Goal: Task Accomplishment & Management: Manage account settings

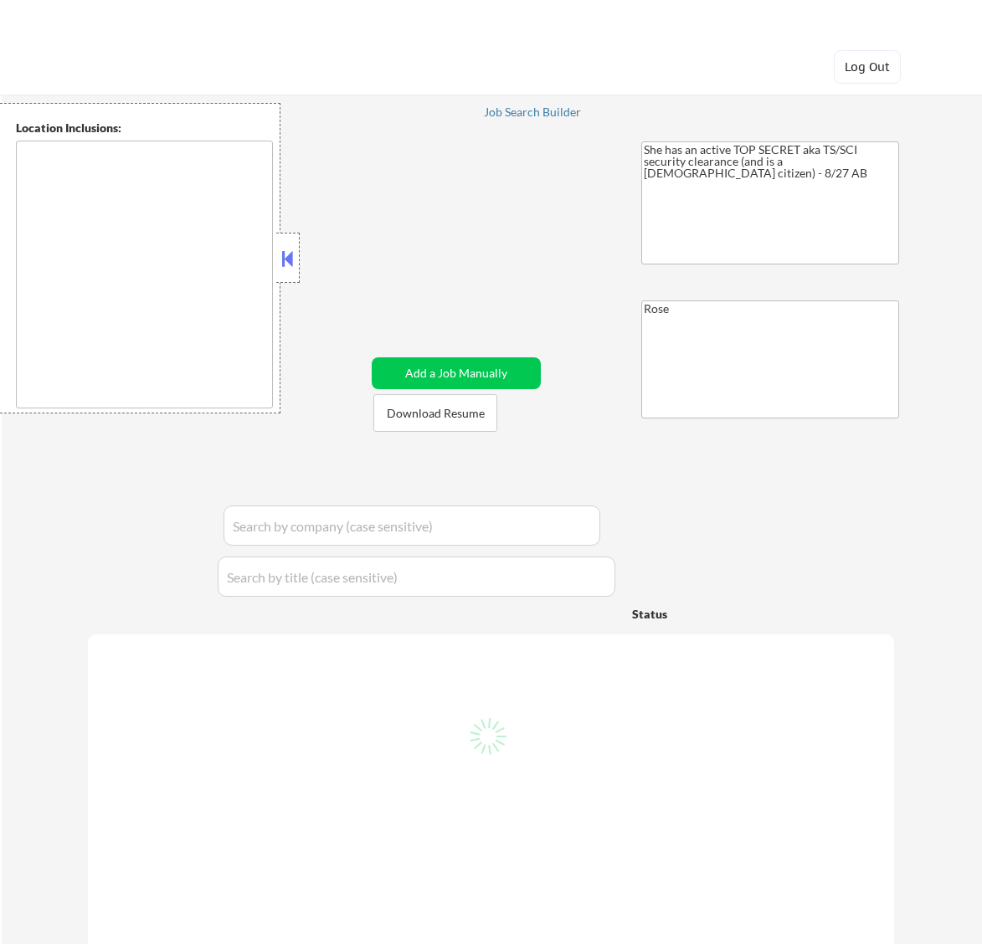
type textarea "[GEOGRAPHIC_DATA], [GEOGRAPHIC_DATA] [GEOGRAPHIC_DATA], [GEOGRAPHIC_DATA] [GEOG…"
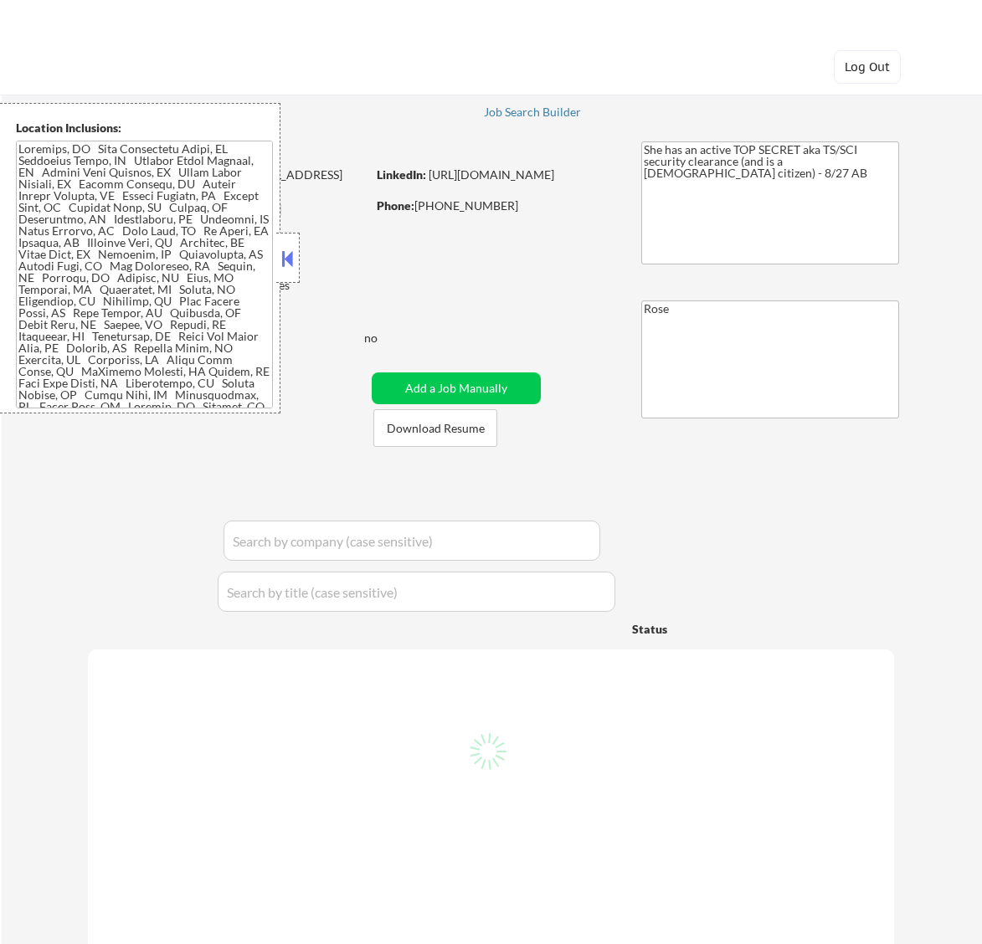
select select ""pending""
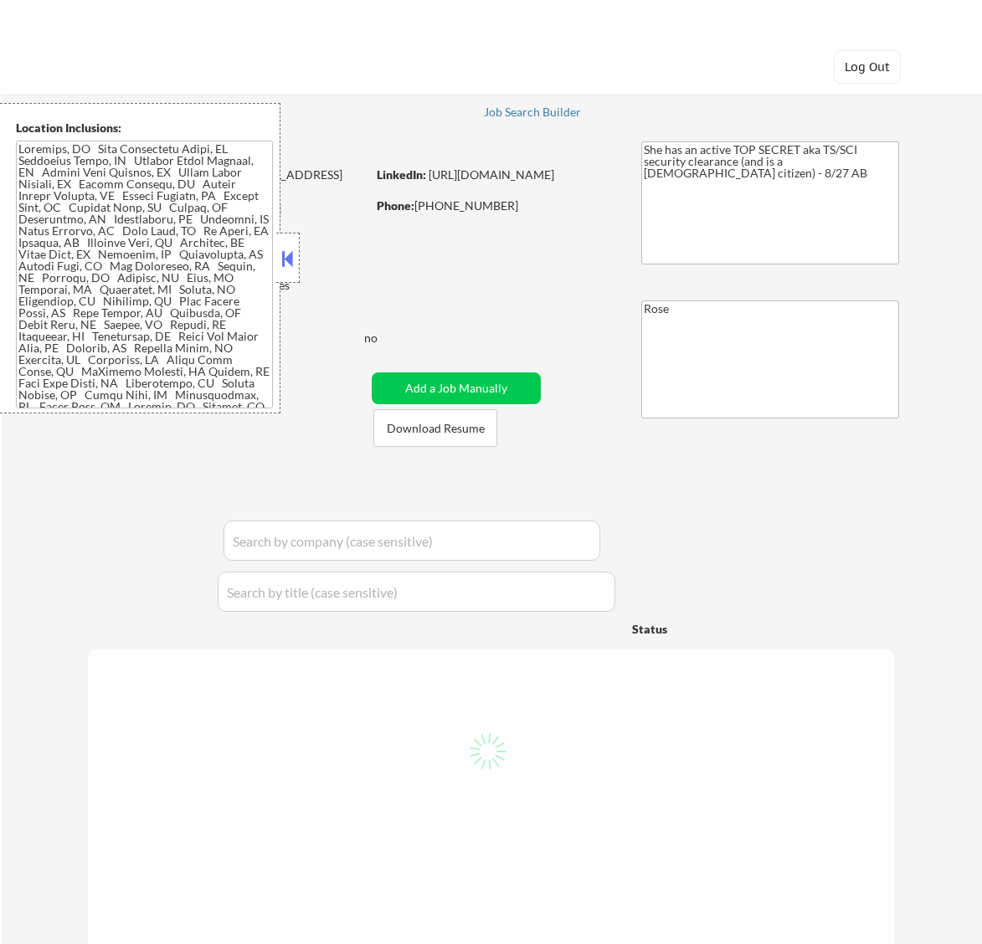
select select ""pending""
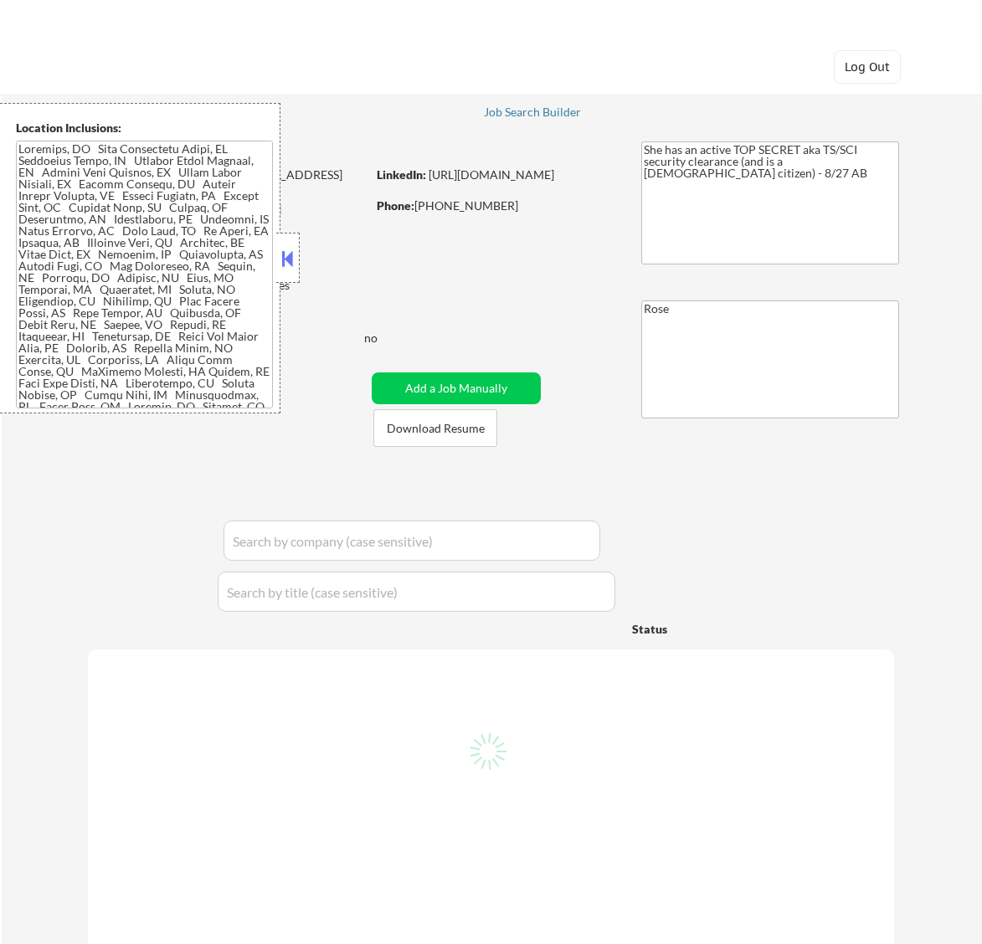
select select ""pending""
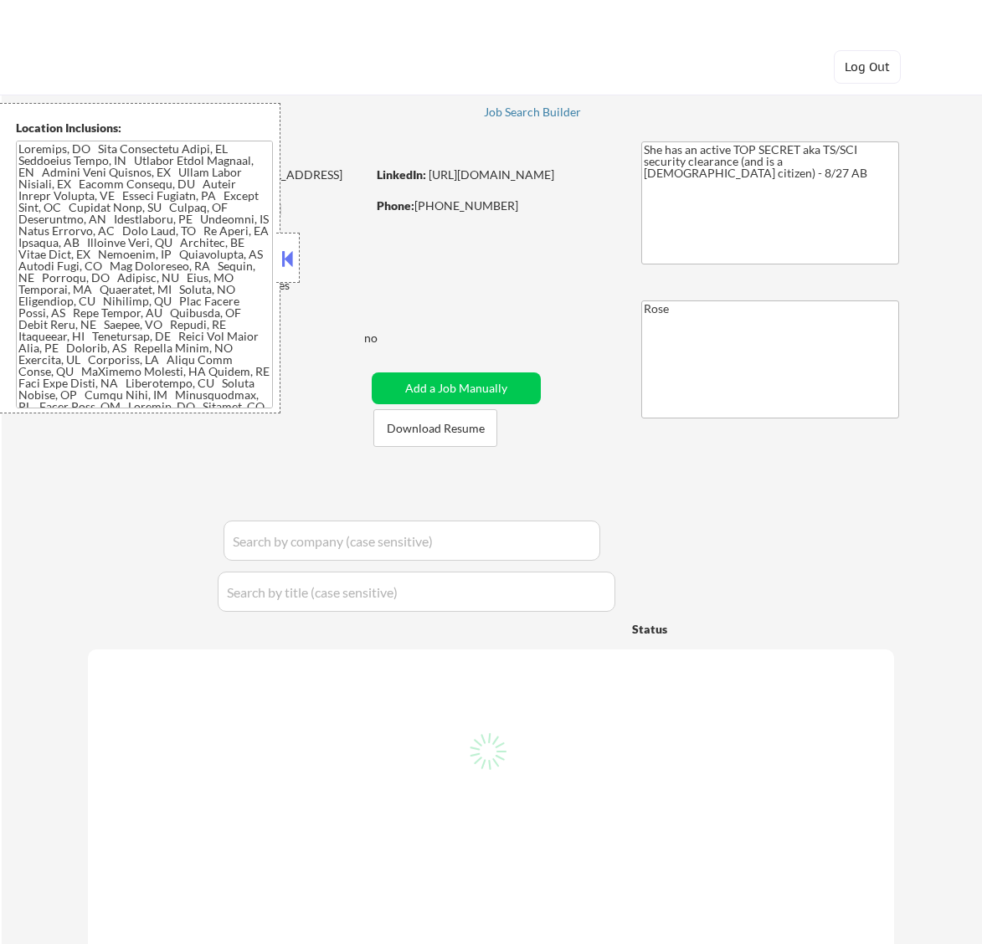
select select ""pending""
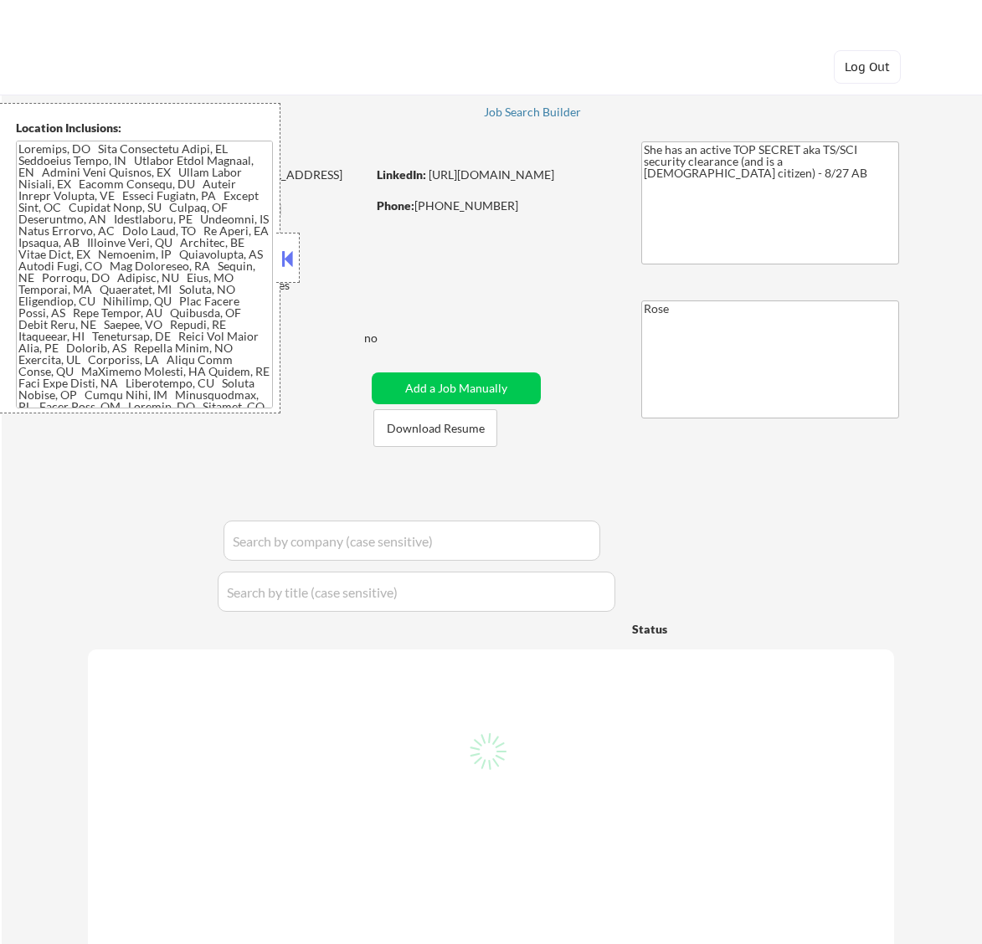
select select ""pending""
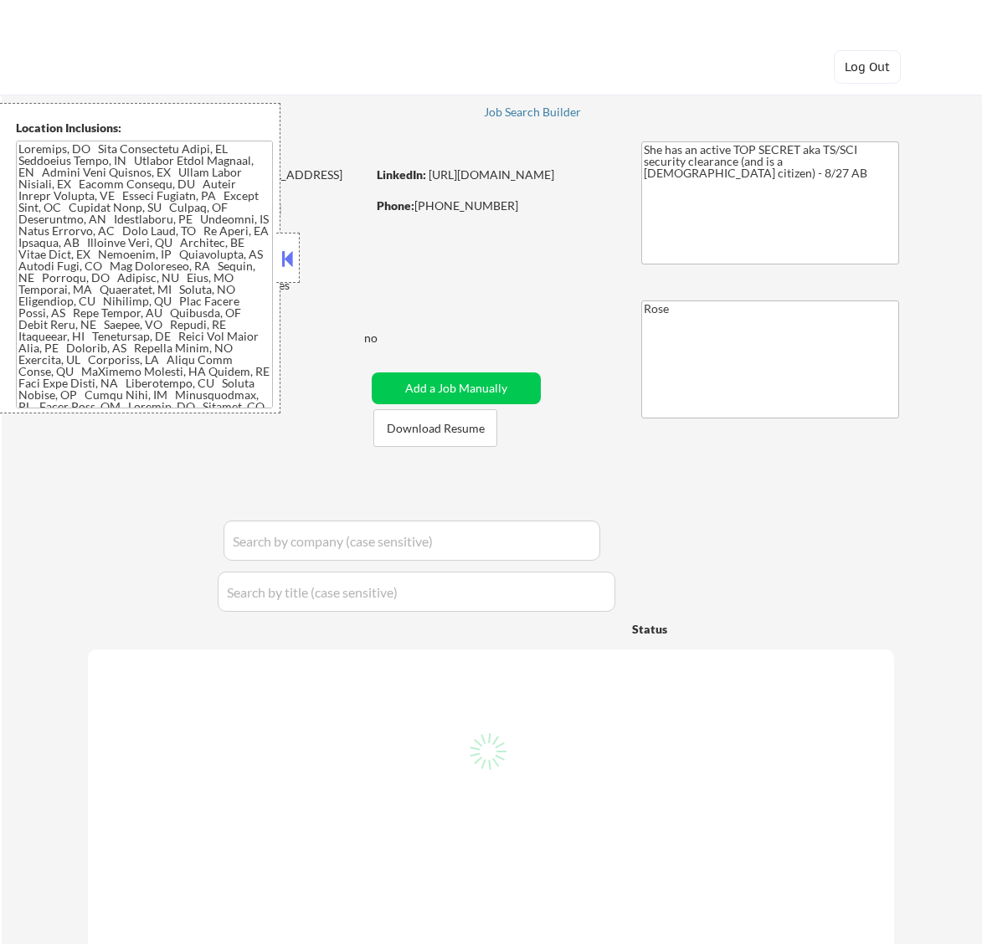
select select ""pending""
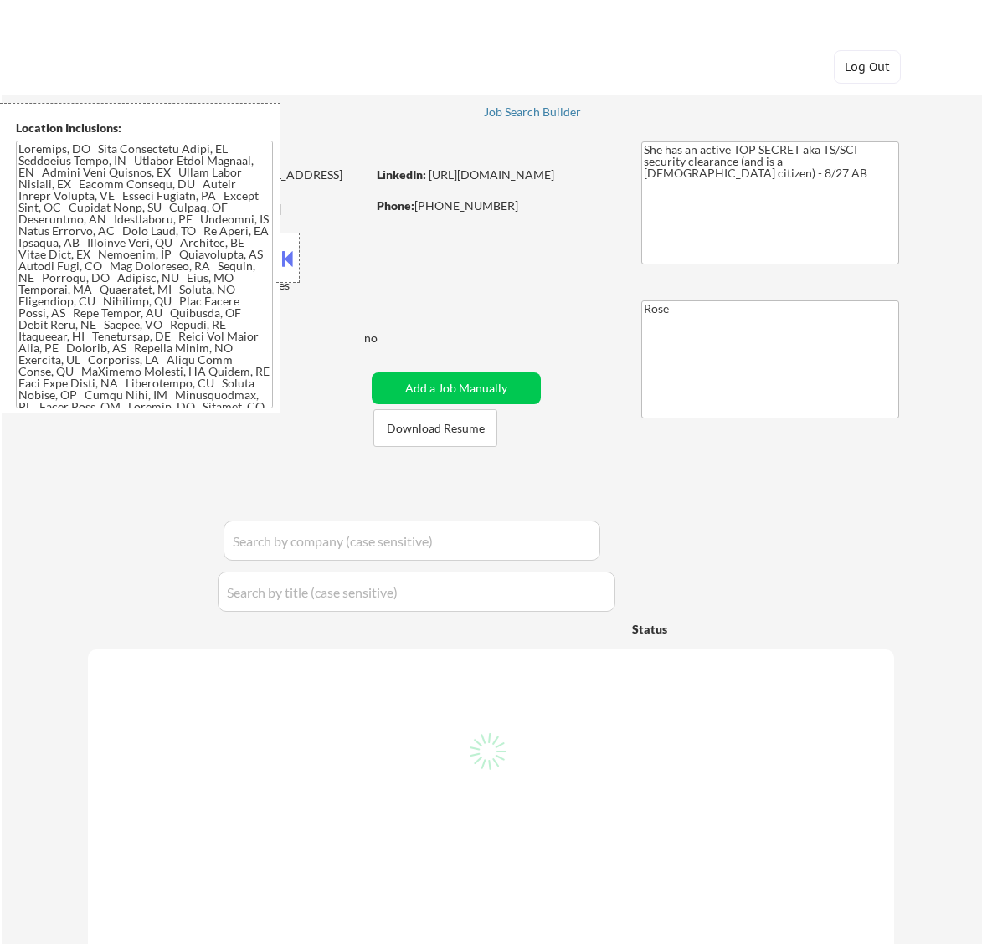
select select ""pending""
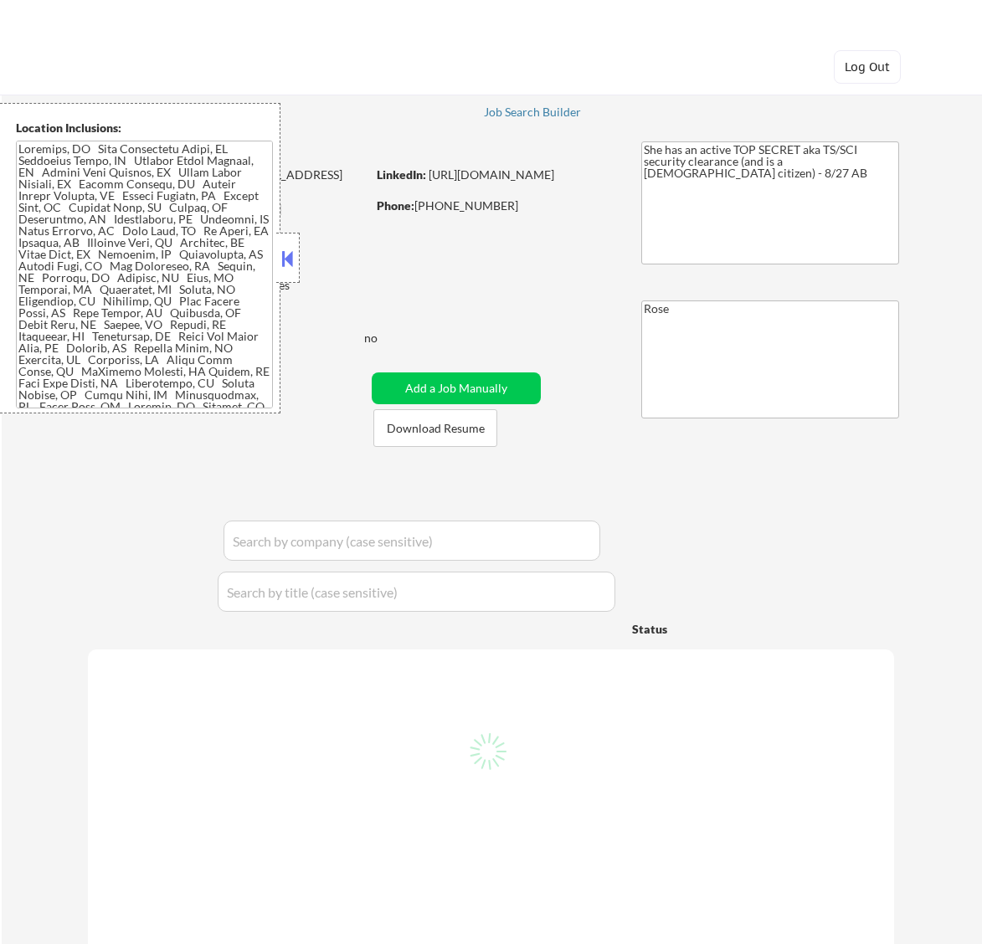
select select ""pending""
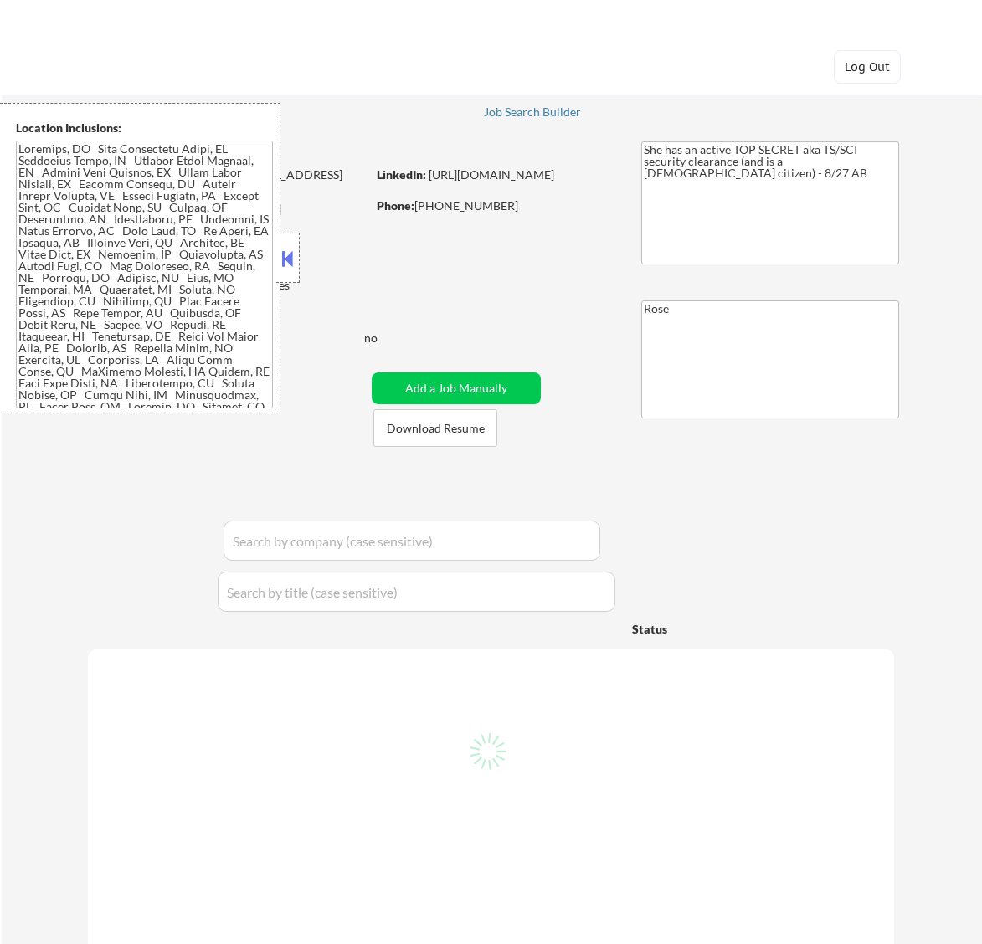
select select ""pending""
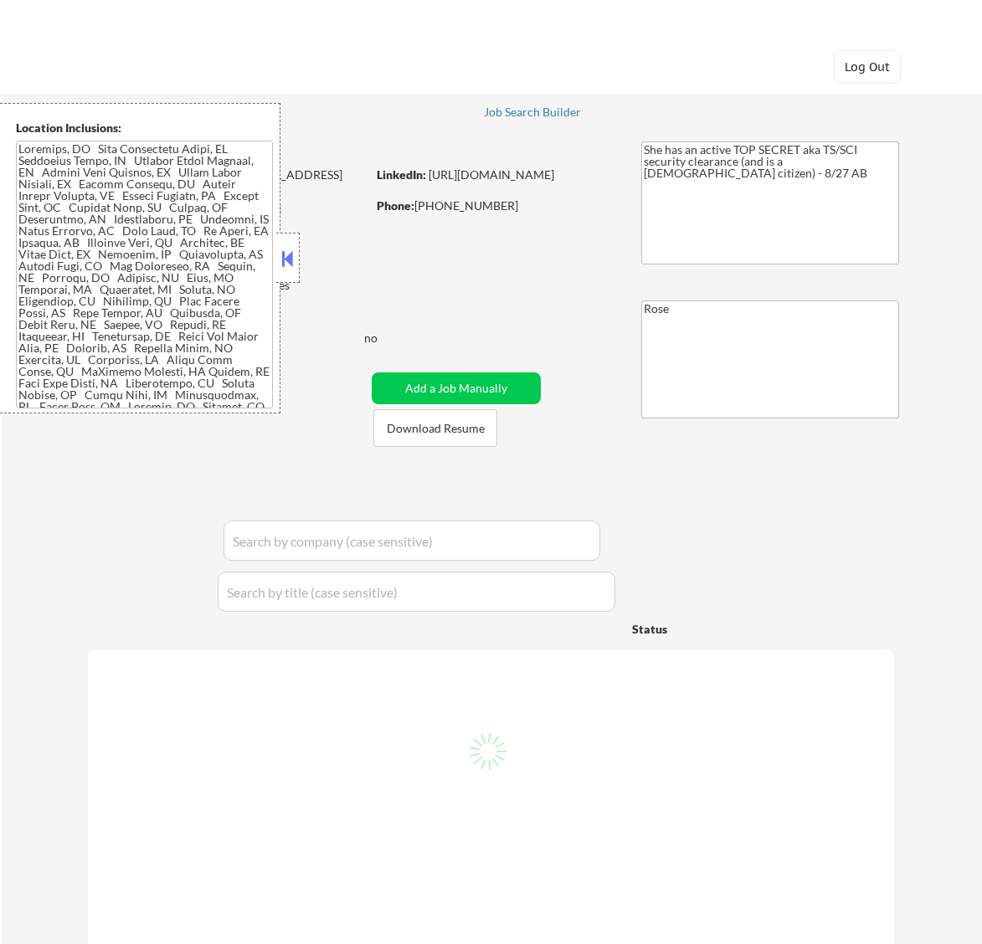
select select ""pending""
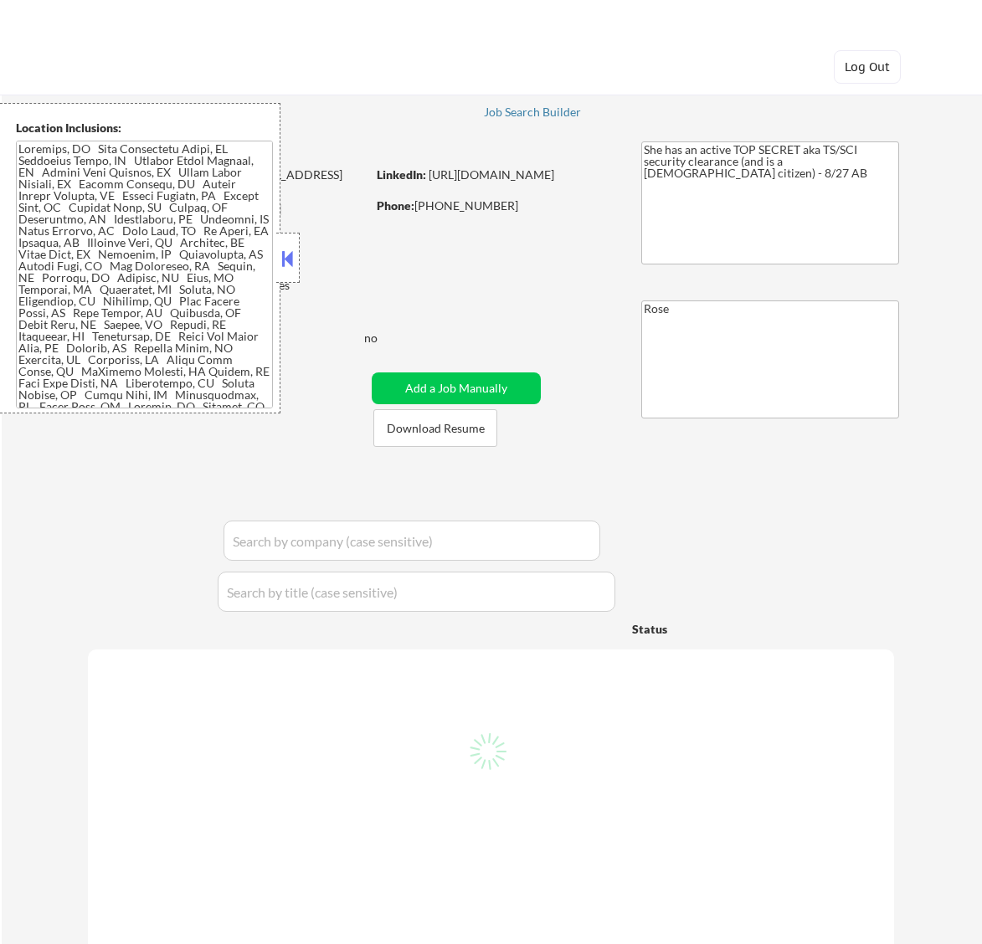
select select ""pending""
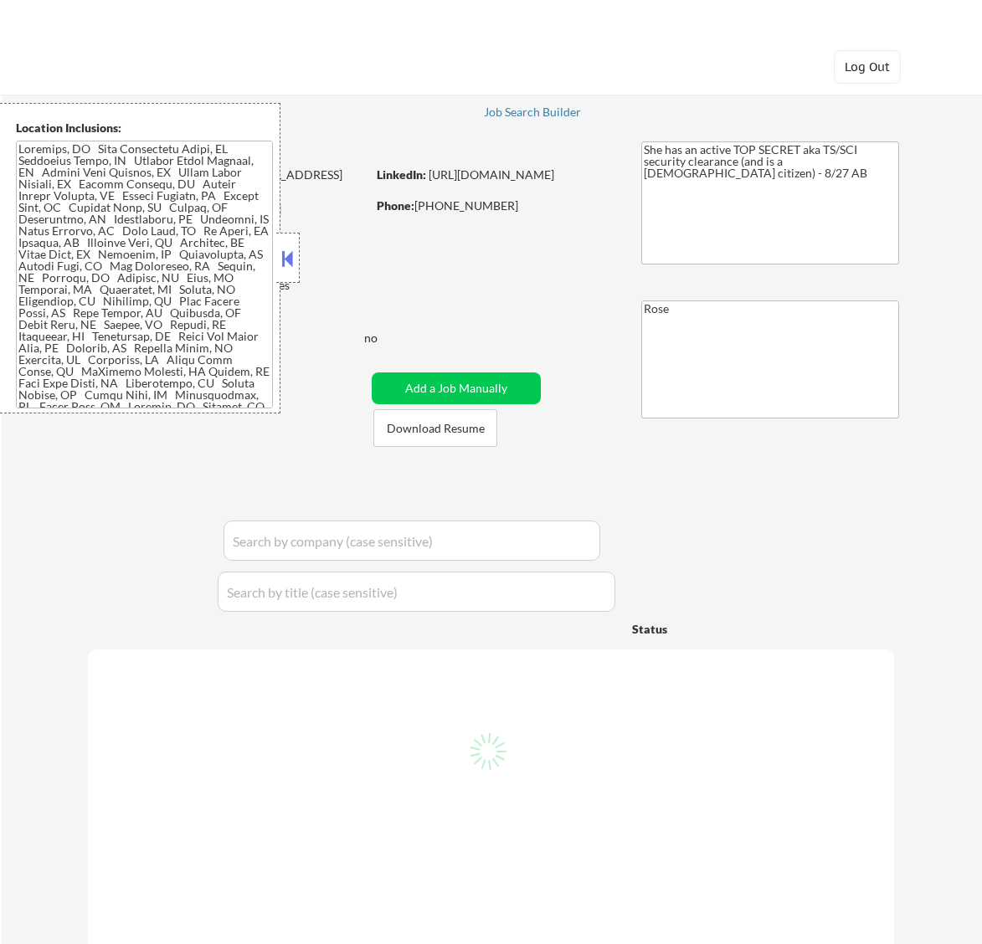
select select ""pending""
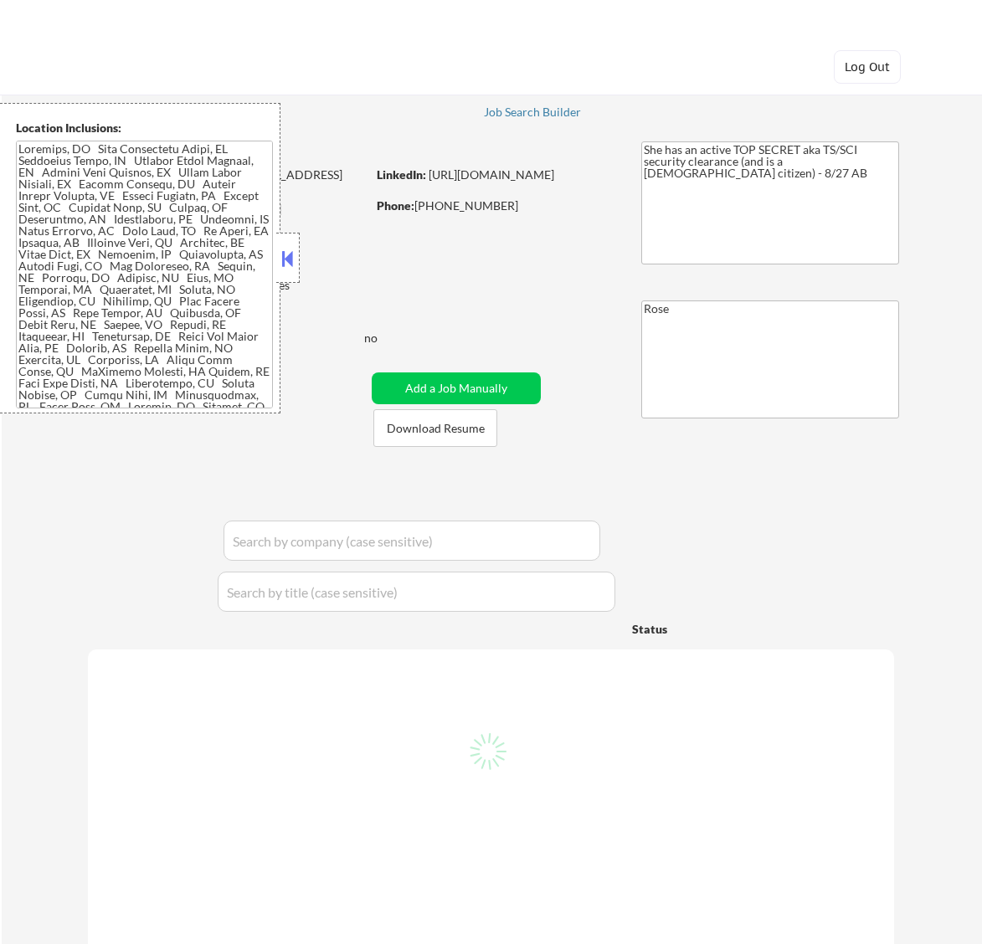
select select ""pending""
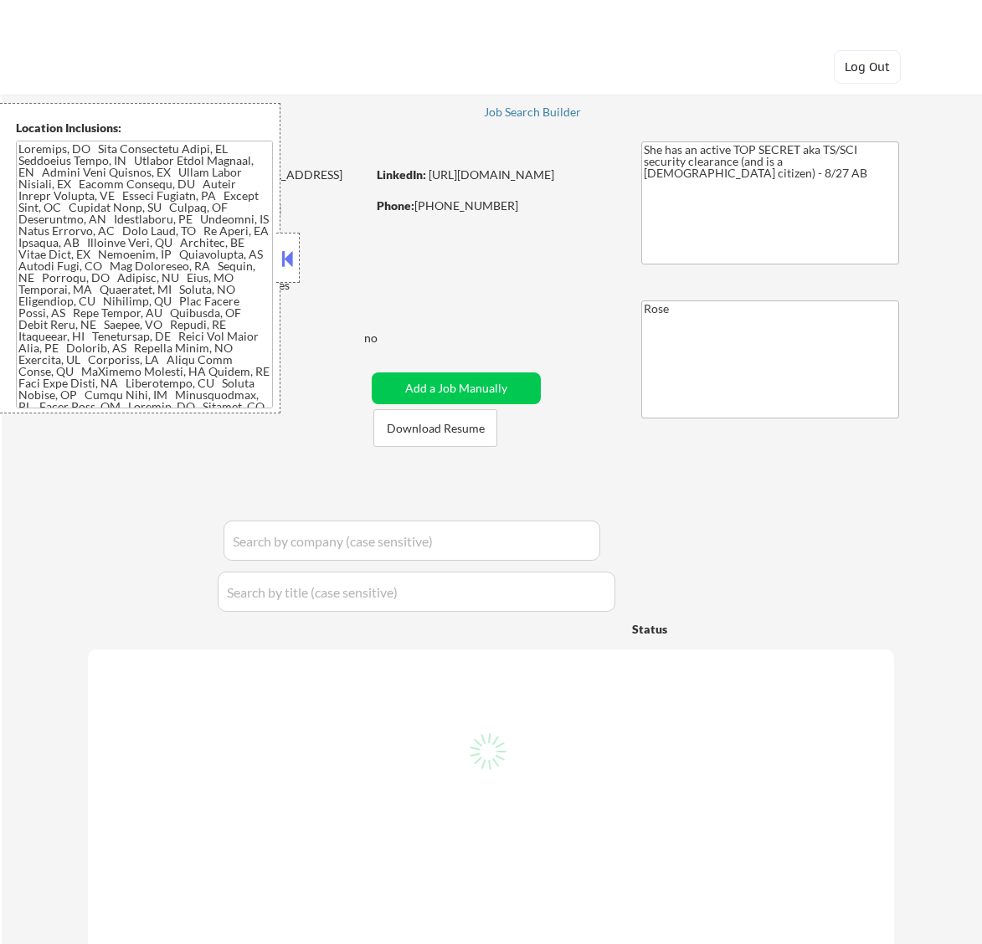
select select ""pending""
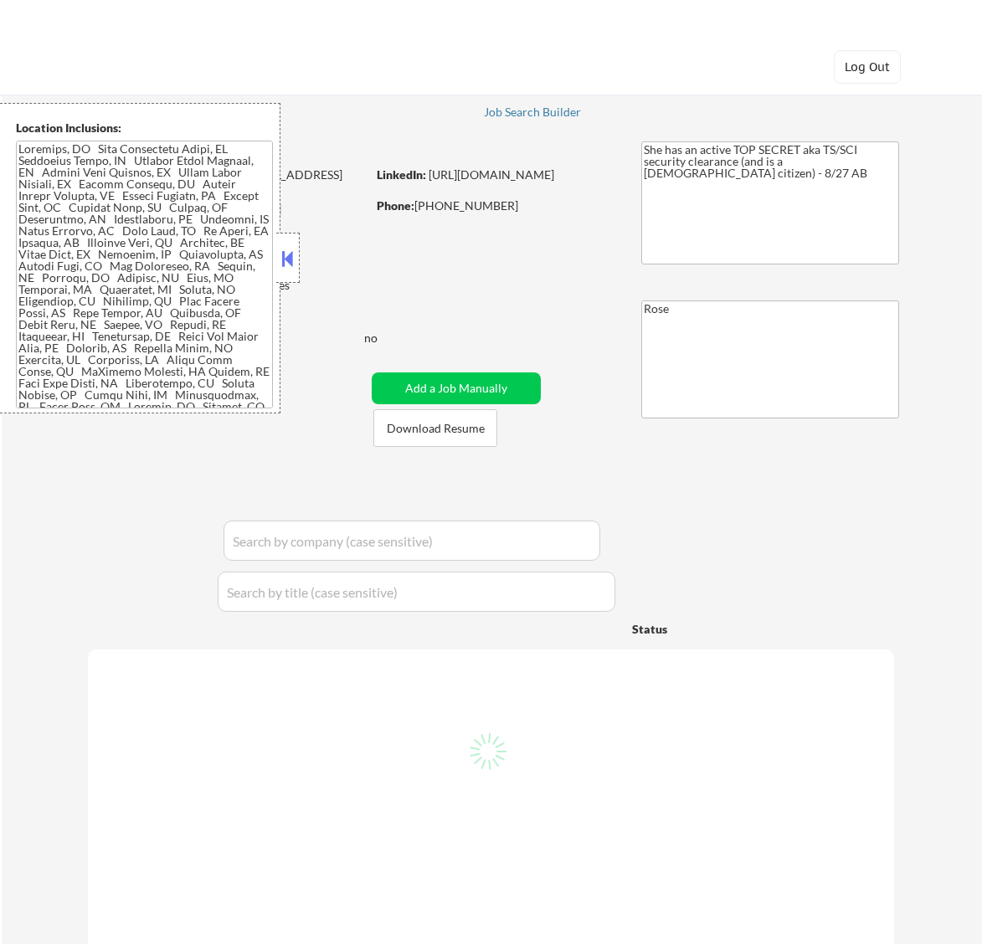
select select ""pending""
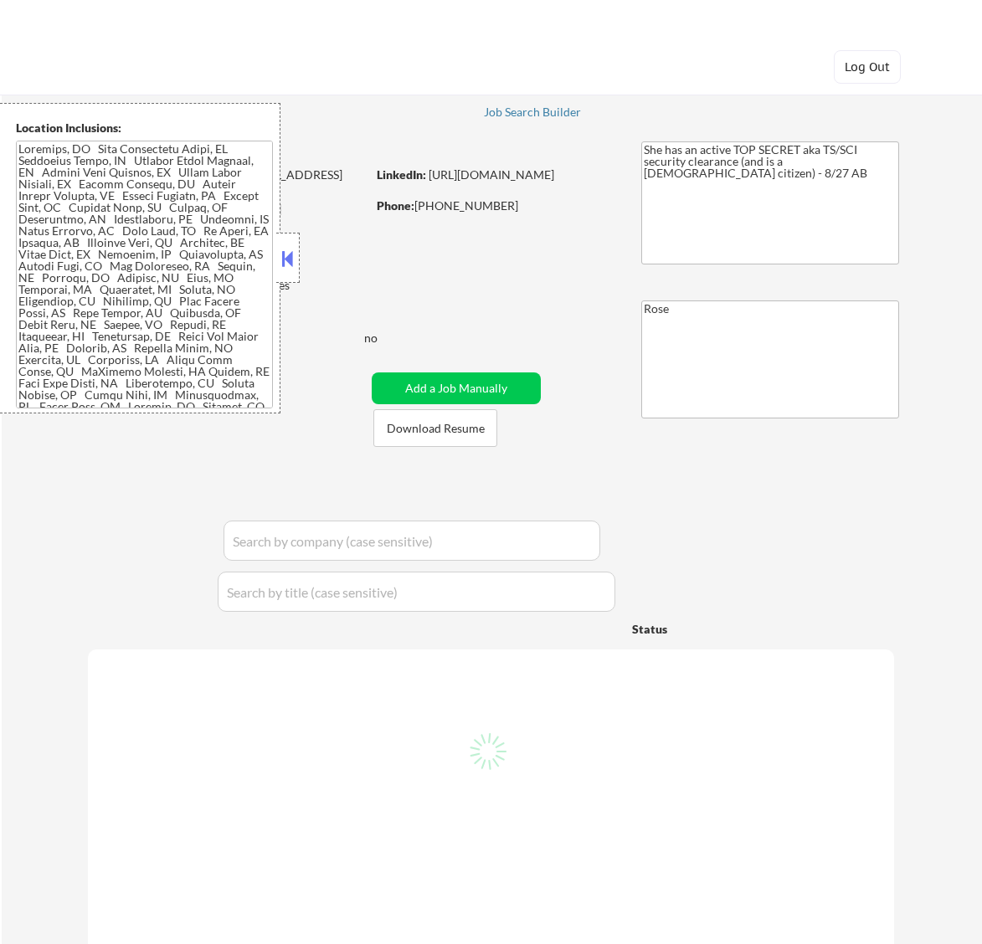
select select ""pending""
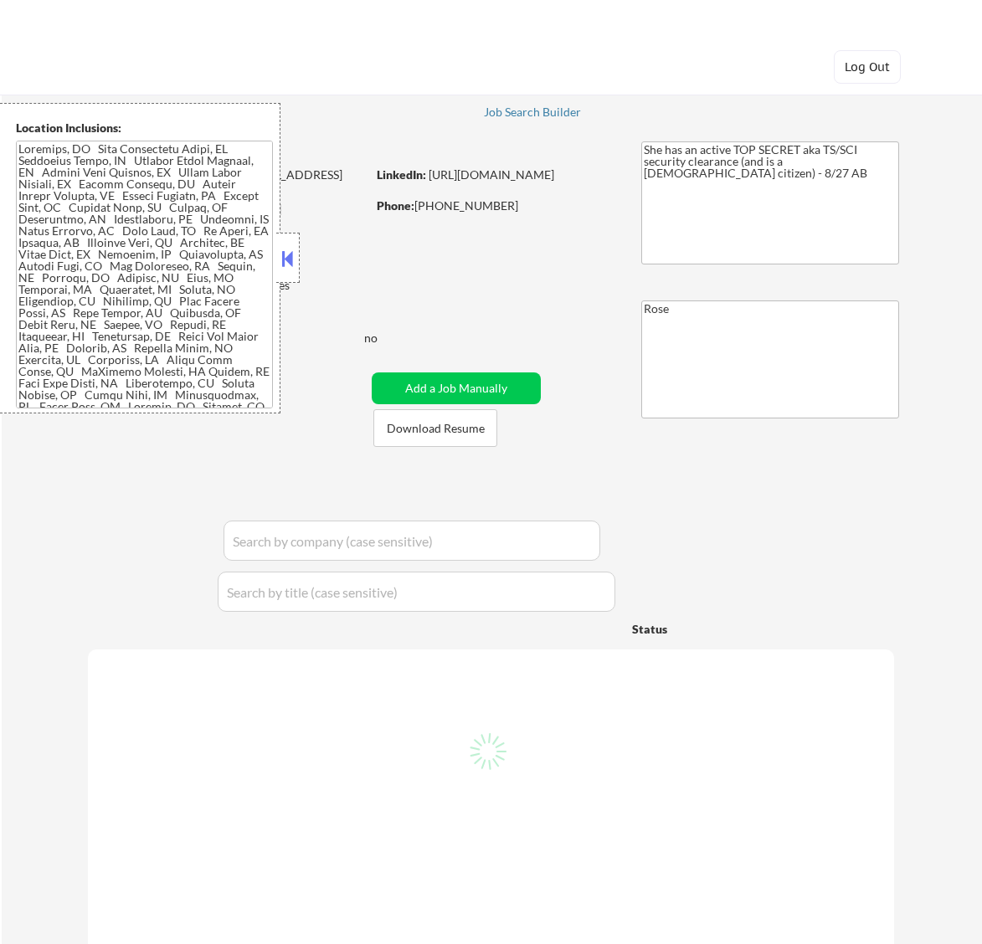
select select ""pending""
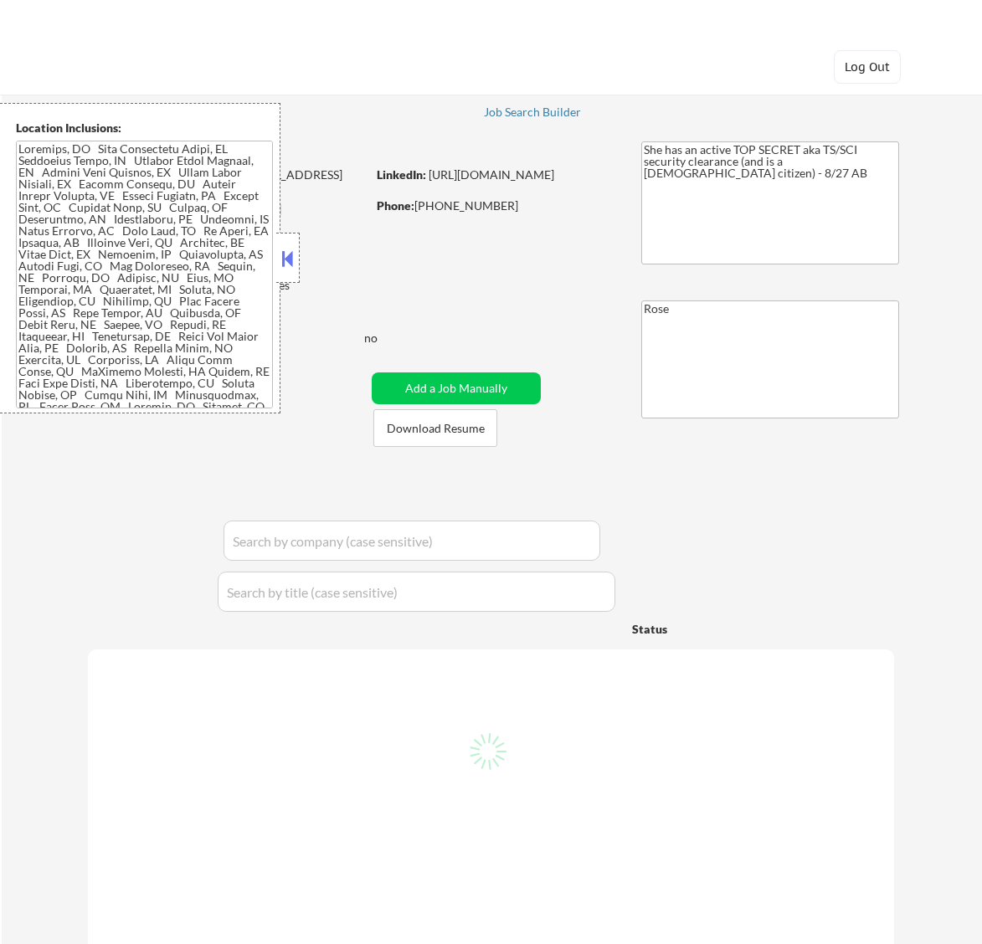
select select ""pending""
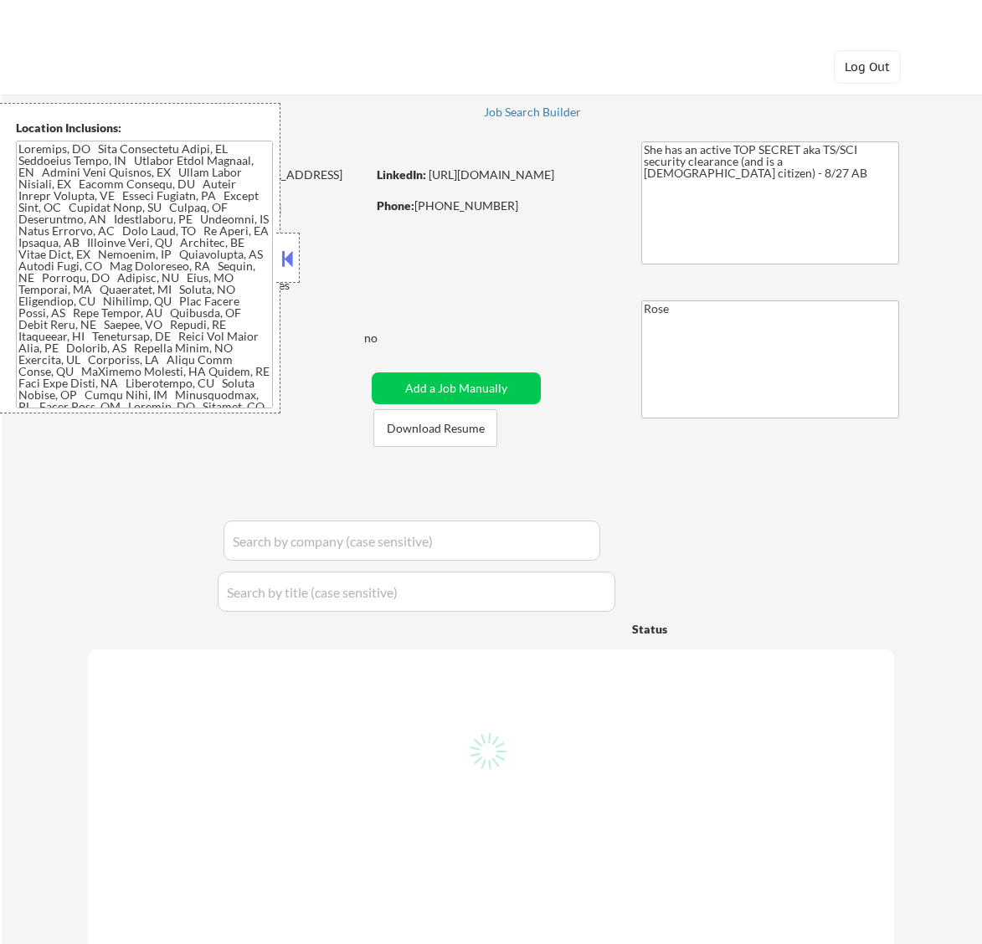
select select ""pending""
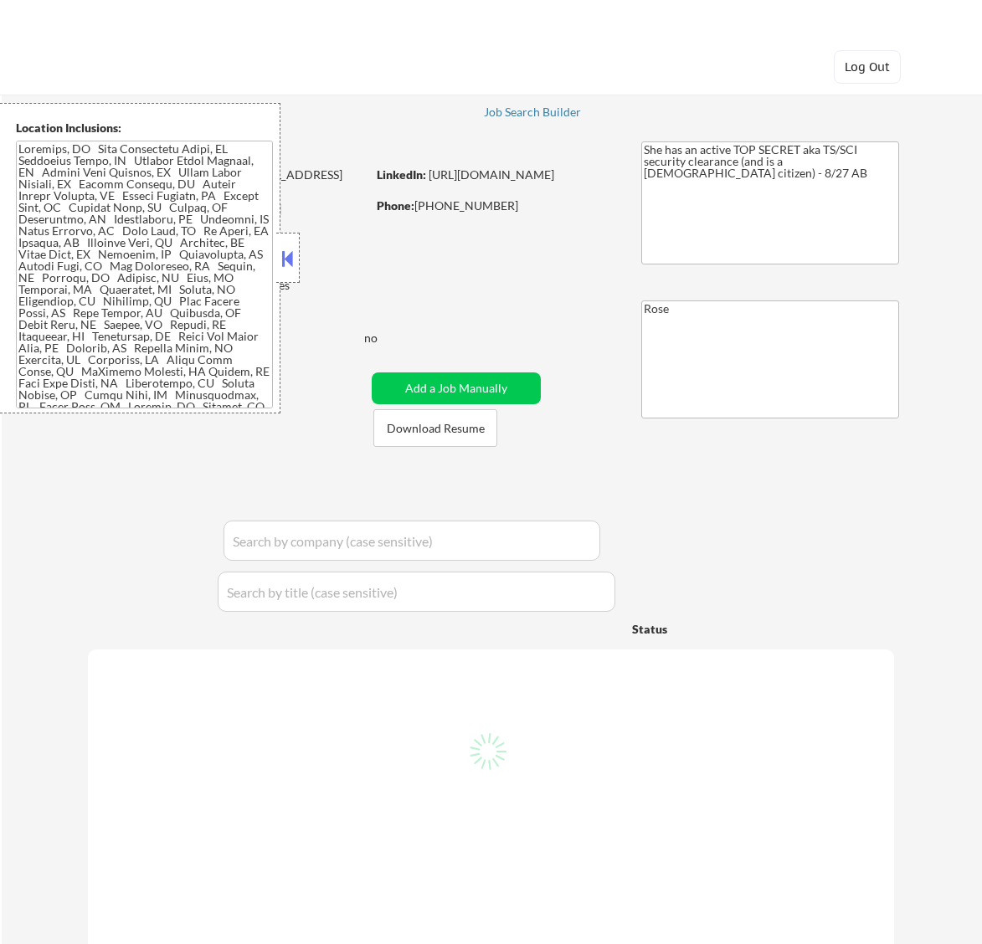
select select ""pending""
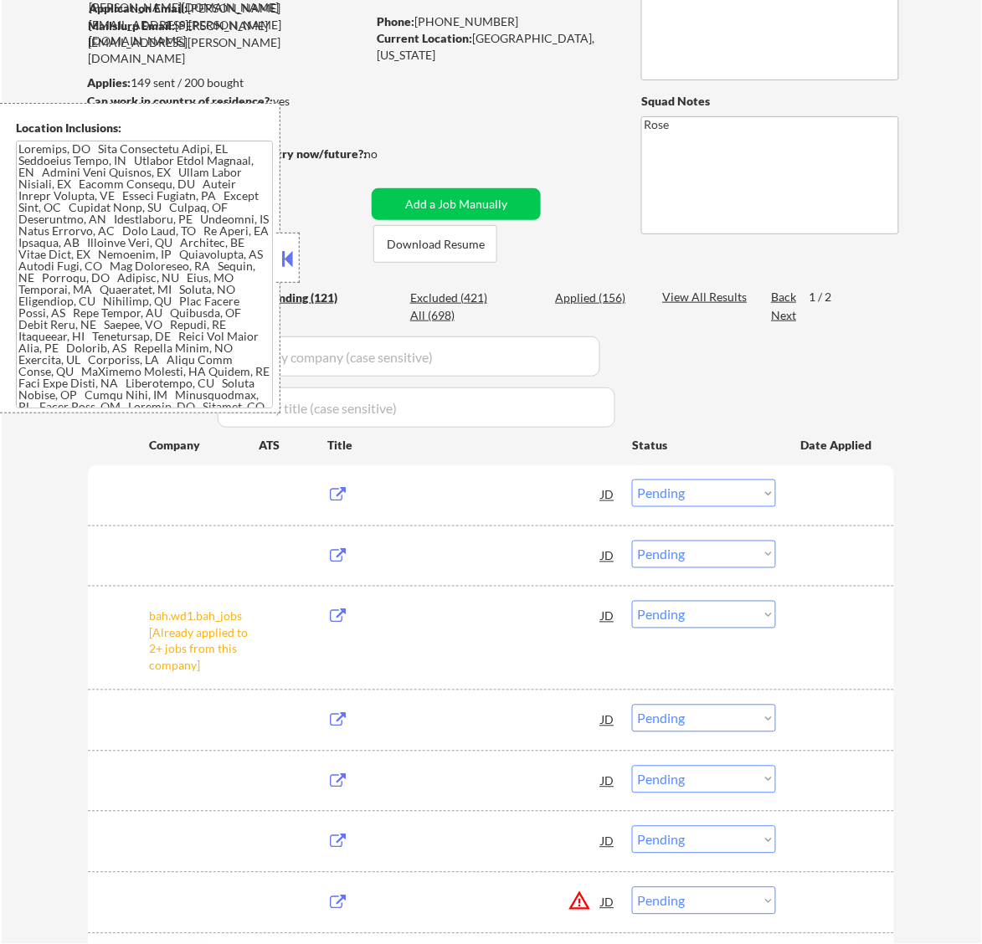
scroll to position [184, 0]
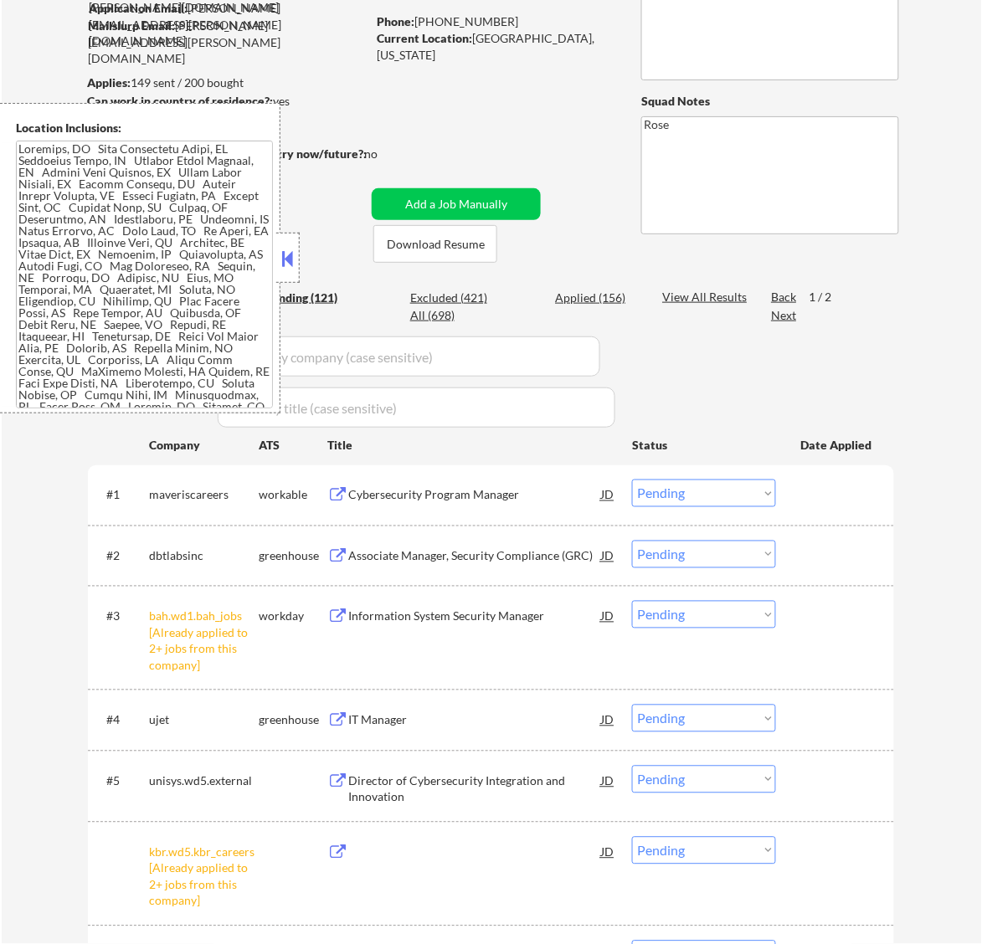
click at [289, 248] on button at bounding box center [287, 258] width 18 height 25
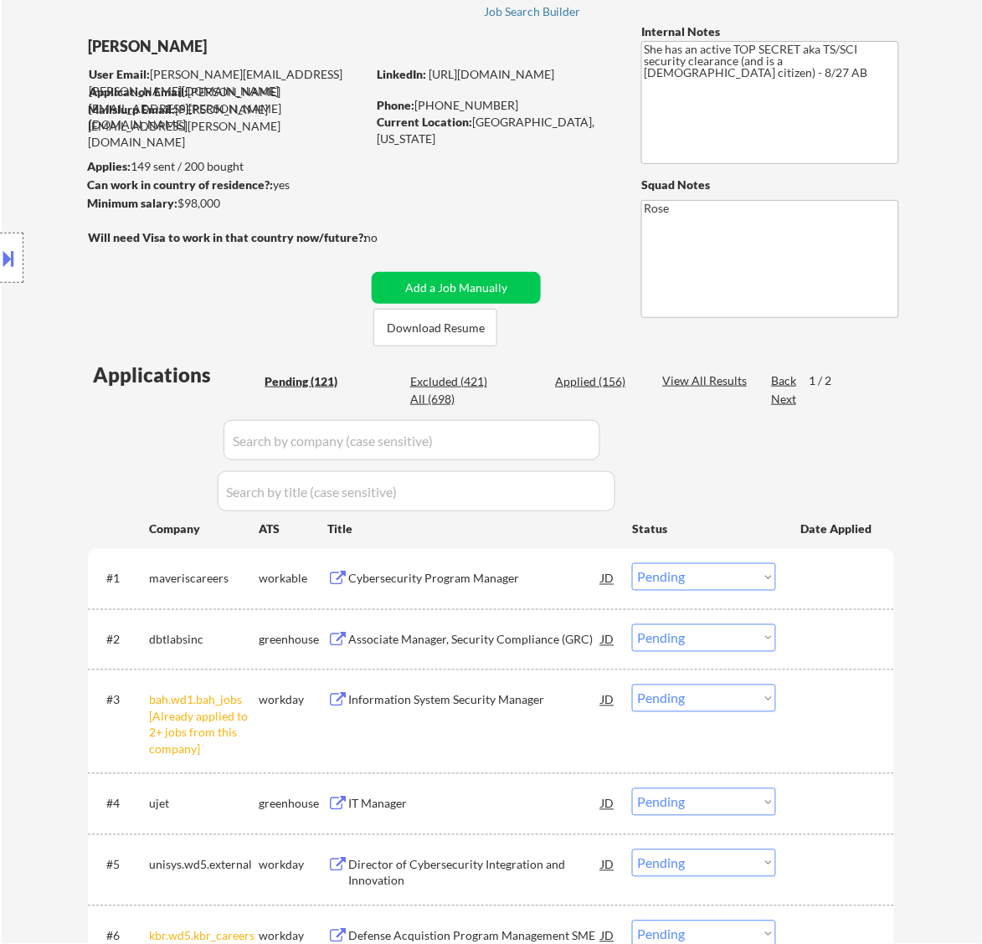
scroll to position [0, 0]
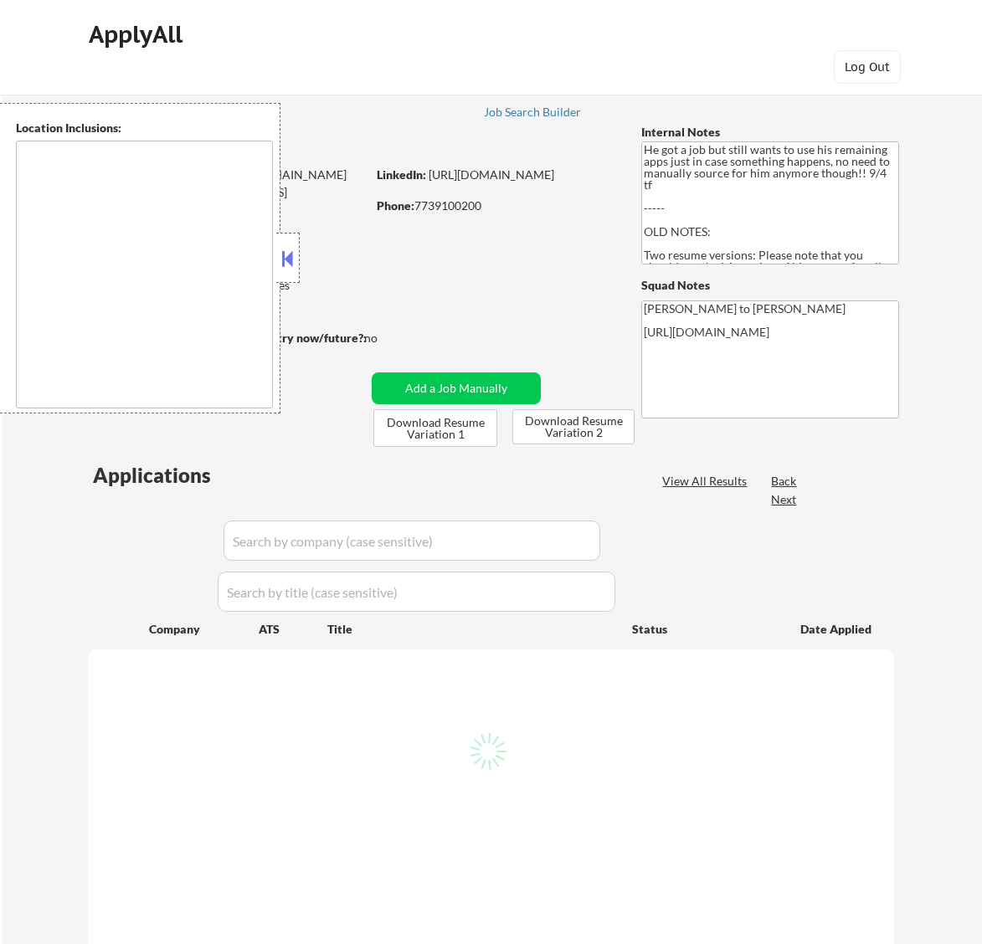
type textarea "Los Angeles, CA Glendale, CA Burbank, CA Pasadena, CA Santa Monica, CA Beverly …"
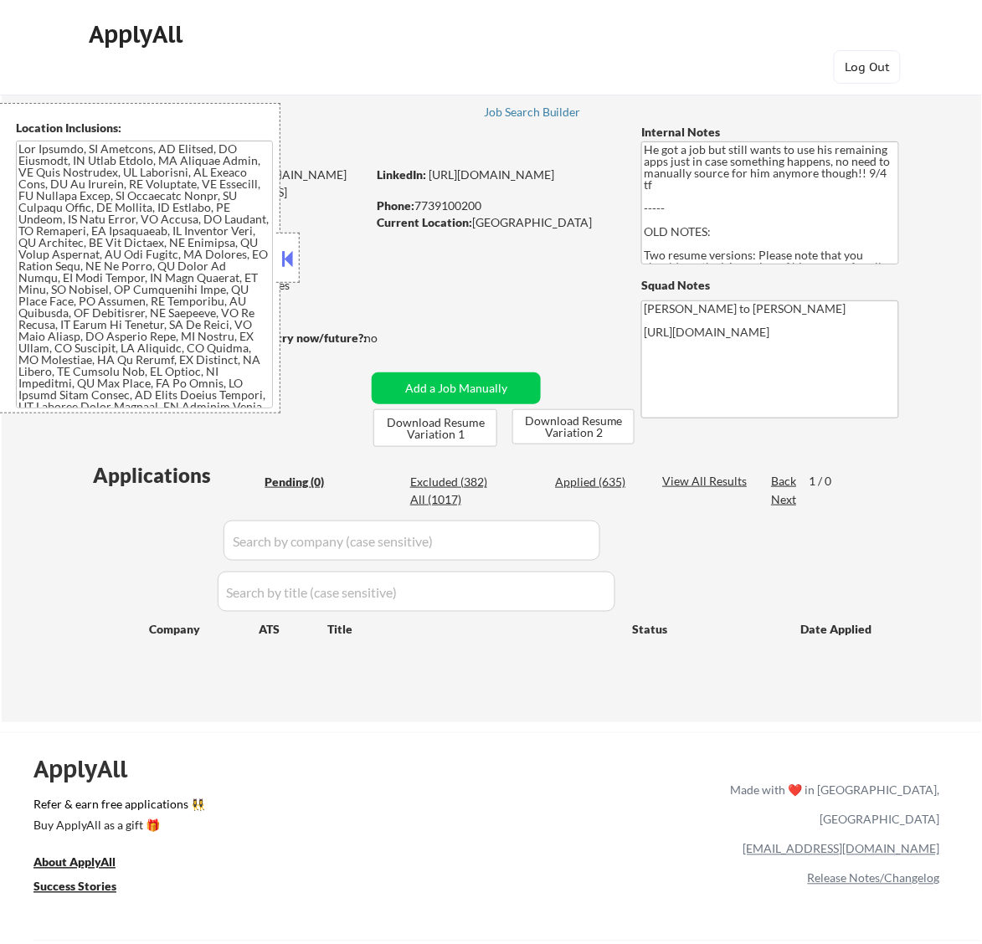
click at [295, 255] on button at bounding box center [287, 258] width 18 height 25
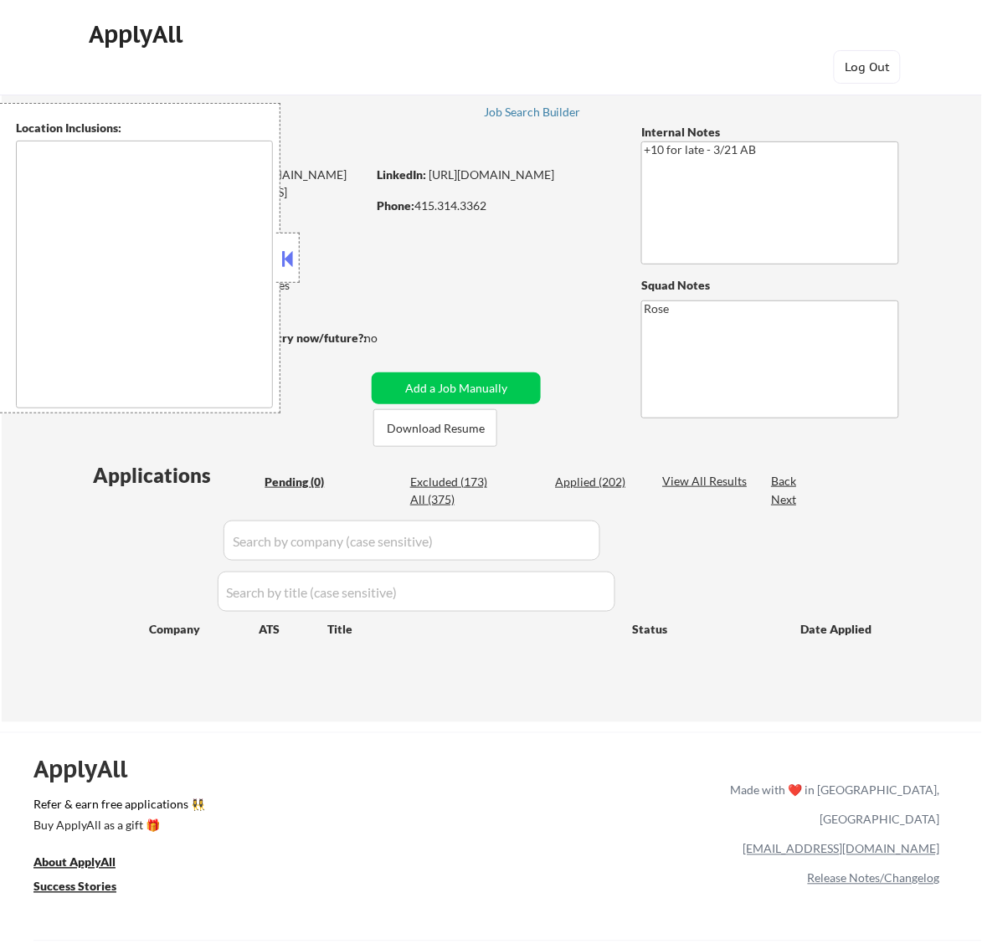
type textarea "[GEOGRAPHIC_DATA], [GEOGRAPHIC_DATA] [GEOGRAPHIC_DATA], [GEOGRAPHIC_DATA] [GEOG…"
type textarea "San Francisco, CA Daly City, CA South San Francisco, CA Brisbane, CA Colma, CA …"
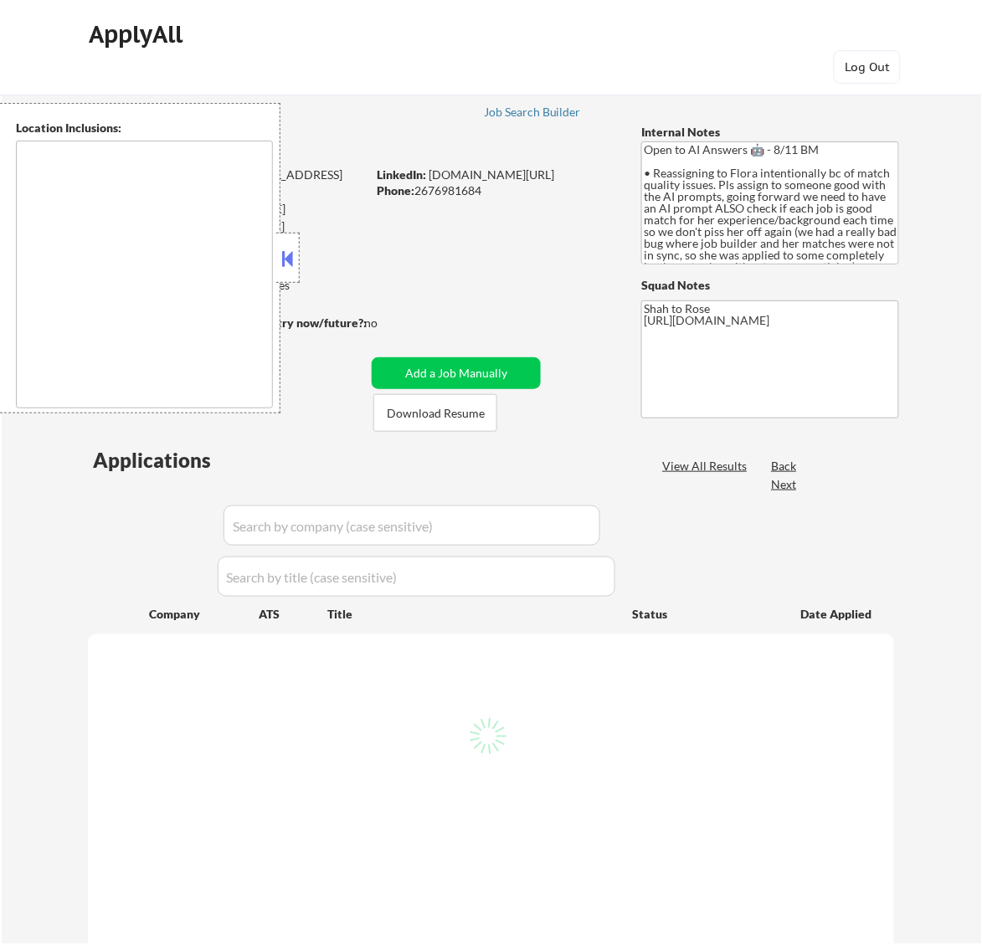
select select ""pending""
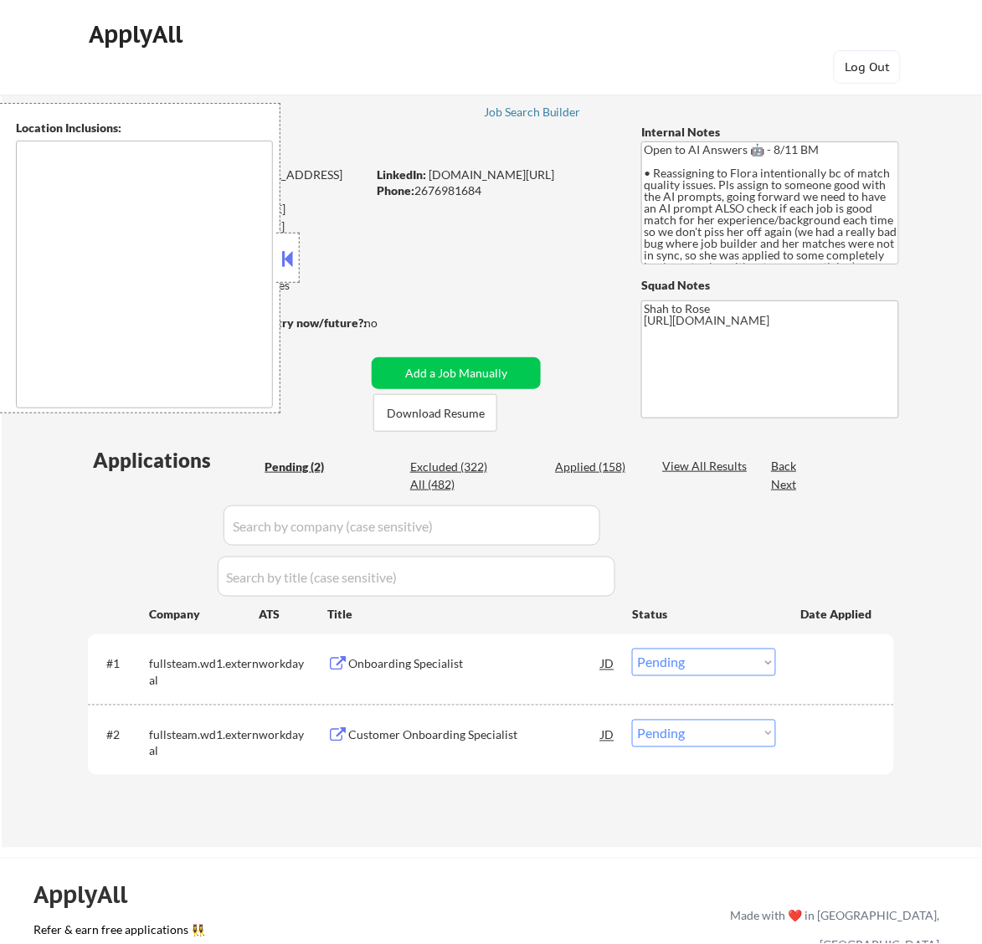
type textarea "remote"
click at [293, 257] on button at bounding box center [287, 258] width 18 height 25
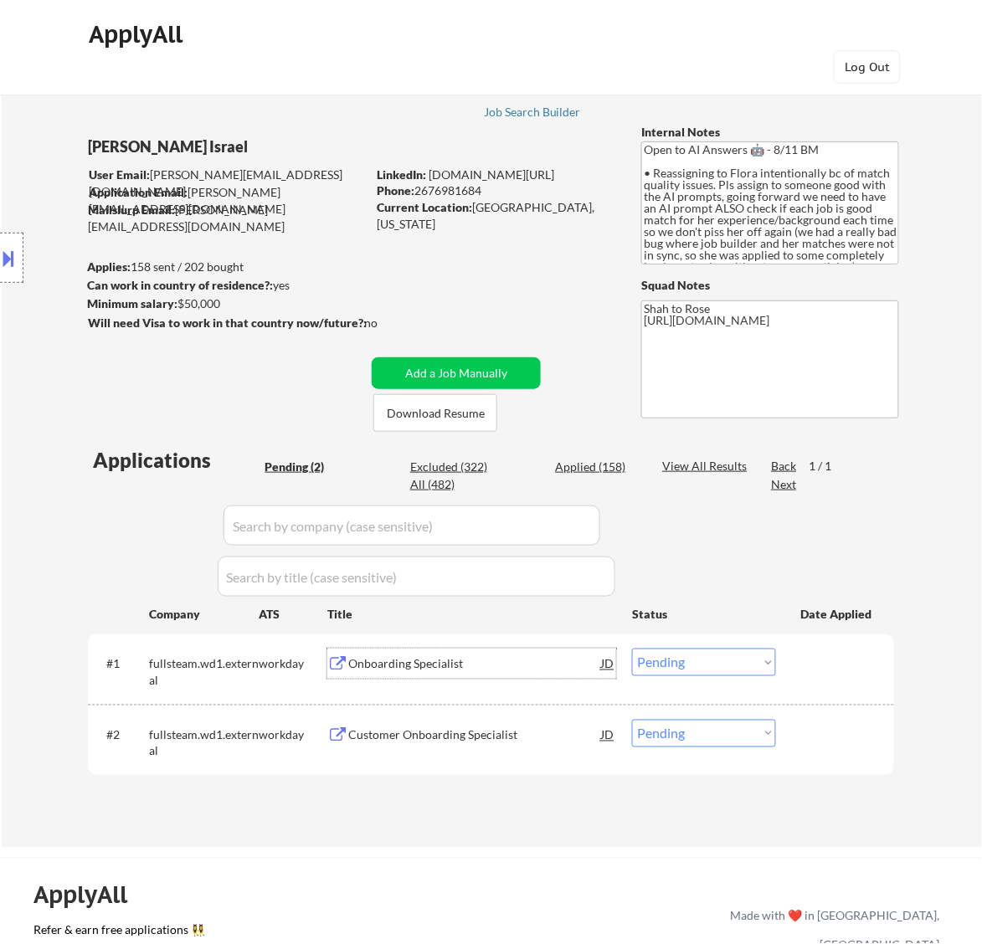
click at [490, 670] on div "Onboarding Specialist" at bounding box center [474, 664] width 253 height 17
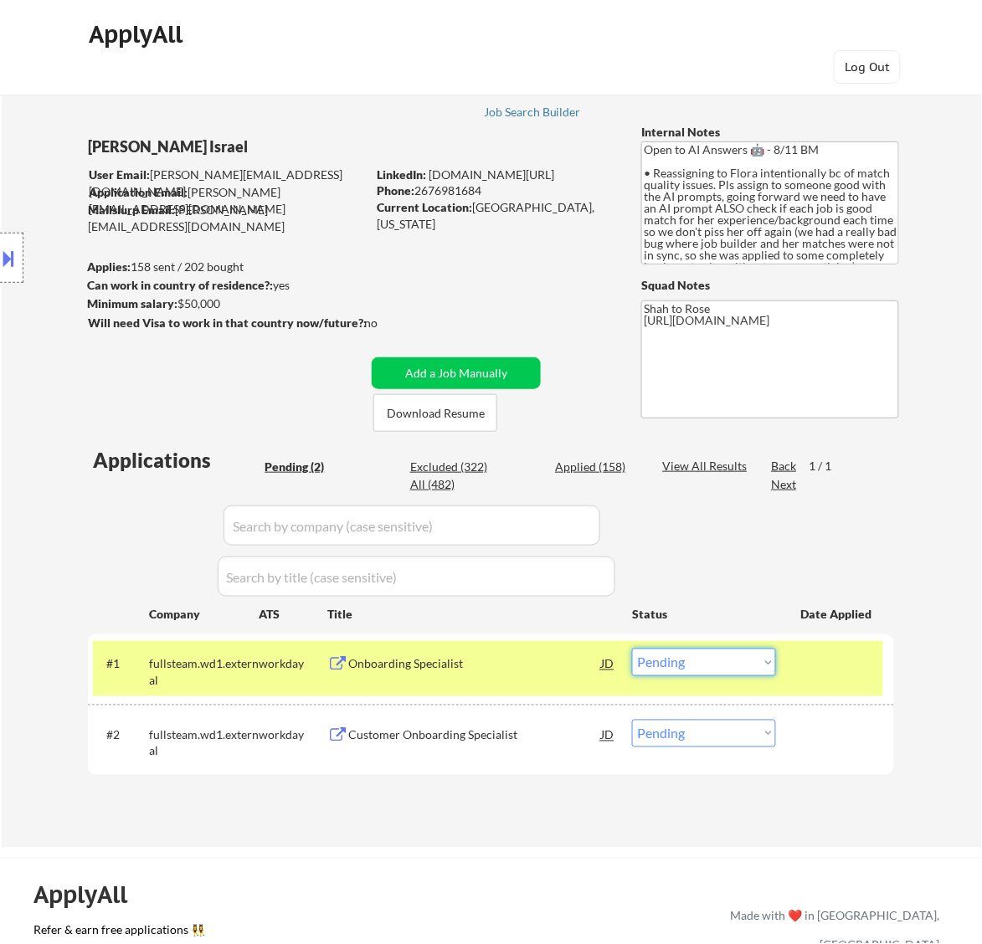
drag, startPoint x: 716, startPoint y: 659, endPoint x: 716, endPoint y: 675, distance: 15.9
click at [716, 659] on select "Choose an option... Pending Applied Excluded (Questions) Excluded (Expired) Exc…" at bounding box center [704, 663] width 144 height 28
click at [632, 649] on select "Choose an option... Pending Applied Excluded (Questions) Excluded (Expired) Exc…" at bounding box center [704, 663] width 144 height 28
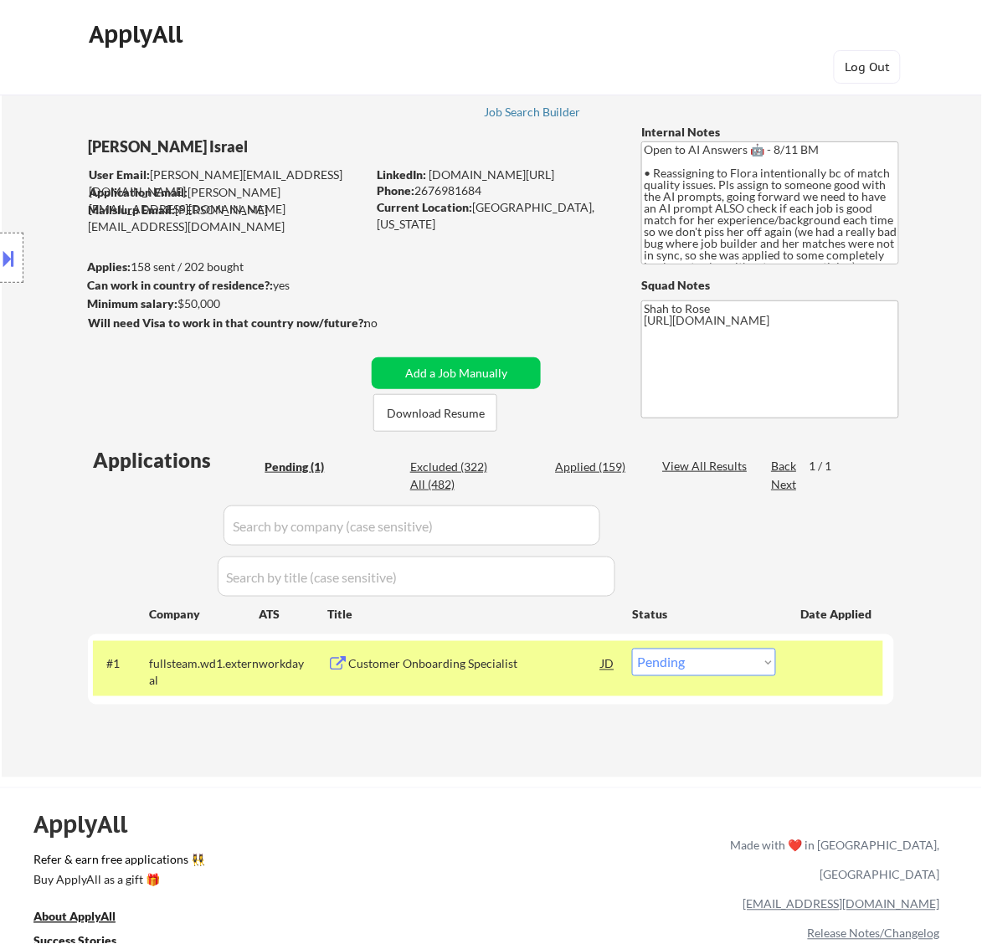
click at [557, 671] on div "Customer Onboarding Specialist" at bounding box center [474, 664] width 253 height 17
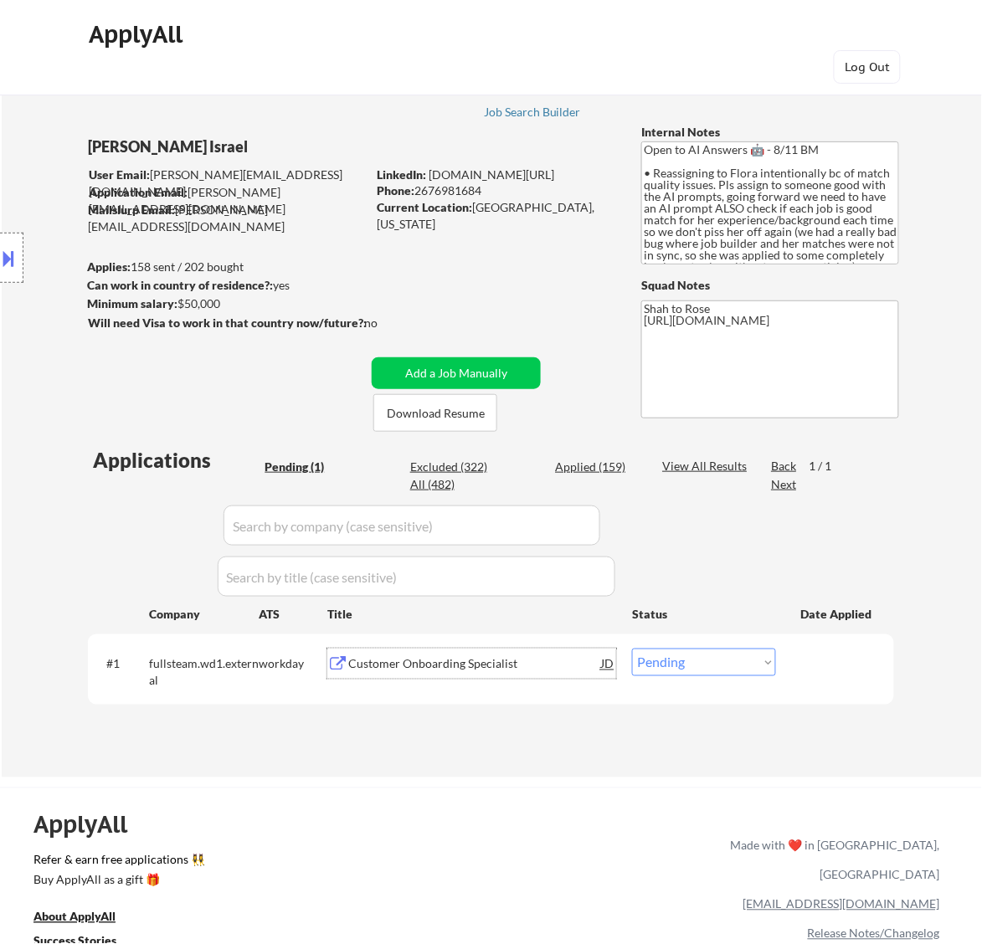
click at [722, 657] on select "Choose an option... Pending Applied Excluded (Questions) Excluded (Expired) Exc…" at bounding box center [704, 663] width 144 height 28
select select ""excluded__bad_match_""
click at [632, 649] on select "Choose an option... Pending Applied Excluded (Questions) Excluded (Expired) Exc…" at bounding box center [704, 663] width 144 height 28
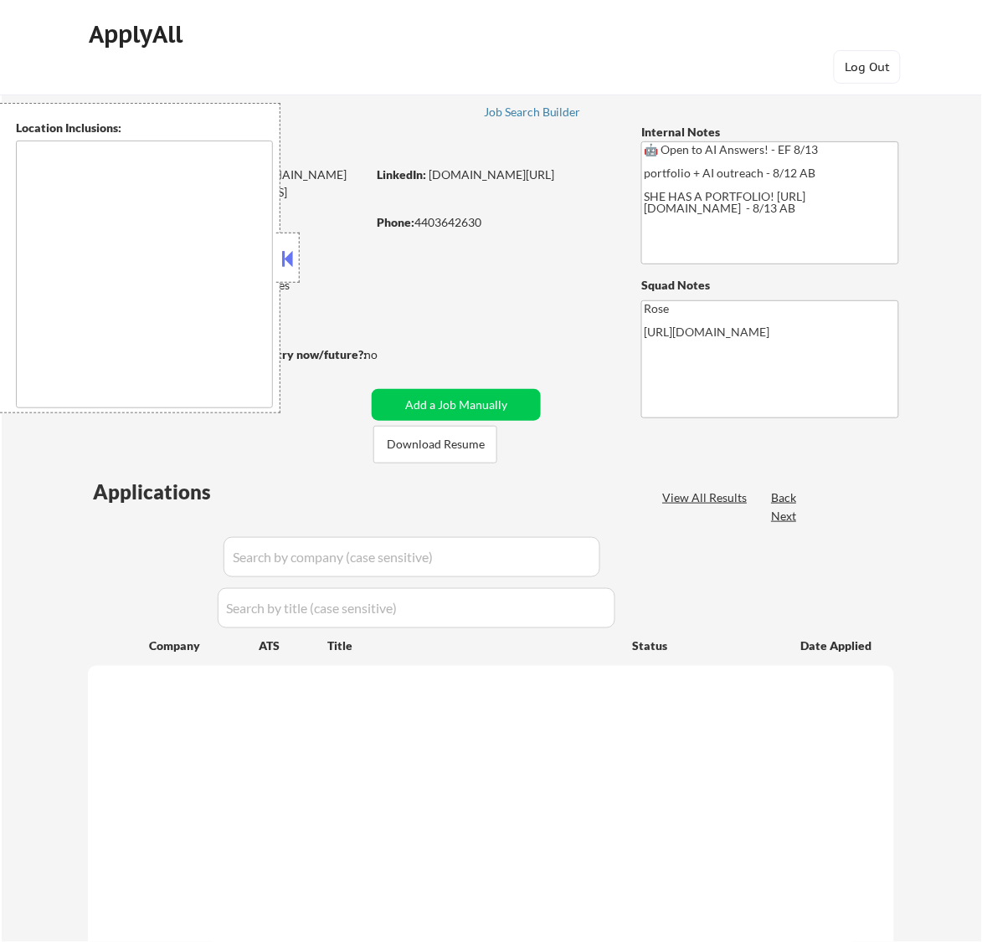
type textarea "[GEOGRAPHIC_DATA], [GEOGRAPHIC_DATA] [GEOGRAPHIC_DATA], [GEOGRAPHIC_DATA] [GEOG…"
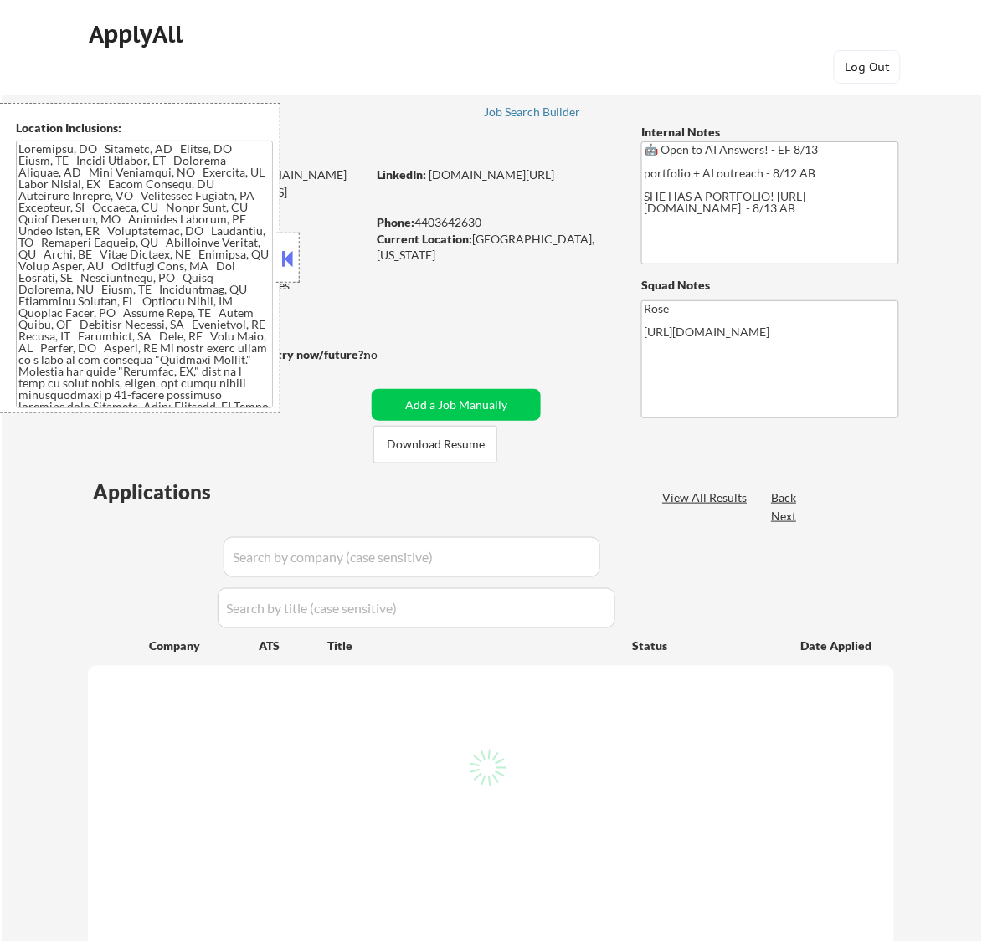
select select ""pending""
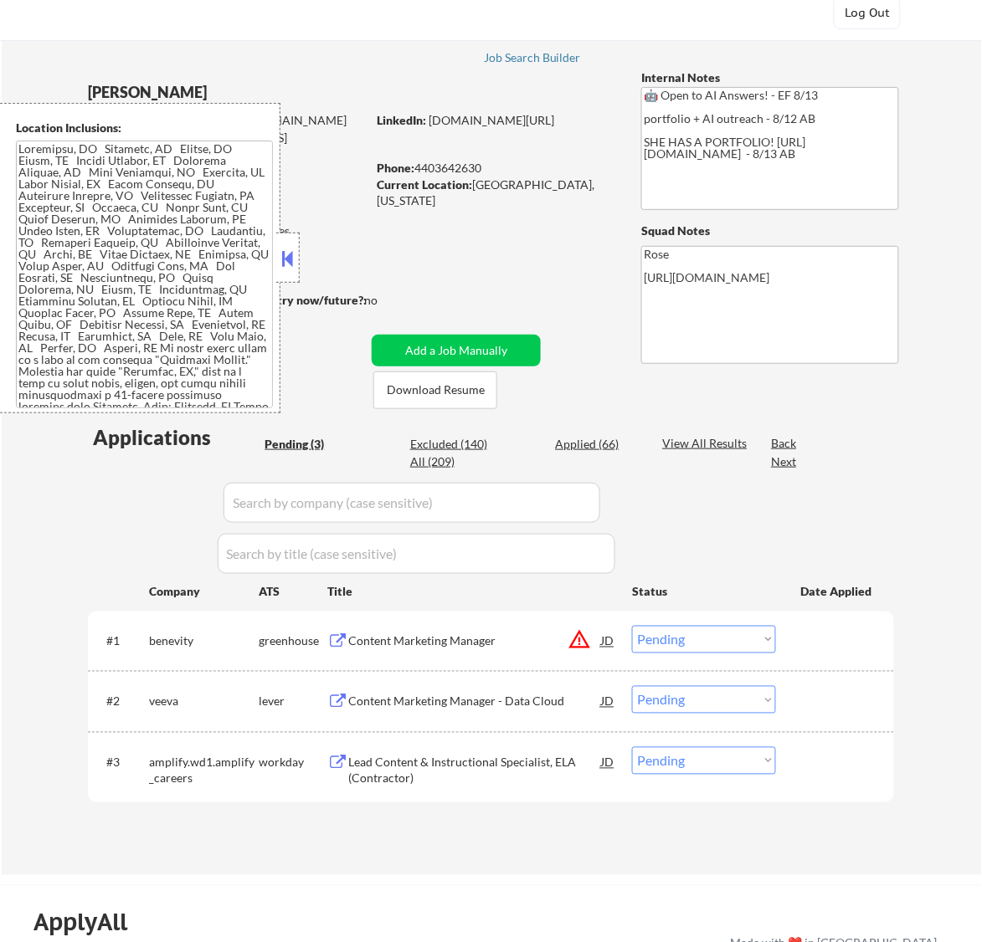
scroll to position [105, 0]
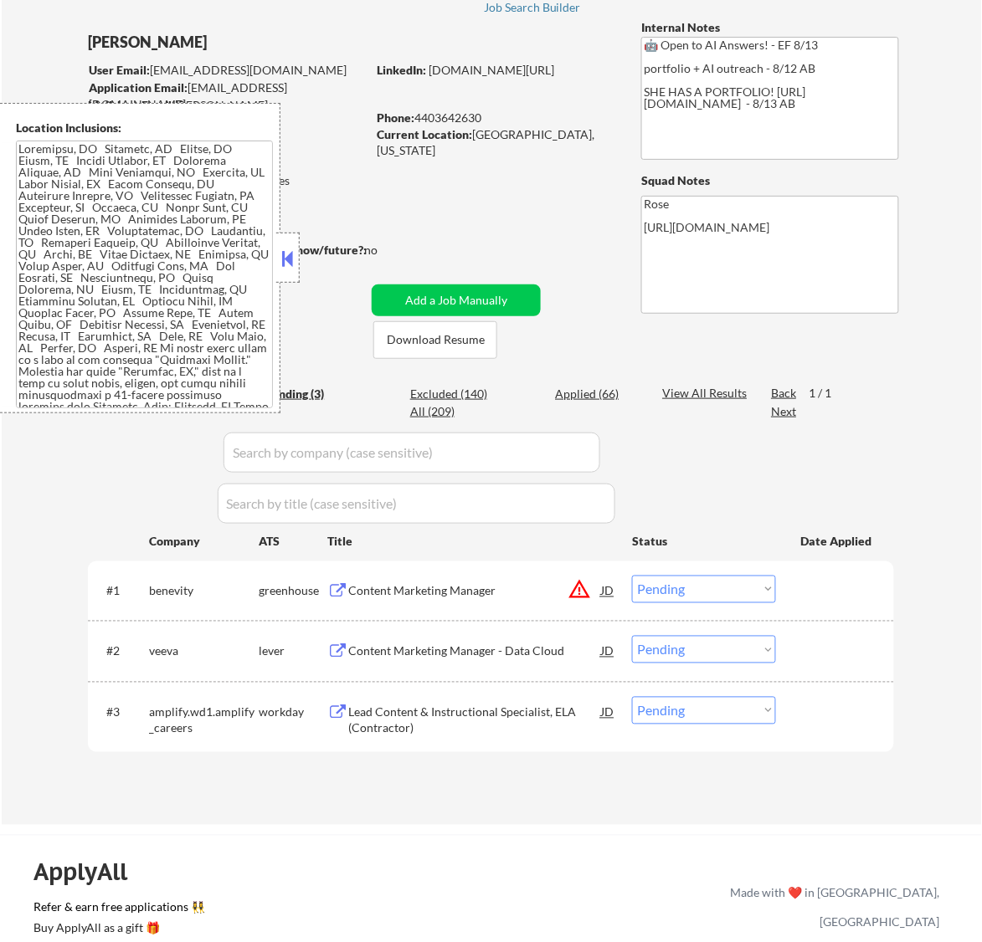
click at [282, 254] on button at bounding box center [287, 258] width 18 height 25
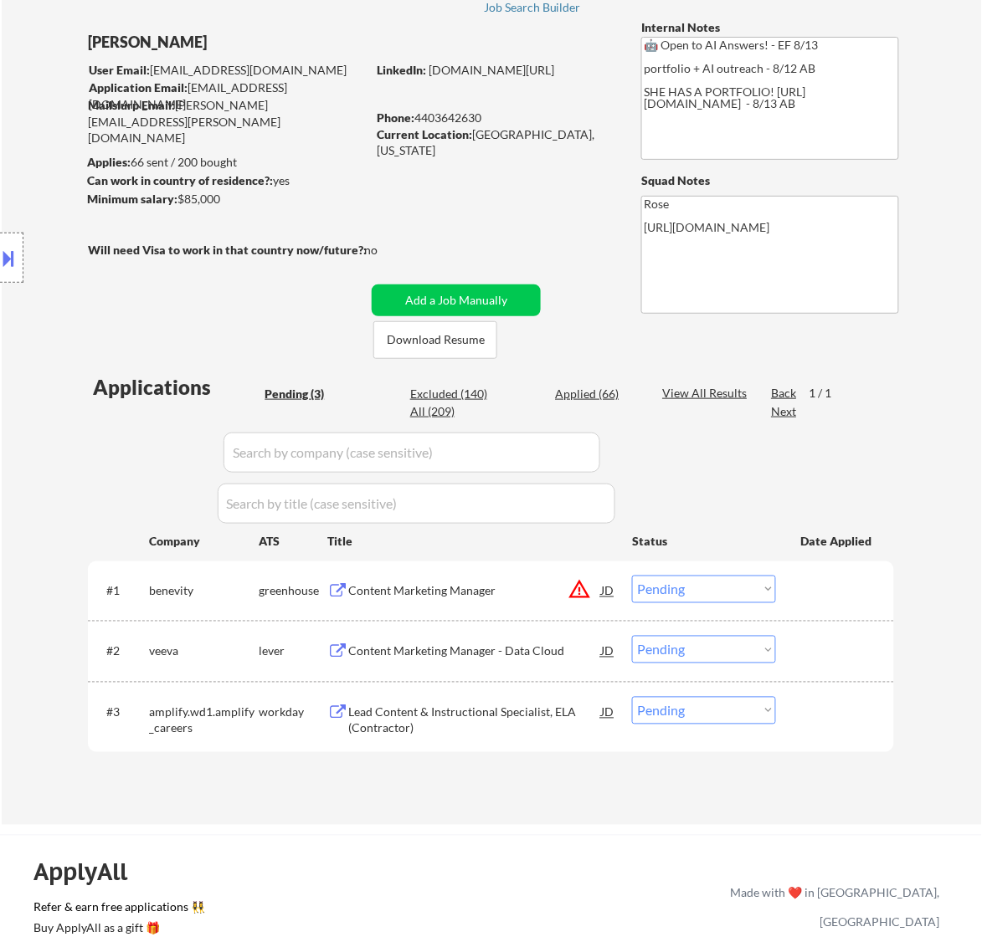
click at [521, 590] on div "Content Marketing Manager" at bounding box center [474, 591] width 253 height 17
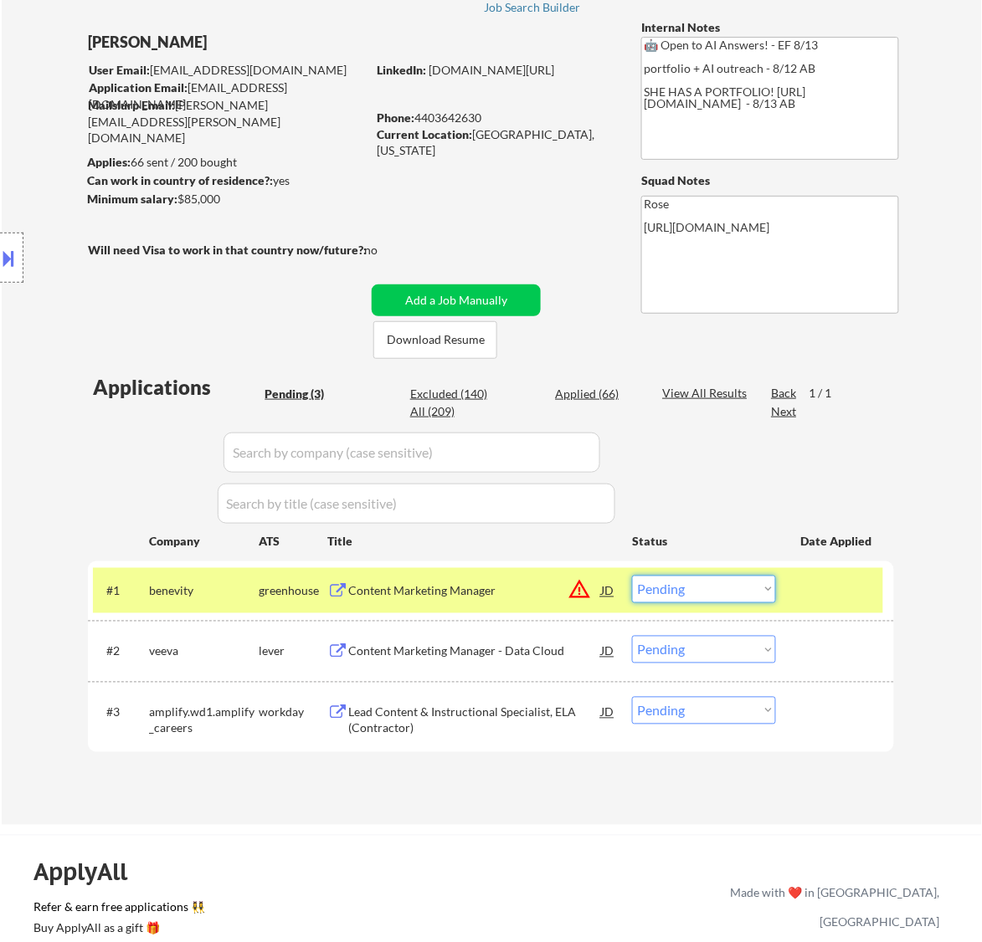
click at [727, 588] on select "Choose an option... Pending Applied Excluded (Questions) Excluded (Expired) Exc…" at bounding box center [704, 590] width 144 height 28
click at [632, 576] on select "Choose an option... Pending Applied Excluded (Questions) Excluded (Expired) Exc…" at bounding box center [704, 590] width 144 height 28
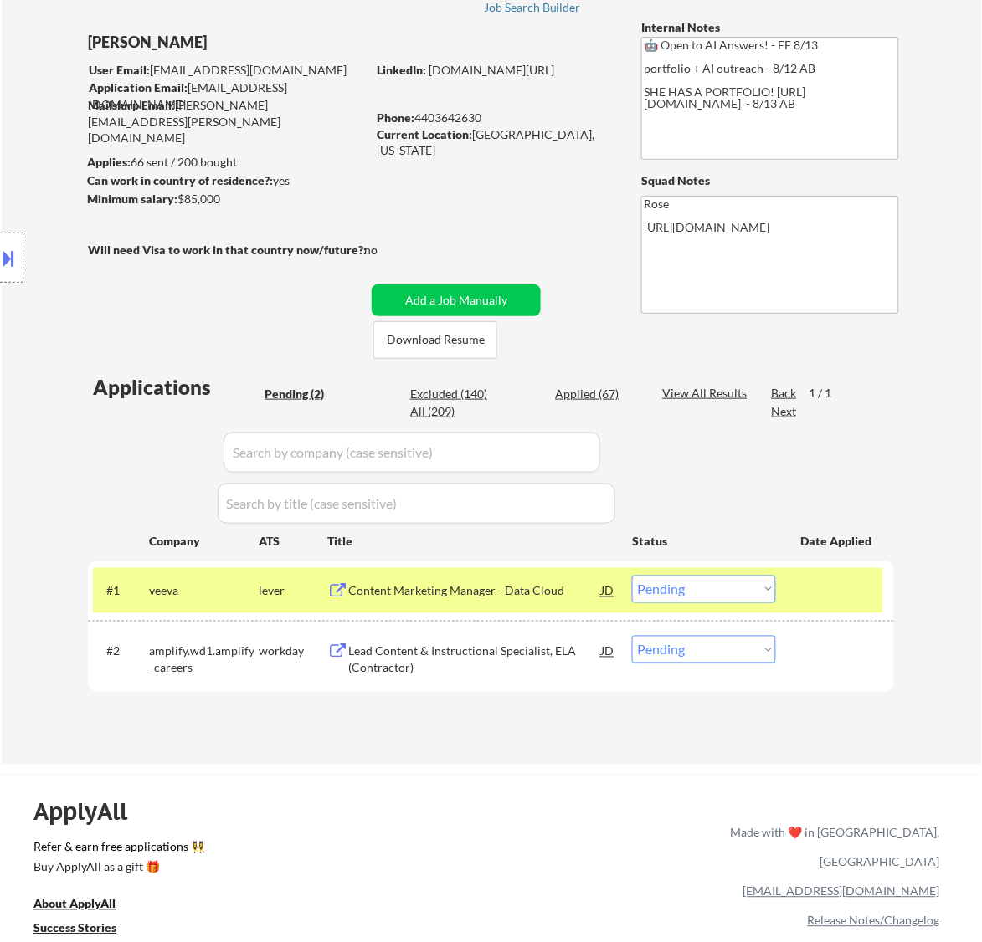
click at [506, 596] on div "Content Marketing Manager - Data Cloud" at bounding box center [474, 591] width 253 height 17
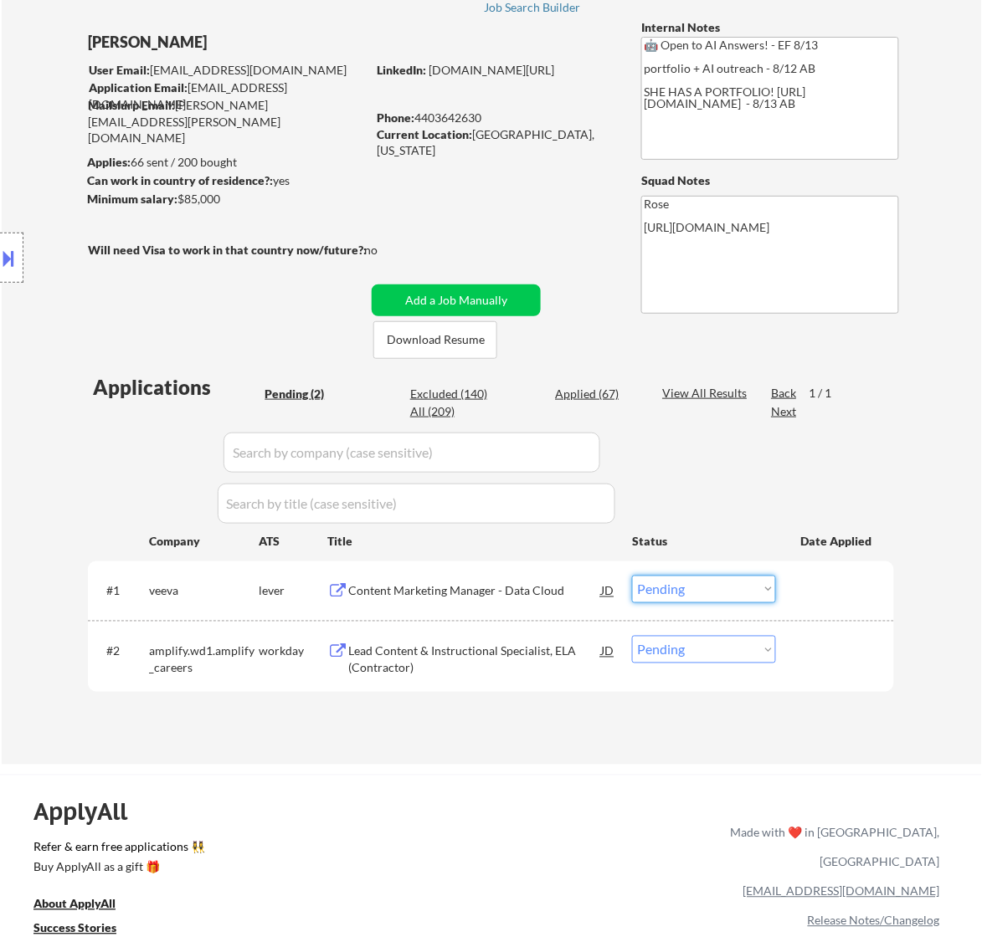
click at [700, 586] on select "Choose an option... Pending Applied Excluded (Questions) Excluded (Expired) Exc…" at bounding box center [704, 590] width 144 height 28
click at [632, 576] on select "Choose an option... Pending Applied Excluded (Questions) Excluded (Expired) Exc…" at bounding box center [704, 590] width 144 height 28
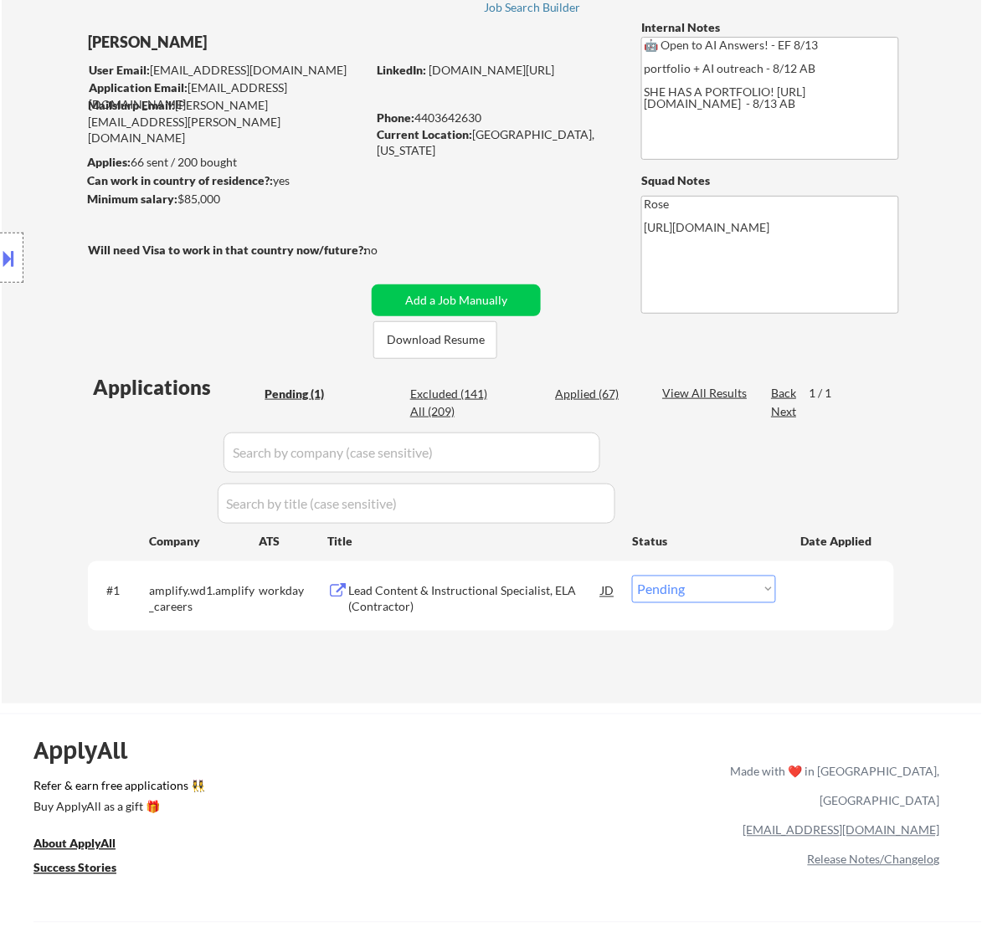
click at [536, 586] on div "Lead Content & Instructional Specialist, ELA (Contractor)" at bounding box center [474, 599] width 253 height 33
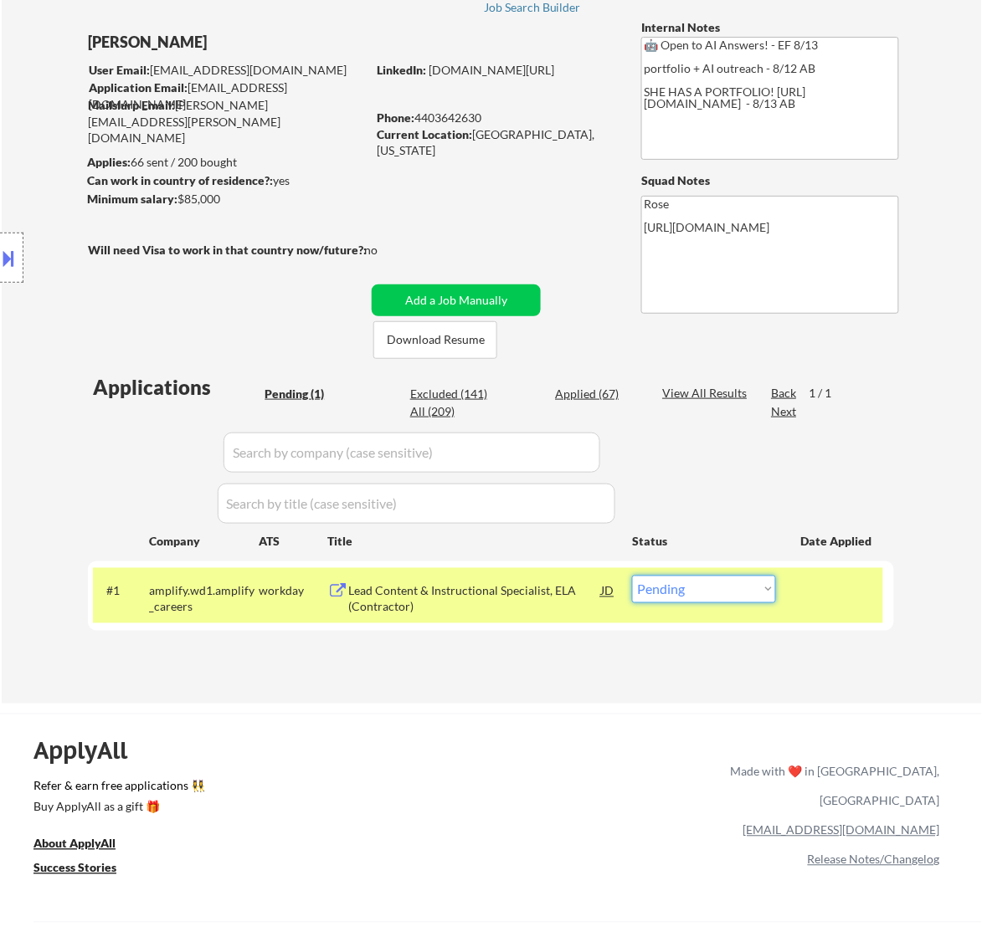
click at [716, 582] on select "Choose an option... Pending Applied Excluded (Questions) Excluded (Expired) Exc…" at bounding box center [704, 590] width 144 height 28
select select ""excluded__bad_match_""
click at [632, 576] on select "Choose an option... Pending Applied Excluded (Questions) Excluded (Expired) Exc…" at bounding box center [704, 590] width 144 height 28
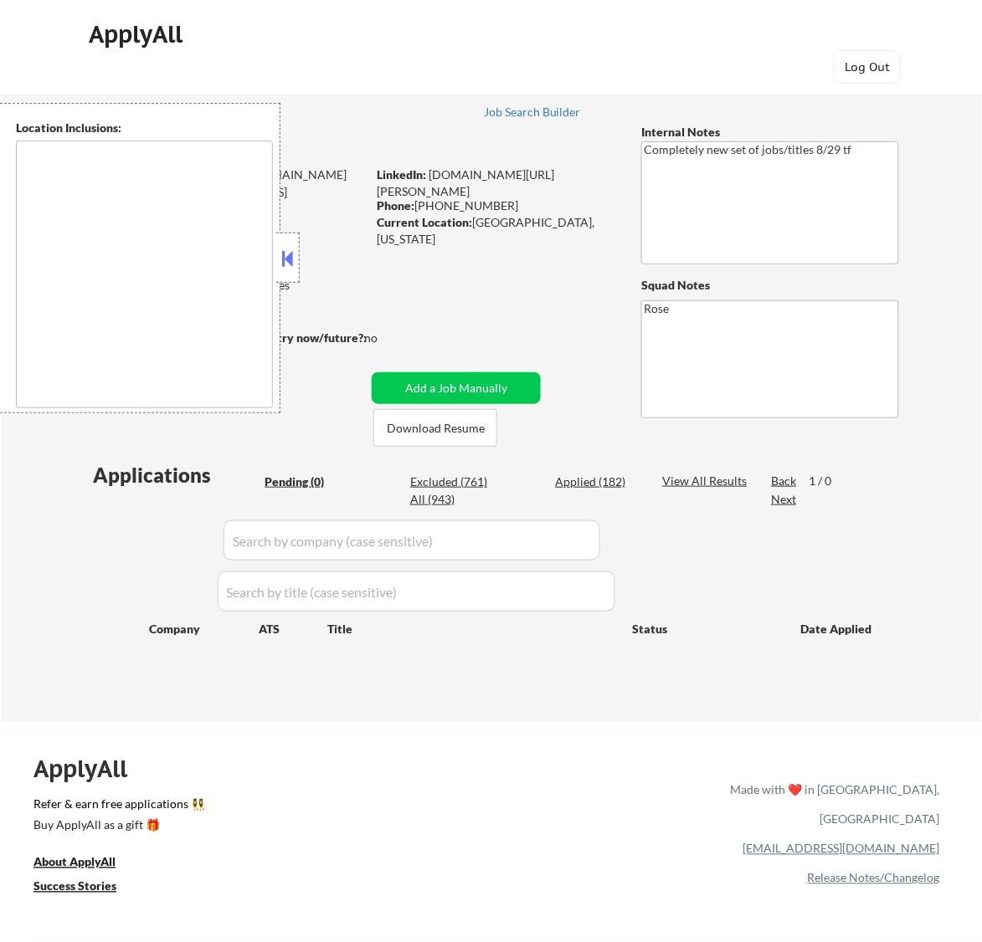
click at [290, 262] on button at bounding box center [287, 258] width 18 height 25
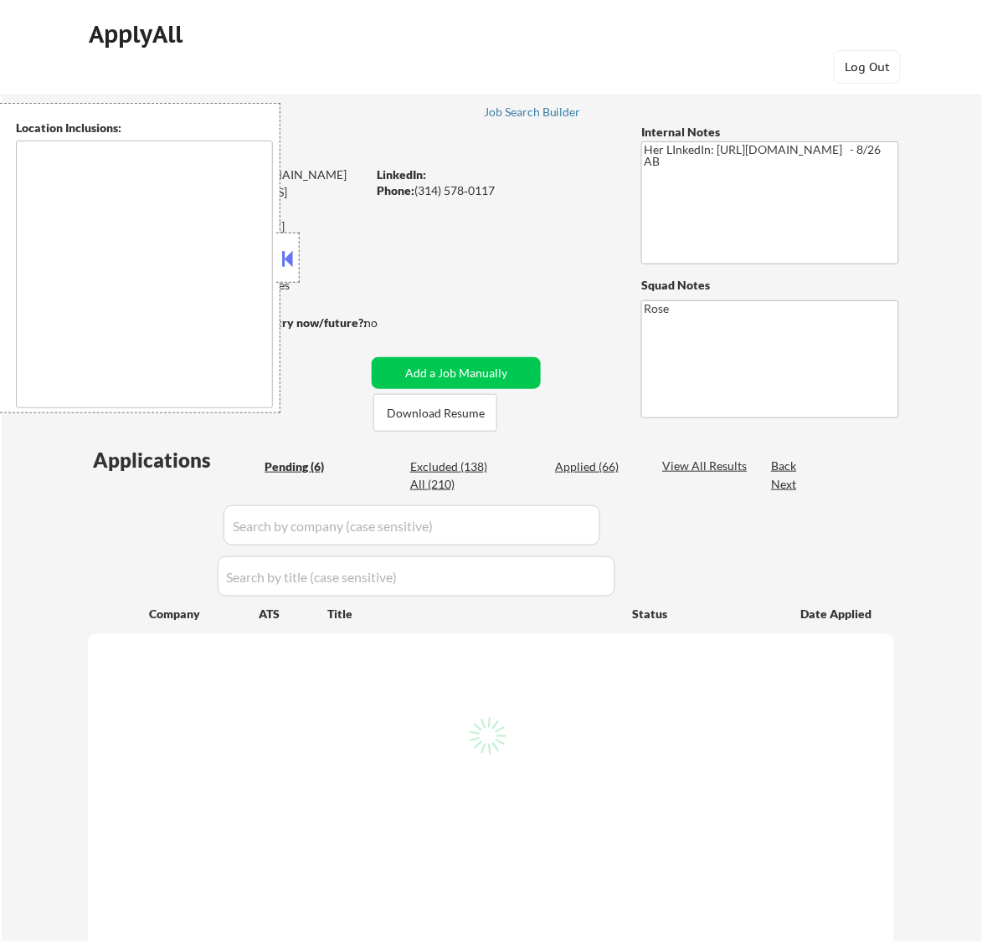
select select ""pending""
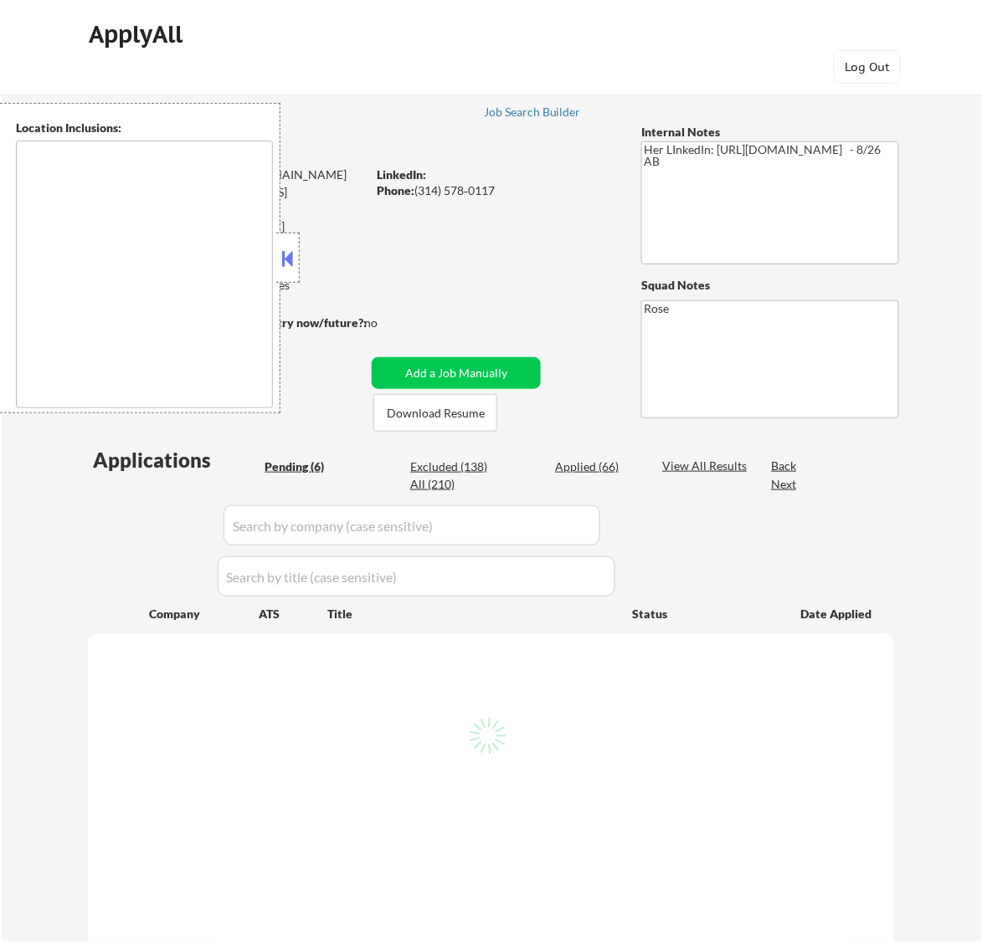
select select ""pending""
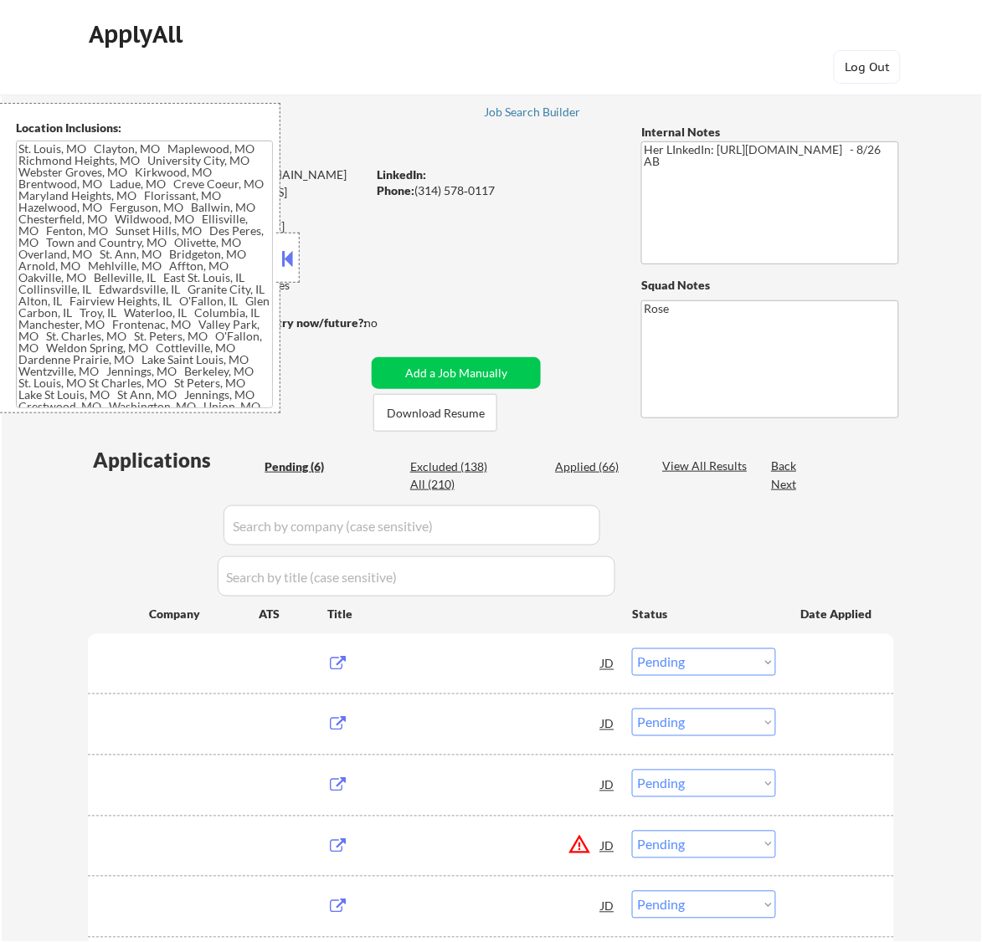
type textarea "St. Louis, MO Clayton, MO Maplewood, MO Richmond Heights, MO University City, M…"
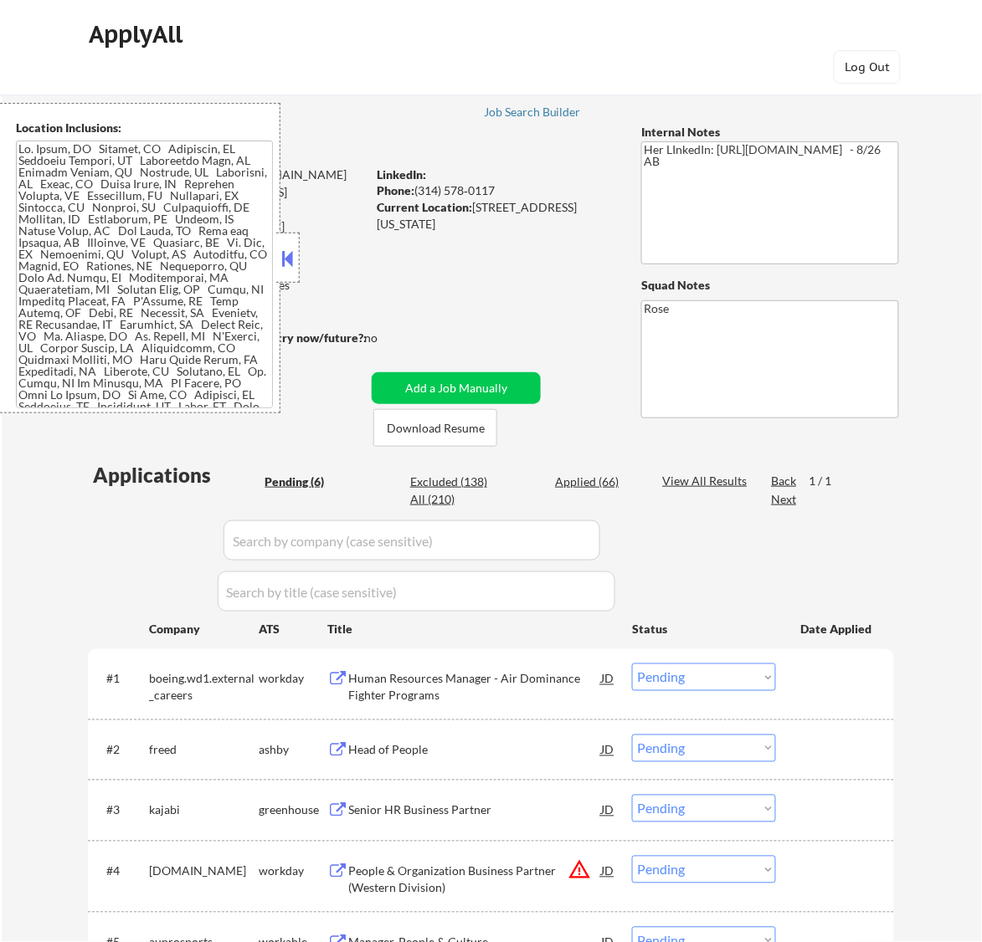
click at [286, 253] on button at bounding box center [287, 258] width 18 height 25
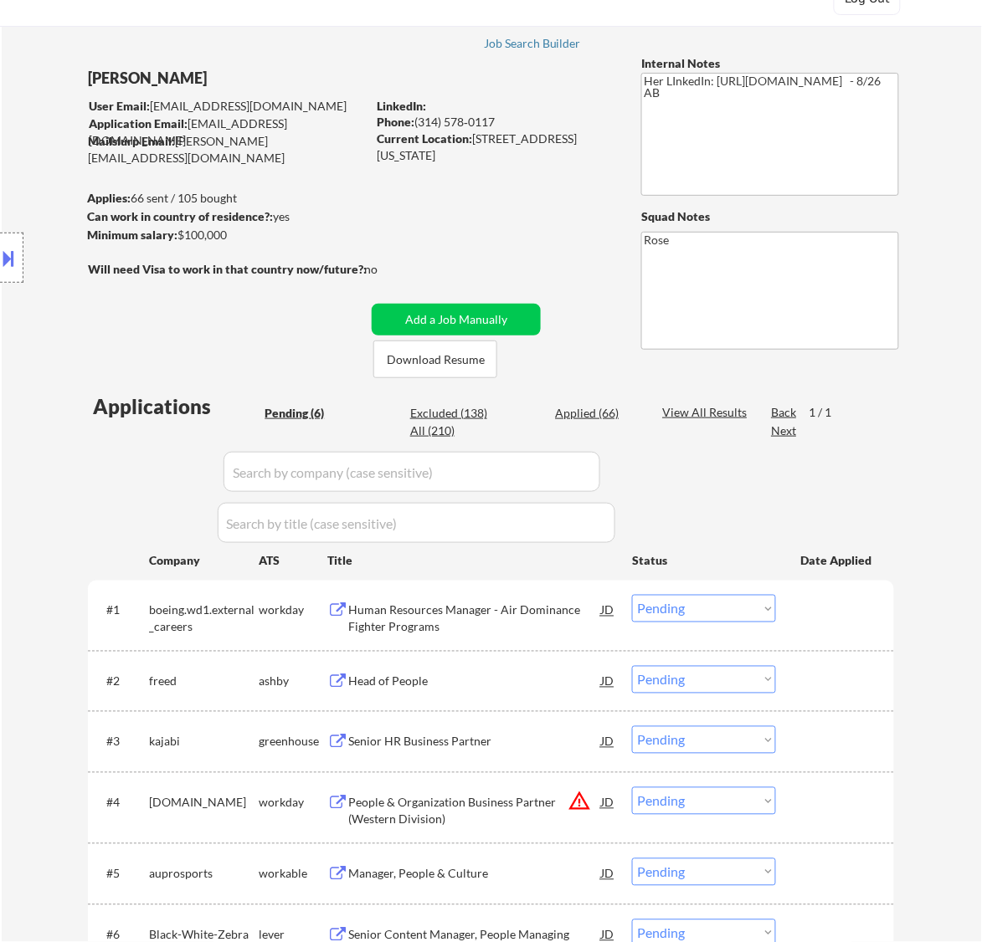
scroll to position [105, 0]
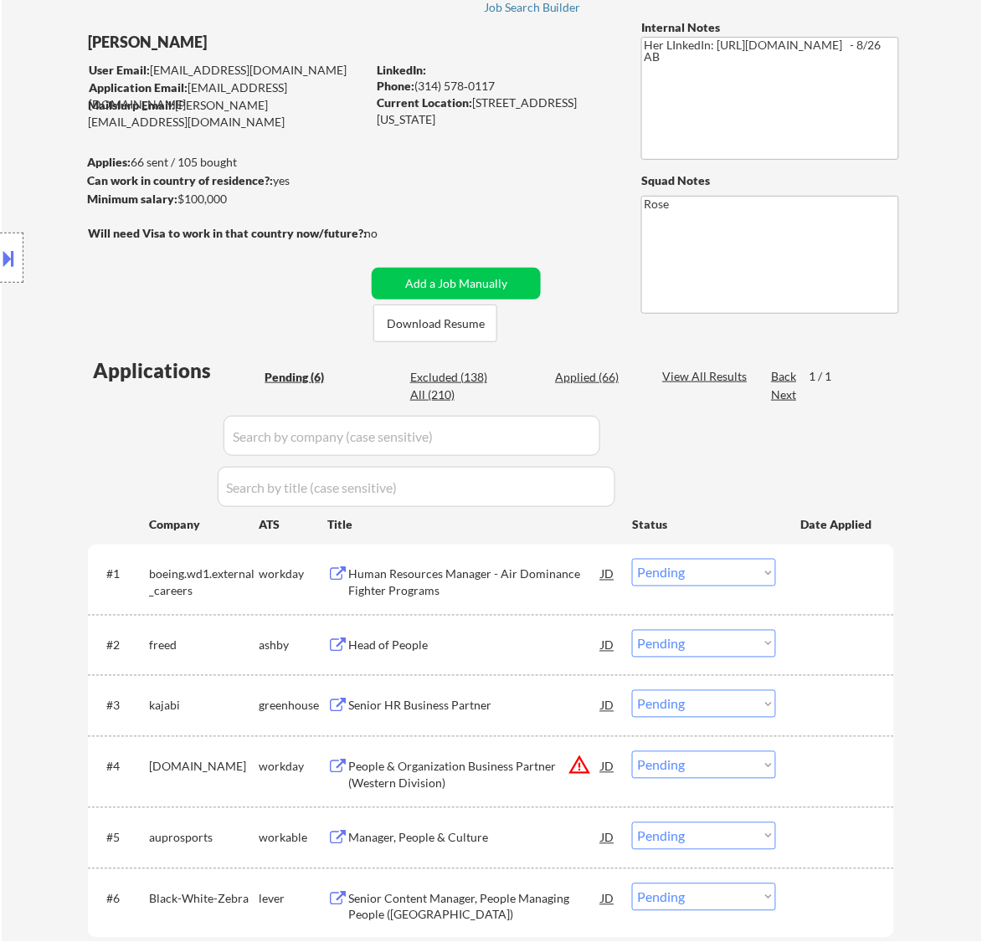
click at [532, 583] on div "Human Resources Manager - Air Dominance Fighter Programs" at bounding box center [474, 583] width 253 height 33
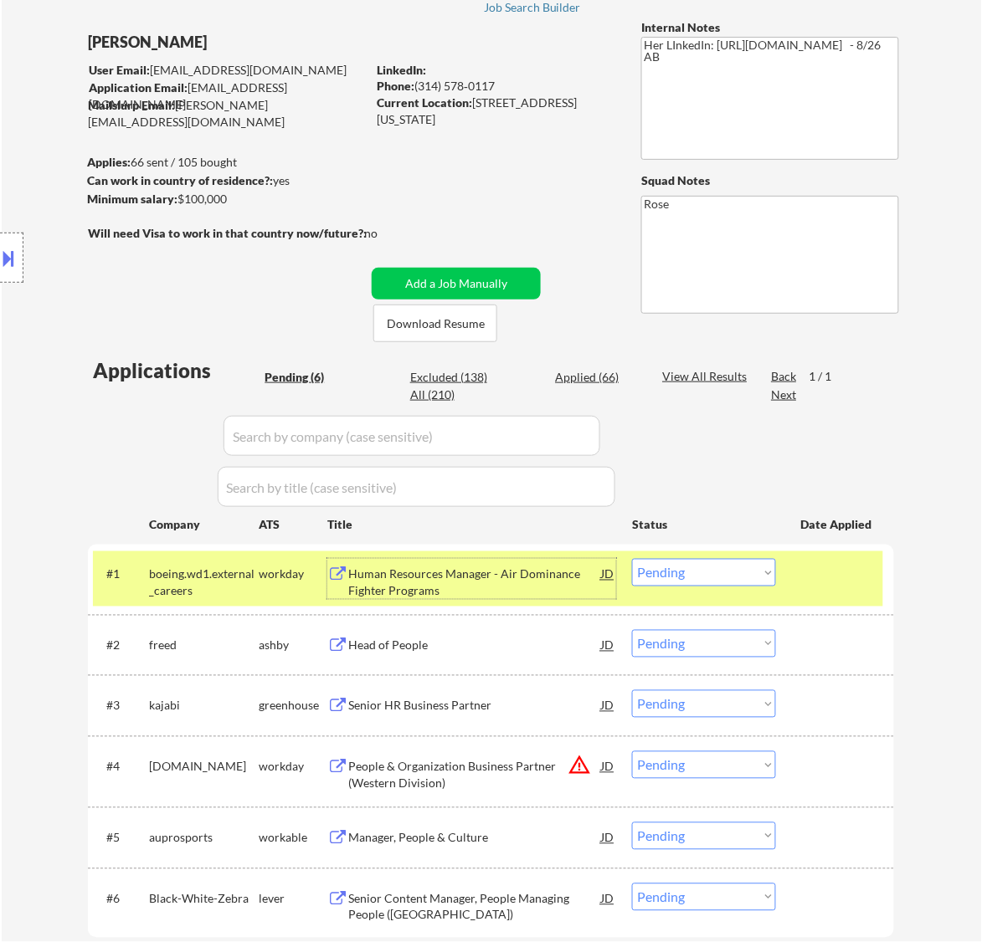
click at [749, 575] on select "Choose an option... Pending Applied Excluded (Questions) Excluded (Expired) Exc…" at bounding box center [704, 573] width 144 height 28
click at [632, 559] on select "Choose an option... Pending Applied Excluded (Questions) Excluded (Expired) Exc…" at bounding box center [704, 573] width 144 height 28
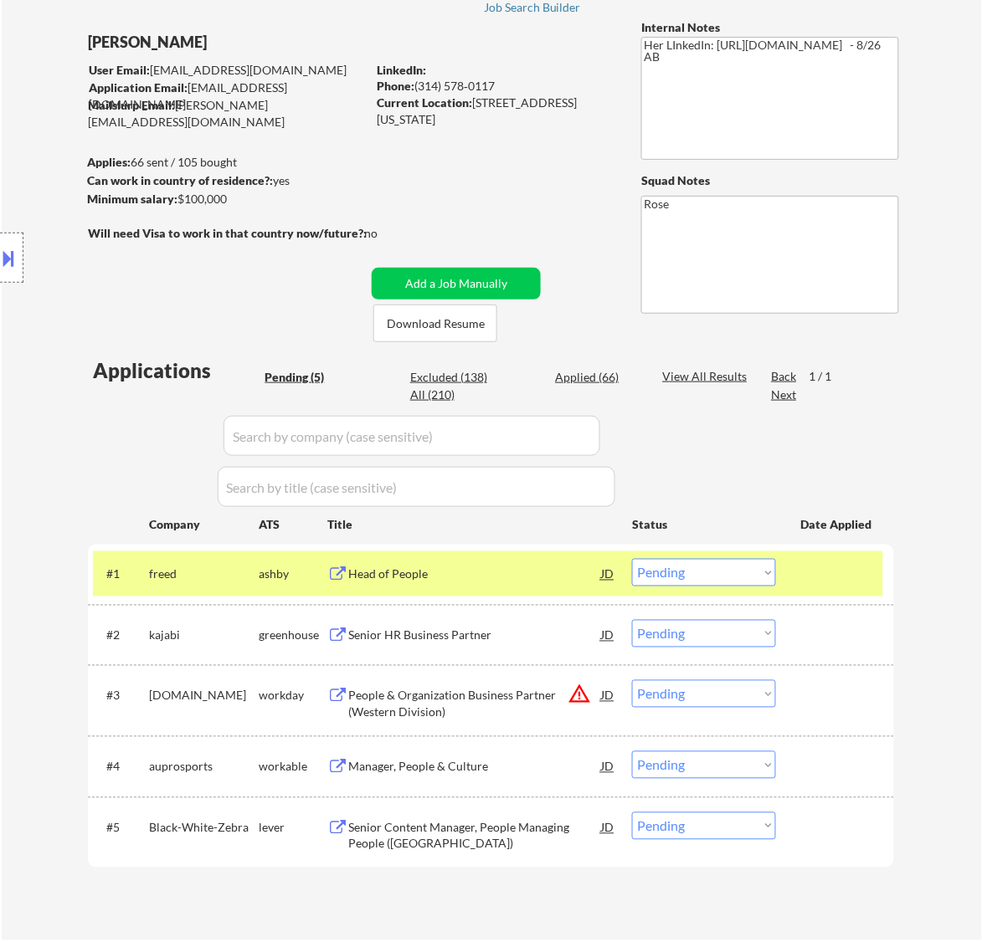
click at [475, 567] on div "Head of People" at bounding box center [474, 575] width 253 height 17
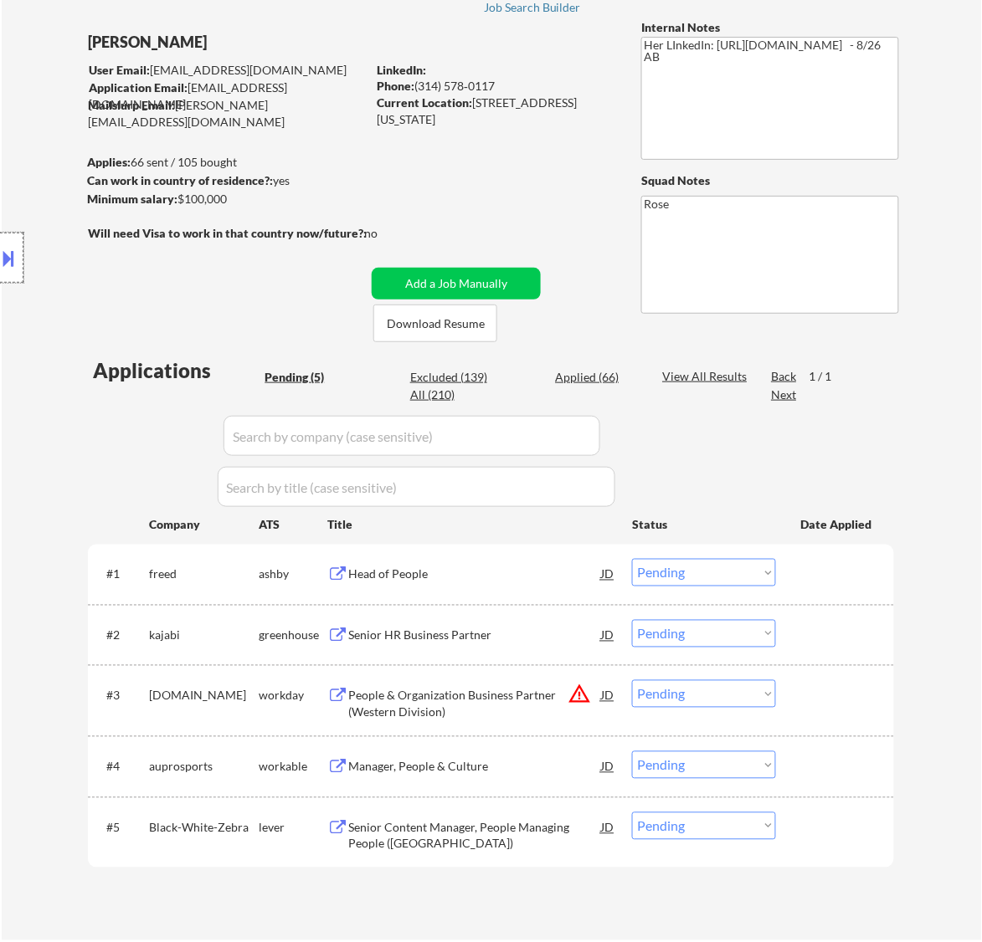
click at [21, 248] on div at bounding box center [11, 258] width 23 height 50
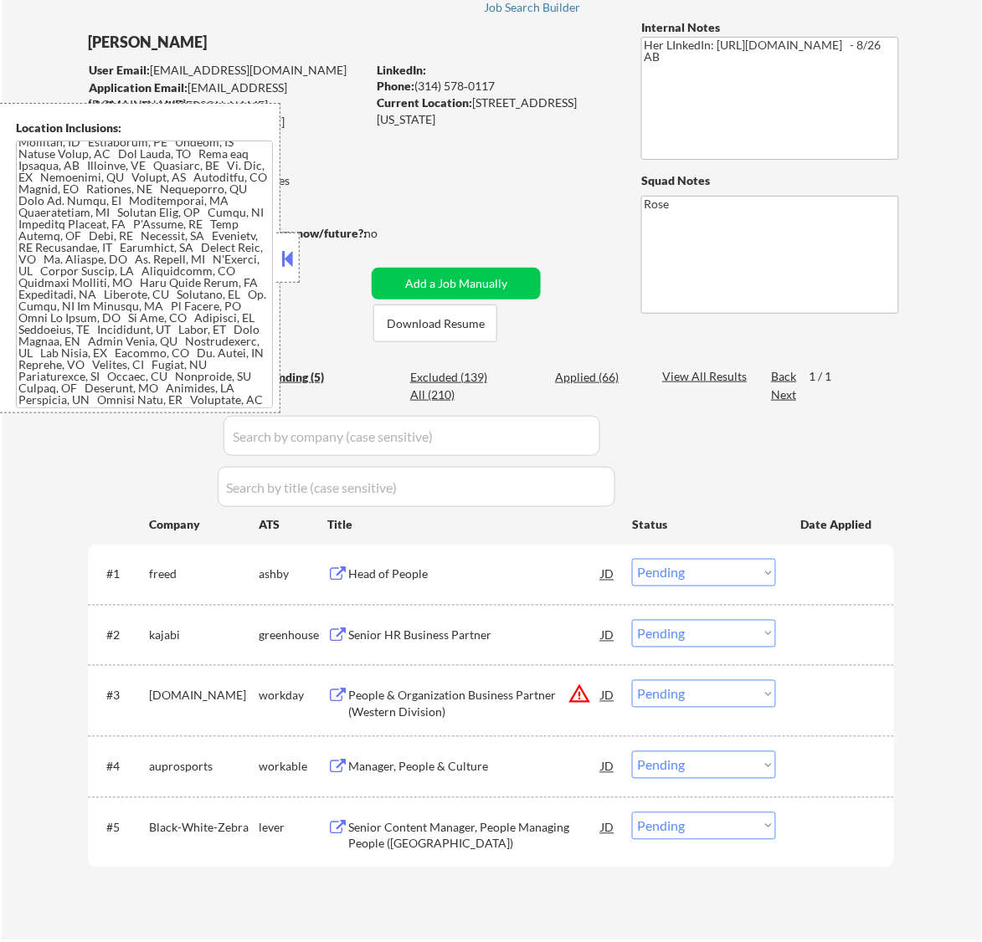
scroll to position [0, 0]
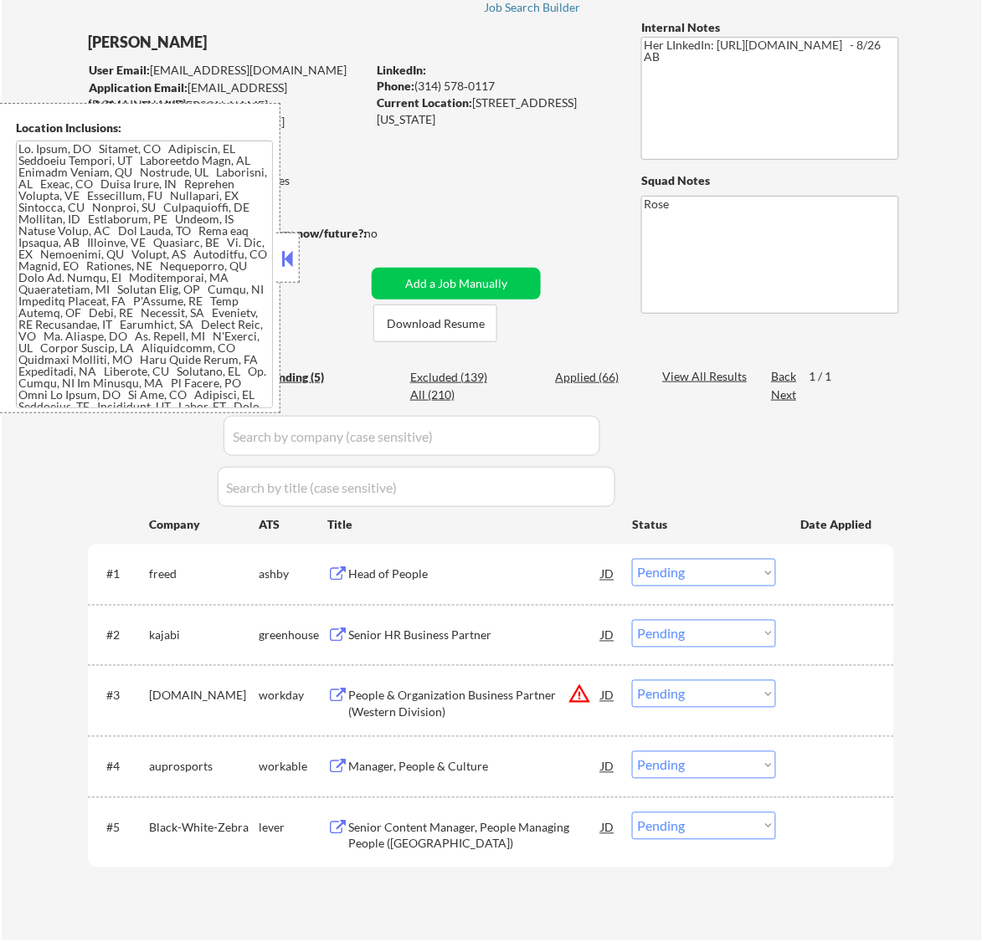
click at [287, 258] on button at bounding box center [287, 258] width 18 height 25
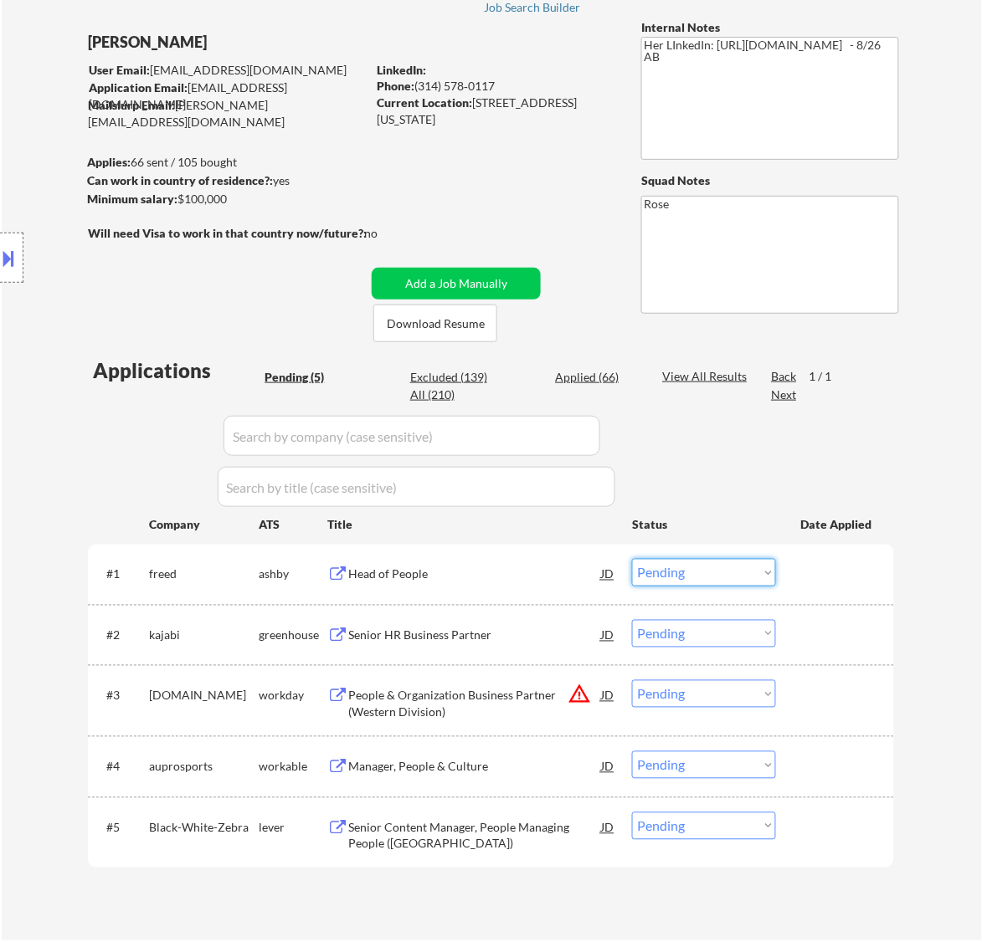
drag, startPoint x: 728, startPoint y: 569, endPoint x: 739, endPoint y: 584, distance: 18.6
click at [728, 567] on select "Choose an option... Pending Applied Excluded (Questions) Excluded (Expired) Exc…" at bounding box center [704, 573] width 144 height 28
click at [471, 576] on div "Head of People" at bounding box center [474, 575] width 253 height 17
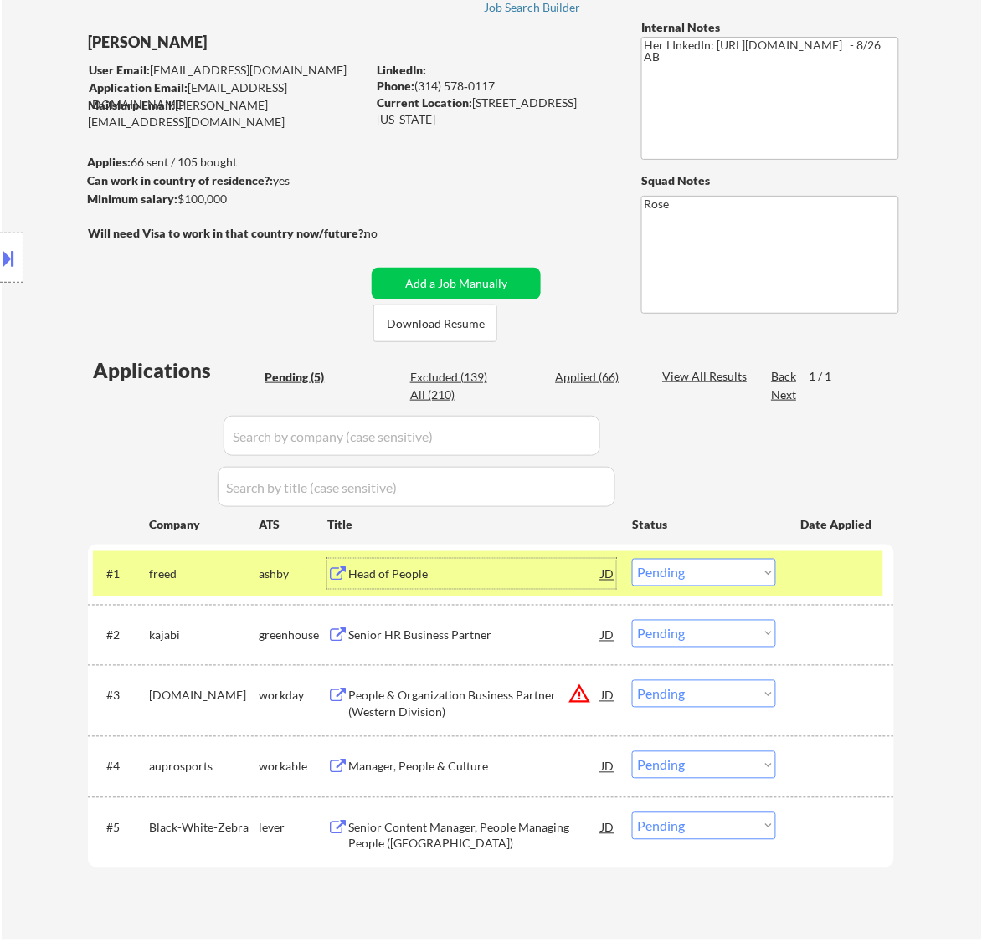
click at [726, 572] on select "Choose an option... Pending Applied Excluded (Questions) Excluded (Expired) Exc…" at bounding box center [704, 573] width 144 height 28
click at [632, 559] on select "Choose an option... Pending Applied Excluded (Questions) Excluded (Expired) Exc…" at bounding box center [704, 573] width 144 height 28
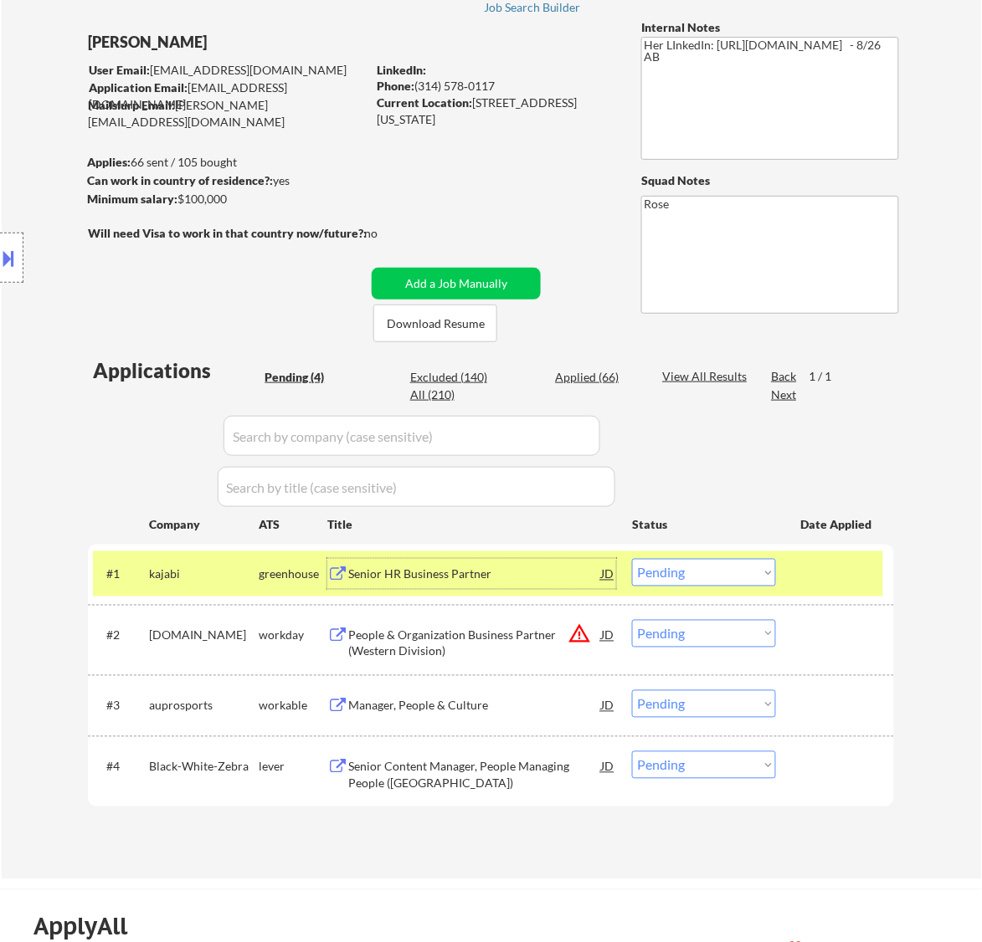
click at [538, 583] on div "Senior HR Business Partner" at bounding box center [474, 575] width 253 height 17
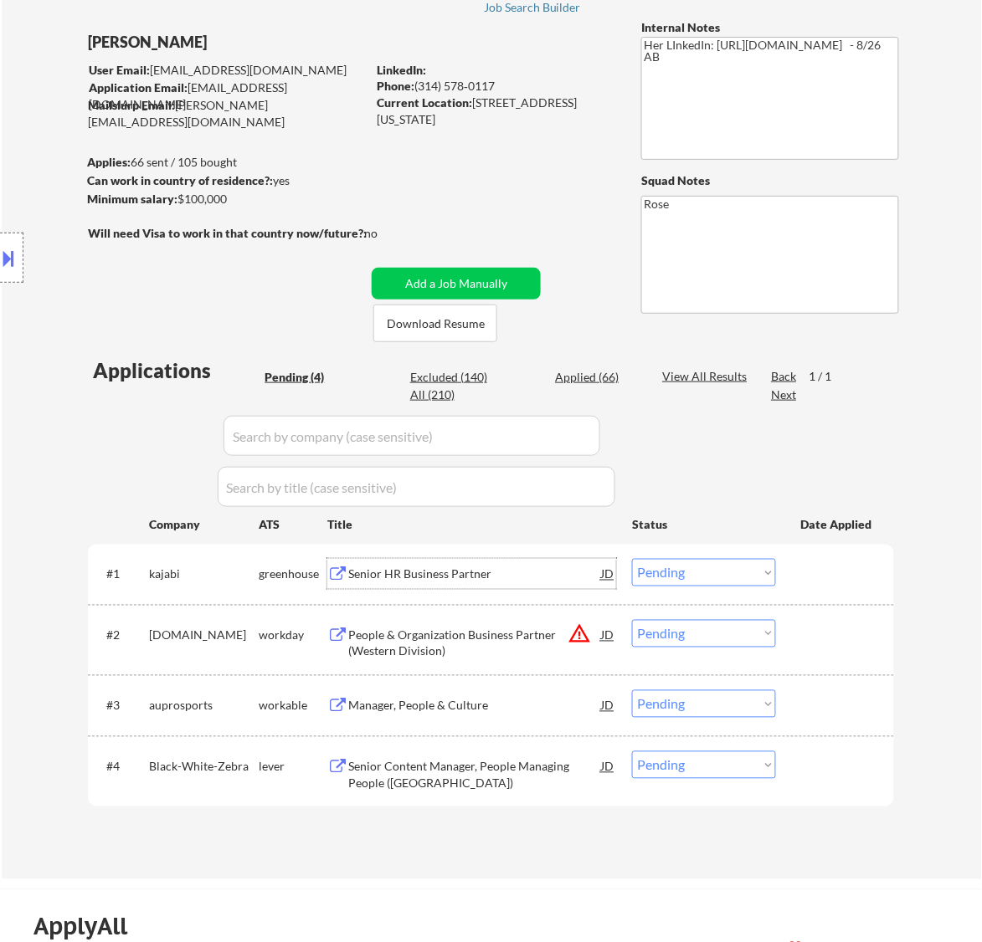
click at [701, 567] on select "Choose an option... Pending Applied Excluded (Questions) Excluded (Expired) Exc…" at bounding box center [704, 573] width 144 height 28
click at [632, 559] on select "Choose an option... Pending Applied Excluded (Questions) Excluded (Expired) Exc…" at bounding box center [704, 573] width 144 height 28
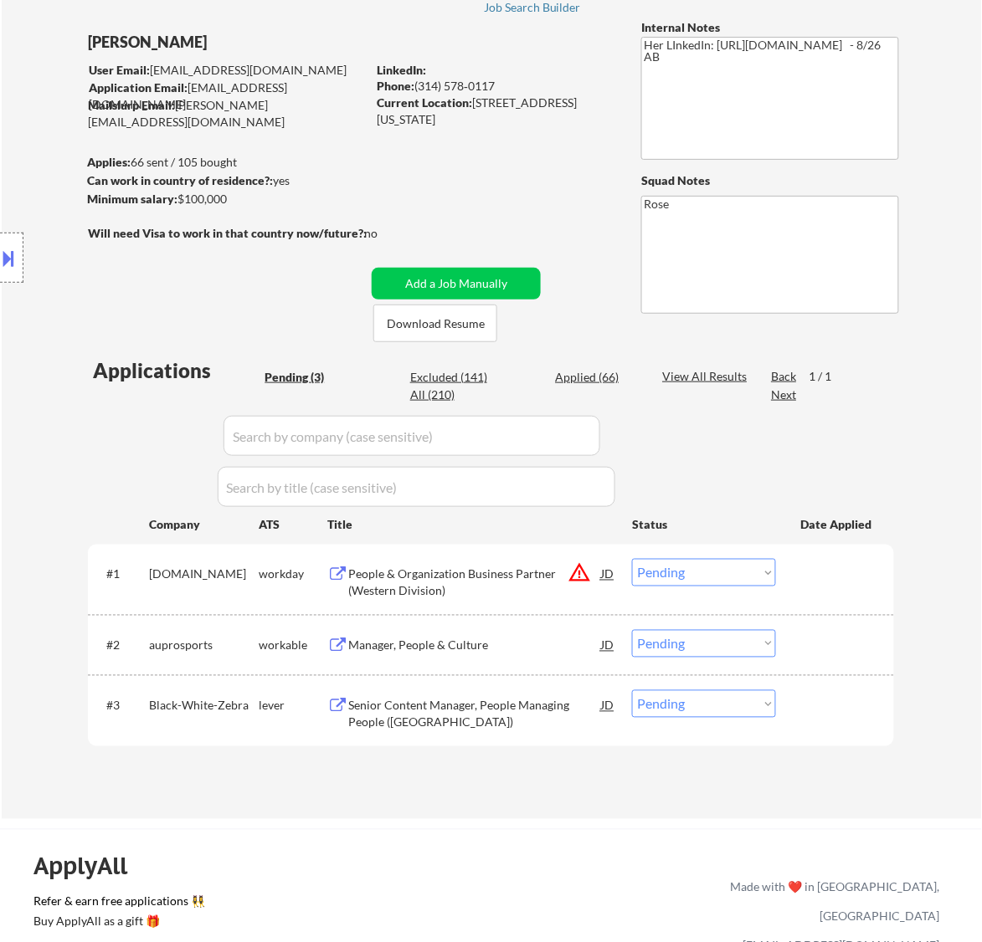
click at [540, 583] on div "People & Organization Business Partner (Western Division)" at bounding box center [474, 583] width 253 height 33
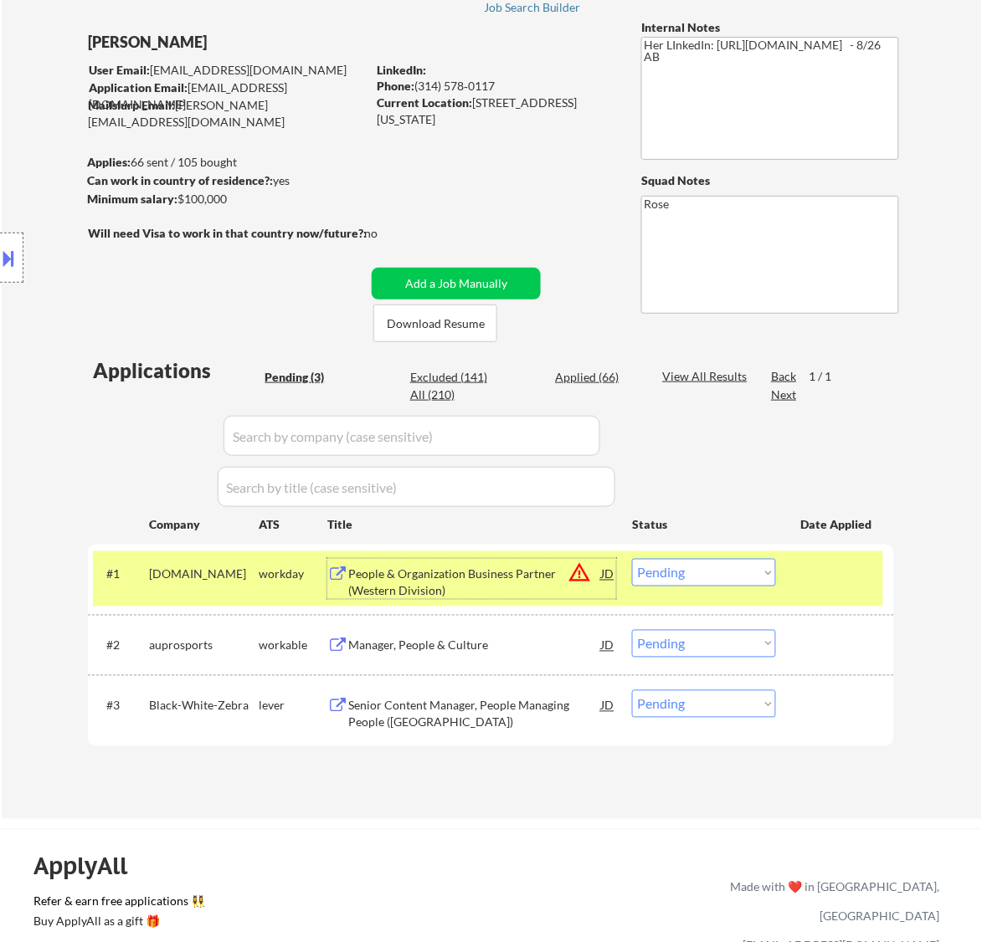
click at [743, 571] on select "Choose an option... Pending Applied Excluded (Questions) Excluded (Expired) Exc…" at bounding box center [704, 573] width 144 height 28
click at [632, 559] on select "Choose an option... Pending Applied Excluded (Questions) Excluded (Expired) Exc…" at bounding box center [704, 573] width 144 height 28
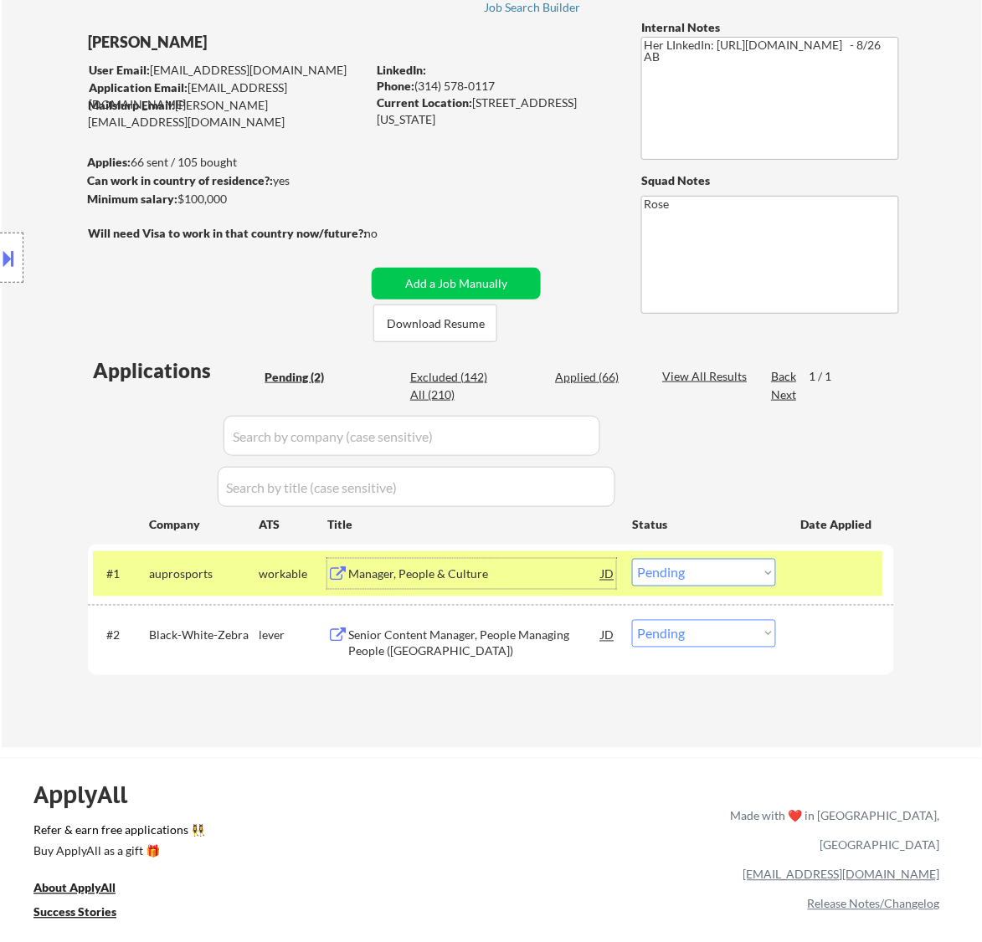
click at [563, 583] on div "Manager, People & Culture" at bounding box center [474, 575] width 253 height 17
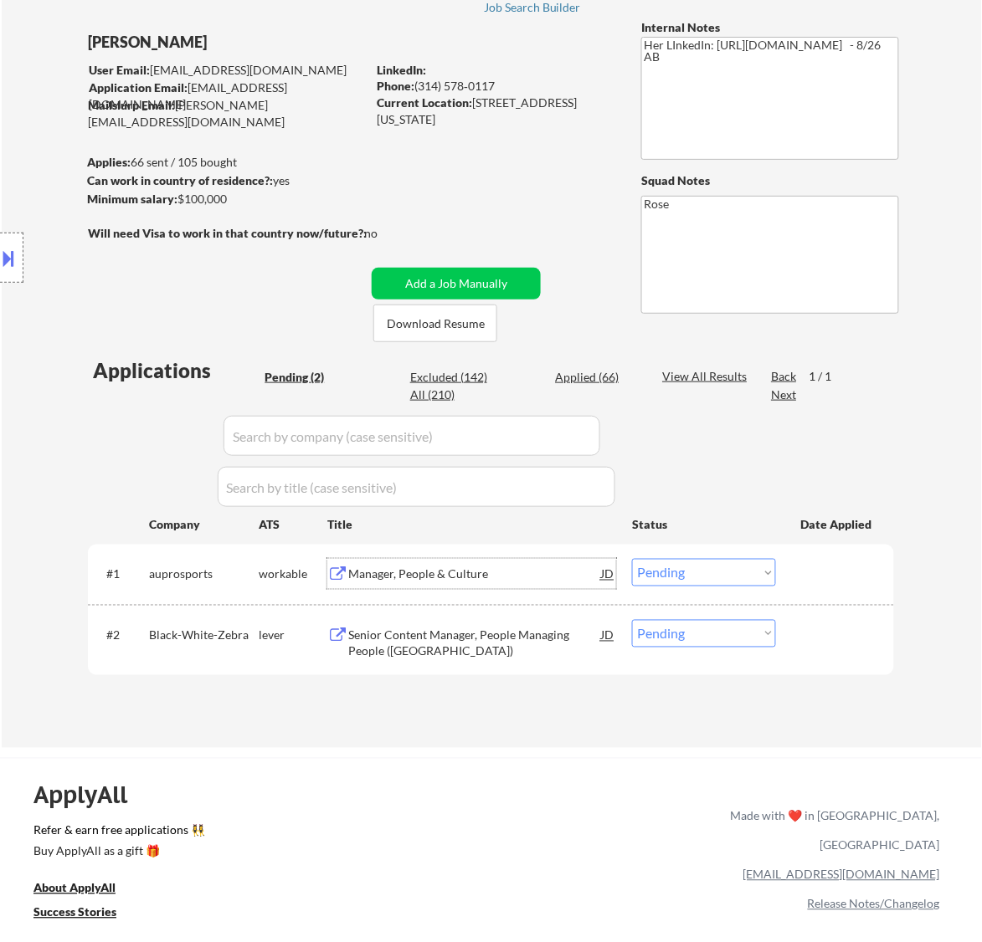
click at [758, 567] on select "Choose an option... Pending Applied Excluded (Questions) Excluded (Expired) Exc…" at bounding box center [704, 573] width 144 height 28
click at [632, 559] on select "Choose an option... Pending Applied Excluded (Questions) Excluded (Expired) Exc…" at bounding box center [704, 573] width 144 height 28
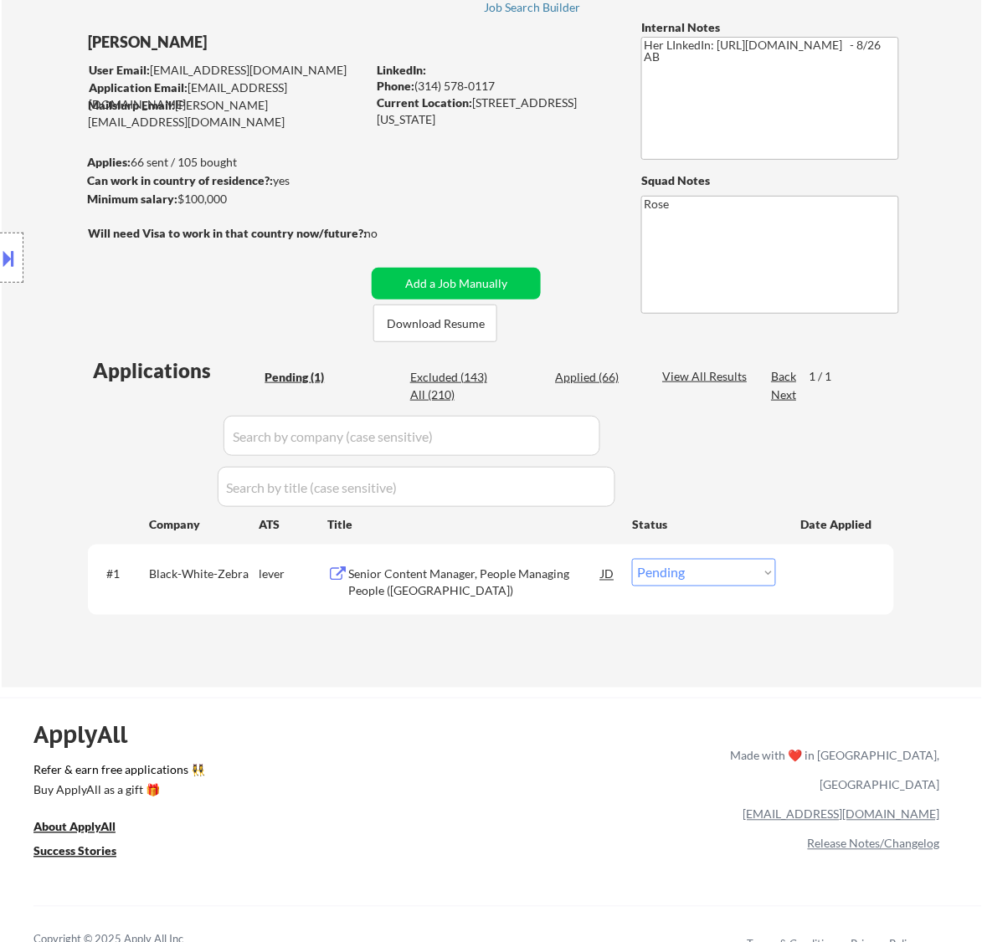
click at [531, 580] on div "Senior Content Manager, People Managing People (USA)" at bounding box center [474, 583] width 253 height 33
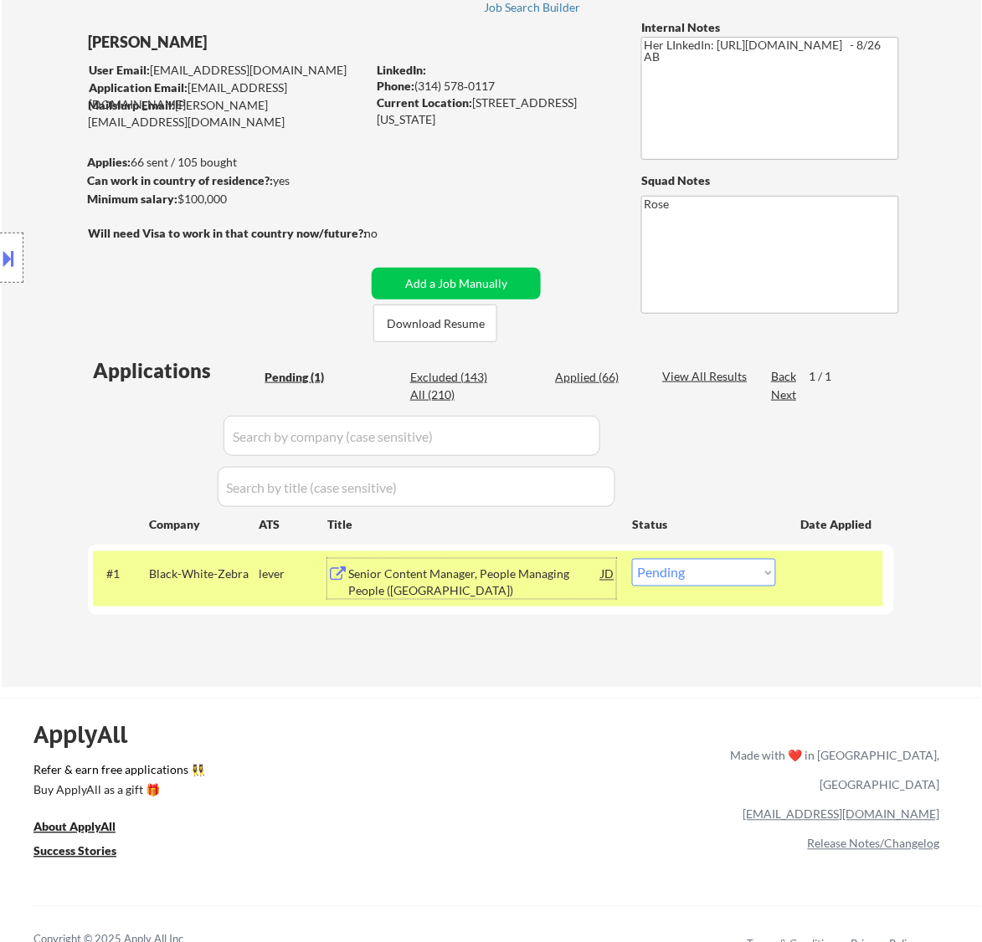
click at [676, 573] on select "Choose an option... Pending Applied Excluded (Questions) Excluded (Expired) Exc…" at bounding box center [704, 573] width 144 height 28
select select ""excluded__bad_match_""
click at [632, 559] on select "Choose an option... Pending Applied Excluded (Questions) Excluded (Expired) Exc…" at bounding box center [704, 573] width 144 height 28
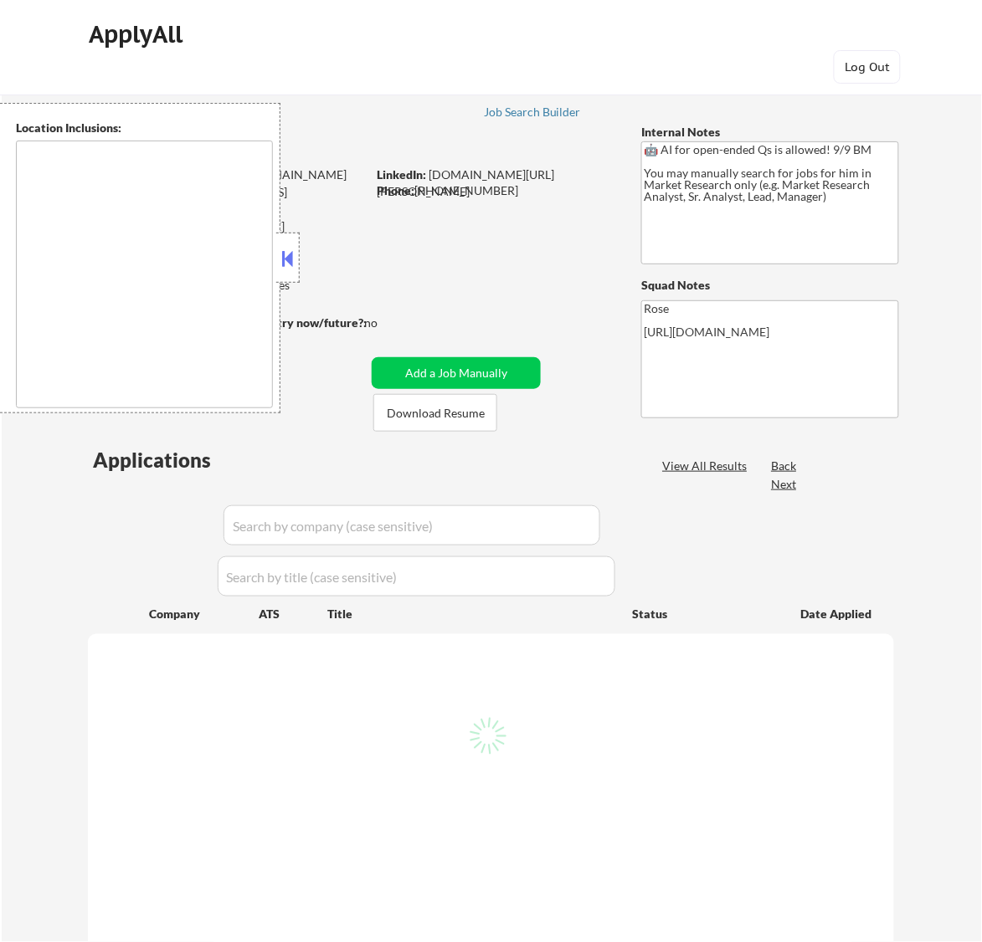
type textarea "[GEOGRAPHIC_DATA], [GEOGRAPHIC_DATA] [GEOGRAPHIC_DATA], [GEOGRAPHIC_DATA] [GEOG…"
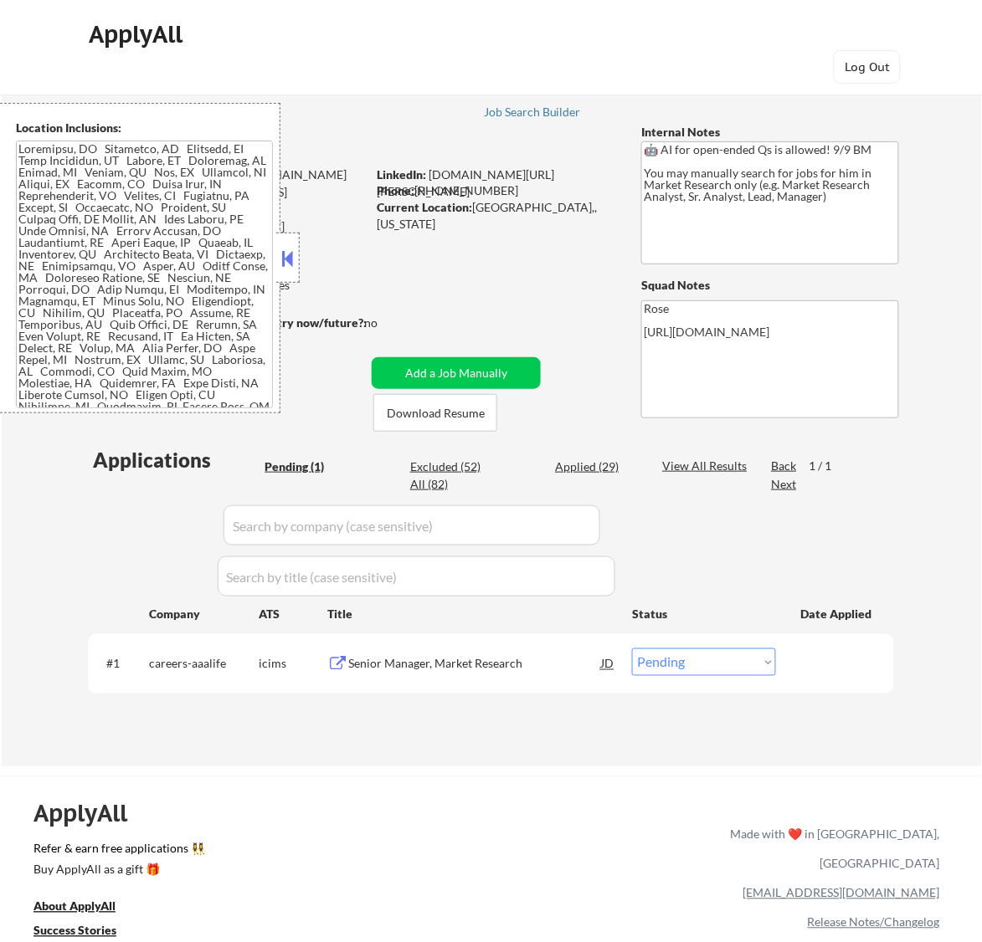
click at [293, 259] on button at bounding box center [287, 258] width 18 height 25
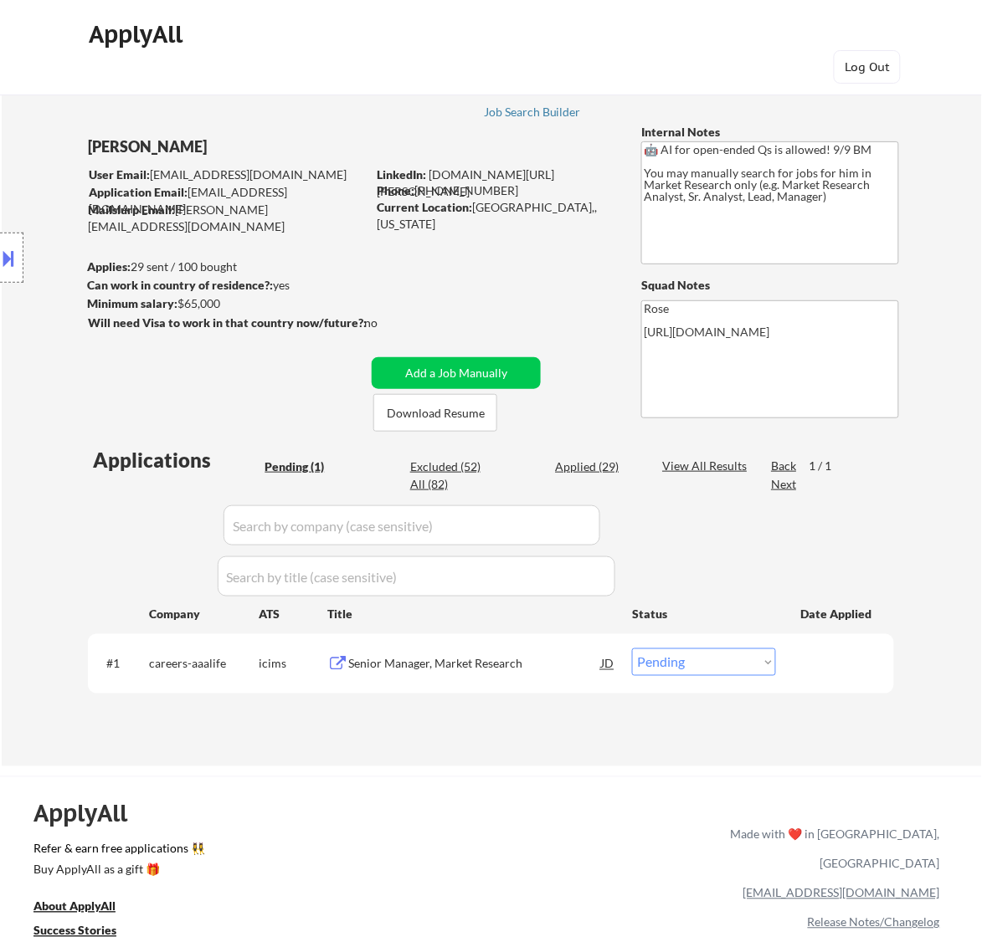
click at [461, 674] on div "Senior Manager, Market Research" at bounding box center [474, 664] width 253 height 30
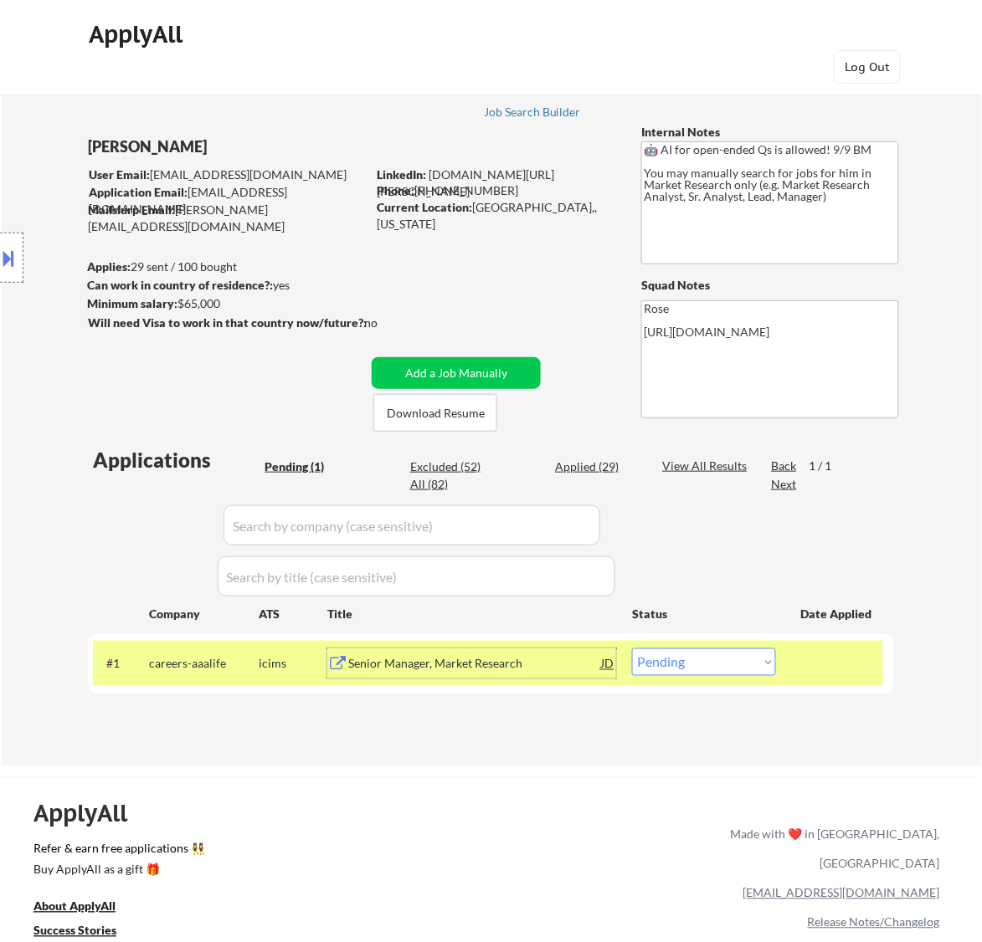
click at [741, 655] on select "Choose an option... Pending Applied Excluded (Questions) Excluded (Expired) Exc…" at bounding box center [704, 663] width 144 height 28
select select ""excluded__bad_match_""
click at [632, 649] on select "Choose an option... Pending Applied Excluded (Questions) Excluded (Expired) Exc…" at bounding box center [704, 663] width 144 height 28
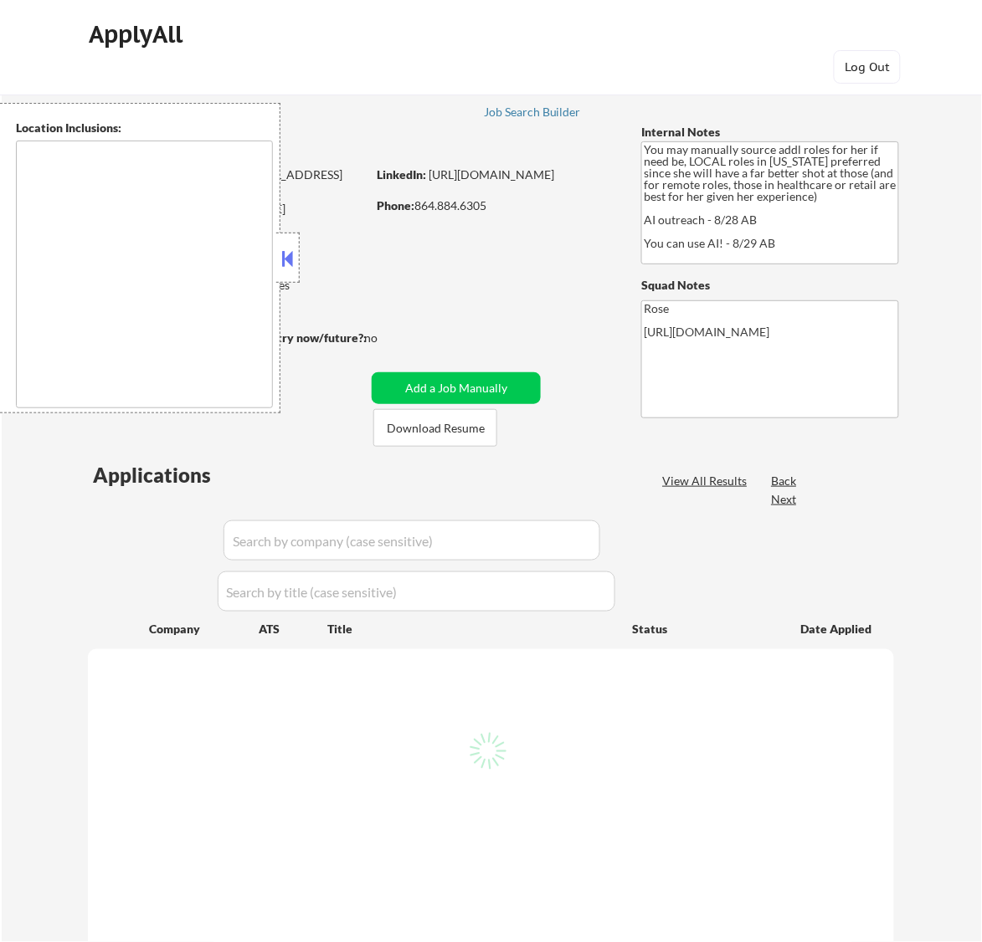
type textarea "[GEOGRAPHIC_DATA], [GEOGRAPHIC_DATA] [GEOGRAPHIC_DATA], [GEOGRAPHIC_DATA] [GEOG…"
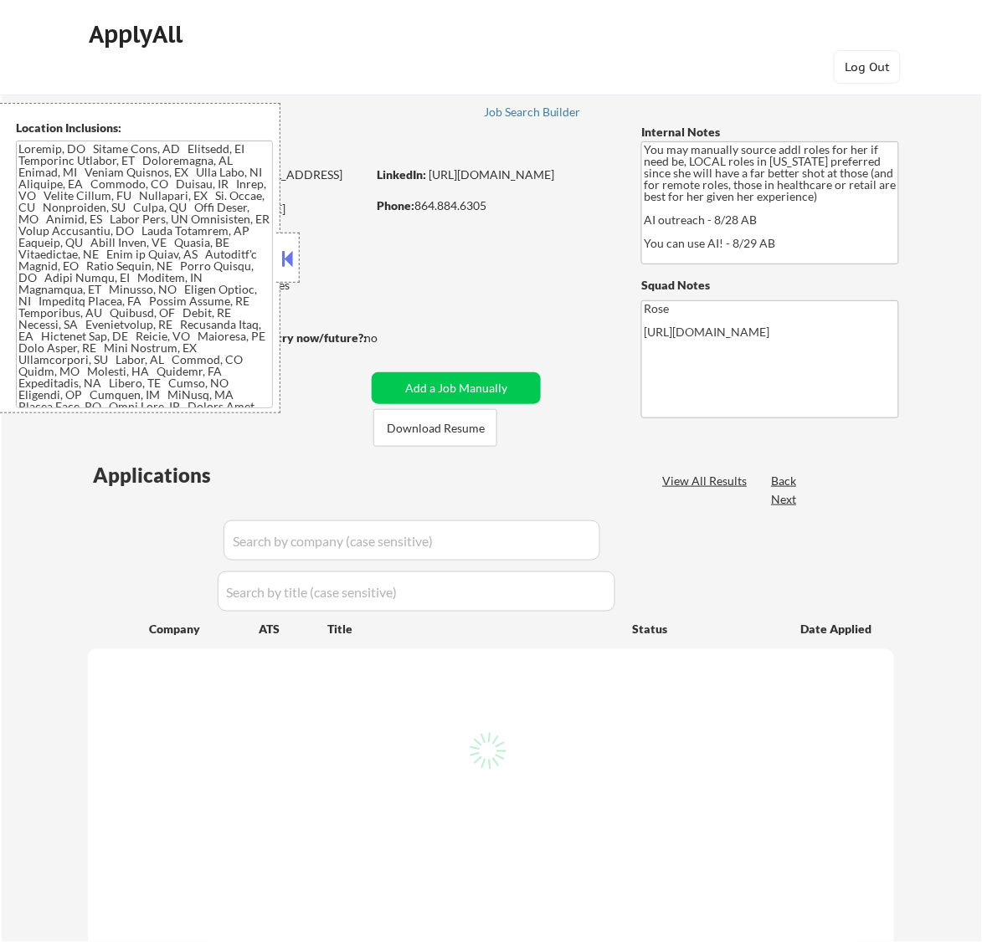
select select ""pending""
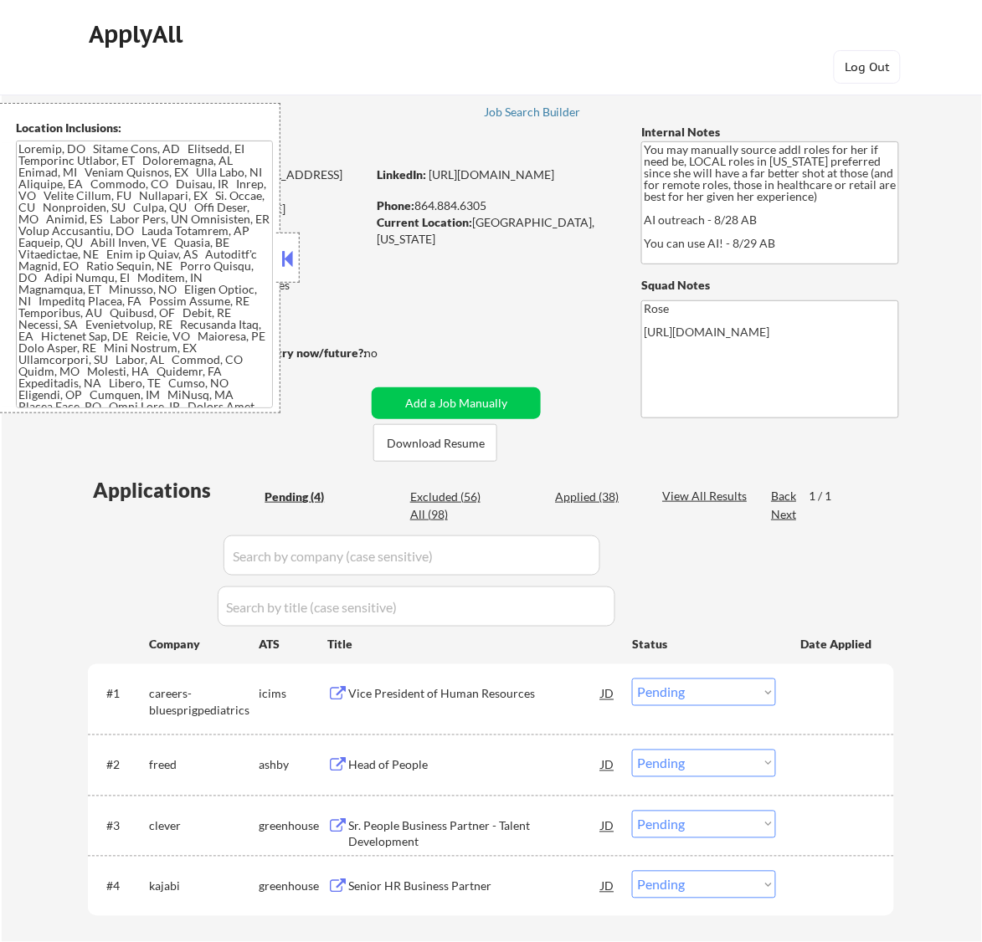
click at [287, 259] on button at bounding box center [287, 258] width 18 height 25
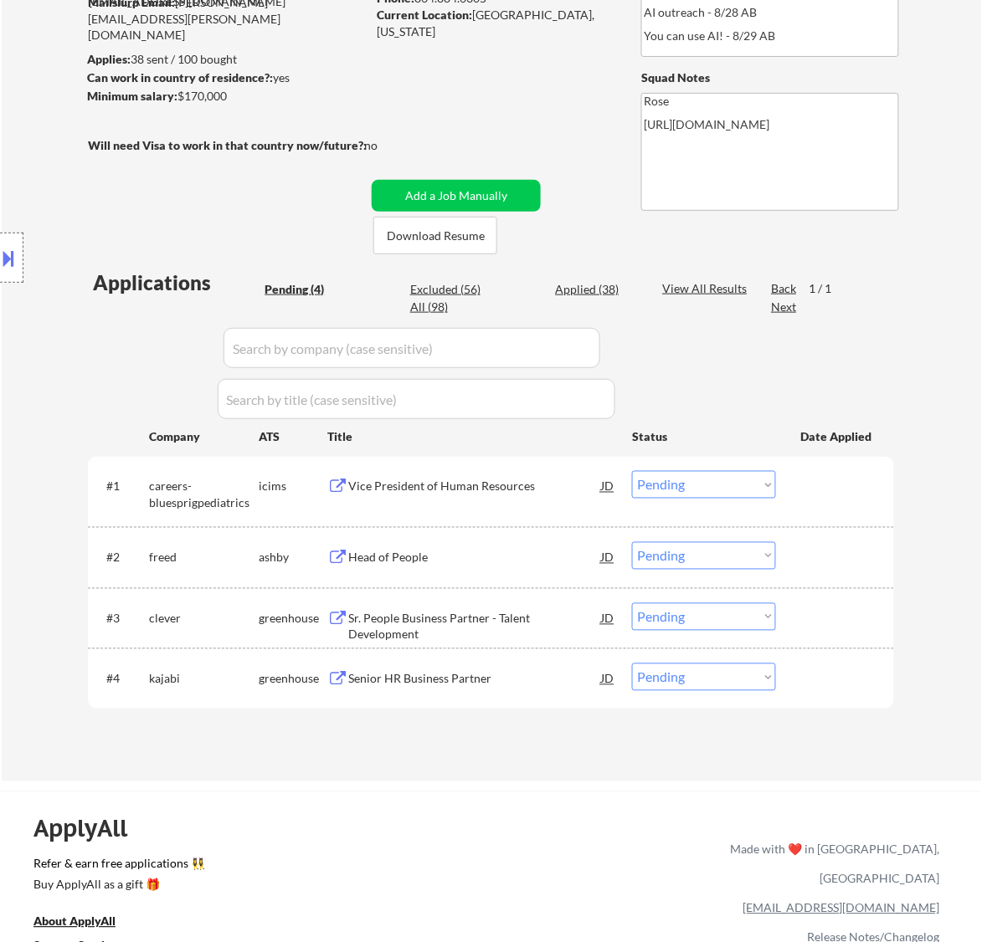
scroll to position [209, 0]
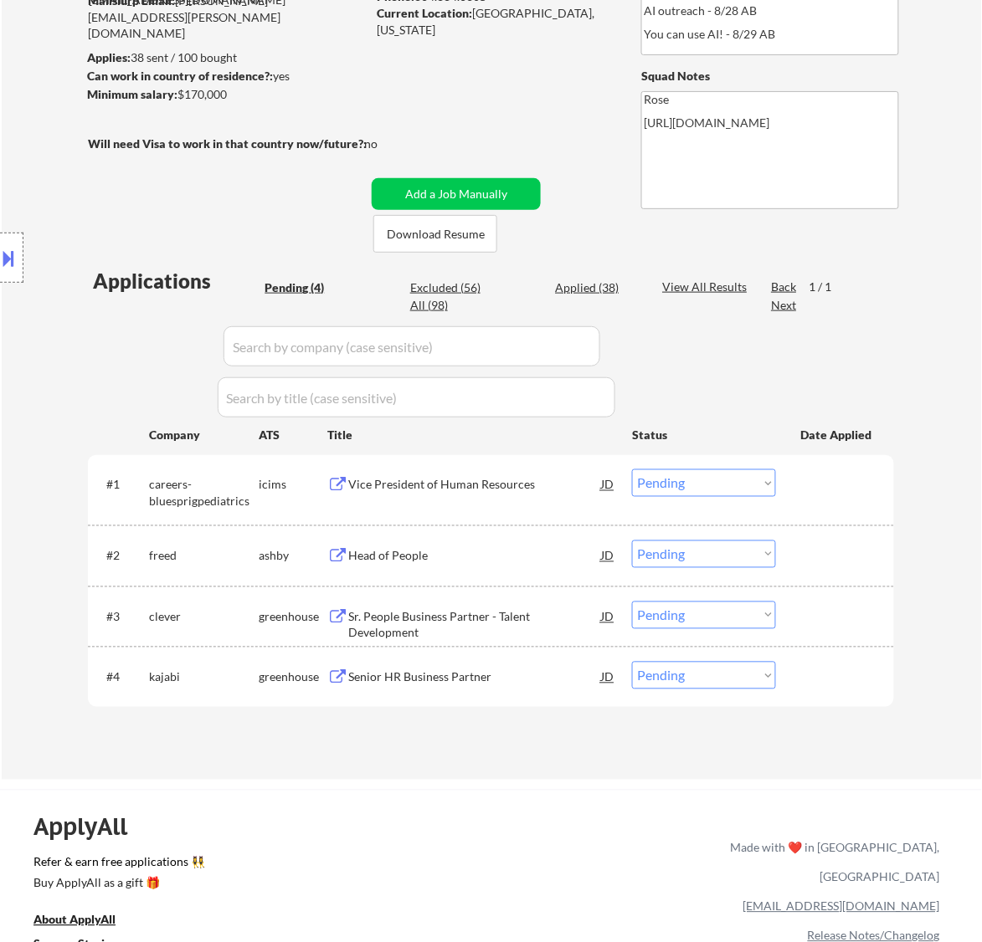
click at [563, 501] on div "#1 careers-bluesprigpediatrics icims Vice President of Human Resources JD Choos…" at bounding box center [488, 489] width 790 height 55
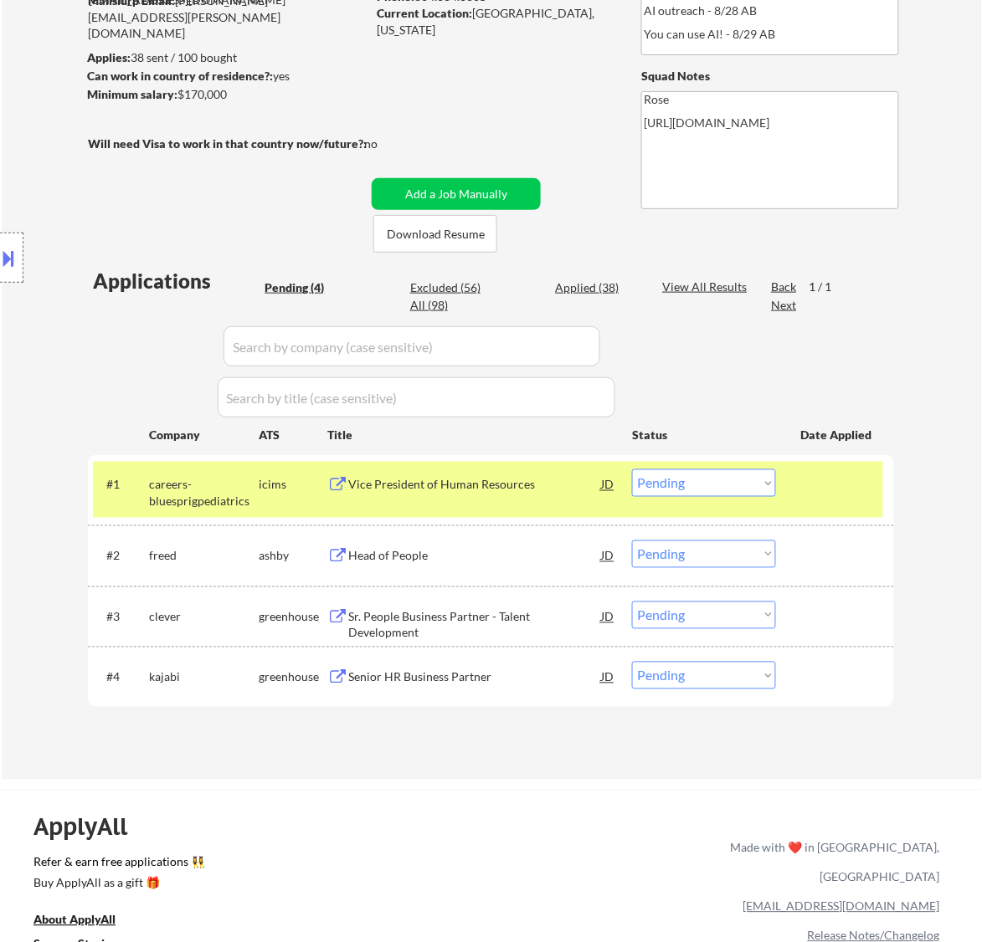
click at [538, 490] on div "Vice President of Human Resources" at bounding box center [474, 485] width 253 height 17
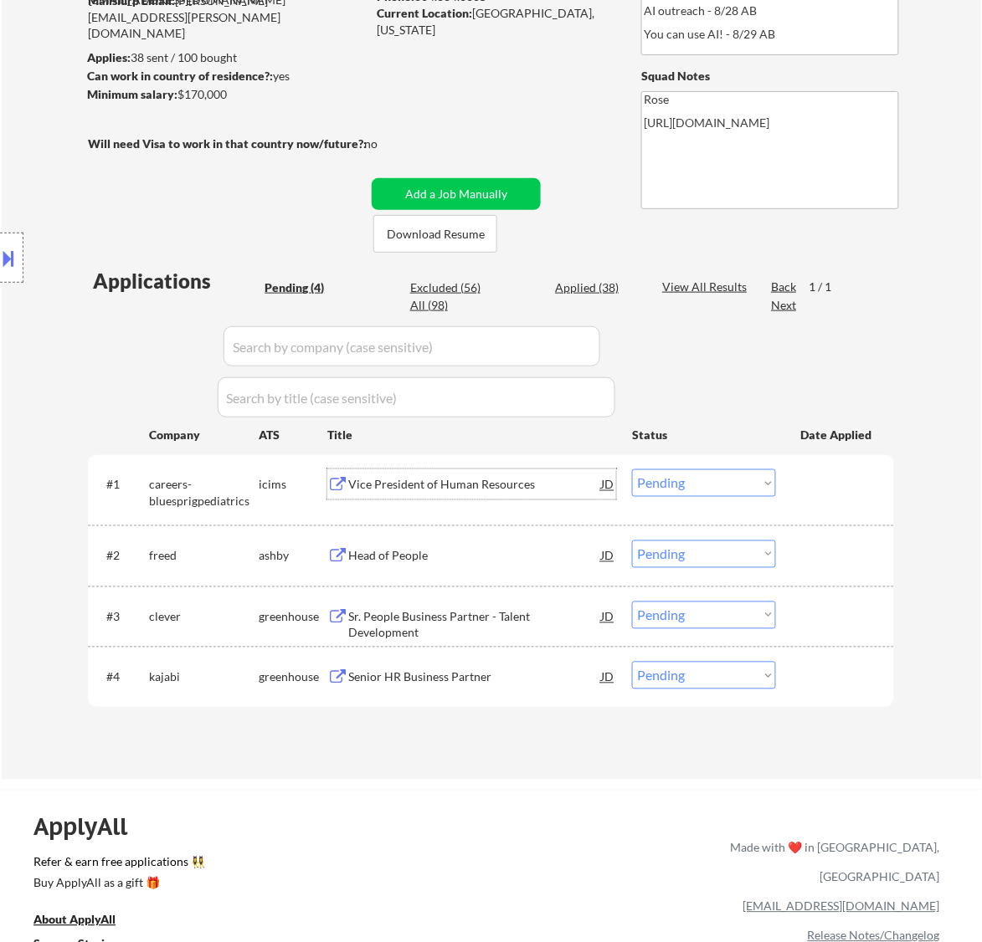
click at [691, 482] on select "Choose an option... Pending Applied Excluded (Questions) Excluded (Expired) Exc…" at bounding box center [704, 484] width 144 height 28
click at [632, 470] on select "Choose an option... Pending Applied Excluded (Questions) Excluded (Expired) Exc…" at bounding box center [704, 484] width 144 height 28
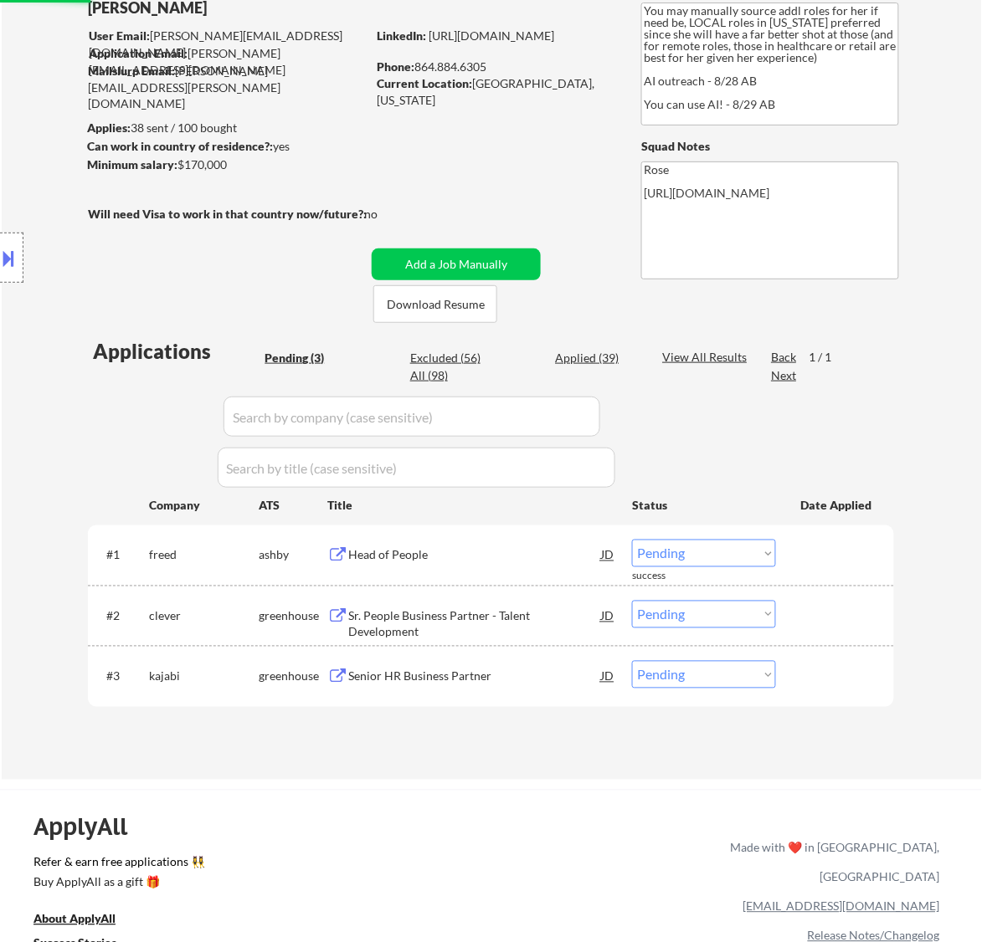
scroll to position [105, 0]
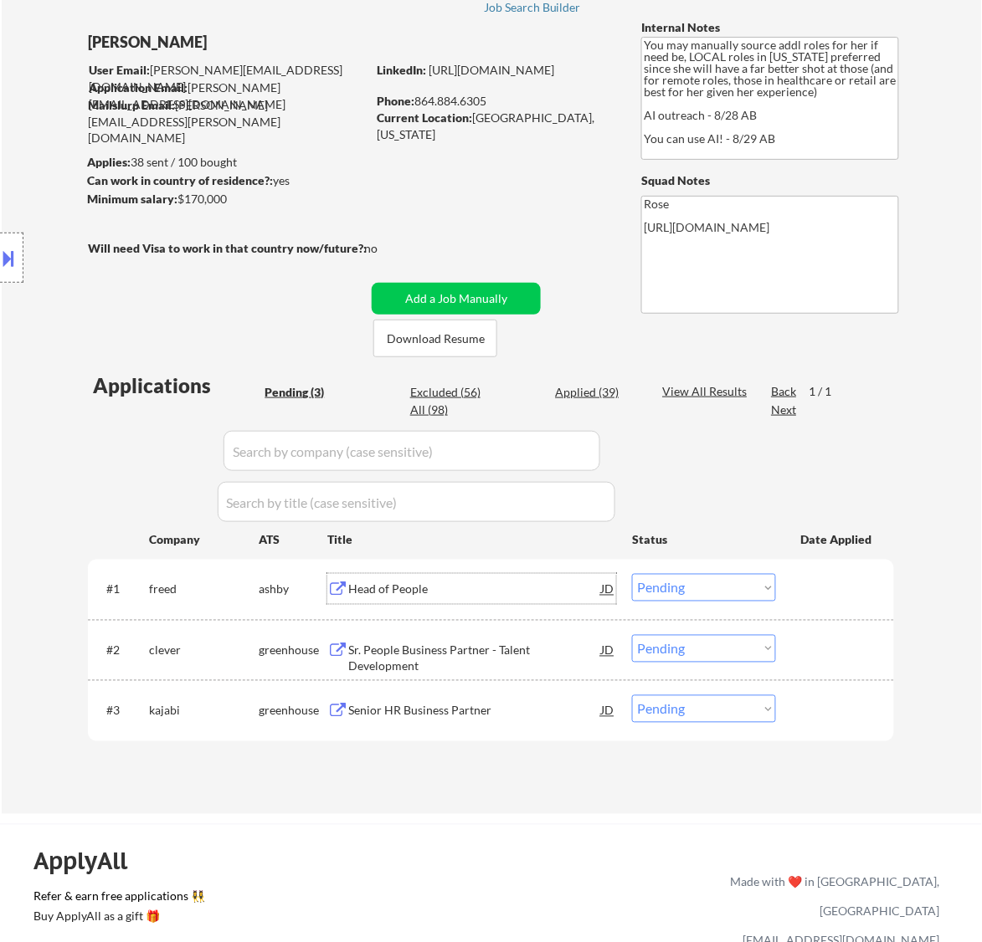
click at [538, 597] on div "Head of People" at bounding box center [474, 590] width 253 height 17
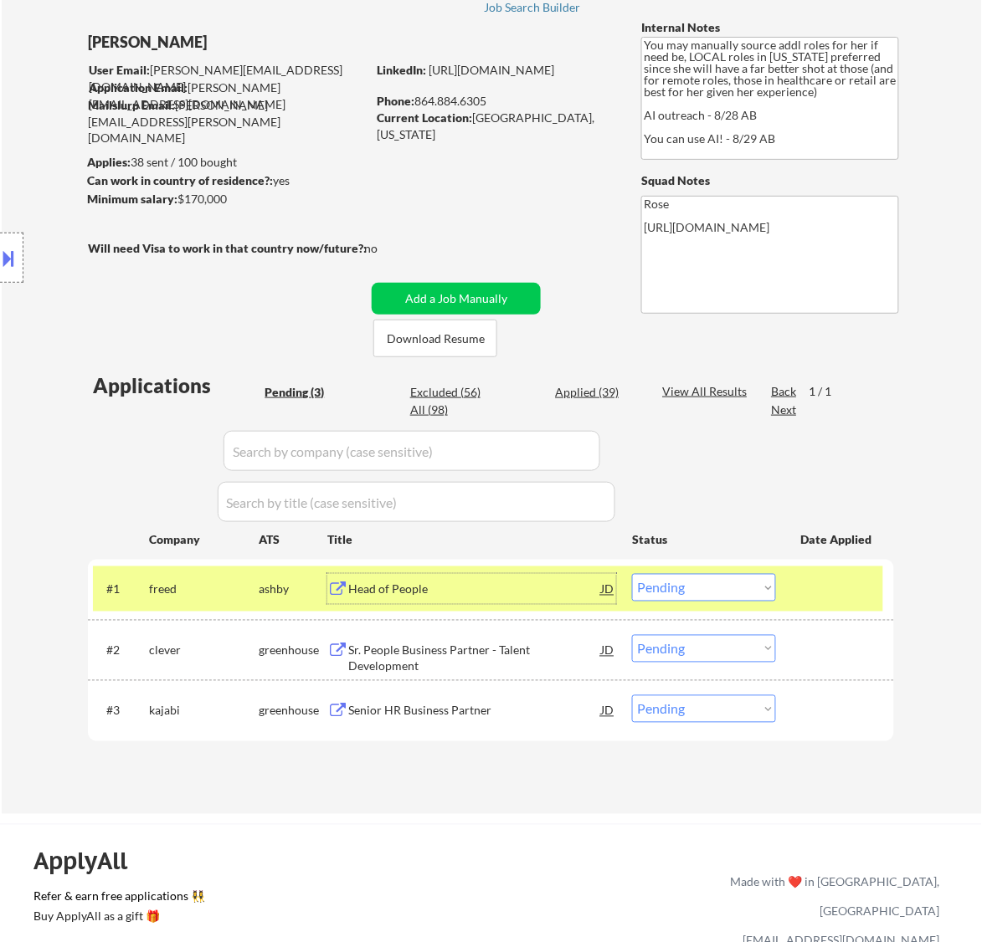
click at [746, 580] on select "Choose an option... Pending Applied Excluded (Questions) Excluded (Expired) Exc…" at bounding box center [704, 588] width 144 height 28
click at [632, 574] on select "Choose an option... Pending Applied Excluded (Questions) Excluded (Expired) Exc…" at bounding box center [704, 588] width 144 height 28
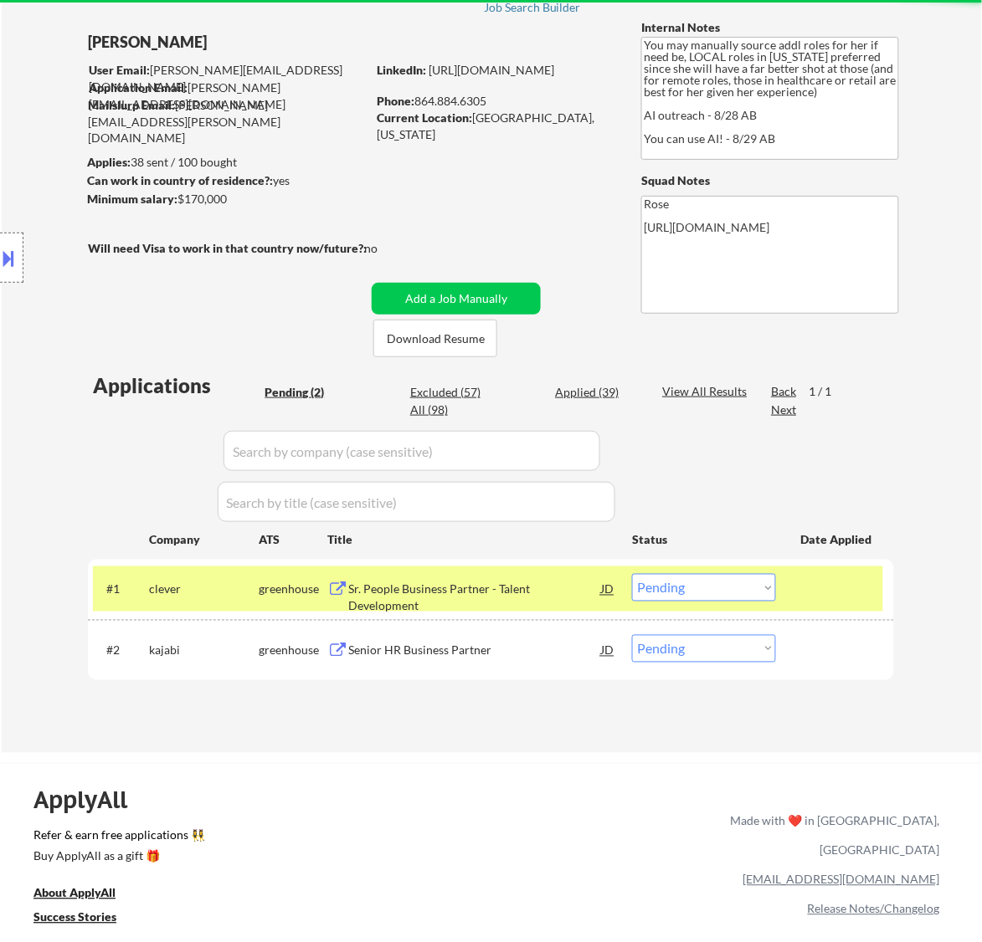
click at [573, 603] on div "Sr. People Business Partner - Talent Development" at bounding box center [474, 589] width 253 height 30
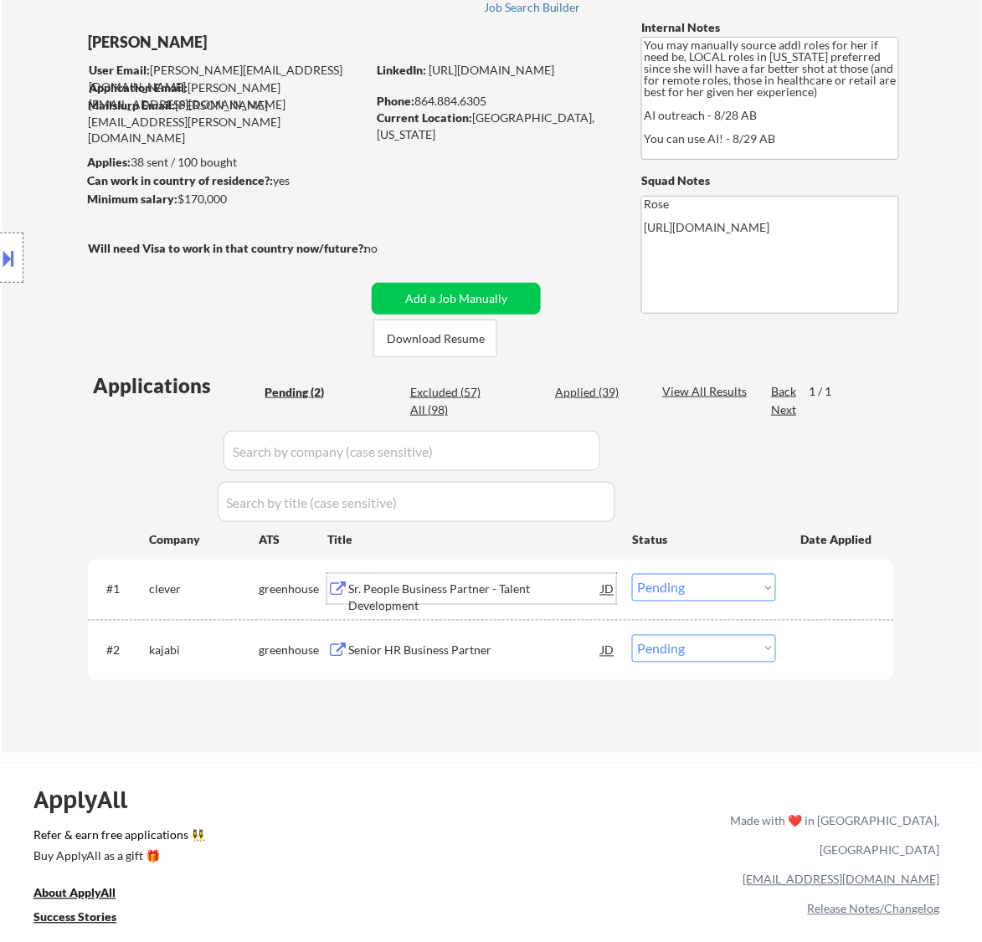
click at [688, 583] on select "Choose an option... Pending Applied Excluded (Questions) Excluded (Expired) Exc…" at bounding box center [704, 588] width 144 height 28
click at [632, 574] on select "Choose an option... Pending Applied Excluded (Questions) Excluded (Expired) Exc…" at bounding box center [704, 588] width 144 height 28
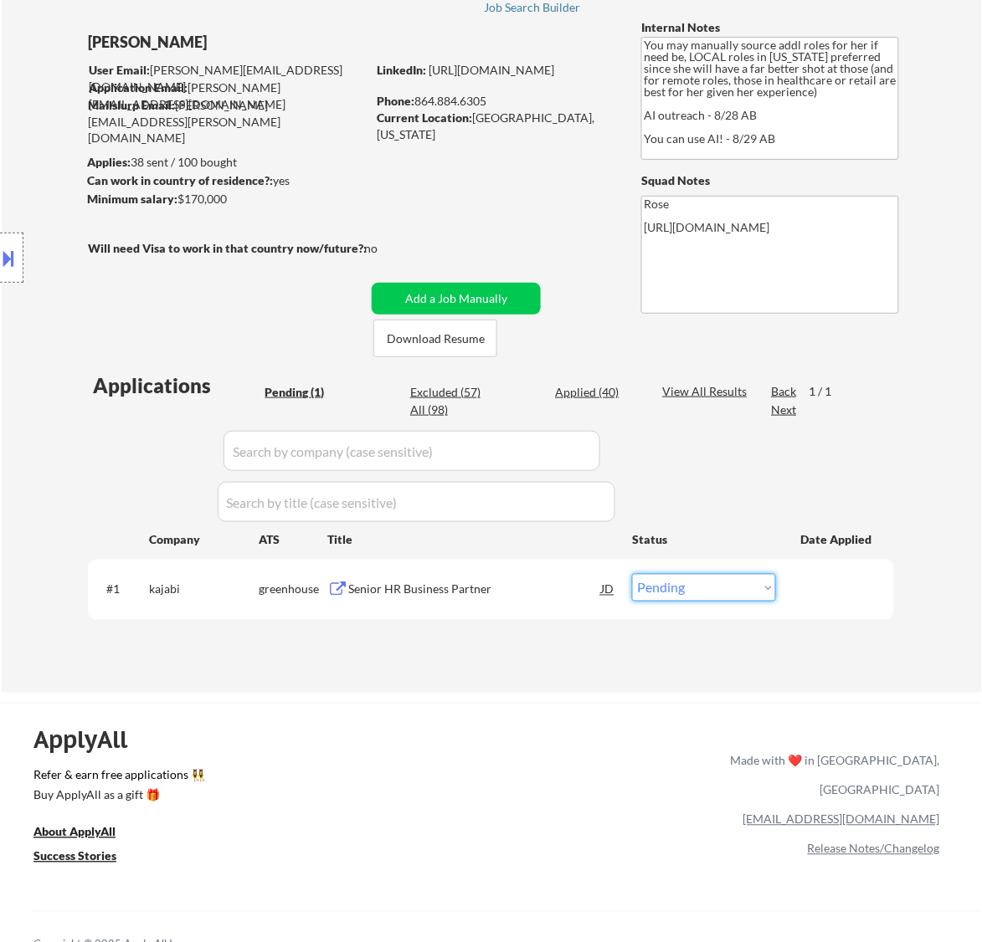
click at [726, 586] on select "Choose an option... Pending Applied Excluded (Questions) Excluded (Expired) Exc…" at bounding box center [704, 588] width 144 height 28
select select ""excluded__location_""
click at [632, 574] on select "Choose an option... Pending Applied Excluded (Questions) Excluded (Expired) Exc…" at bounding box center [704, 588] width 144 height 28
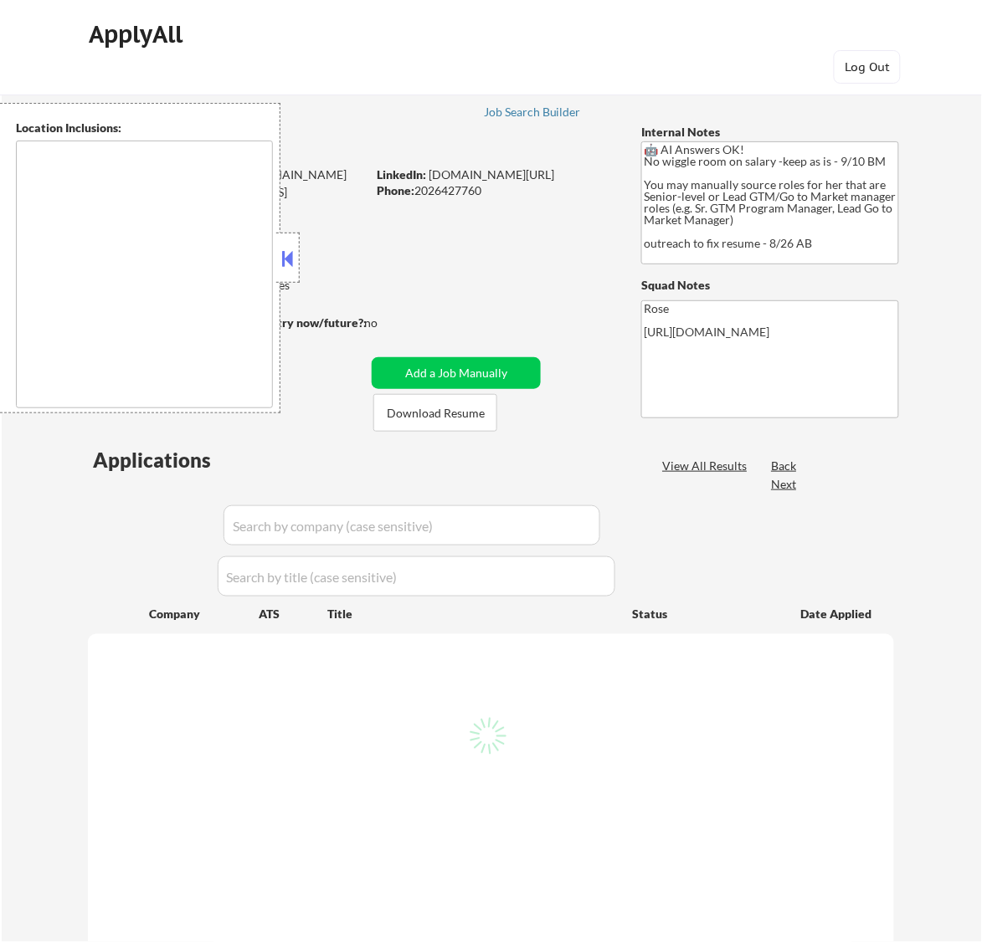
select select ""pending""
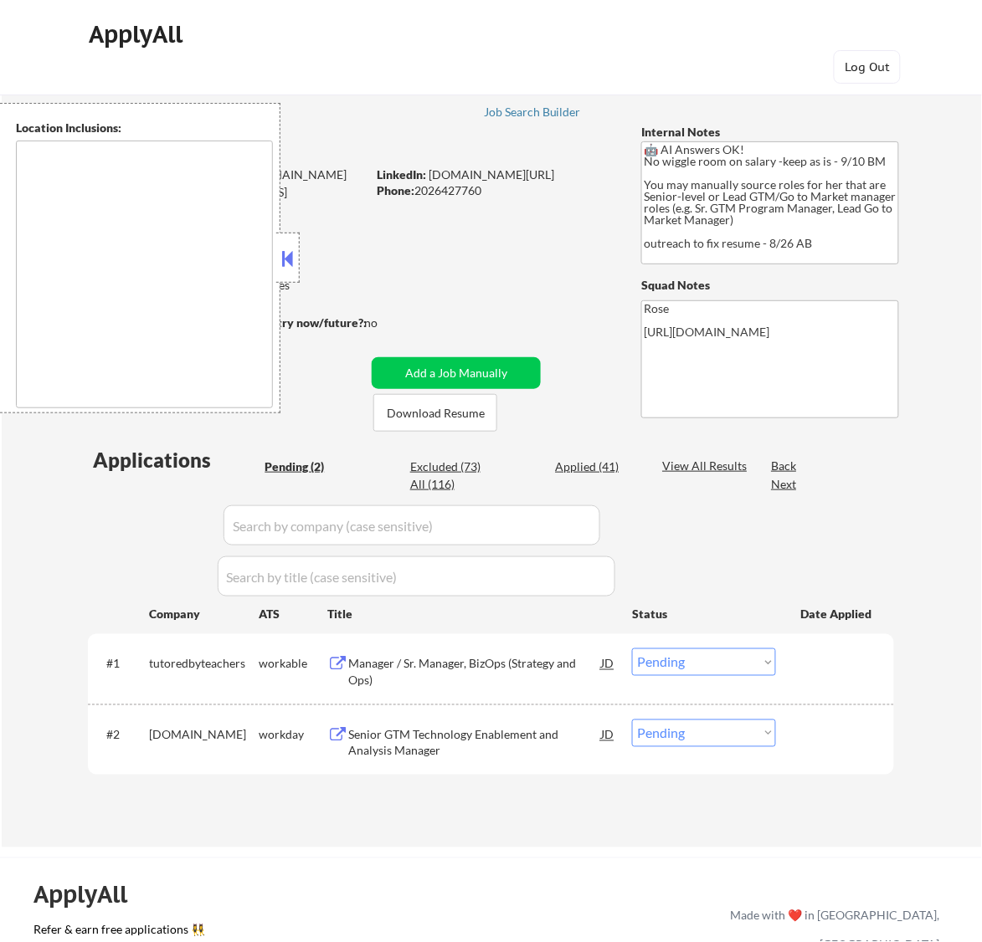
type textarea "Reston, [GEOGRAPHIC_DATA] [GEOGRAPHIC_DATA], [GEOGRAPHIC_DATA] [GEOGRAPHIC_DATA…"
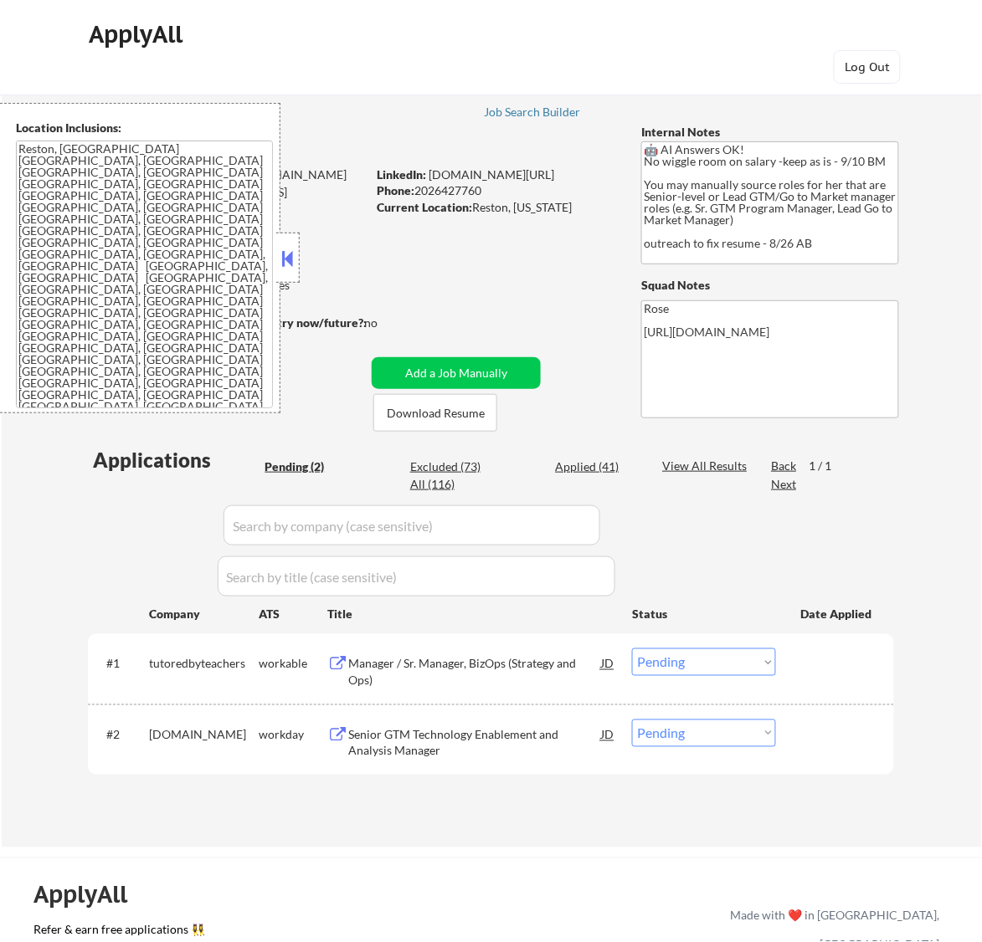
click at [283, 264] on button at bounding box center [287, 258] width 18 height 25
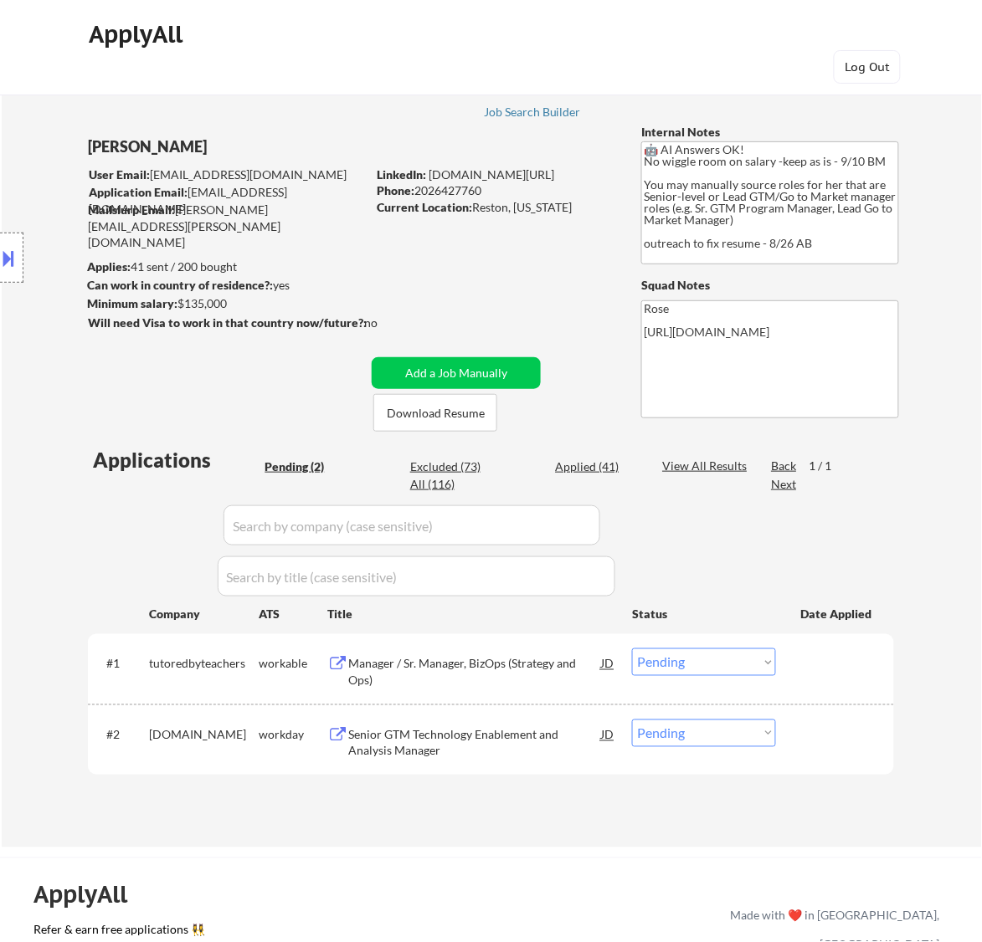
click at [474, 675] on div "Manager / Sr. Manager, BizOps (Strategy and Ops)" at bounding box center [474, 672] width 253 height 33
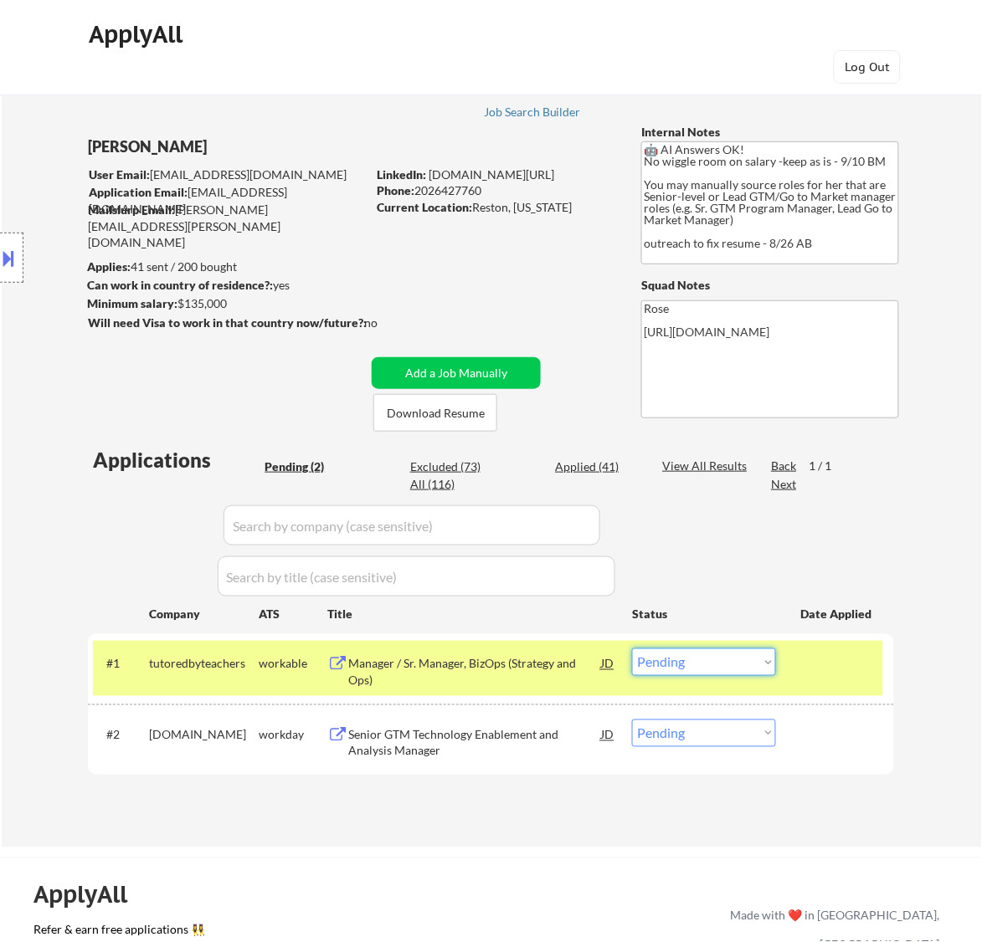
click at [670, 660] on select "Choose an option... Pending Applied Excluded (Questions) Excluded (Expired) Exc…" at bounding box center [704, 663] width 144 height 28
click at [632, 649] on select "Choose an option... Pending Applied Excluded (Questions) Excluded (Expired) Exc…" at bounding box center [704, 663] width 144 height 28
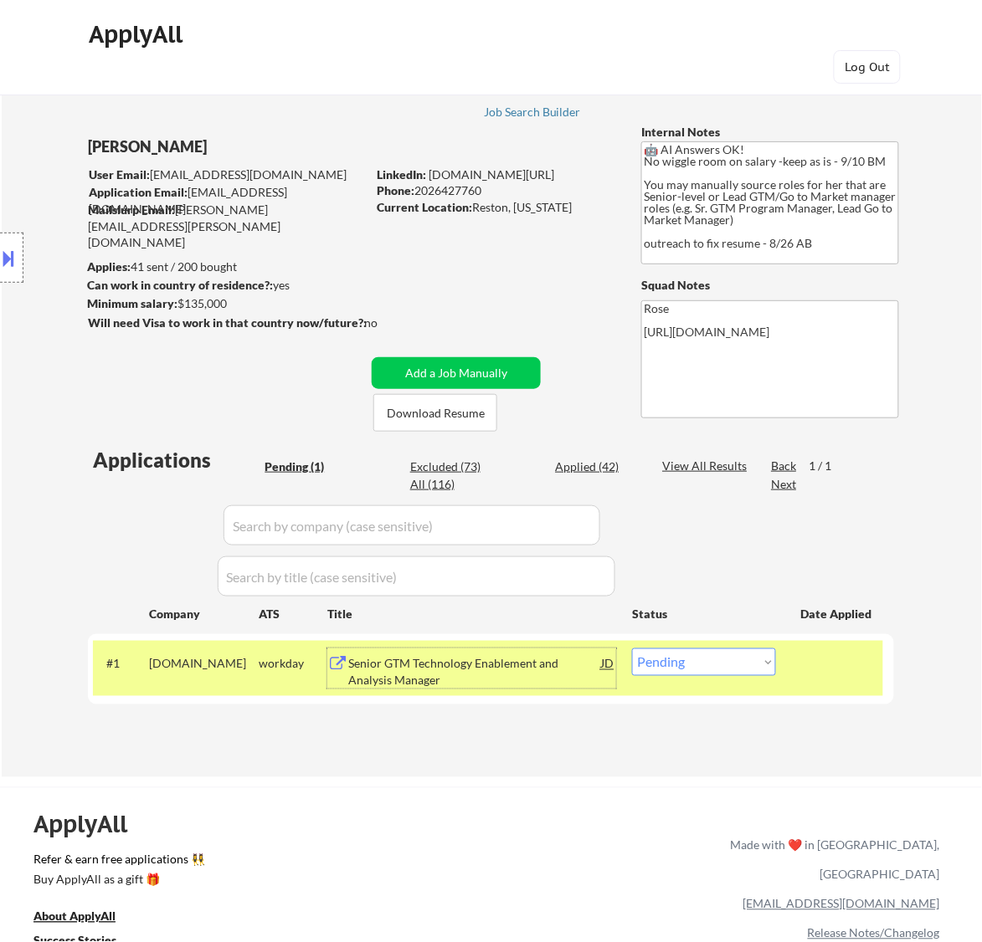
click at [519, 663] on div "Senior GTM Technology Enablement and Analysis Manager" at bounding box center [474, 672] width 253 height 33
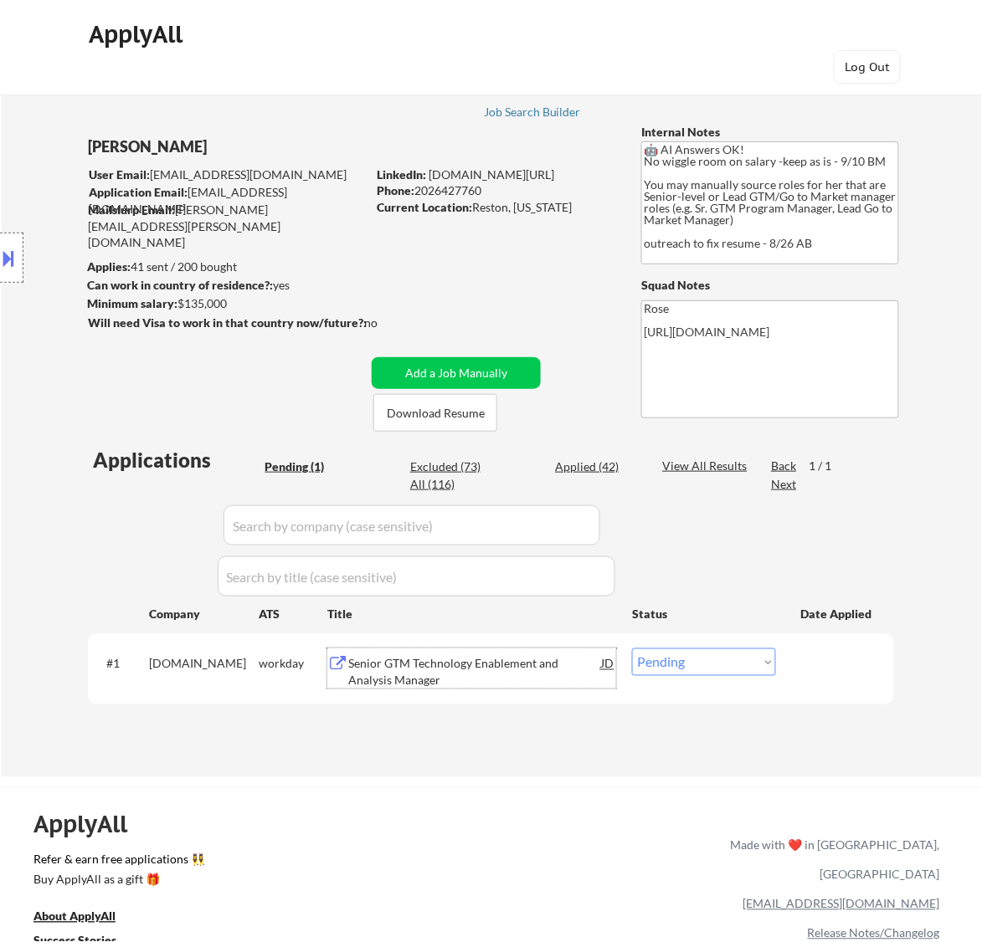
click at [731, 661] on select "Choose an option... Pending Applied Excluded (Questions) Excluded (Expired) Exc…" at bounding box center [704, 663] width 144 height 28
select select ""applied""
click at [632, 649] on select "Choose an option... Pending Applied Excluded (Questions) Excluded (Expired) Exc…" at bounding box center [704, 663] width 144 height 28
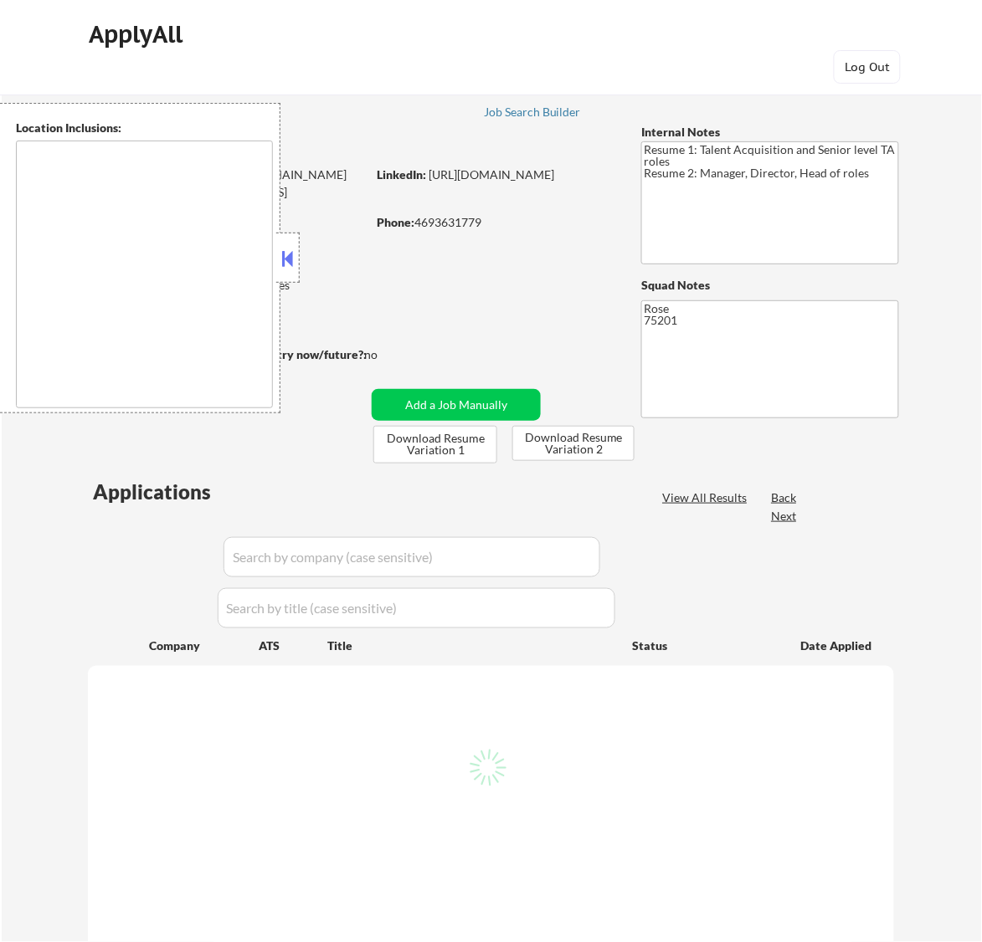
type textarea "[GEOGRAPHIC_DATA], [GEOGRAPHIC_DATA] [GEOGRAPHIC_DATA], [GEOGRAPHIC_DATA] [GEOG…"
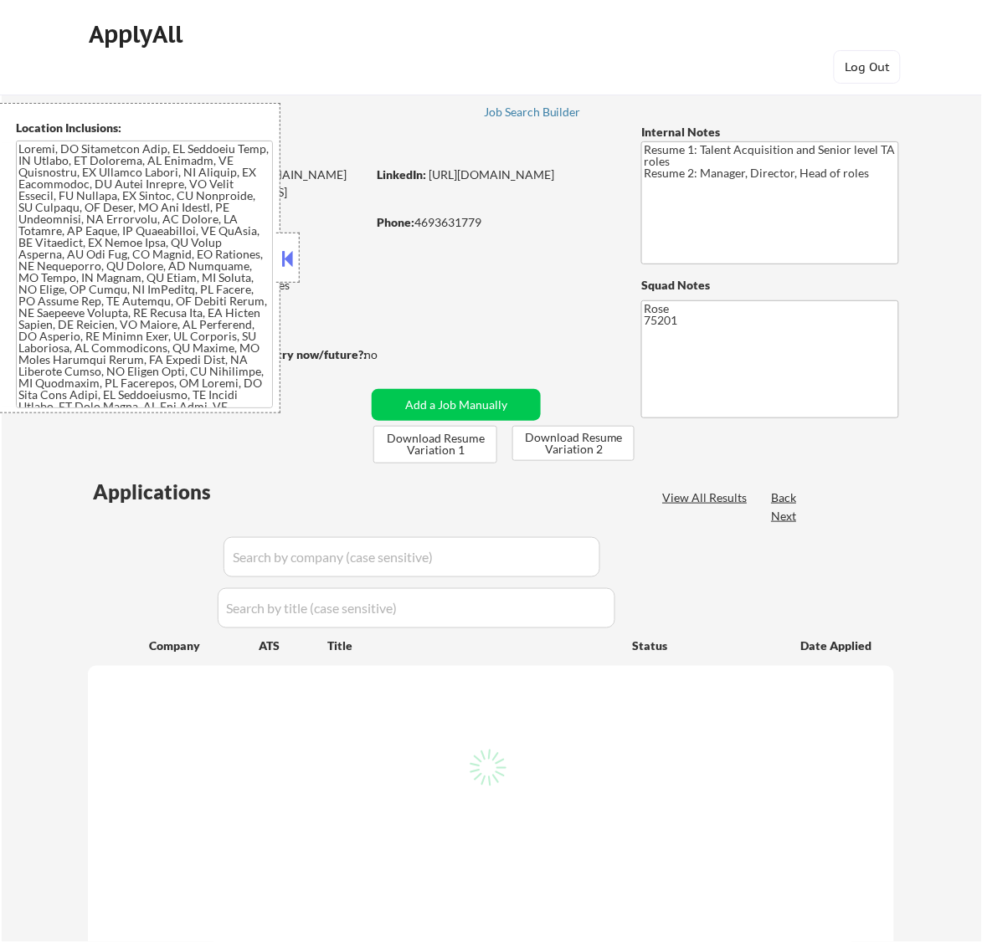
select select ""pending""
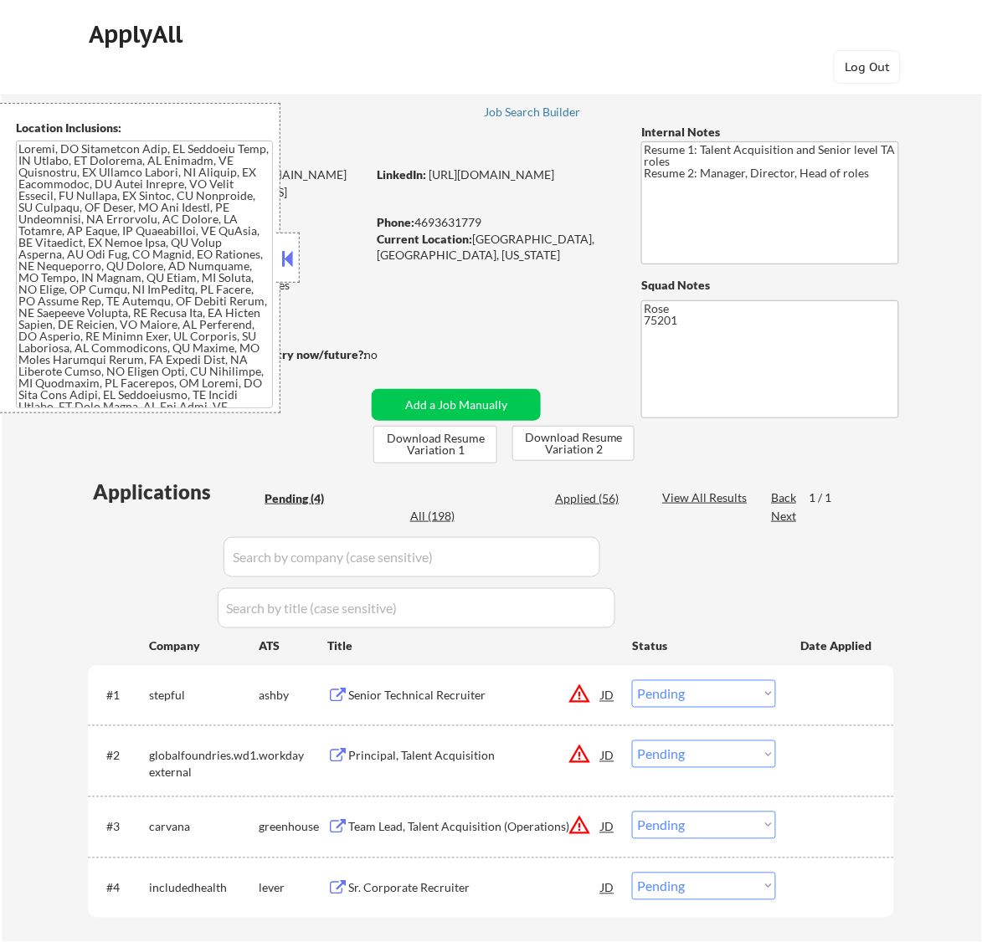
click at [290, 259] on button at bounding box center [287, 258] width 18 height 25
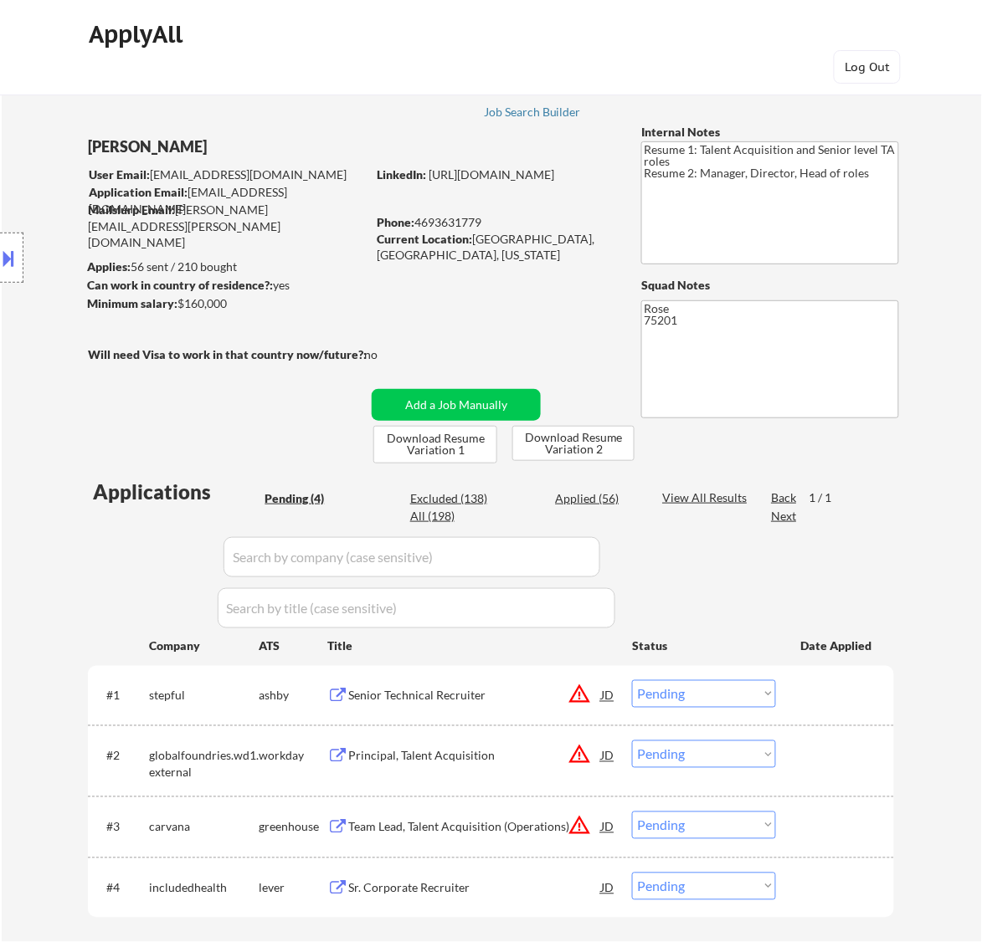
scroll to position [105, 0]
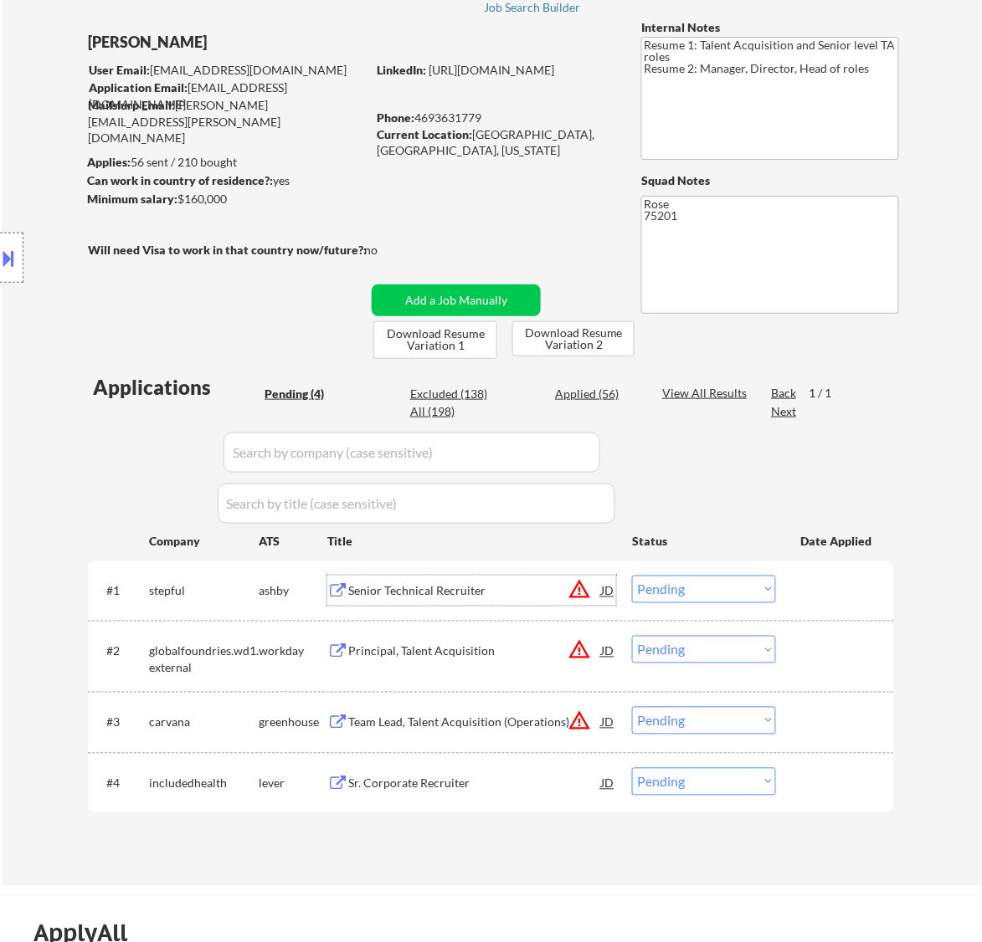
click at [519, 590] on div "Senior Technical Recruiter" at bounding box center [474, 591] width 253 height 17
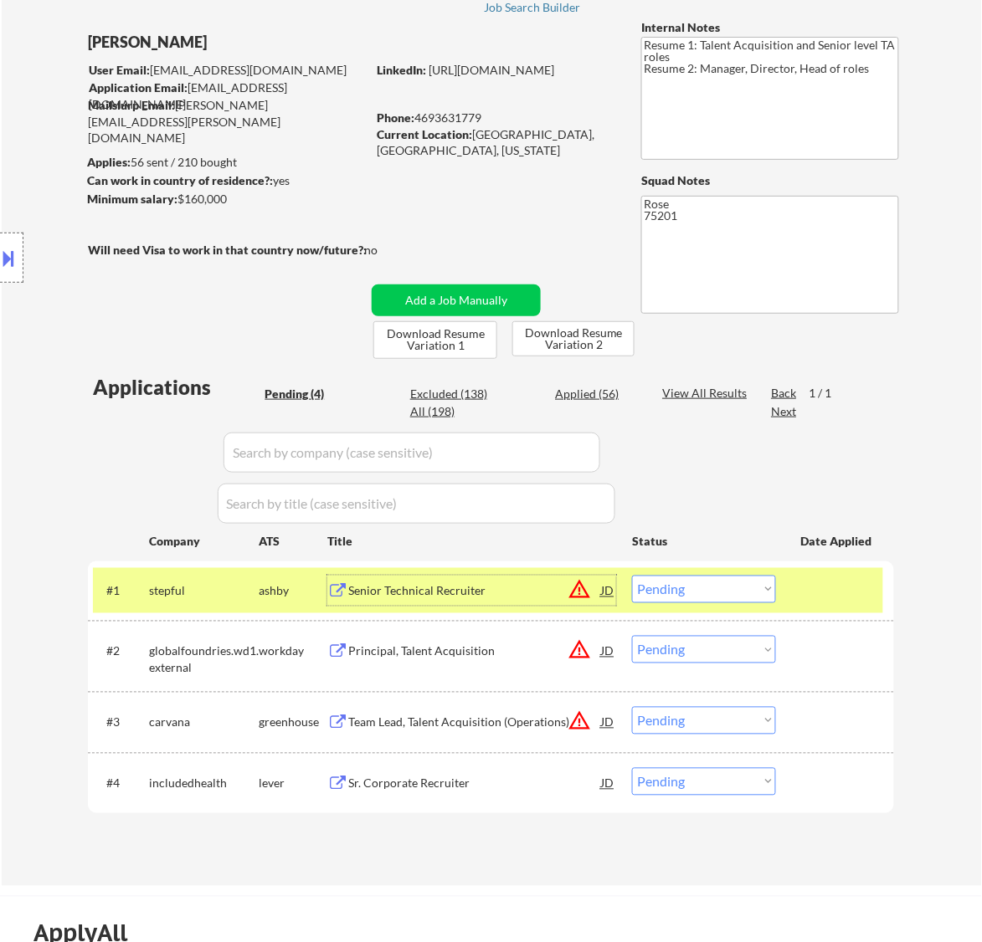
click at [717, 588] on select "Choose an option... Pending Applied Excluded (Questions) Excluded (Expired) Exc…" at bounding box center [704, 590] width 144 height 28
click at [632, 576] on select "Choose an option... Pending Applied Excluded (Questions) Excluded (Expired) Exc…" at bounding box center [704, 590] width 144 height 28
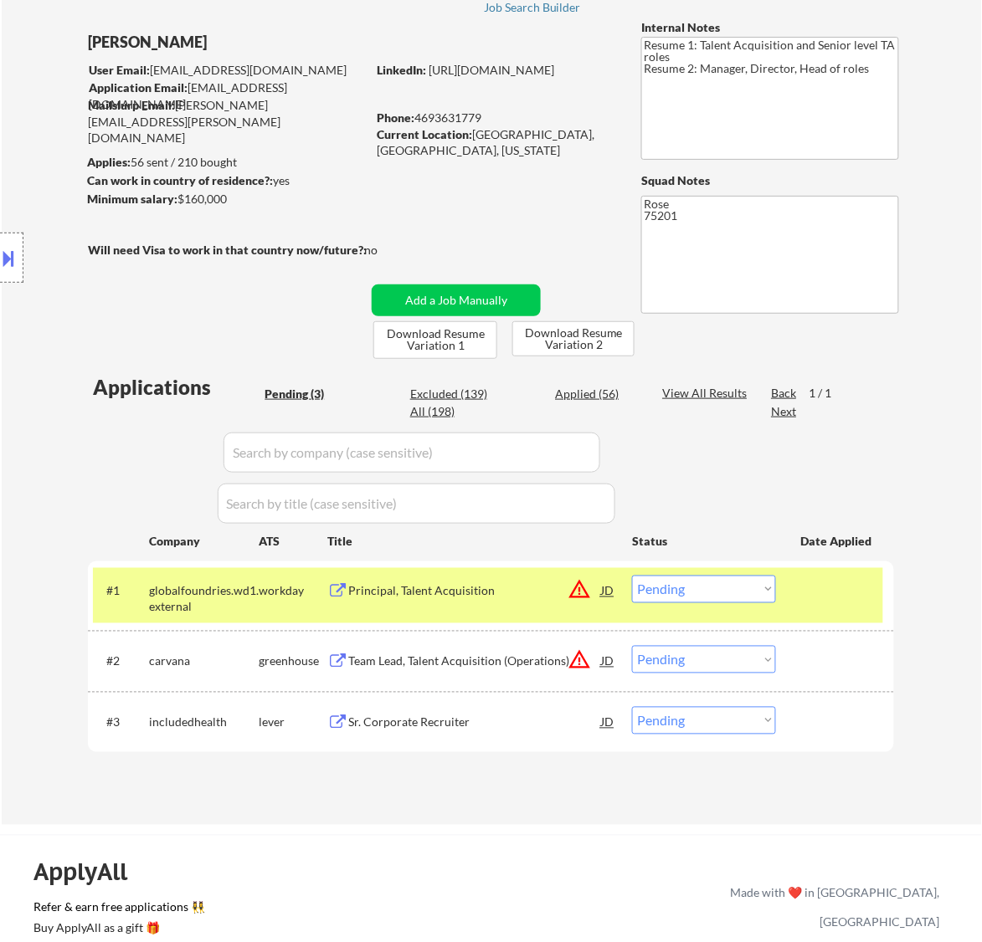
click at [533, 593] on div "Principal, Talent Acquisition" at bounding box center [474, 591] width 253 height 17
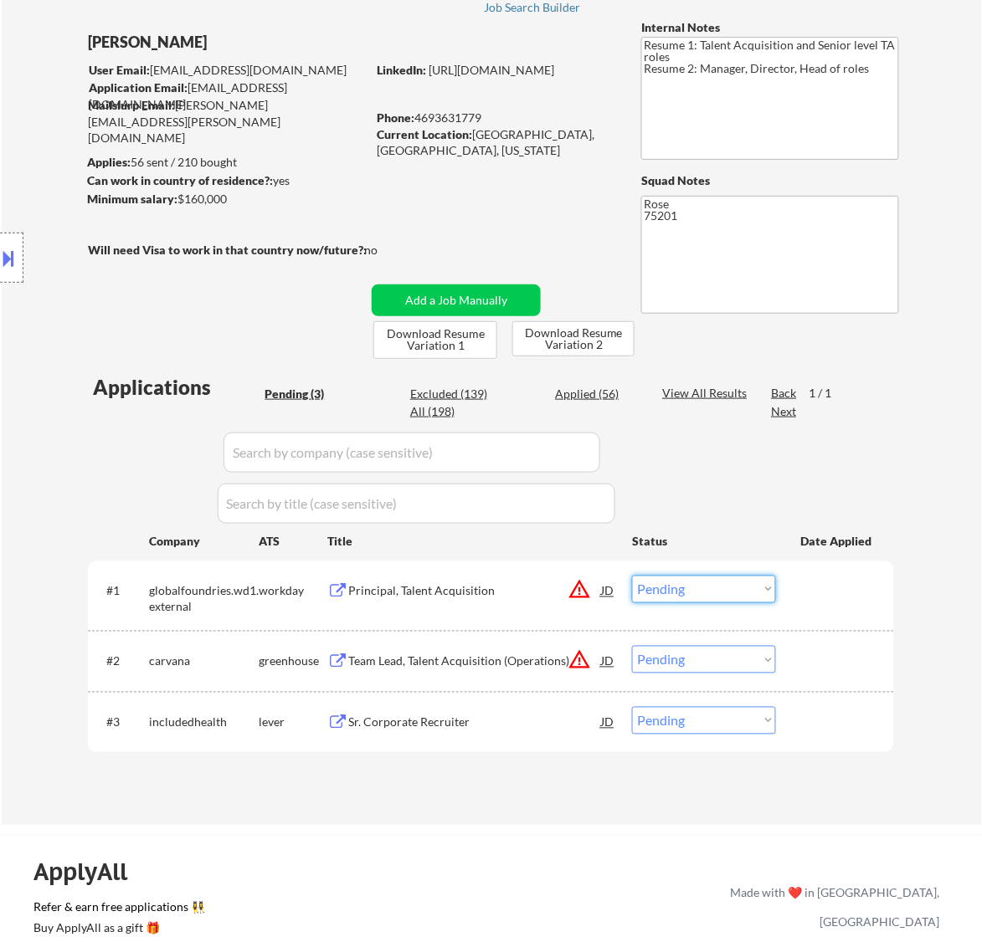
click at [691, 595] on select "Choose an option... Pending Applied Excluded (Questions) Excluded (Expired) Exc…" at bounding box center [704, 590] width 144 height 28
click at [632, 576] on select "Choose an option... Pending Applied Excluded (Questions) Excluded (Expired) Exc…" at bounding box center [704, 590] width 144 height 28
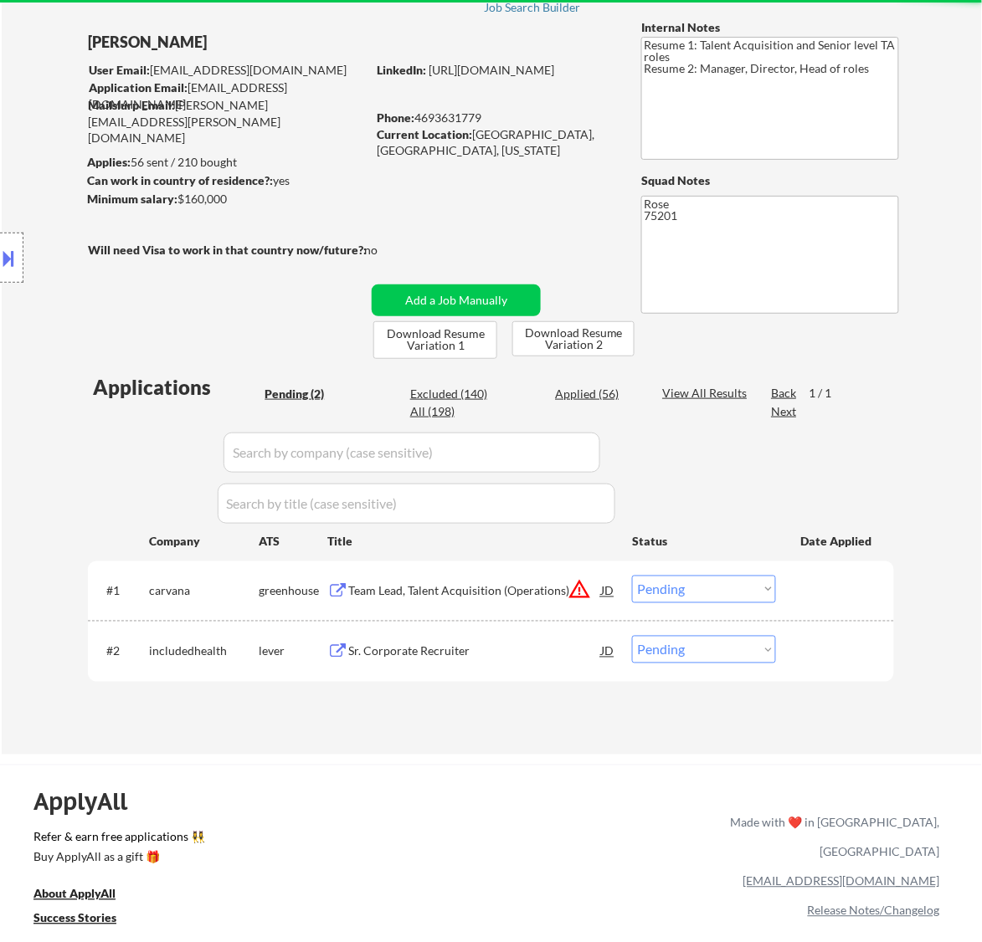
click at [531, 594] on div "Team Lead, Talent Acquisition (Operations)" at bounding box center [474, 591] width 253 height 17
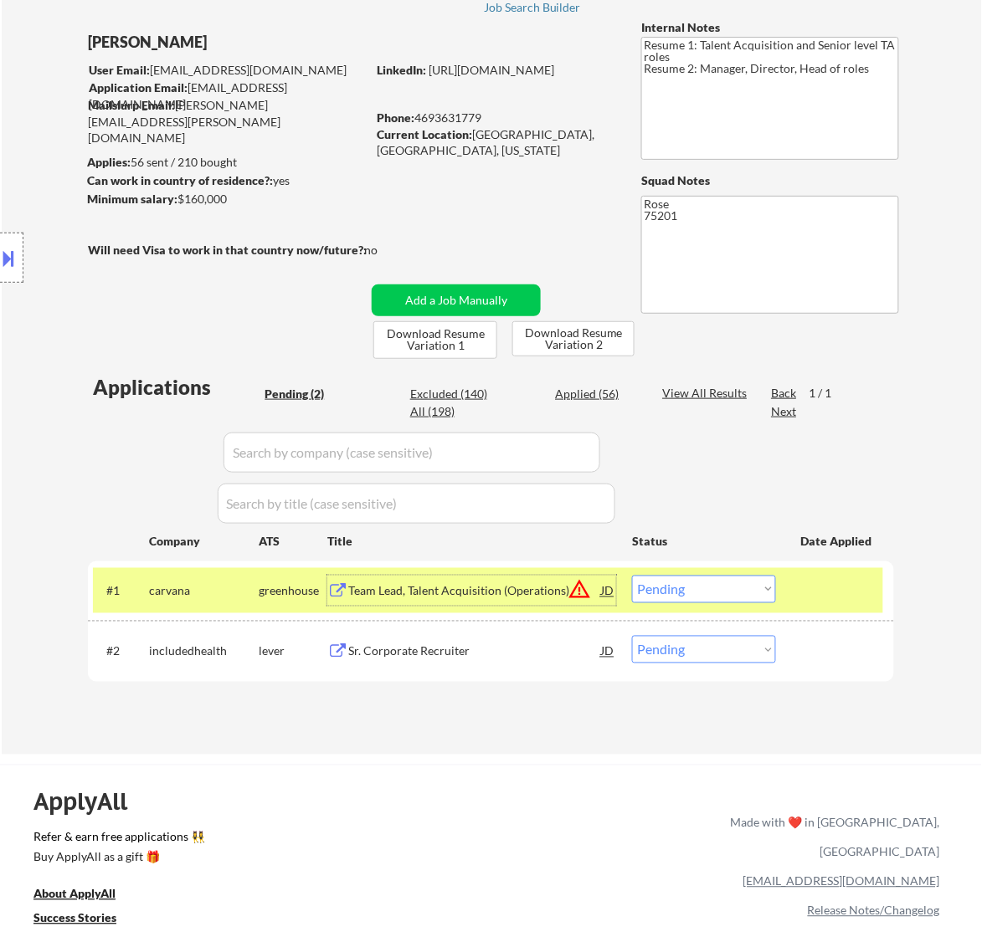
click at [15, 260] on button at bounding box center [9, 258] width 18 height 28
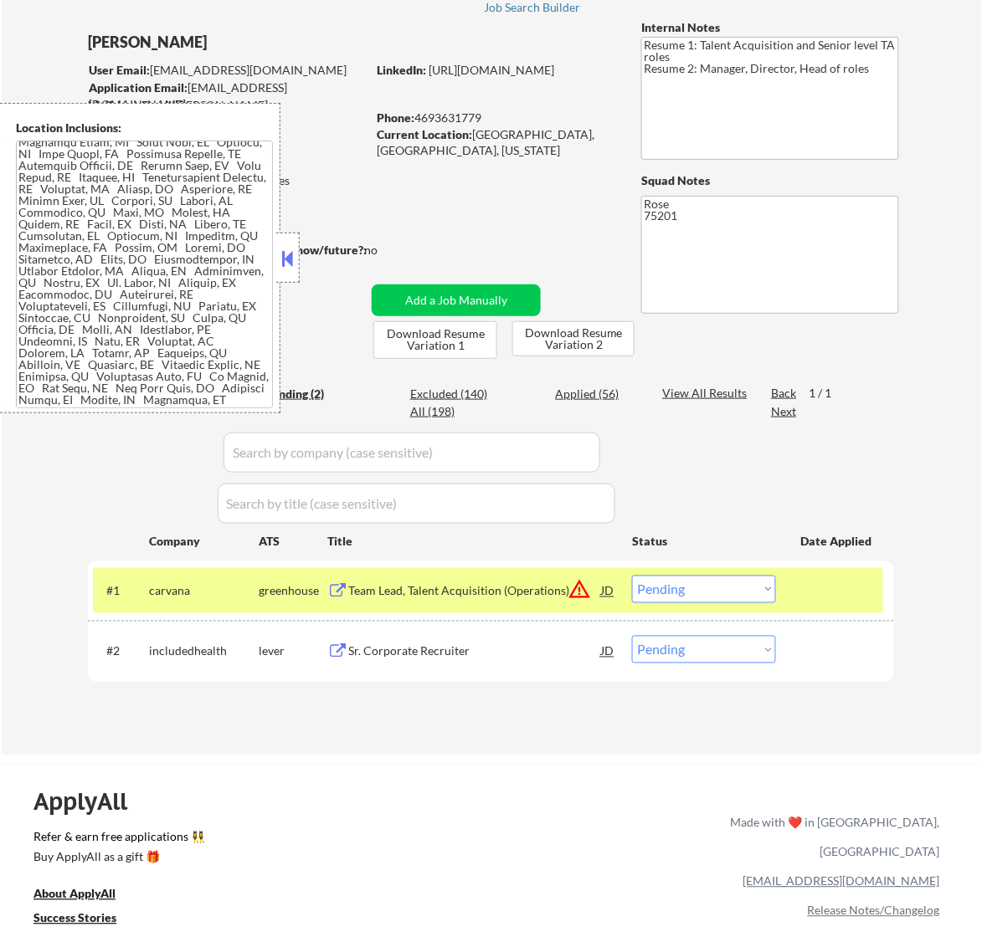
scroll to position [1729, 0]
click at [287, 259] on button at bounding box center [287, 258] width 18 height 25
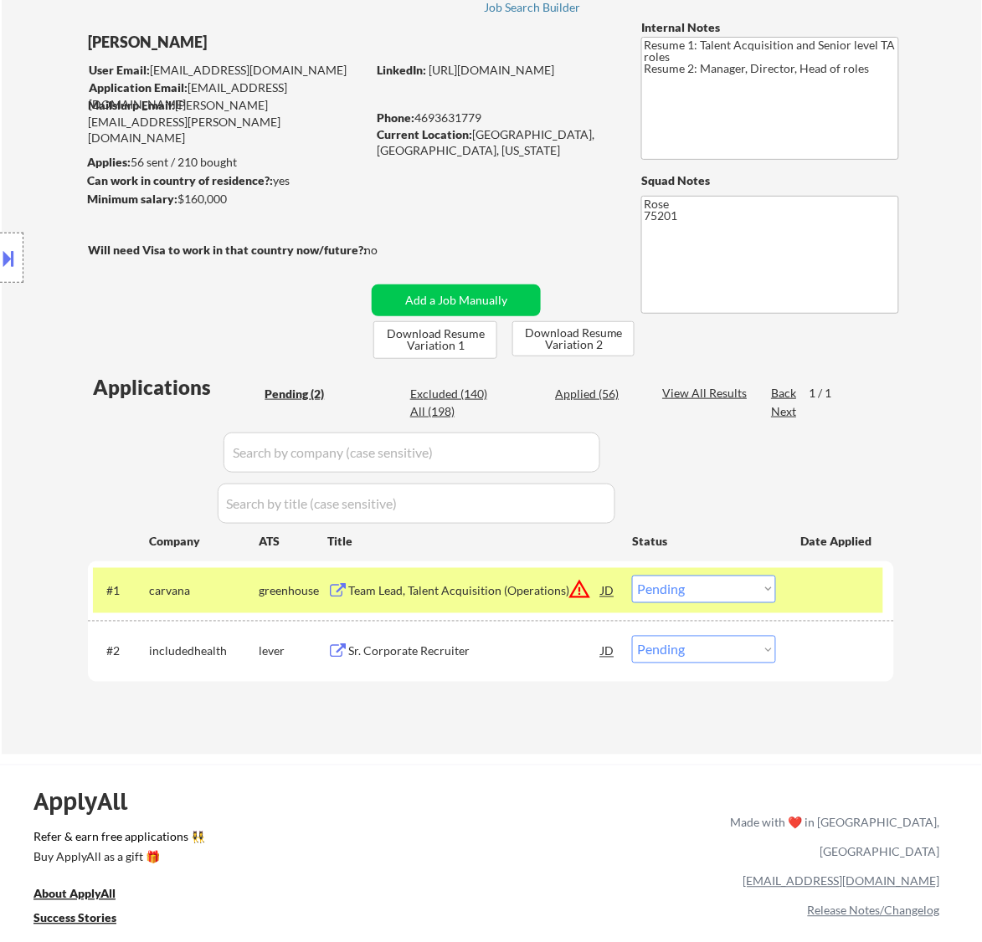
click at [682, 588] on select "Choose an option... Pending Applied Excluded (Questions) Excluded (Expired) Exc…" at bounding box center [704, 590] width 144 height 28
click at [632, 576] on select "Choose an option... Pending Applied Excluded (Questions) Excluded (Expired) Exc…" at bounding box center [704, 590] width 144 height 28
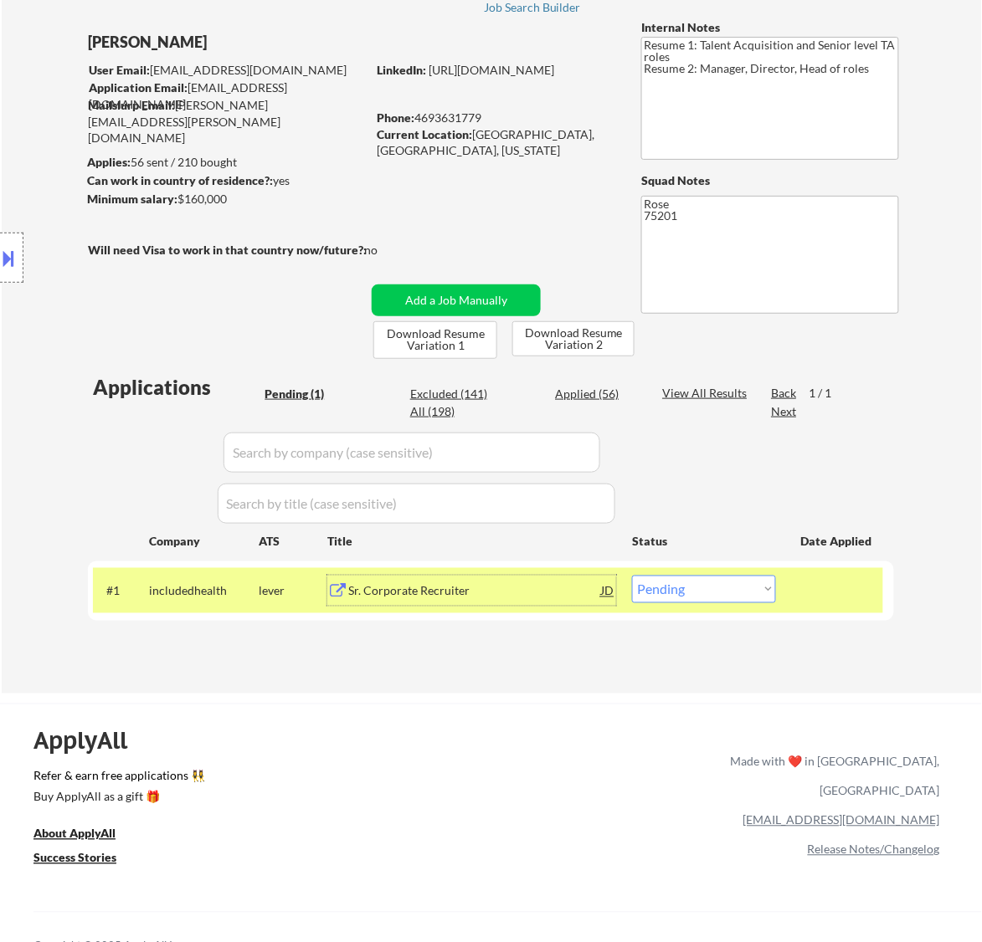
click at [532, 598] on div "Sr. Corporate Recruiter" at bounding box center [474, 591] width 253 height 17
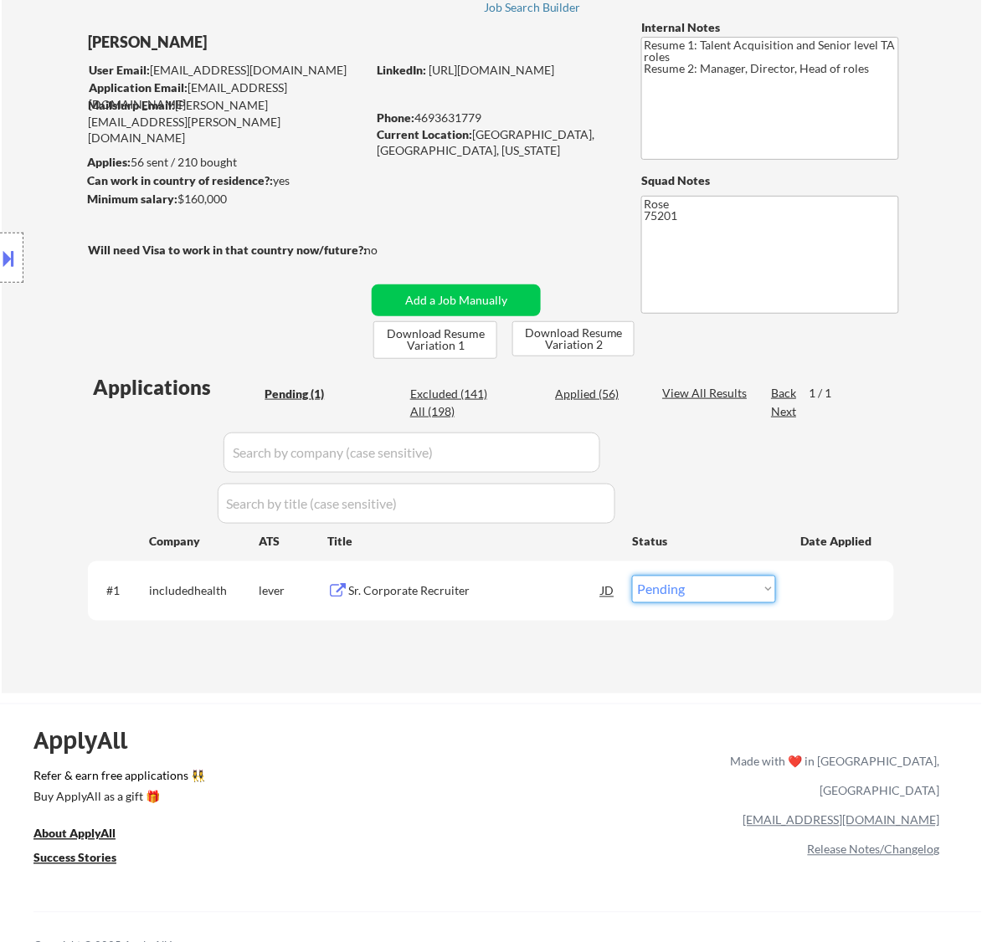
click at [703, 583] on select "Choose an option... Pending Applied Excluded (Questions) Excluded (Expired) Exc…" at bounding box center [704, 590] width 144 height 28
select select ""applied""
click at [632, 576] on select "Choose an option... Pending Applied Excluded (Questions) Excluded (Expired) Exc…" at bounding box center [704, 590] width 144 height 28
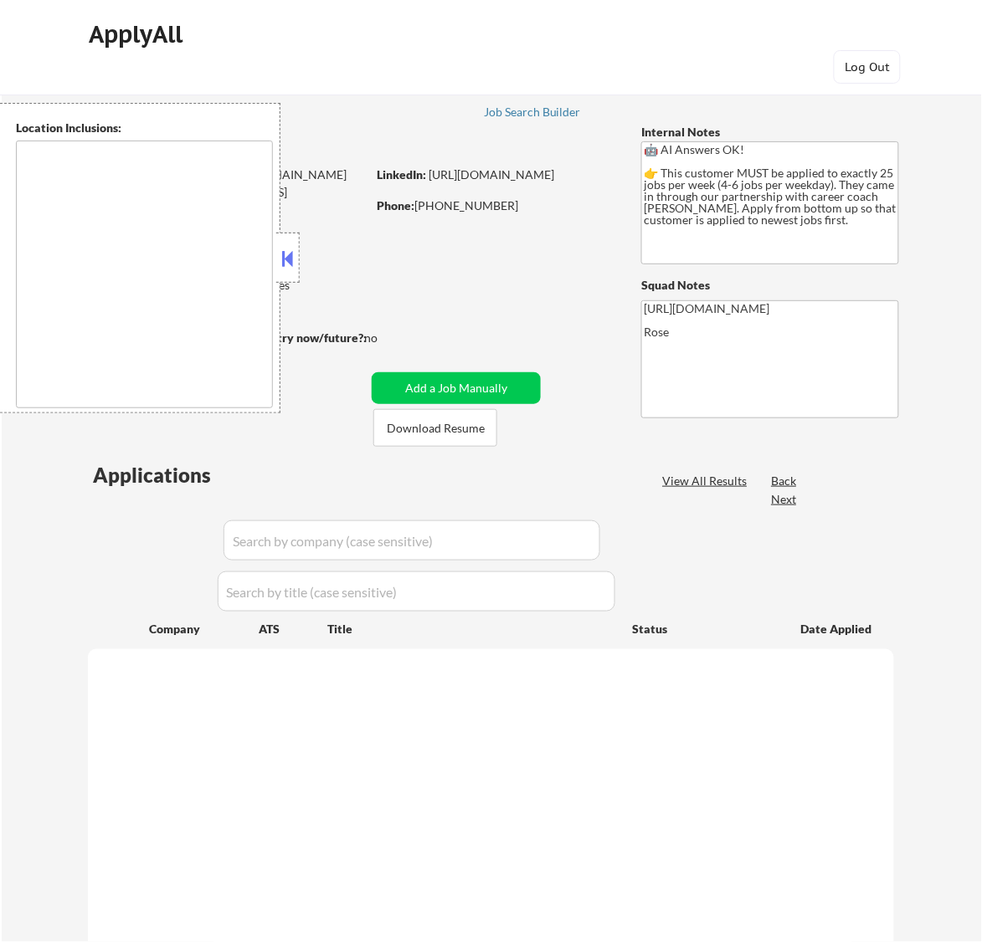
type textarea "[GEOGRAPHIC_DATA], ON [GEOGRAPHIC_DATA], ON [GEOGRAPHIC_DATA], ON [GEOGRAPHIC_D…"
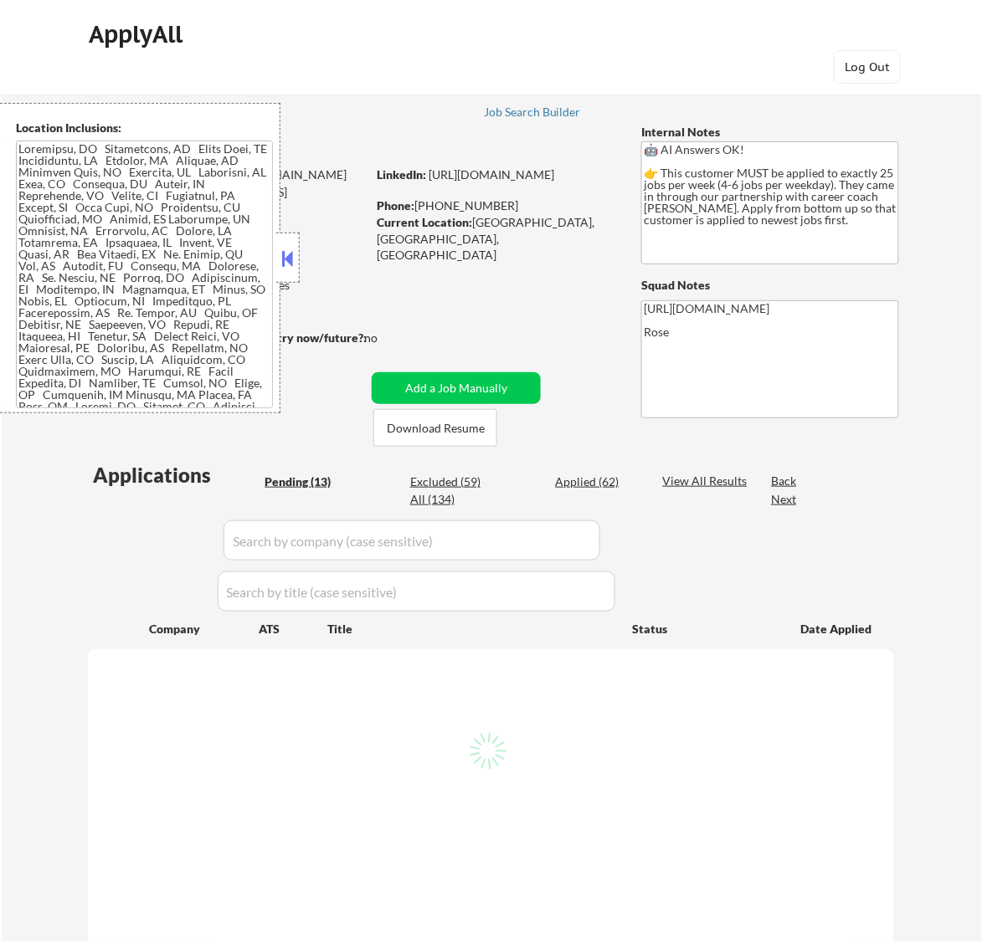
select select ""pending""
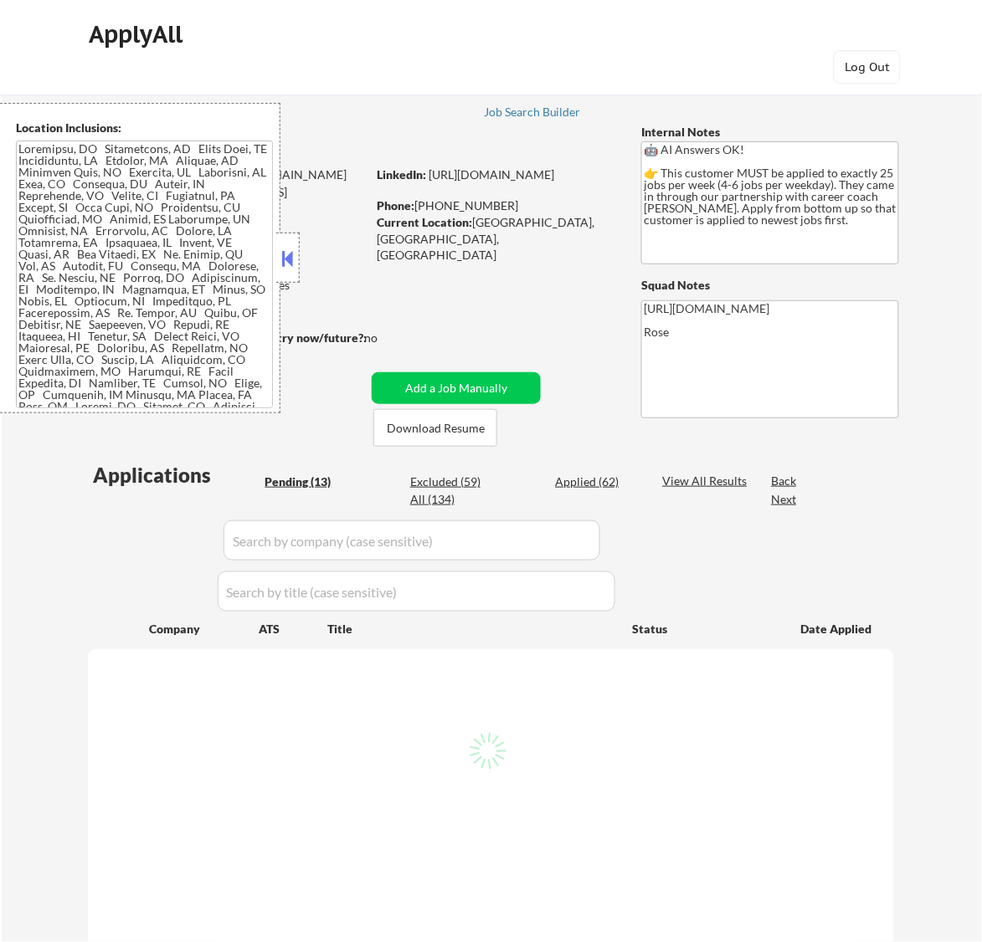
select select ""pending""
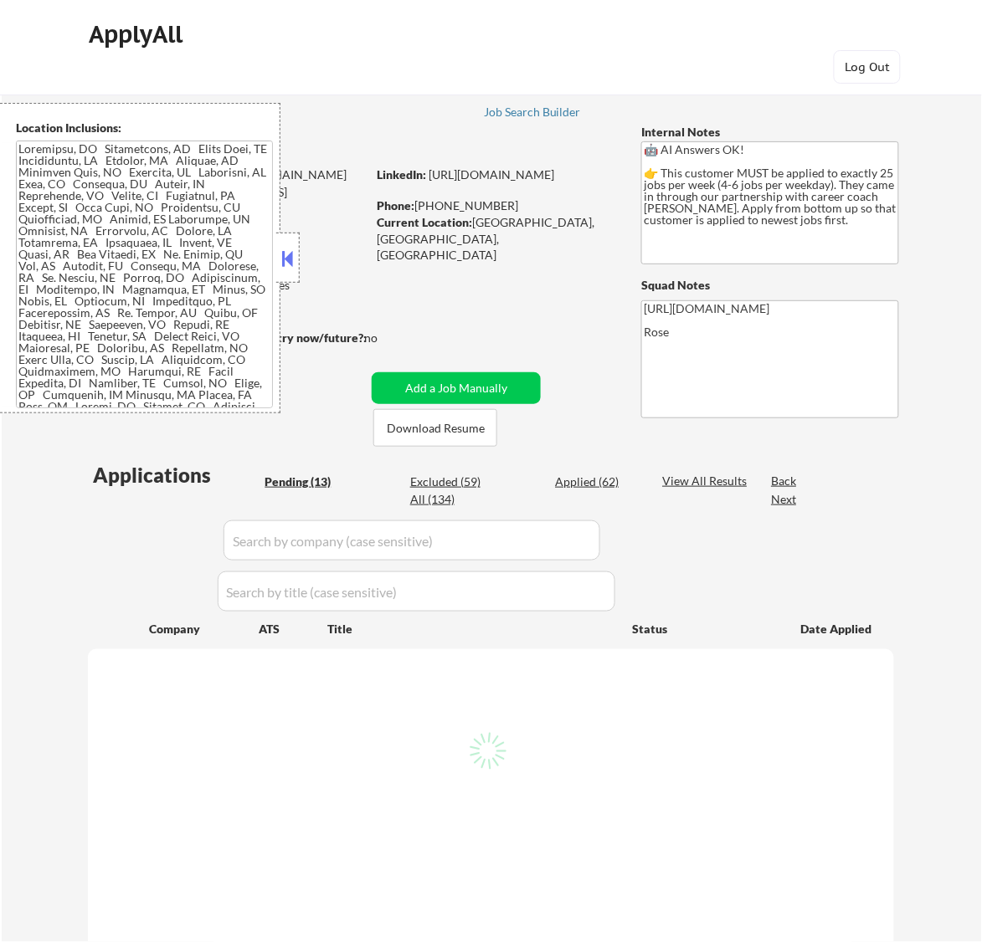
select select ""pending""
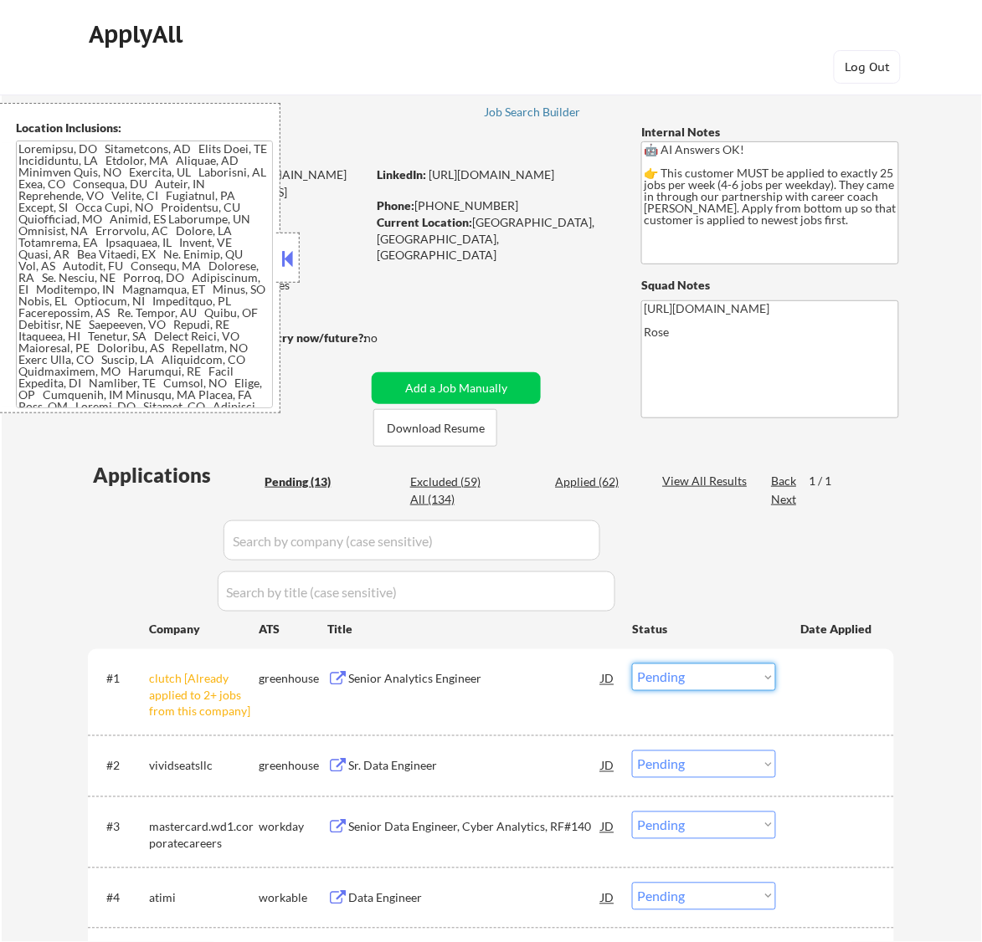
click at [742, 674] on select "Choose an option... Pending Applied Excluded (Questions) Excluded (Expired) Exc…" at bounding box center [704, 678] width 144 height 28
click at [632, 664] on select "Choose an option... Pending Applied Excluded (Questions) Excluded (Expired) Exc…" at bounding box center [704, 678] width 144 height 28
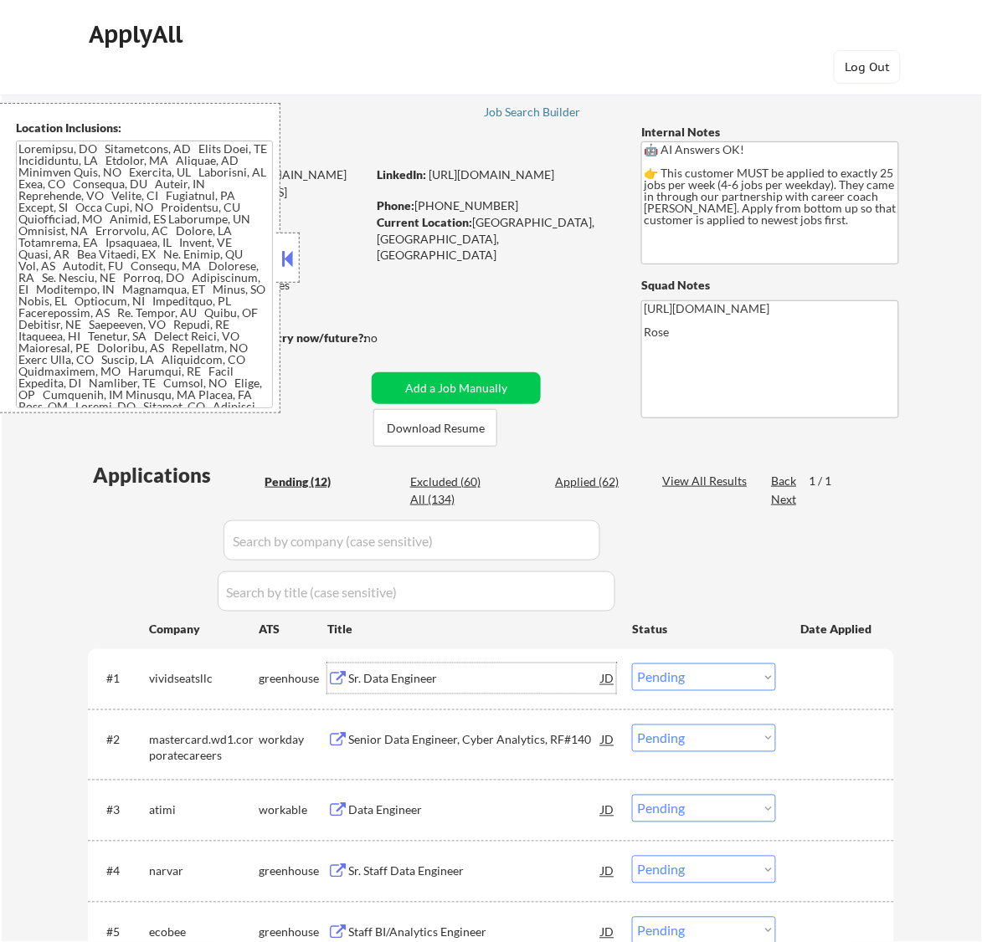
click at [546, 680] on div "Sr. Data Engineer" at bounding box center [474, 679] width 253 height 17
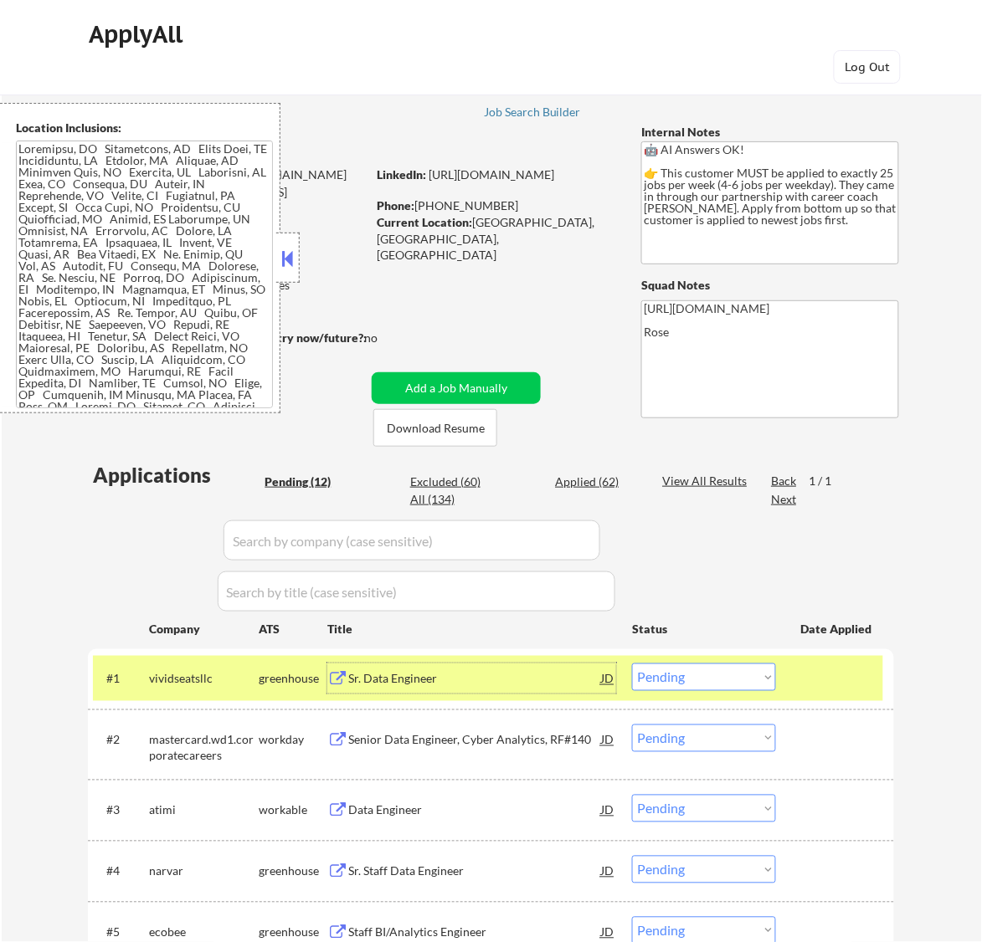
click at [710, 682] on select "Choose an option... Pending Applied Excluded (Questions) Excluded (Expired) Exc…" at bounding box center [704, 678] width 144 height 28
click at [632, 664] on select "Choose an option... Pending Applied Excluded (Questions) Excluded (Expired) Exc…" at bounding box center [704, 678] width 144 height 28
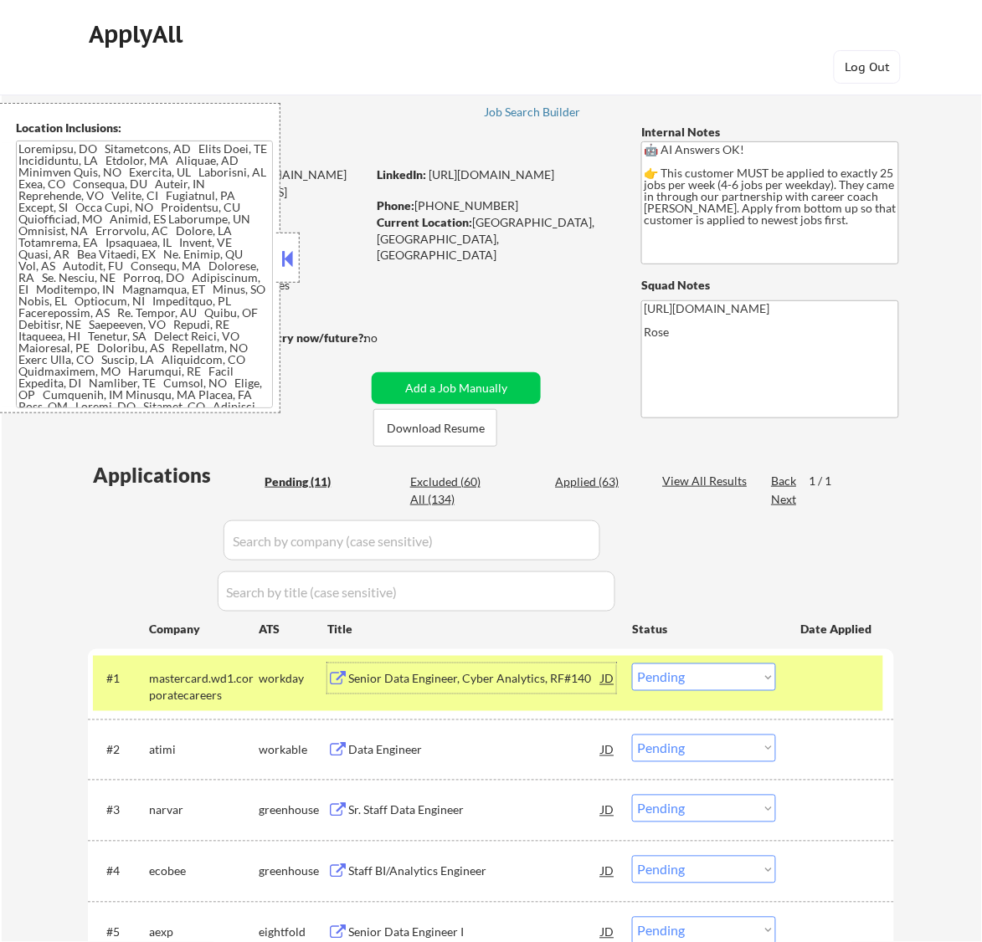
click at [558, 678] on div "Senior Data Engineer, Cyber Analytics, RF#140" at bounding box center [474, 679] width 253 height 17
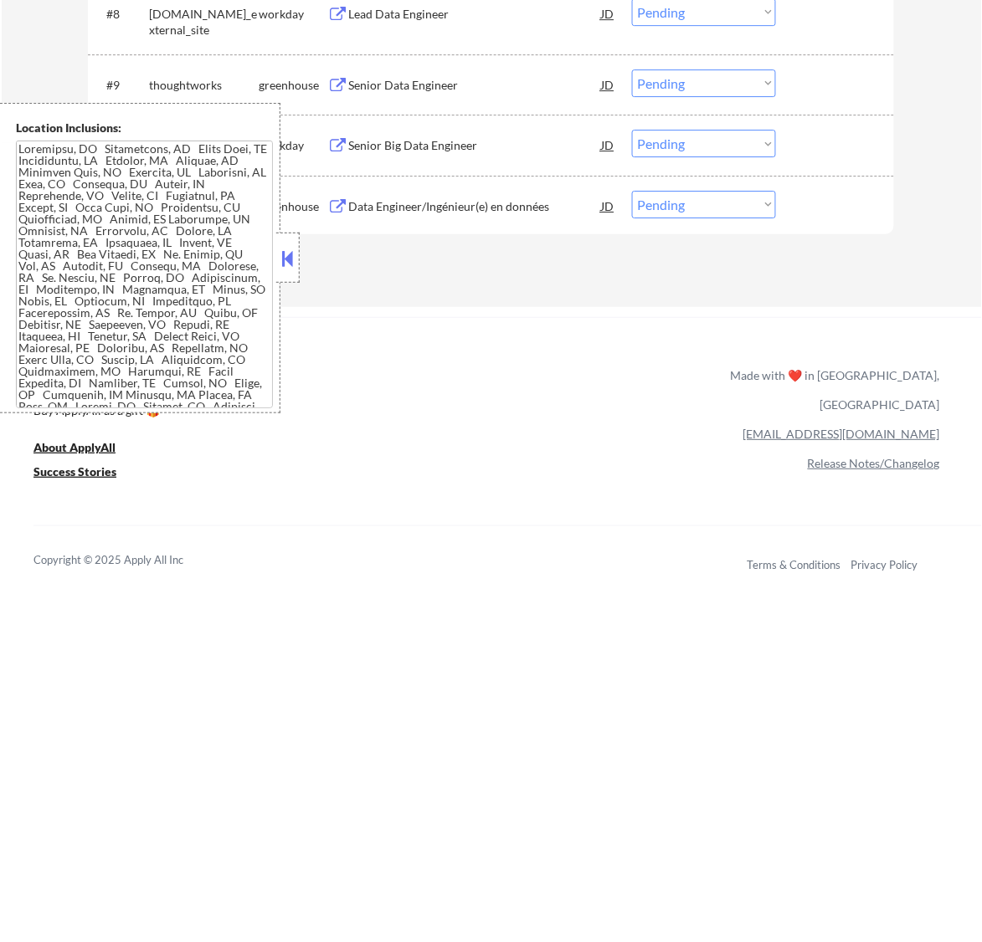
scroll to position [6, 0]
click at [283, 259] on button at bounding box center [287, 258] width 18 height 25
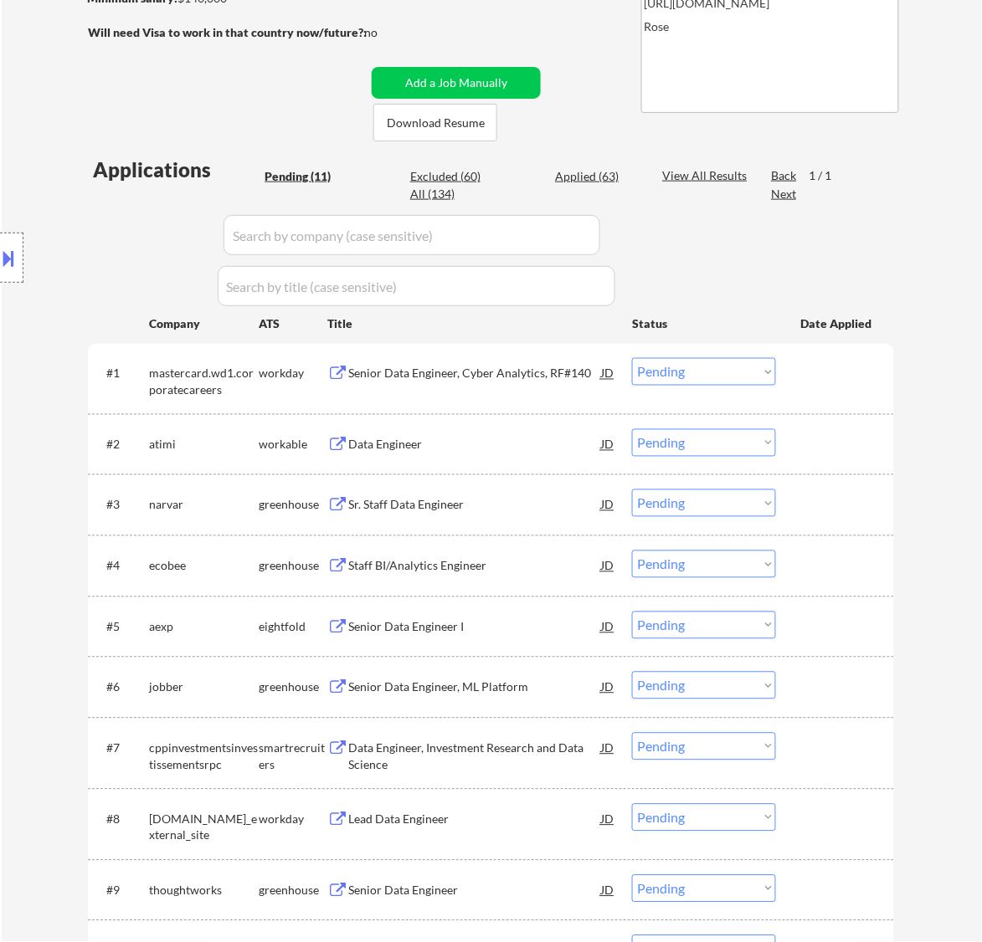
scroll to position [314, 0]
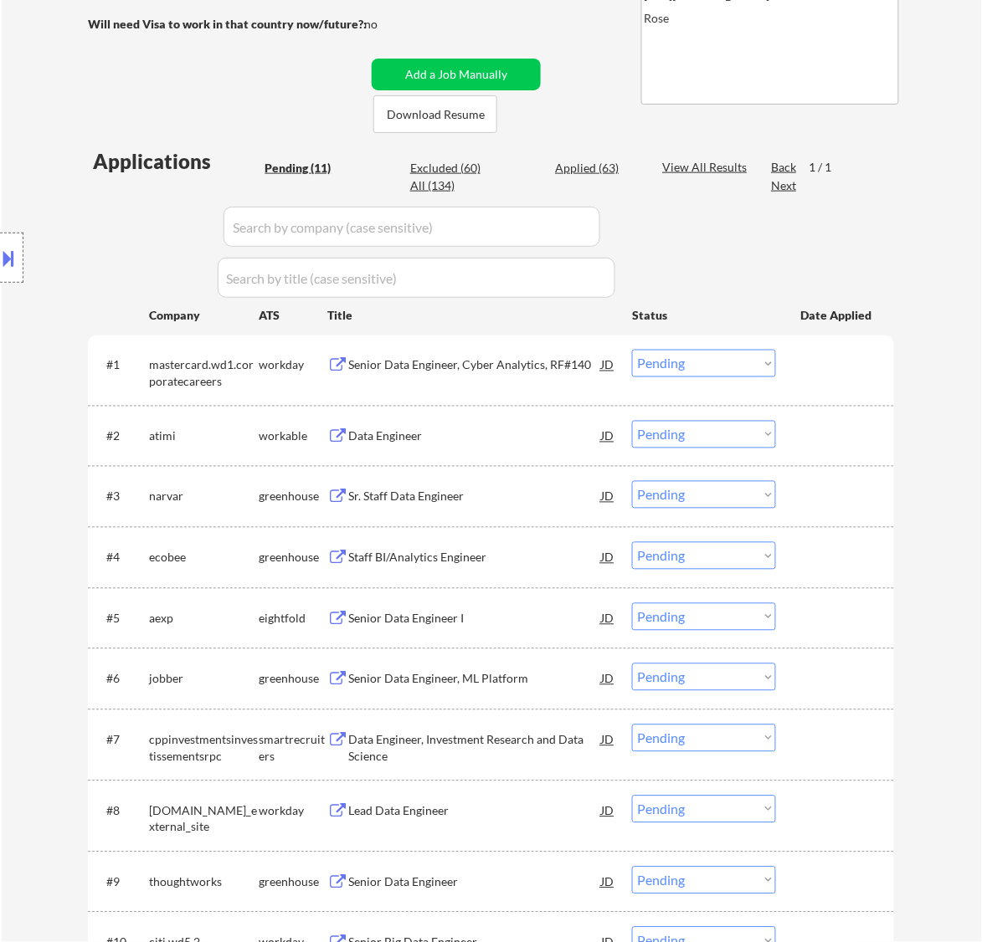
click at [703, 362] on select "Choose an option... Pending Applied Excluded (Questions) Excluded (Expired) Exc…" at bounding box center [704, 364] width 144 height 28
click at [632, 350] on select "Choose an option... Pending Applied Excluded (Questions) Excluded (Expired) Exc…" at bounding box center [704, 364] width 144 height 28
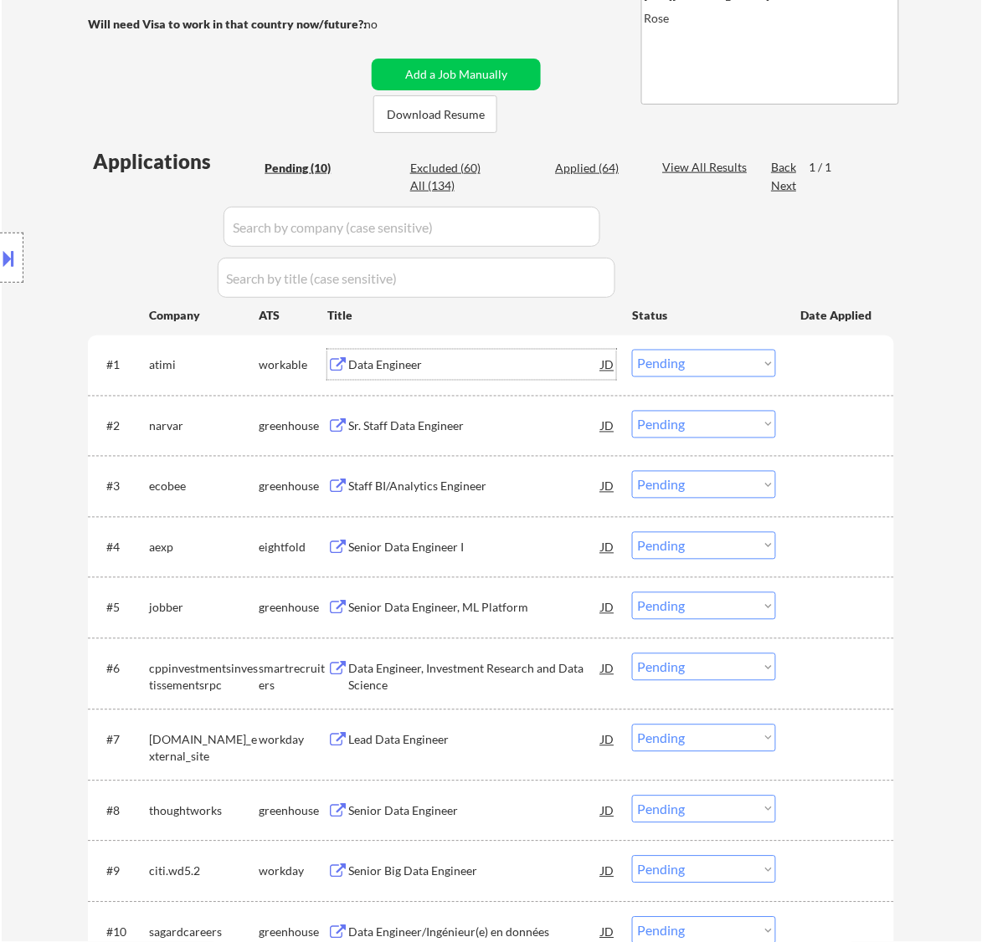
click at [561, 369] on div "Data Engineer" at bounding box center [474, 365] width 253 height 17
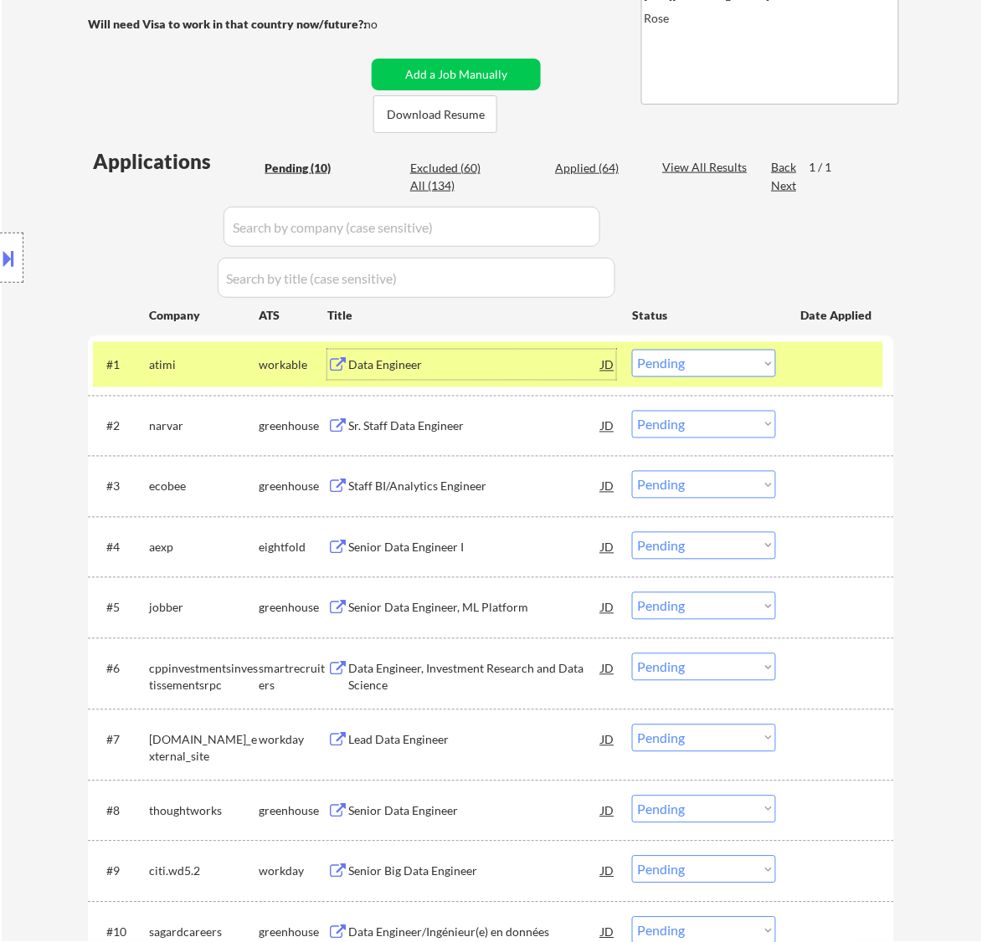
click at [718, 362] on select "Choose an option... Pending Applied Excluded (Questions) Excluded (Expired) Exc…" at bounding box center [704, 364] width 144 height 28
click at [632, 350] on select "Choose an option... Pending Applied Excluded (Questions) Excluded (Expired) Exc…" at bounding box center [704, 364] width 144 height 28
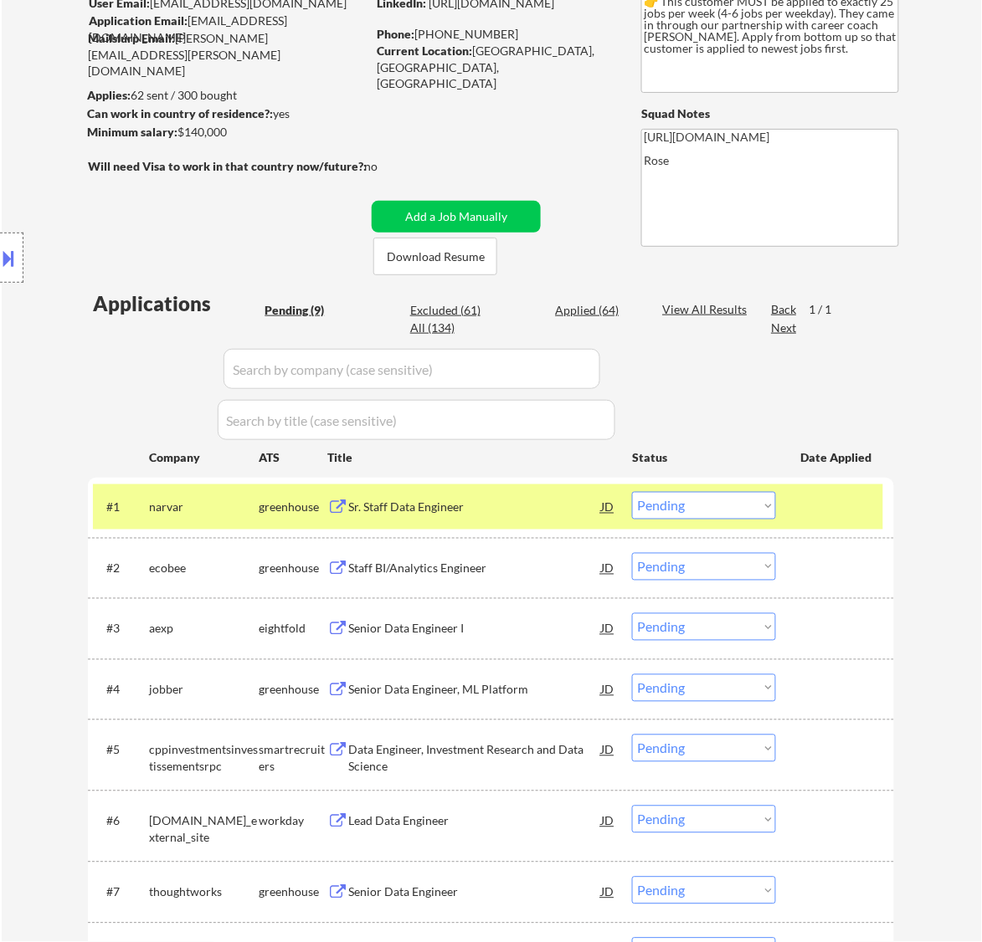
scroll to position [209, 0]
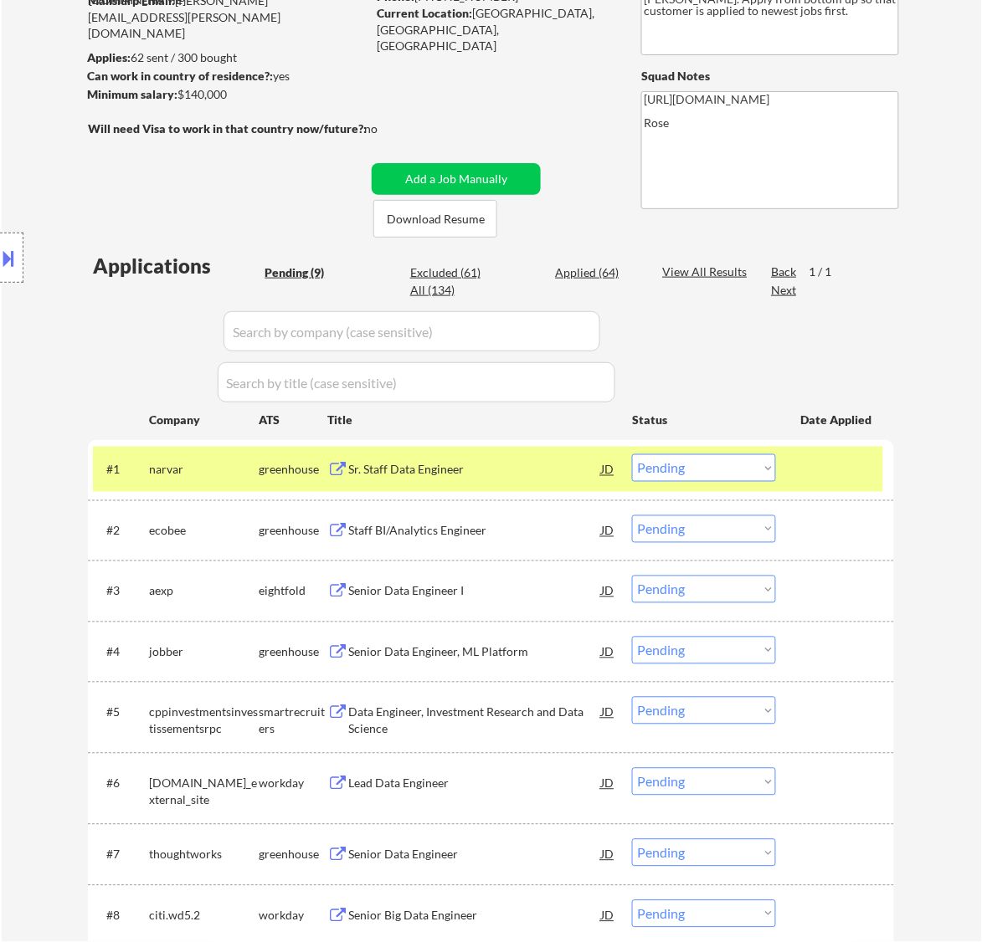
click at [501, 470] on div "Sr. Staff Data Engineer" at bounding box center [474, 470] width 253 height 17
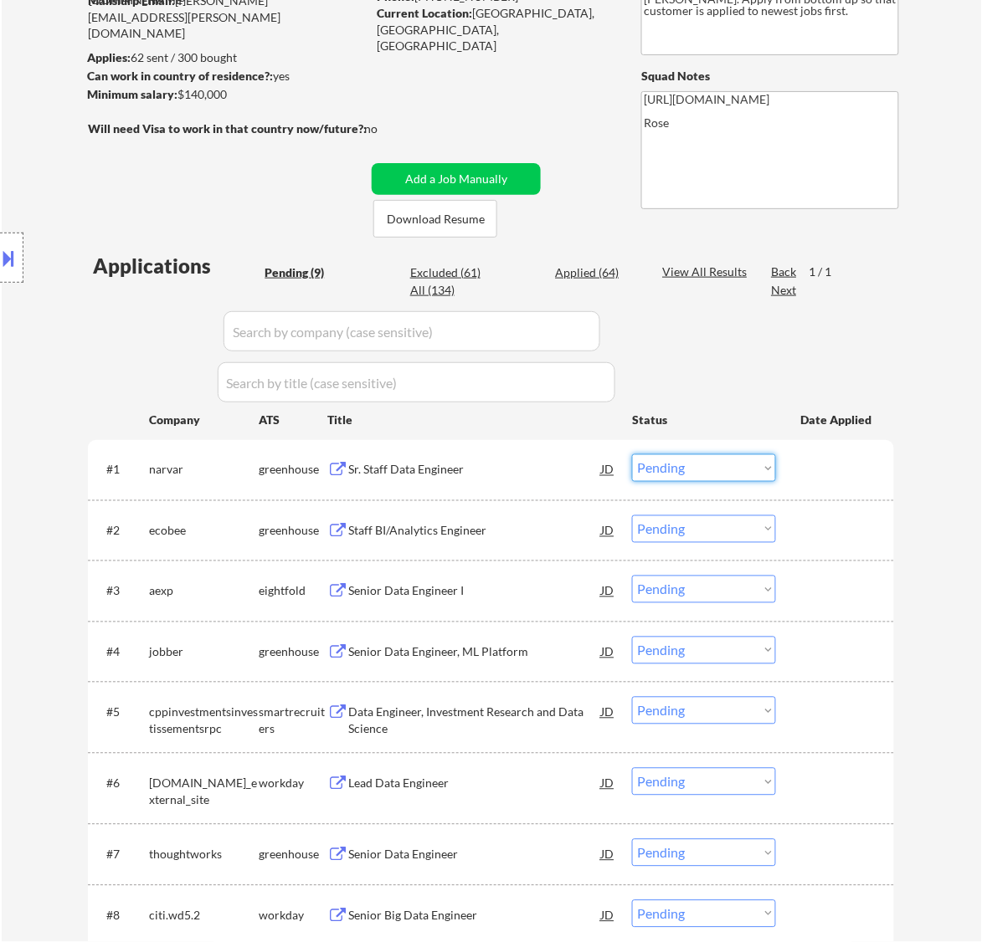
click at [687, 463] on select "Choose an option... Pending Applied Excluded (Questions) Excluded (Expired) Exc…" at bounding box center [704, 468] width 144 height 28
click at [632, 454] on select "Choose an option... Pending Applied Excluded (Questions) Excluded (Expired) Exc…" at bounding box center [704, 468] width 144 height 28
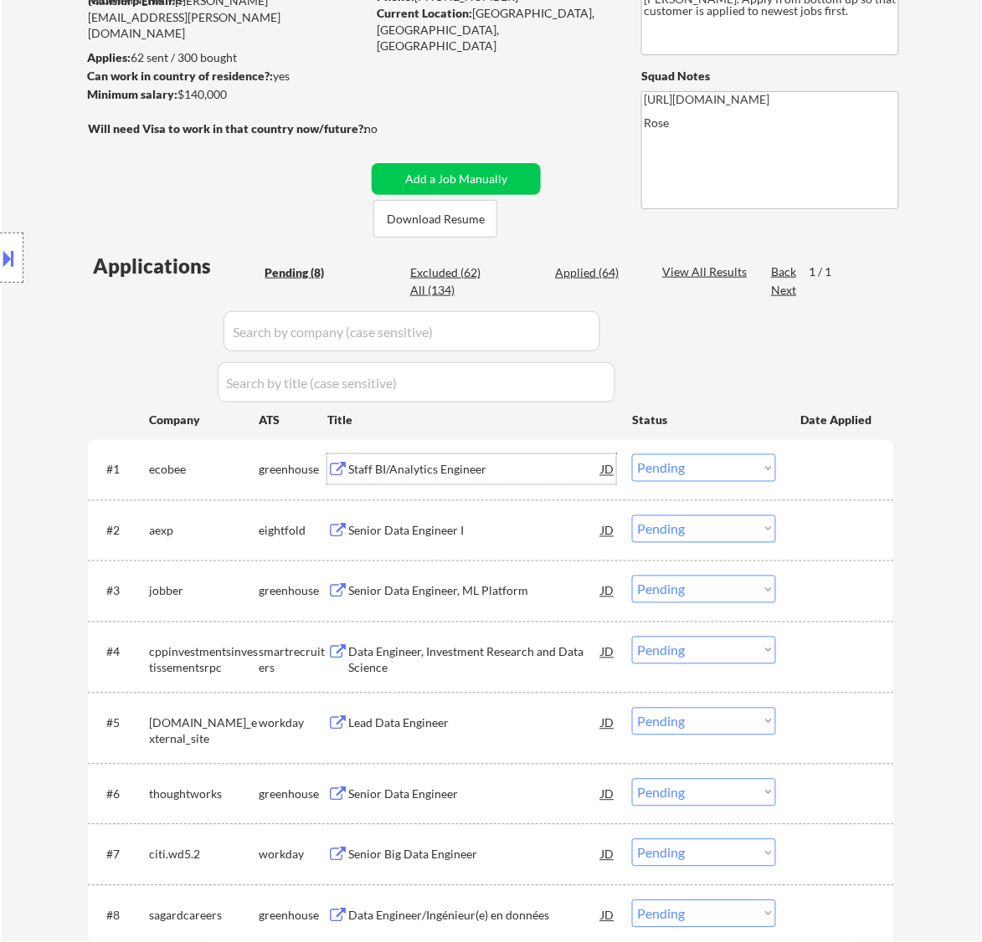
click at [567, 474] on div "Staff BI/Analytics Engineer" at bounding box center [474, 470] width 253 height 17
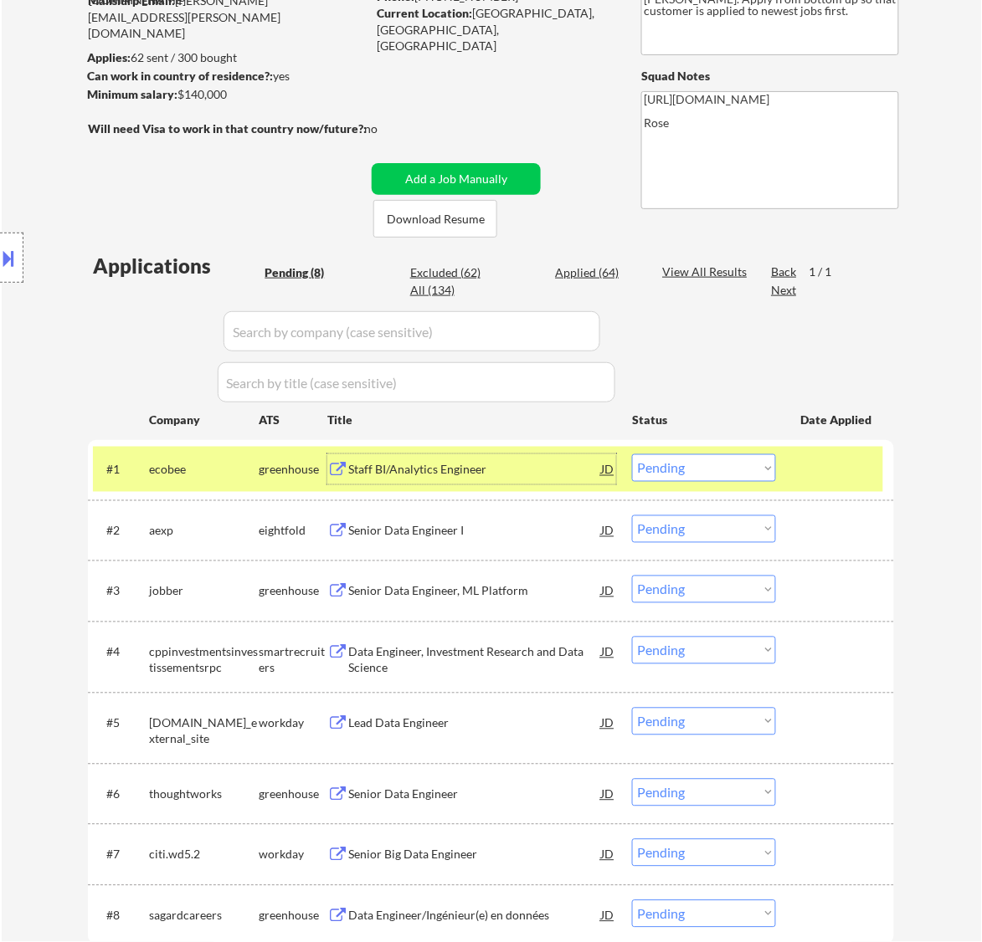
click at [670, 467] on select "Choose an option... Pending Applied Excluded (Questions) Excluded (Expired) Exc…" at bounding box center [704, 468] width 144 height 28
click at [632, 454] on select "Choose an option... Pending Applied Excluded (Questions) Excluded (Expired) Exc…" at bounding box center [704, 468] width 144 height 28
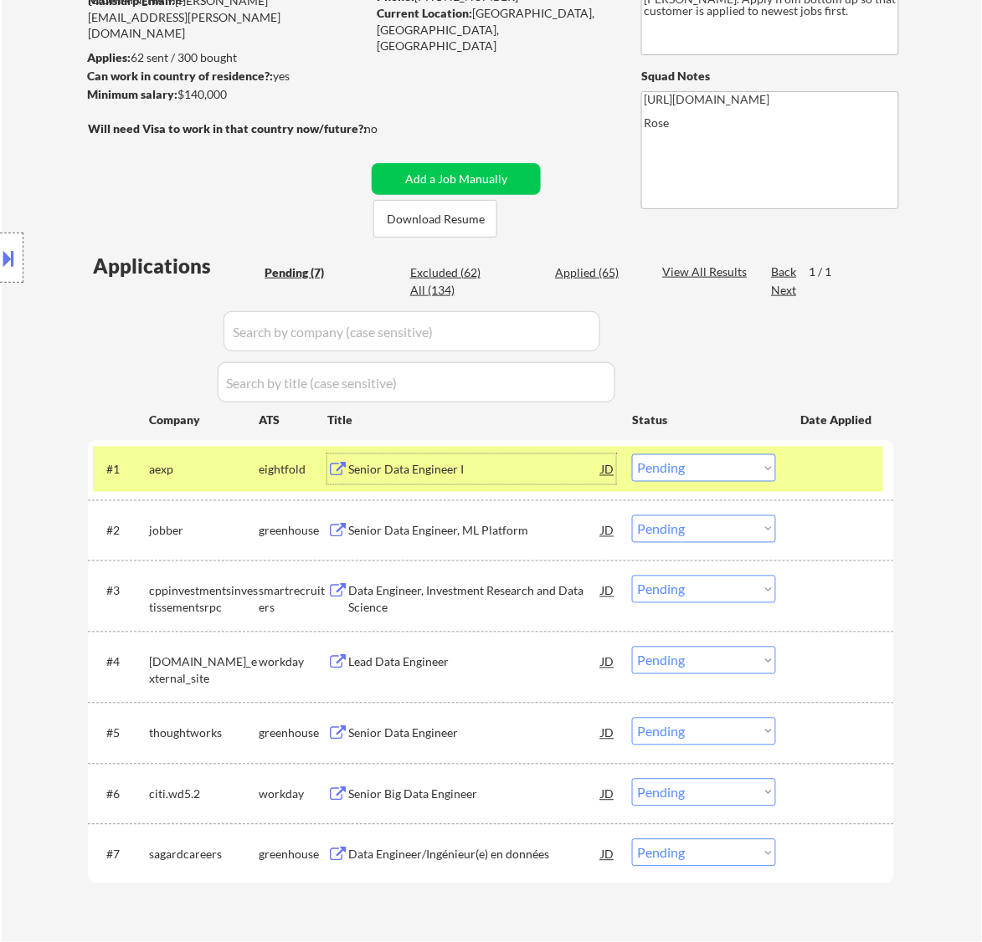
click at [491, 475] on div "Senior Data Engineer I" at bounding box center [474, 470] width 253 height 17
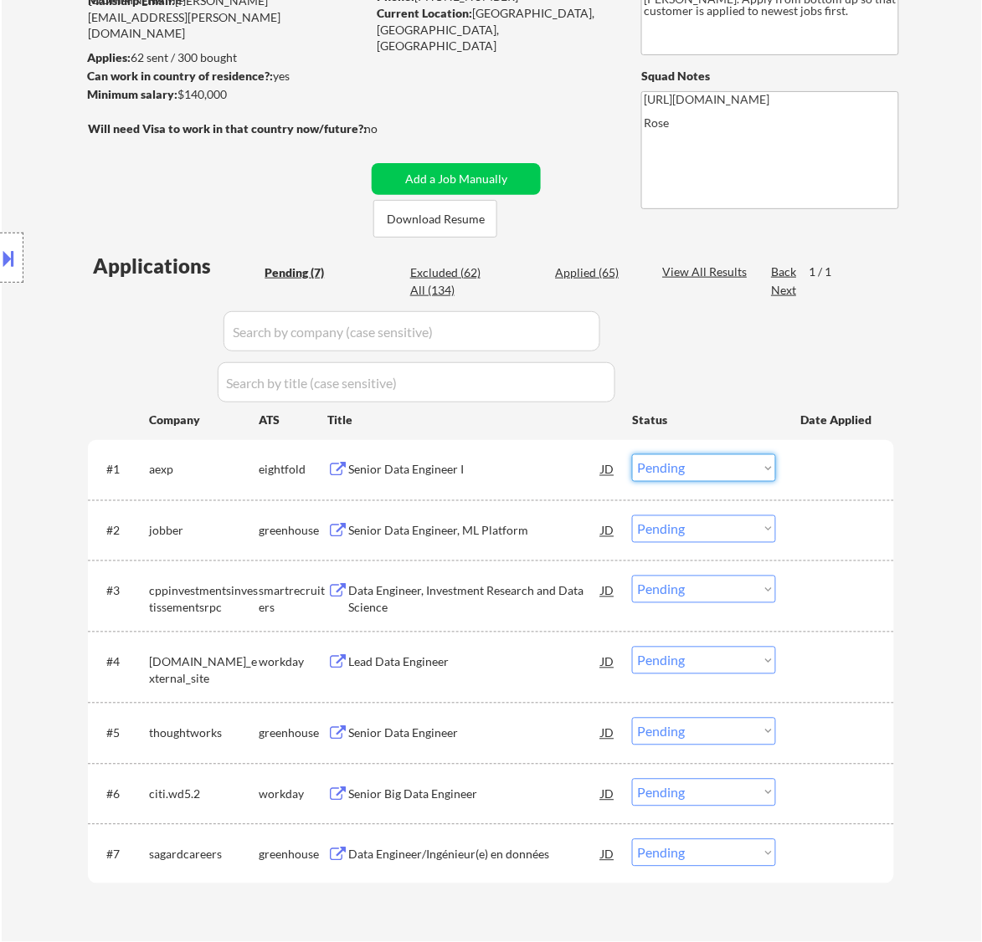
click at [705, 474] on select "Choose an option... Pending Applied Excluded (Questions) Excluded (Expired) Exc…" at bounding box center [704, 468] width 144 height 28
click at [632, 454] on select "Choose an option... Pending Applied Excluded (Questions) Excluded (Expired) Exc…" at bounding box center [704, 468] width 144 height 28
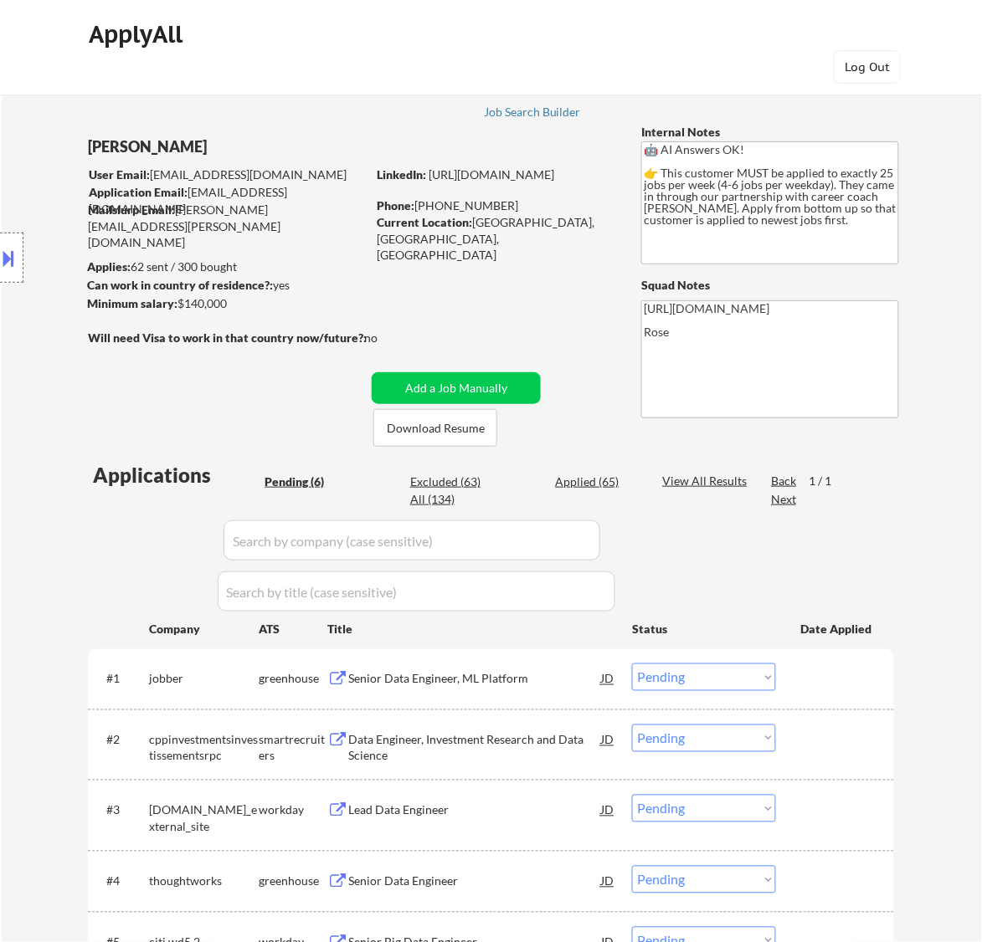
scroll to position [105, 0]
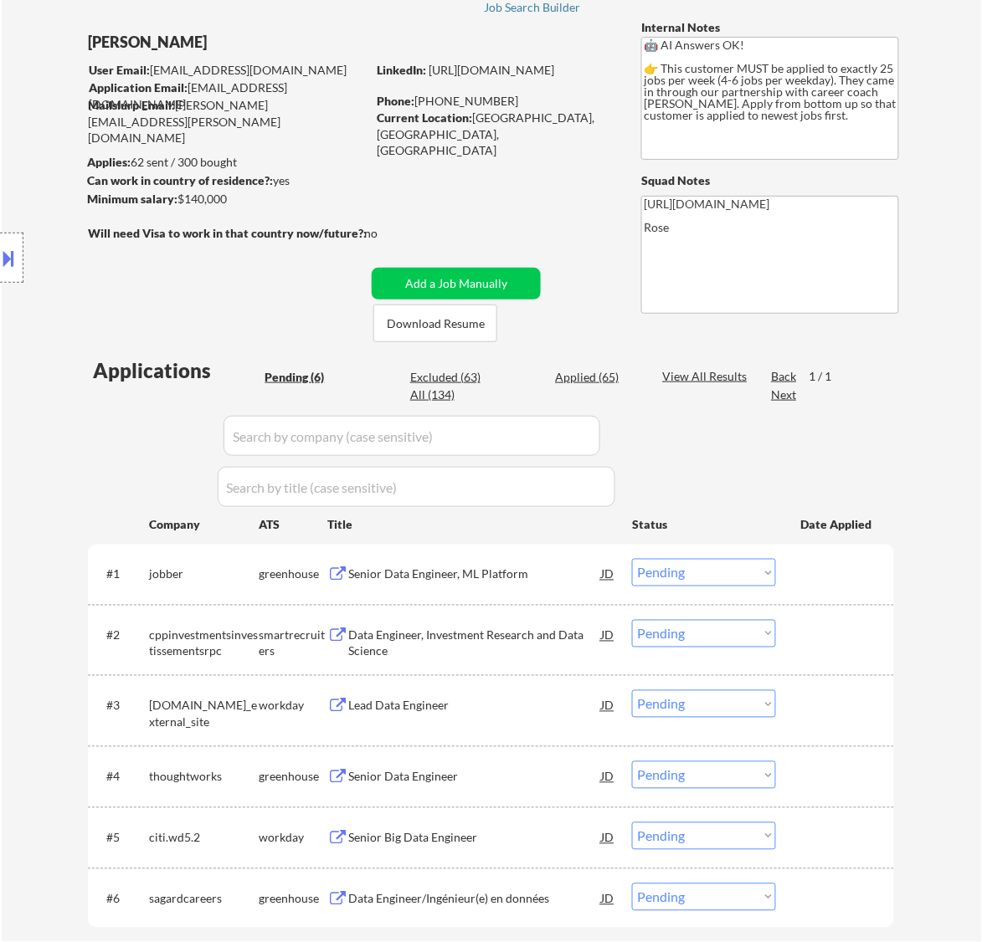
click at [491, 574] on div "Senior Data Engineer, ML Platform" at bounding box center [474, 575] width 253 height 17
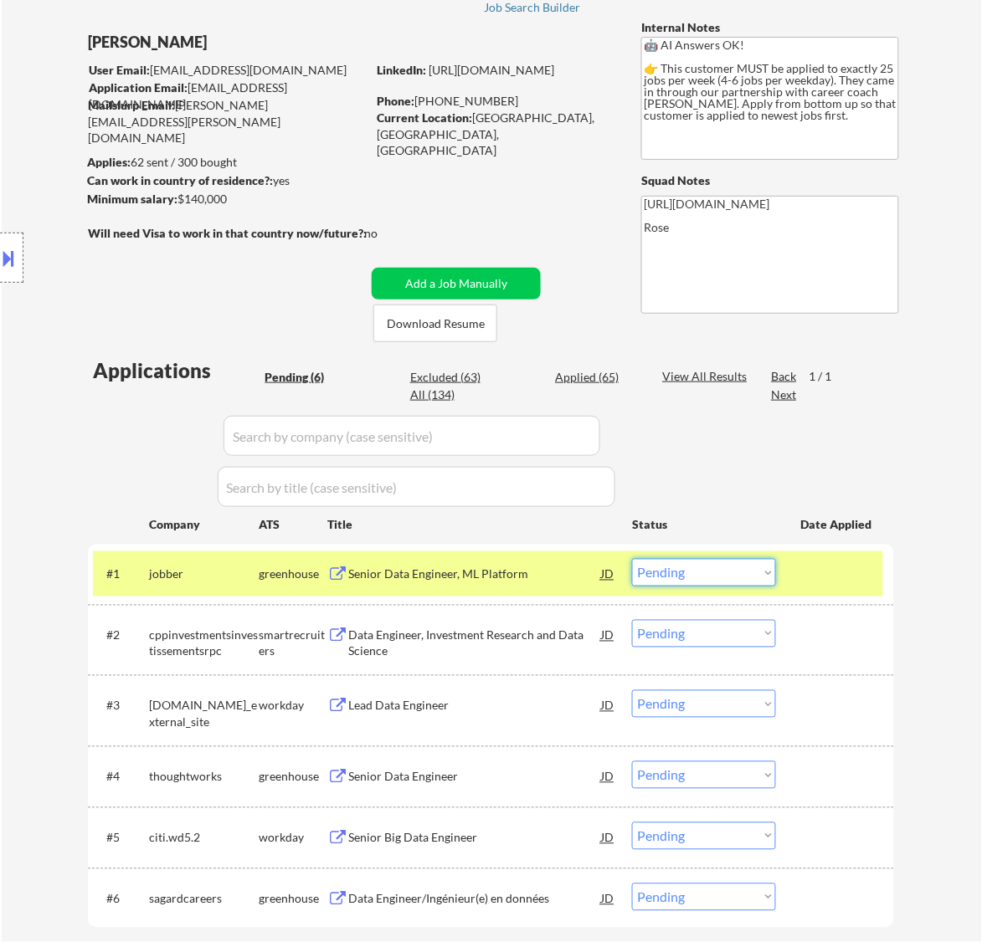
click at [714, 567] on select "Choose an option... Pending Applied Excluded (Questions) Excluded (Expired) Exc…" at bounding box center [704, 573] width 144 height 28
click at [632, 559] on select "Choose an option... Pending Applied Excluded (Questions) Excluded (Expired) Exc…" at bounding box center [704, 573] width 144 height 28
select select ""pending""
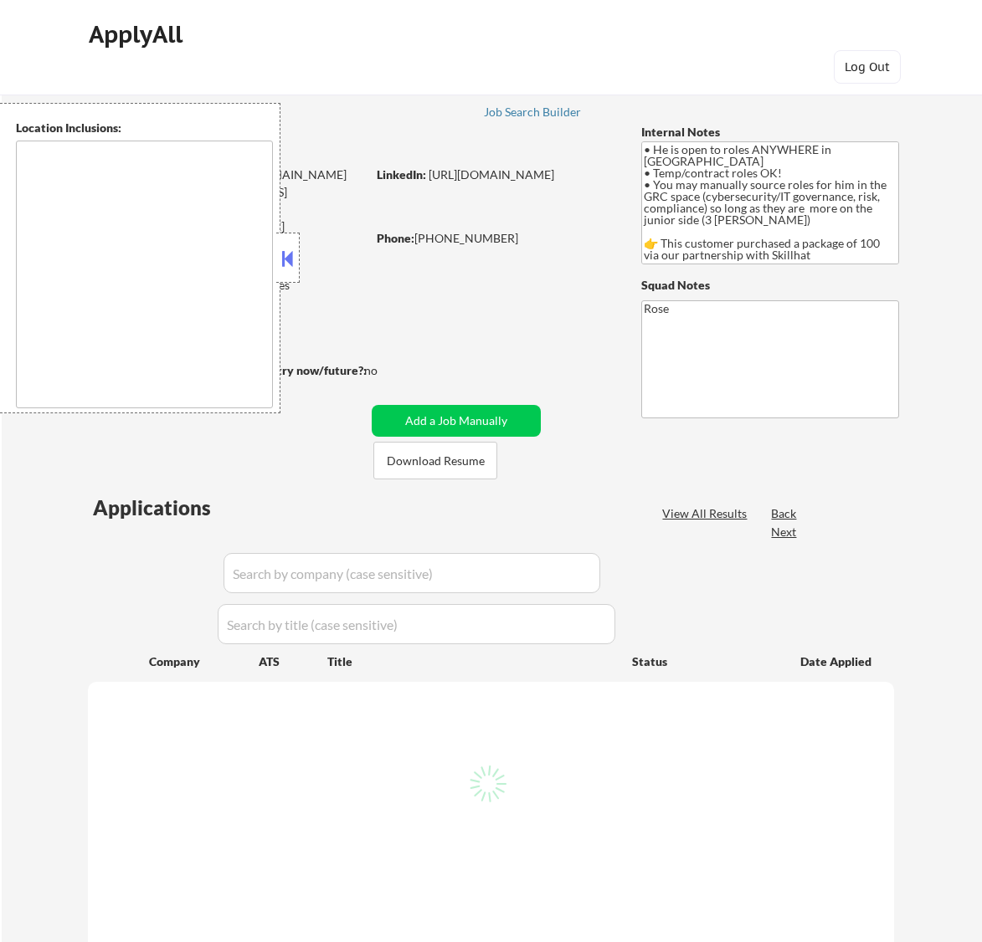
type textarea "country: [GEOGRAPHIC_DATA]"
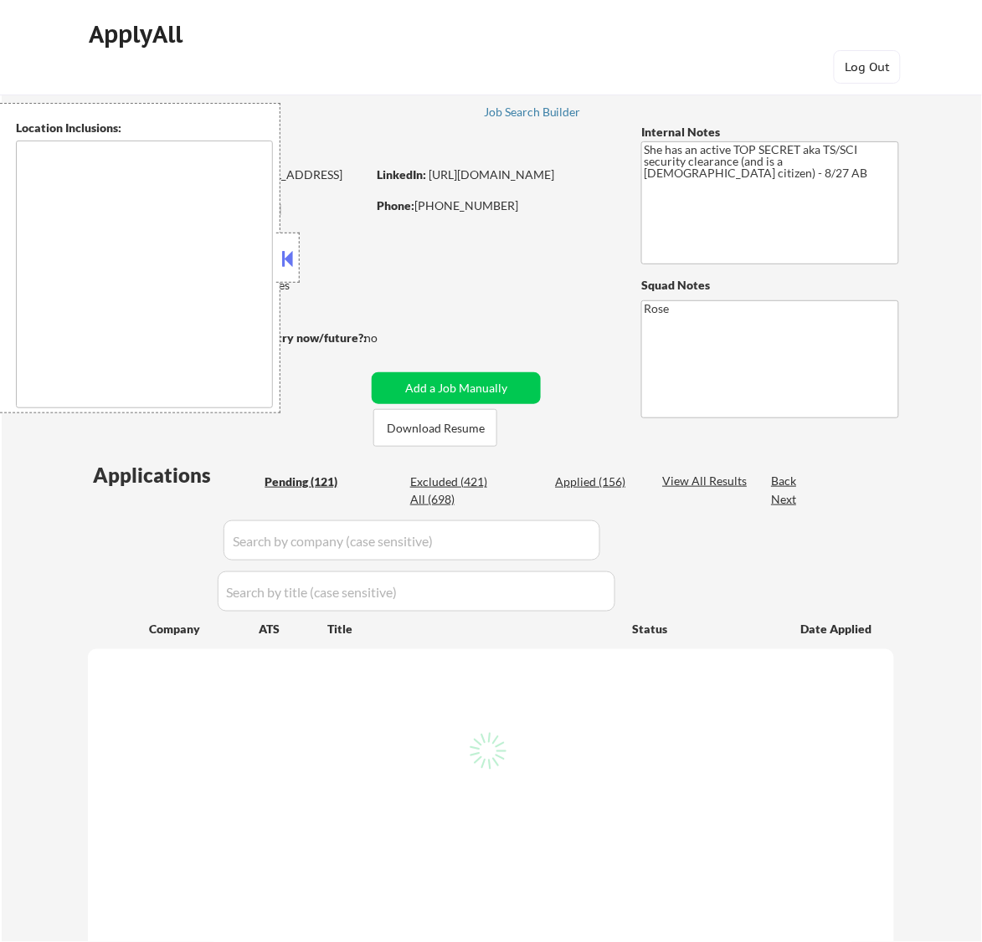
type textarea "[GEOGRAPHIC_DATA], [GEOGRAPHIC_DATA] [GEOGRAPHIC_DATA], [GEOGRAPHIC_DATA] [GEOG…"
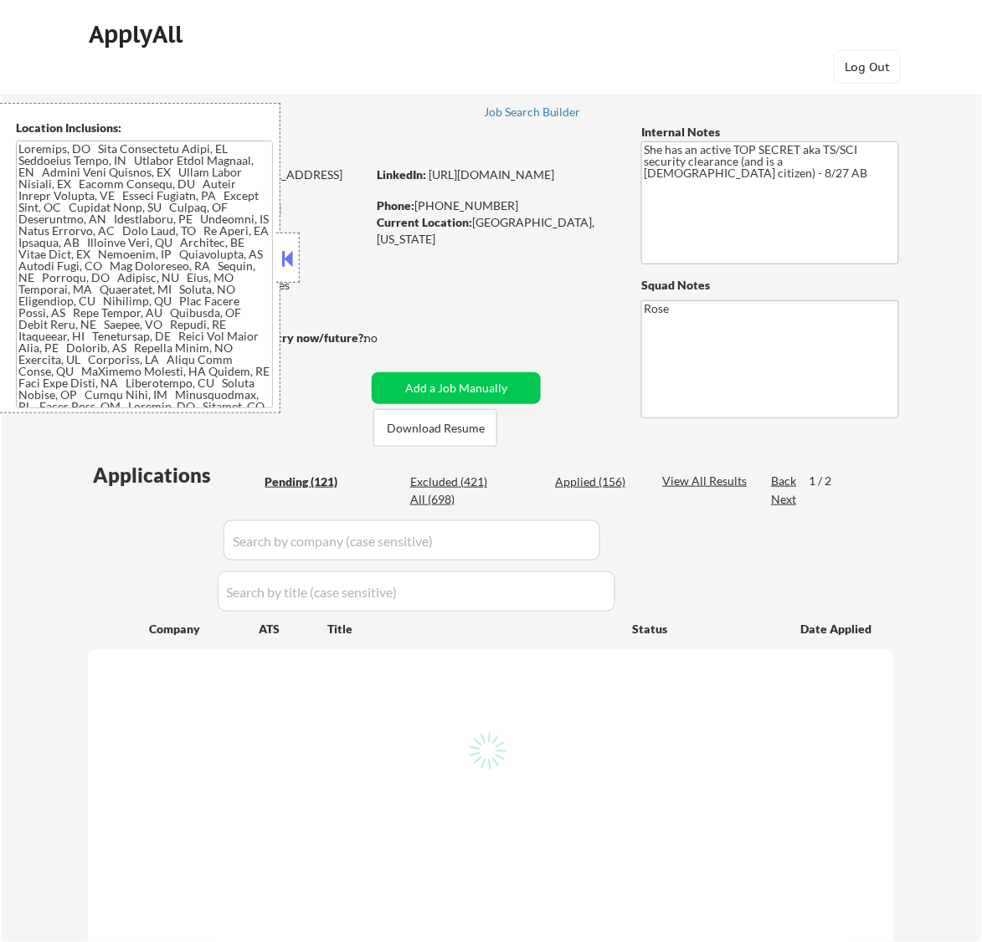
select select ""pending""
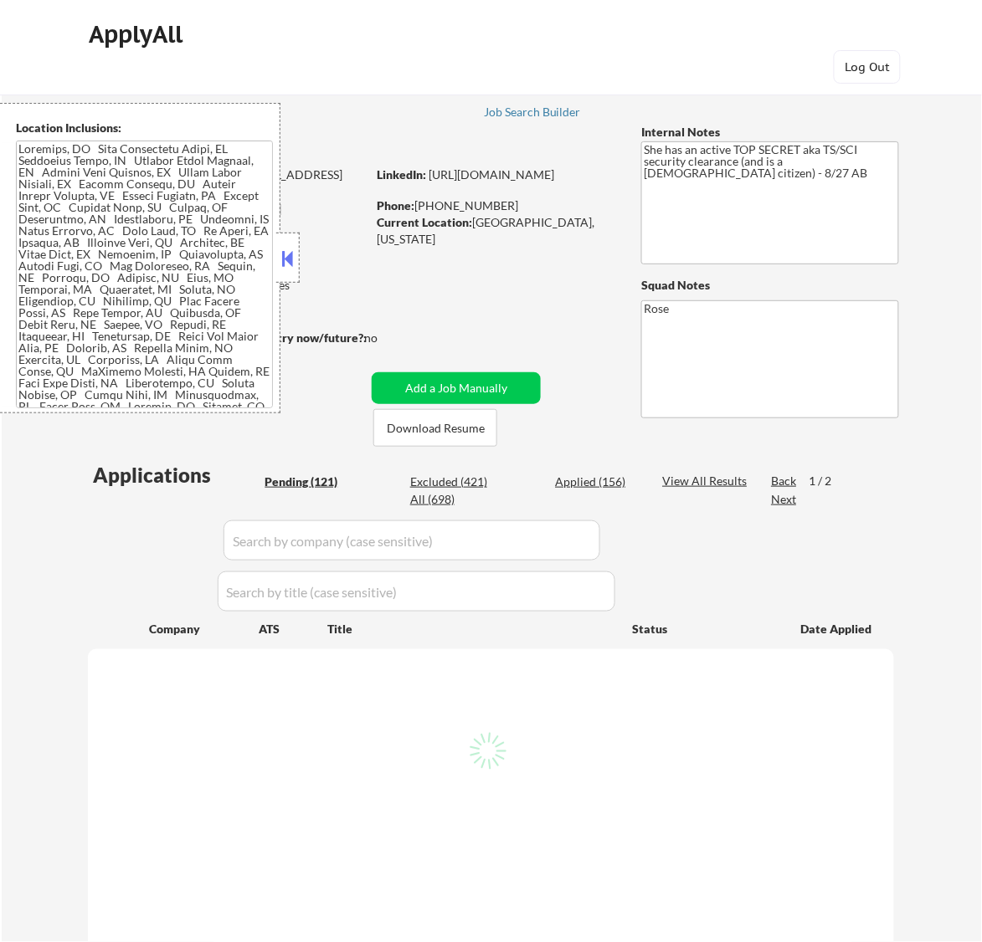
select select ""pending""
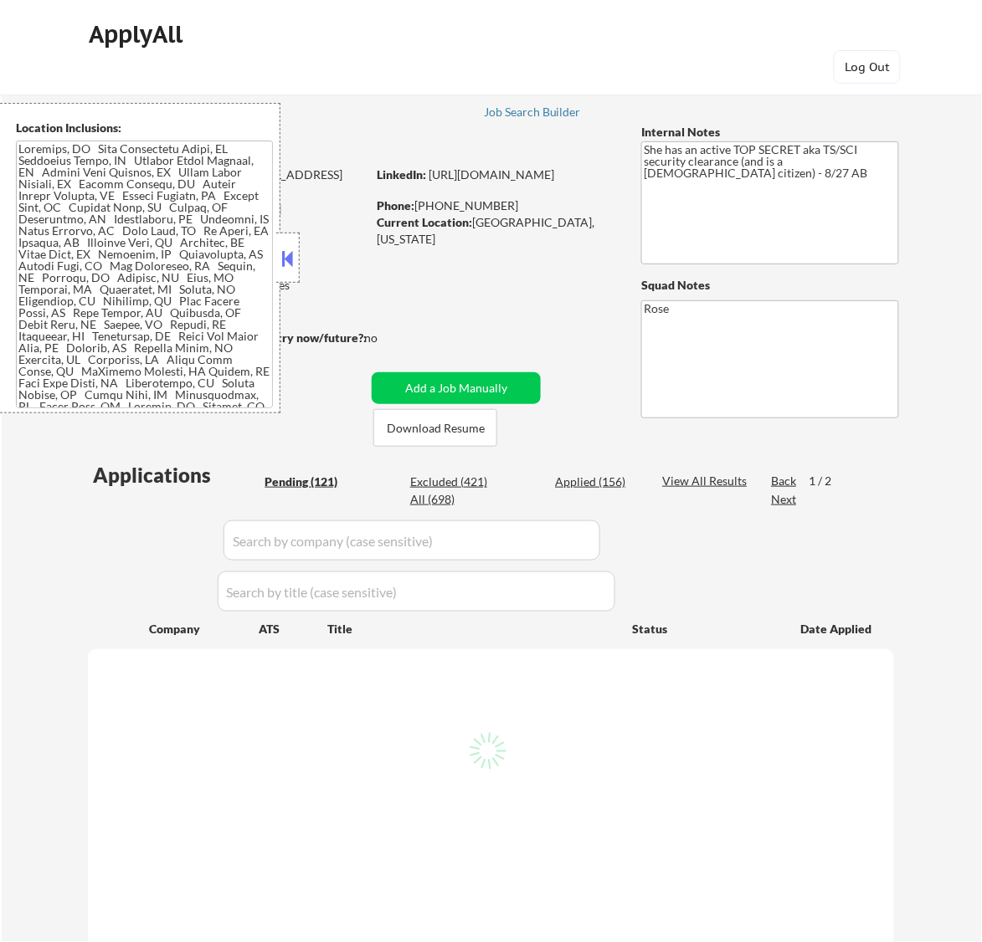
select select ""pending""
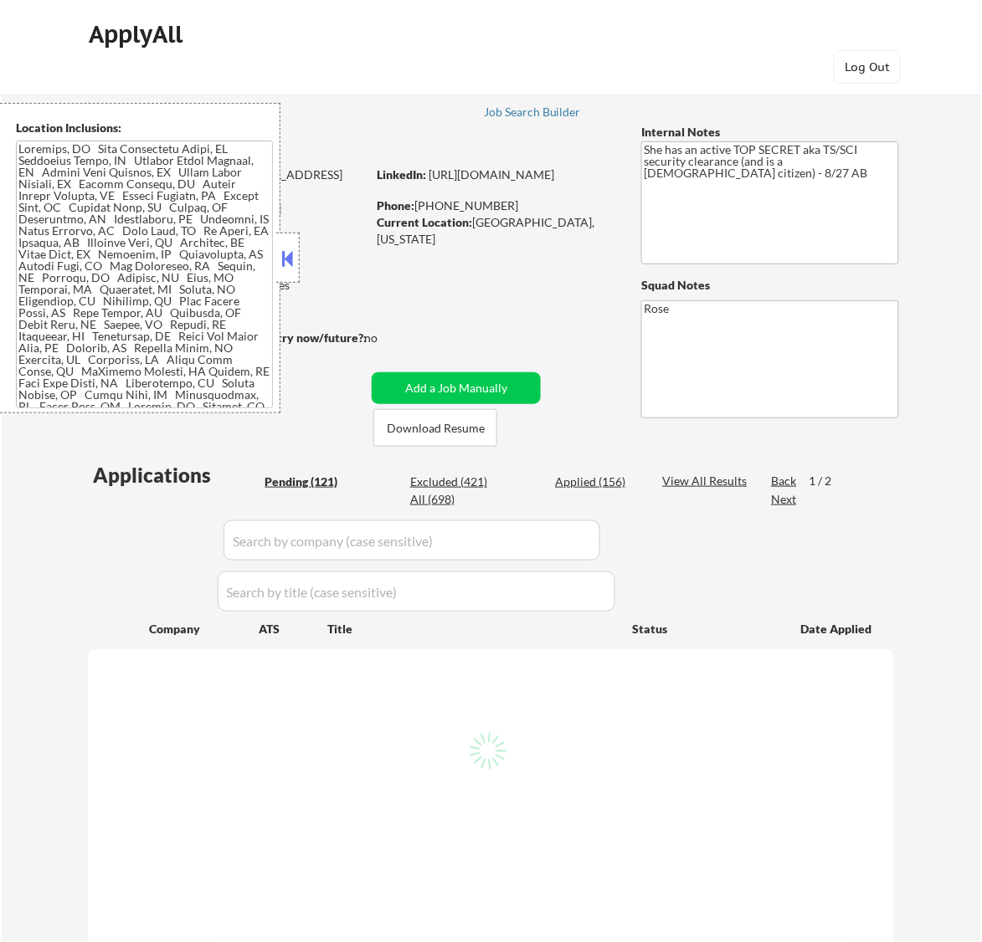
select select ""pending""
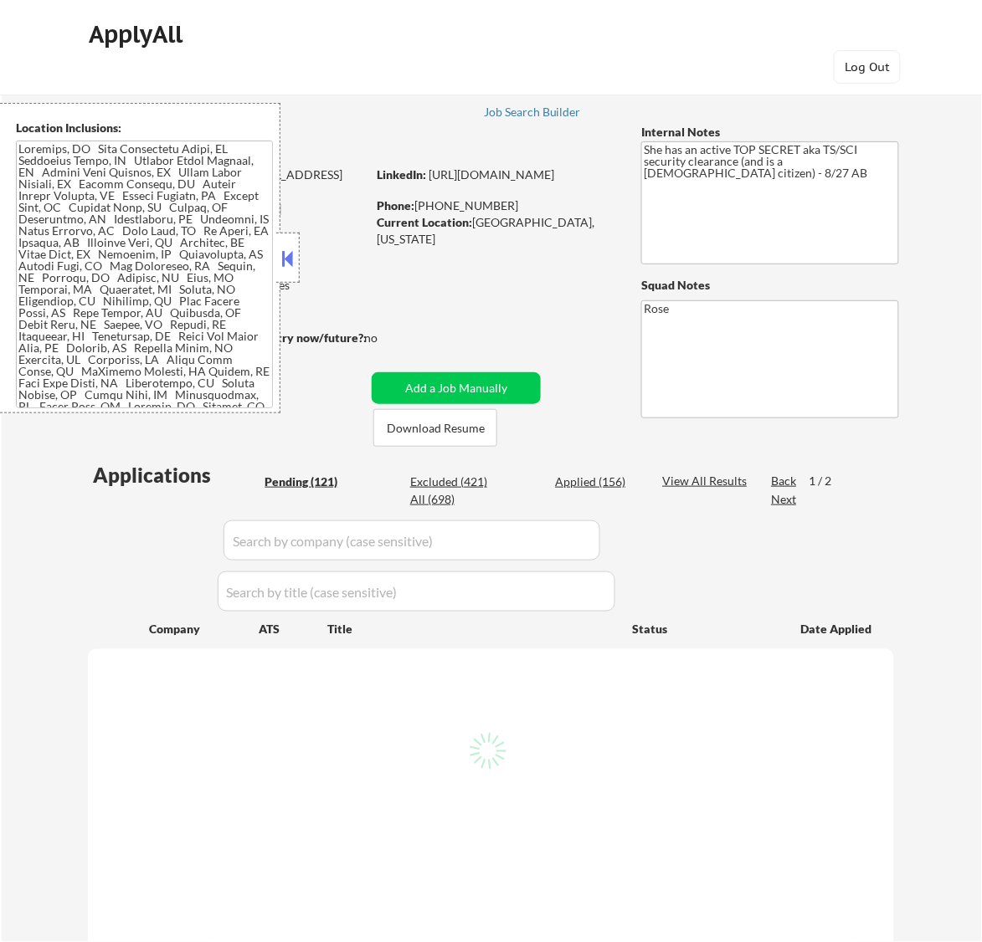
select select ""pending""
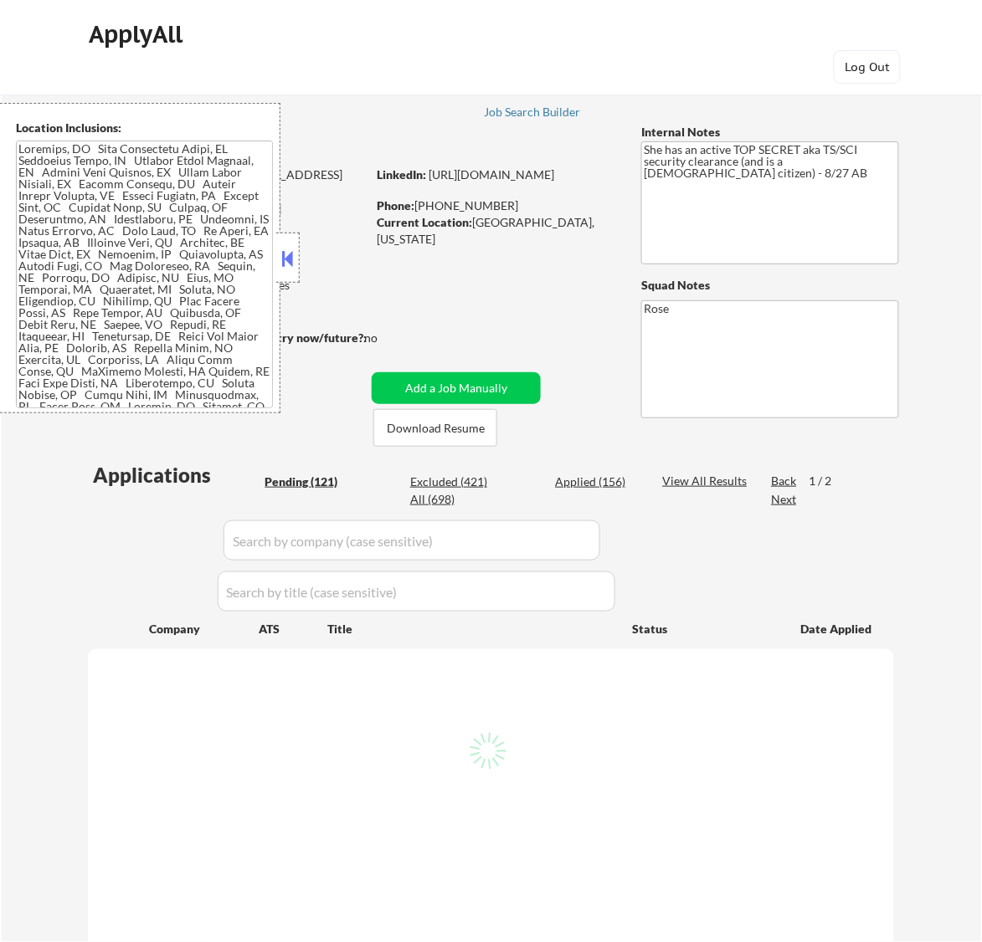
select select ""pending""
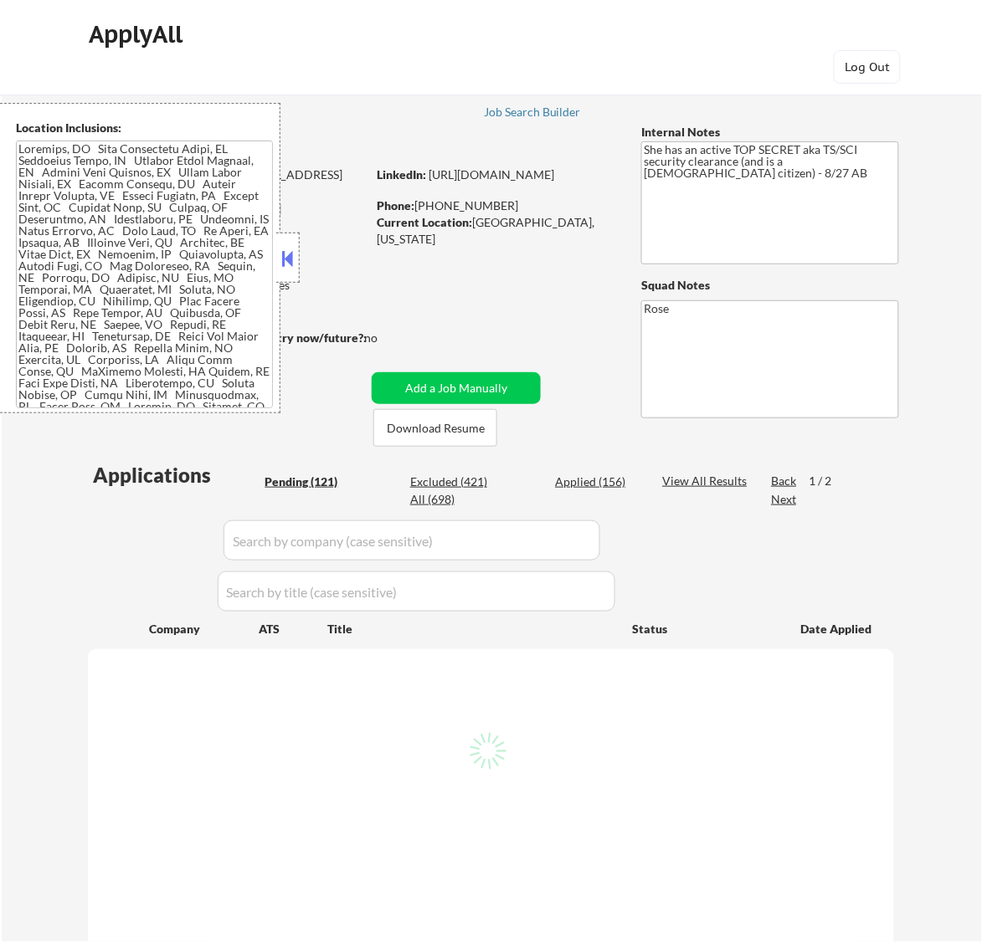
select select ""pending""
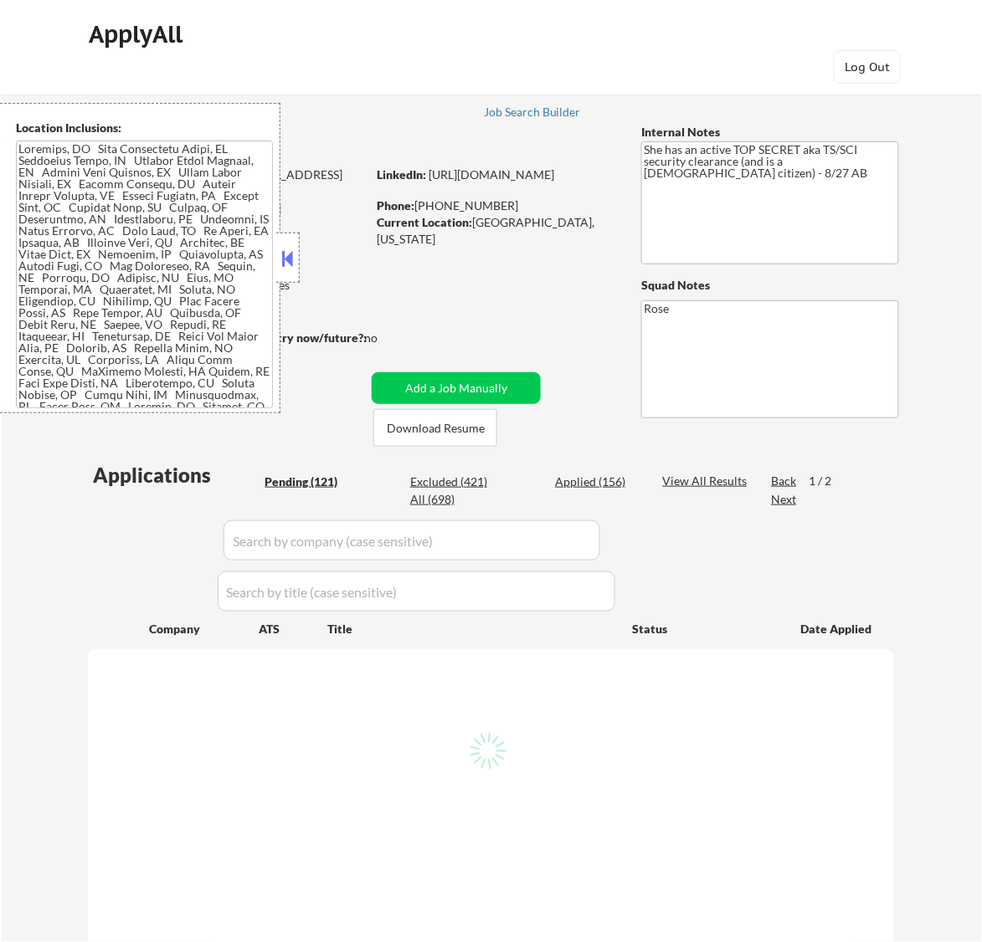
select select ""pending""
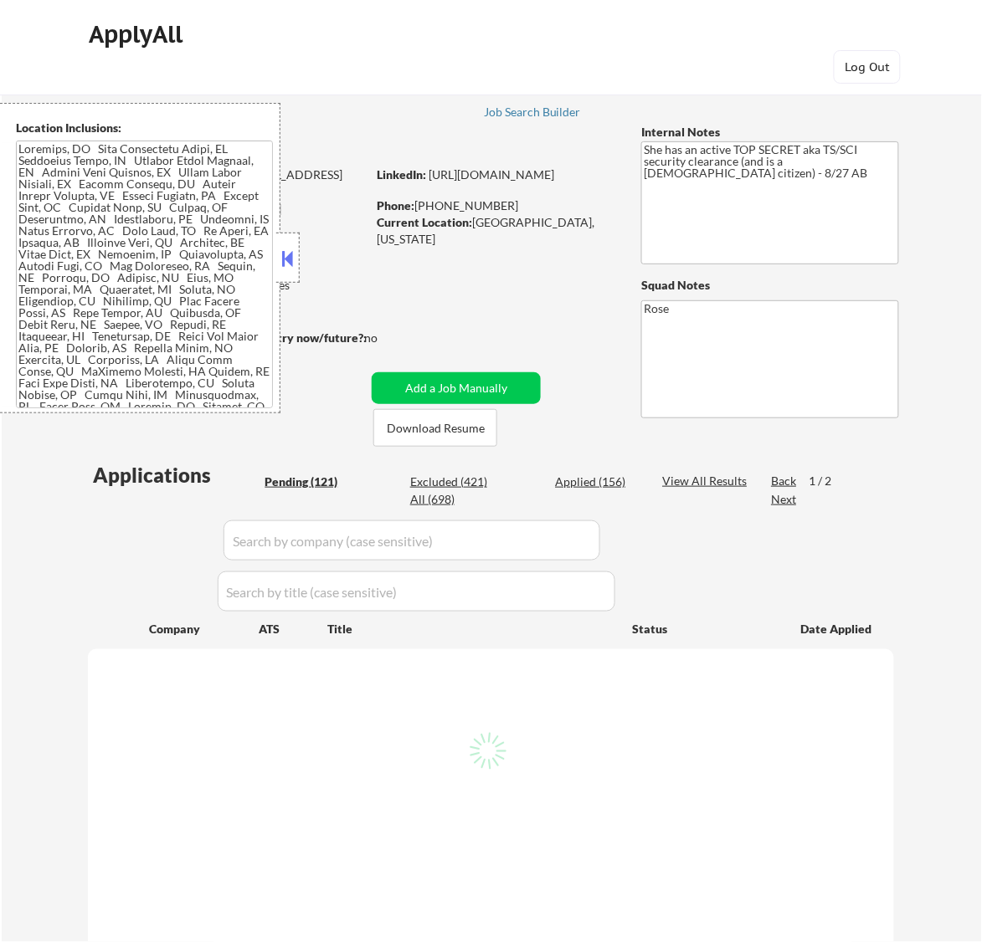
select select ""pending""
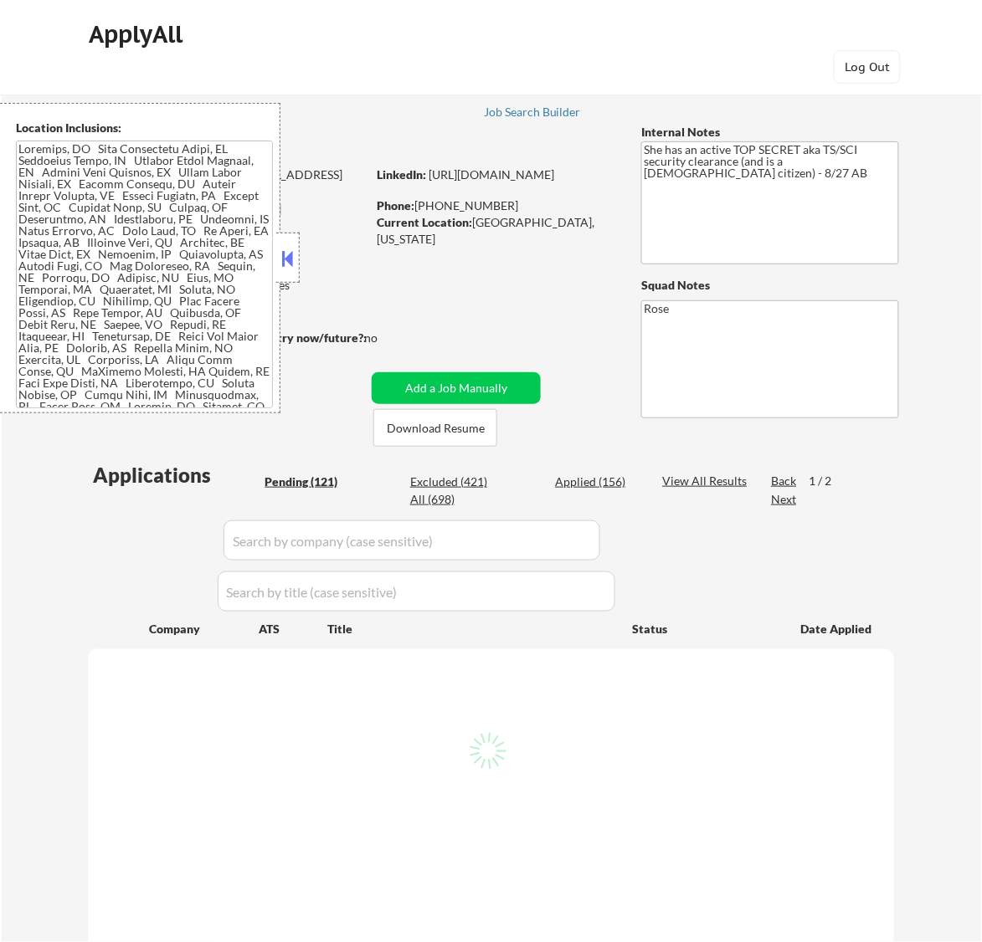
select select ""pending""
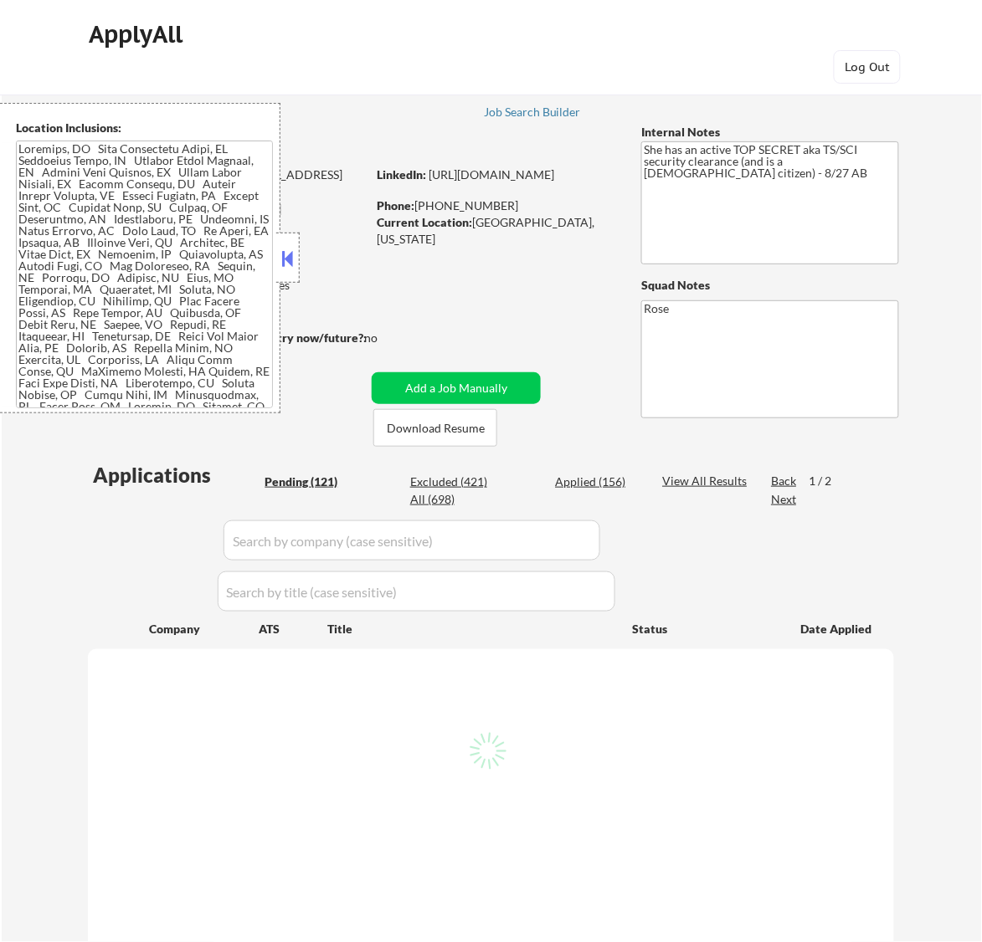
select select ""pending""
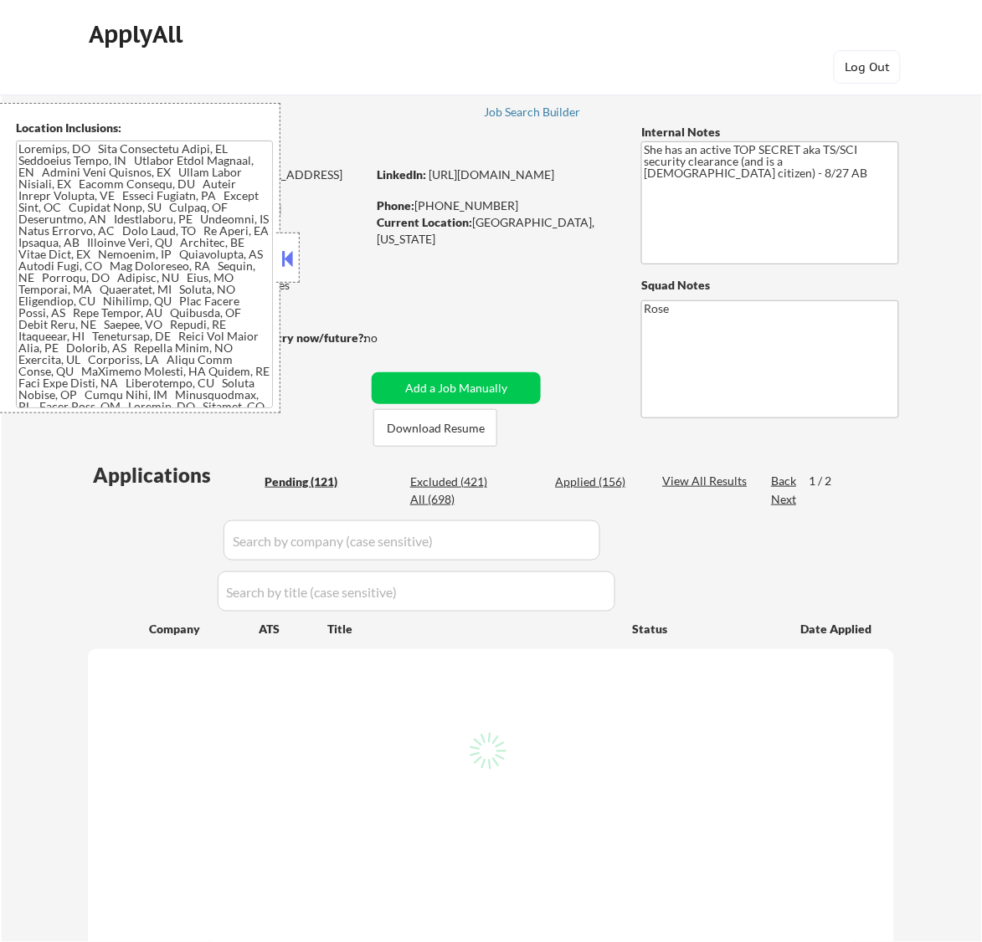
select select ""pending""
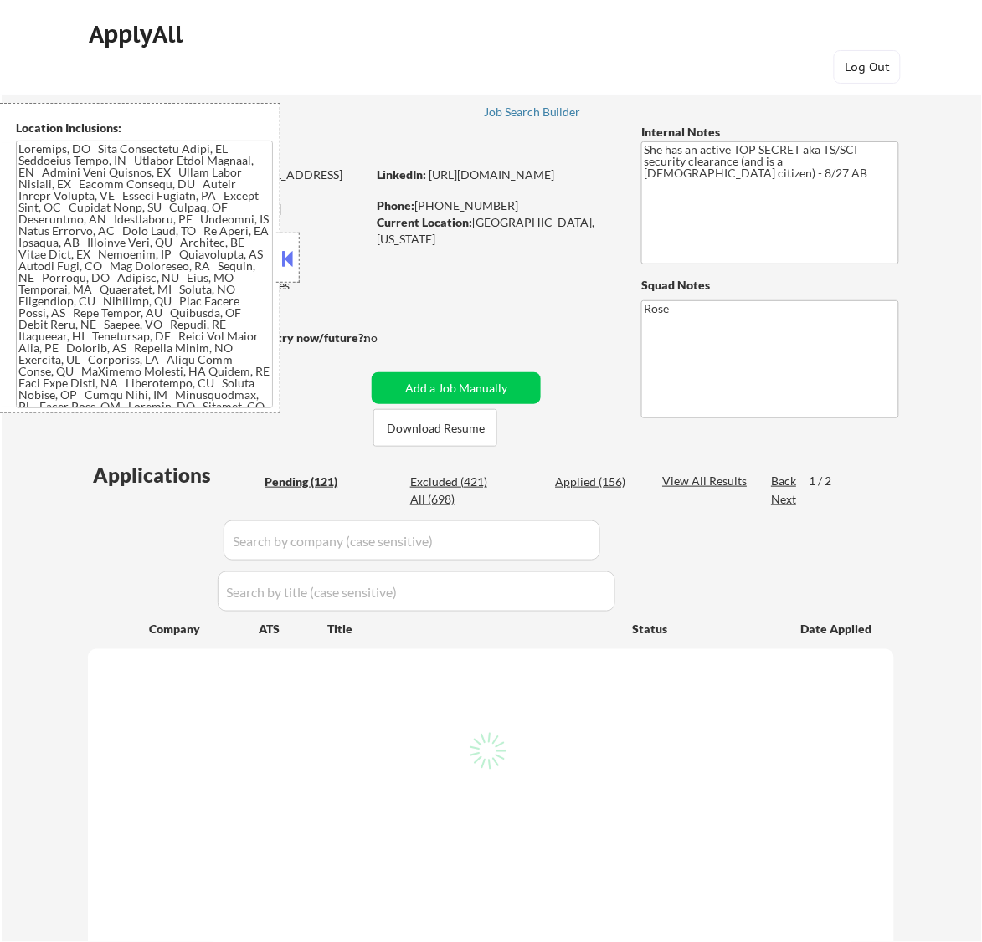
select select ""pending""
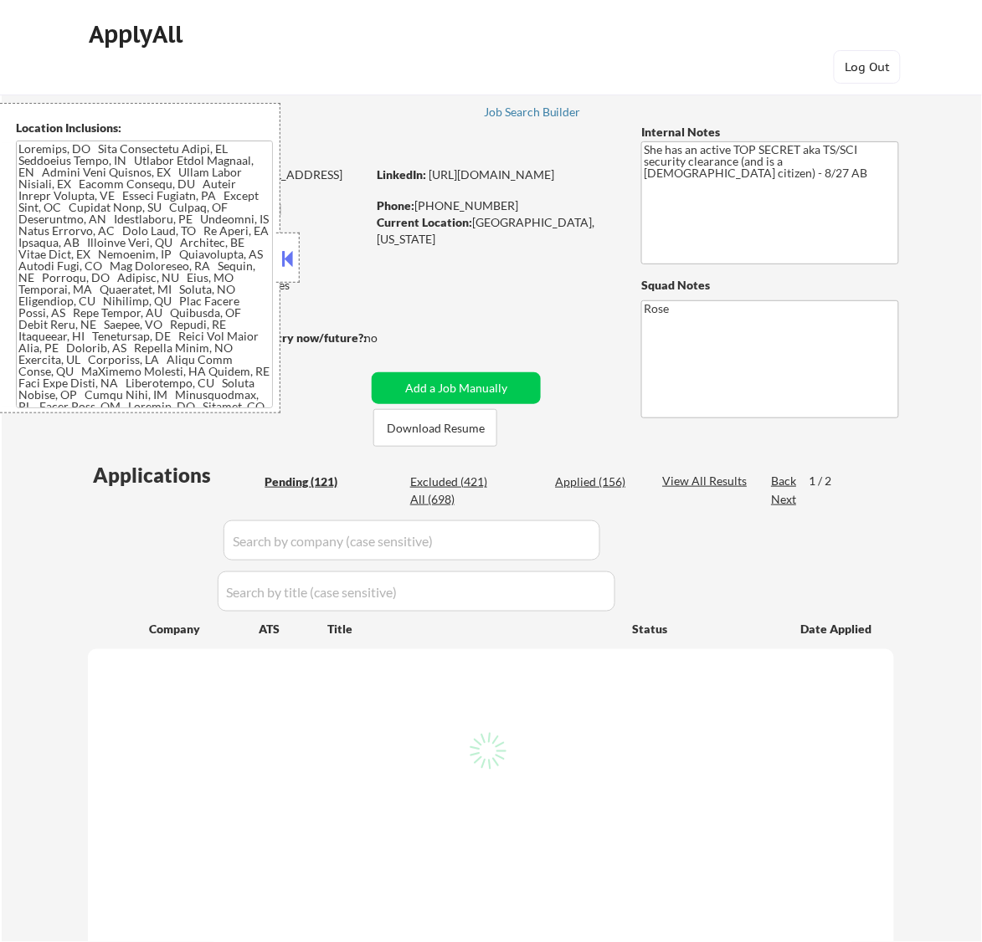
select select ""pending""
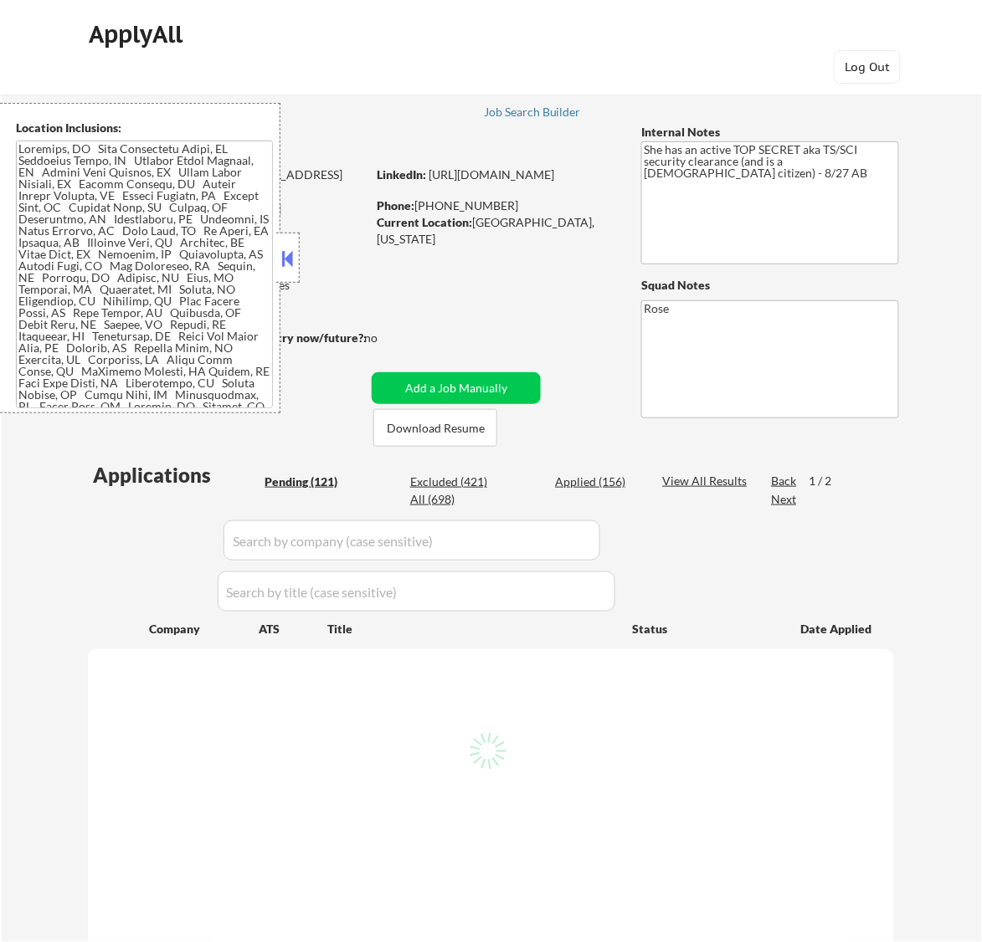
select select ""pending""
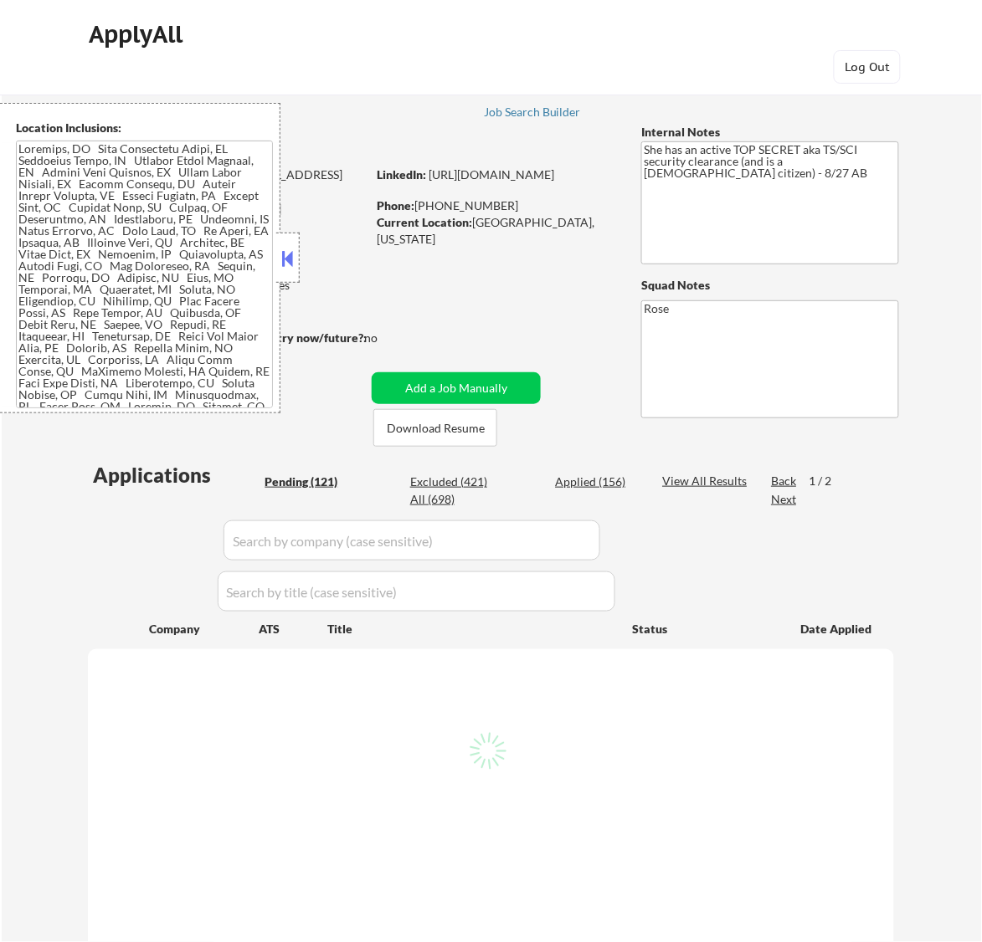
select select ""pending""
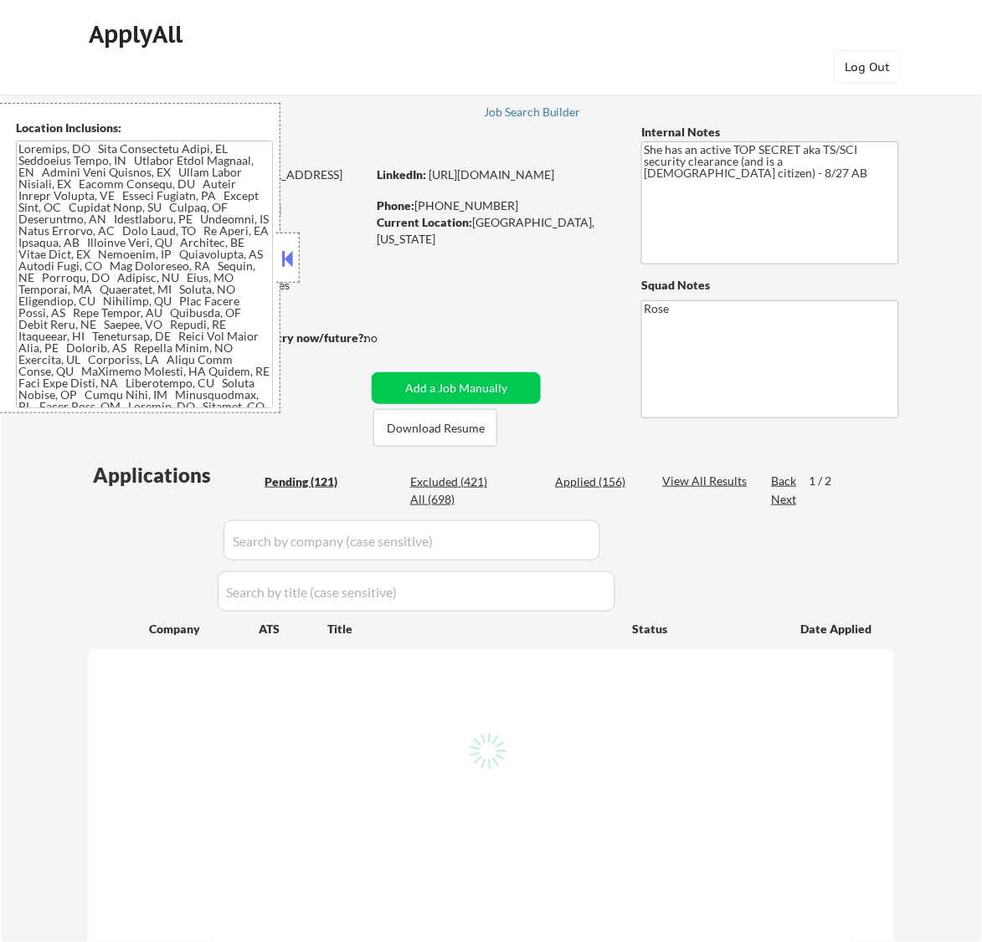
select select ""pending""
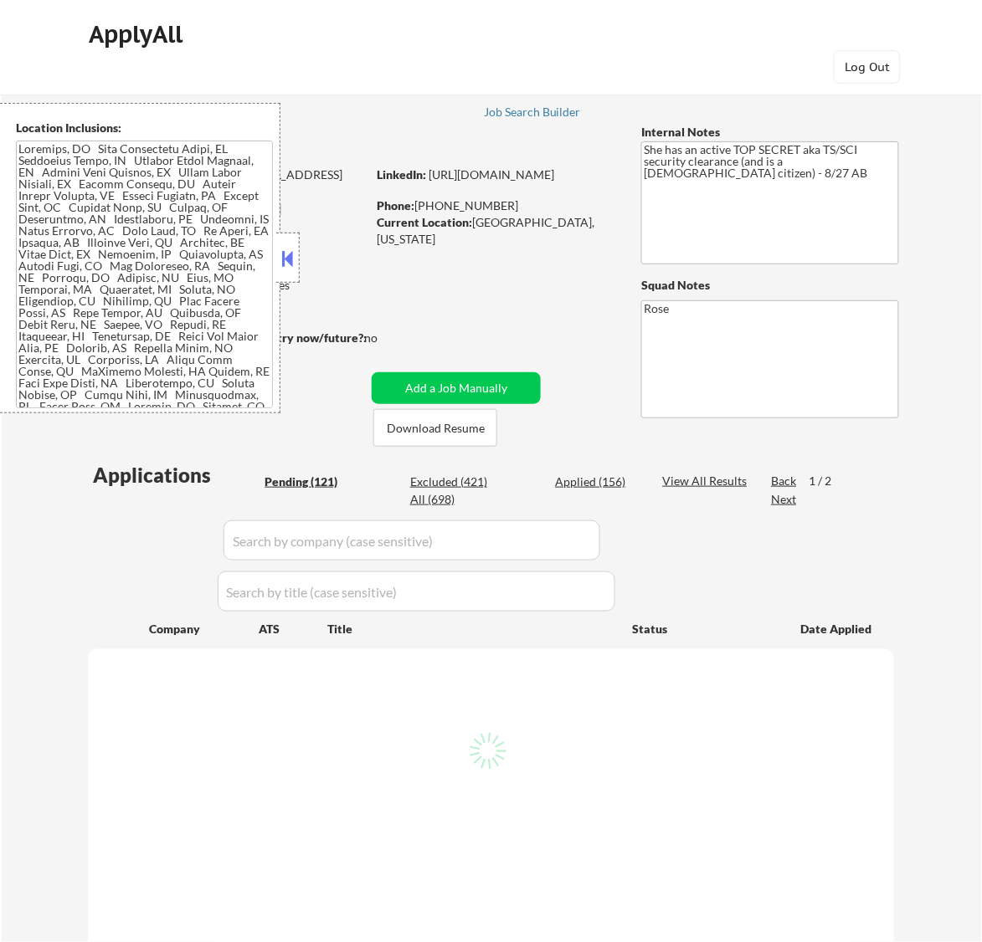
select select ""pending""
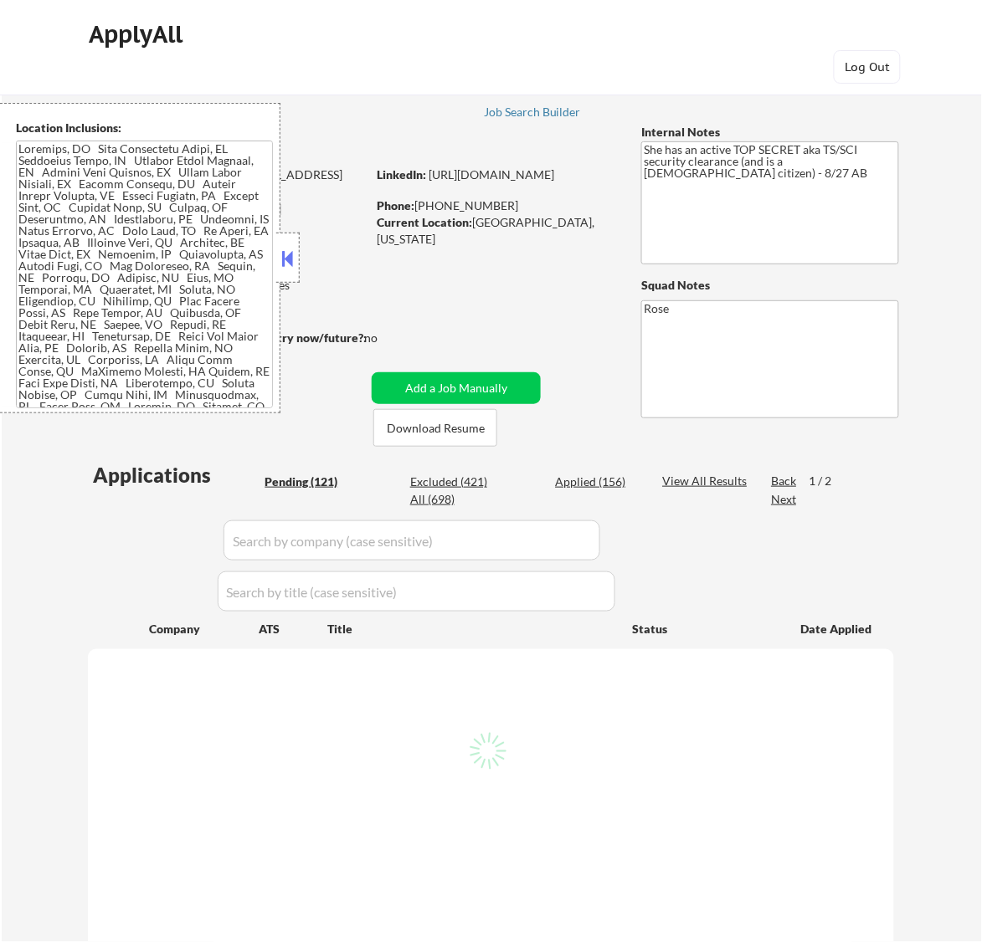
select select ""pending""
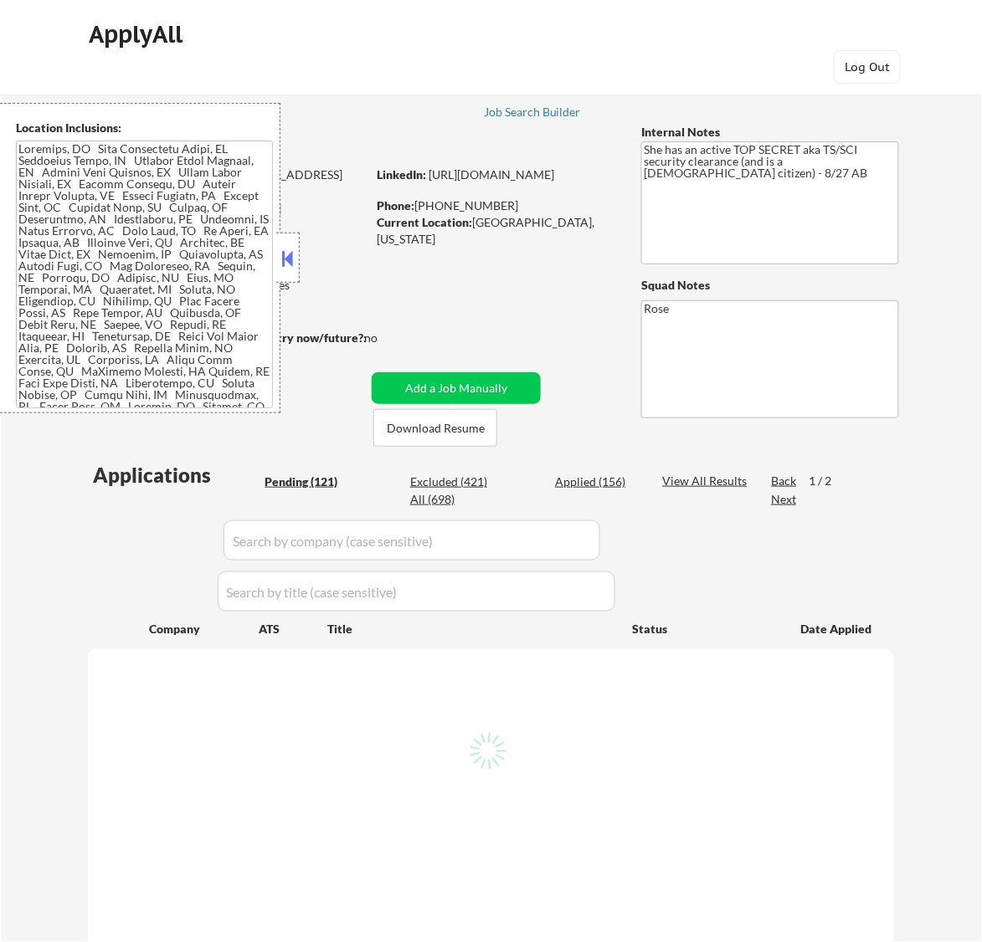
select select ""pending""
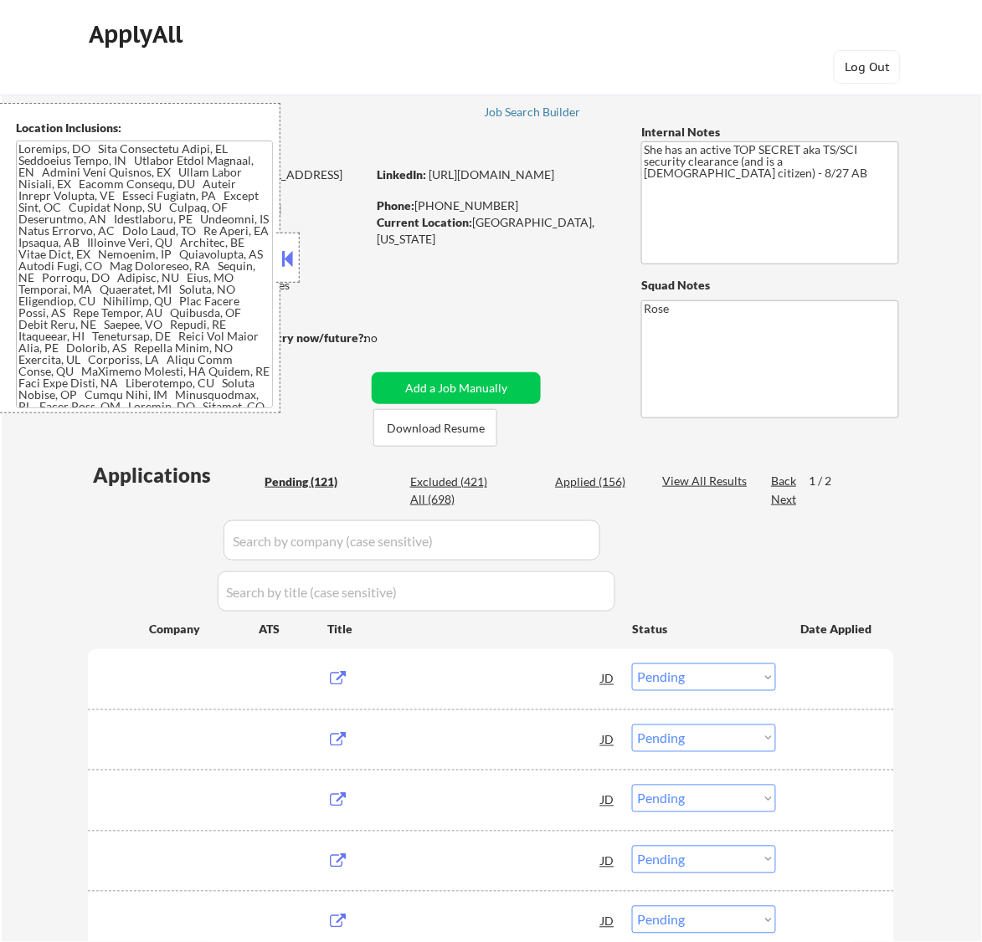
click at [283, 262] on button at bounding box center [287, 258] width 18 height 25
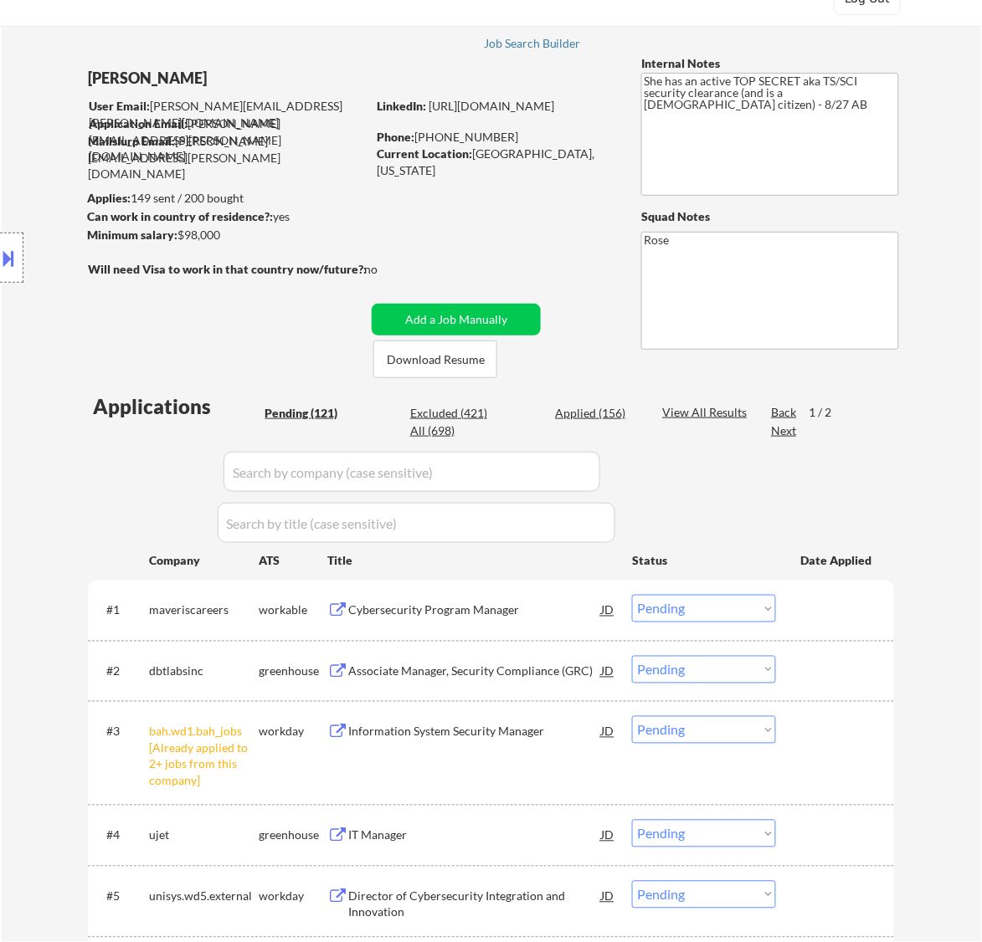
scroll to position [105, 0]
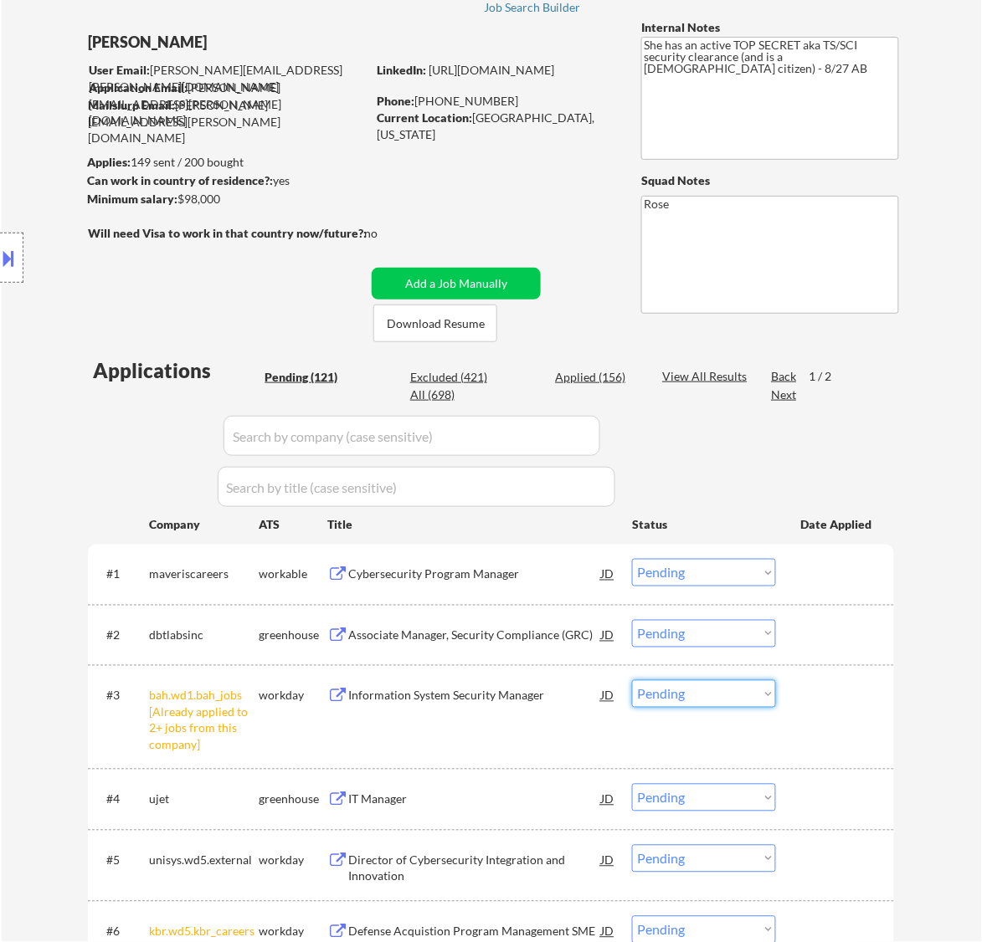
click at [701, 691] on select "Choose an option... Pending Applied Excluded (Questions) Excluded (Expired) Exc…" at bounding box center [704, 694] width 144 height 28
click at [632, 680] on select "Choose an option... Pending Applied Excluded (Questions) Excluded (Expired) Exc…" at bounding box center [704, 694] width 144 height 28
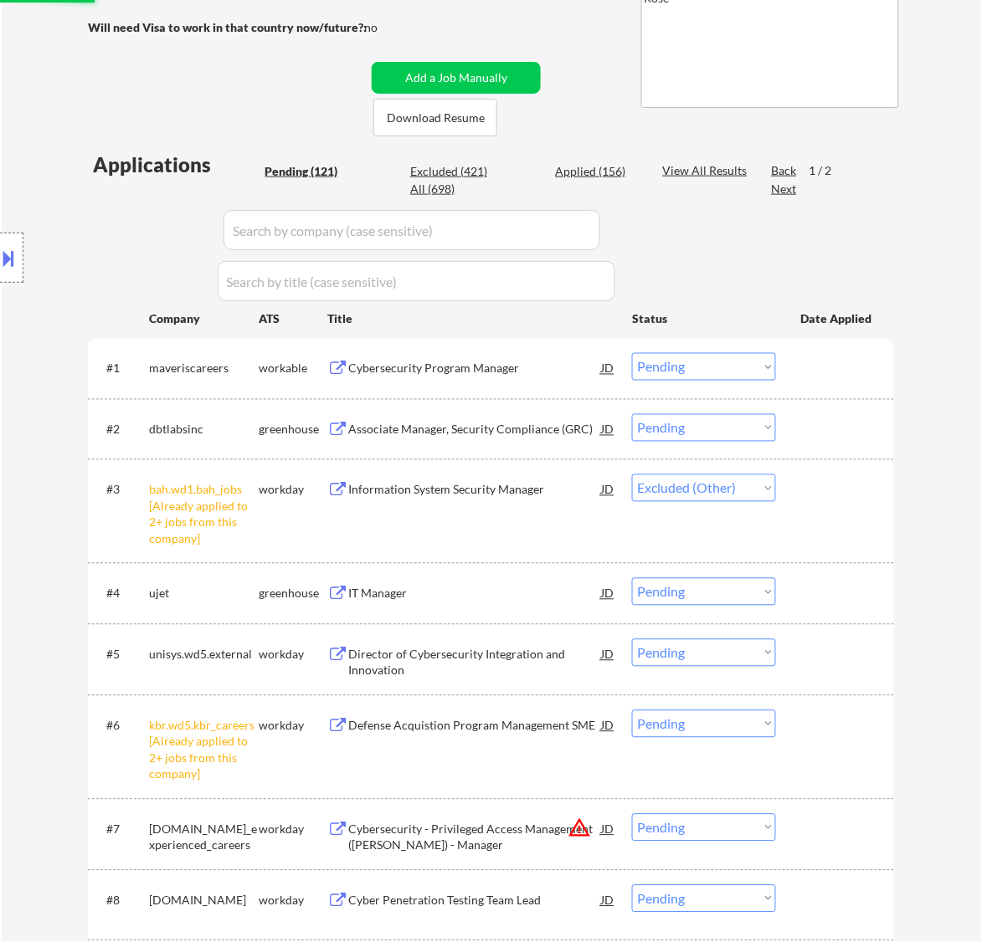
scroll to position [314, 0]
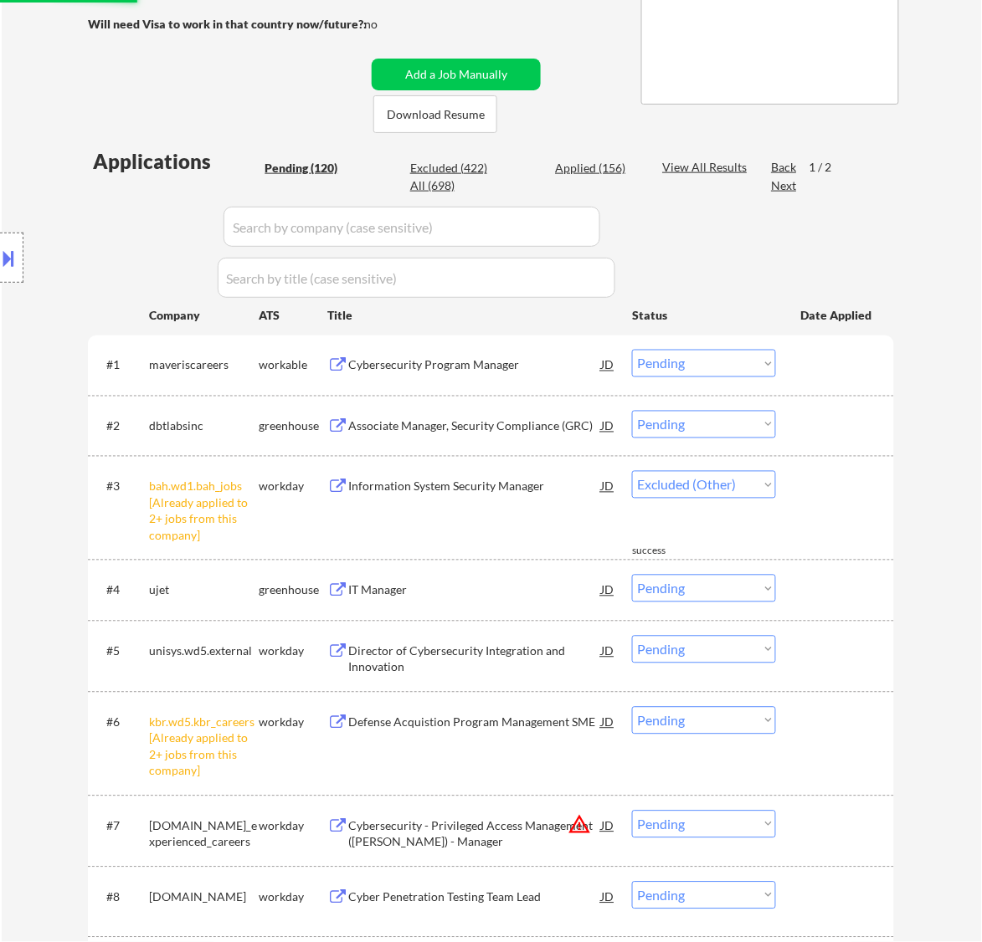
select select ""pending""
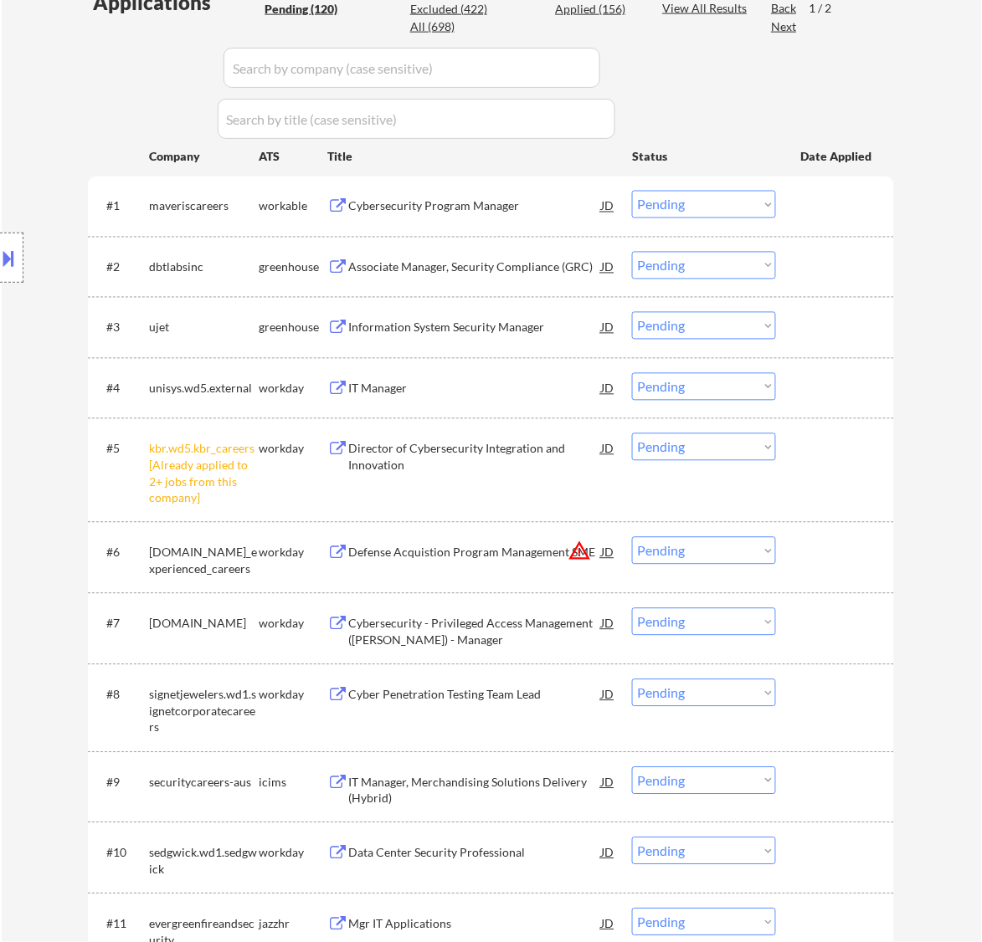
scroll to position [523, 0]
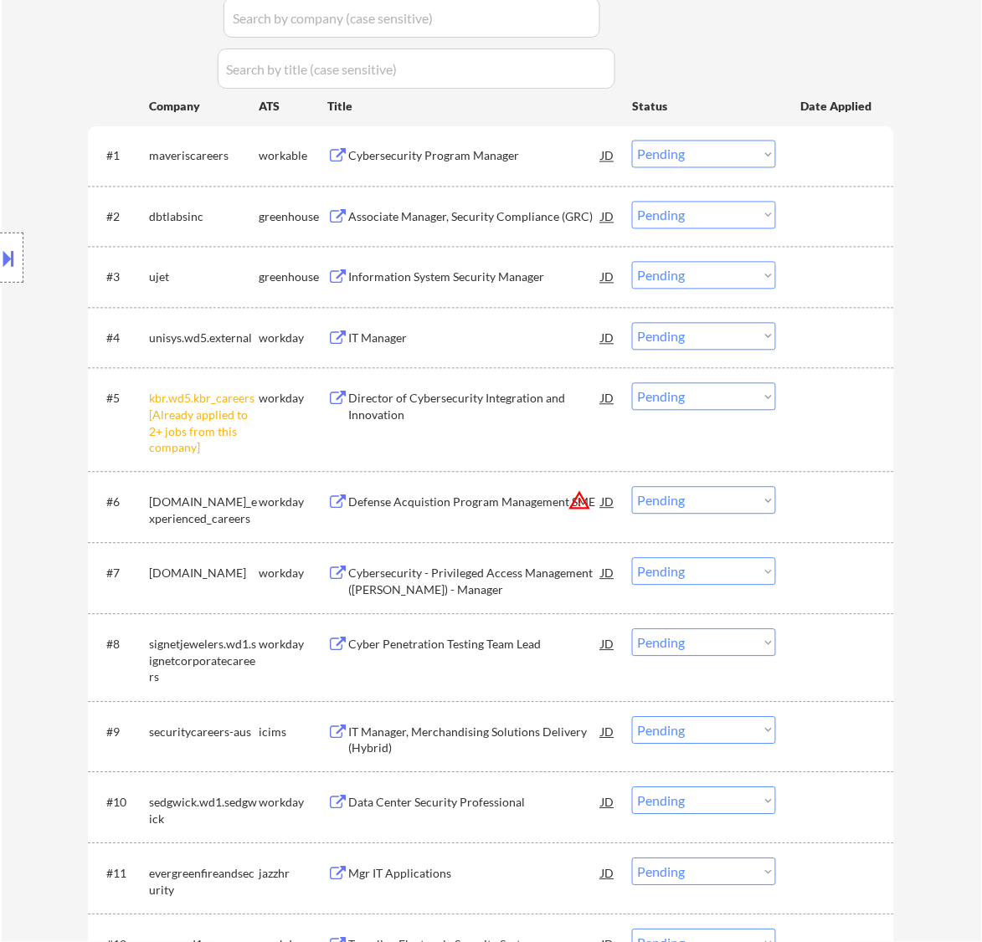
click at [709, 402] on select "Choose an option... Pending Applied Excluded (Questions) Excluded (Expired) Exc…" at bounding box center [704, 397] width 144 height 28
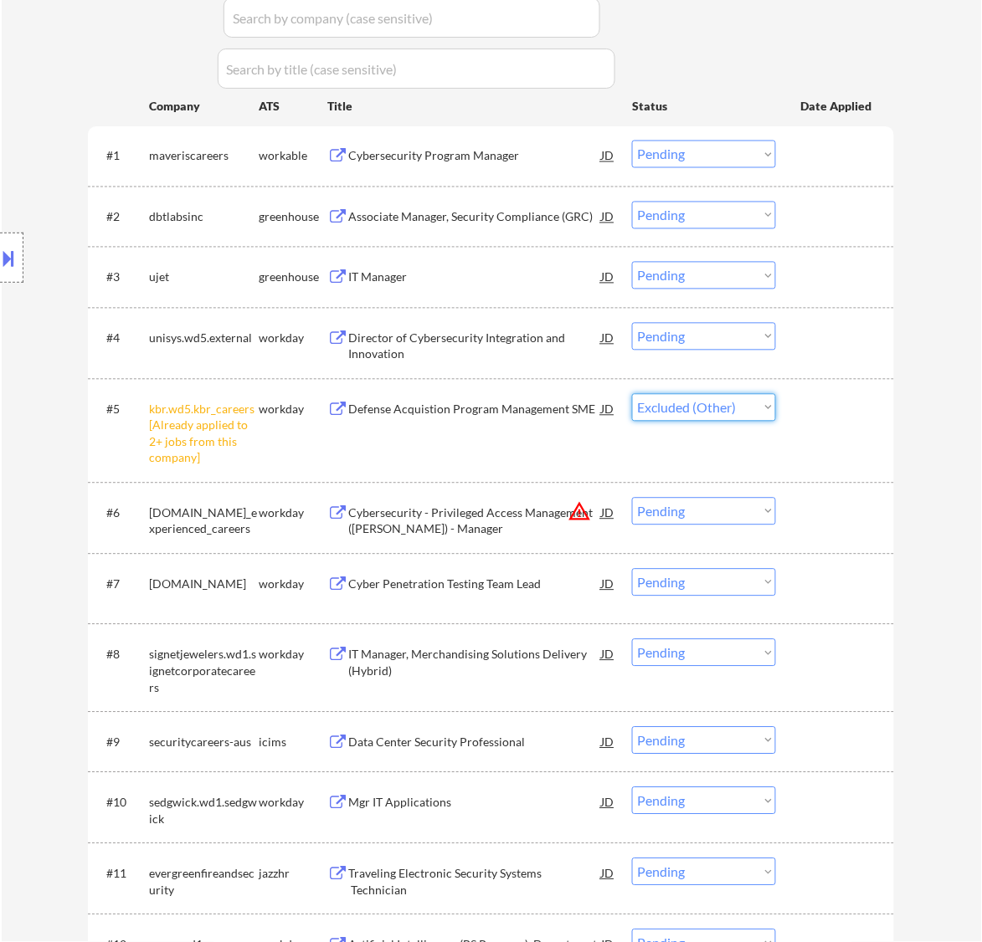
click at [632, 394] on select "Choose an option... Pending Applied Excluded (Questions) Excluded (Expired) Exc…" at bounding box center [704, 408] width 144 height 28
select select ""pending""
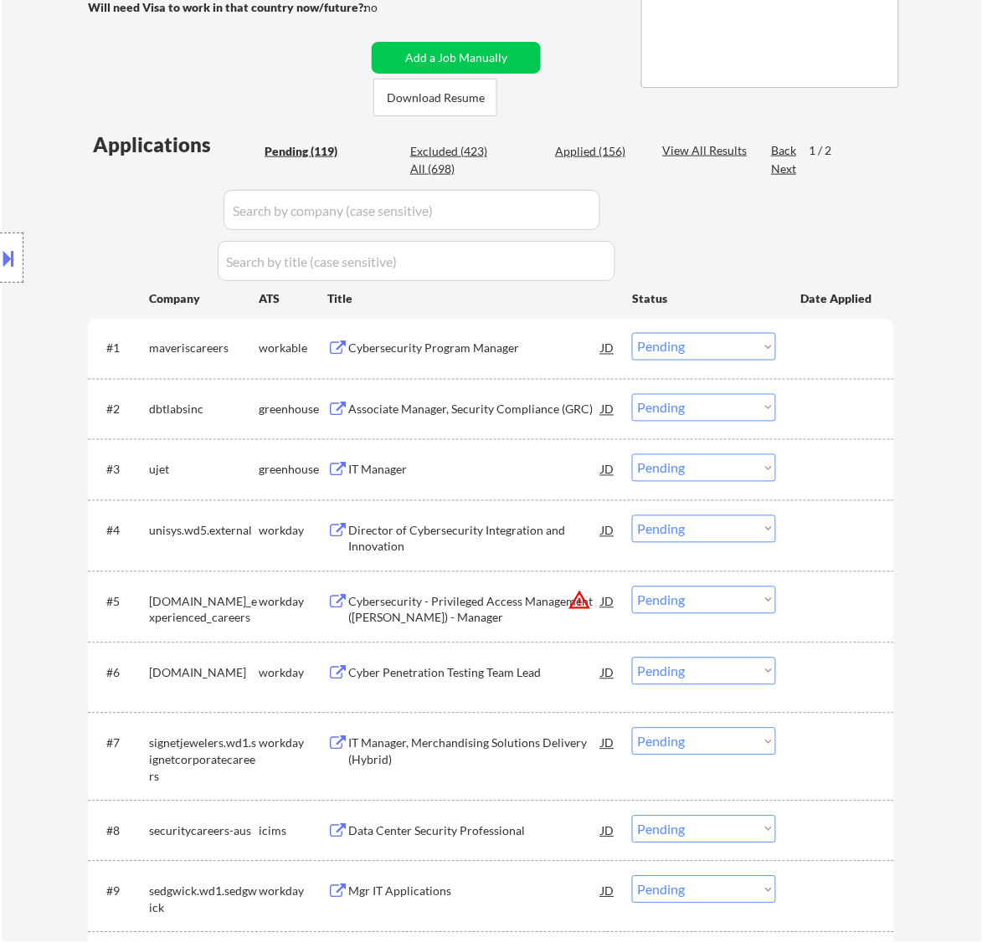
scroll to position [314, 0]
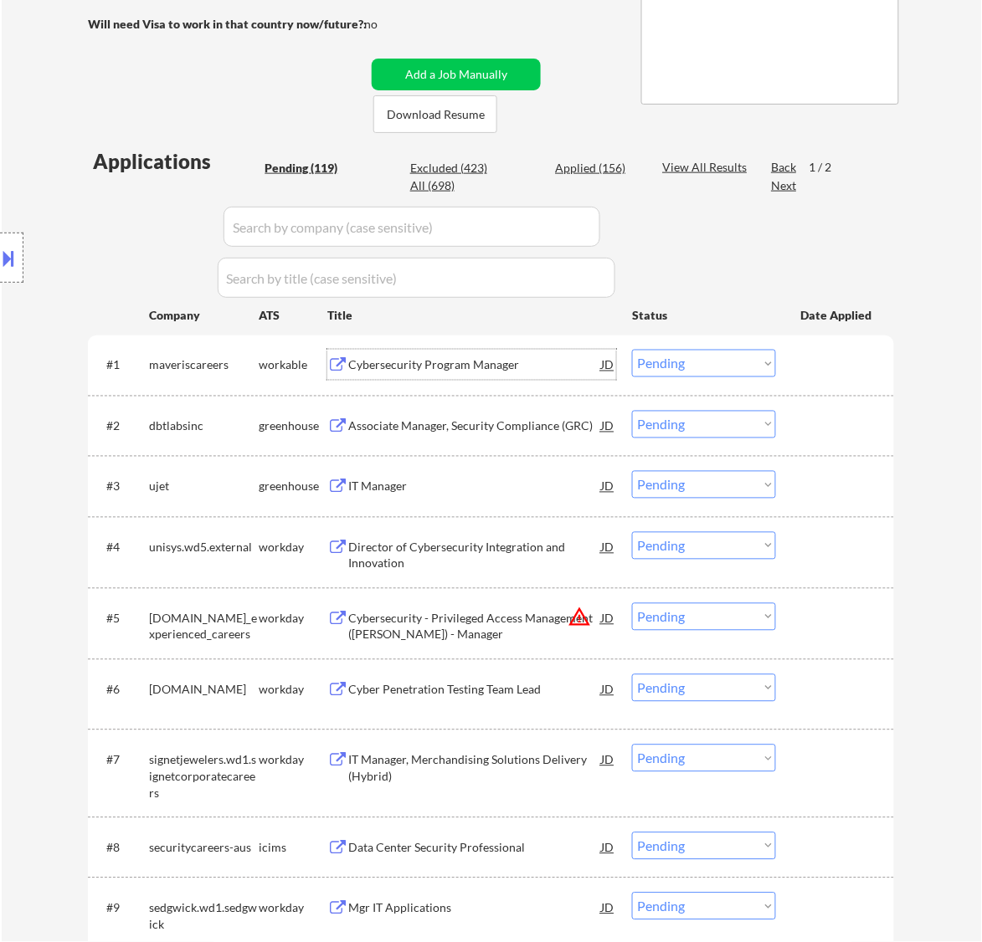
click at [548, 366] on div "Cybersecurity Program Manager" at bounding box center [474, 365] width 253 height 17
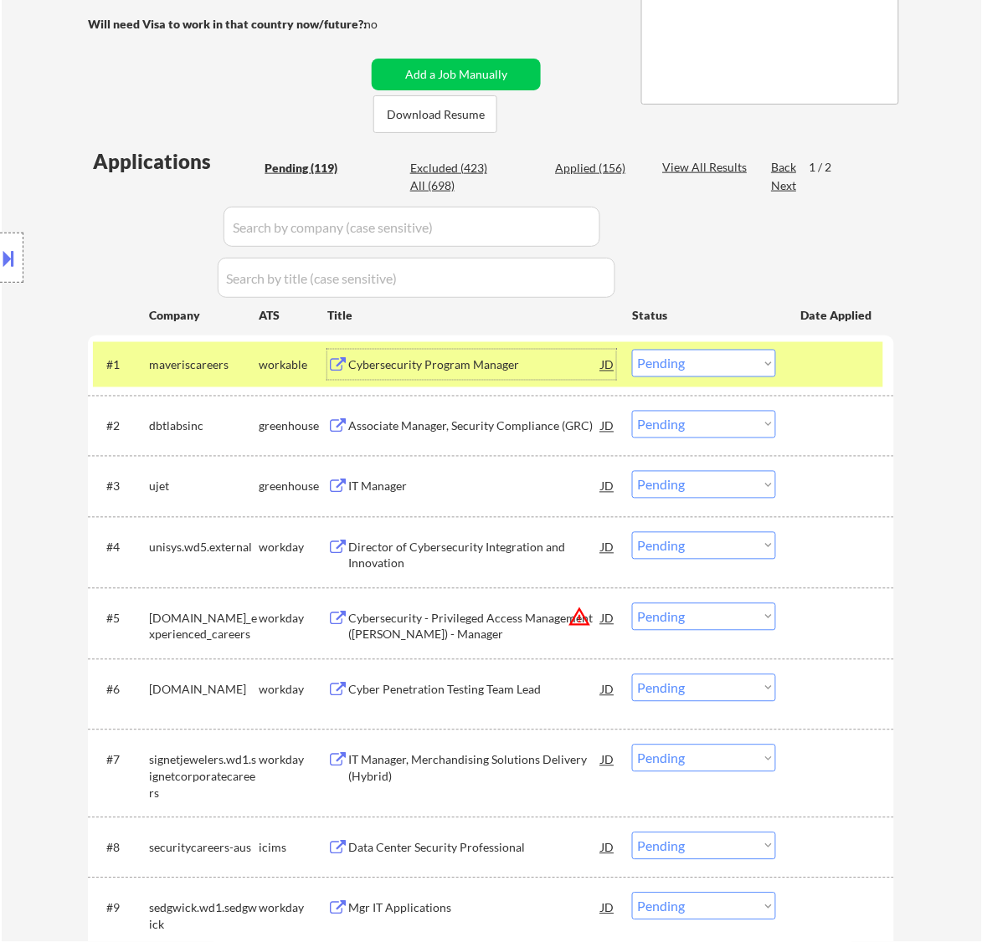
click at [701, 362] on select "Choose an option... Pending Applied Excluded (Questions) Excluded (Expired) Exc…" at bounding box center [704, 364] width 144 height 28
click at [632, 350] on select "Choose an option... Pending Applied Excluded (Questions) Excluded (Expired) Exc…" at bounding box center [704, 364] width 144 height 28
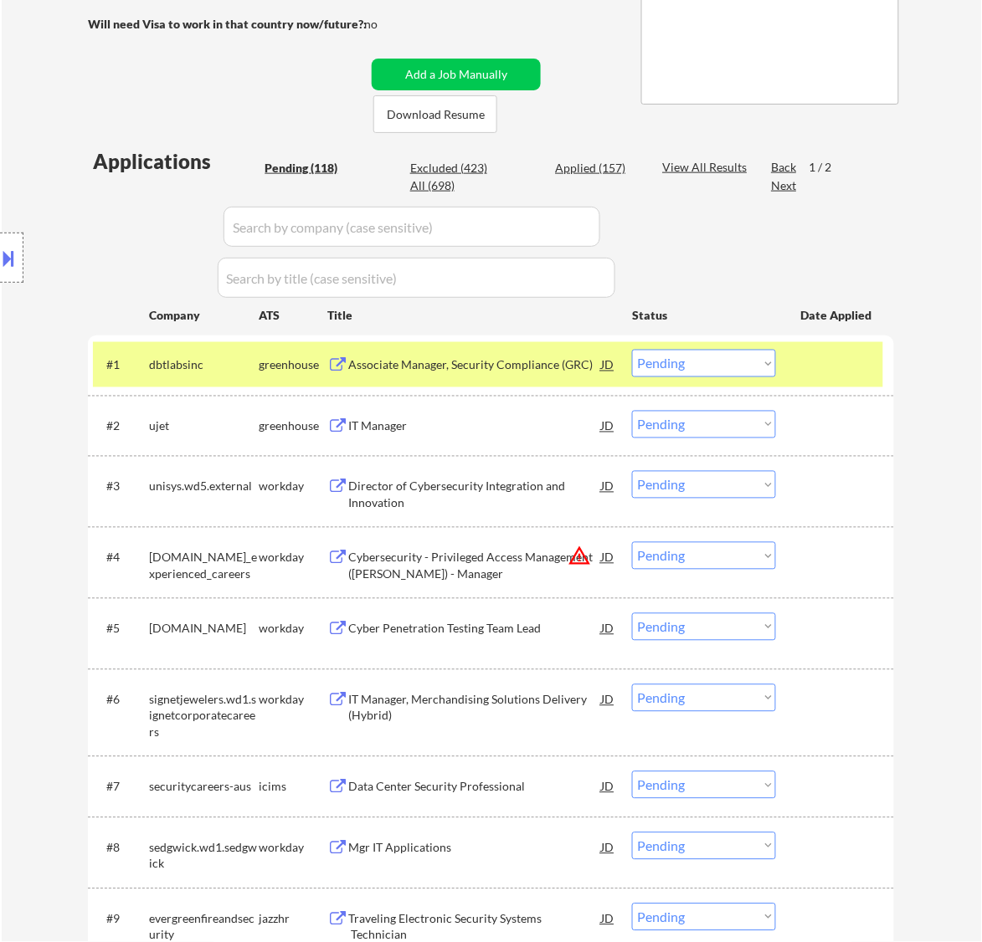
click at [487, 374] on div "Associate Manager, Security Compliance (GRC)" at bounding box center [474, 365] width 253 height 30
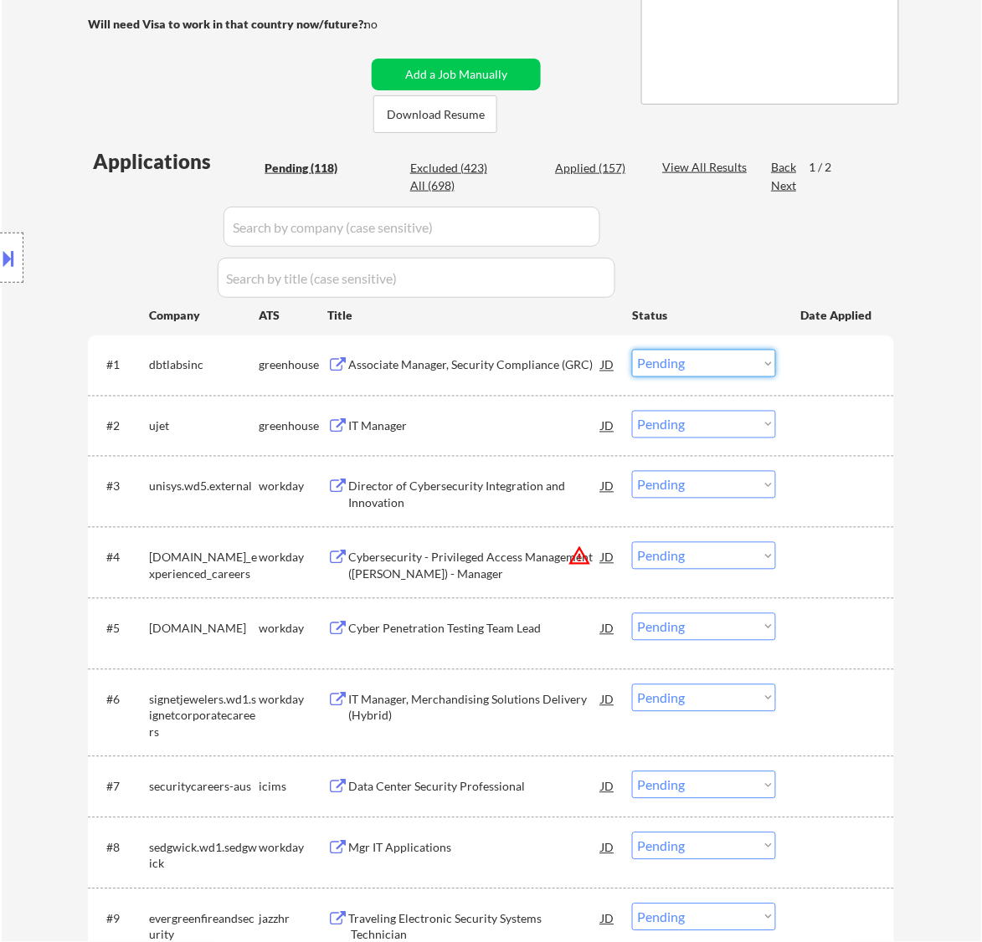
click at [710, 360] on select "Choose an option... Pending Applied Excluded (Questions) Excluded (Expired) Exc…" at bounding box center [704, 364] width 144 height 28
click at [632, 350] on select "Choose an option... Pending Applied Excluded (Questions) Excluded (Expired) Exc…" at bounding box center [704, 364] width 144 height 28
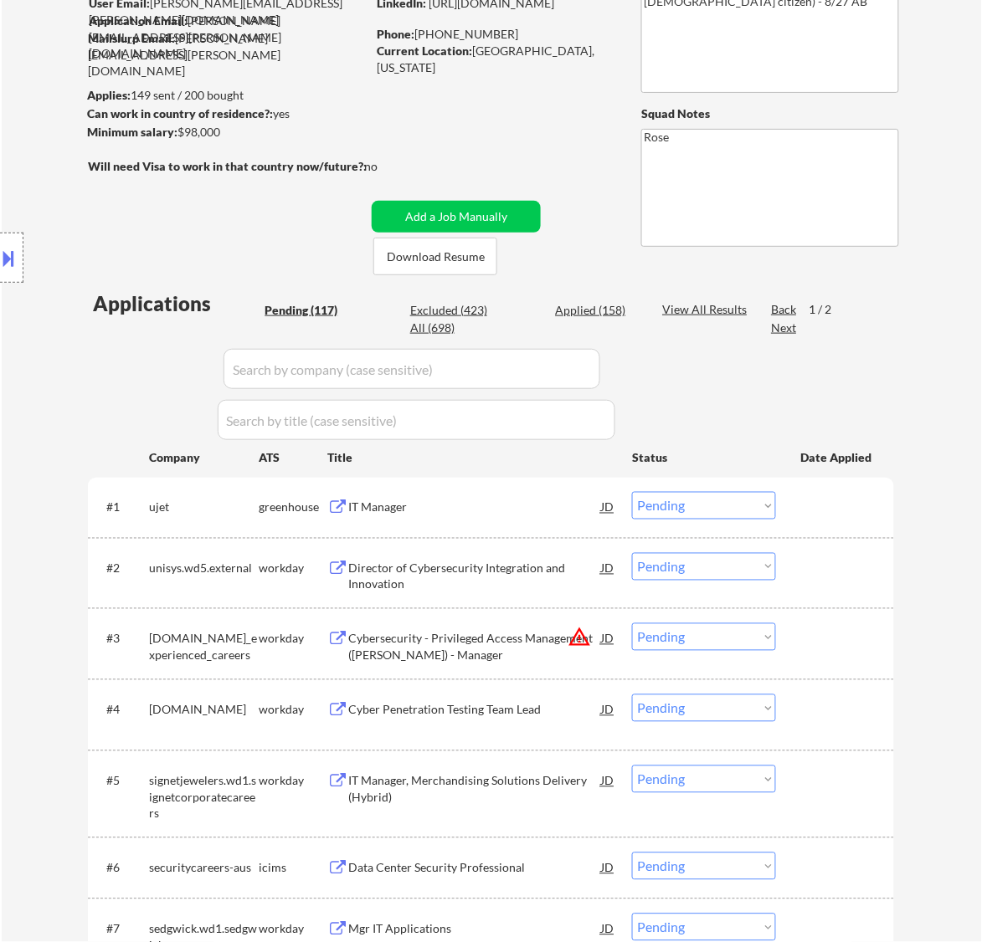
scroll to position [209, 0]
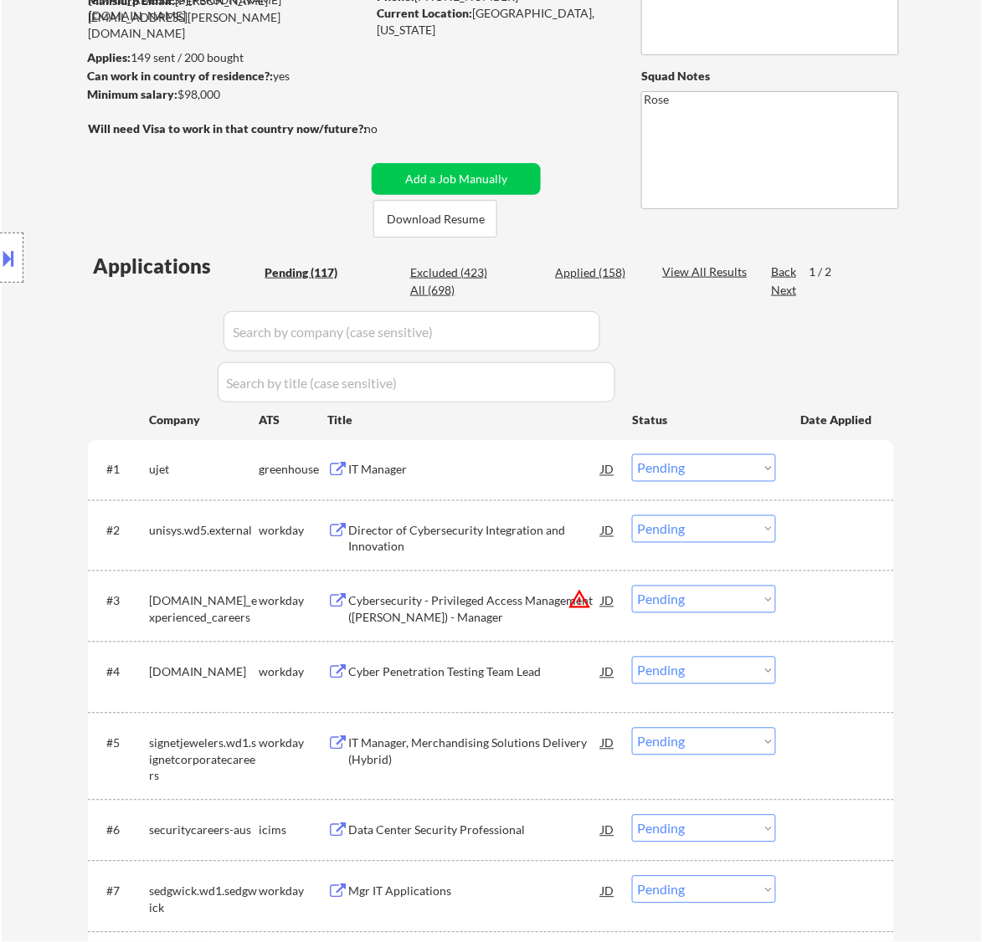
click at [547, 447] on div "#1 ujet greenhouse IT Manager JD Choose an option... Pending Applied Excluded (…" at bounding box center [488, 469] width 790 height 45
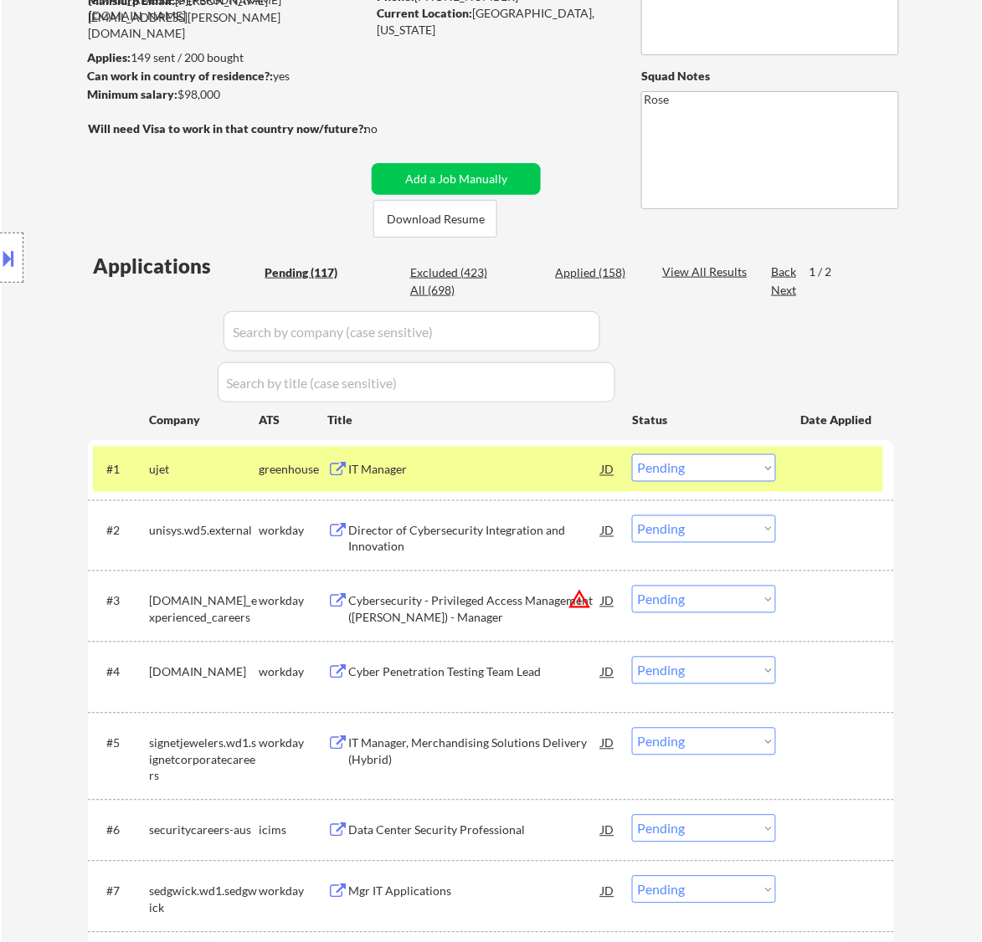
click at [547, 463] on div "IT Manager" at bounding box center [474, 470] width 253 height 17
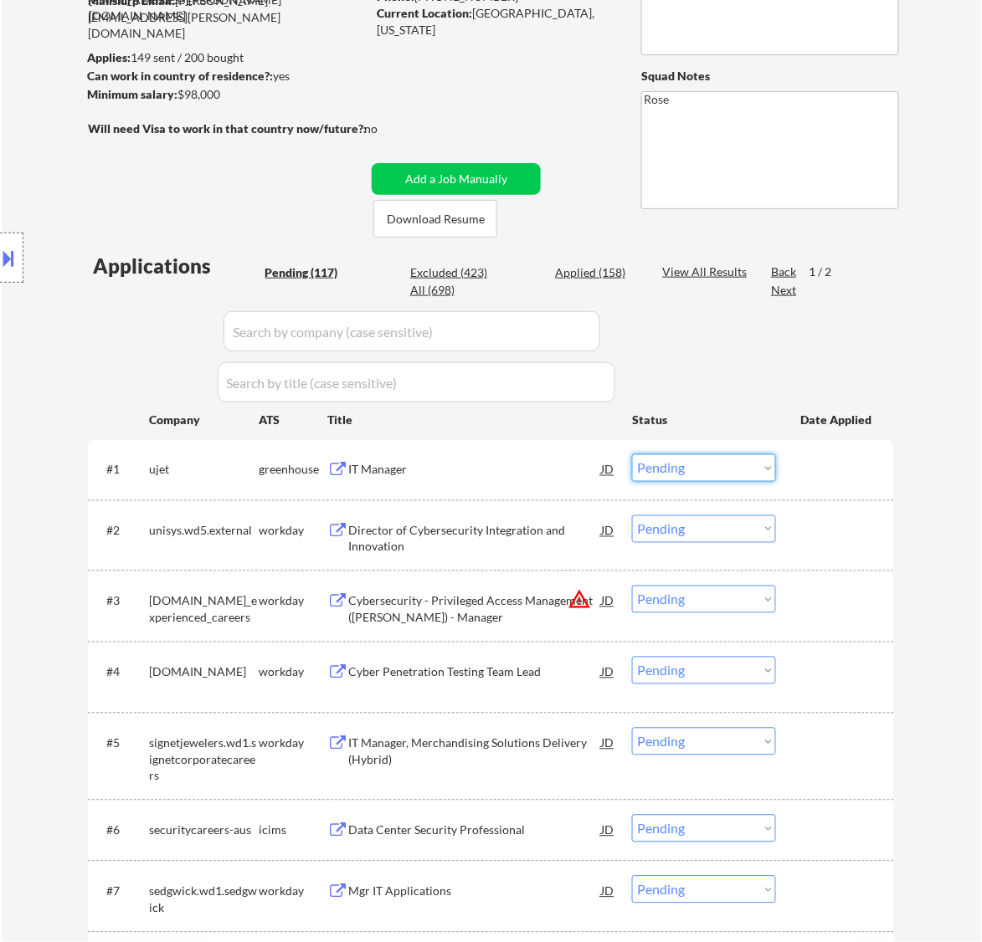
click at [692, 473] on select "Choose an option... Pending Applied Excluded (Questions) Excluded (Expired) Exc…" at bounding box center [704, 468] width 144 height 28
click at [632, 454] on select "Choose an option... Pending Applied Excluded (Questions) Excluded (Expired) Exc…" at bounding box center [704, 468] width 144 height 28
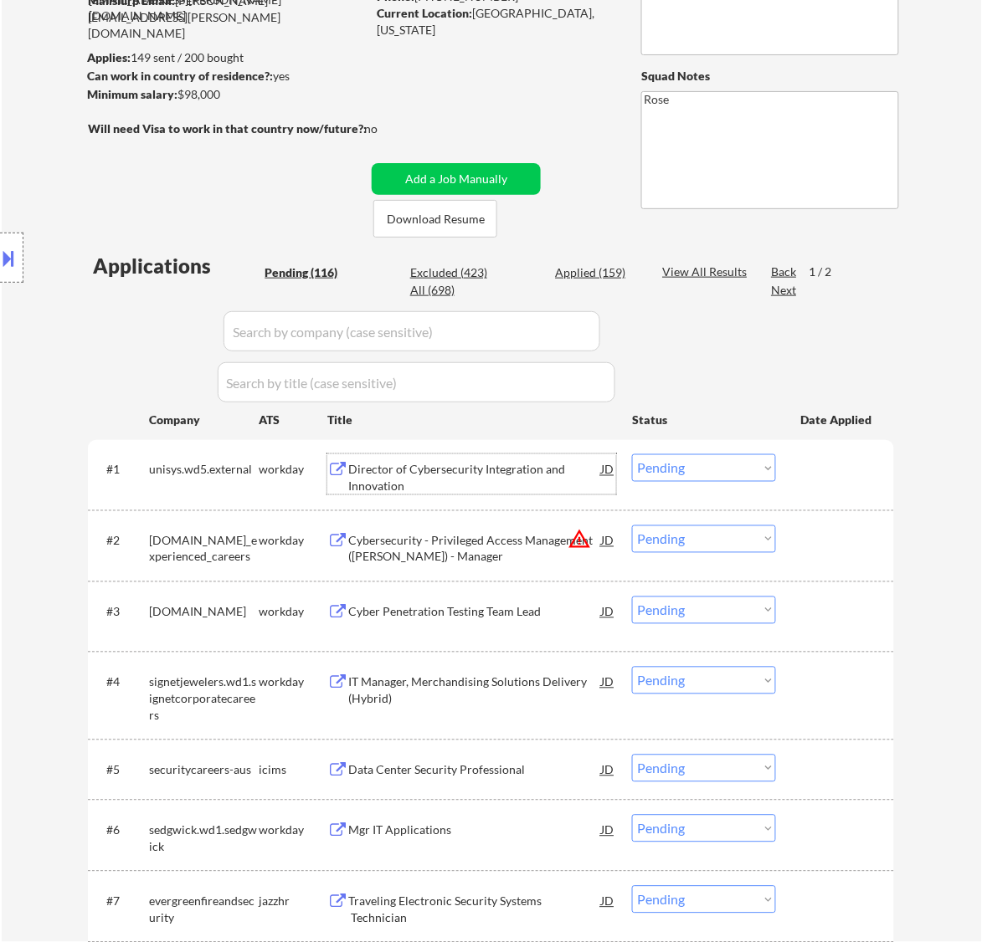
click at [542, 470] on div "Director of Cybersecurity Integration and Innovation" at bounding box center [474, 478] width 253 height 33
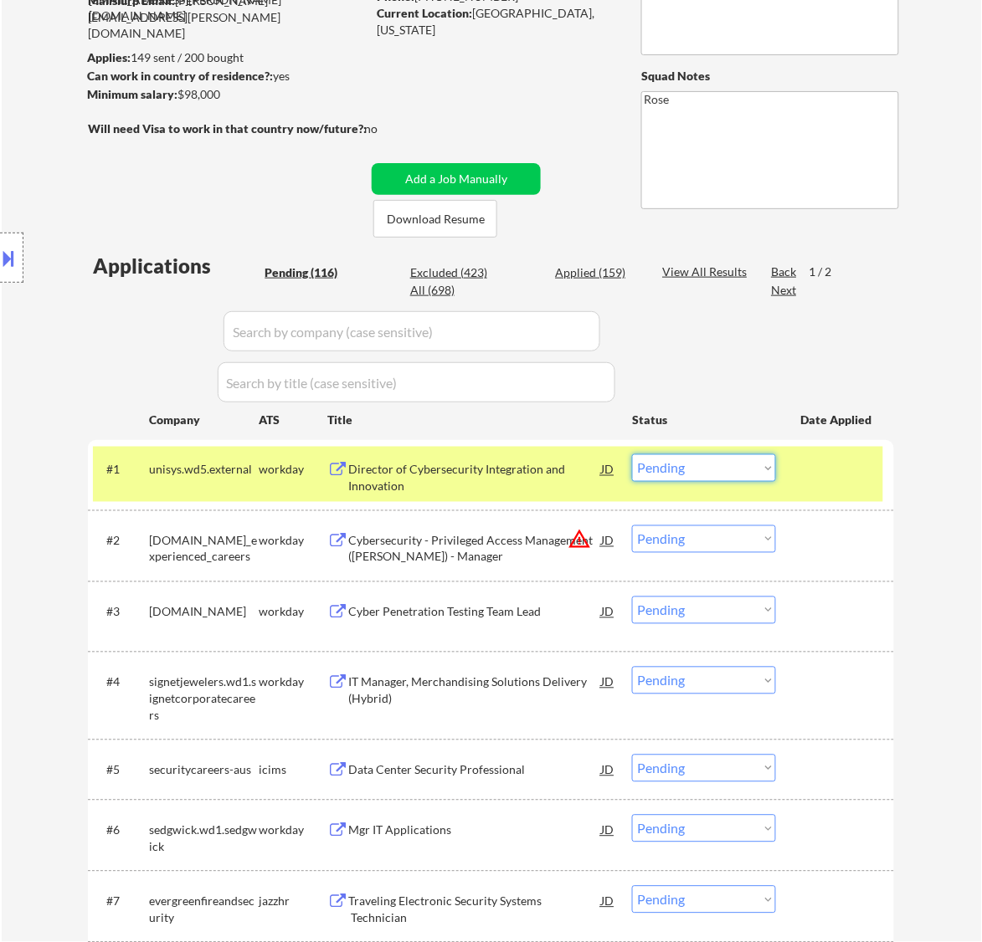
click at [703, 470] on select "Choose an option... Pending Applied Excluded (Questions) Excluded (Expired) Exc…" at bounding box center [704, 468] width 144 height 28
click at [499, 475] on div "Director of Cybersecurity Integration and Innovation" at bounding box center [474, 478] width 253 height 33
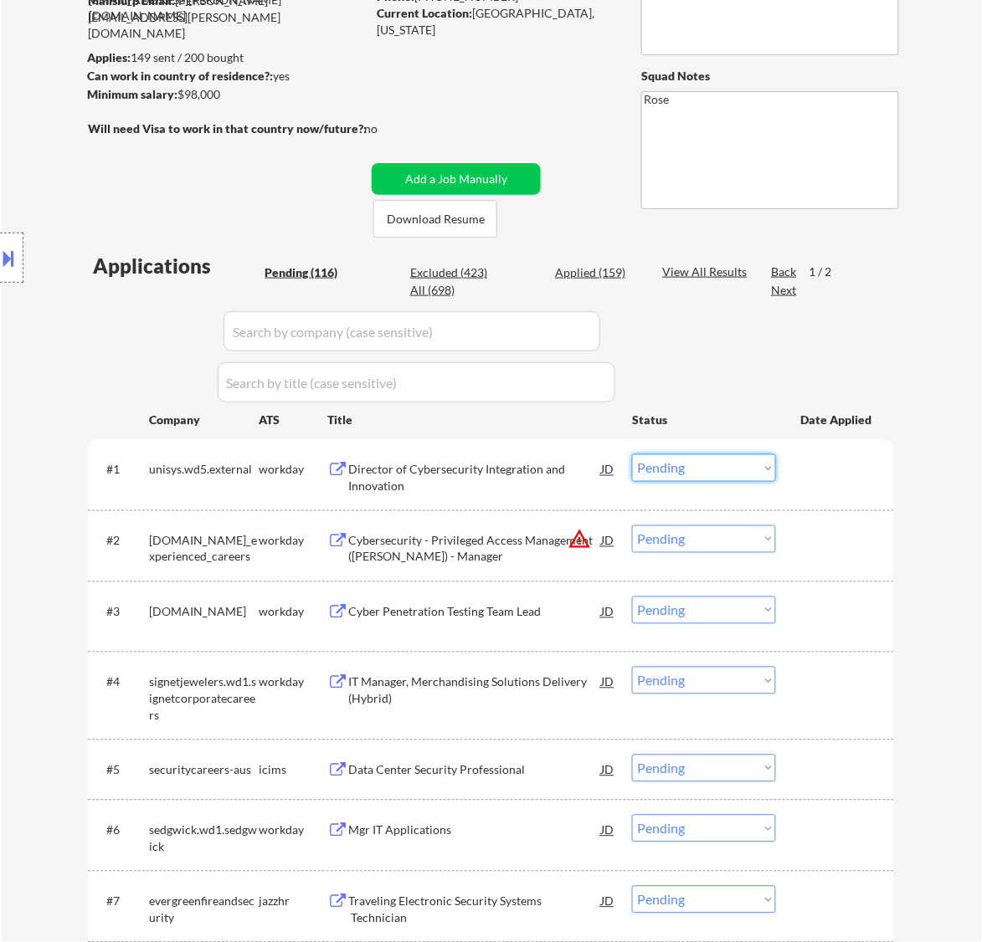
click at [684, 460] on select "Choose an option... Pending Applied Excluded (Questions) Excluded (Expired) Exc…" at bounding box center [704, 468] width 144 height 28
click at [632, 454] on select "Choose an option... Pending Applied Excluded (Questions) Excluded (Expired) Exc…" at bounding box center [704, 468] width 144 height 28
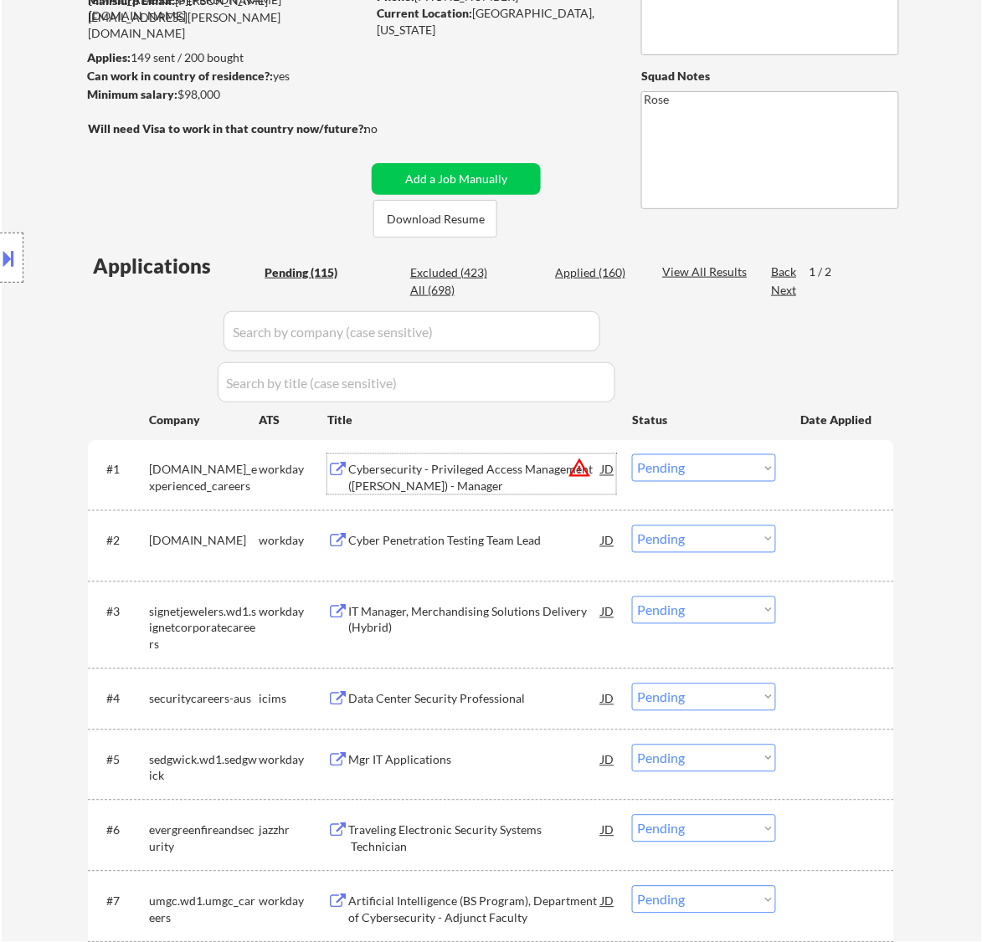
click at [490, 478] on div "Cybersecurity - Privileged Access Management (PAM) - Manager" at bounding box center [474, 478] width 253 height 33
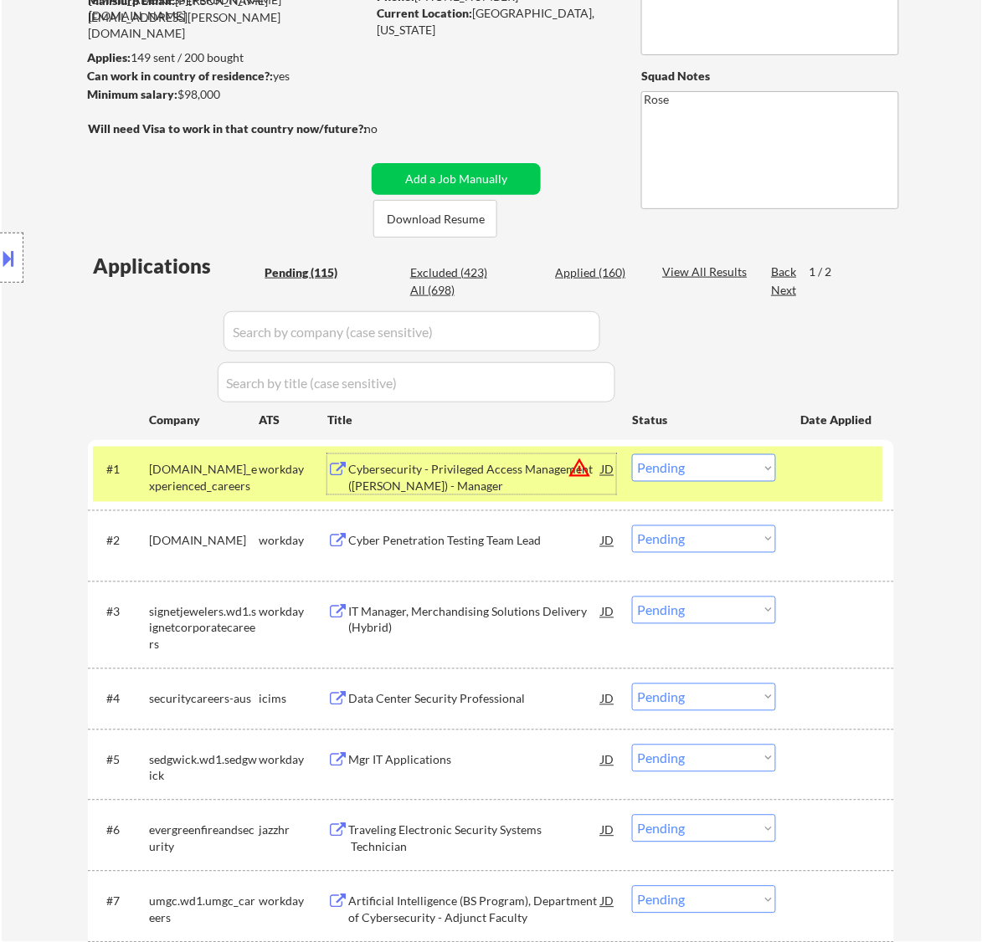
click at [692, 470] on select "Choose an option... Pending Applied Excluded (Questions) Excluded (Expired) Exc…" at bounding box center [704, 468] width 144 height 28
click at [632, 454] on select "Choose an option... Pending Applied Excluded (Questions) Excluded (Expired) Exc…" at bounding box center [704, 468] width 144 height 28
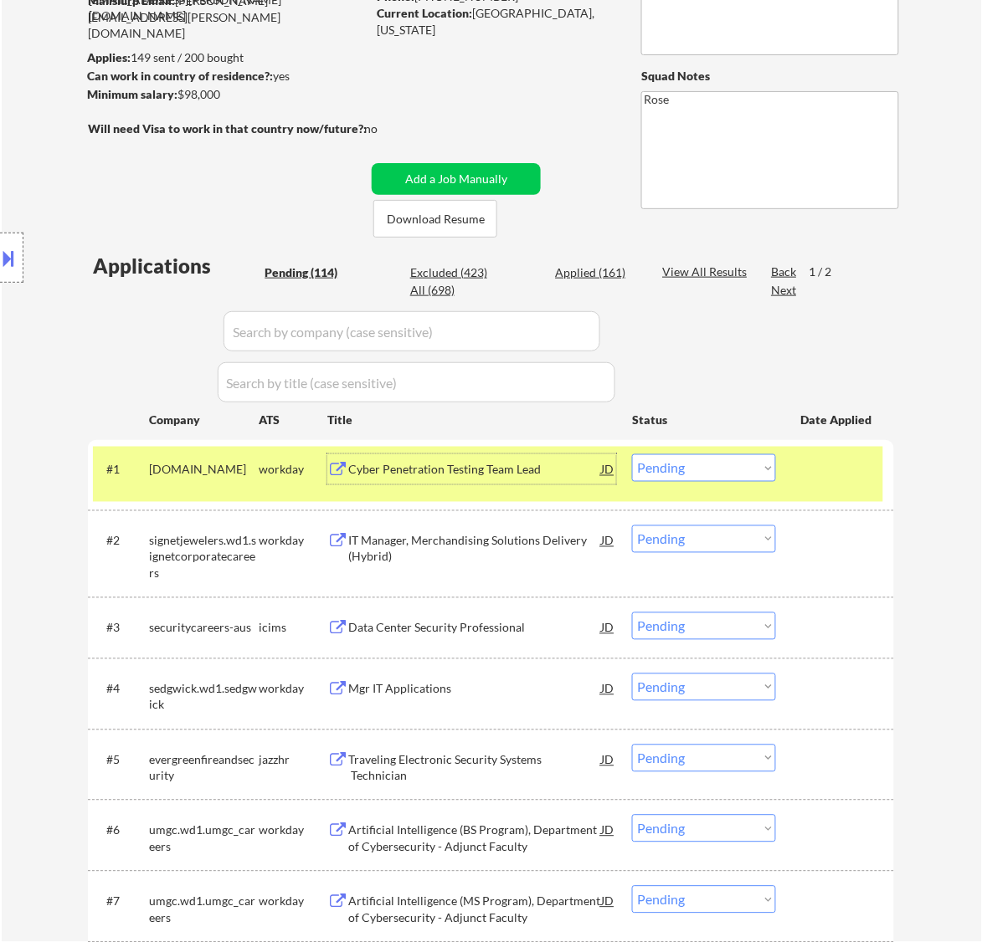
click at [550, 475] on div "Cyber Penetration Testing Team Lead" at bounding box center [474, 470] width 253 height 17
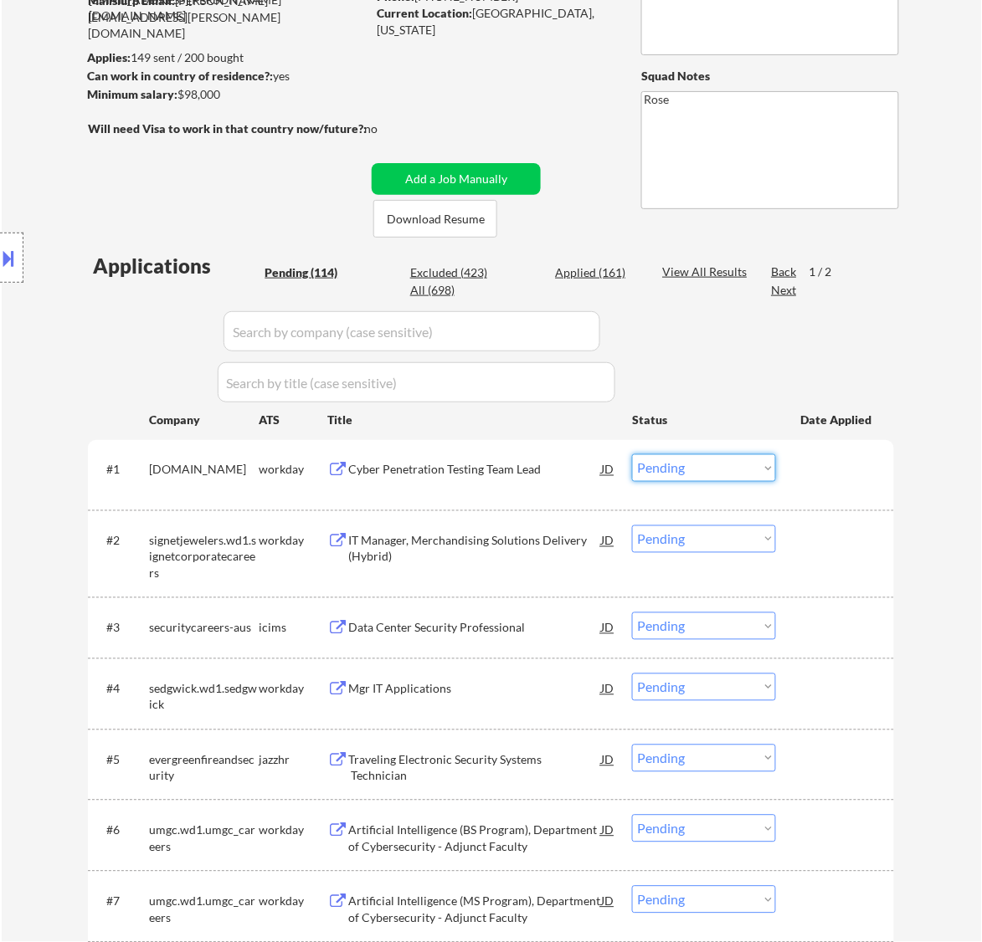
click at [704, 460] on select "Choose an option... Pending Applied Excluded (Questions) Excluded (Expired) Exc…" at bounding box center [704, 468] width 144 height 28
click at [632, 454] on select "Choose an option... Pending Applied Excluded (Questions) Excluded (Expired) Exc…" at bounding box center [704, 468] width 144 height 28
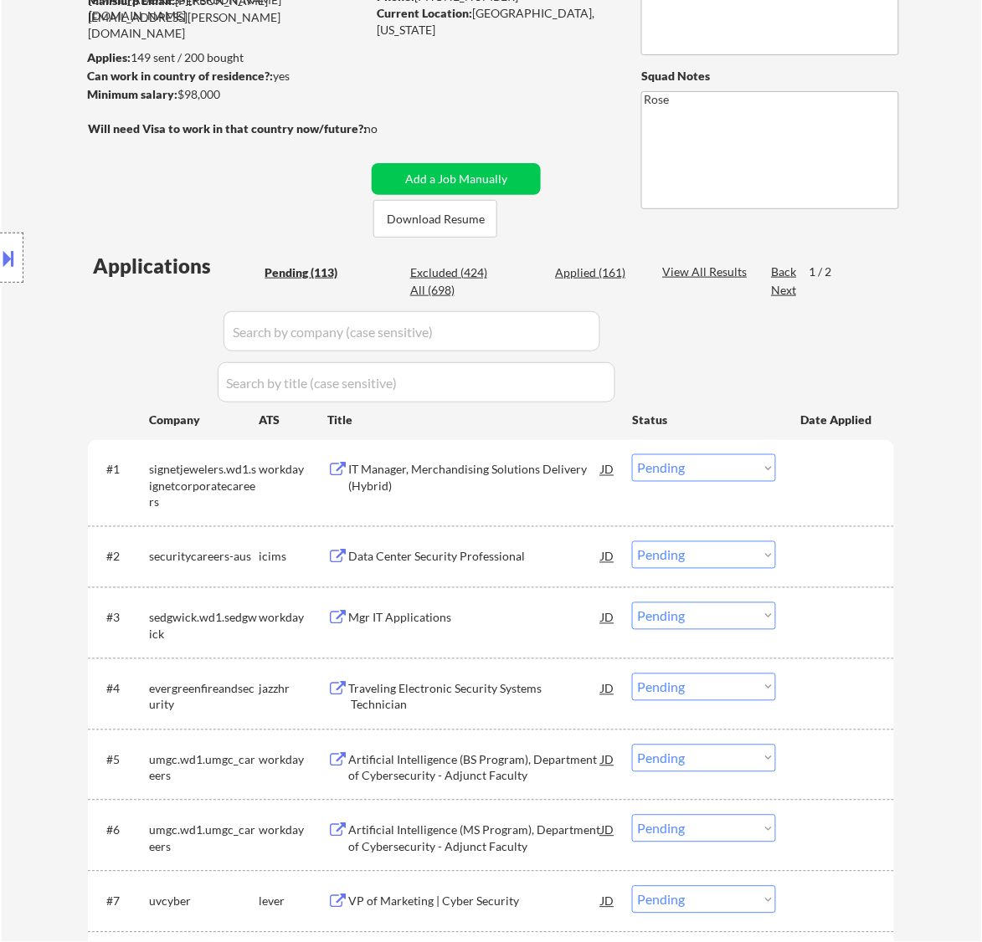
click at [561, 469] on div "IT Manager, Merchandising Solutions Delivery (Hybrid)" at bounding box center [474, 478] width 253 height 33
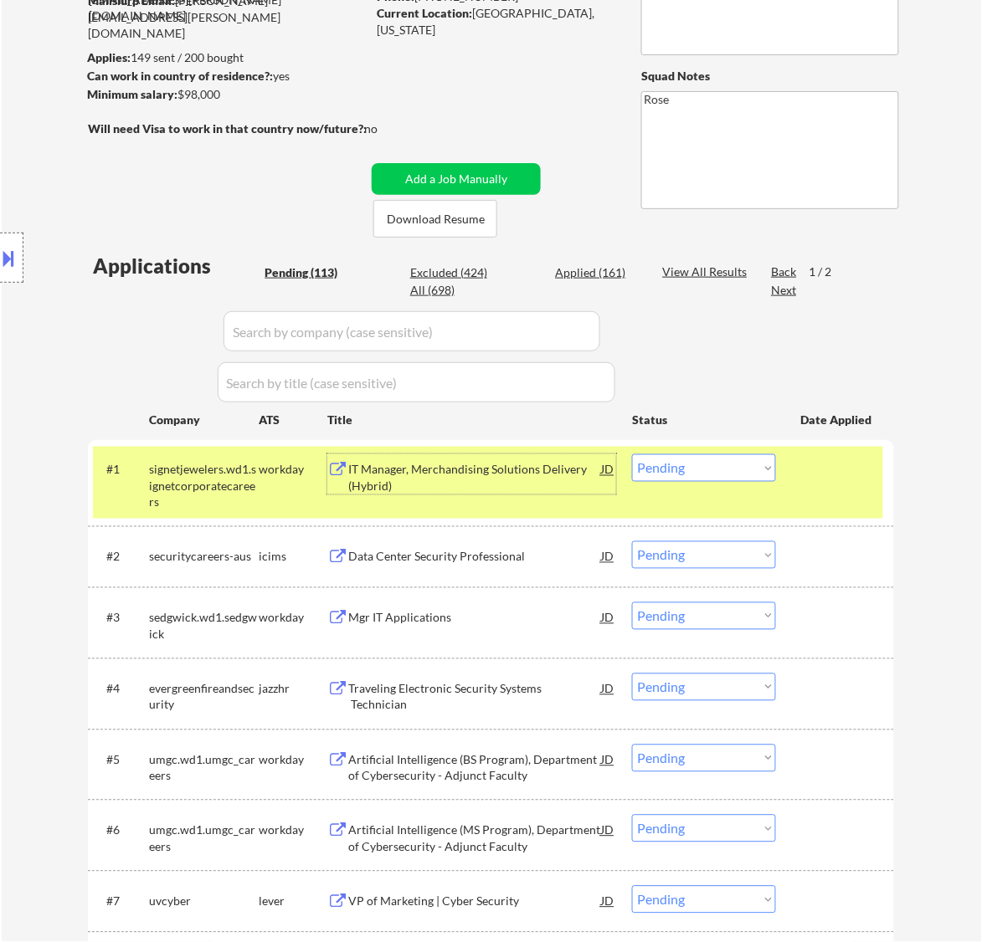
click at [754, 457] on select "Choose an option... Pending Applied Excluded (Questions) Excluded (Expired) Exc…" at bounding box center [704, 468] width 144 height 28
click at [632, 454] on select "Choose an option... Pending Applied Excluded (Questions) Excluded (Expired) Exc…" at bounding box center [704, 468] width 144 height 28
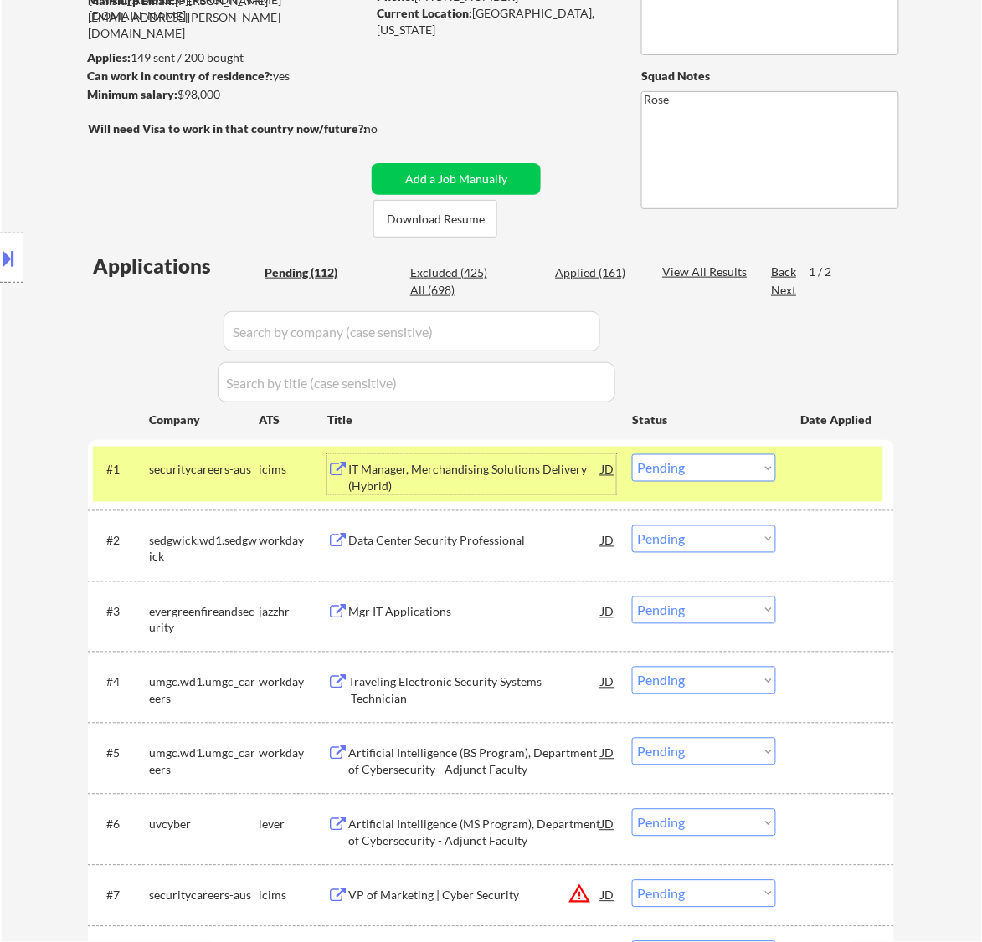
click at [548, 475] on div "IT Manager, Merchandising Solutions Delivery (Hybrid)" at bounding box center [474, 478] width 253 height 33
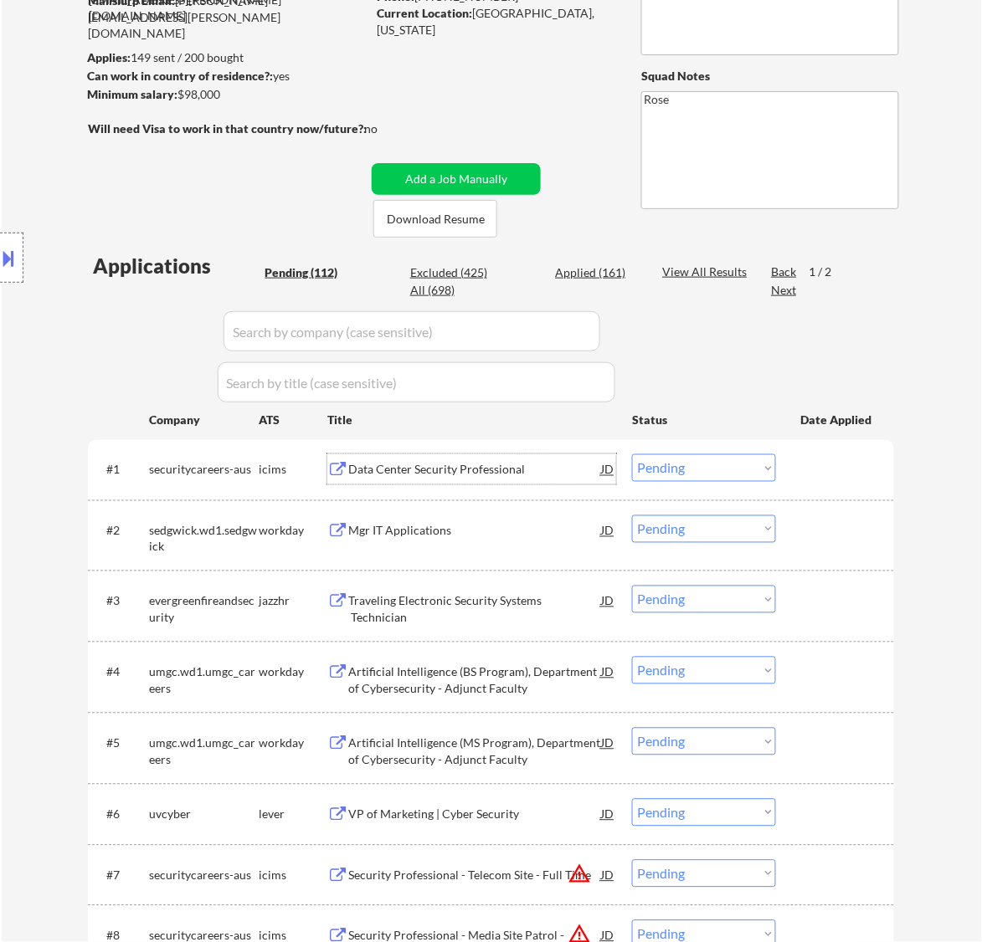
click at [714, 461] on select "Choose an option... Pending Applied Excluded (Questions) Excluded (Expired) Exc…" at bounding box center [704, 468] width 144 height 28
click at [632, 454] on select "Choose an option... Pending Applied Excluded (Questions) Excluded (Expired) Exc…" at bounding box center [704, 468] width 144 height 28
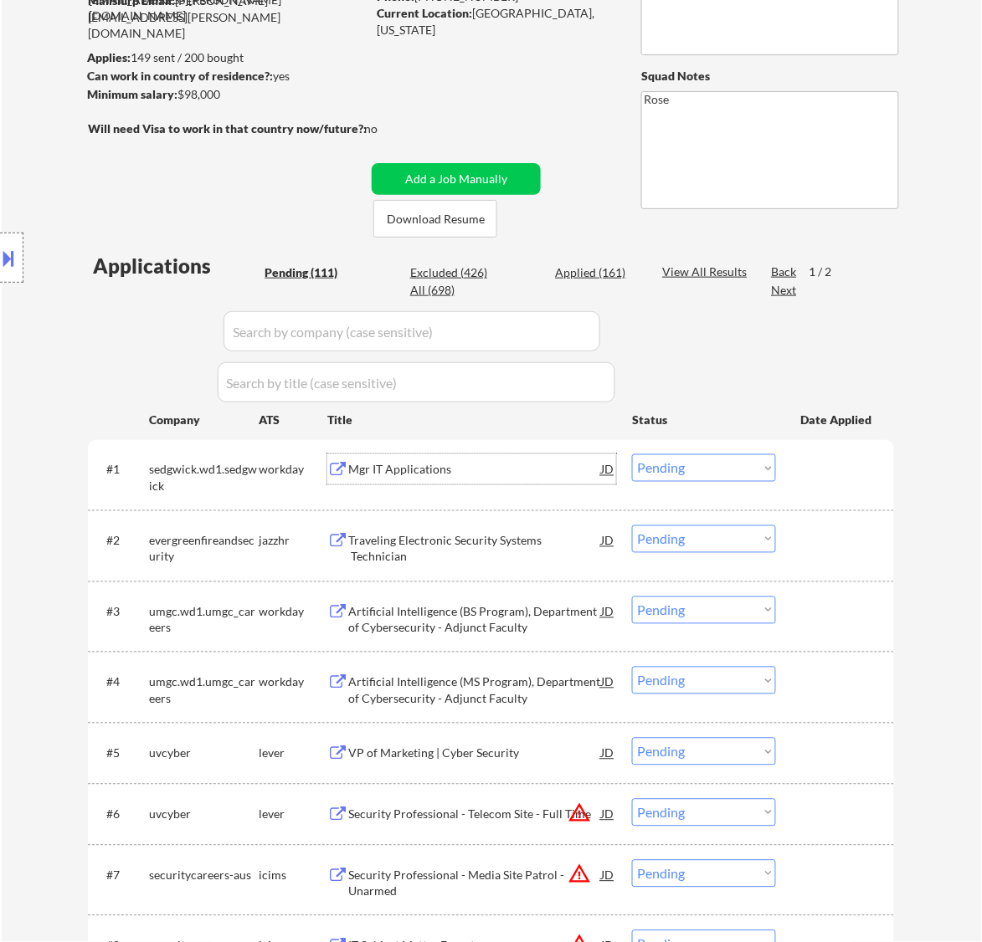
click at [480, 470] on div "Mgr IT Applications" at bounding box center [474, 470] width 253 height 17
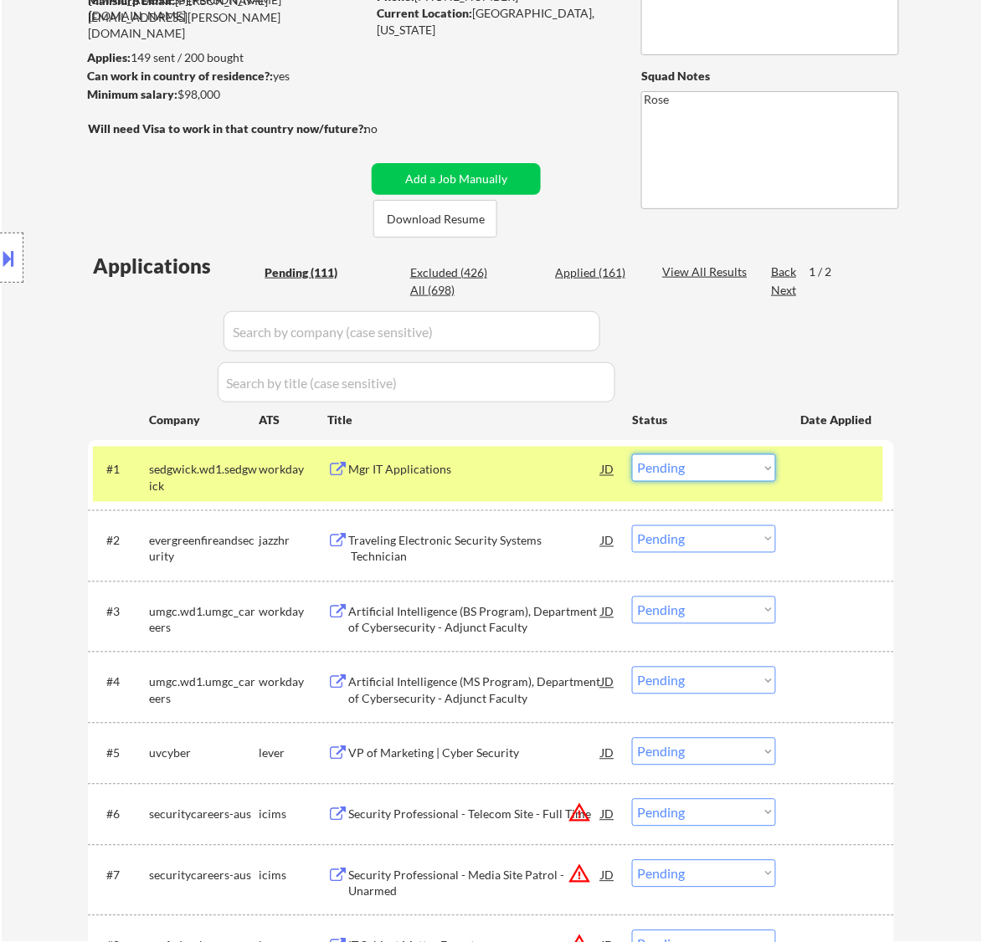
drag, startPoint x: 703, startPoint y: 465, endPoint x: 703, endPoint y: 475, distance: 10.0
click at [703, 463] on select "Choose an option... Pending Applied Excluded (Questions) Excluded (Expired) Exc…" at bounding box center [704, 468] width 144 height 28
click at [632, 454] on select "Choose an option... Pending Applied Excluded (Questions) Excluded (Expired) Exc…" at bounding box center [704, 468] width 144 height 28
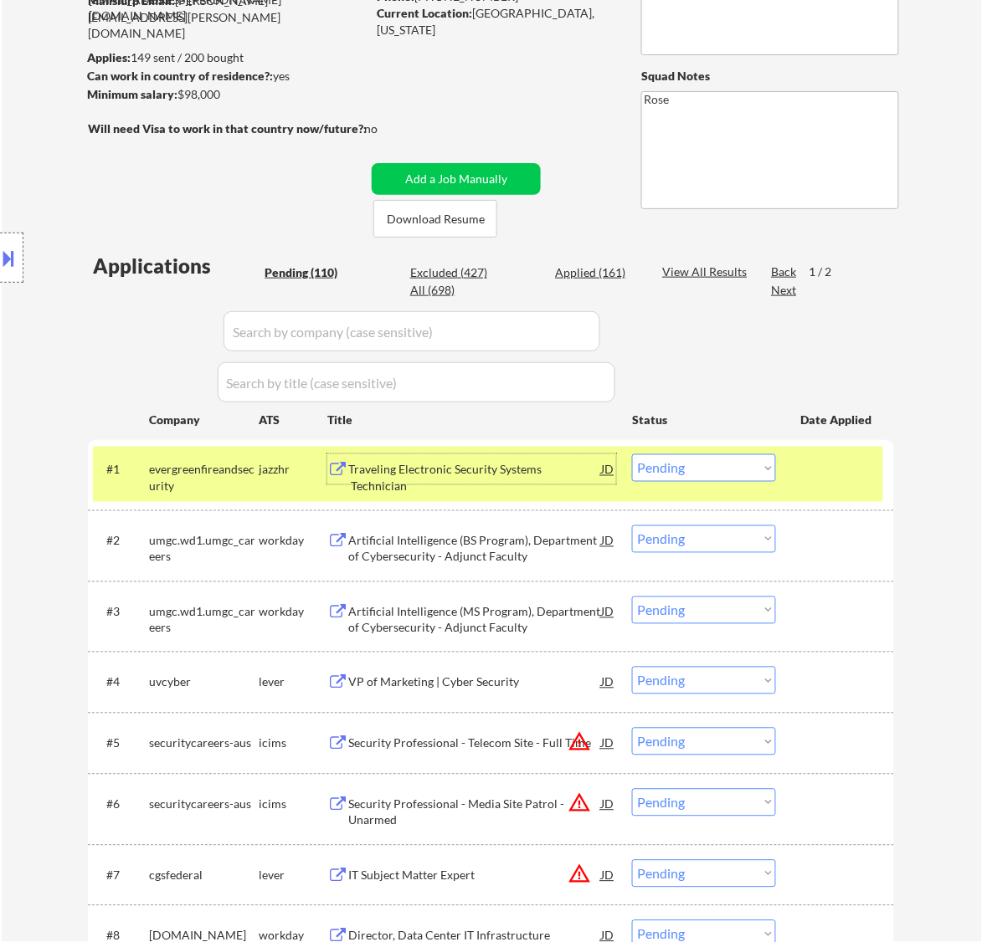
click at [517, 465] on div "Traveling Electronic Security Systems Technician" at bounding box center [474, 478] width 253 height 33
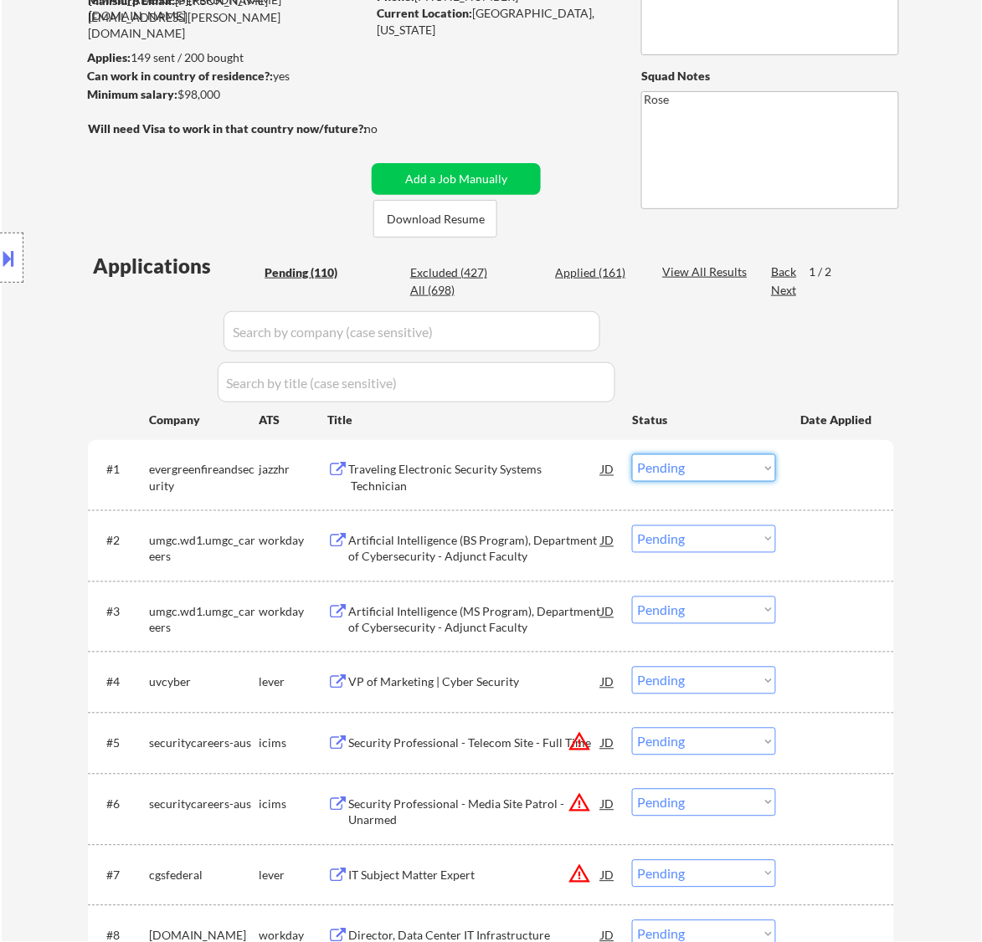
click at [692, 465] on select "Choose an option... Pending Applied Excluded (Questions) Excluded (Expired) Exc…" at bounding box center [704, 468] width 144 height 28
click at [632, 454] on select "Choose an option... Pending Applied Excluded (Questions) Excluded (Expired) Exc…" at bounding box center [704, 468] width 144 height 28
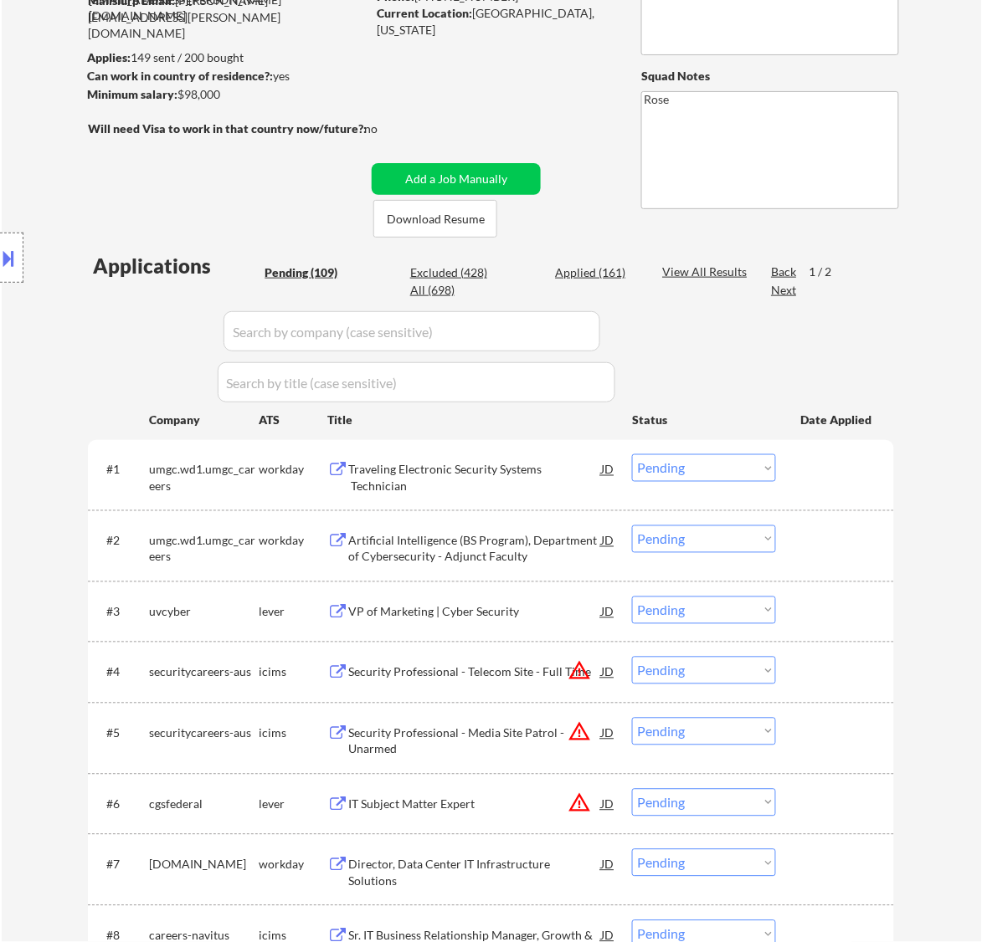
click at [544, 462] on div "Traveling Electronic Security Systems Technician" at bounding box center [474, 478] width 253 height 33
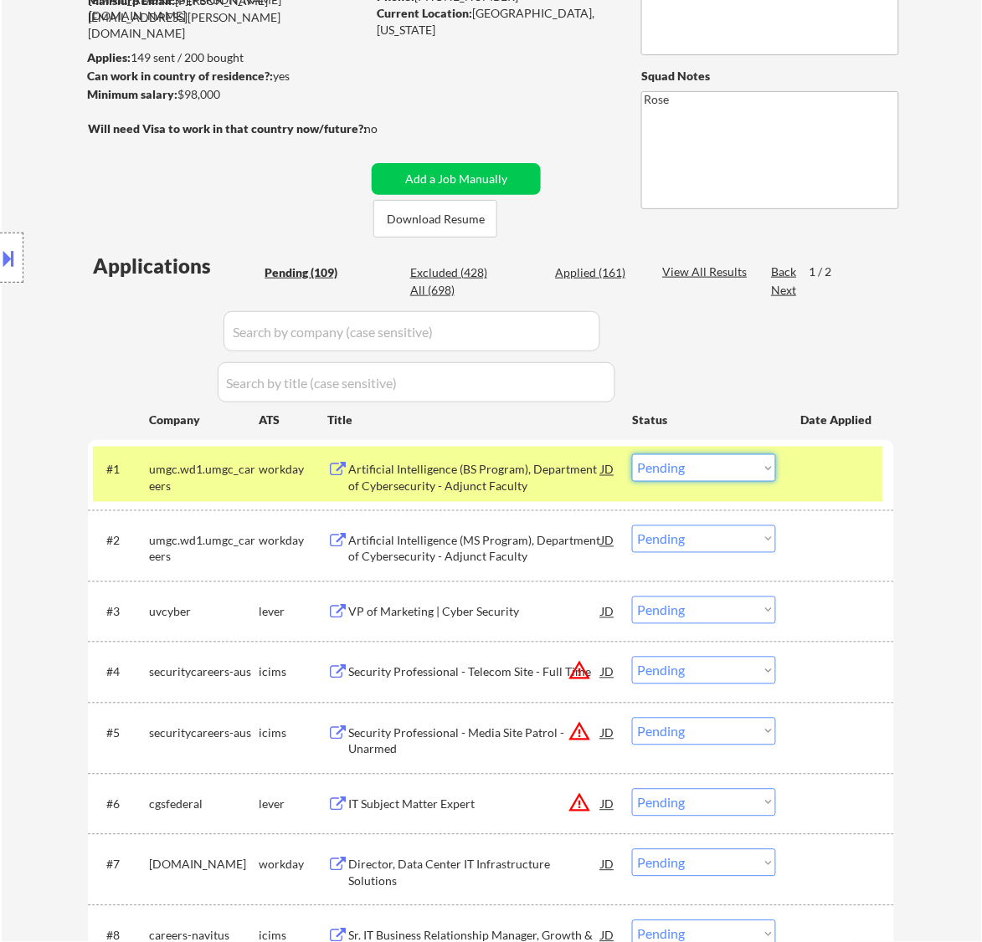
click at [683, 470] on select "Choose an option... Pending Applied Excluded (Questions) Excluded (Expired) Exc…" at bounding box center [704, 468] width 144 height 28
click at [632, 454] on select "Choose an option... Pending Applied Excluded (Questions) Excluded (Expired) Exc…" at bounding box center [704, 468] width 144 height 28
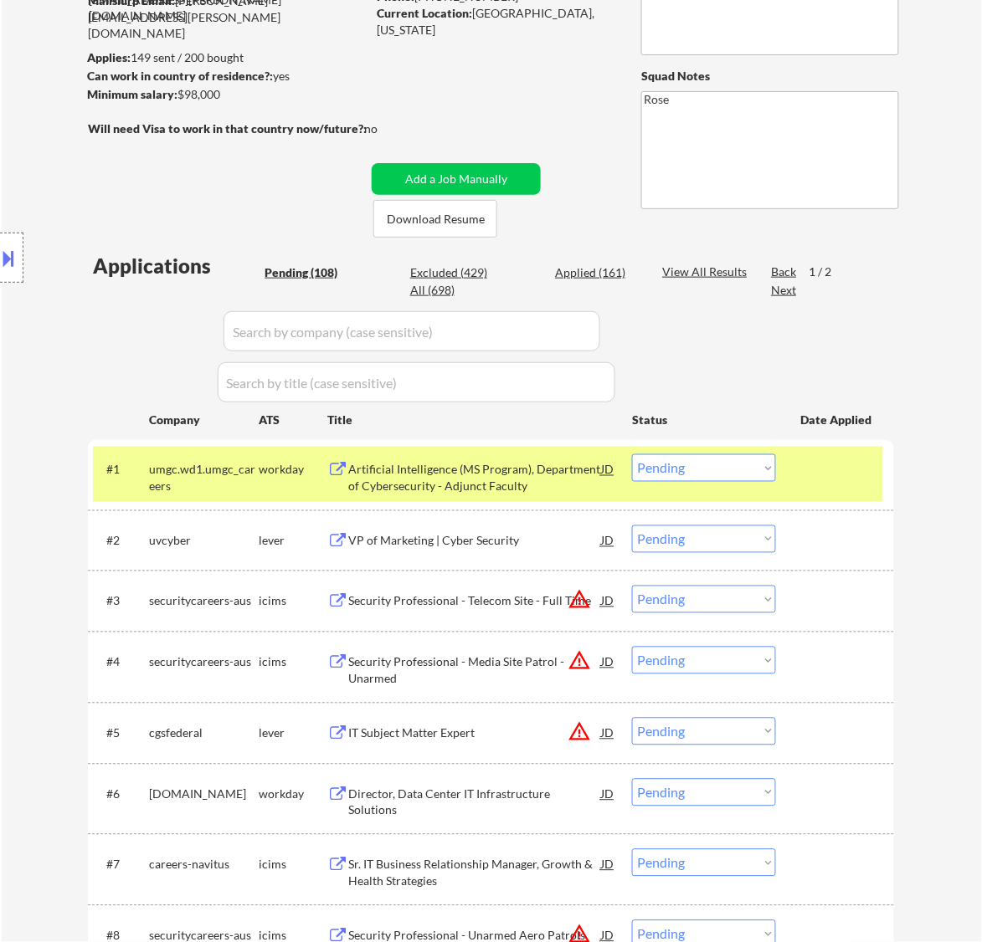
click at [511, 467] on div "Artificial Intelligence (MS Program), Department of Cybersecurity - Adjunct Fac…" at bounding box center [474, 478] width 253 height 33
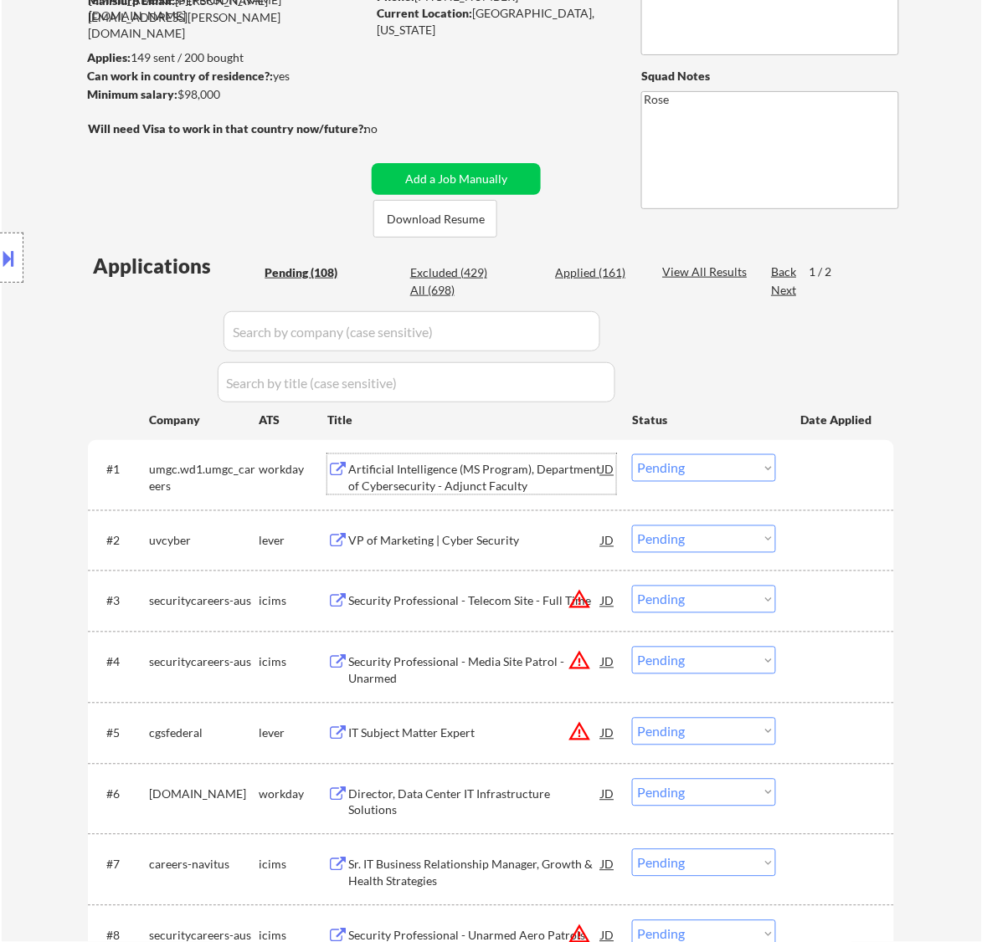
click at [676, 473] on select "Choose an option... Pending Applied Excluded (Questions) Excluded (Expired) Exc…" at bounding box center [704, 468] width 144 height 28
click at [632, 454] on select "Choose an option... Pending Applied Excluded (Questions) Excluded (Expired) Exc…" at bounding box center [704, 468] width 144 height 28
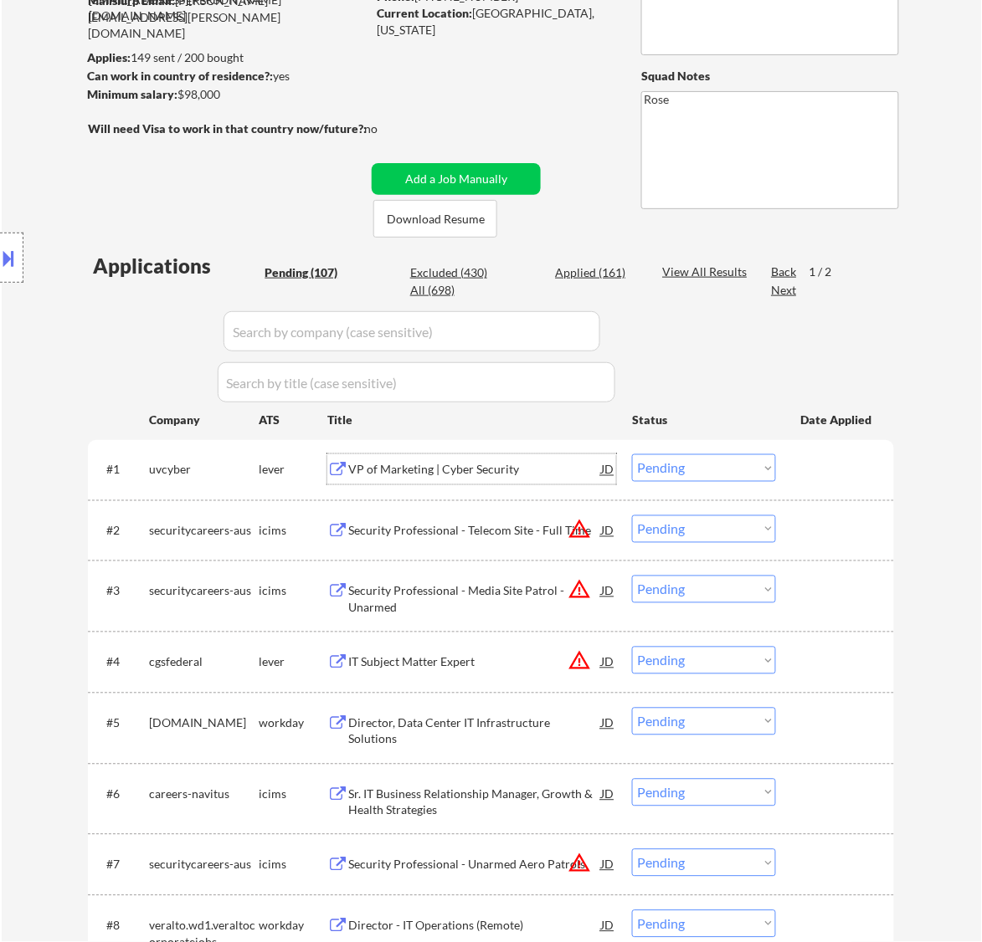
click at [433, 465] on div "VP of Marketing | Cyber Security" at bounding box center [474, 470] width 253 height 17
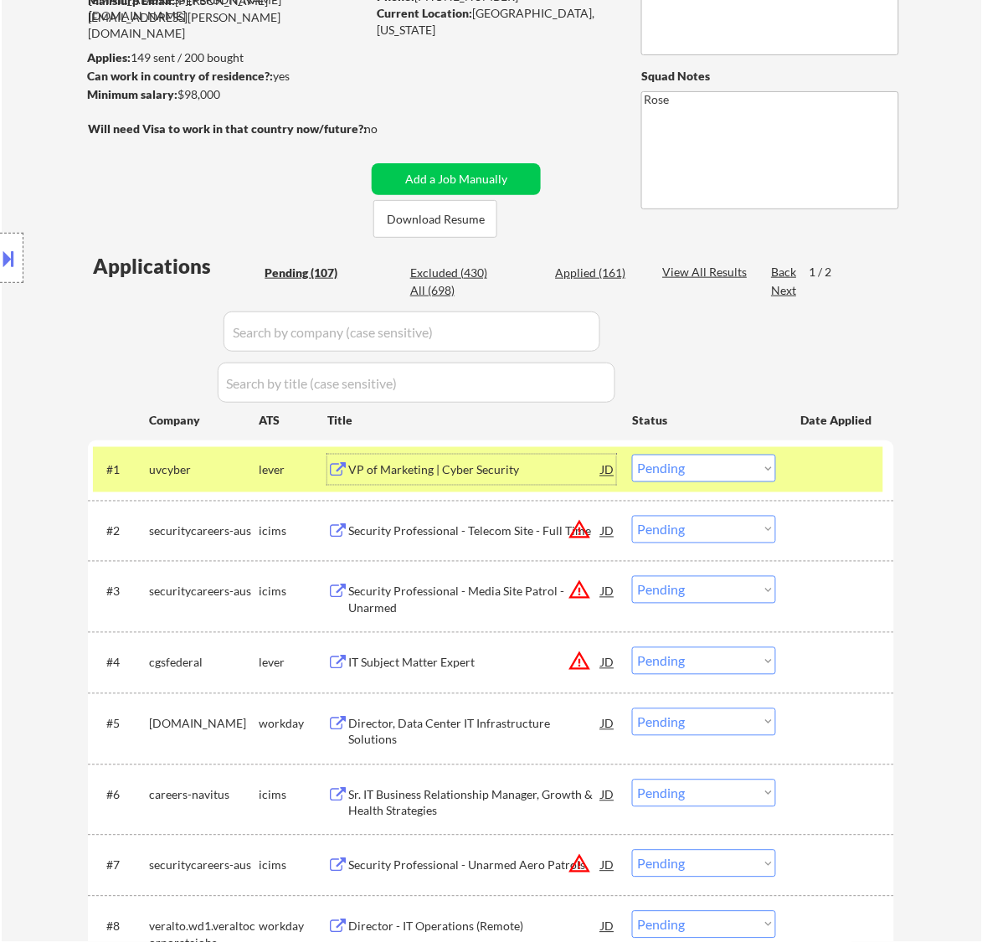
click at [705, 470] on select "Choose an option... Pending Applied Excluded (Questions) Excluded (Expired) Exc…" at bounding box center [704, 468] width 144 height 28
click at [632, 454] on select "Choose an option... Pending Applied Excluded (Questions) Excluded (Expired) Exc…" at bounding box center [704, 468] width 144 height 28
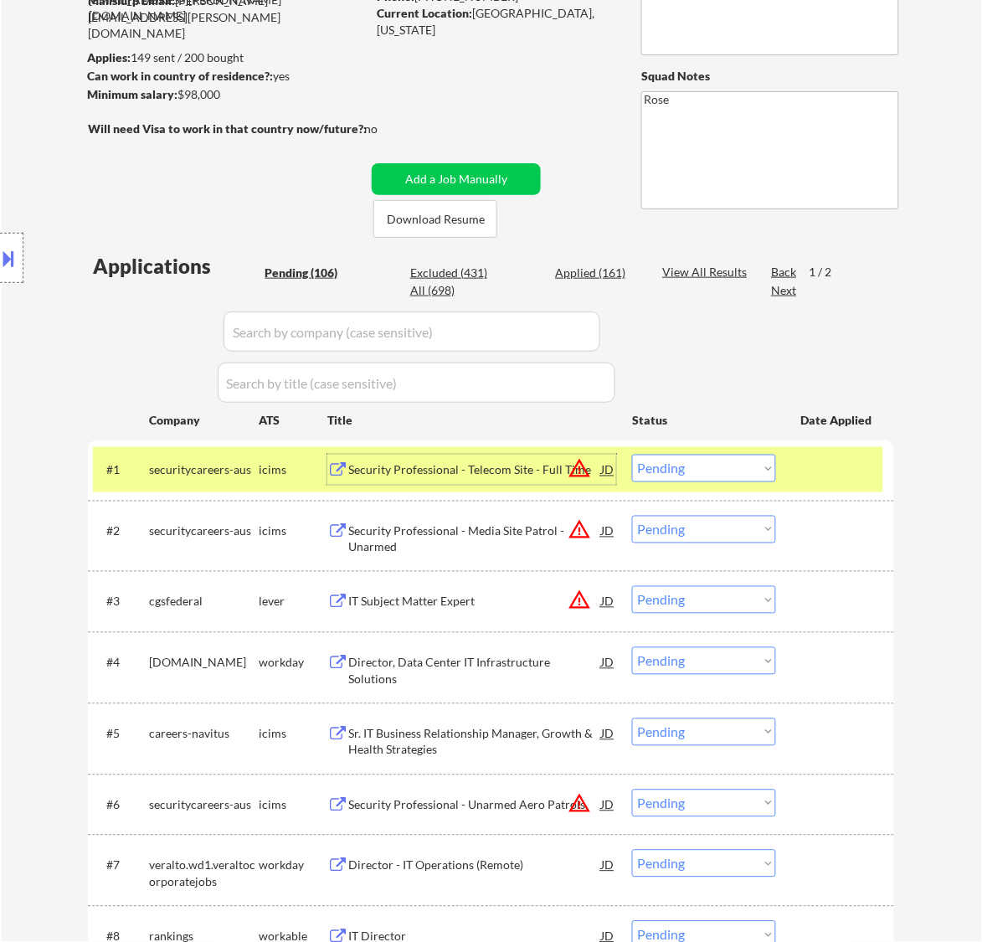
click at [527, 470] on div "Security Professional - Telecom Site - Full Time" at bounding box center [474, 470] width 253 height 17
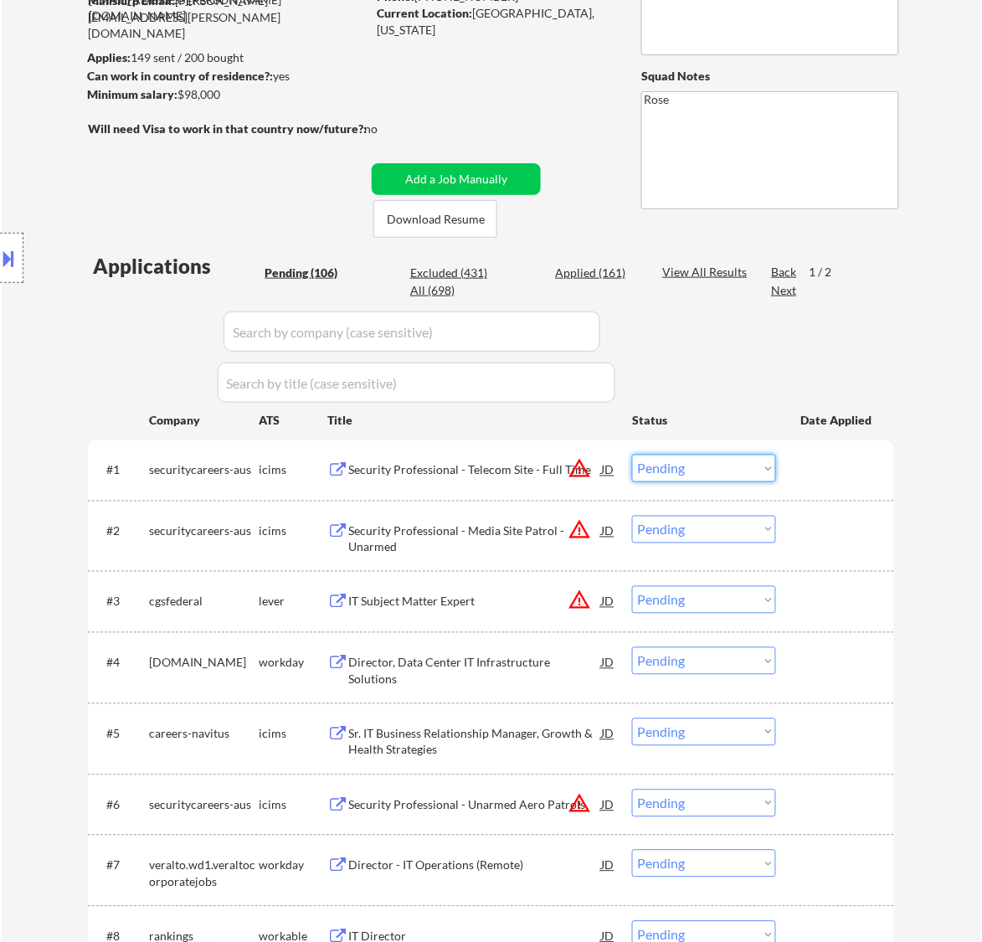
click at [720, 469] on select "Choose an option... Pending Applied Excluded (Questions) Excluded (Expired) Exc…" at bounding box center [704, 468] width 144 height 28
click at [632, 454] on select "Choose an option... Pending Applied Excluded (Questions) Excluded (Expired) Exc…" at bounding box center [704, 468] width 144 height 28
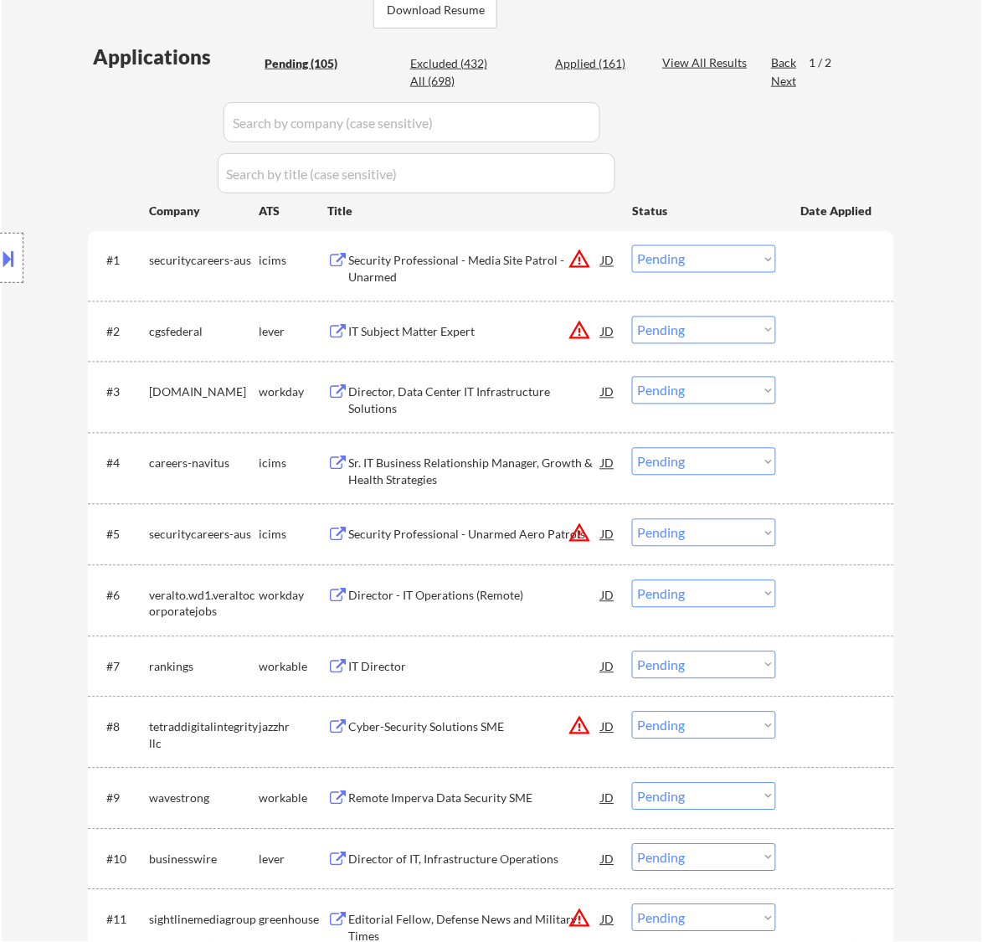
scroll to position [314, 0]
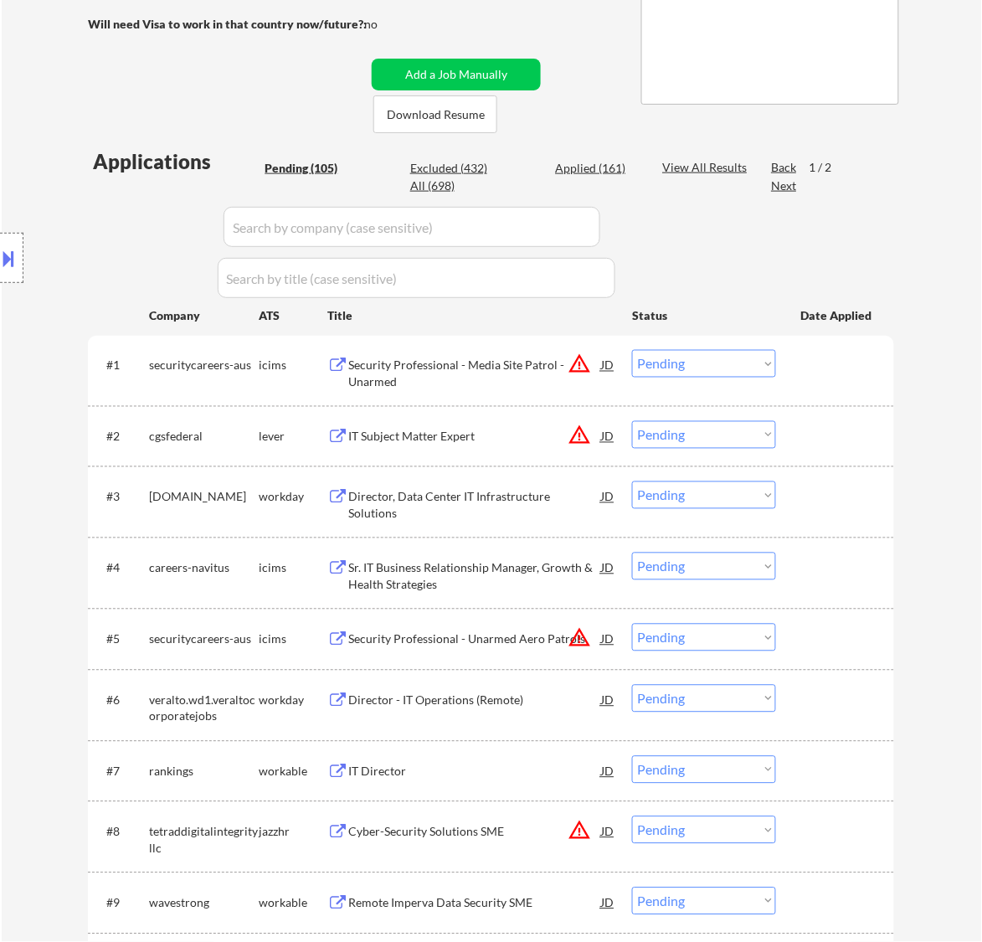
click at [506, 370] on div "Security Professional - Media Site Patrol - Unarmed" at bounding box center [474, 373] width 253 height 33
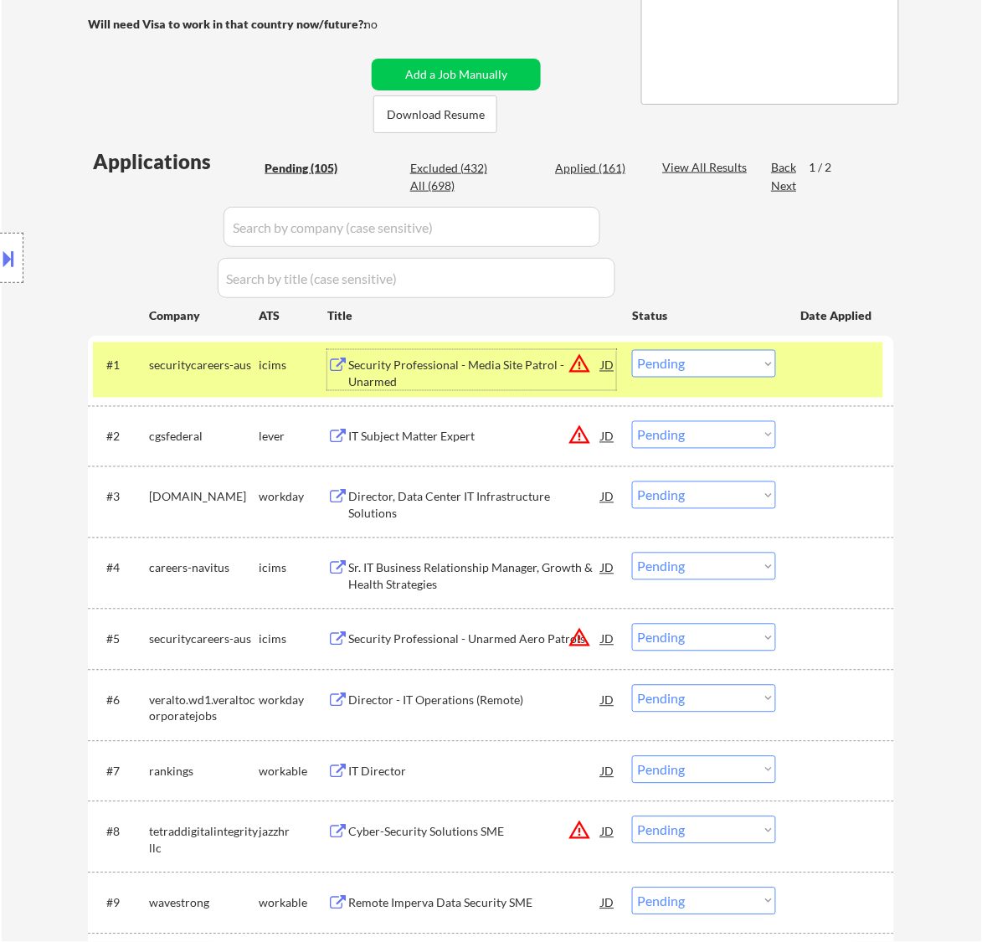
click at [716, 368] on select "Choose an option... Pending Applied Excluded (Questions) Excluded (Expired) Exc…" at bounding box center [704, 364] width 144 height 28
click at [632, 350] on select "Choose an option... Pending Applied Excluded (Questions) Excluded (Expired) Exc…" at bounding box center [704, 364] width 144 height 28
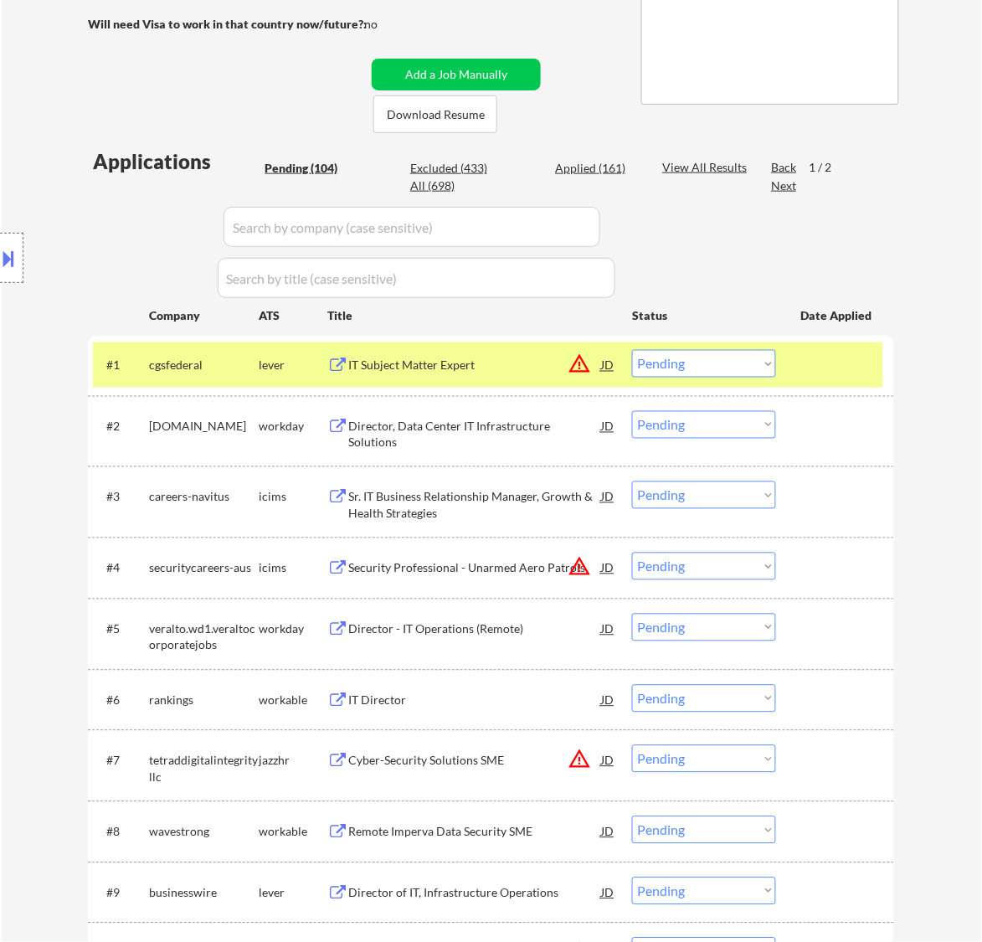
click at [541, 368] on div "IT Subject Matter Expert" at bounding box center [474, 365] width 253 height 17
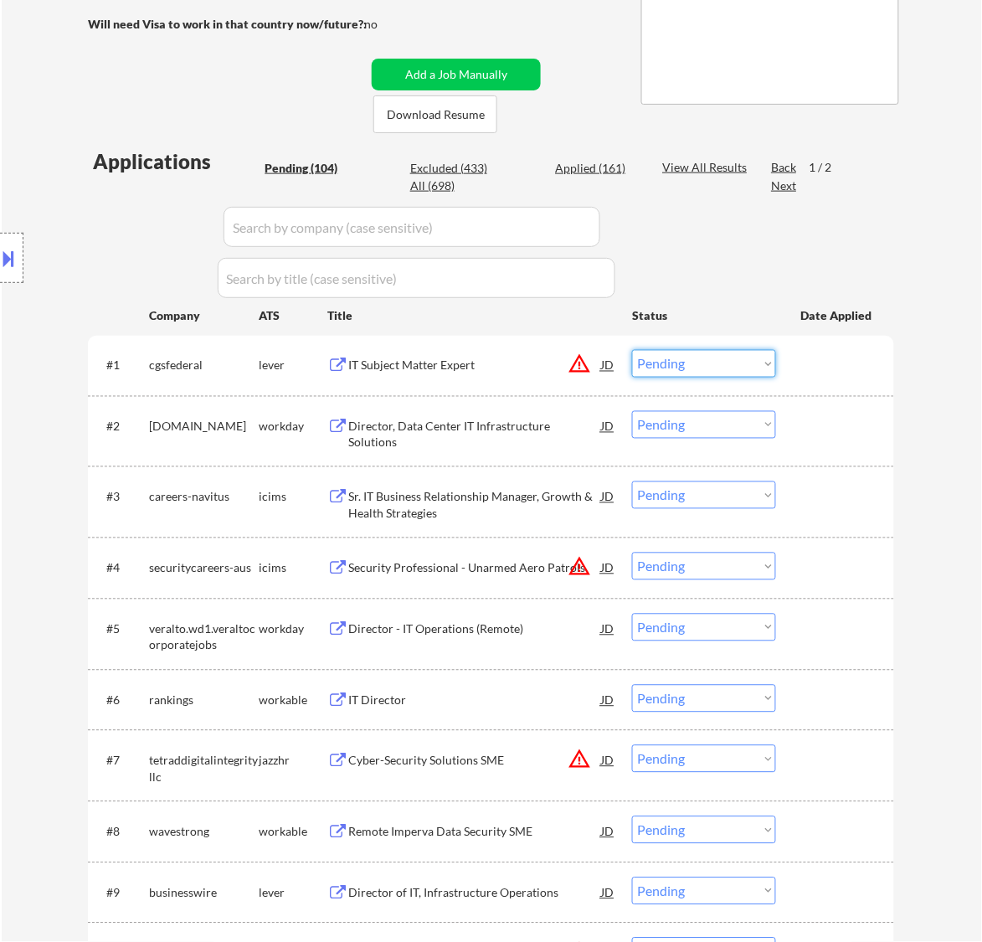
click at [653, 366] on select "Choose an option... Pending Applied Excluded (Questions) Excluded (Expired) Exc…" at bounding box center [704, 364] width 144 height 28
click at [632, 350] on select "Choose an option... Pending Applied Excluded (Questions) Excluded (Expired) Exc…" at bounding box center [704, 364] width 144 height 28
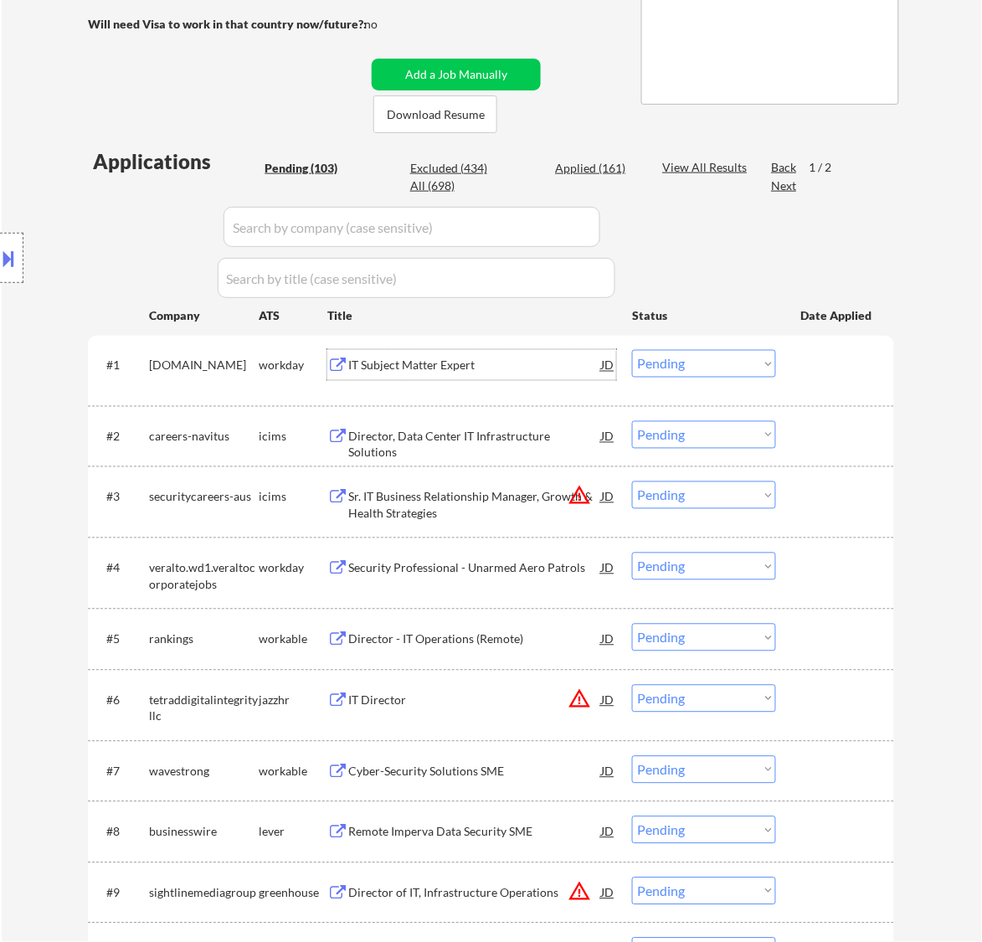
click at [545, 370] on div "IT Subject Matter Expert" at bounding box center [474, 365] width 253 height 17
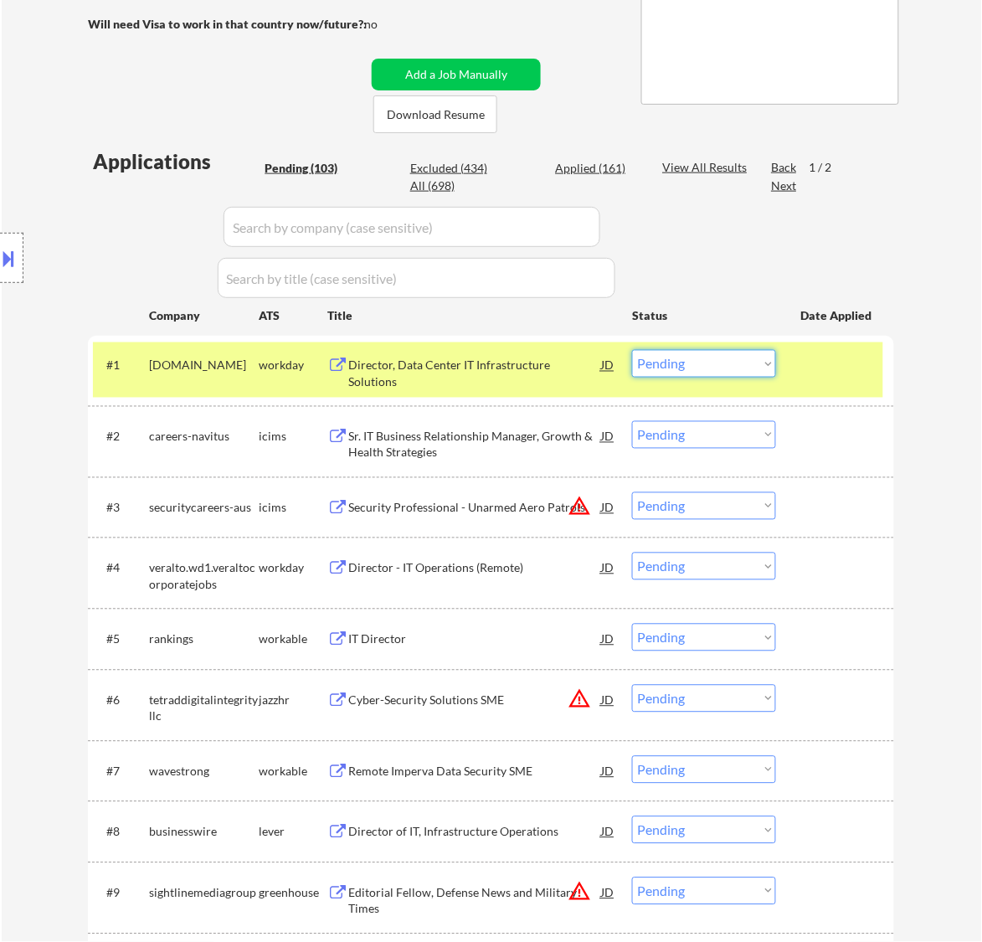
click at [704, 361] on select "Choose an option... Pending Applied Excluded (Questions) Excluded (Expired) Exc…" at bounding box center [704, 364] width 144 height 28
click at [632, 350] on select "Choose an option... Pending Applied Excluded (Questions) Excluded (Expired) Exc…" at bounding box center [704, 364] width 144 height 28
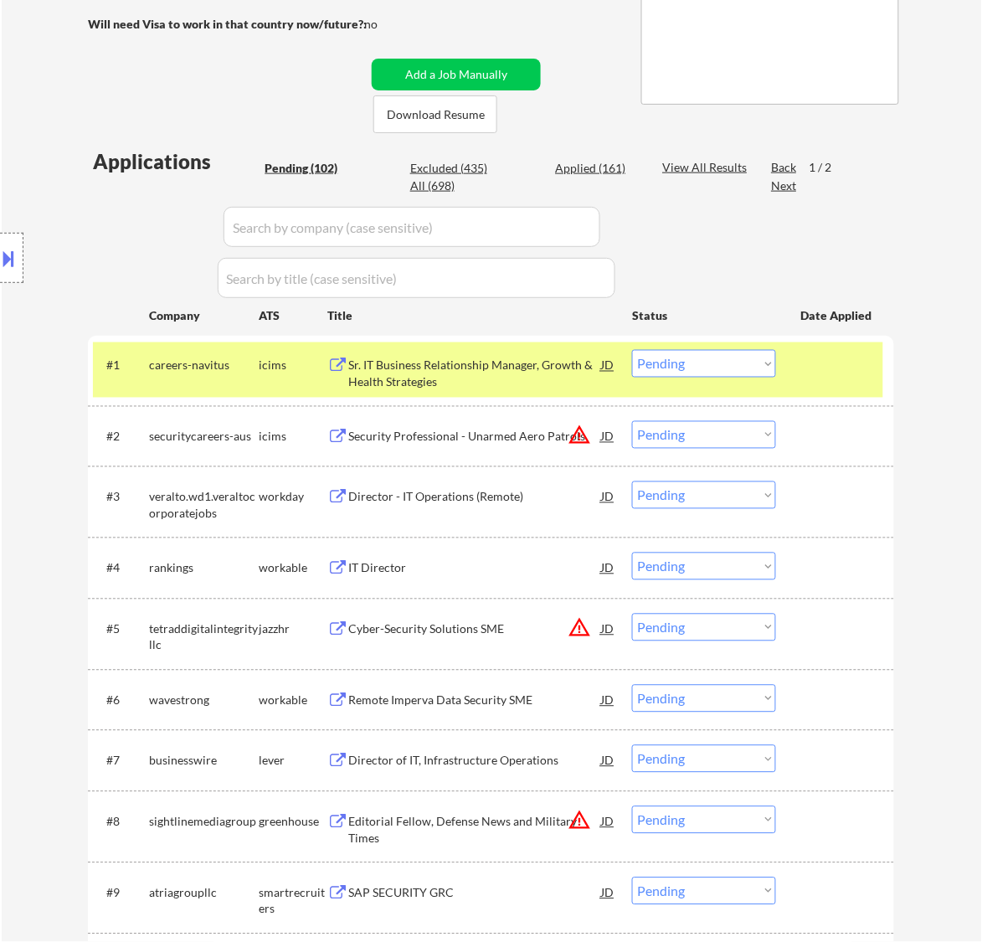
click at [494, 386] on div "Sr. IT Business Relationship Manager, Growth & Health Strategies" at bounding box center [474, 373] width 253 height 33
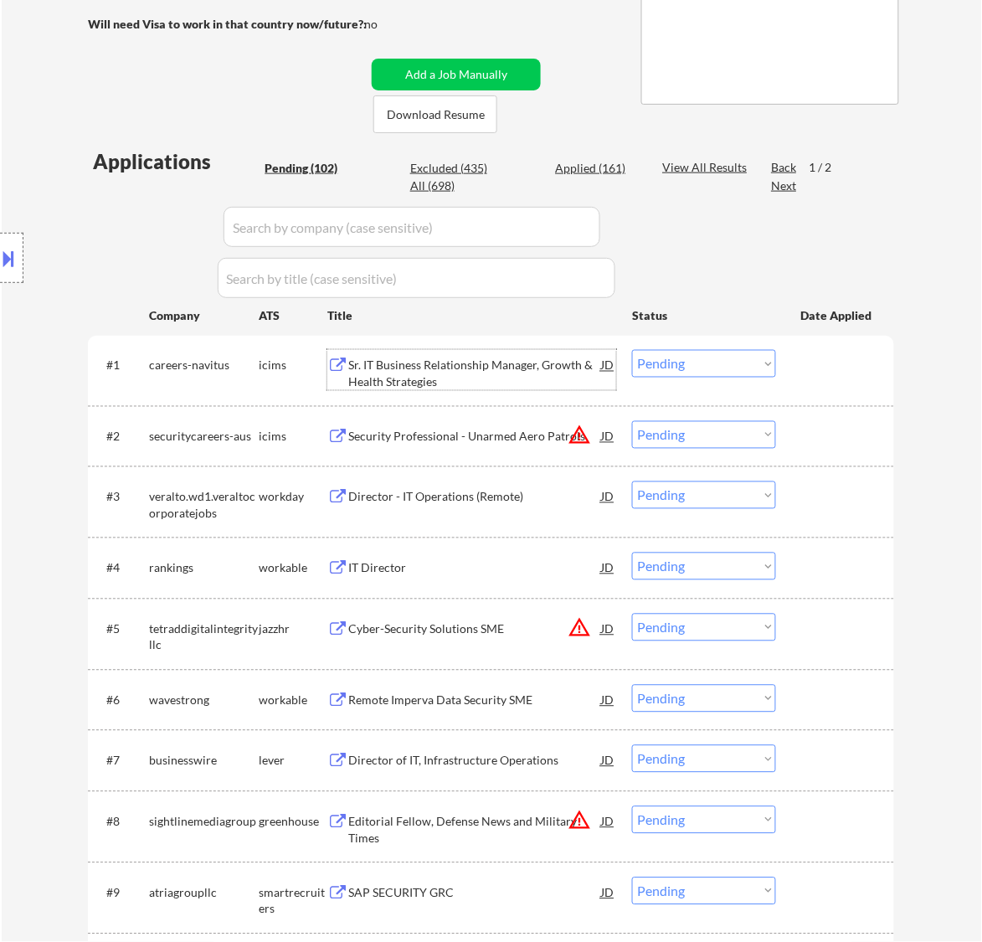
click at [747, 364] on select "Choose an option... Pending Applied Excluded (Questions) Excluded (Expired) Exc…" at bounding box center [704, 364] width 144 height 28
click at [632, 350] on select "Choose an option... Pending Applied Excluded (Questions) Excluded (Expired) Exc…" at bounding box center [704, 364] width 144 height 28
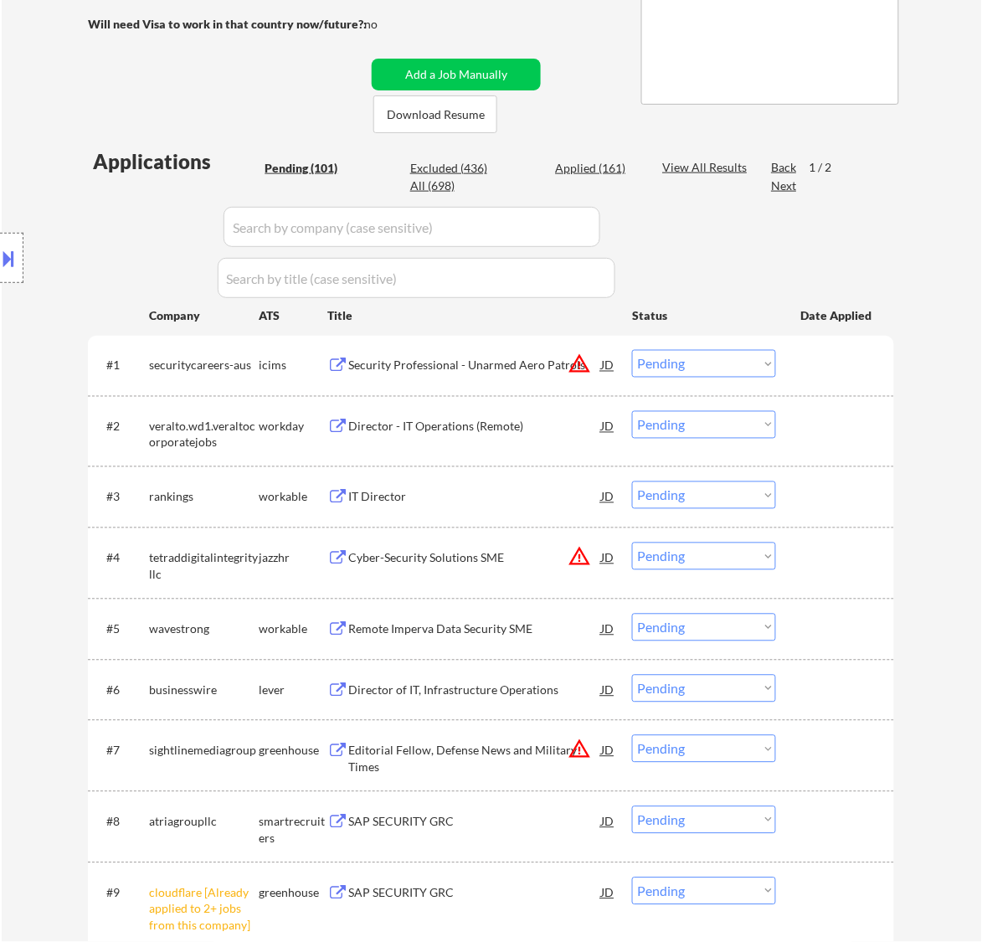
click at [483, 372] on div "Security Professional - Unarmed Aero Patrols" at bounding box center [474, 365] width 253 height 17
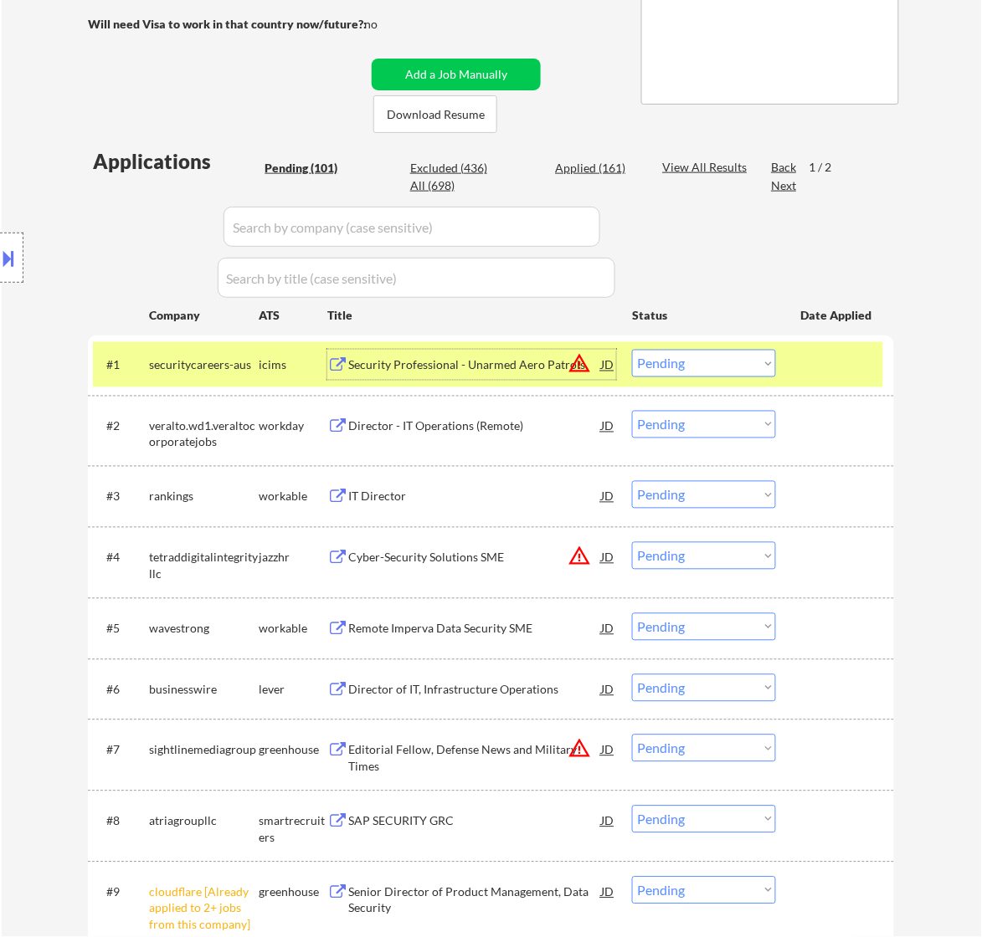
click at [701, 371] on select "Choose an option... Pending Applied Excluded (Questions) Excluded (Expired) Exc…" at bounding box center [704, 364] width 144 height 28
click at [632, 350] on select "Choose an option... Pending Applied Excluded (Questions) Excluded (Expired) Exc…" at bounding box center [704, 364] width 144 height 28
select select ""pending""
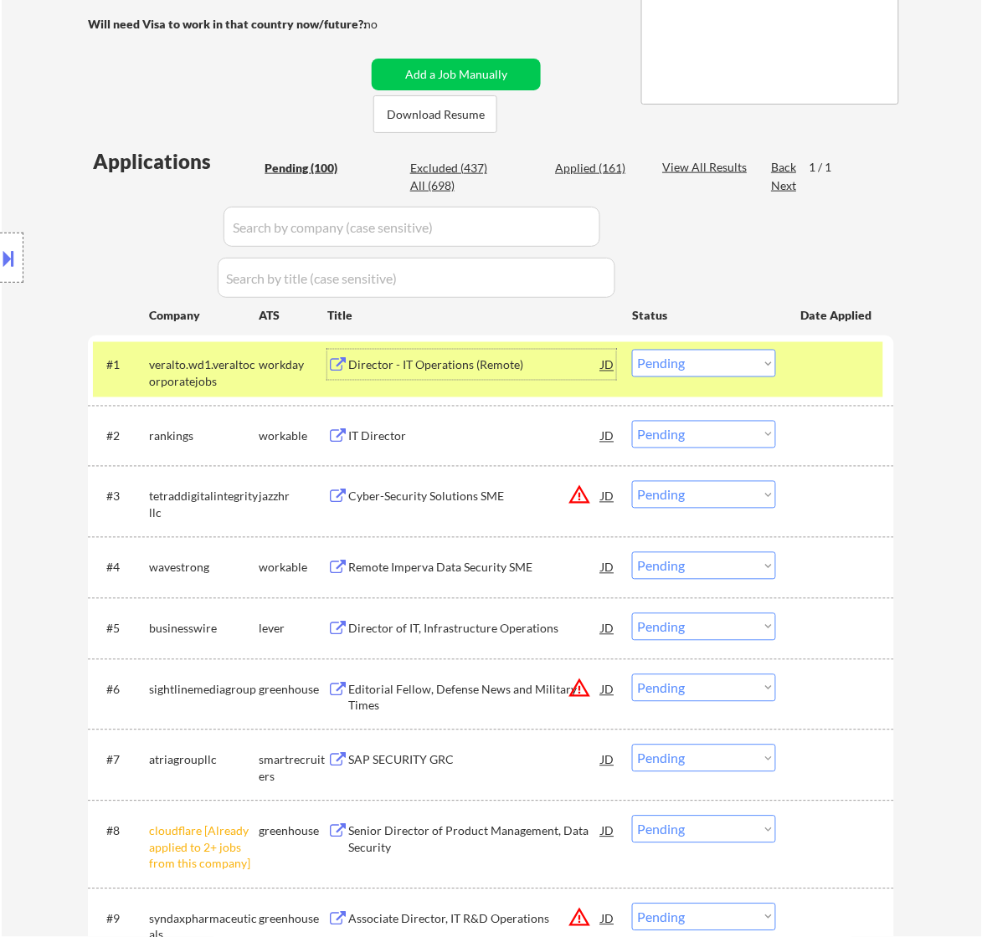
click at [490, 370] on div "Director - IT Operations (Remote)" at bounding box center [474, 365] width 253 height 17
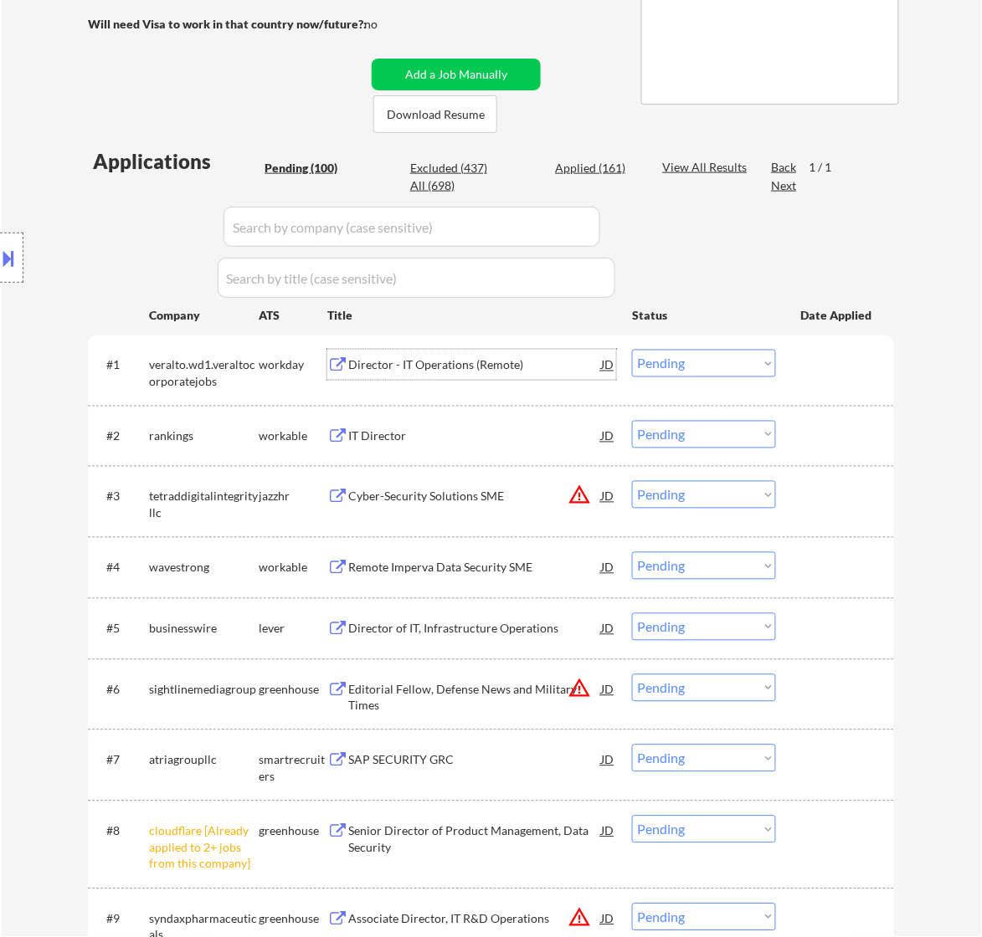
click at [707, 835] on select "Choose an option... Pending Applied Excluded (Questions) Excluded (Expired) Exc…" at bounding box center [704, 830] width 144 height 28
click at [632, 816] on select "Choose an option... Pending Applied Excluded (Questions) Excluded (Expired) Exc…" at bounding box center [704, 830] width 144 height 28
select select ""pending""
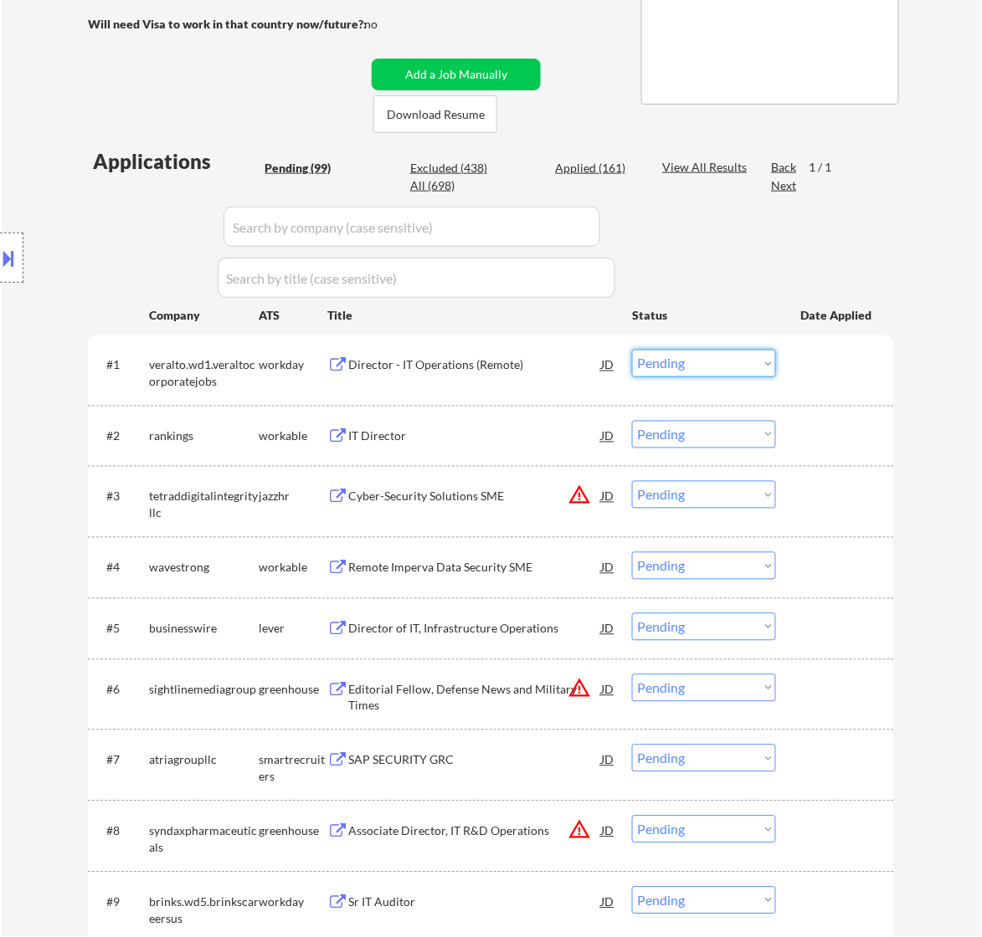
click at [696, 362] on select "Choose an option... Pending Applied Excluded (Questions) Excluded (Expired) Exc…" at bounding box center [704, 364] width 144 height 28
click at [632, 350] on select "Choose an option... Pending Applied Excluded (Questions) Excluded (Expired) Exc…" at bounding box center [704, 364] width 144 height 28
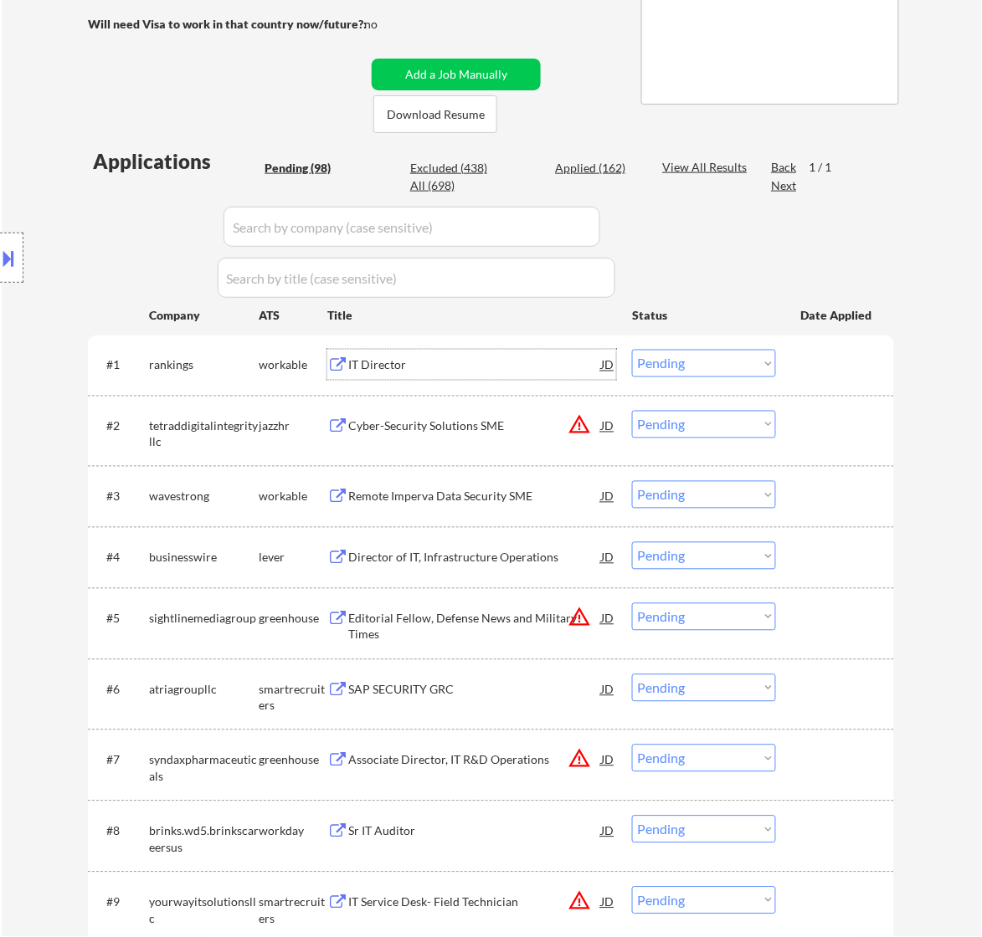
click at [509, 362] on div "IT Director" at bounding box center [474, 365] width 253 height 17
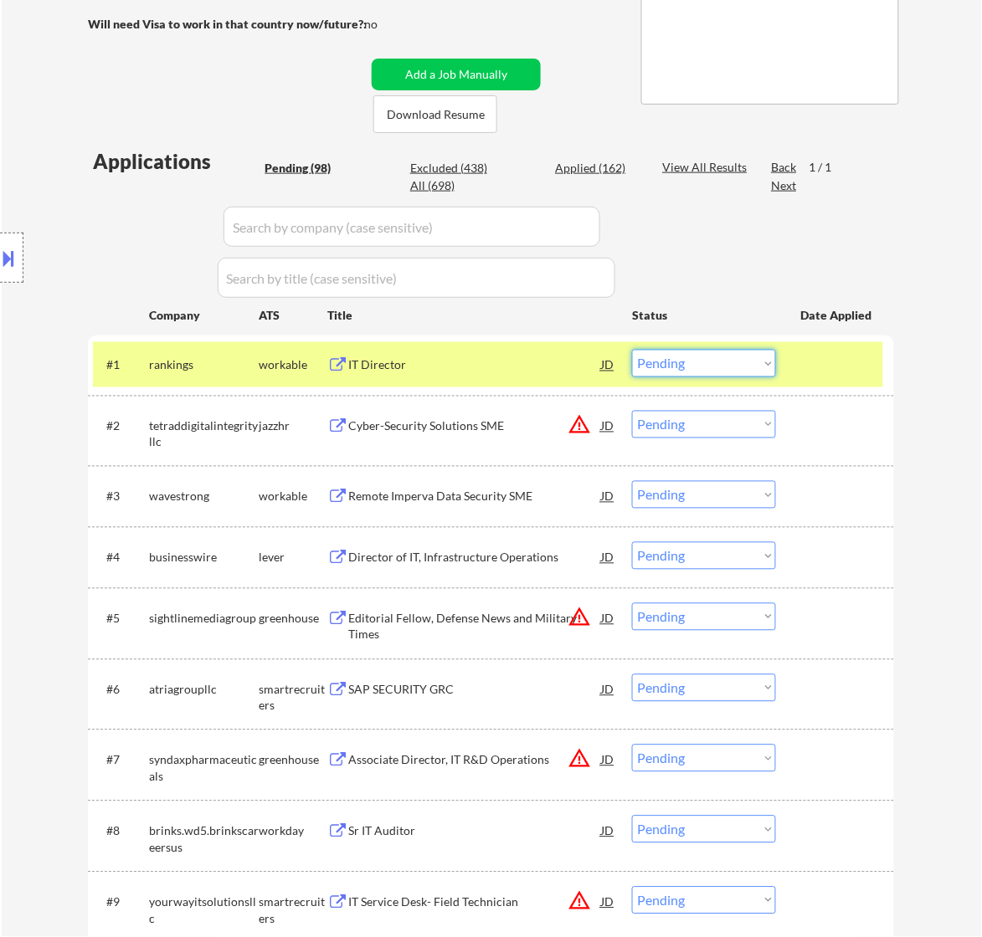
click at [703, 364] on select "Choose an option... Pending Applied Excluded (Questions) Excluded (Expired) Exc…" at bounding box center [704, 364] width 144 height 28
click at [632, 350] on select "Choose an option... Pending Applied Excluded (Questions) Excluded (Expired) Exc…" at bounding box center [704, 364] width 144 height 28
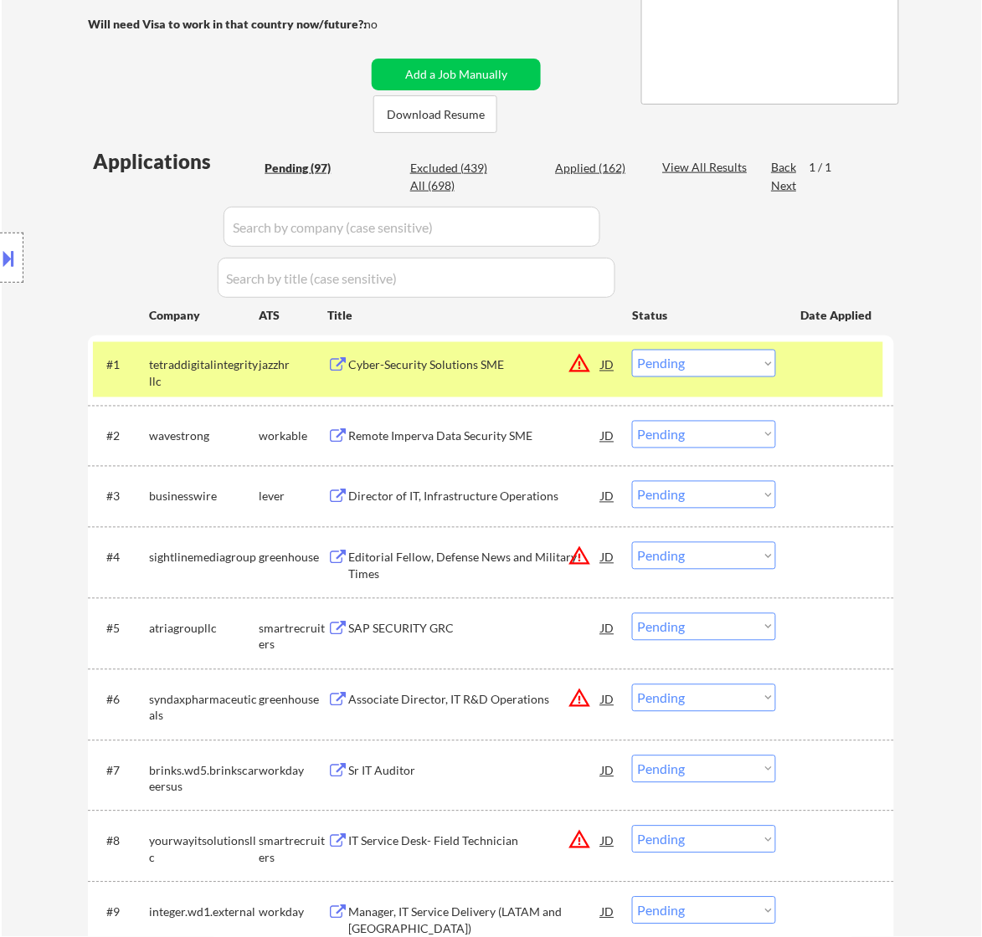
click at [563, 364] on div "Cyber-Security Solutions SME" at bounding box center [474, 365] width 253 height 17
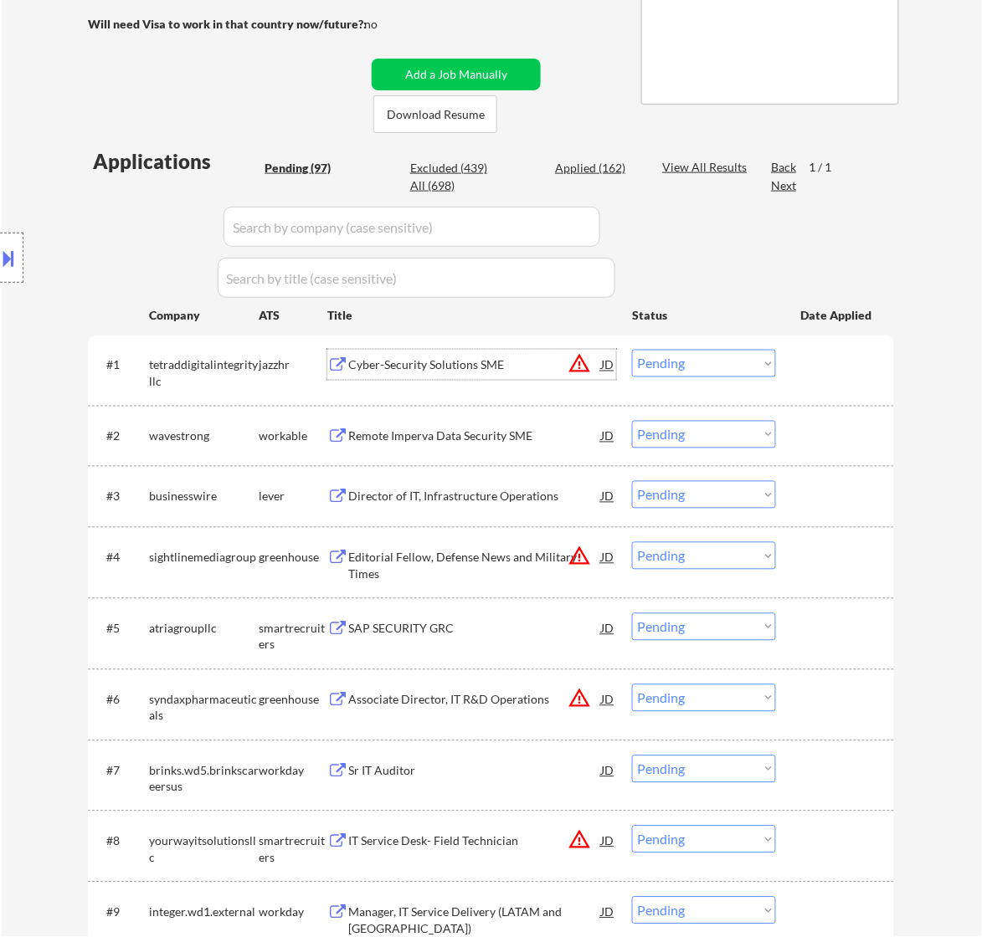
click at [738, 366] on select "Choose an option... Pending Applied Excluded (Questions) Excluded (Expired) Exc…" at bounding box center [704, 364] width 144 height 28
click at [632, 350] on select "Choose an option... Pending Applied Excluded (Questions) Excluded (Expired) Exc…" at bounding box center [704, 364] width 144 height 28
select select ""pending""
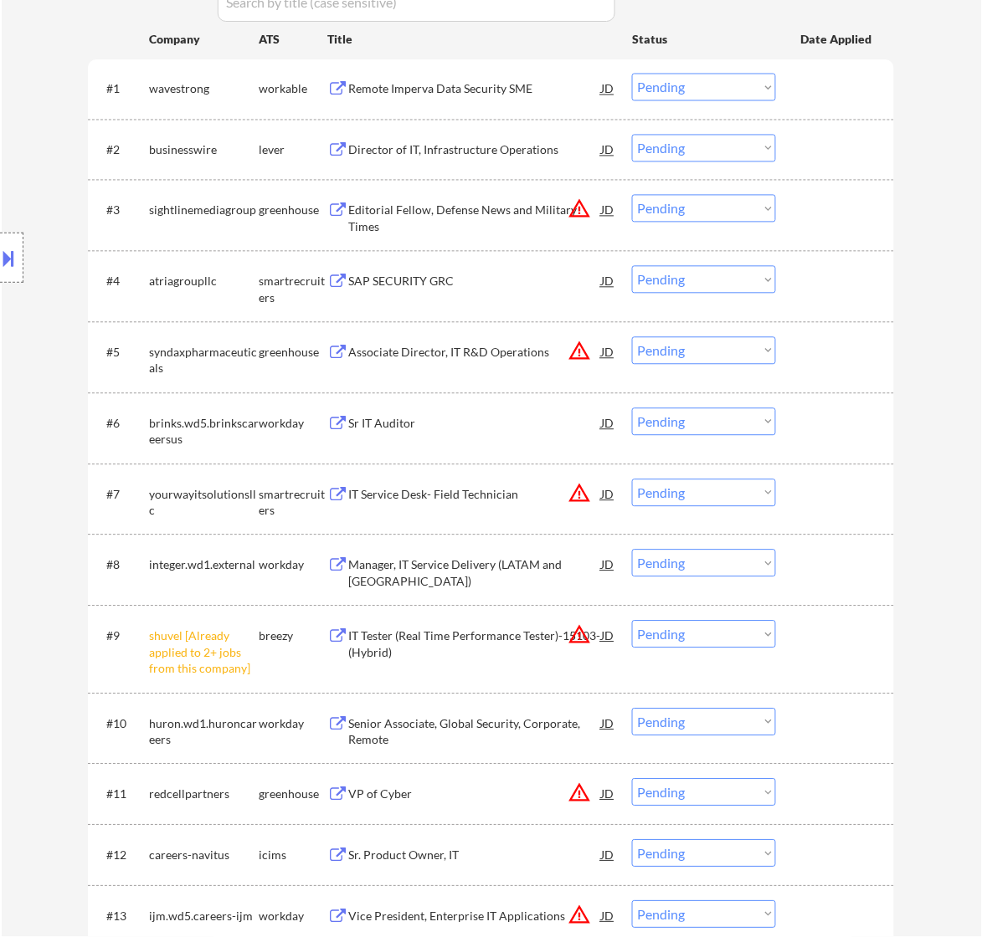
scroll to position [628, 0]
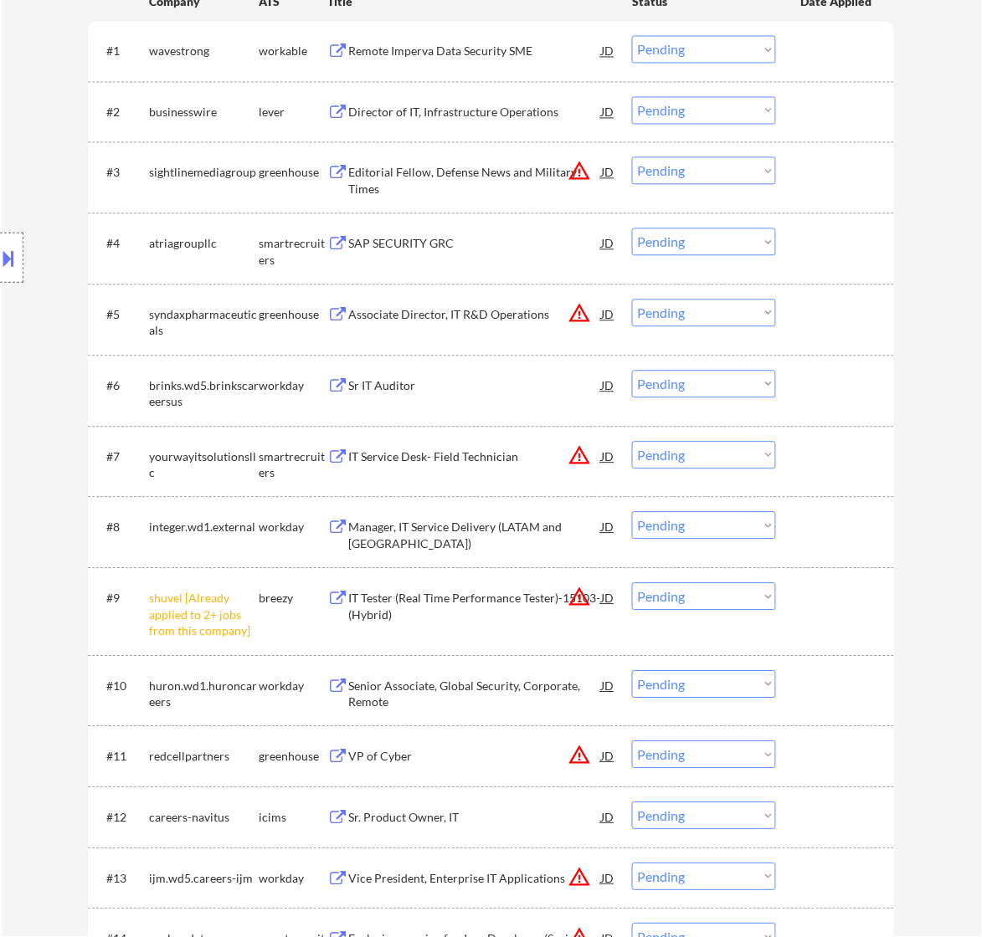
click at [746, 605] on select "Choose an option... Pending Applied Excluded (Questions) Excluded (Expired) Exc…" at bounding box center [704, 597] width 144 height 28
click at [632, 583] on select "Choose an option... Pending Applied Excluded (Questions) Excluded (Expired) Exc…" at bounding box center [704, 597] width 144 height 28
select select ""pending""
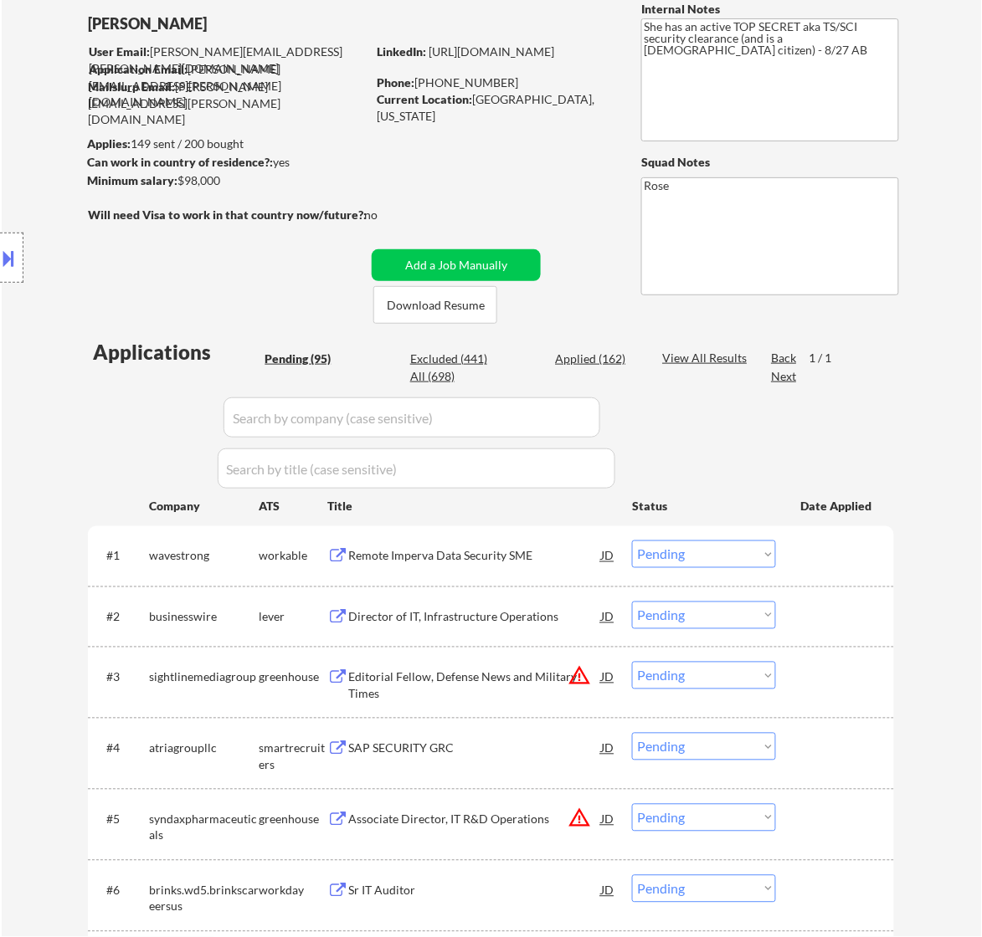
scroll to position [314, 0]
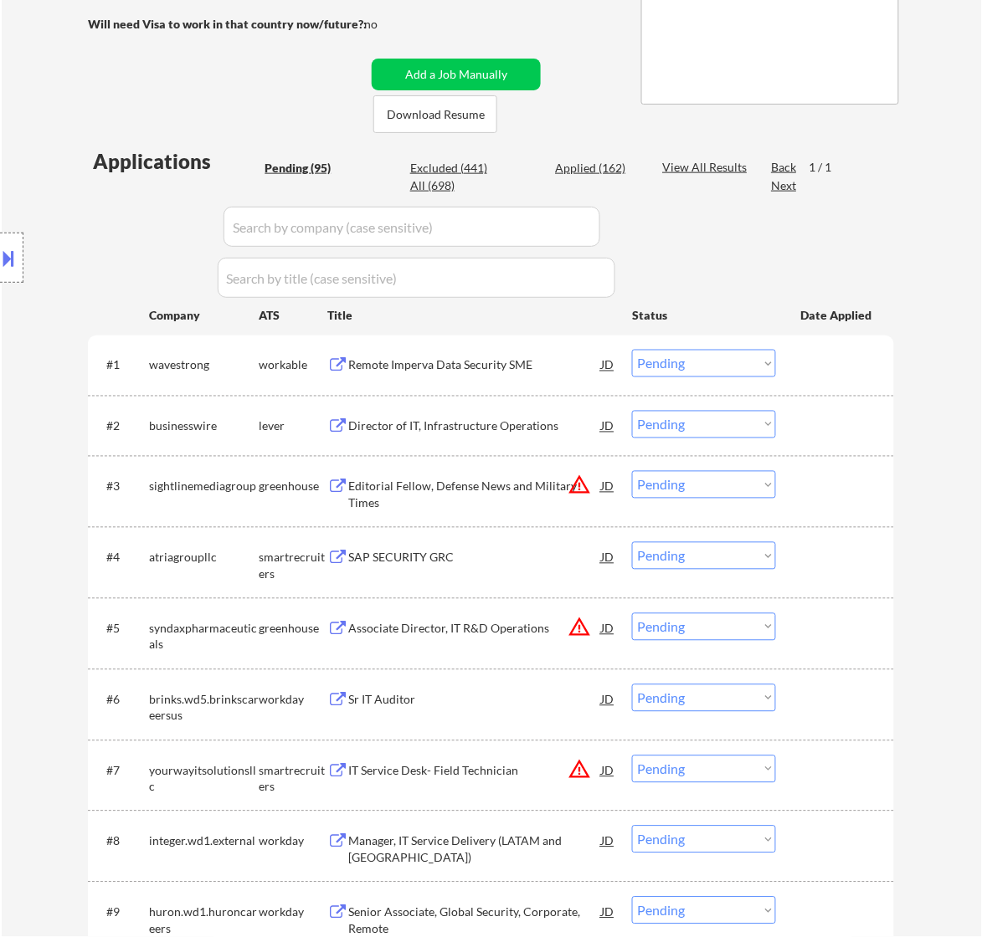
click at [528, 367] on div "Remote Imperva Data Security SME" at bounding box center [474, 365] width 253 height 17
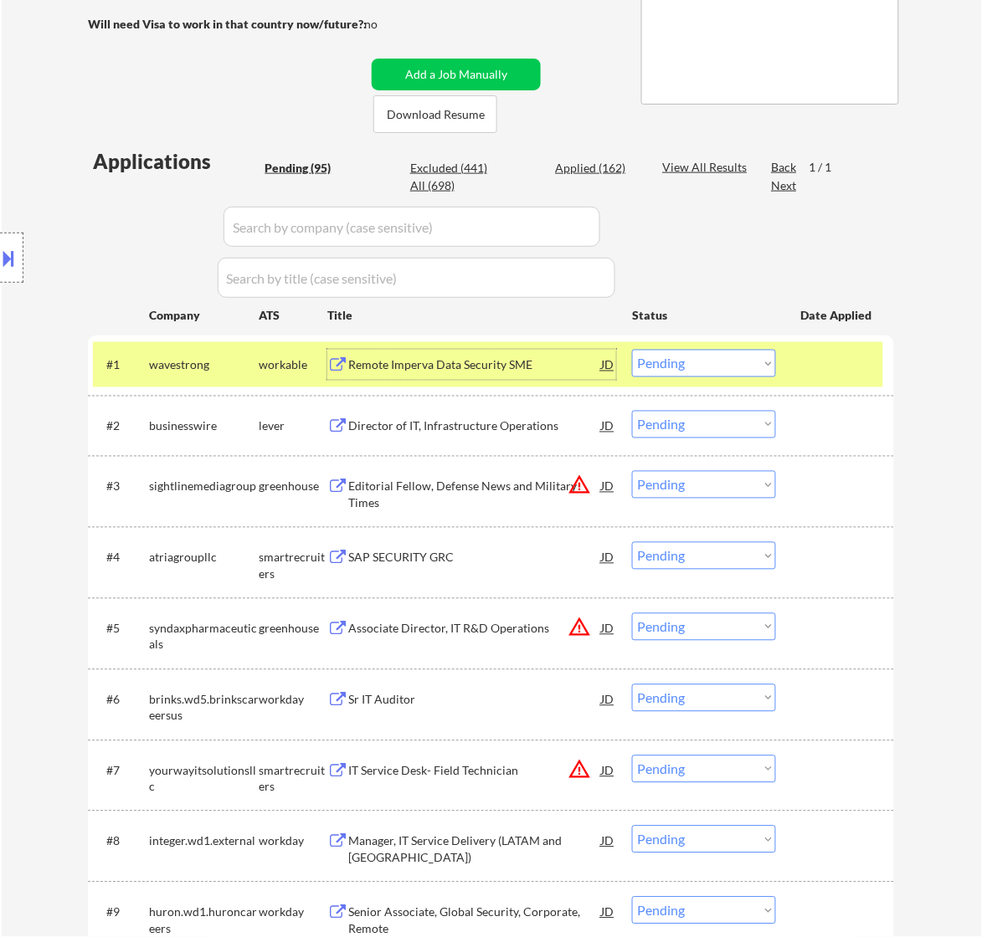
click at [733, 352] on select "Choose an option... Pending Applied Excluded (Questions) Excluded (Expired) Exc…" at bounding box center [704, 364] width 144 height 28
click at [632, 350] on select "Choose an option... Pending Applied Excluded (Questions) Excluded (Expired) Exc…" at bounding box center [704, 364] width 144 height 28
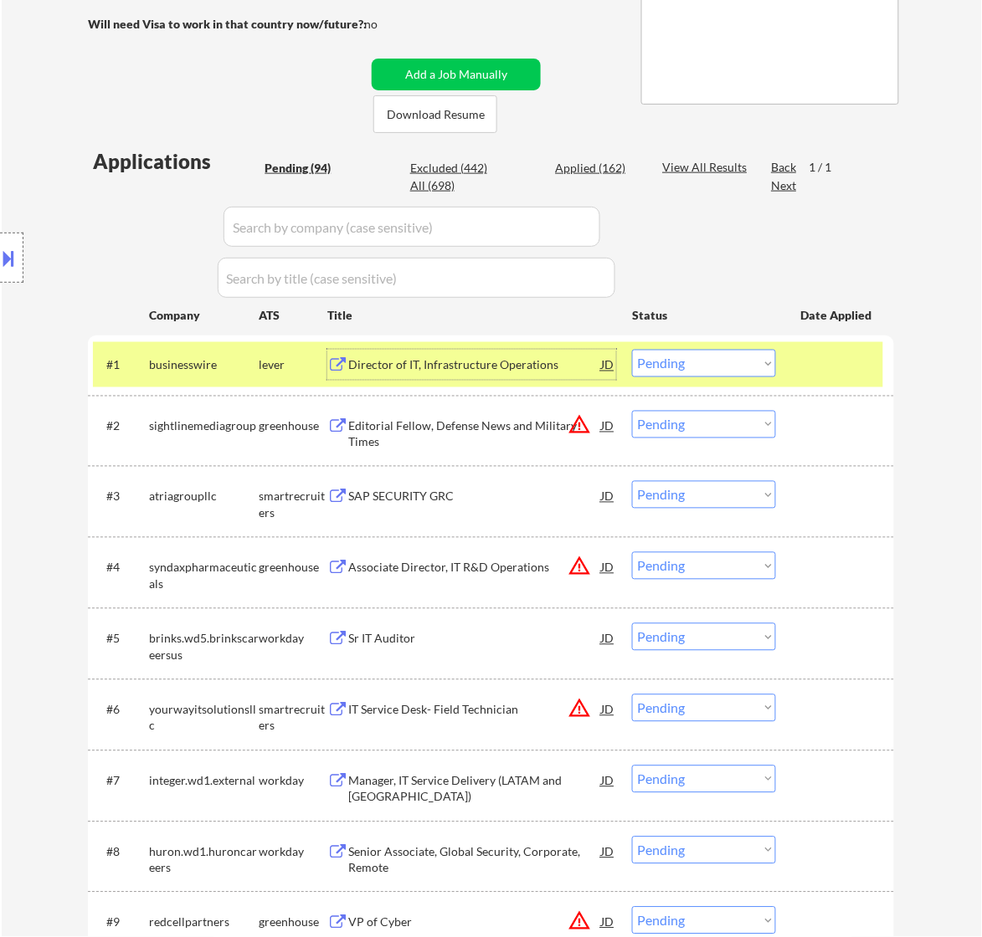
click at [505, 362] on div "Director of IT, Infrastructure Operations" at bounding box center [474, 365] width 253 height 17
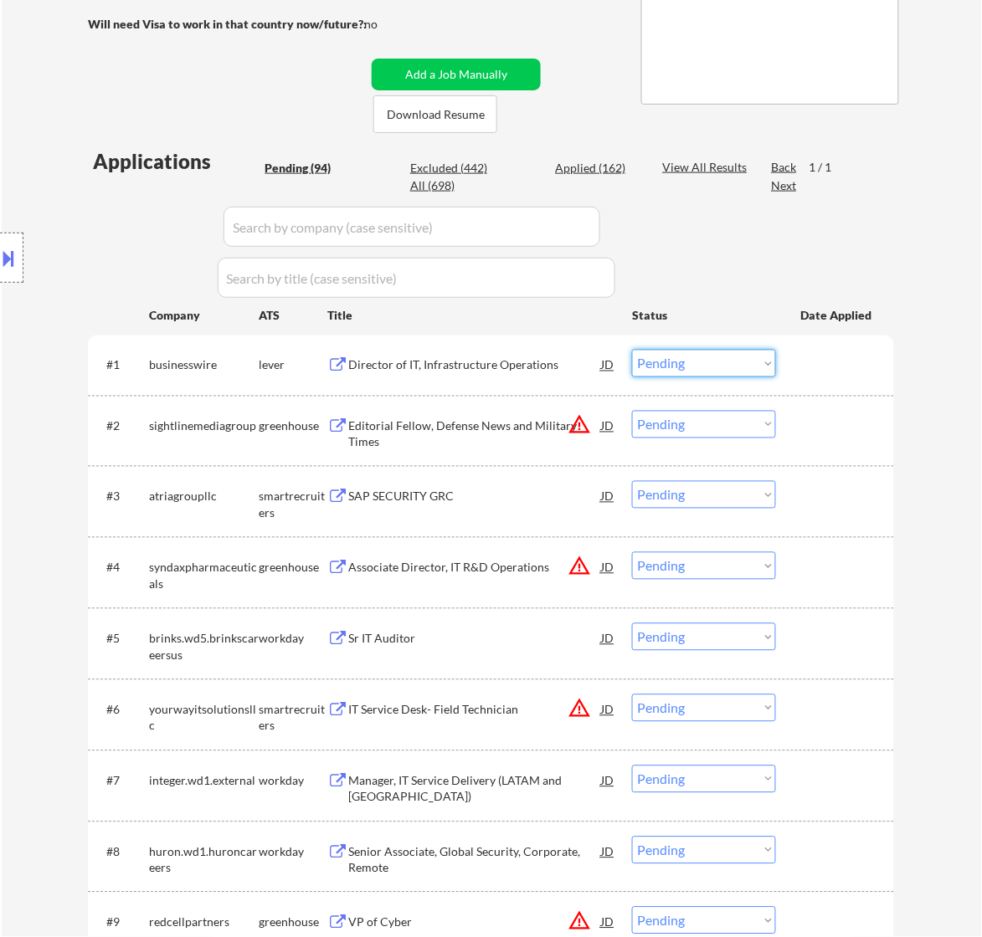
click at [670, 365] on select "Choose an option... Pending Applied Excluded (Questions) Excluded (Expired) Exc…" at bounding box center [704, 364] width 144 height 28
click at [632, 350] on select "Choose an option... Pending Applied Excluded (Questions) Excluded (Expired) Exc…" at bounding box center [704, 364] width 144 height 28
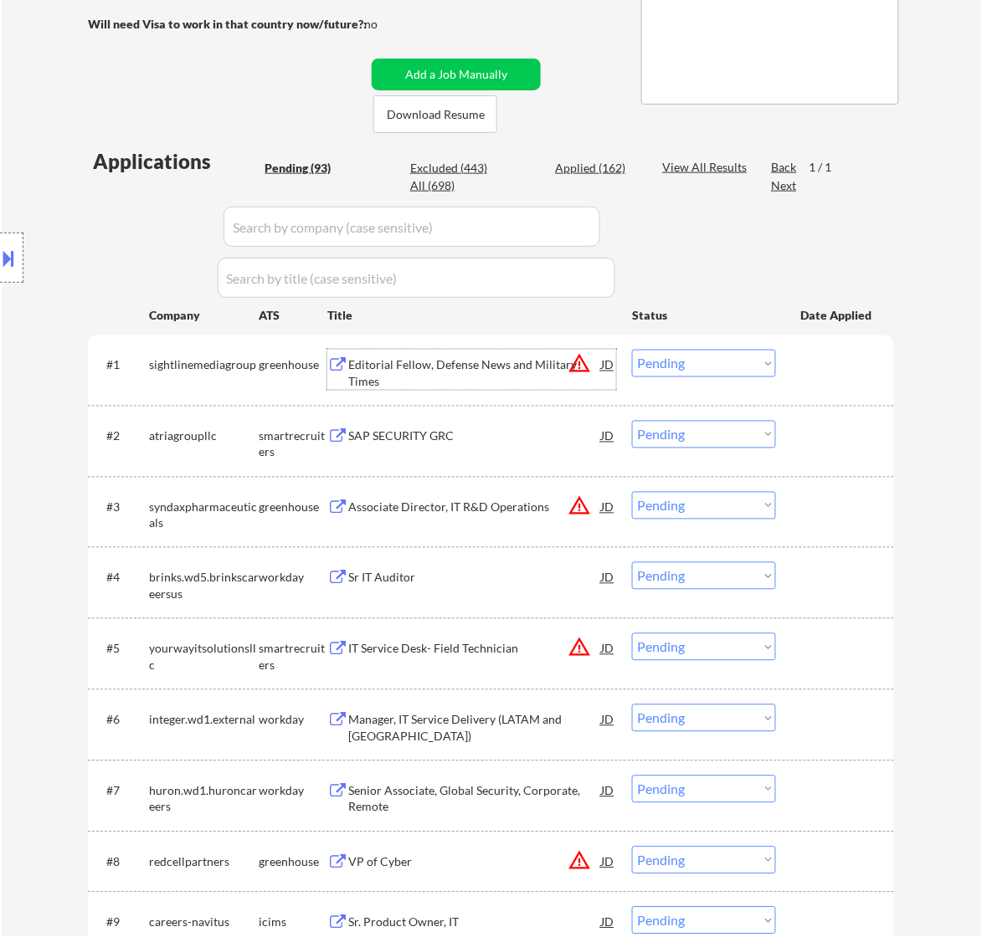
click at [433, 361] on div "Editorial Fellow, Defense News and Military Times" at bounding box center [474, 373] width 253 height 33
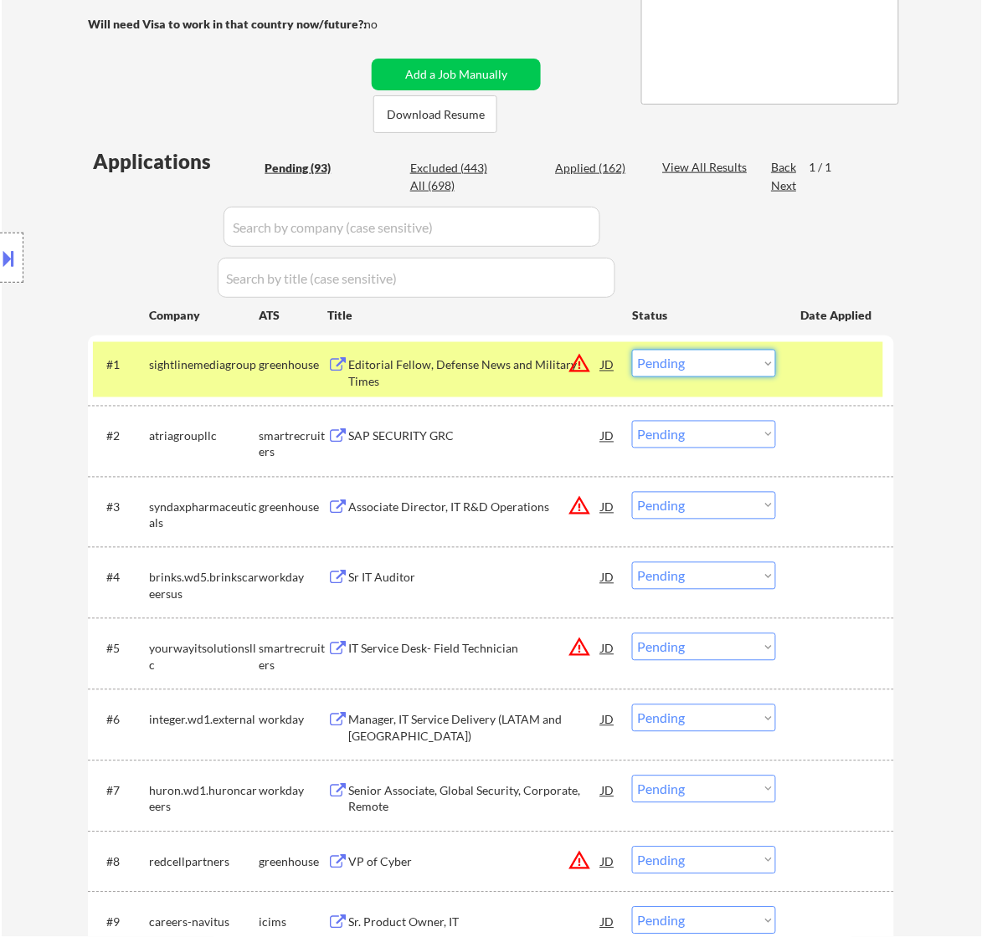
drag, startPoint x: 699, startPoint y: 358, endPoint x: 709, endPoint y: 360, distance: 10.2
click at [701, 360] on select "Choose an option... Pending Applied Excluded (Questions) Excluded (Expired) Exc…" at bounding box center [704, 364] width 144 height 28
click at [632, 350] on select "Choose an option... Pending Applied Excluded (Questions) Excluded (Expired) Exc…" at bounding box center [704, 364] width 144 height 28
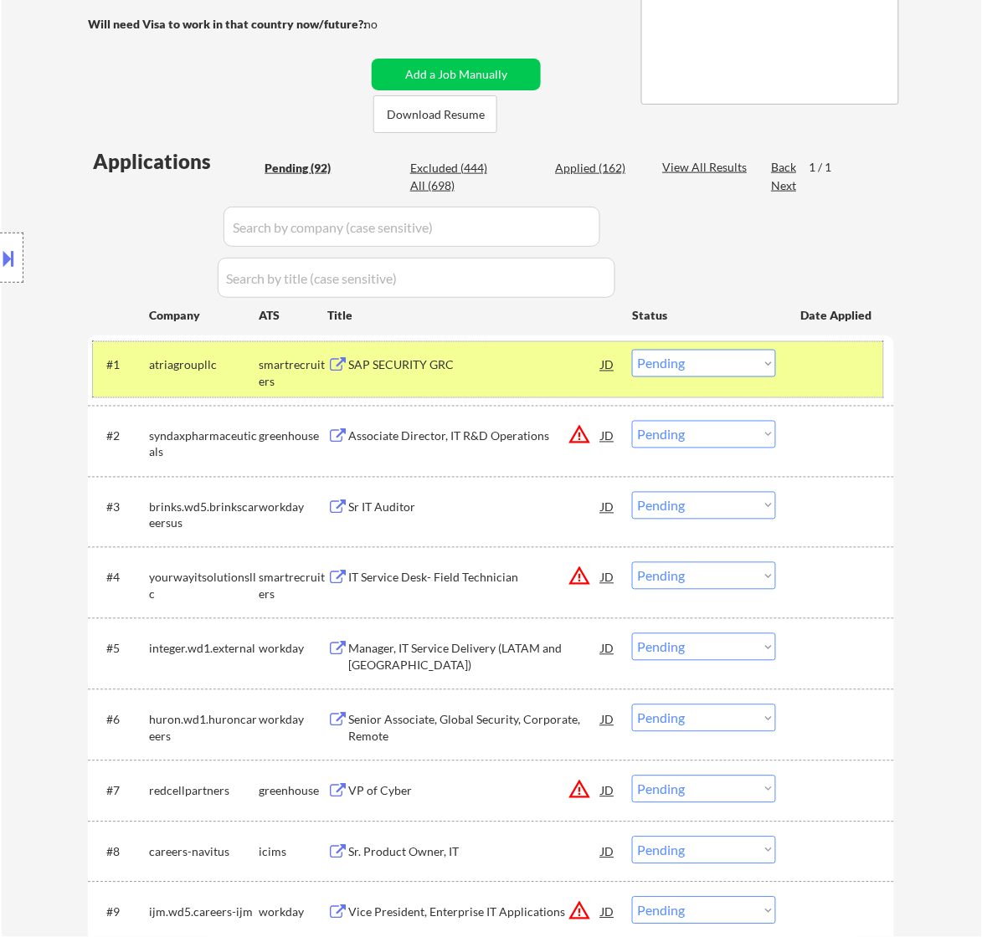
click at [498, 348] on div "#1 atriagroupllc smartrecruiters SAP SECURITY GRC JD warning_amber Choose an op…" at bounding box center [488, 369] width 790 height 55
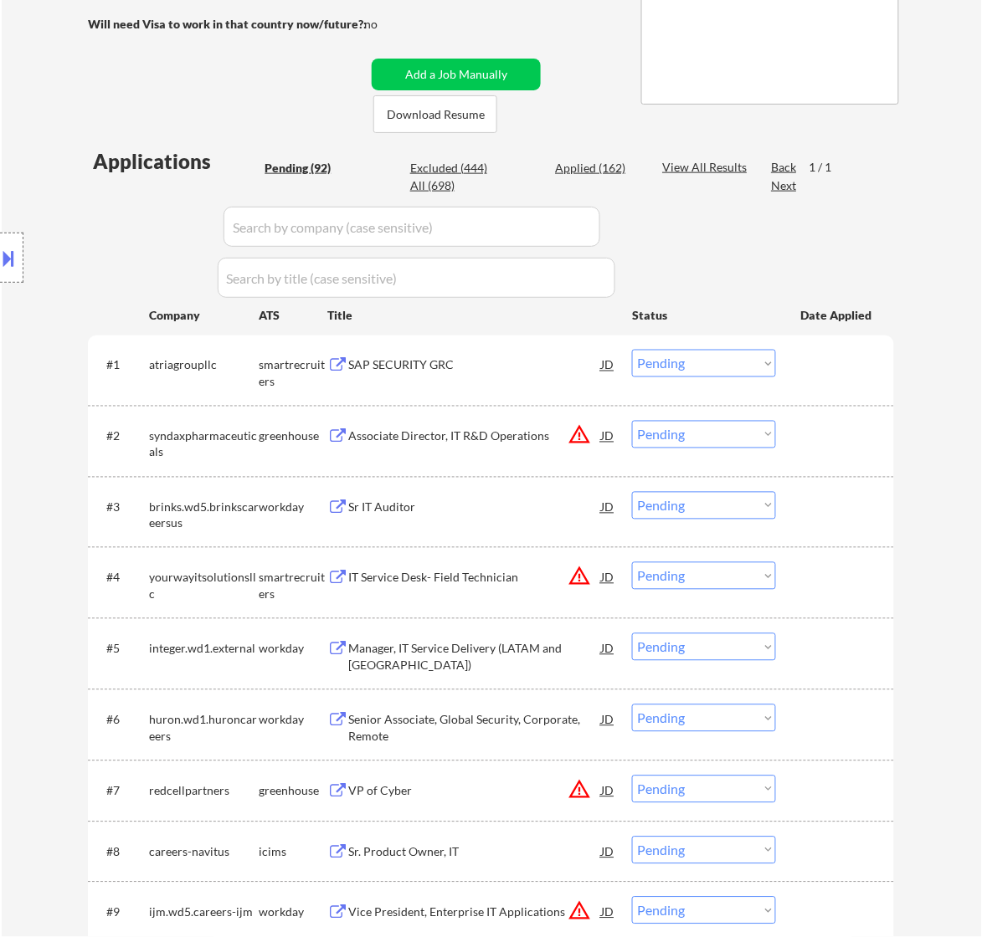
click at [512, 362] on div "SAP SECURITY GRC" at bounding box center [474, 365] width 253 height 17
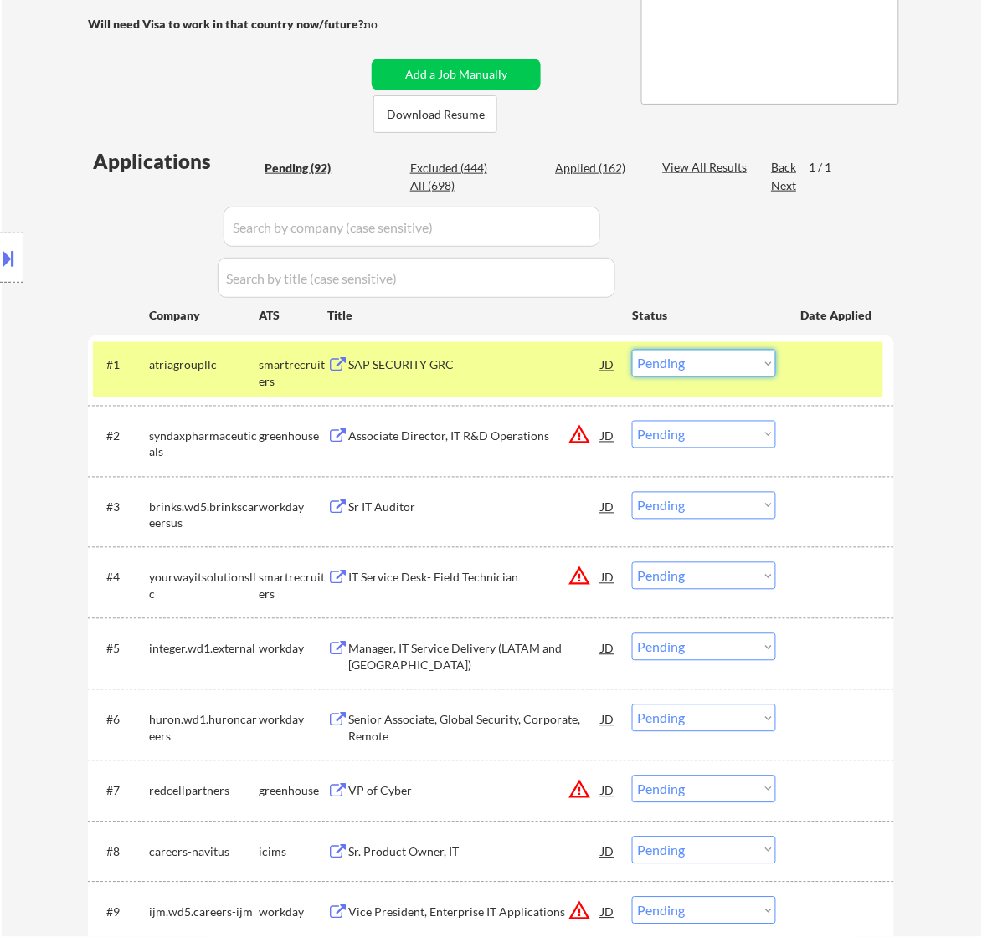
drag, startPoint x: 707, startPoint y: 362, endPoint x: 707, endPoint y: 374, distance: 11.7
click at [707, 362] on select "Choose an option... Pending Applied Excluded (Questions) Excluded (Expired) Exc…" at bounding box center [704, 364] width 144 height 28
click at [632, 350] on select "Choose an option... Pending Applied Excluded (Questions) Excluded (Expired) Exc…" at bounding box center [704, 364] width 144 height 28
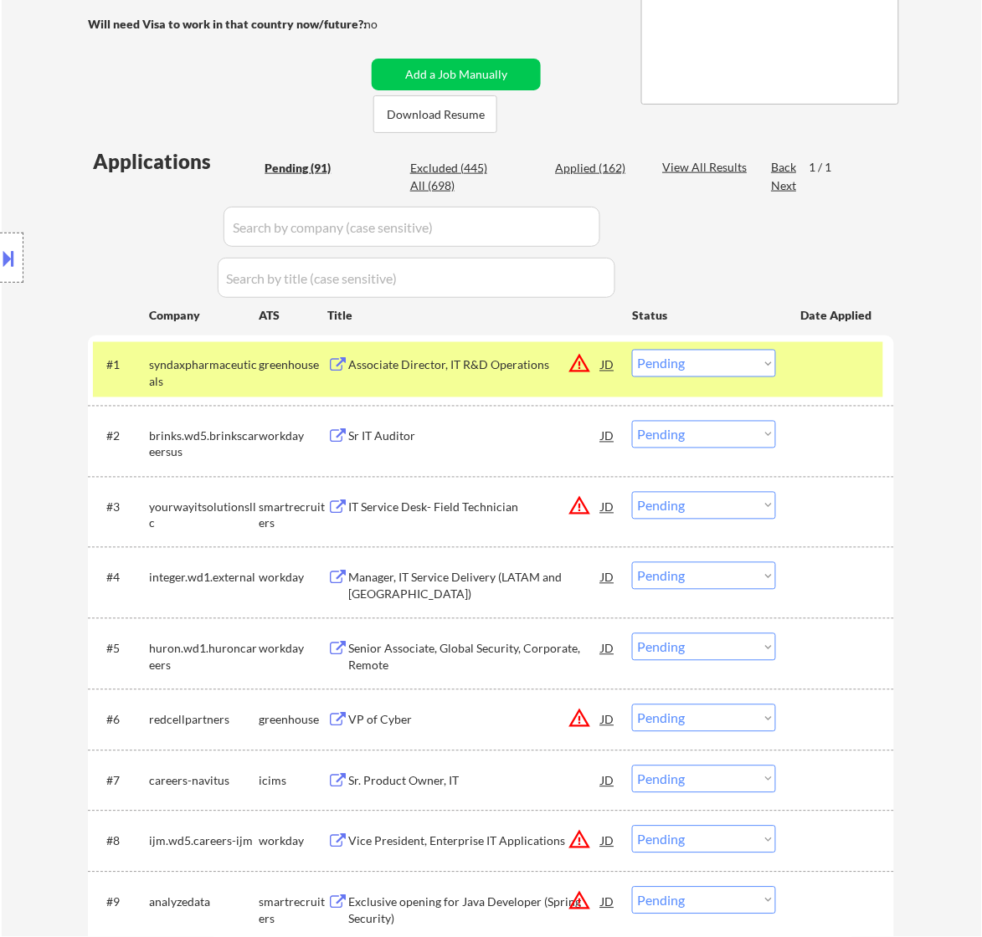
click at [467, 366] on div "Associate Director, IT R&D Operations" at bounding box center [474, 365] width 253 height 17
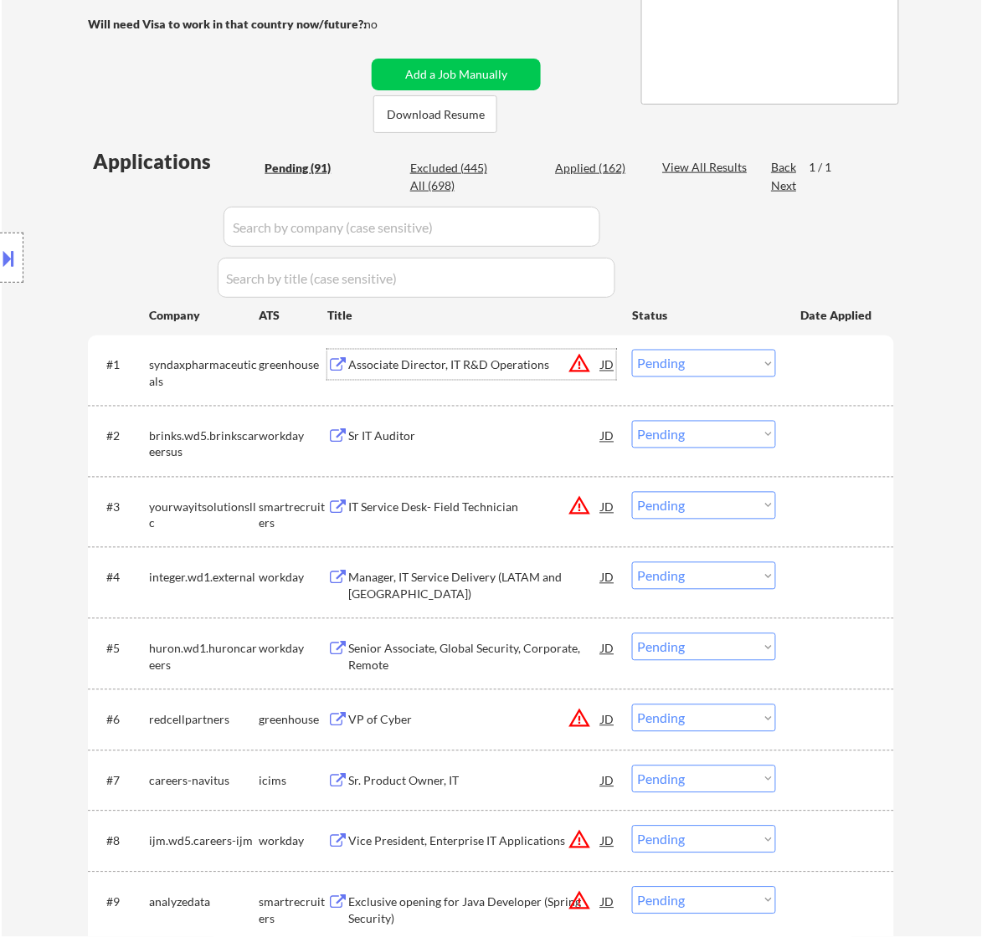
click at [697, 364] on select "Choose an option... Pending Applied Excluded (Questions) Excluded (Expired) Exc…" at bounding box center [704, 364] width 144 height 28
click at [632, 350] on select "Choose an option... Pending Applied Excluded (Questions) Excluded (Expired) Exc…" at bounding box center [704, 364] width 144 height 28
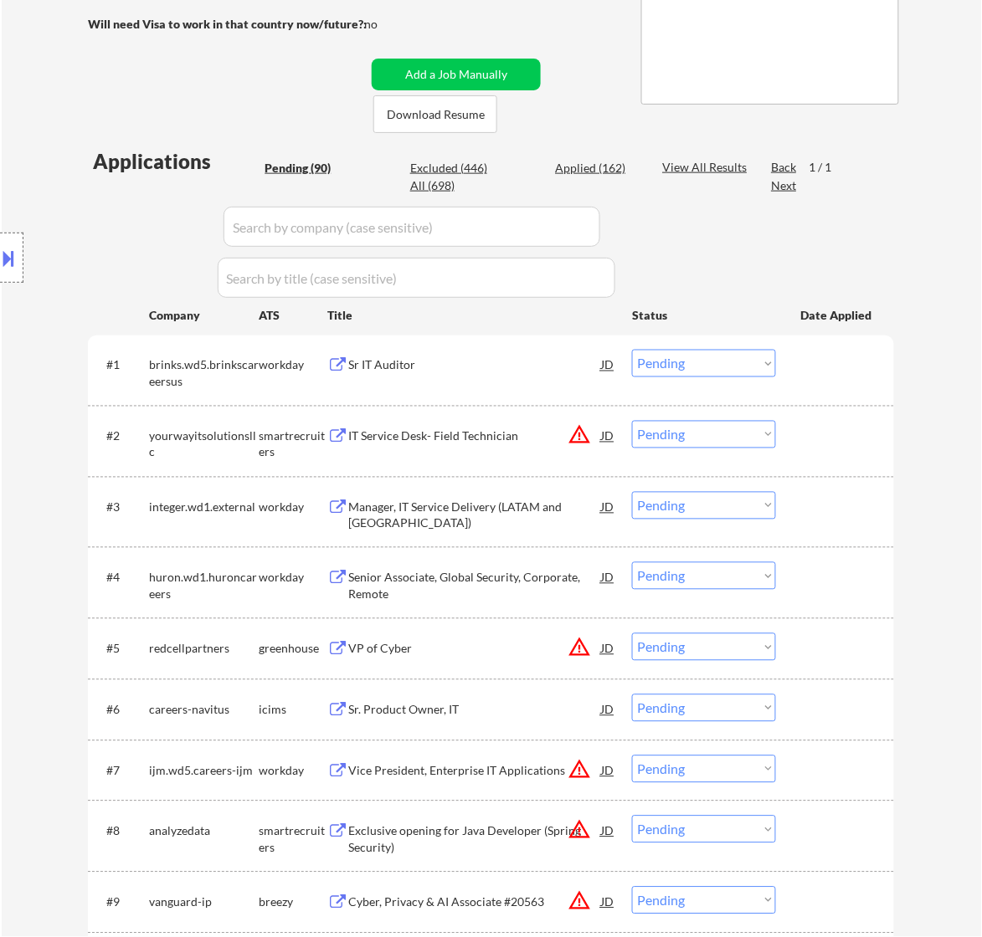
click at [537, 372] on div "Sr IT Auditor" at bounding box center [474, 365] width 253 height 17
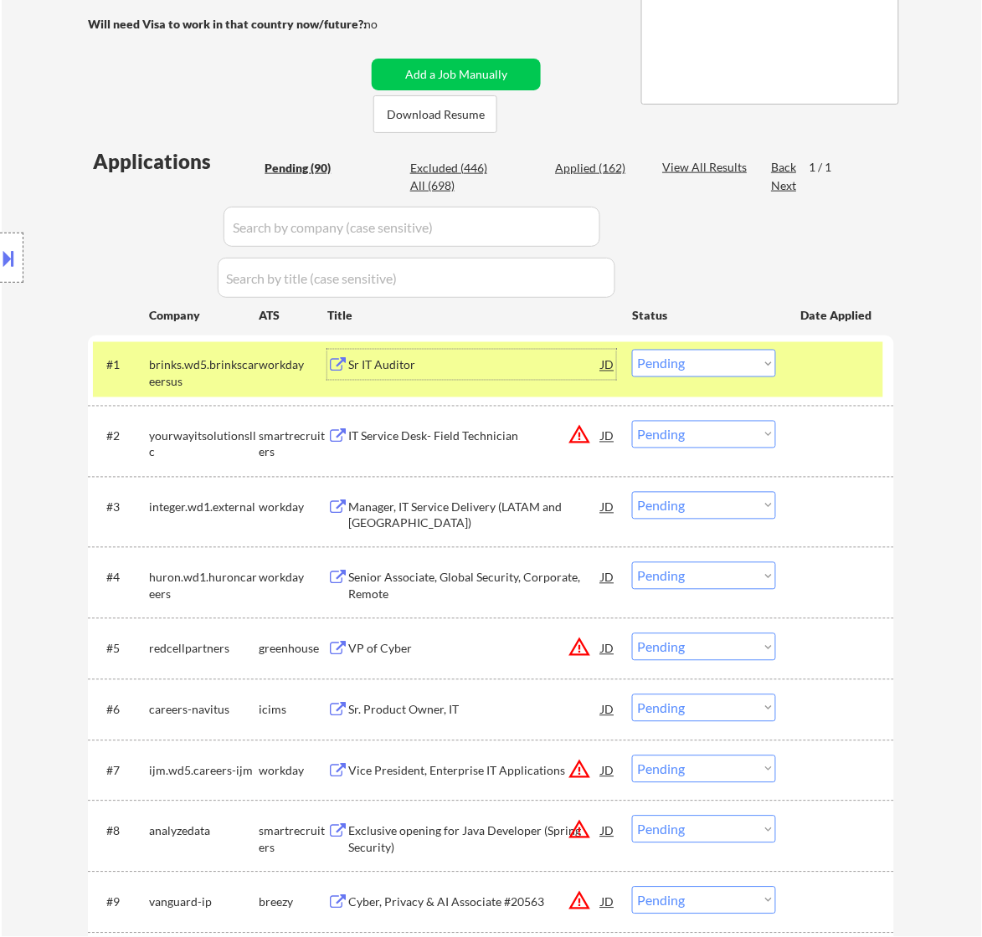
click at [703, 357] on select "Choose an option... Pending Applied Excluded (Questions) Excluded (Expired) Exc…" at bounding box center [704, 364] width 144 height 28
click at [632, 350] on select "Choose an option... Pending Applied Excluded (Questions) Excluded (Expired) Exc…" at bounding box center [704, 364] width 144 height 28
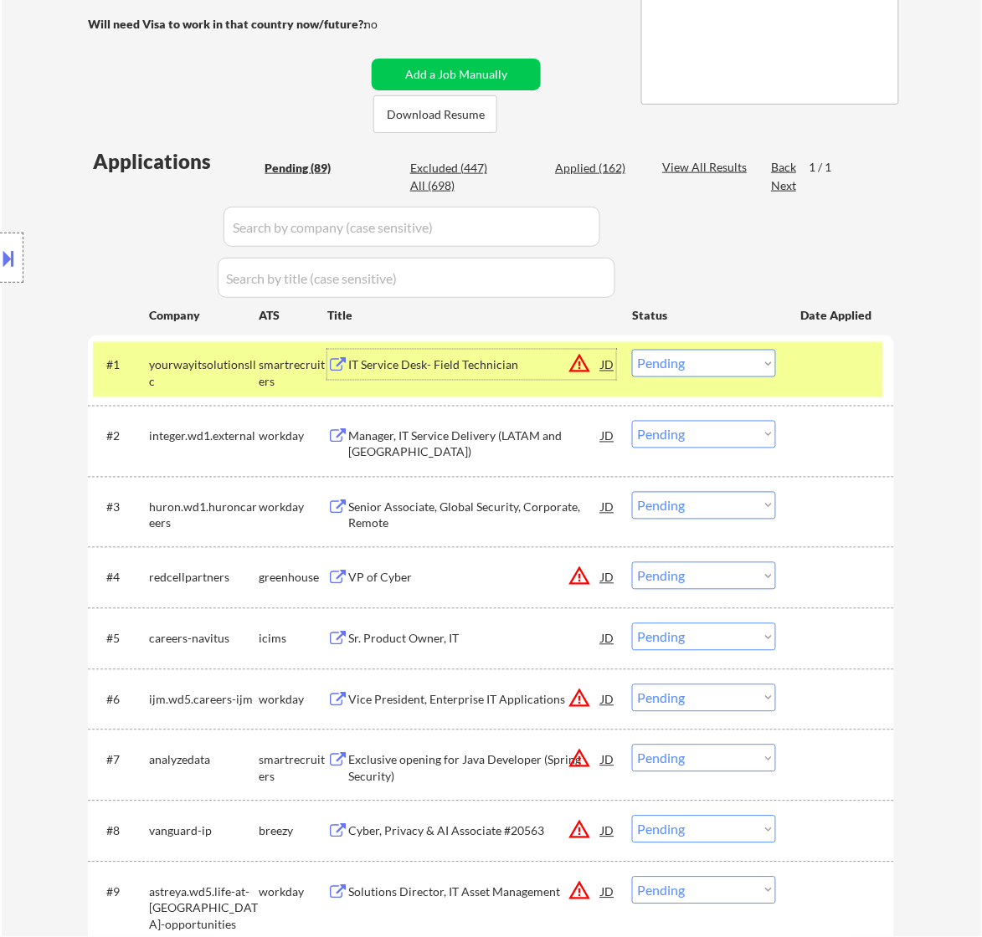
click at [526, 367] on div "IT Service Desk- Field Technician" at bounding box center [474, 365] width 253 height 17
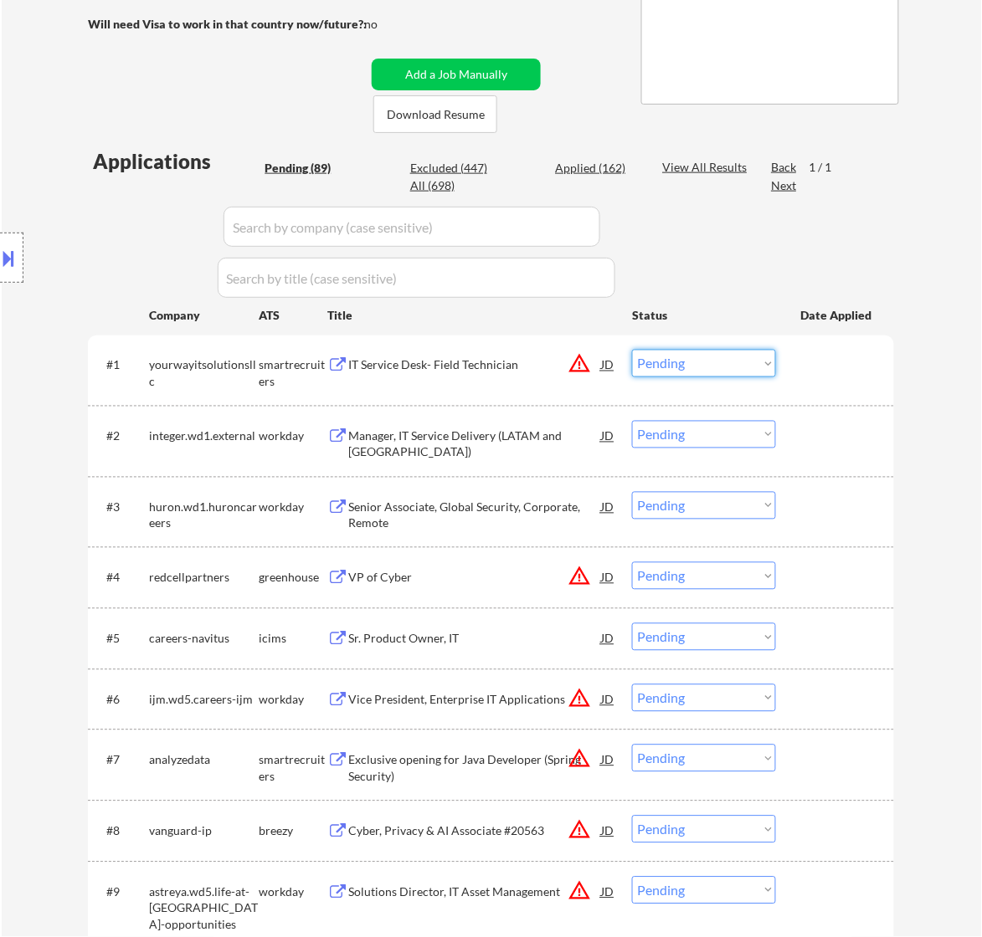
click at [682, 364] on select "Choose an option... Pending Applied Excluded (Questions) Excluded (Expired) Exc…" at bounding box center [704, 364] width 144 height 28
click at [632, 350] on select "Choose an option... Pending Applied Excluded (Questions) Excluded (Expired) Exc…" at bounding box center [704, 364] width 144 height 28
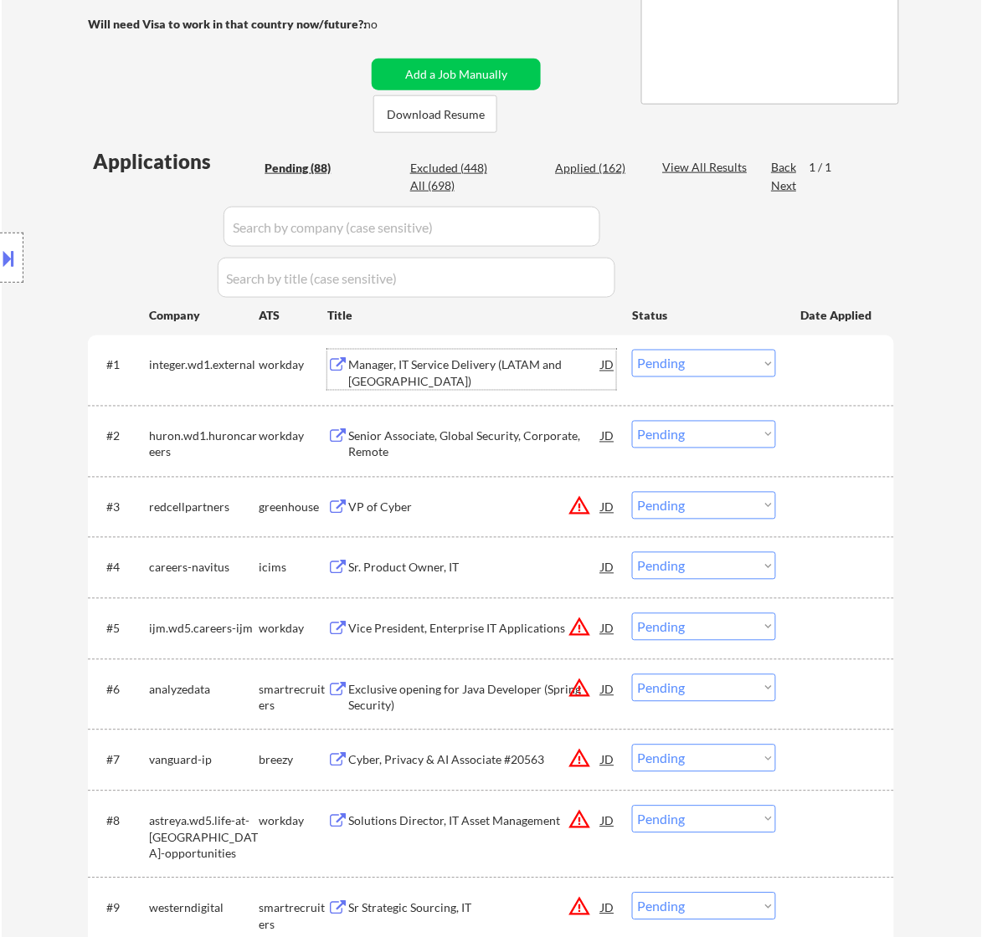
click at [498, 364] on div "Manager, IT Service Delivery (LATAM and Central USA)" at bounding box center [474, 373] width 253 height 33
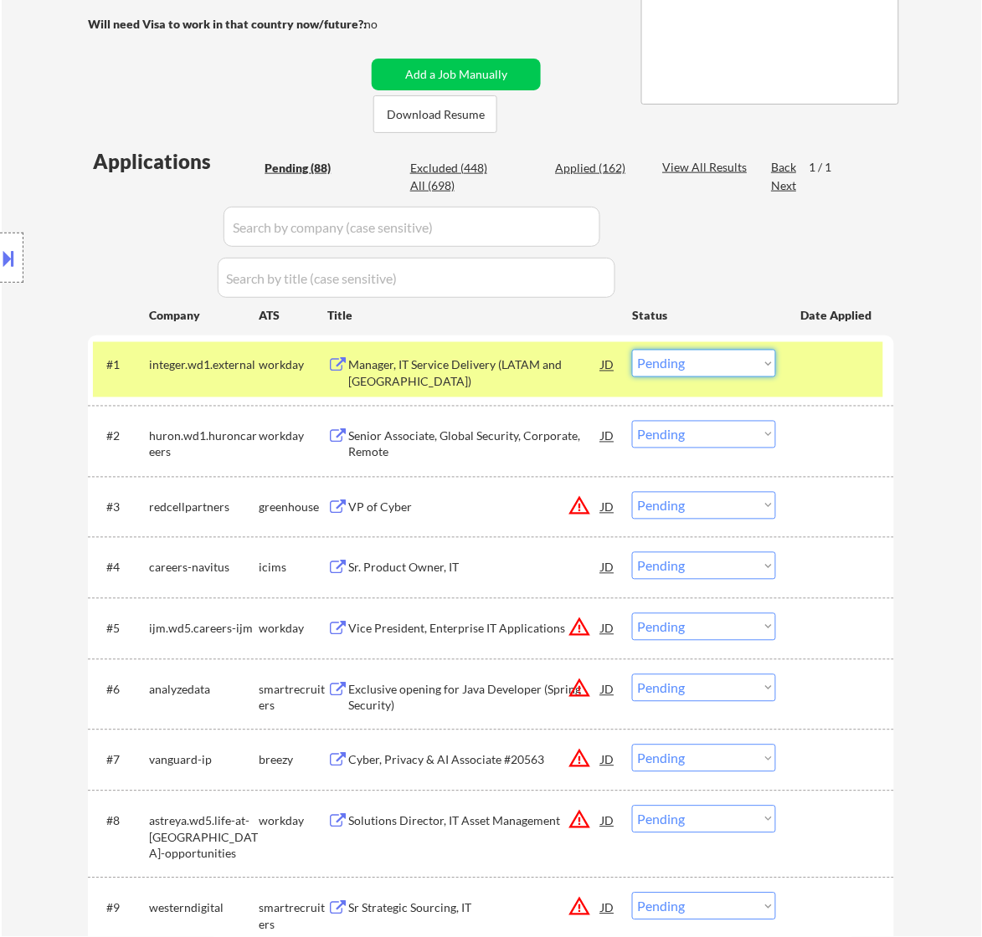
click at [646, 361] on select "Choose an option... Pending Applied Excluded (Questions) Excluded (Expired) Exc…" at bounding box center [704, 364] width 144 height 28
click at [632, 350] on select "Choose an option... Pending Applied Excluded (Questions) Excluded (Expired) Exc…" at bounding box center [704, 364] width 144 height 28
select select ""pending""
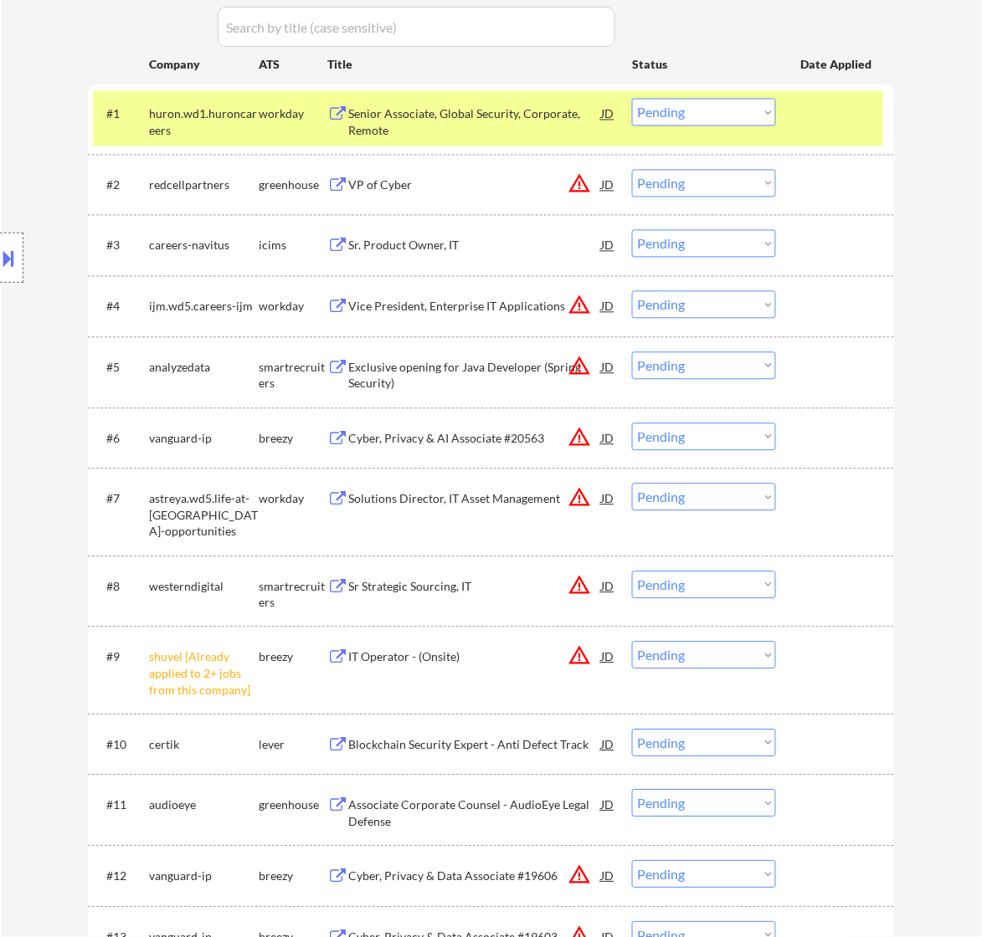
scroll to position [628, 0]
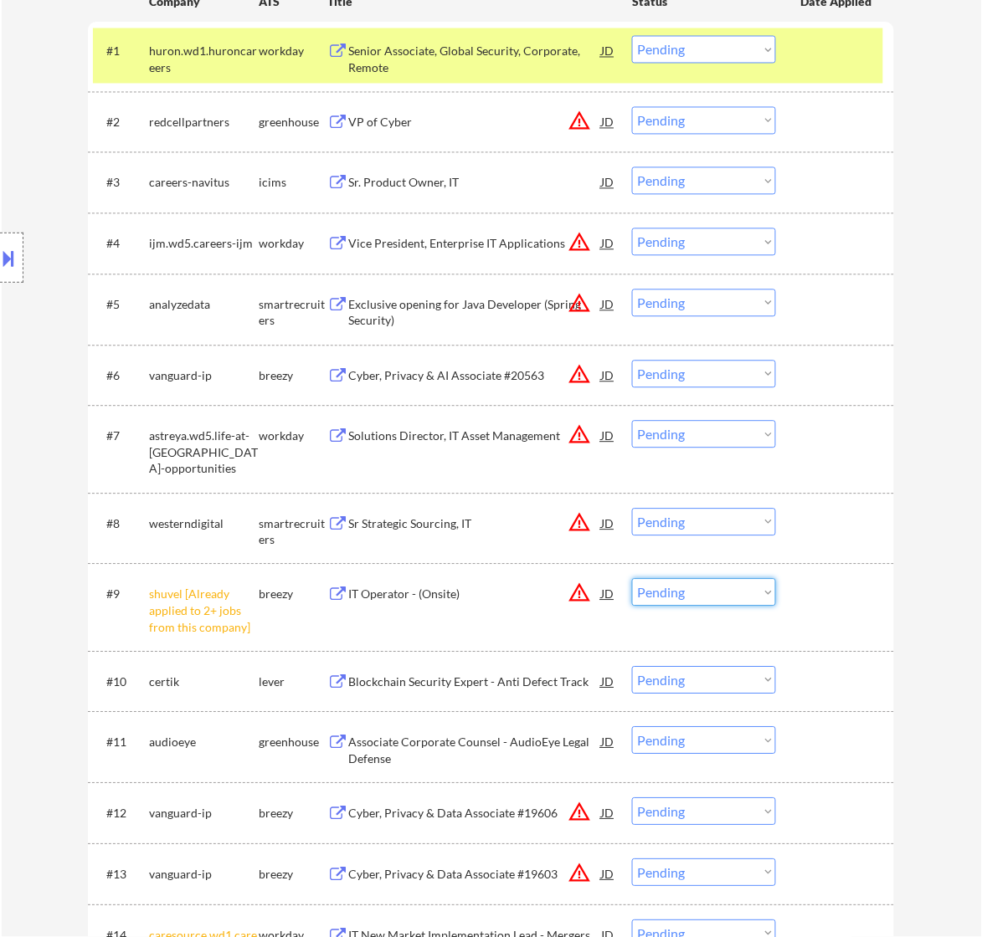
click at [713, 588] on select "Choose an option... Pending Applied Excluded (Questions) Excluded (Expired) Exc…" at bounding box center [704, 593] width 144 height 28
click at [632, 579] on select "Choose an option... Pending Applied Excluded (Questions) Excluded (Expired) Exc…" at bounding box center [704, 593] width 144 height 28
select select ""pending""
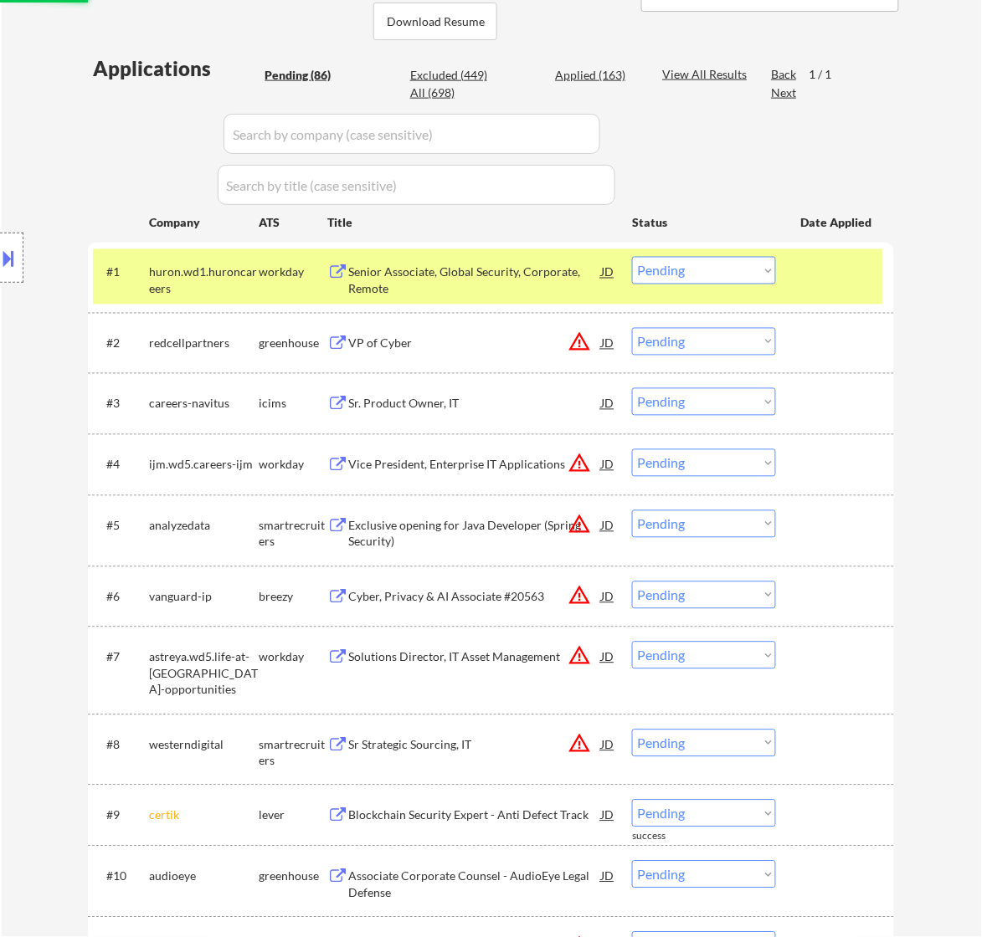
scroll to position [314, 0]
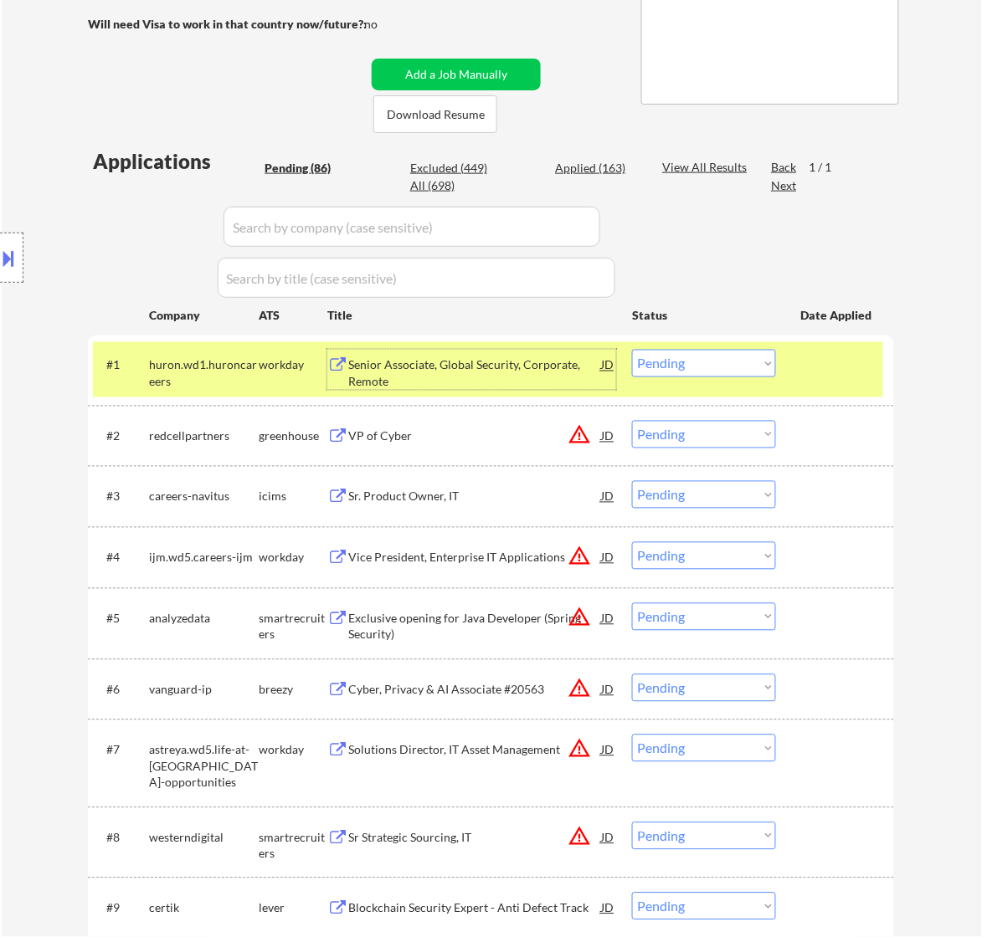
click at [481, 358] on div "Senior Associate, Global Security, Corporate, Remote" at bounding box center [474, 373] width 253 height 33
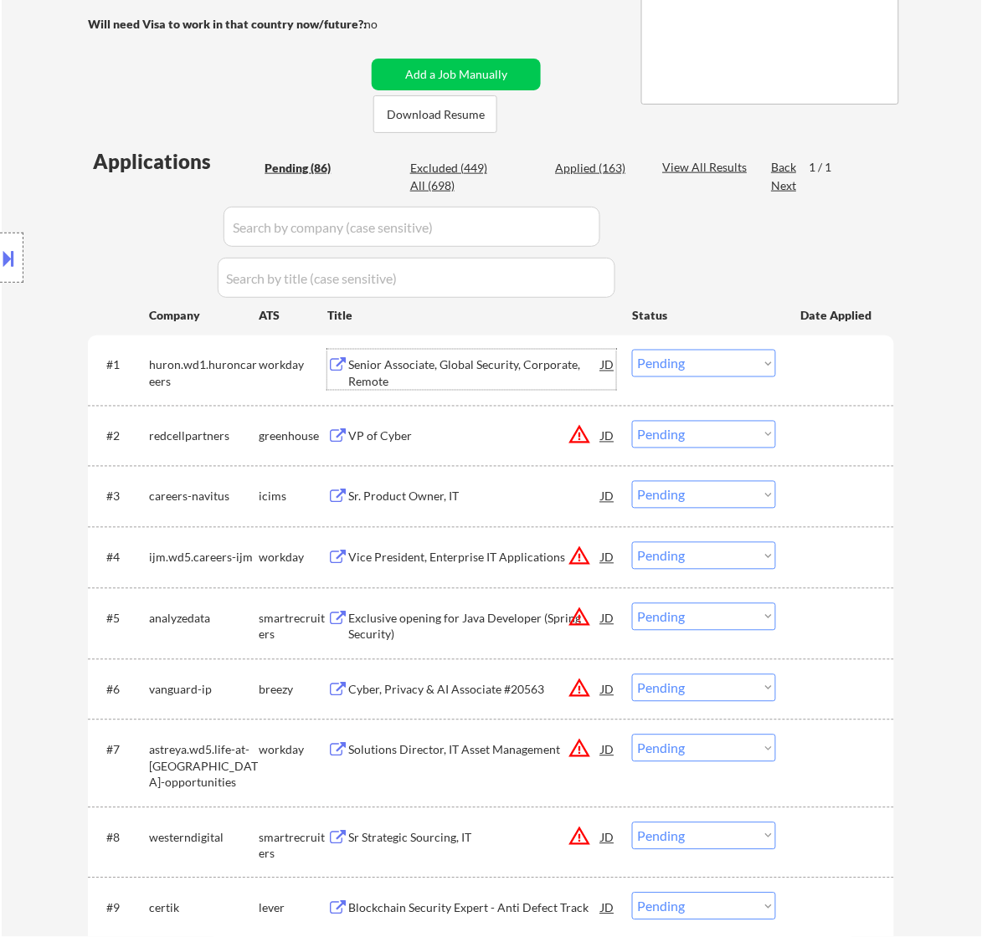
click at [705, 367] on select "Choose an option... Pending Applied Excluded (Questions) Excluded (Expired) Exc…" at bounding box center [704, 364] width 144 height 28
click at [632, 350] on select "Choose an option... Pending Applied Excluded (Questions) Excluded (Expired) Exc…" at bounding box center [704, 364] width 144 height 28
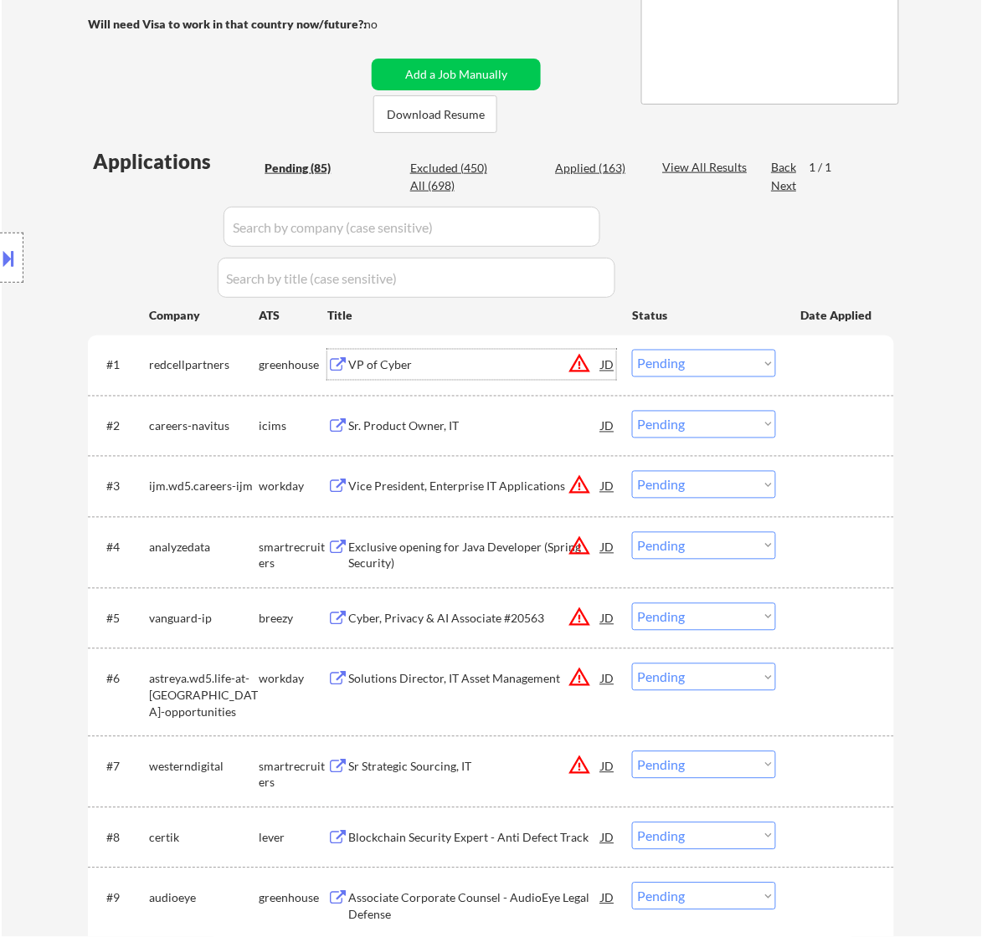
click at [492, 354] on div "VP of Cyber" at bounding box center [474, 365] width 253 height 30
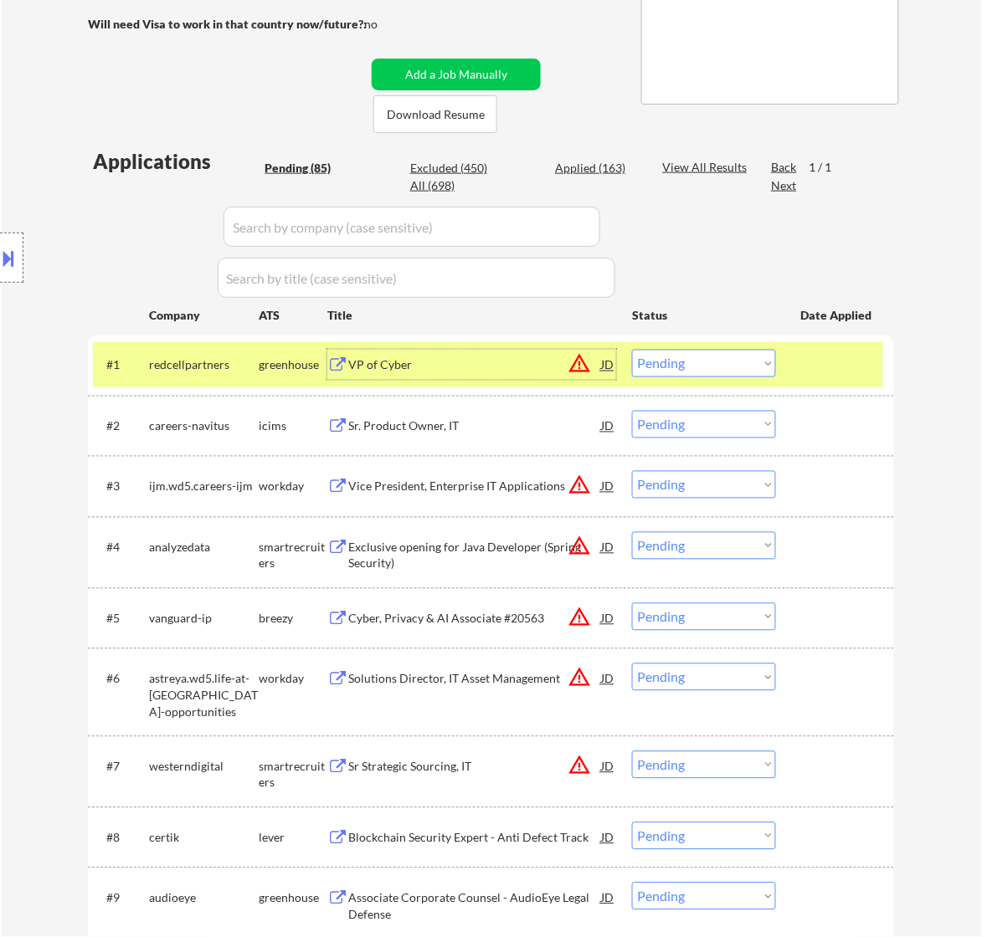
click at [731, 360] on select "Choose an option... Pending Applied Excluded (Questions) Excluded (Expired) Exc…" at bounding box center [704, 364] width 144 height 28
click at [632, 350] on select "Choose an option... Pending Applied Excluded (Questions) Excluded (Expired) Exc…" at bounding box center [704, 364] width 144 height 28
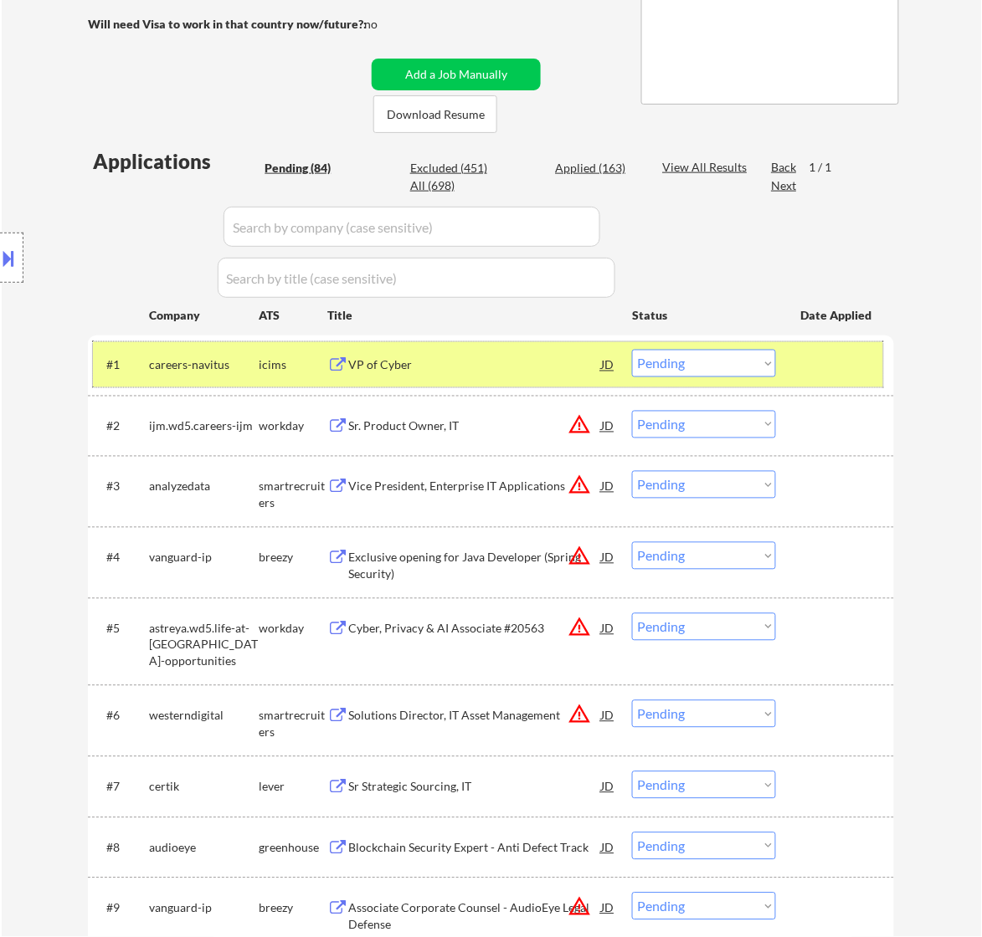
click at [500, 385] on div "#1 careers-navitus icims VP of Cyber JD warning_amber Choose an option... Pendi…" at bounding box center [488, 364] width 790 height 45
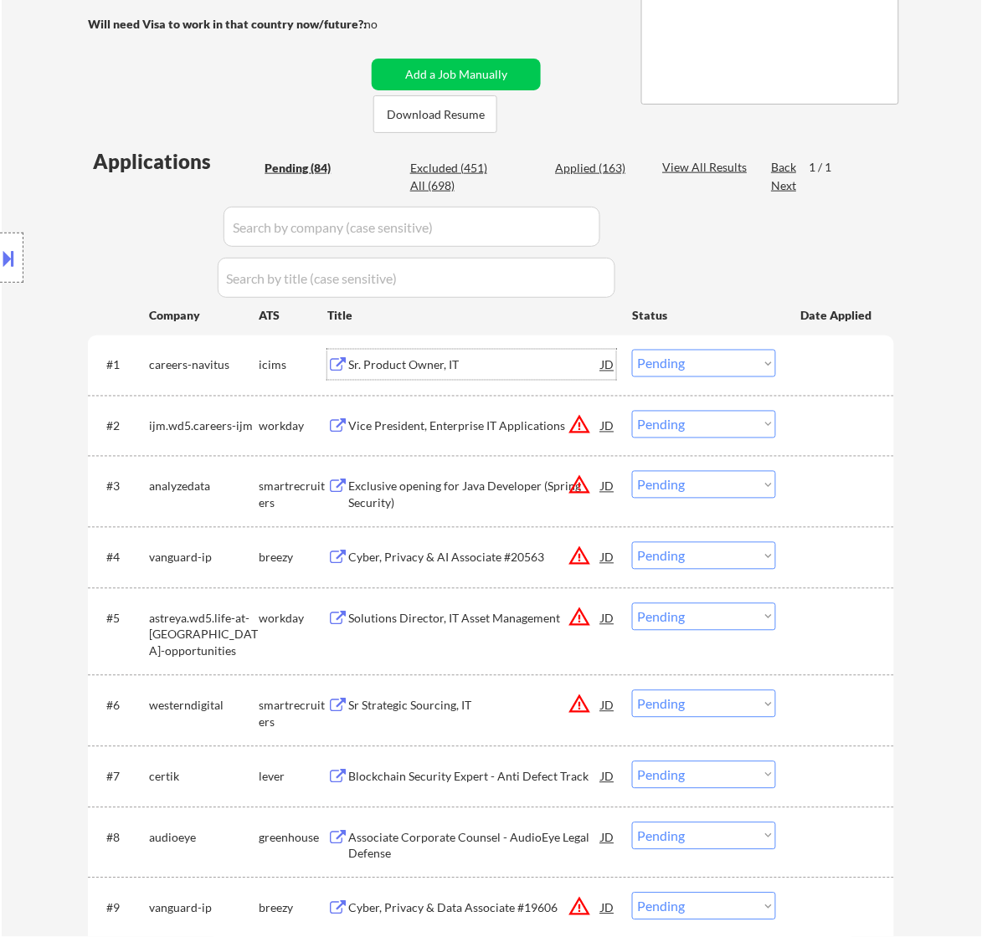
click at [499, 372] on div "Sr. Product Owner, IT" at bounding box center [474, 365] width 253 height 17
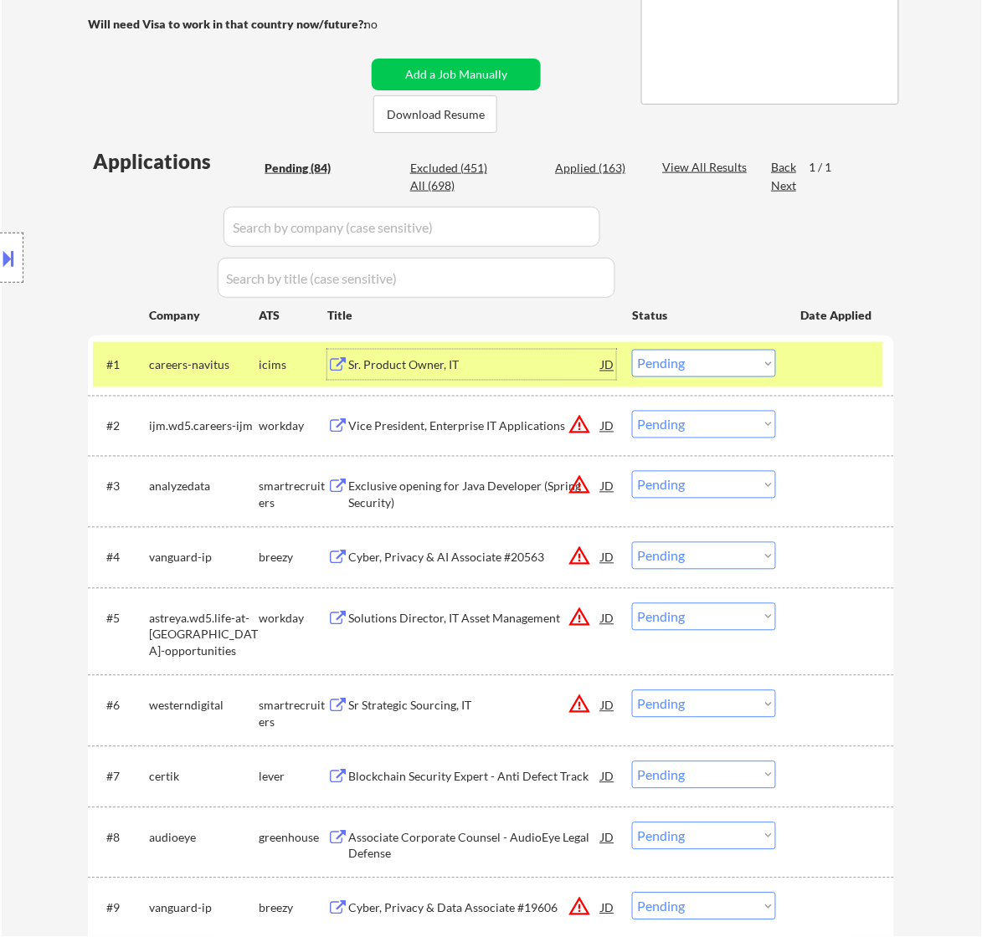
click at [732, 362] on select "Choose an option... Pending Applied Excluded (Questions) Excluded (Expired) Exc…" at bounding box center [704, 364] width 144 height 28
click at [632, 350] on select "Choose an option... Pending Applied Excluded (Questions) Excluded (Expired) Exc…" at bounding box center [704, 364] width 144 height 28
select select ""pending""
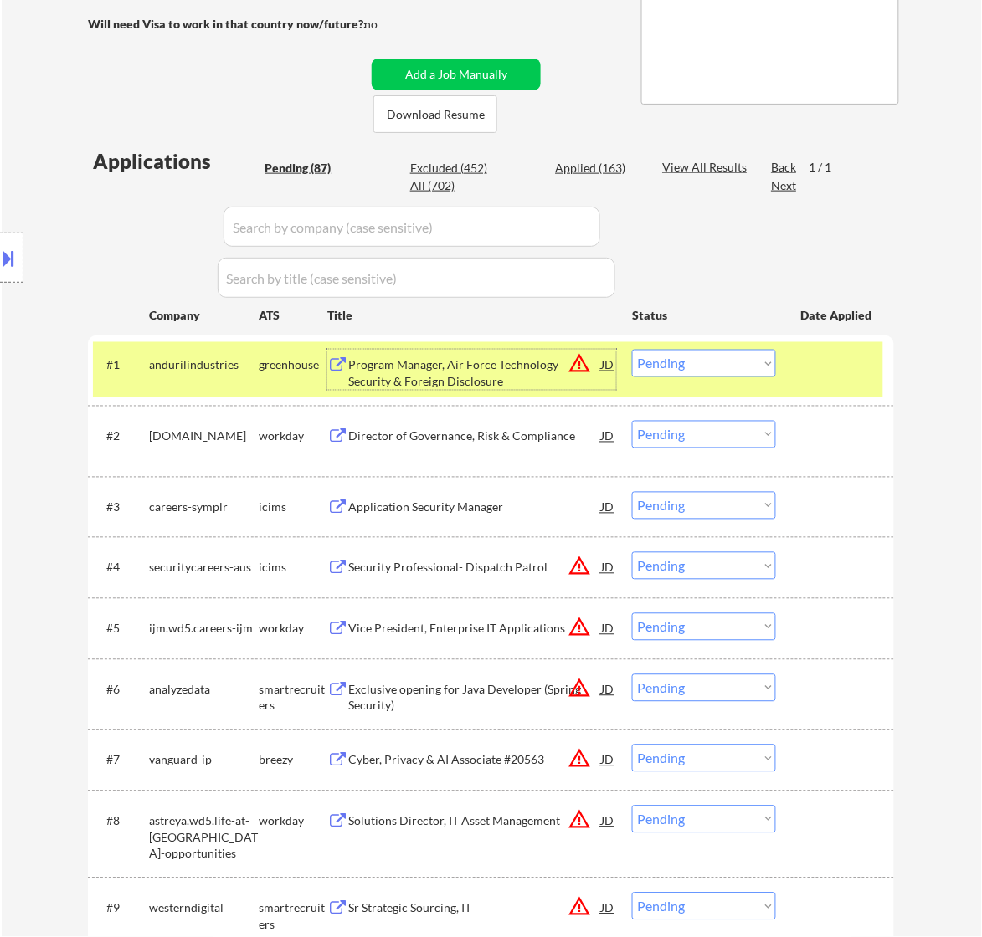
click at [530, 377] on div "Program Manager, Air Force Technology Security & Foreign Disclosure" at bounding box center [474, 373] width 253 height 33
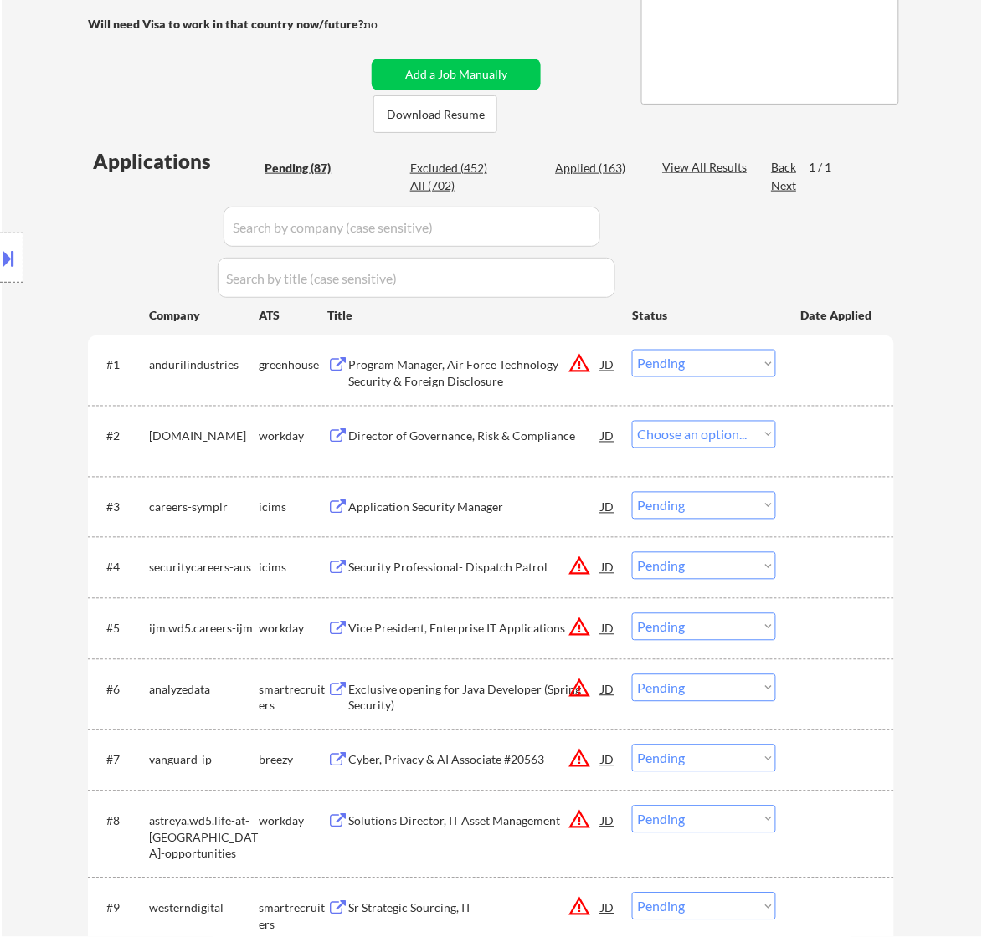
select select ""pending""
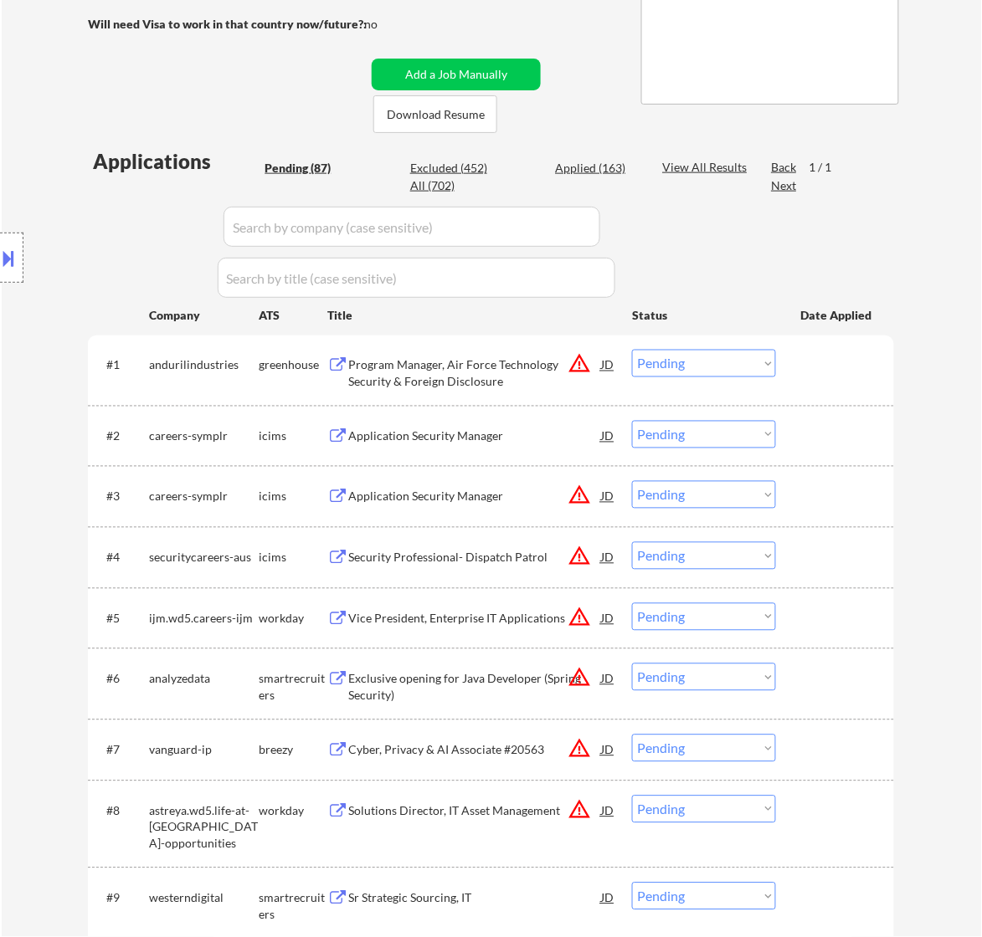
select select ""PLACEHOLDER_1427118222253""
select select ""pending""
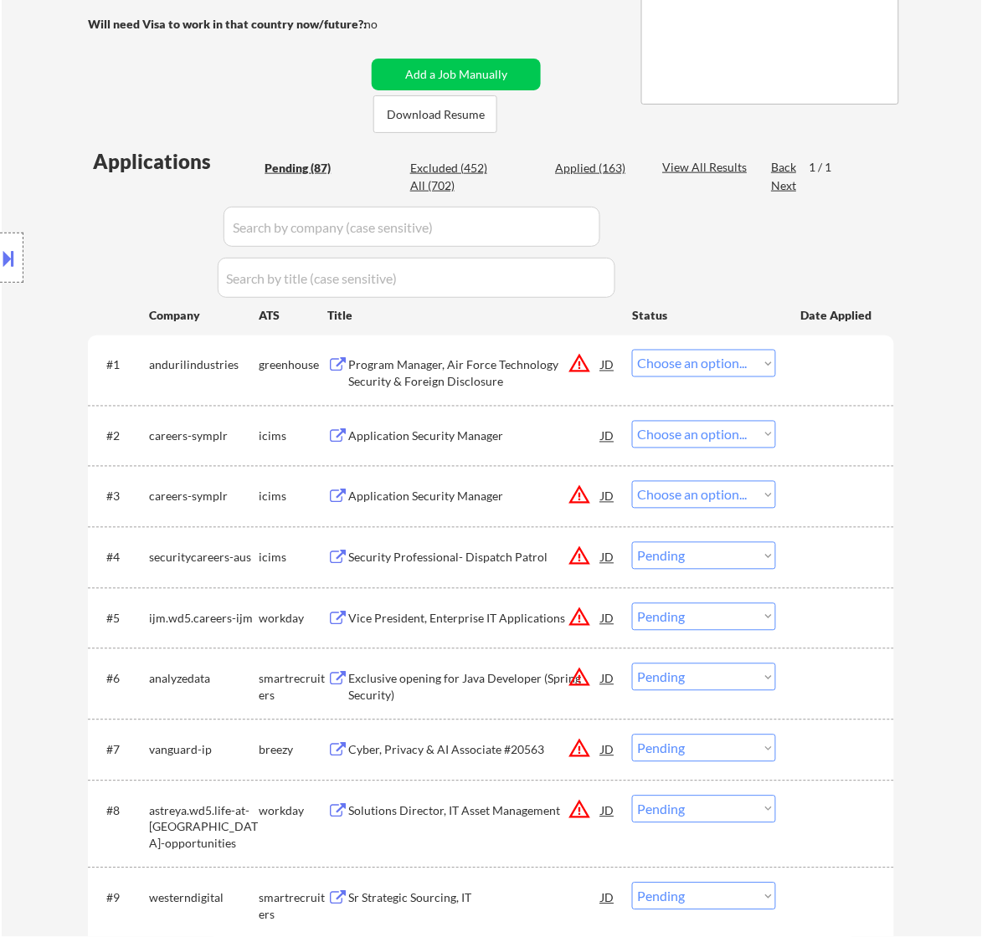
select select ""pending""
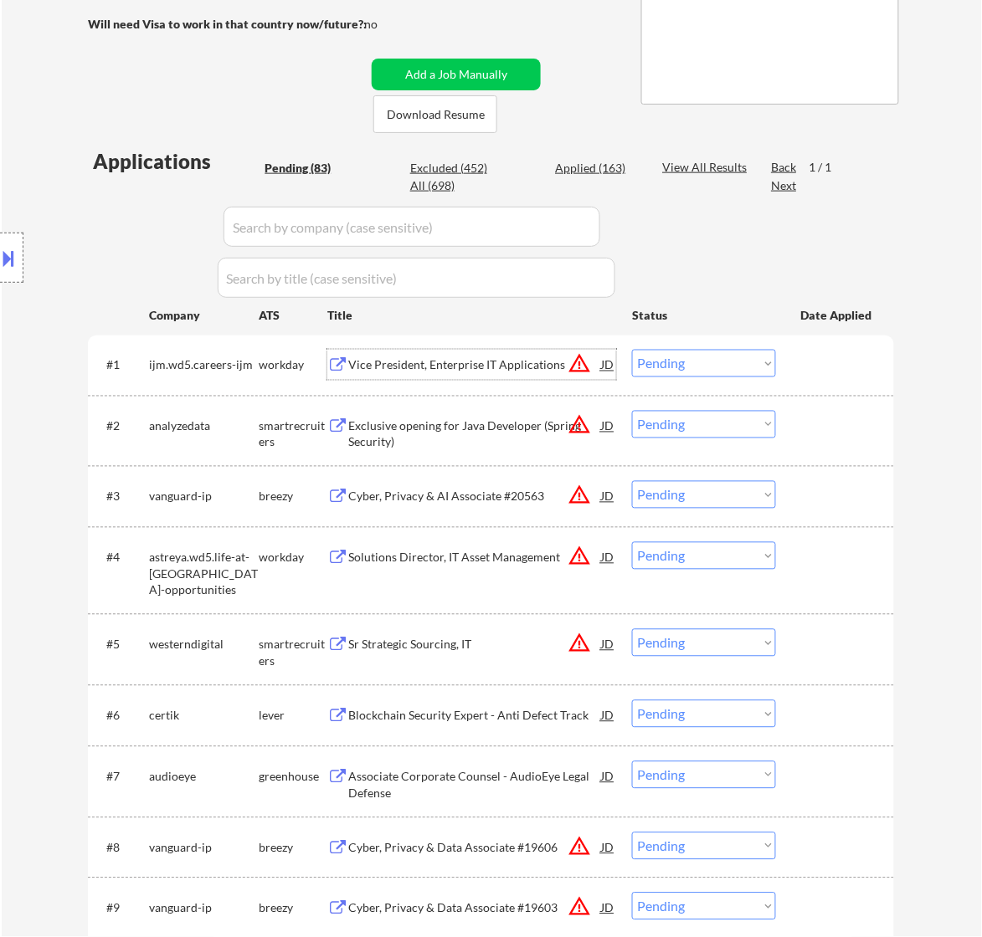
click at [734, 365] on select "Choose an option... Pending Applied Excluded (Questions) Excluded (Expired) Exc…" at bounding box center [704, 364] width 144 height 28
click at [632, 350] on select "Choose an option... Pending Applied Excluded (Questions) Excluded (Expired) Exc…" at bounding box center [704, 364] width 144 height 28
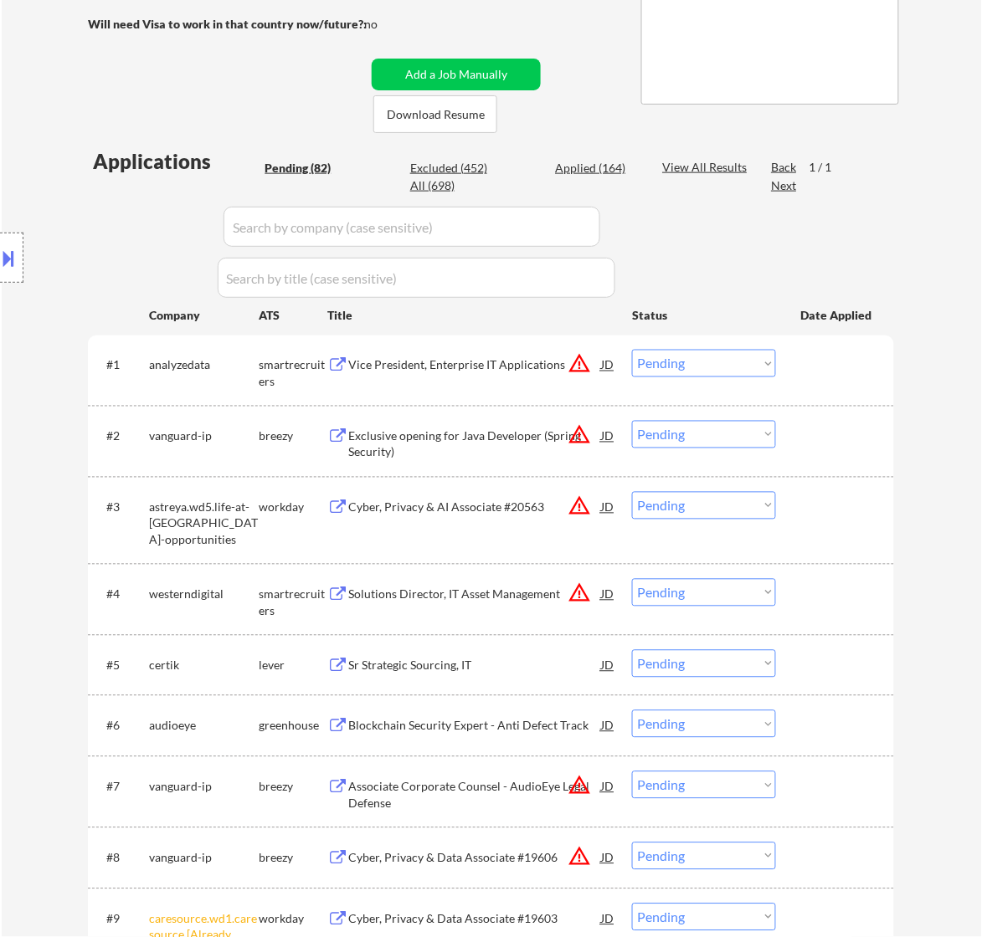
click at [516, 362] on div "Vice President, Enterprise IT Applications" at bounding box center [474, 365] width 253 height 17
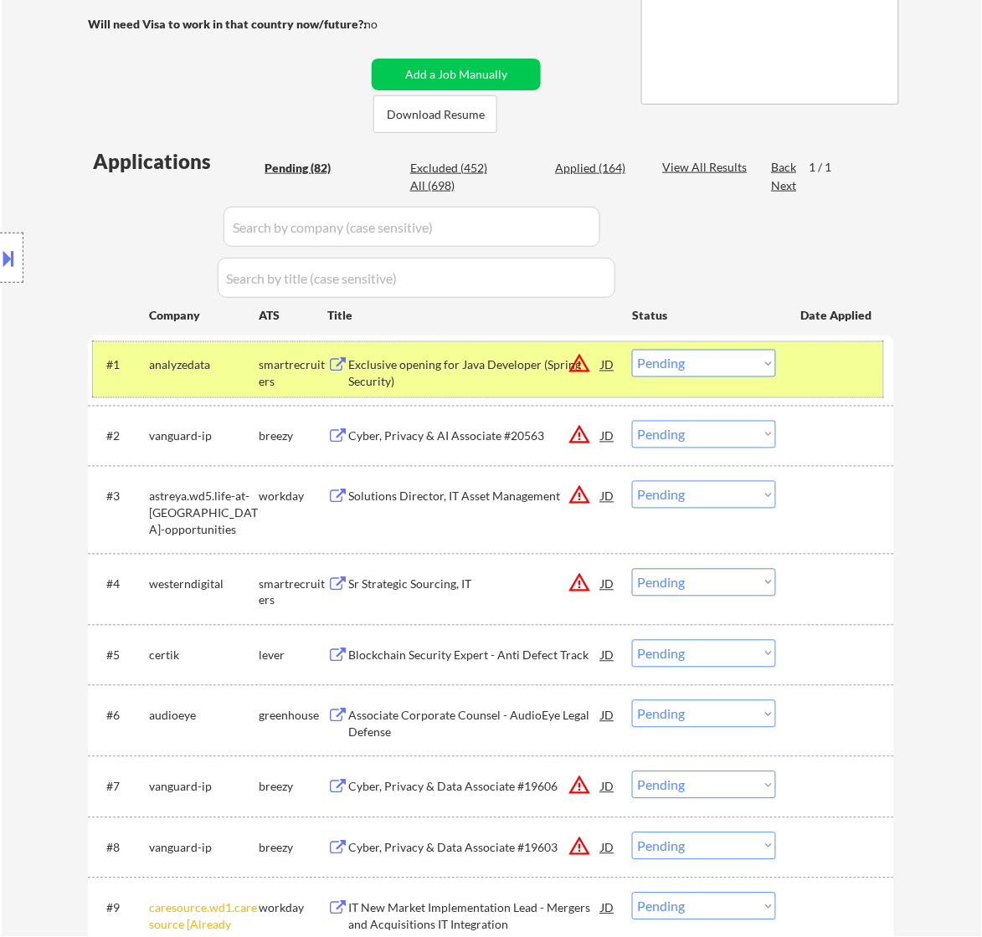
click at [752, 383] on div "#1 analyzedata smartrecruiters Exclusive opening for Java Developer (Spring Sec…" at bounding box center [488, 369] width 790 height 55
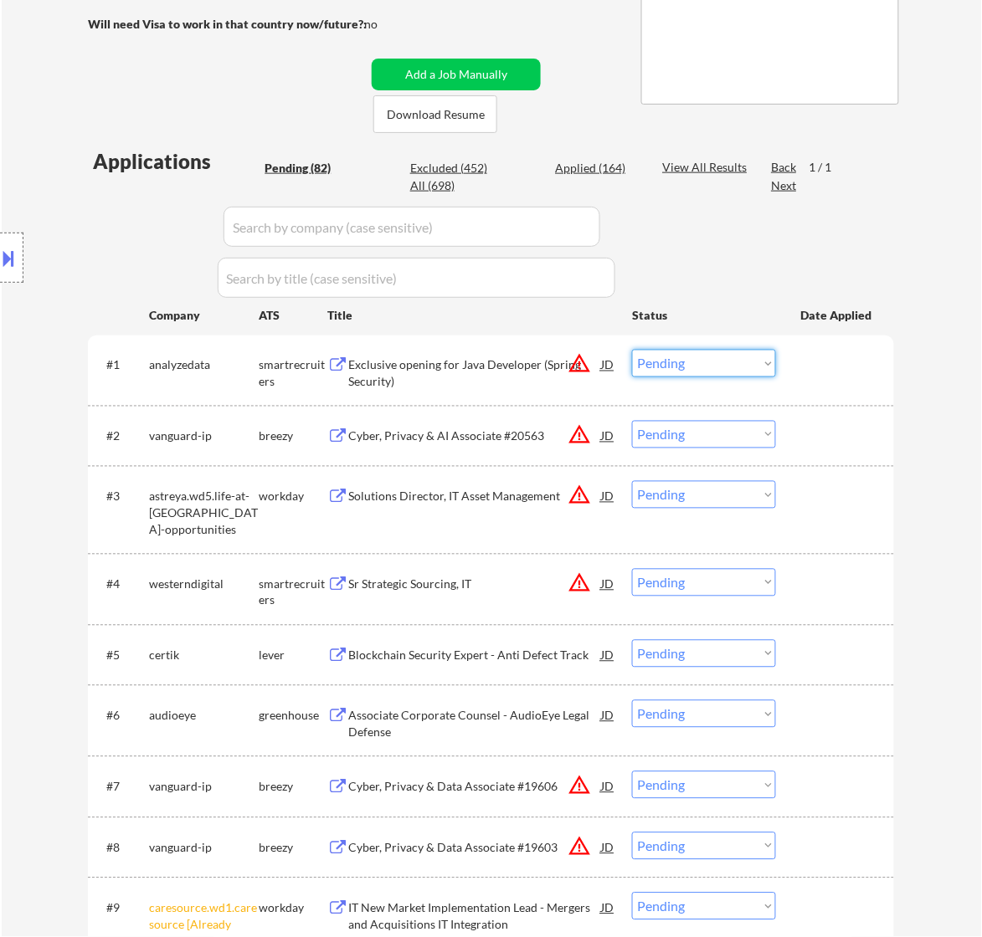
click at [747, 370] on select "Choose an option... Pending Applied Excluded (Questions) Excluded (Expired) Exc…" at bounding box center [704, 364] width 144 height 28
click at [632, 350] on select "Choose an option... Pending Applied Excluded (Questions) Excluded (Expired) Exc…" at bounding box center [704, 364] width 144 height 28
select select ""pending""
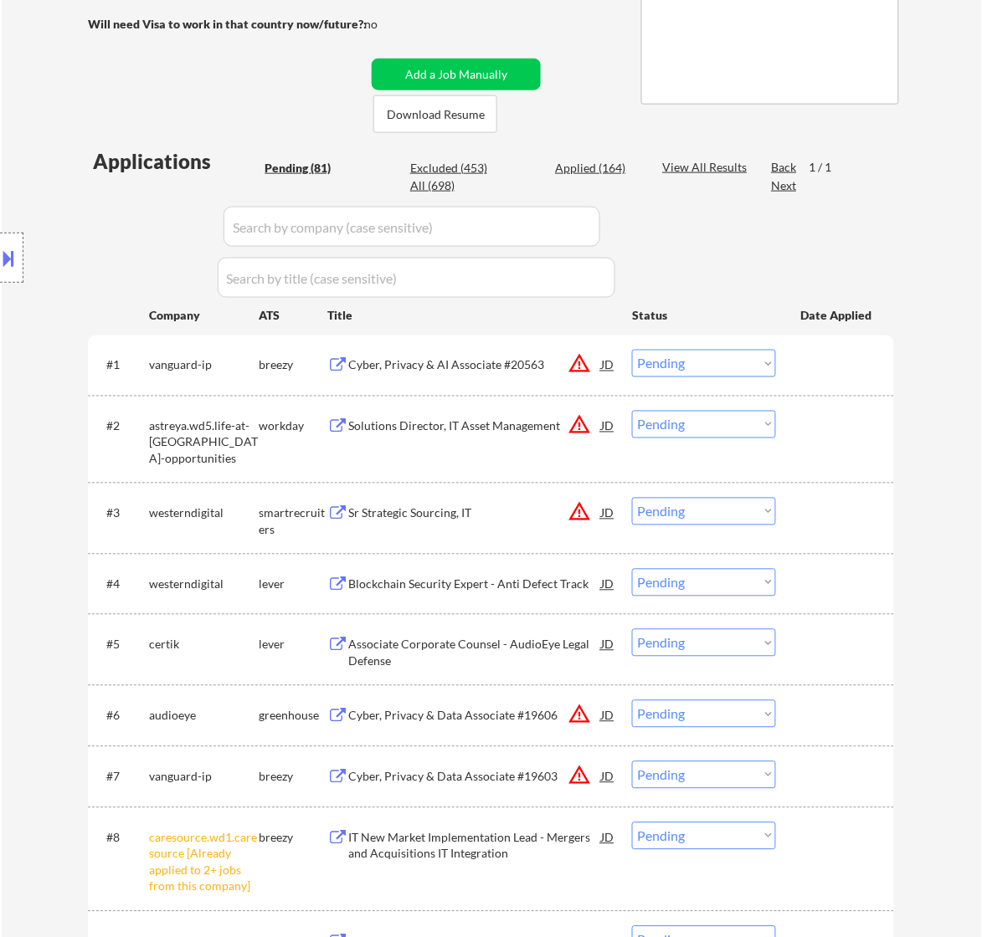
scroll to position [523, 0]
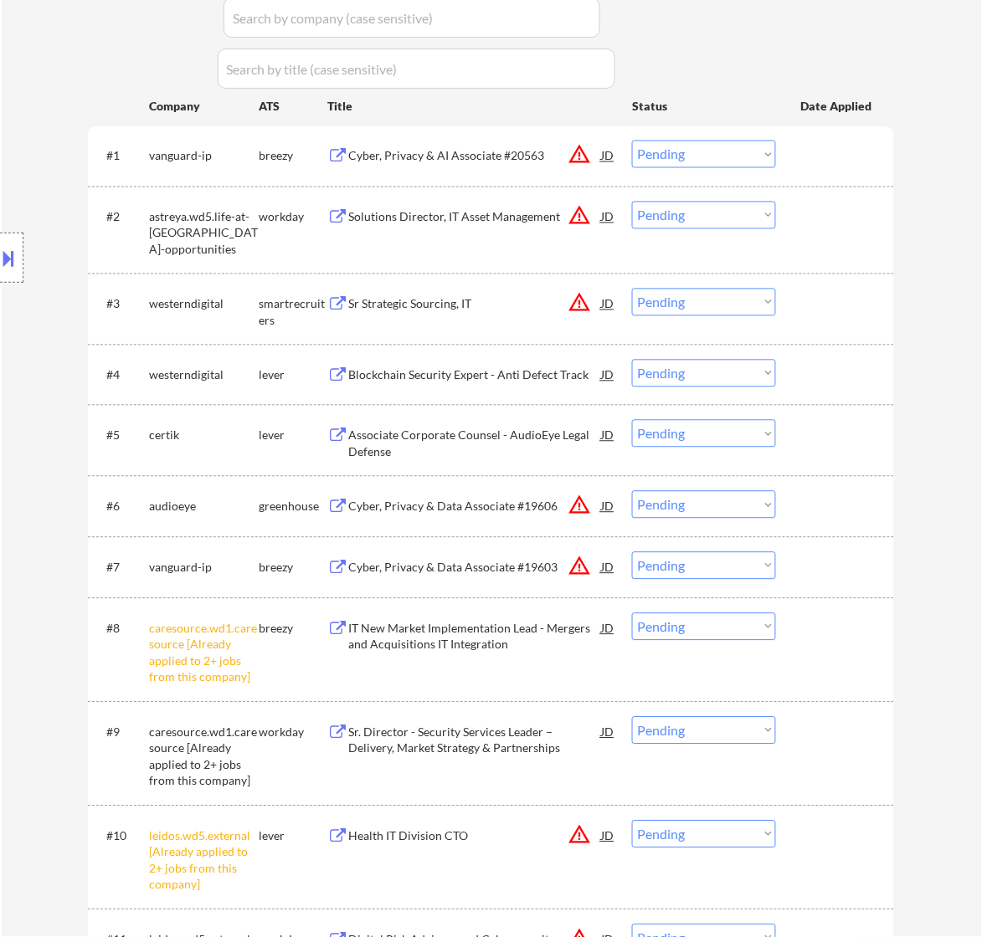
click at [734, 626] on select "Choose an option... Pending Applied Excluded (Questions) Excluded (Expired) Exc…" at bounding box center [704, 628] width 144 height 28
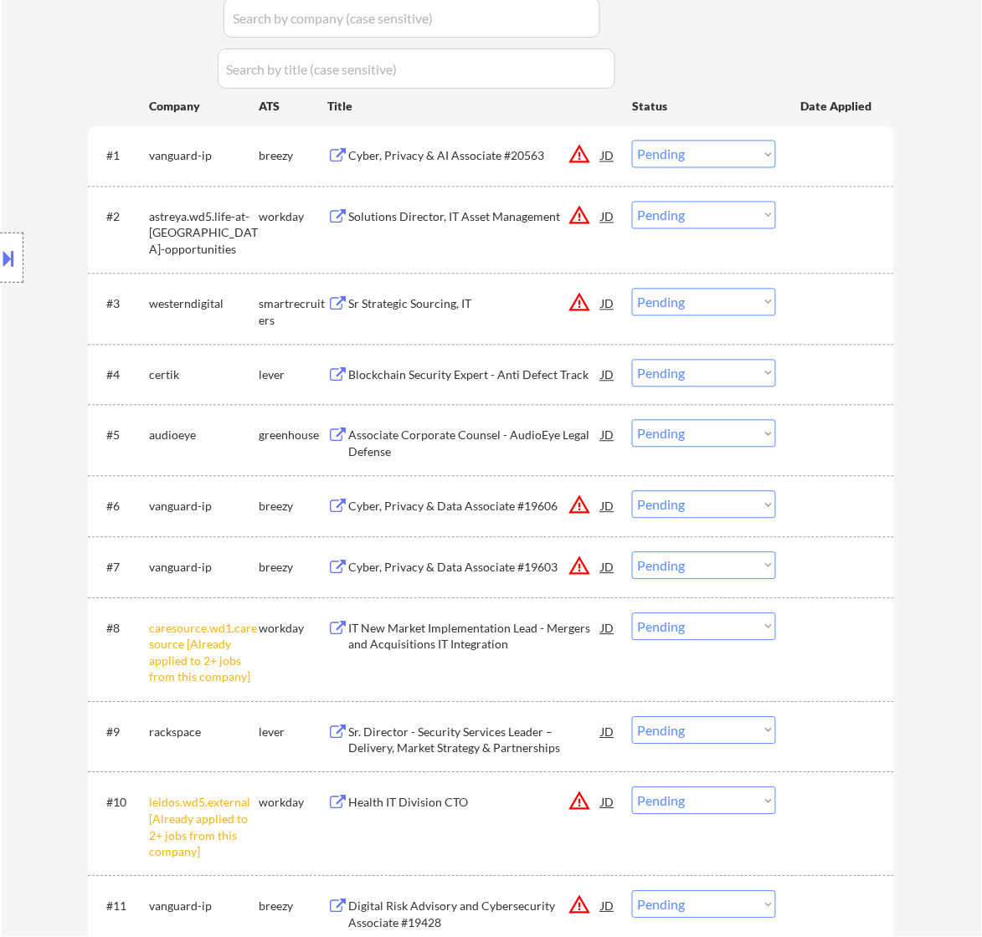
click at [728, 872] on div "#10 leidos.wd5.external [Already applied to 2+ jobs from this company] workday …" at bounding box center [491, 825] width 806 height 104
click at [706, 629] on select "Choose an option... Pending Applied Excluded (Questions) Excluded (Expired) Exc…" at bounding box center [704, 628] width 144 height 28
click at [632, 614] on select "Choose an option... Pending Applied Excluded (Questions) Excluded (Expired) Exc…" at bounding box center [704, 628] width 144 height 28
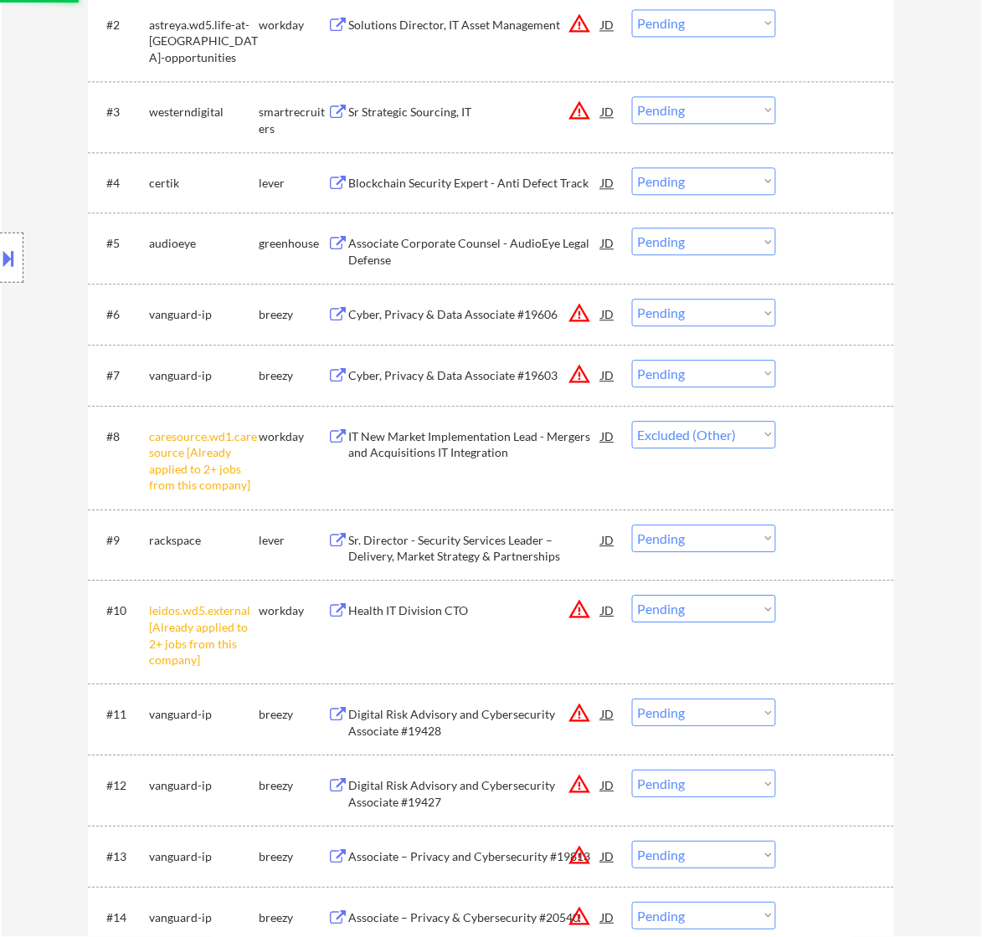
scroll to position [732, 0]
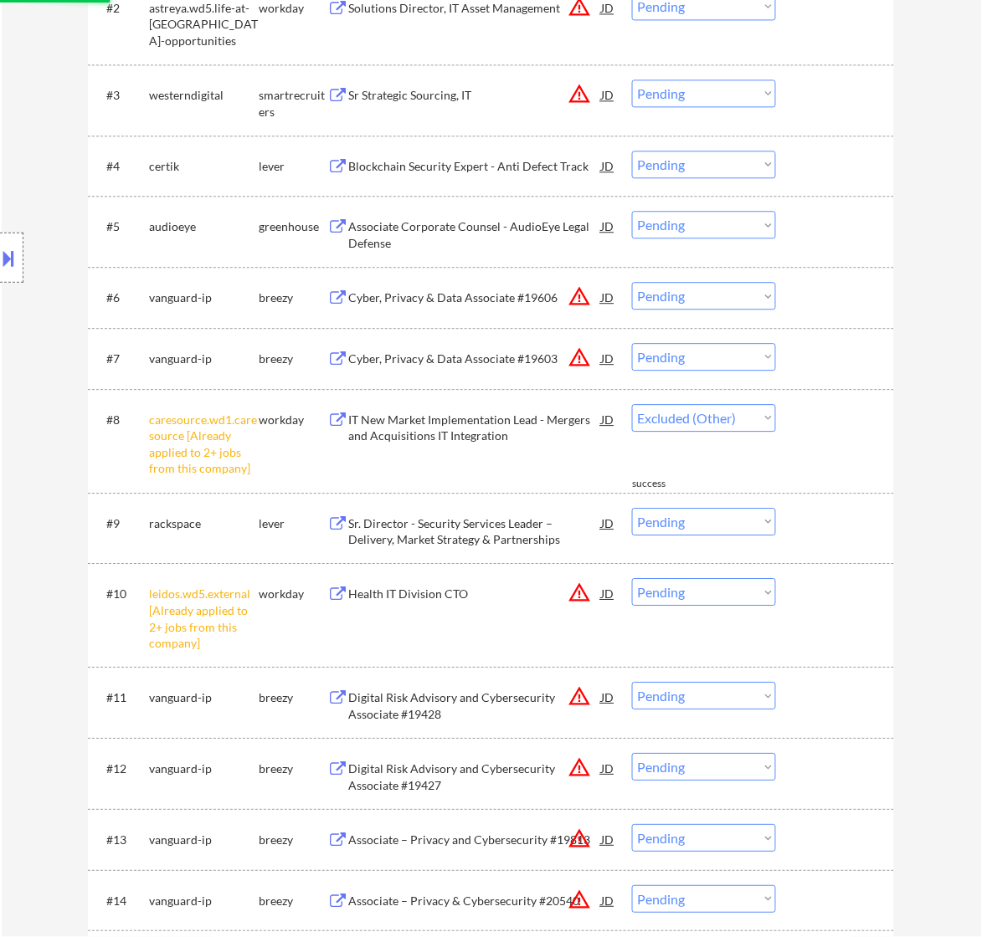
select select ""pending""
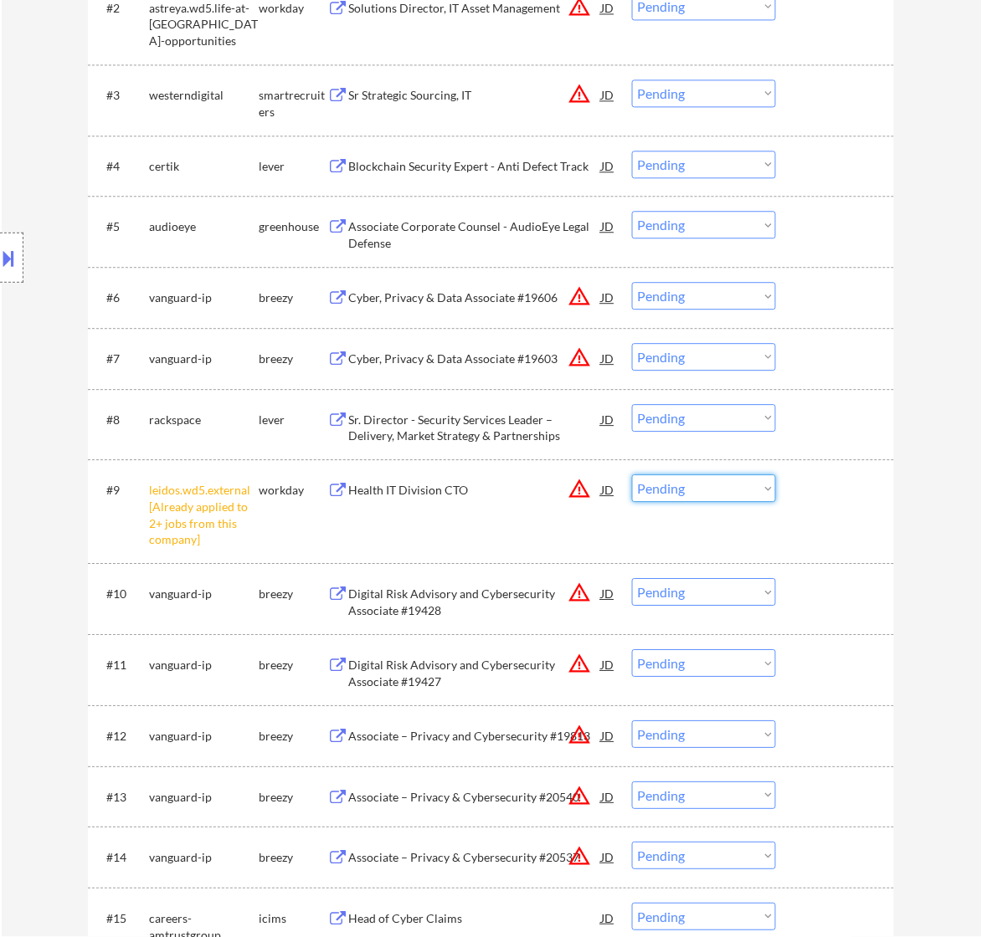
click at [739, 485] on select "Choose an option... Pending Applied Excluded (Questions) Excluded (Expired) Exc…" at bounding box center [704, 489] width 144 height 28
click at [632, 475] on select "Choose an option... Pending Applied Excluded (Questions) Excluded (Expired) Exc…" at bounding box center [704, 489] width 144 height 28
select select ""pending""
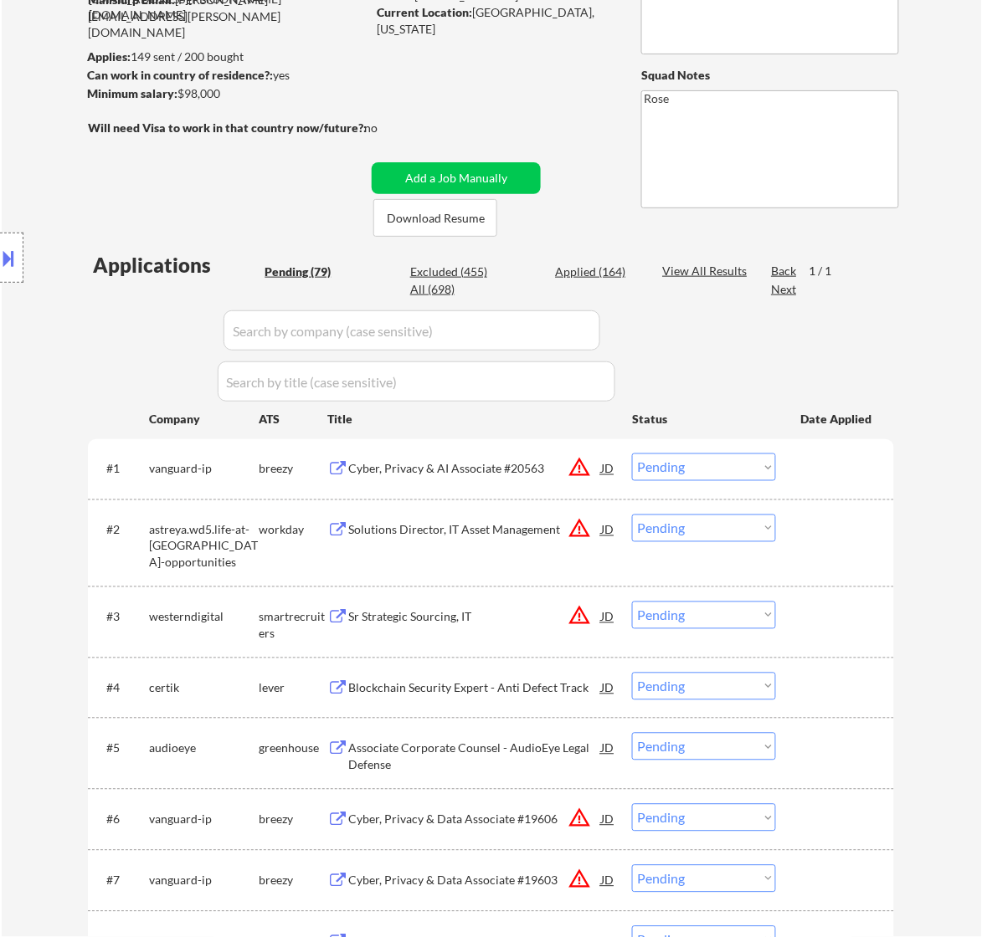
scroll to position [209, 0]
click at [494, 470] on div "Cyber, Privacy & AI Associate #20563" at bounding box center [474, 470] width 253 height 17
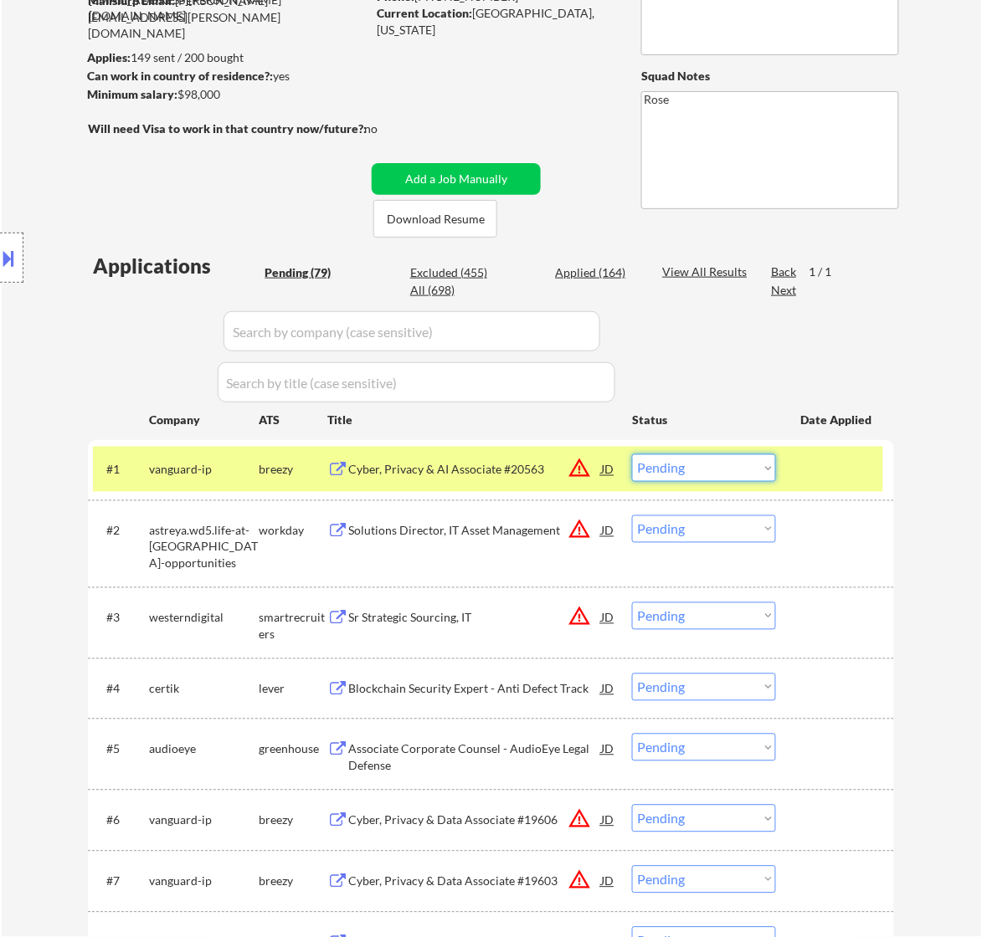
click at [701, 465] on select "Choose an option... Pending Applied Excluded (Questions) Excluded (Expired) Exc…" at bounding box center [704, 468] width 144 height 28
click at [632, 454] on select "Choose an option... Pending Applied Excluded (Questions) Excluded (Expired) Exc…" at bounding box center [704, 468] width 144 height 28
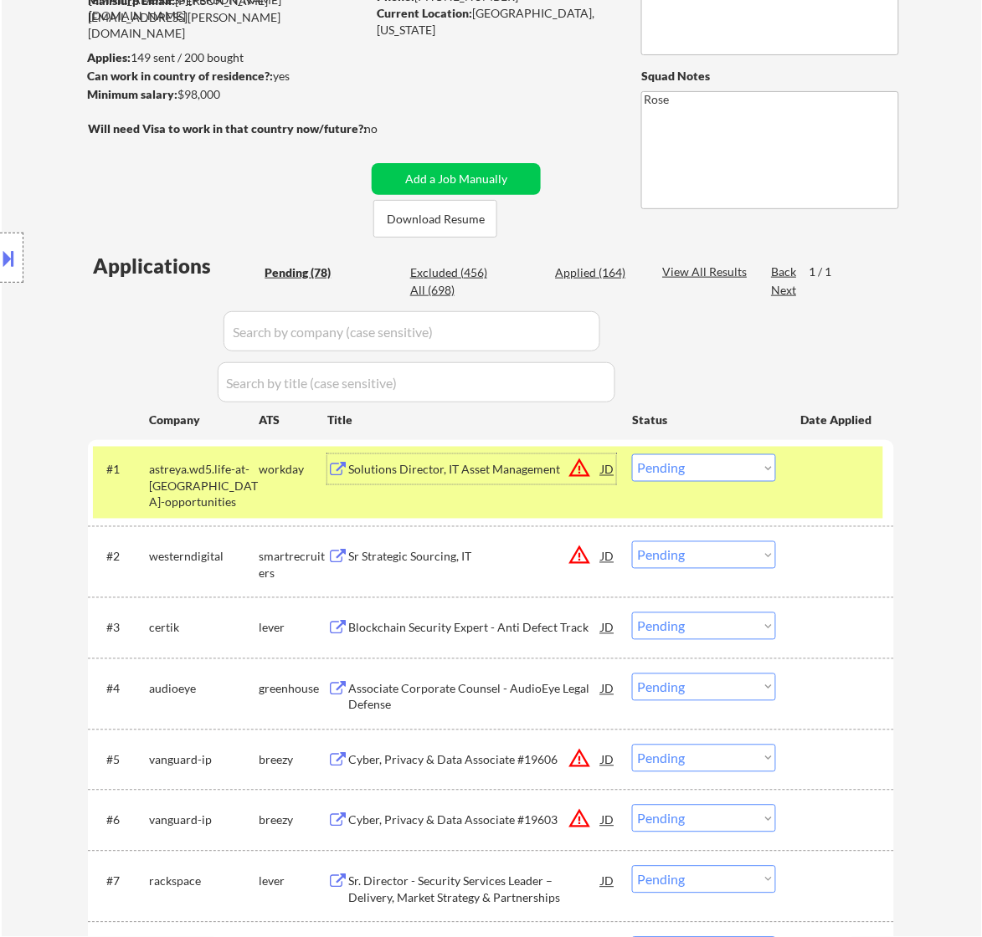
click at [545, 465] on div "Solutions Director, IT Asset Management" at bounding box center [474, 470] width 253 height 17
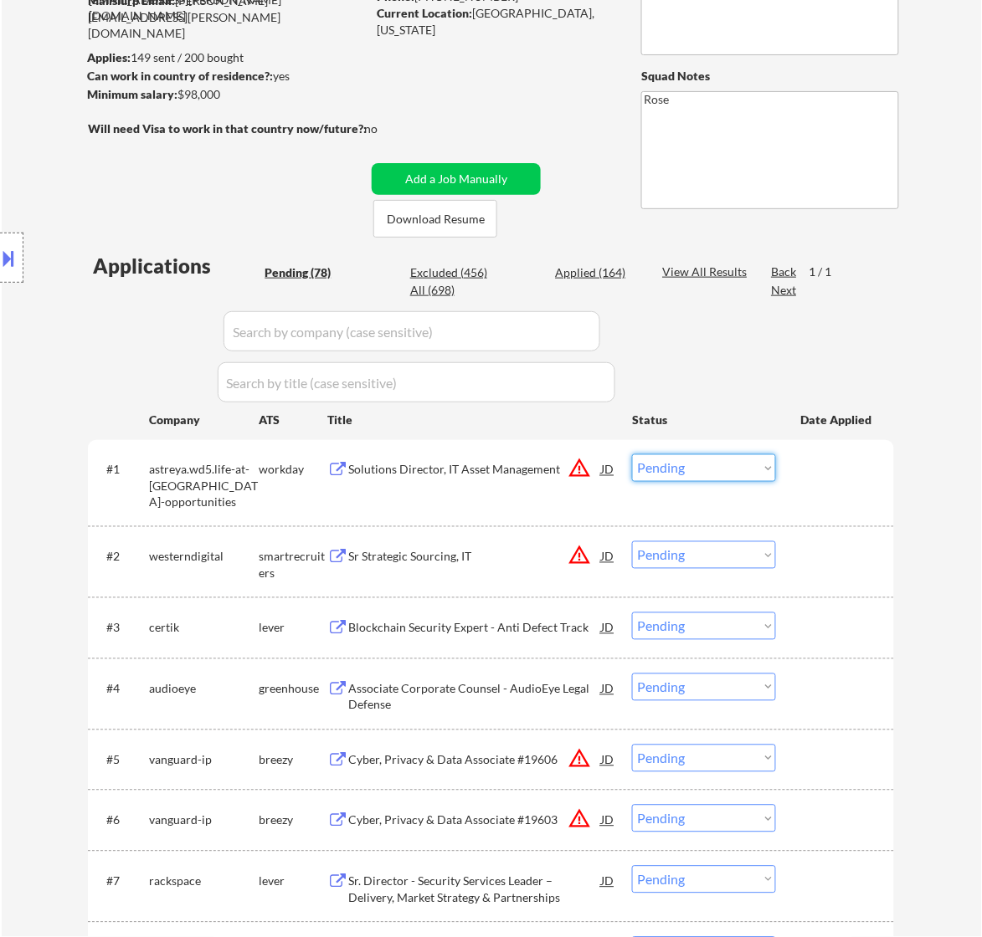
click at [708, 461] on select "Choose an option... Pending Applied Excluded (Questions) Excluded (Expired) Exc…" at bounding box center [704, 468] width 144 height 28
click at [632, 454] on select "Choose an option... Pending Applied Excluded (Questions) Excluded (Expired) Exc…" at bounding box center [704, 468] width 144 height 28
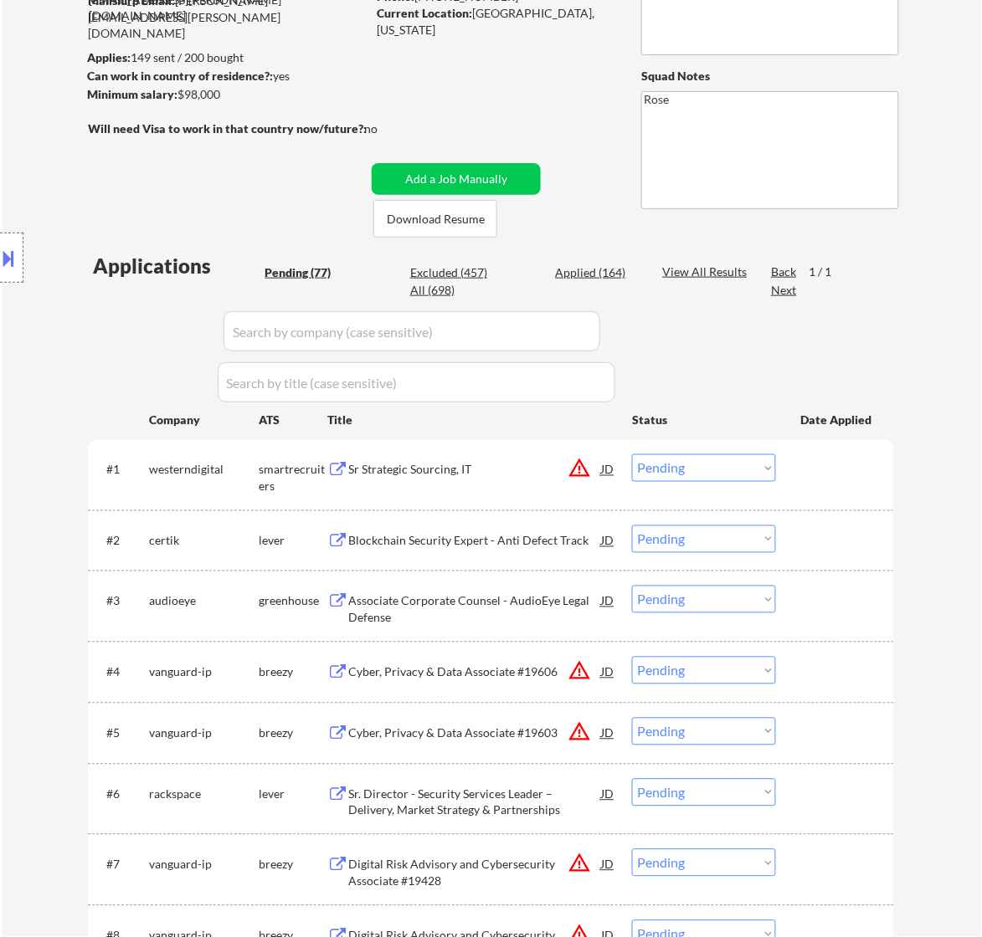
click at [527, 462] on div "Sr Strategic Sourcing, IT" at bounding box center [474, 470] width 253 height 17
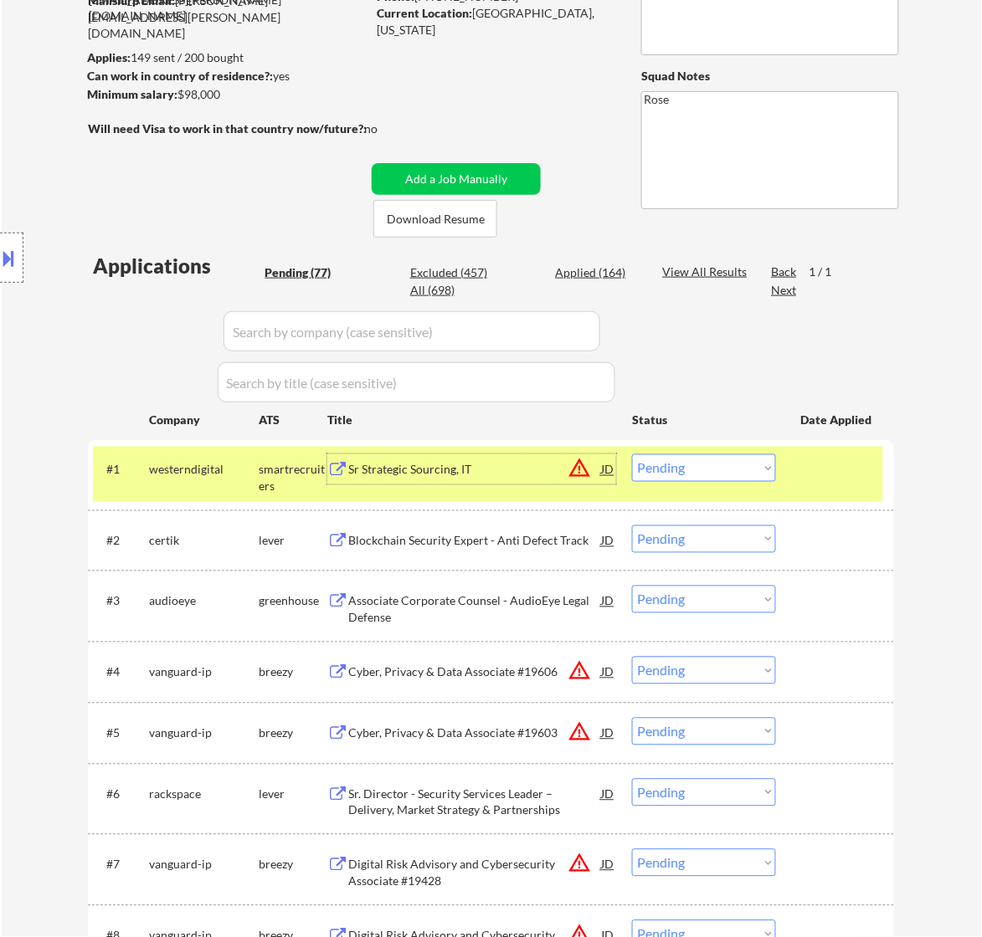
click at [521, 462] on div "Sr Strategic Sourcing, IT" at bounding box center [474, 470] width 253 height 17
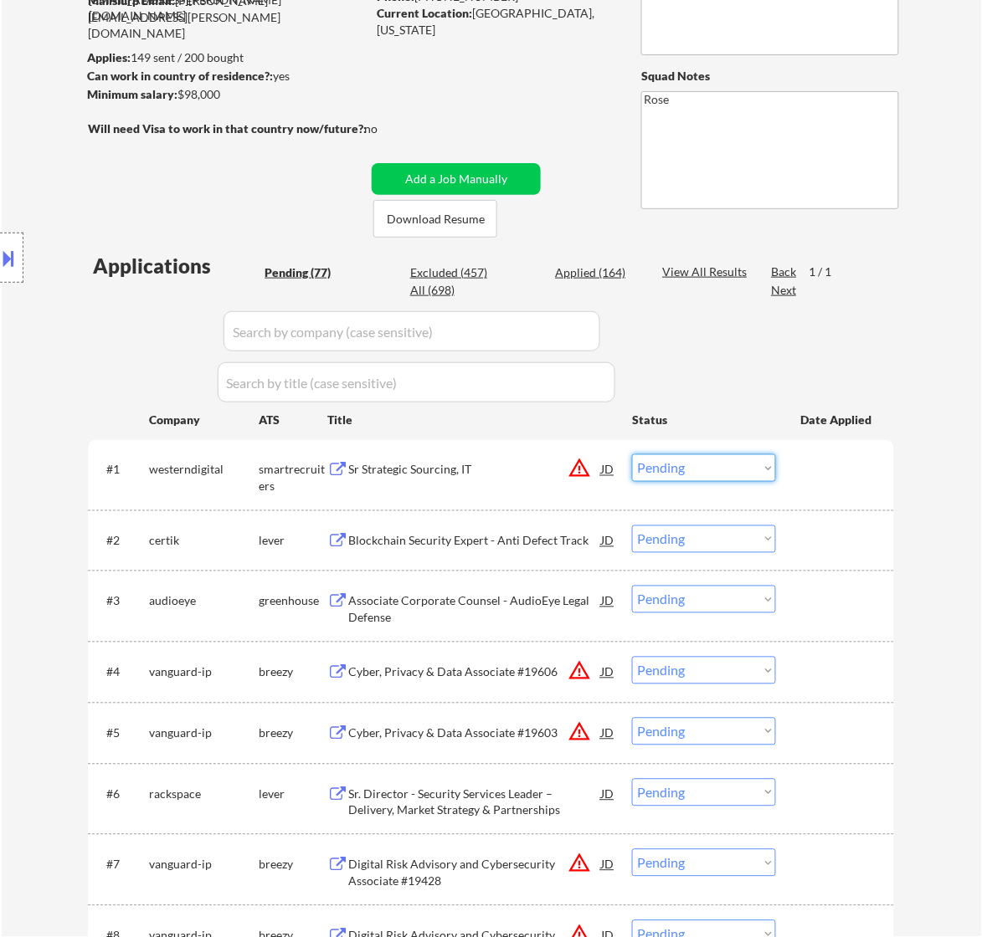
click at [722, 471] on select "Choose an option... Pending Applied Excluded (Questions) Excluded (Expired) Exc…" at bounding box center [704, 468] width 144 height 28
click at [632, 454] on select "Choose an option... Pending Applied Excluded (Questions) Excluded (Expired) Exc…" at bounding box center [704, 468] width 144 height 28
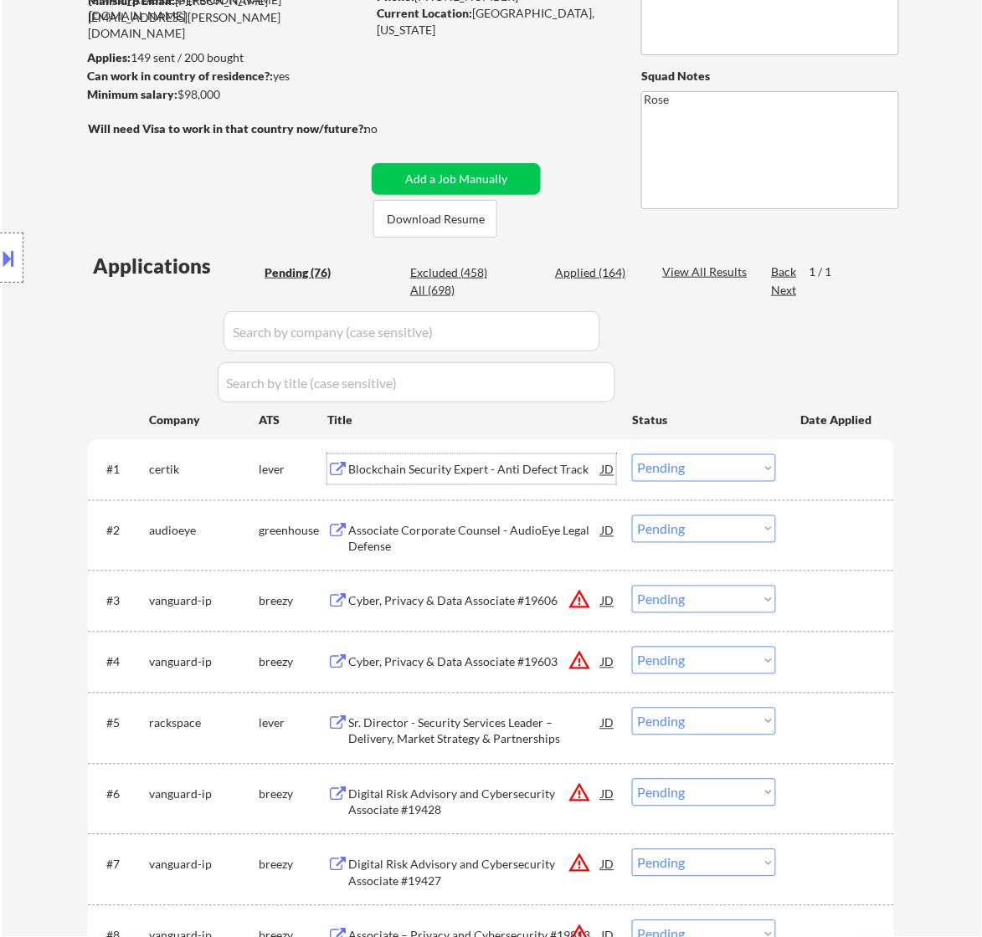
click at [551, 463] on div "Blockchain Security Expert - Anti Defect Track" at bounding box center [474, 470] width 253 height 17
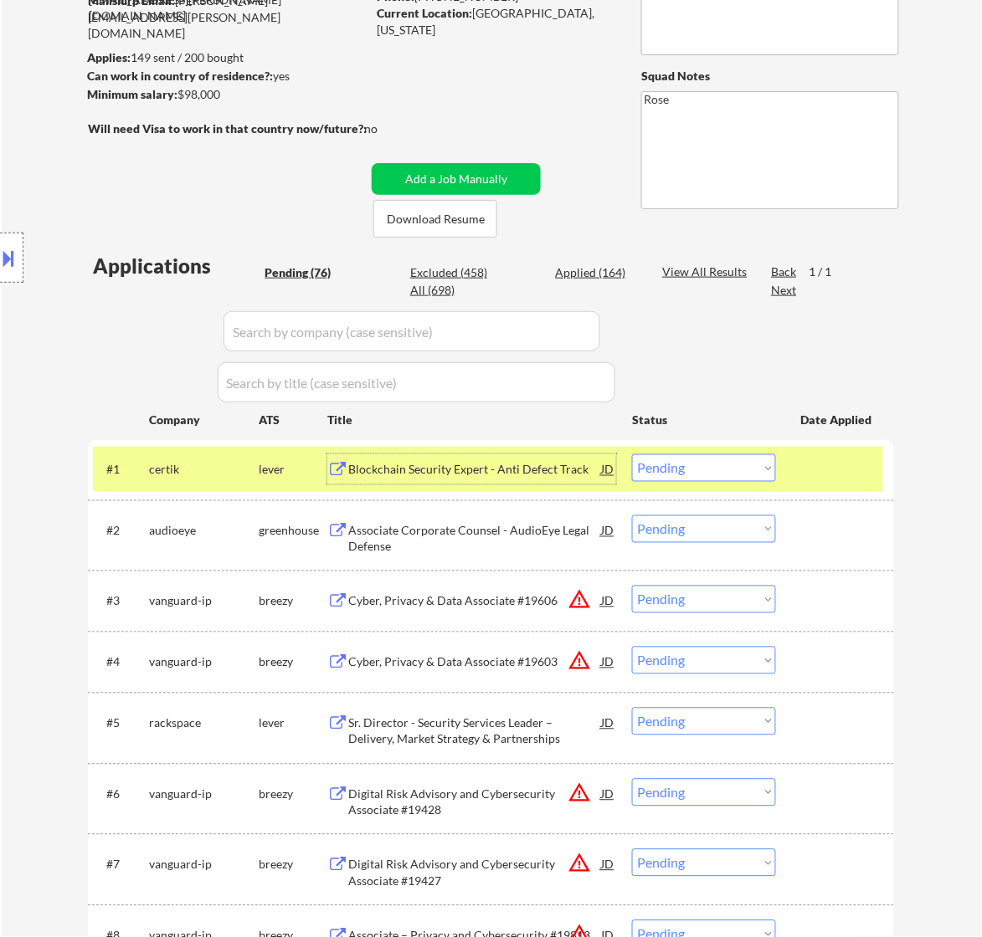
click at [696, 459] on select "Choose an option... Pending Applied Excluded (Questions) Excluded (Expired) Exc…" at bounding box center [704, 468] width 144 height 28
click at [632, 454] on select "Choose an option... Pending Applied Excluded (Questions) Excluded (Expired) Exc…" at bounding box center [704, 468] width 144 height 28
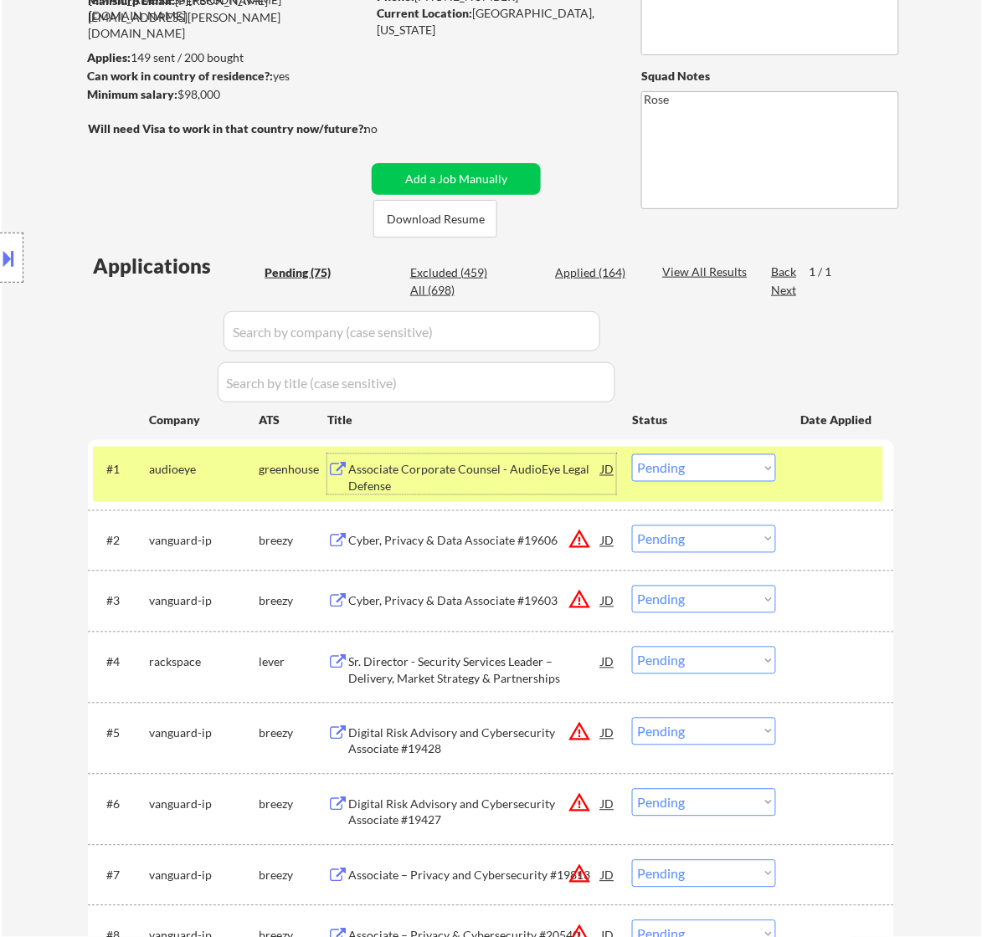
click at [477, 475] on div "Associate Corporate Counsel - AudioEye Legal Defense" at bounding box center [474, 478] width 253 height 33
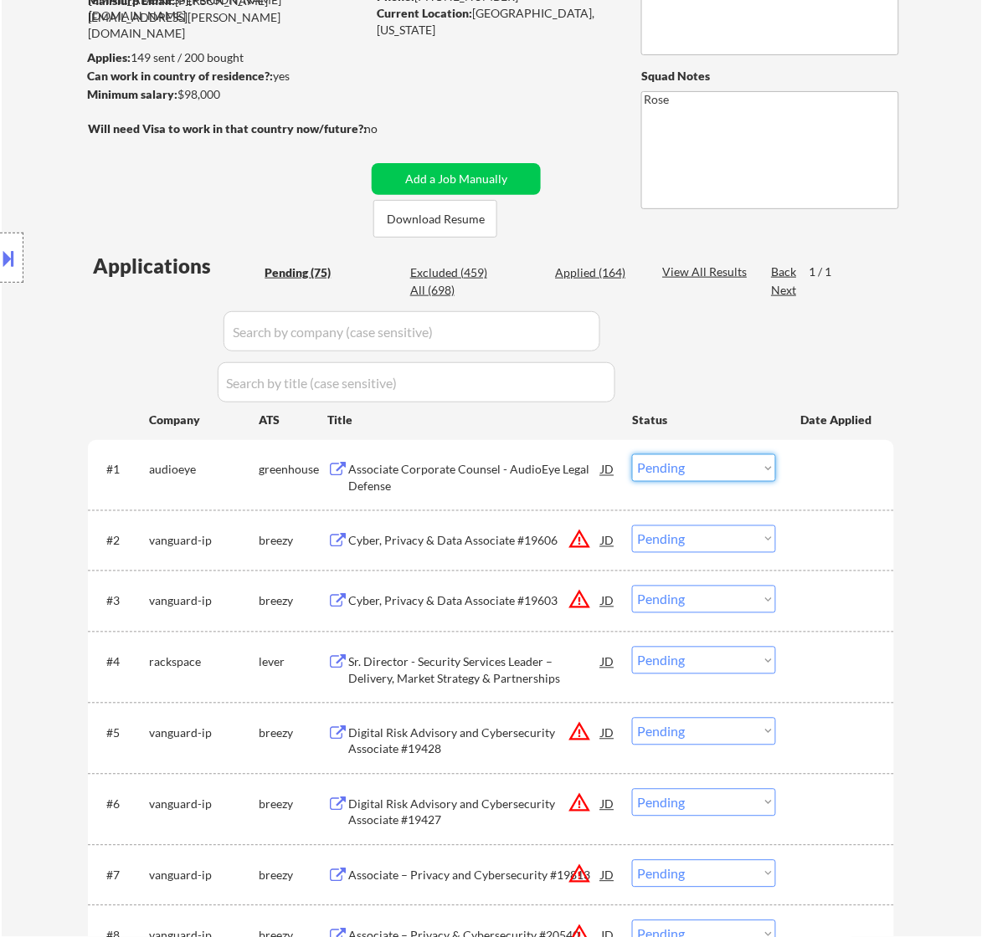
click at [686, 470] on select "Choose an option... Pending Applied Excluded (Questions) Excluded (Expired) Exc…" at bounding box center [704, 468] width 144 height 28
click at [632, 454] on select "Choose an option... Pending Applied Excluded (Questions) Excluded (Expired) Exc…" at bounding box center [704, 468] width 144 height 28
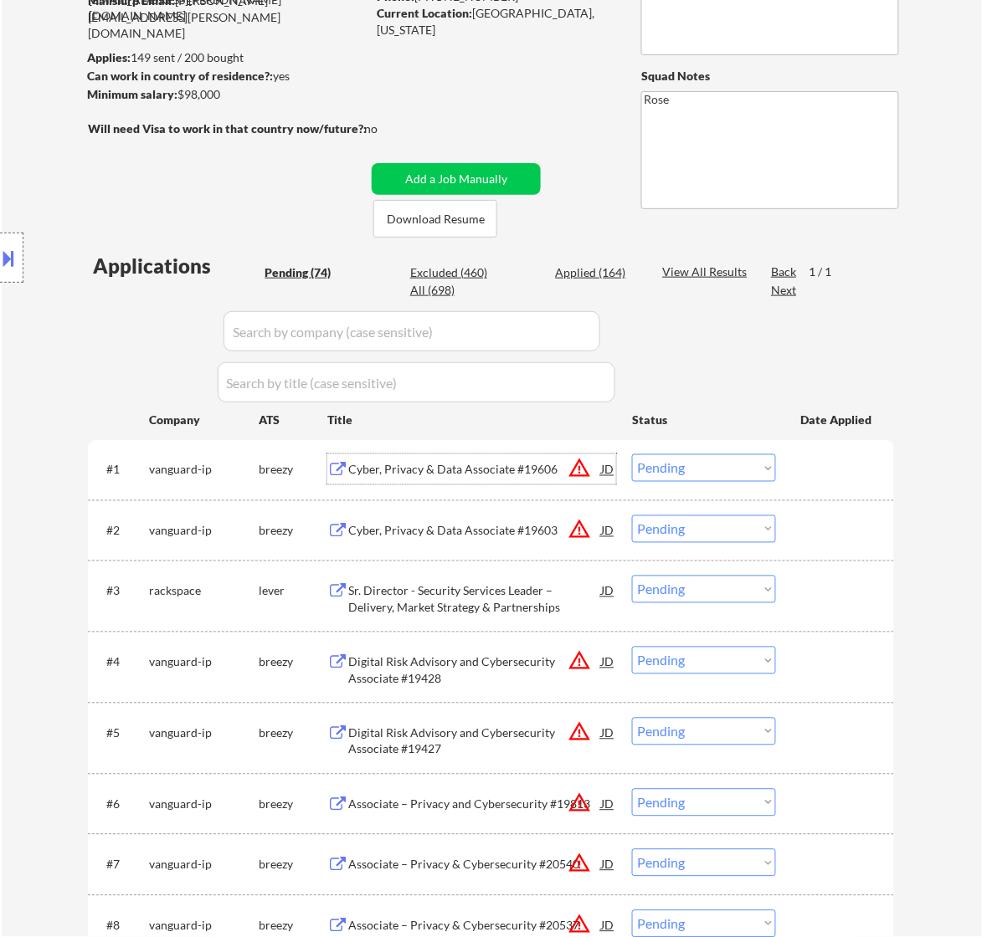
click at [547, 473] on div "Cyber, Privacy & Data Associate #19606" at bounding box center [474, 470] width 253 height 17
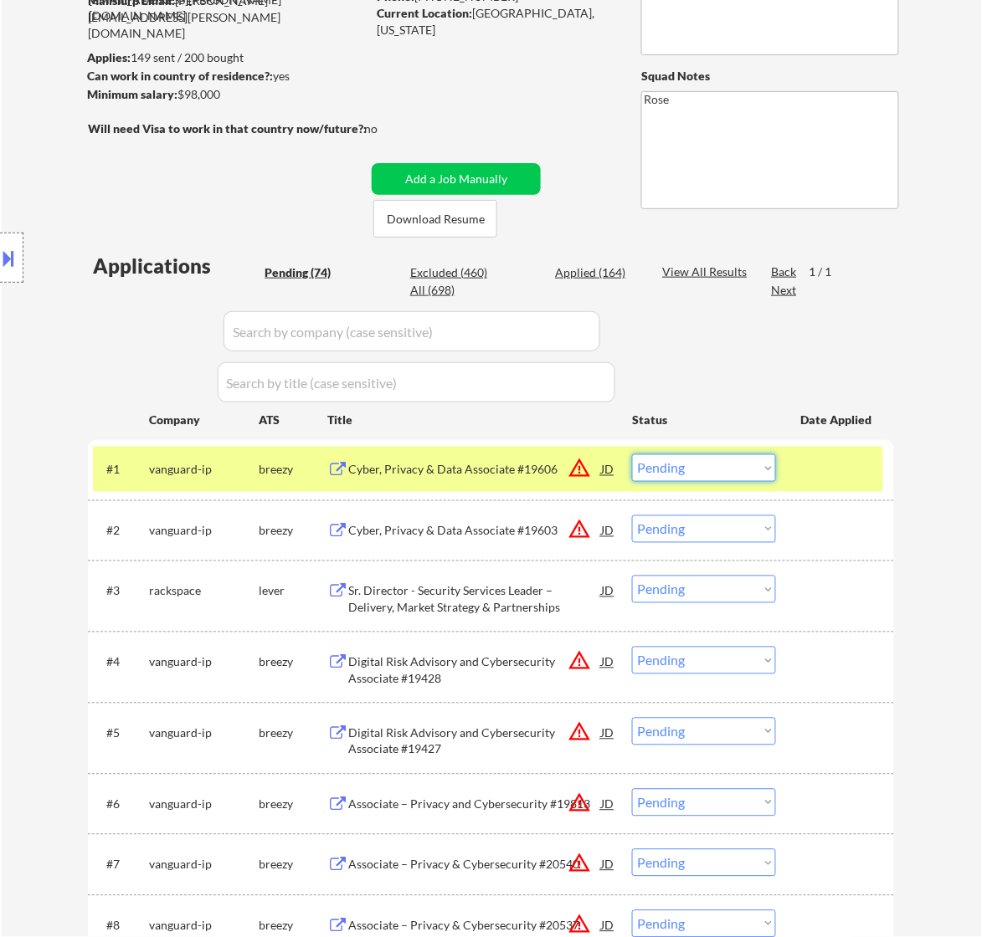
click at [733, 466] on select "Choose an option... Pending Applied Excluded (Questions) Excluded (Expired) Exc…" at bounding box center [704, 468] width 144 height 28
click at [632, 454] on select "Choose an option... Pending Applied Excluded (Questions) Excluded (Expired) Exc…" at bounding box center [704, 468] width 144 height 28
select select ""pending""
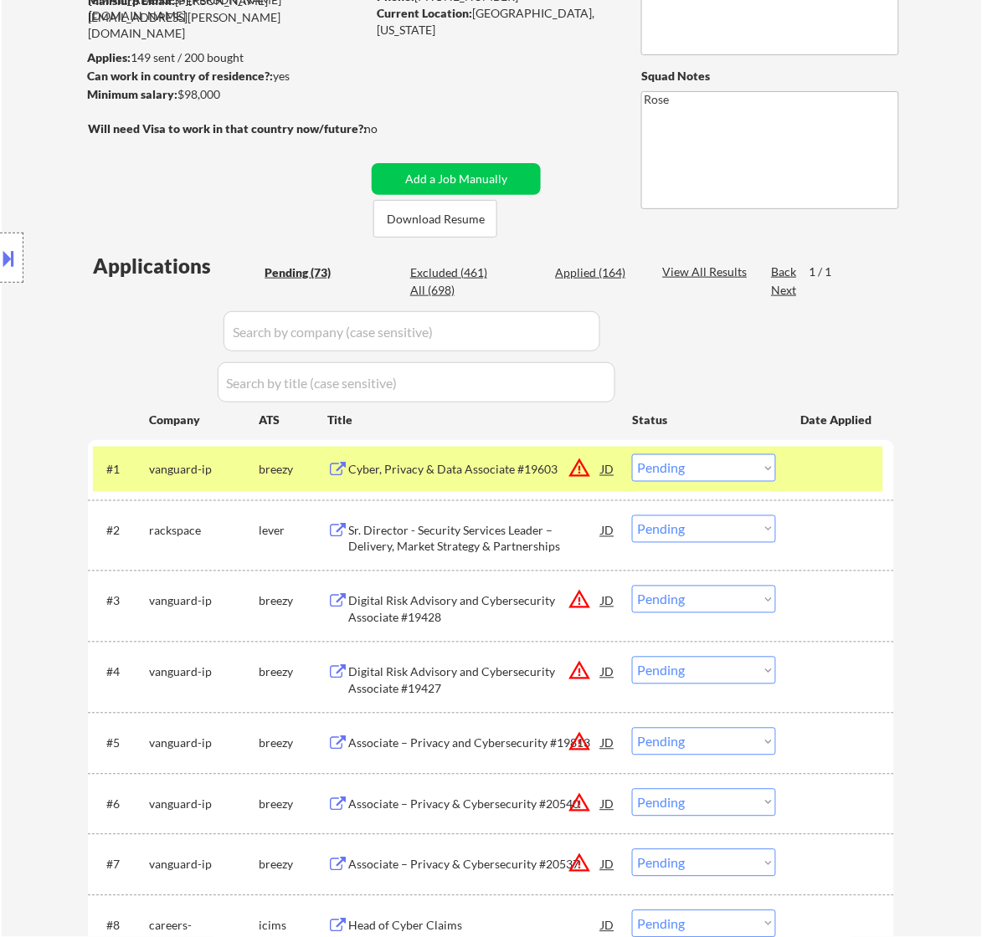
click at [478, 474] on div "Cyber, Privacy & Data Associate #19603" at bounding box center [474, 470] width 253 height 17
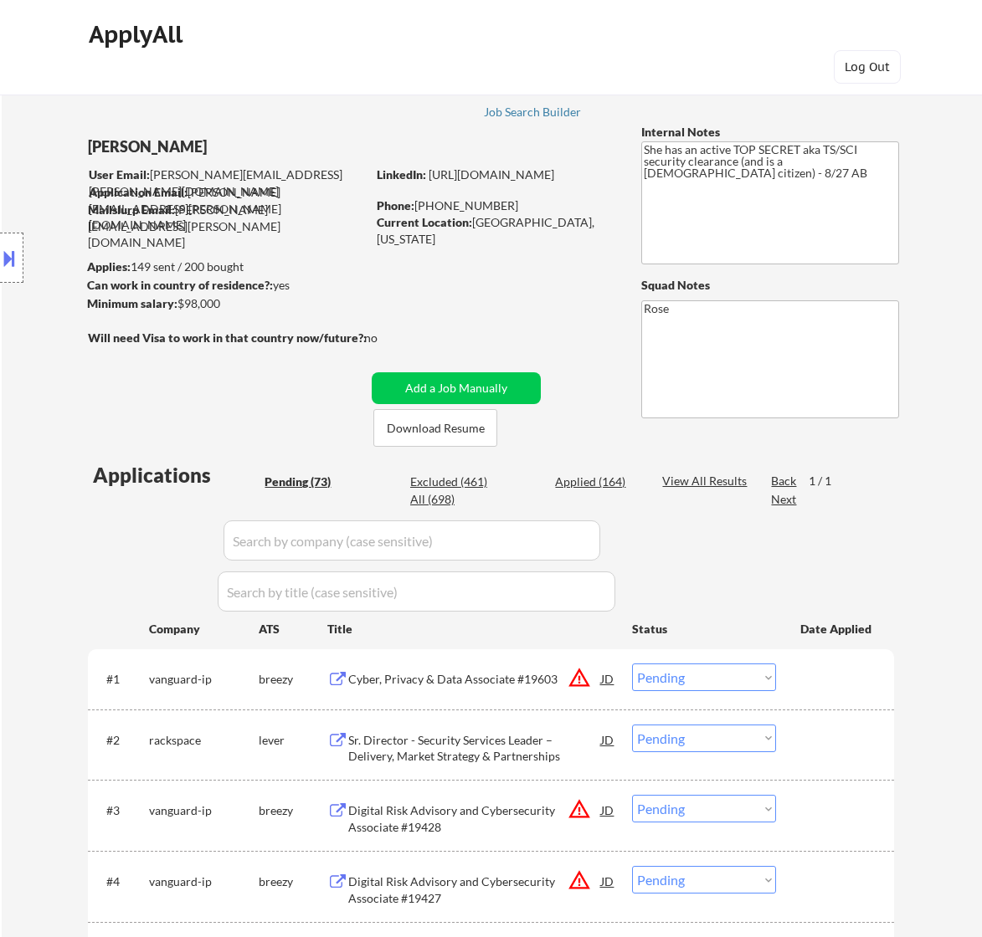
select select ""pending""
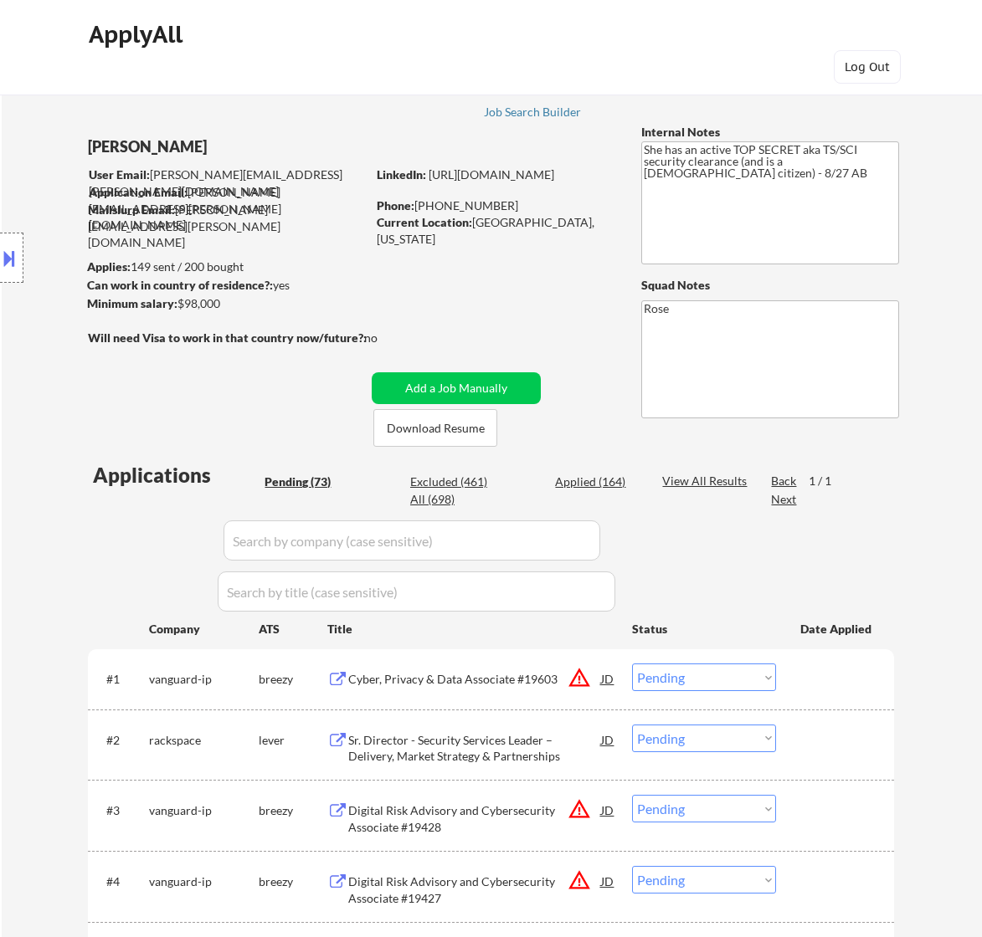
select select ""pending""
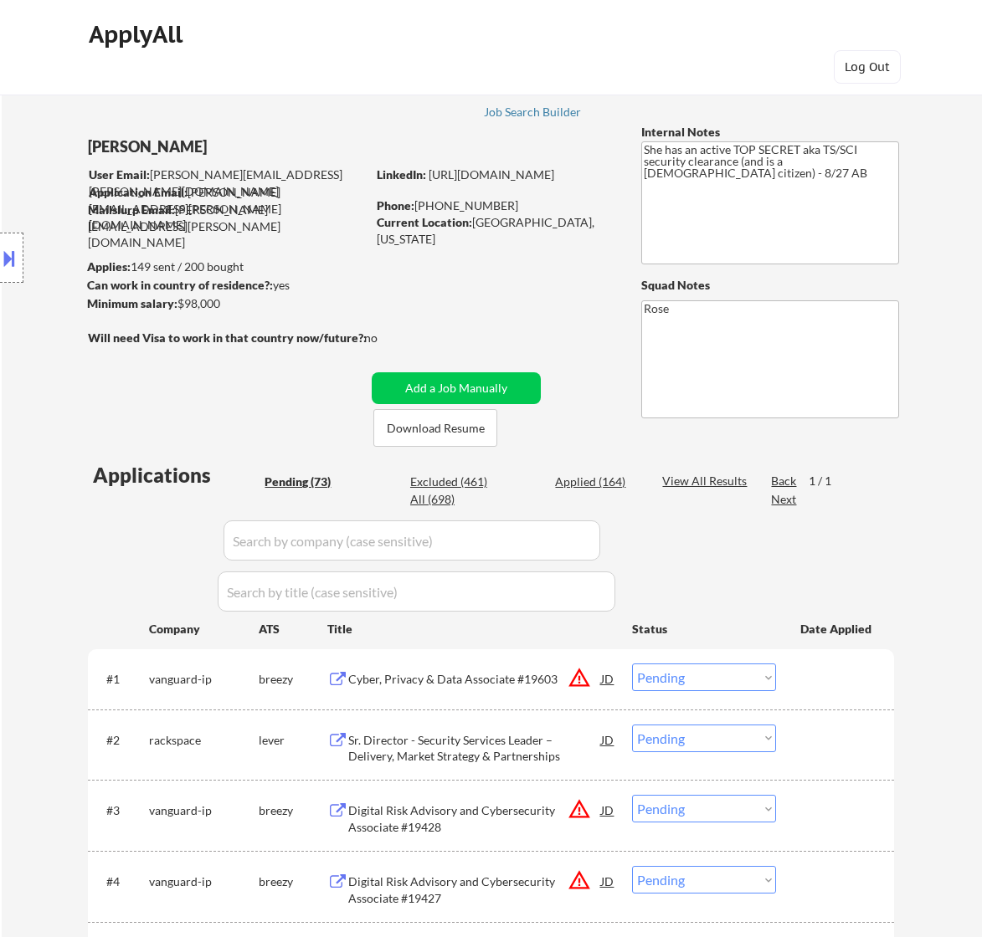
select select ""pending""
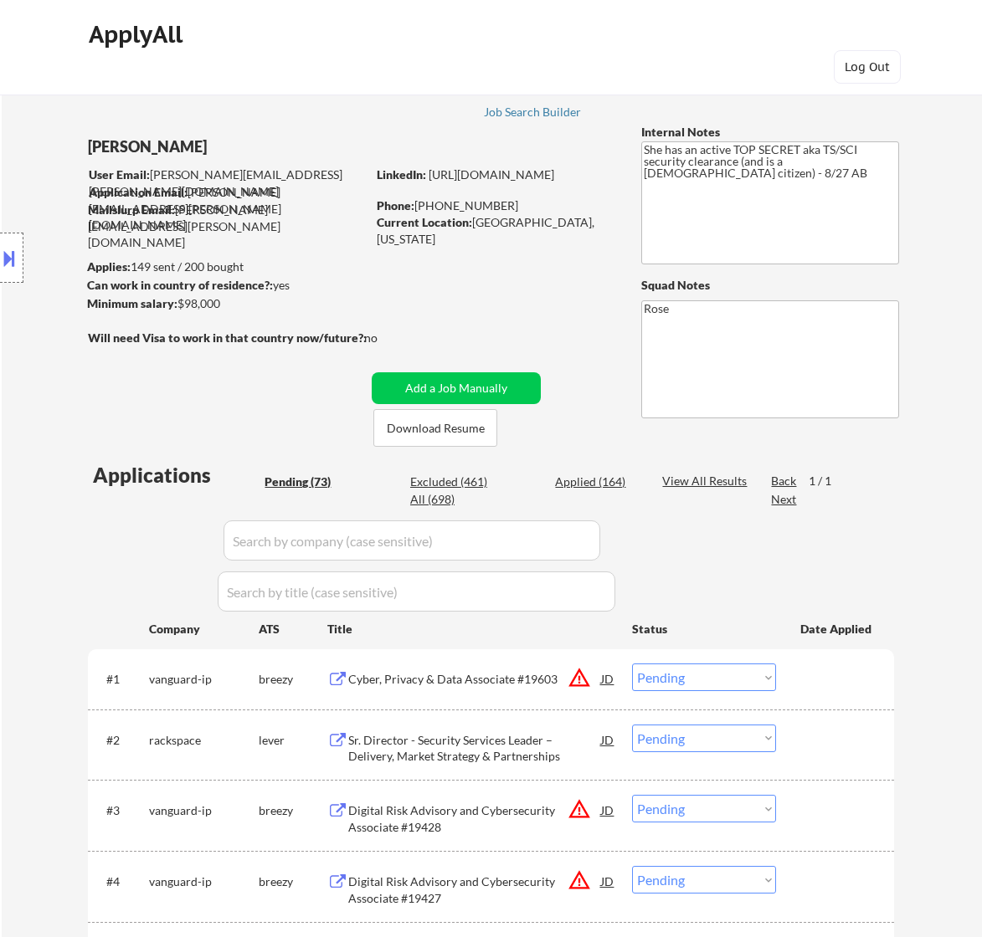
select select ""pending""
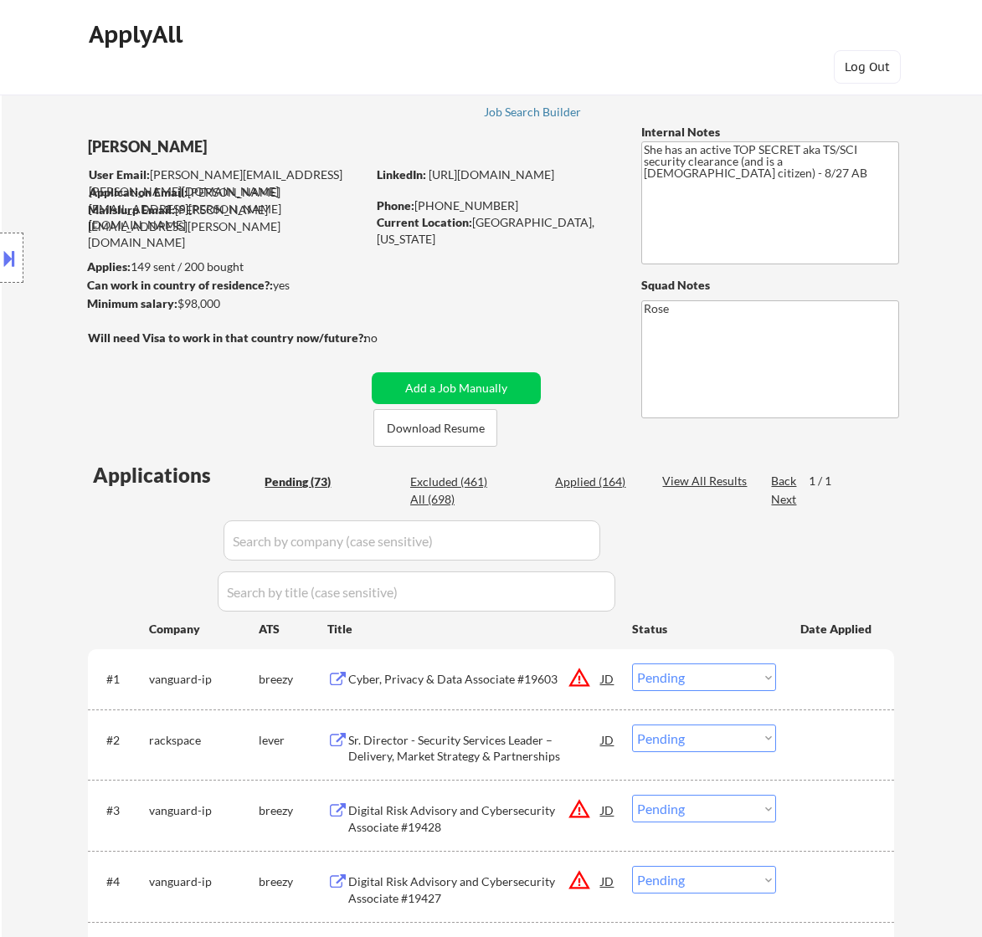
select select ""pending""
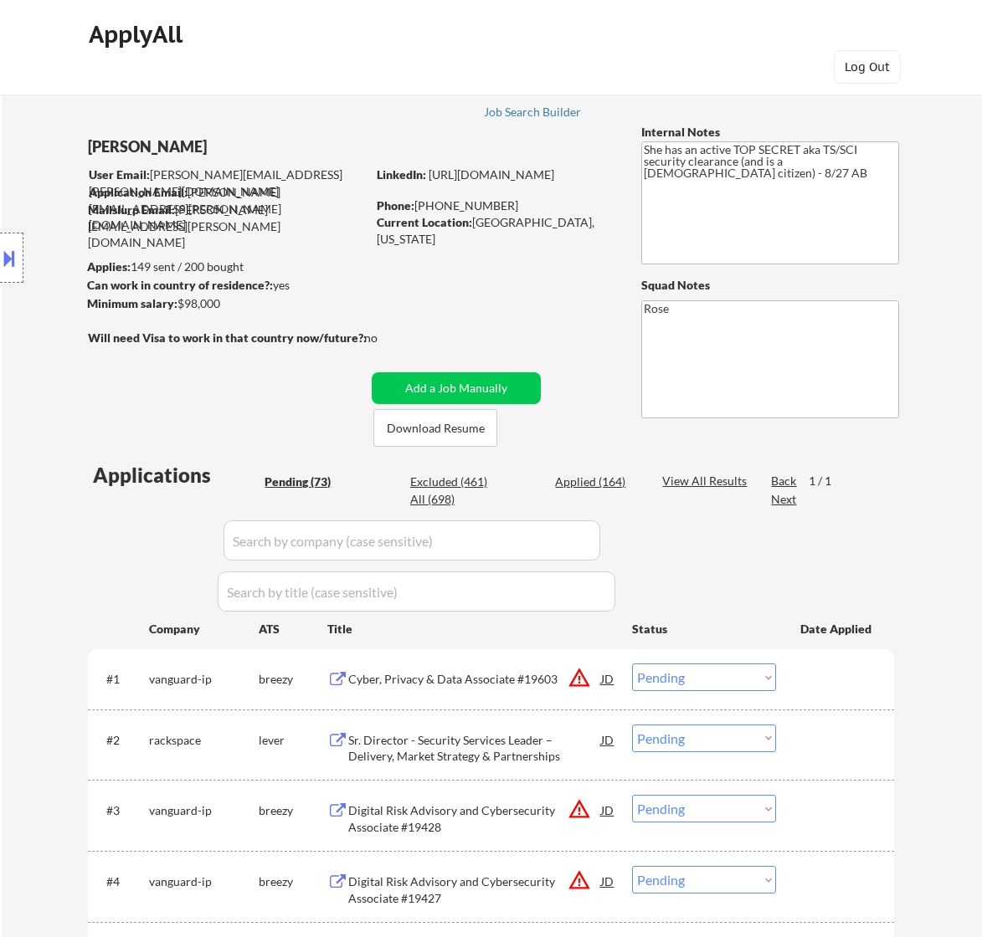
select select ""pending""
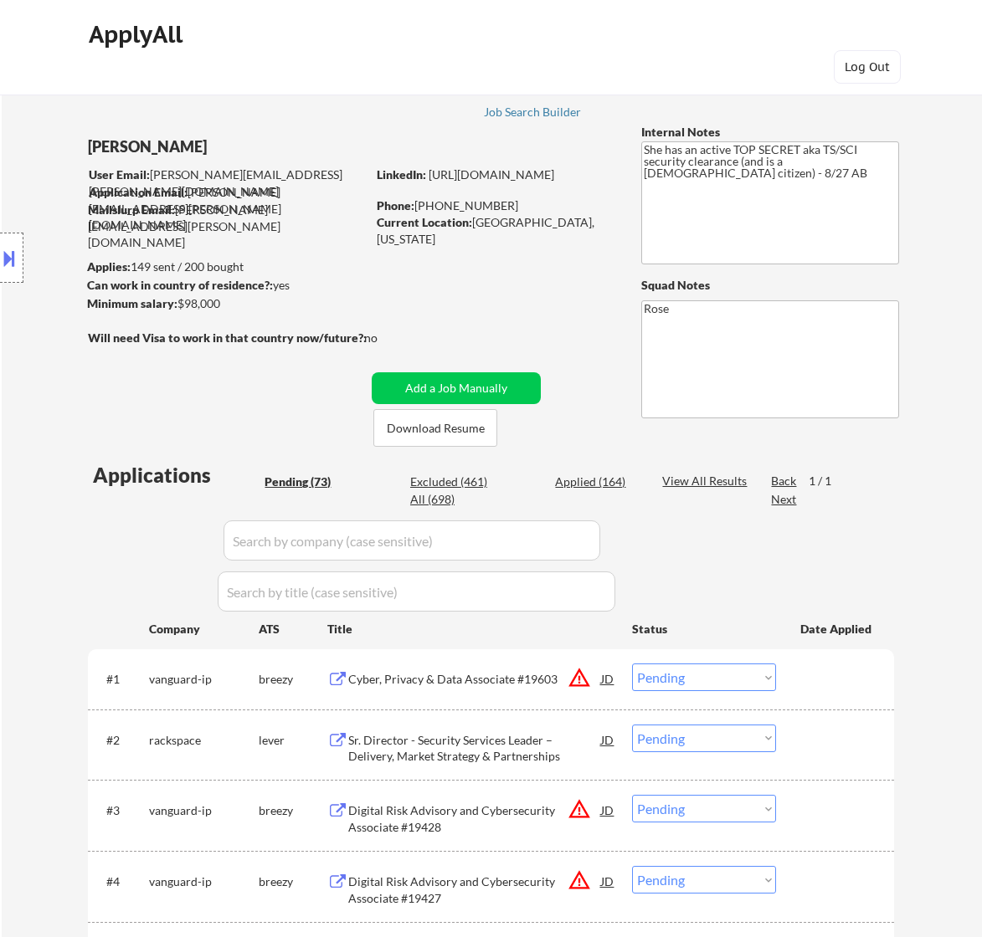
select select ""pending""
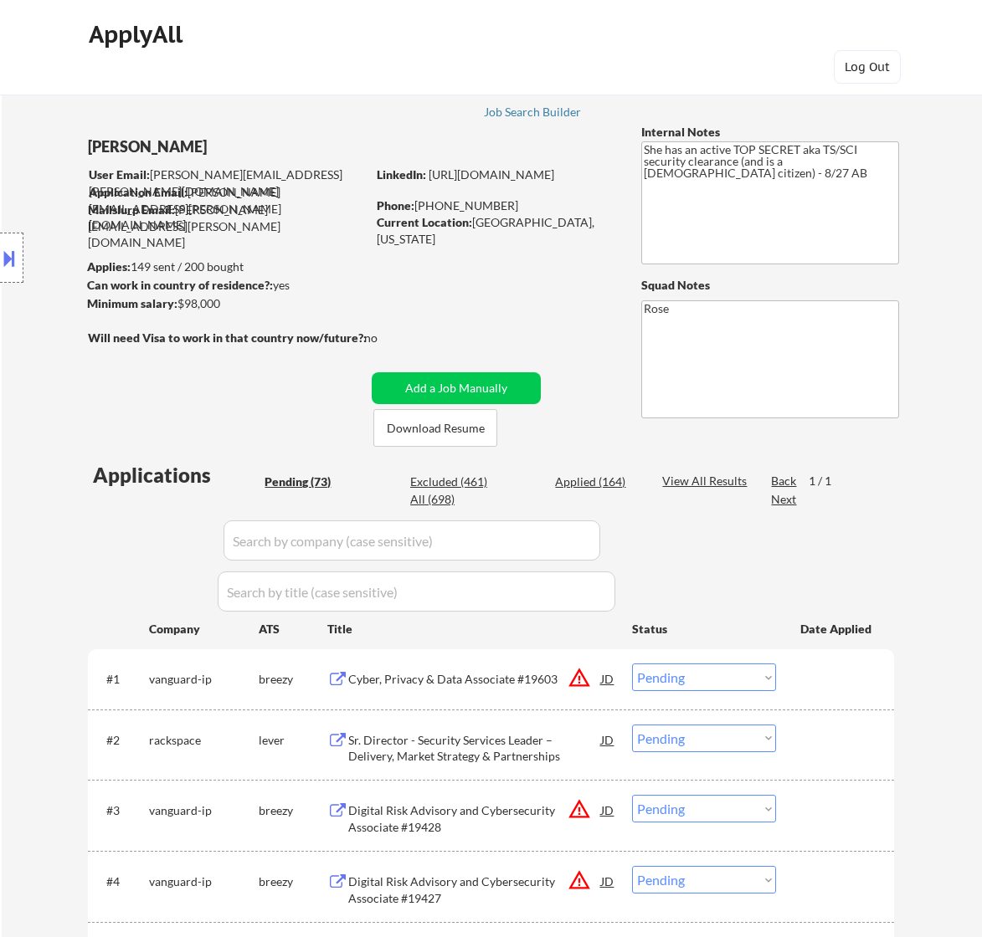
select select ""pending""
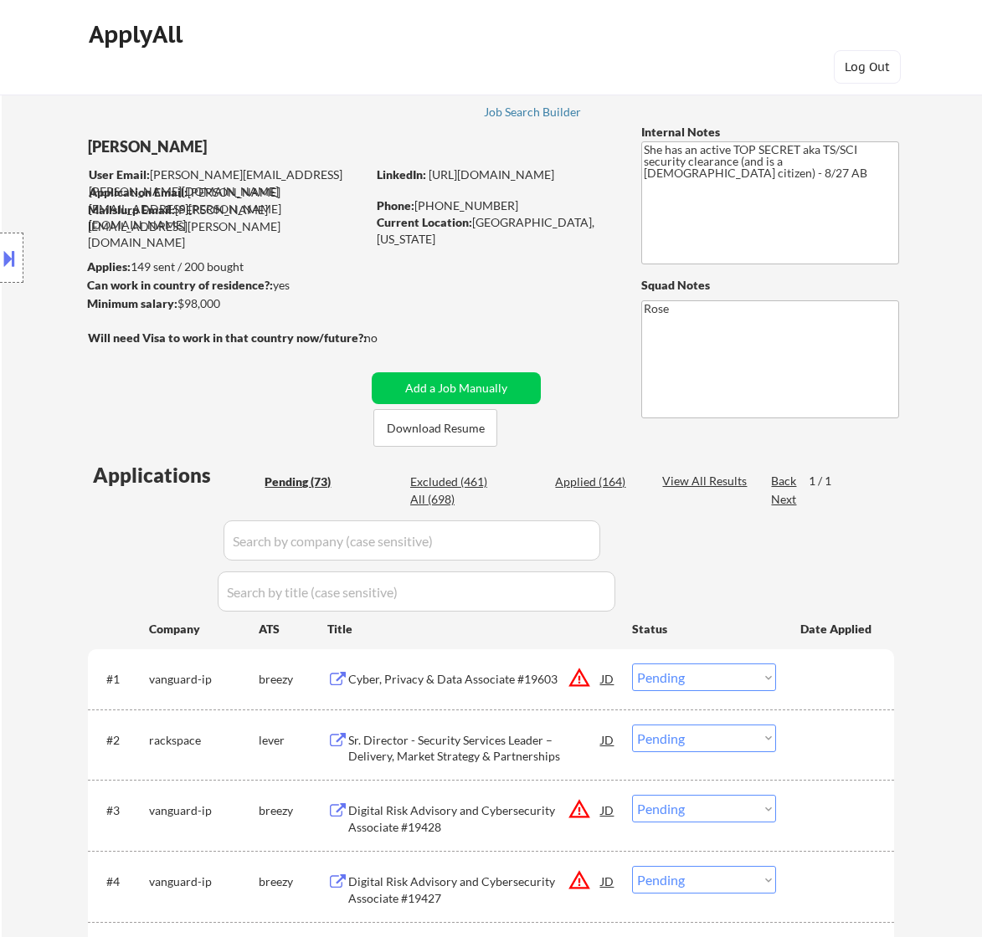
select select ""pending""
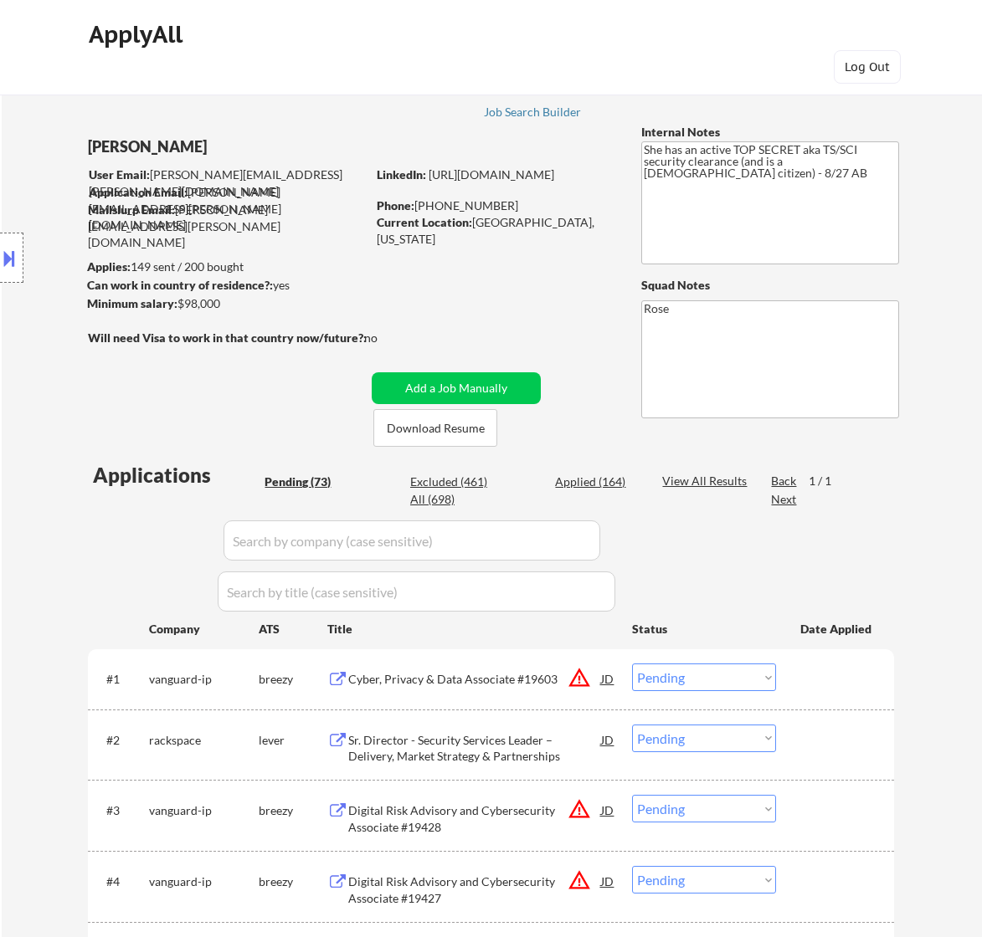
select select ""pending""
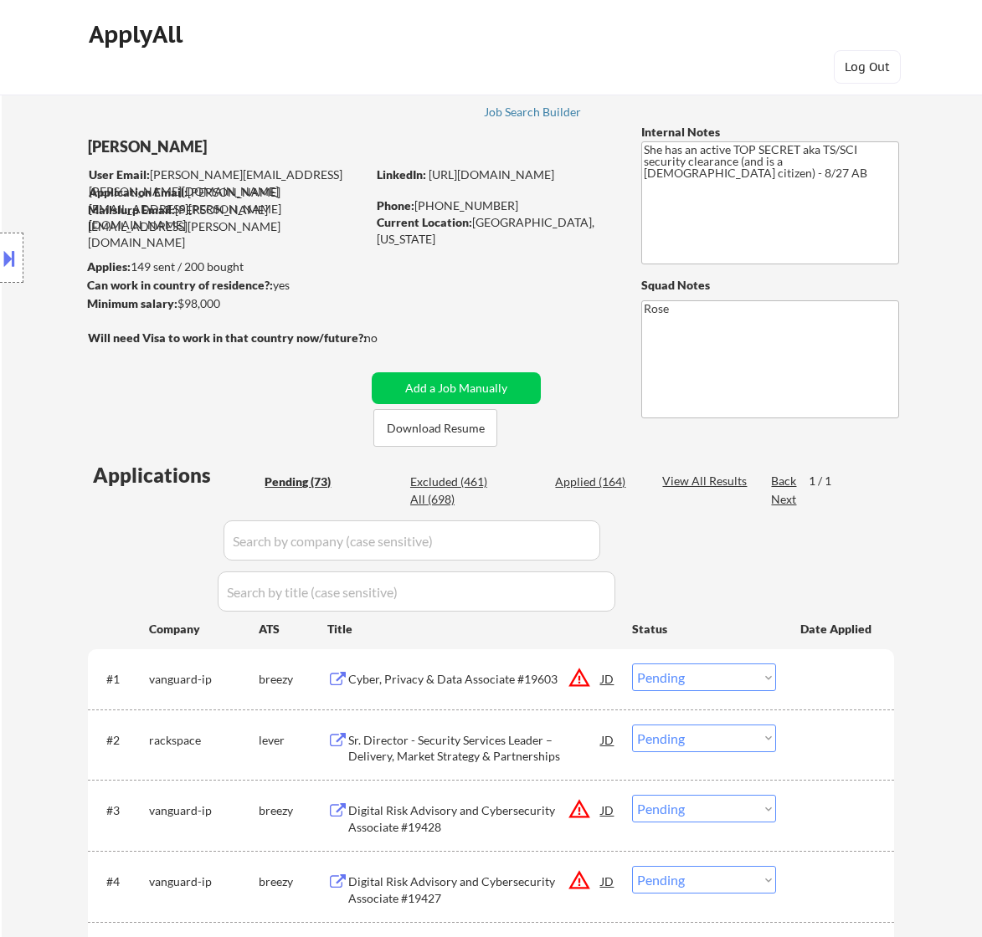
select select ""pending""
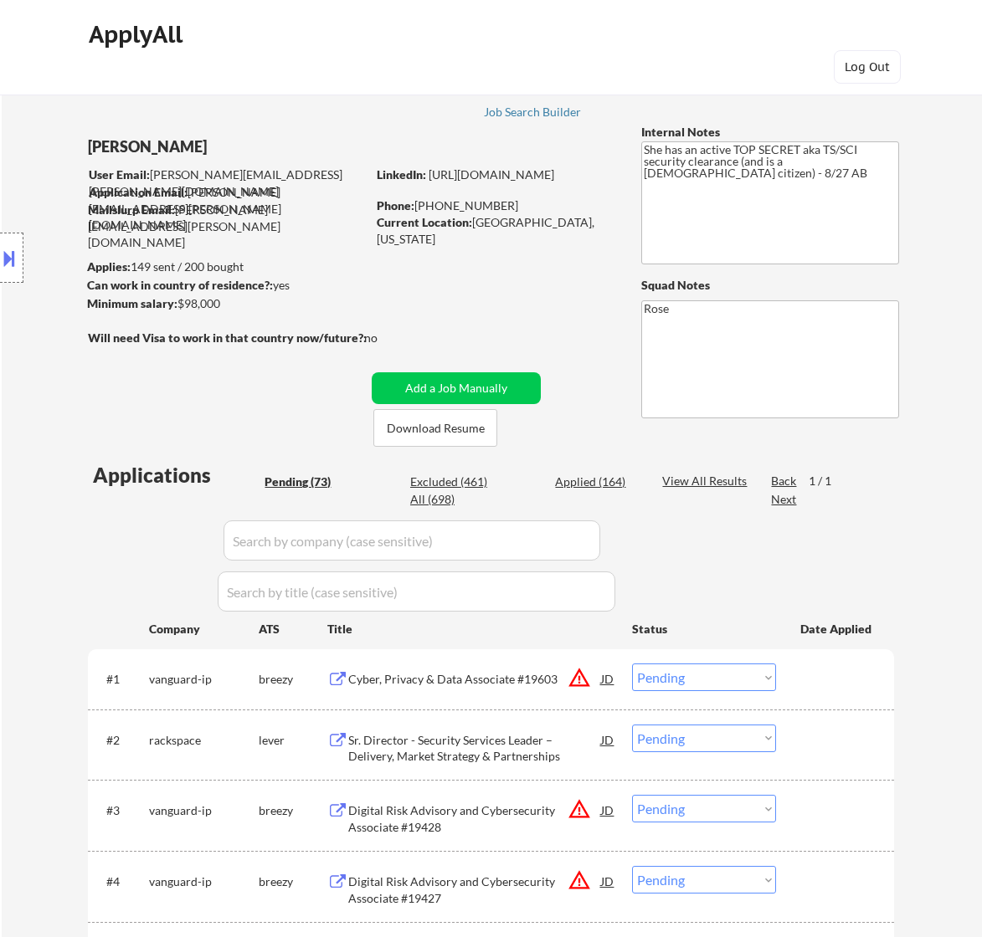
select select ""pending""
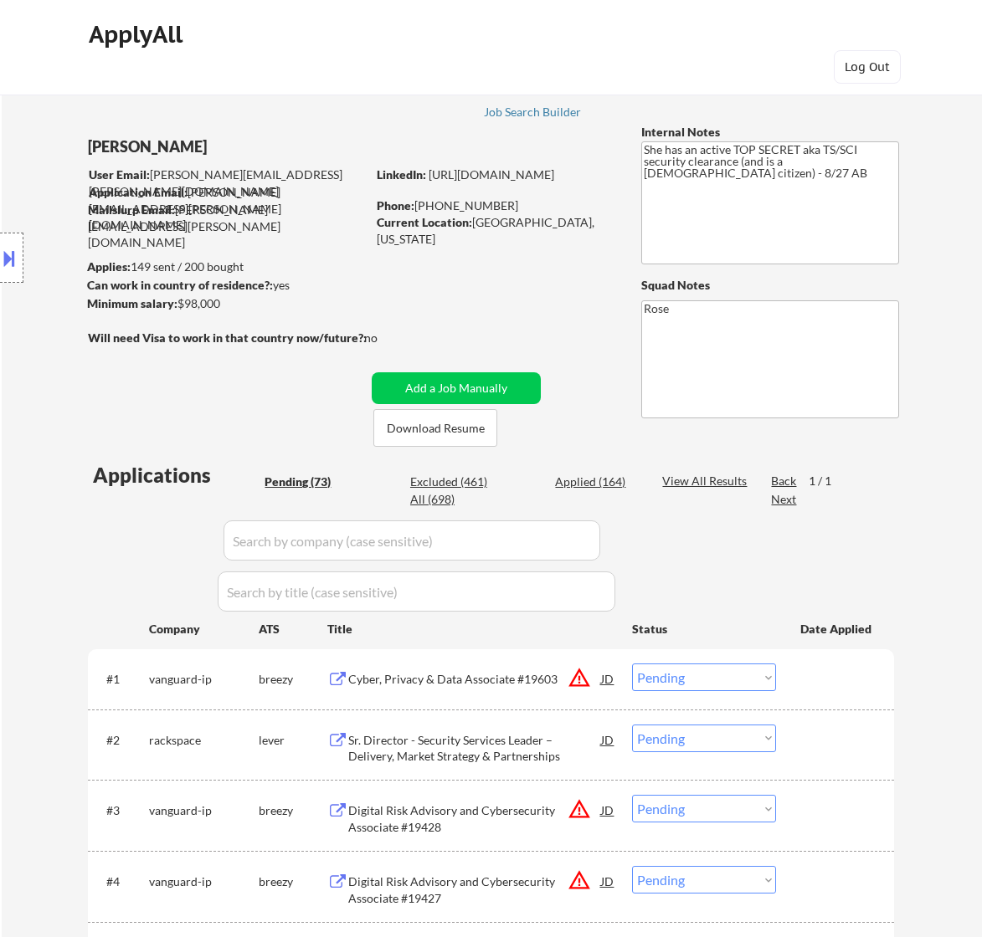
select select ""pending""
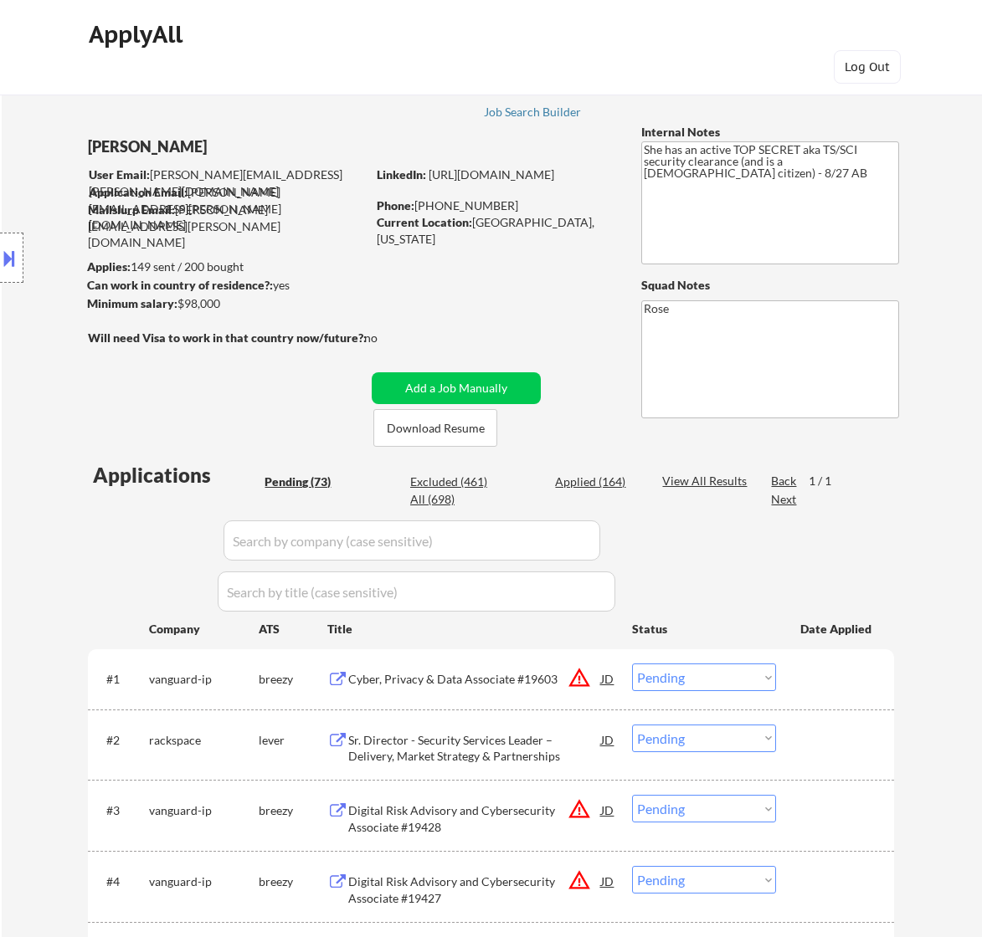
select select ""pending""
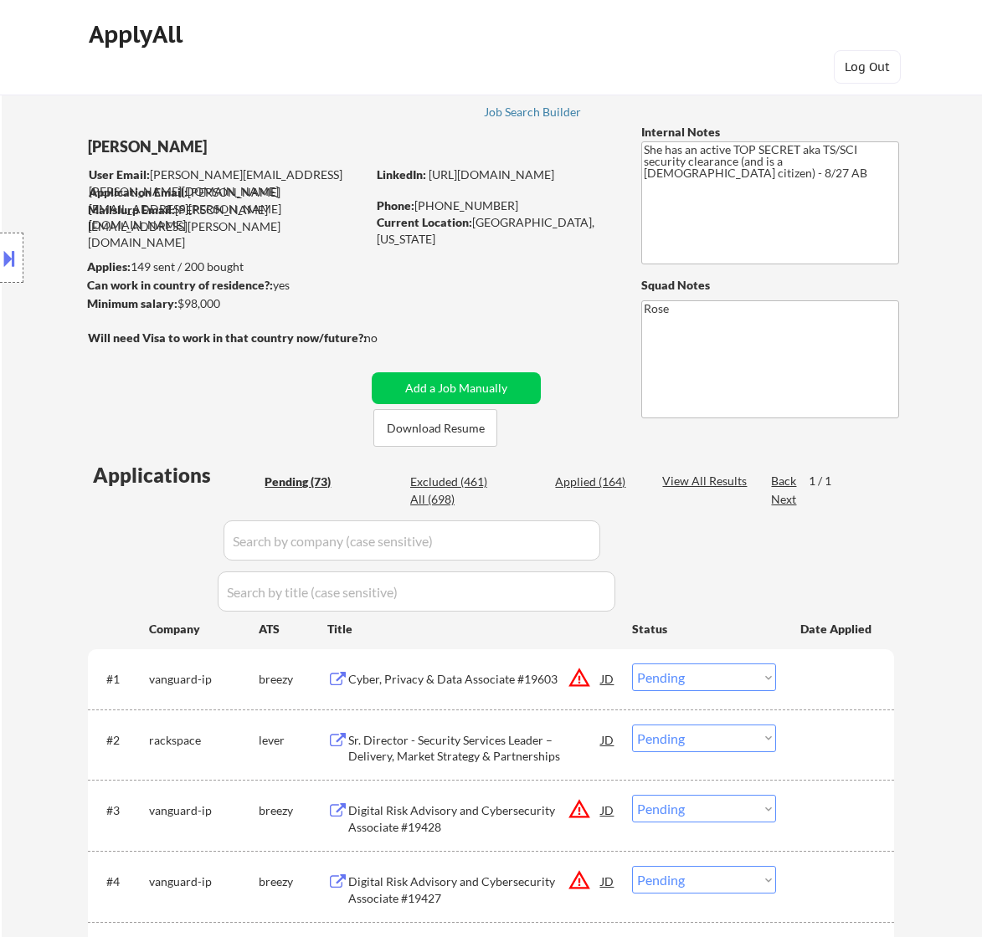
select select ""pending""
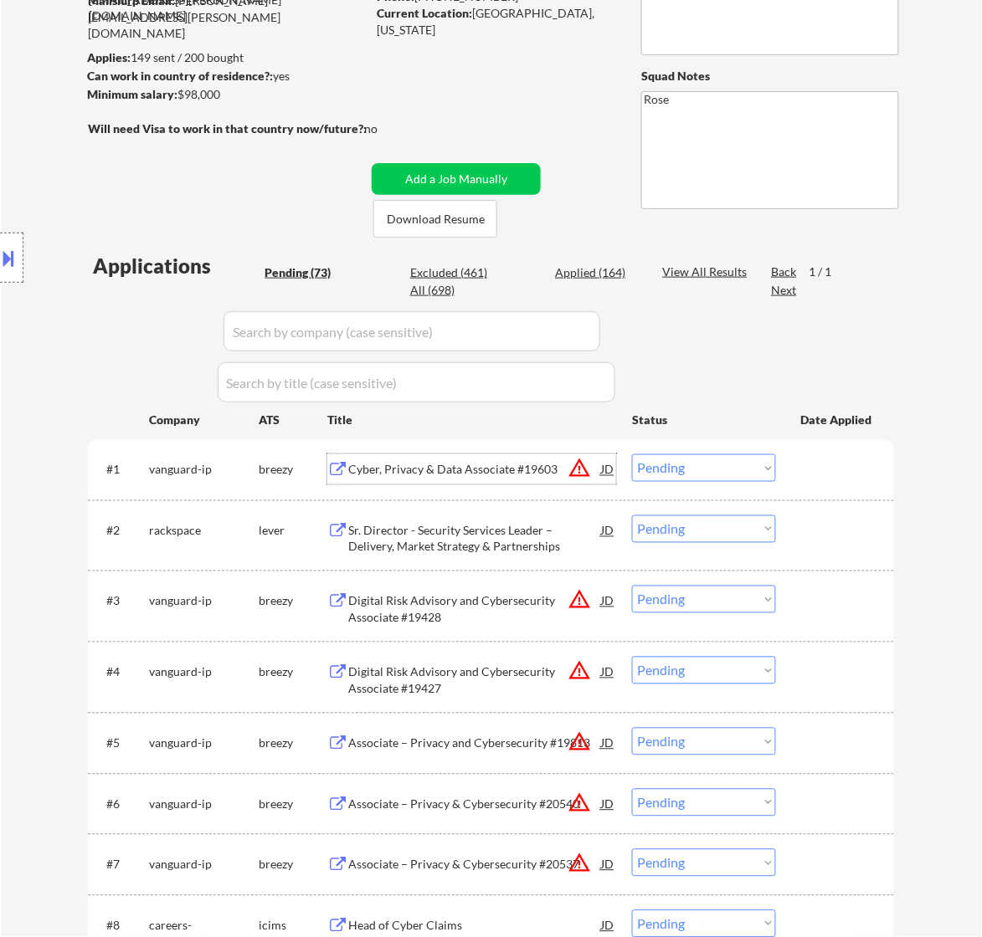
click at [713, 462] on select "Choose an option... Pending Applied Excluded (Questions) Excluded (Expired) Exc…" at bounding box center [704, 468] width 144 height 28
click at [632, 454] on select "Choose an option... Pending Applied Excluded (Questions) Excluded (Expired) Exc…" at bounding box center [704, 468] width 144 height 28
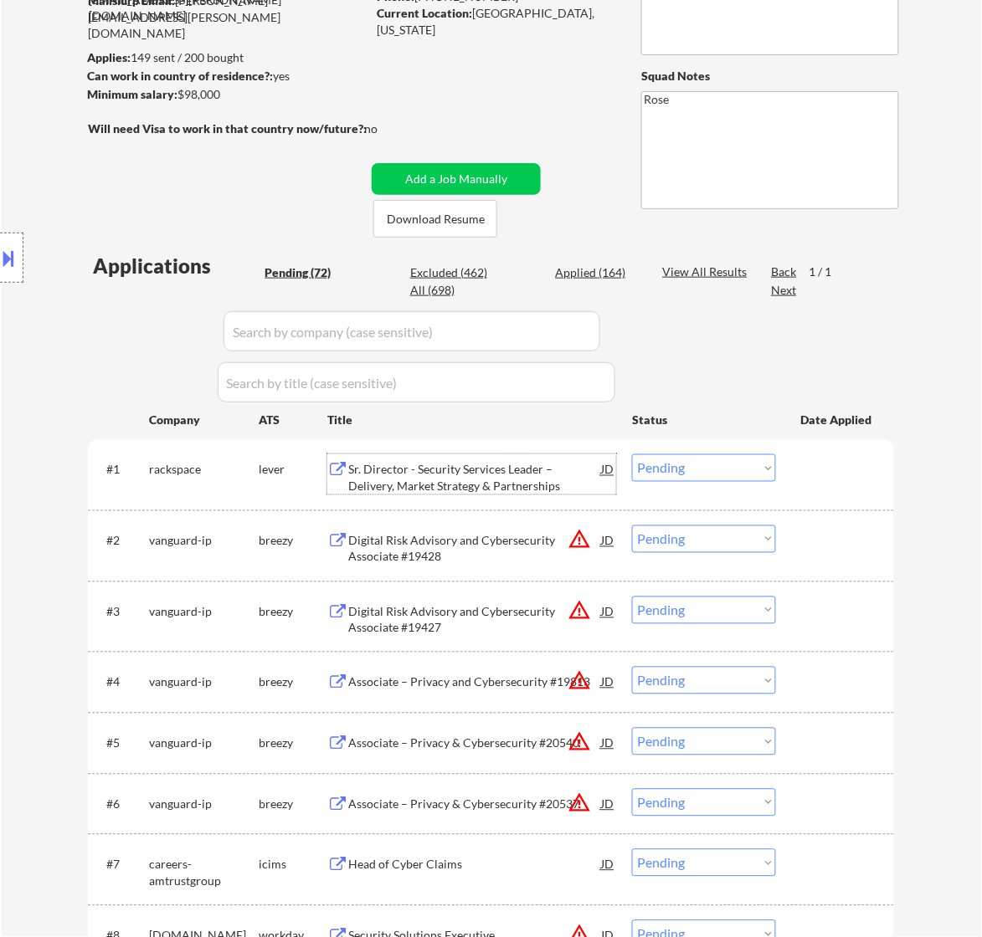
click at [517, 483] on div "Sr. Director - Security Services Leader – Delivery, Market Strategy & Partnersh…" at bounding box center [474, 478] width 253 height 33
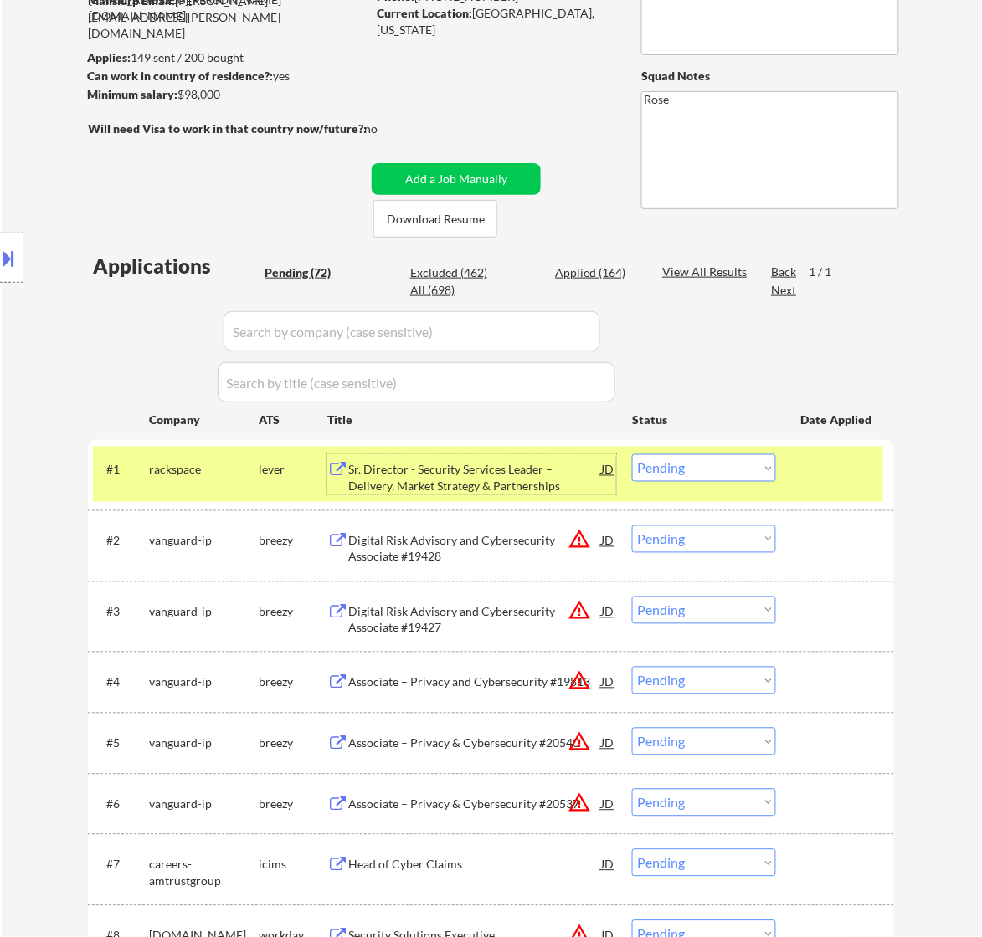
click at [701, 474] on select "Choose an option... Pending Applied Excluded (Questions) Excluded (Expired) Exc…" at bounding box center [704, 468] width 144 height 28
click at [632, 454] on select "Choose an option... Pending Applied Excluded (Questions) Excluded (Expired) Exc…" at bounding box center [704, 468] width 144 height 28
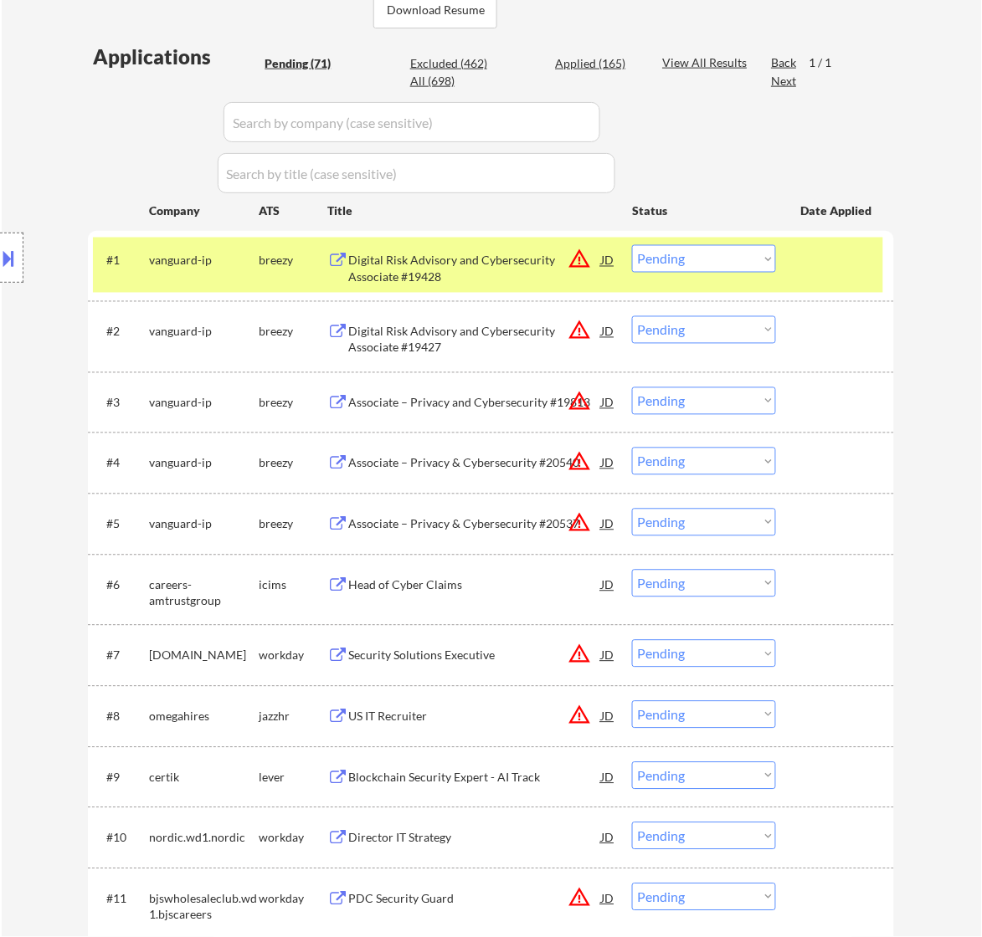
scroll to position [314, 0]
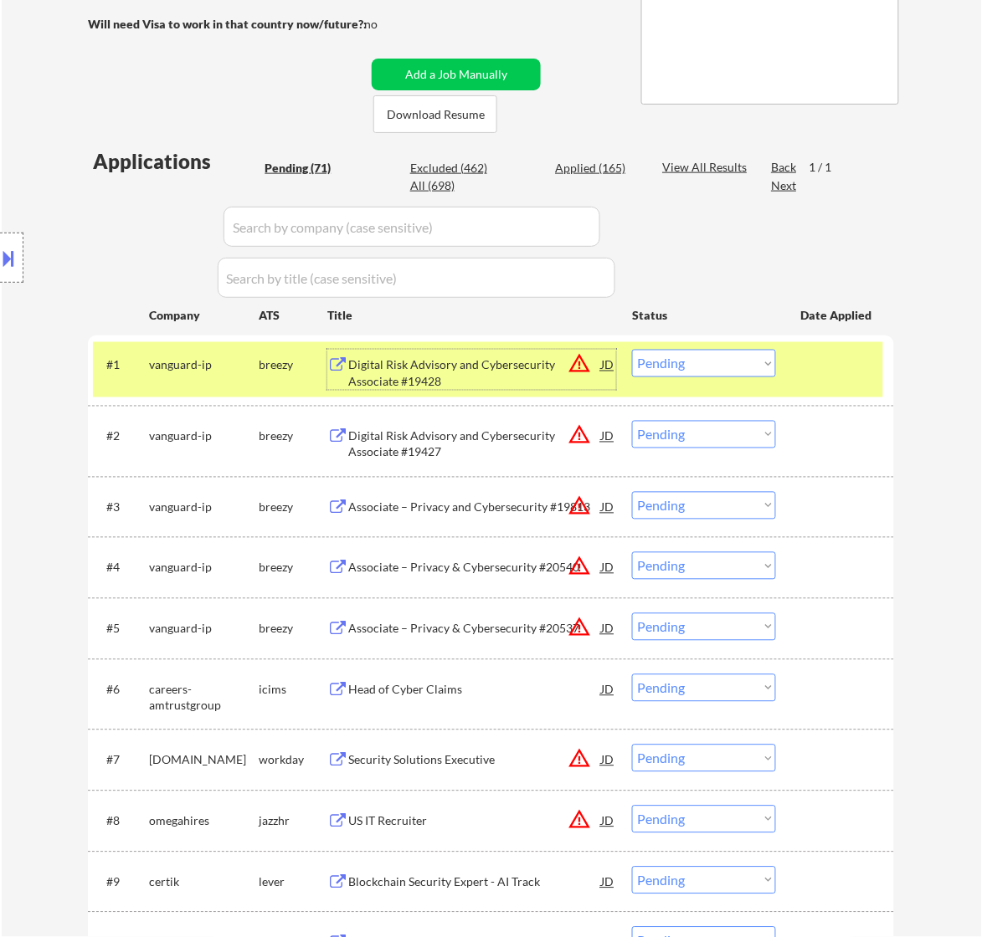
click at [446, 362] on div "Digital Risk Advisory and Cybersecurity Associate #19428" at bounding box center [474, 373] width 253 height 33
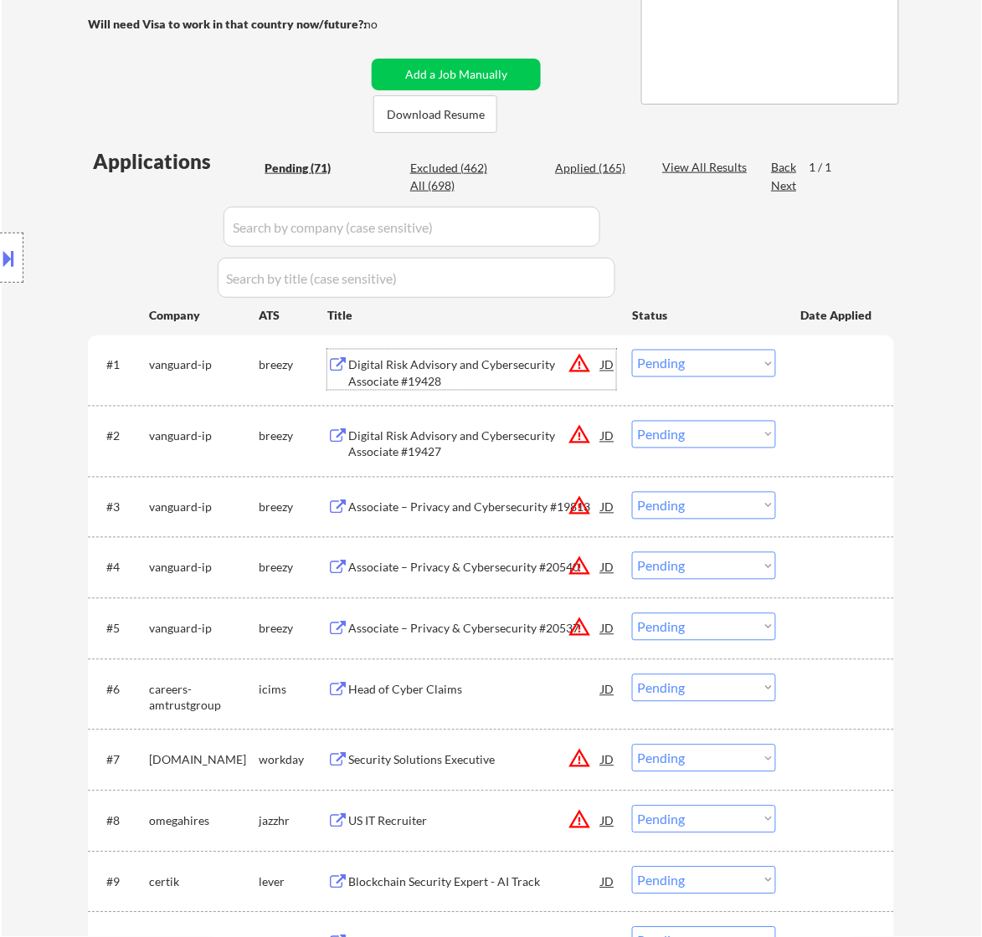
click at [708, 361] on select "Choose an option... Pending Applied Excluded (Questions) Excluded (Expired) Exc…" at bounding box center [704, 364] width 144 height 28
click at [632, 350] on select "Choose an option... Pending Applied Excluded (Questions) Excluded (Expired) Exc…" at bounding box center [704, 364] width 144 height 28
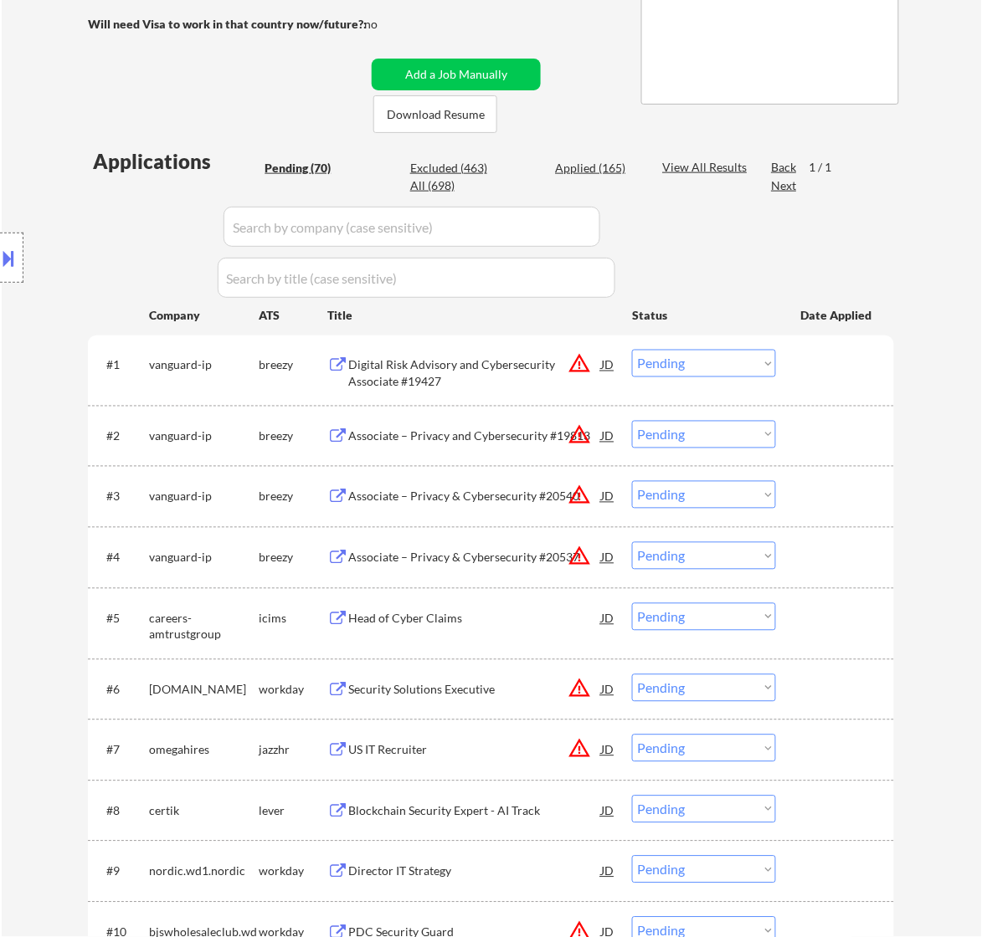
click at [526, 362] on div "Digital Risk Advisory and Cybersecurity Associate #19427" at bounding box center [474, 373] width 253 height 33
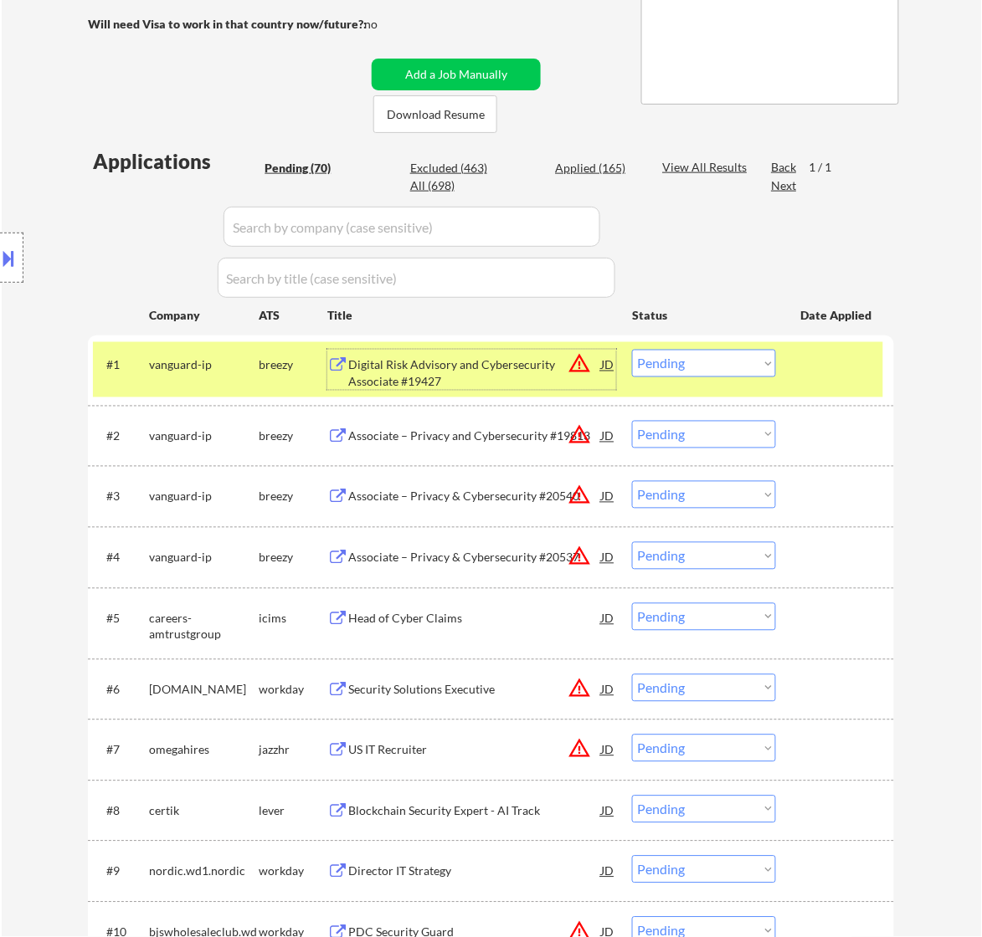
click at [684, 360] on select "Choose an option... Pending Applied Excluded (Questions) Excluded (Expired) Exc…" at bounding box center [704, 364] width 144 height 28
click at [632, 350] on select "Choose an option... Pending Applied Excluded (Questions) Excluded (Expired) Exc…" at bounding box center [704, 364] width 144 height 28
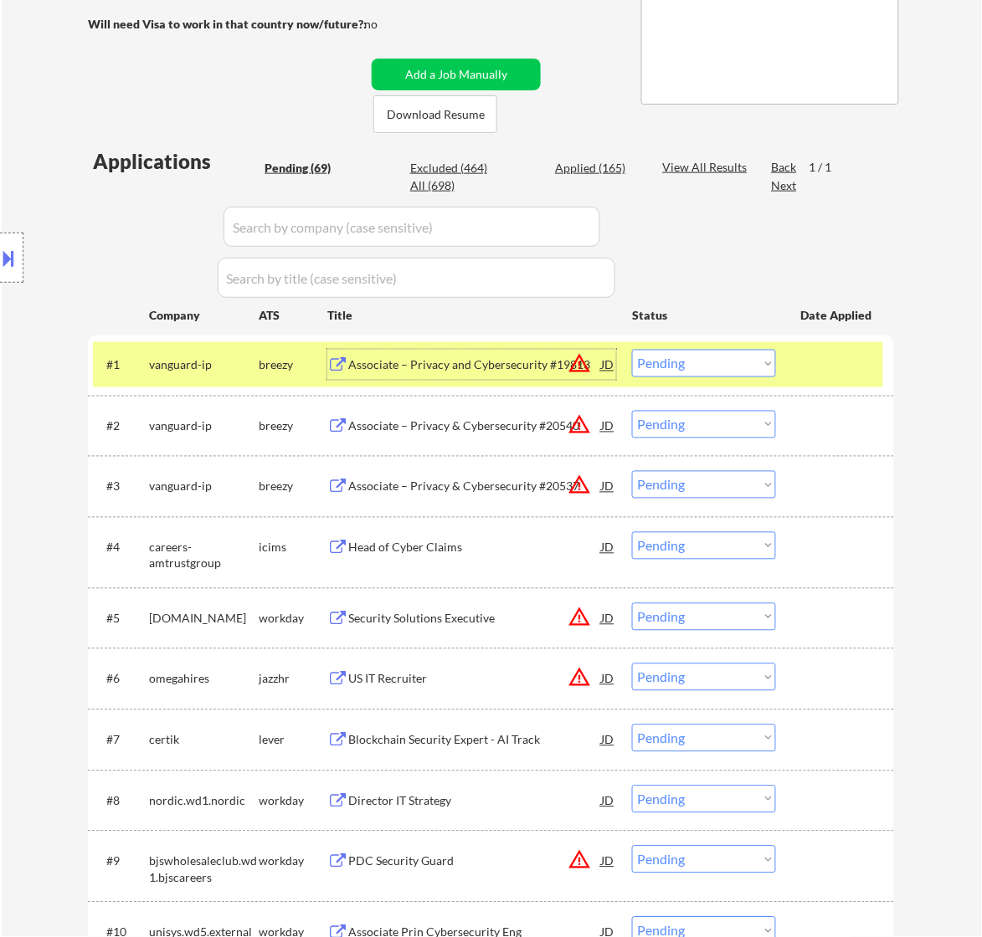
click at [488, 371] on div "Associate – Privacy and Cybersecurity #19813" at bounding box center [474, 365] width 253 height 17
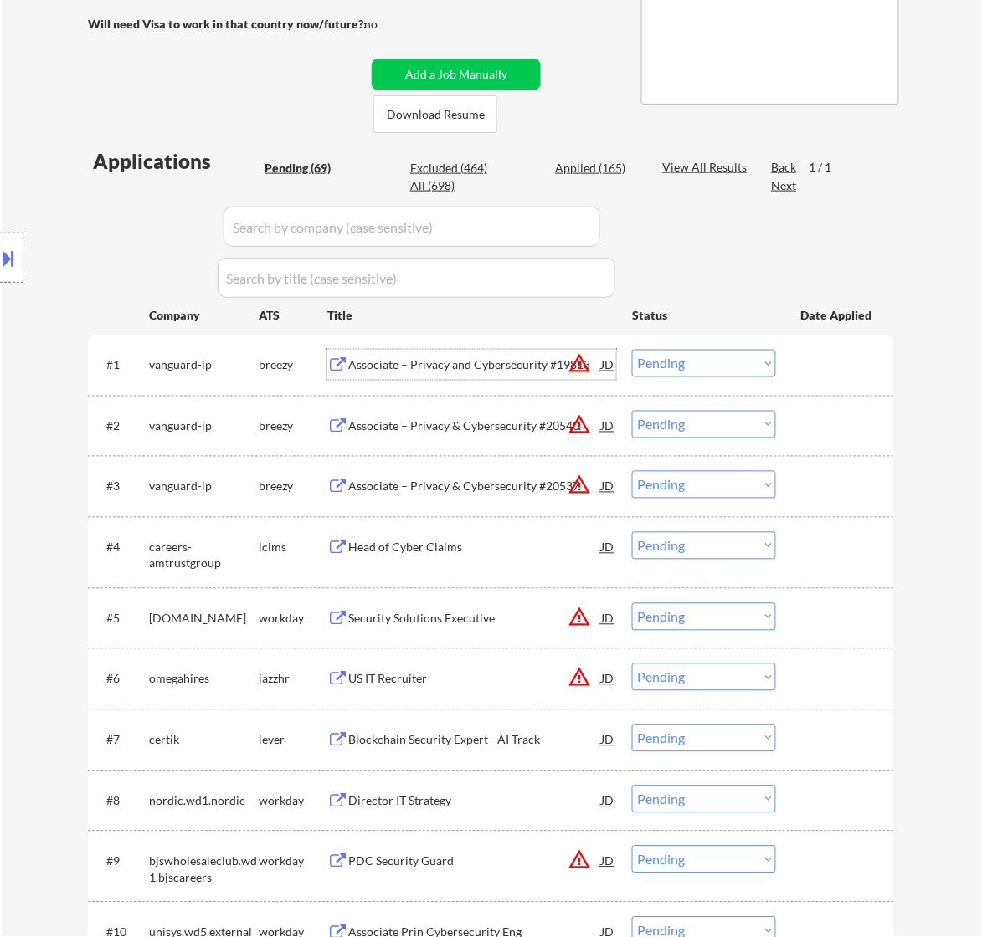
click at [692, 357] on select "Choose an option... Pending Applied Excluded (Questions) Excluded (Expired) Exc…" at bounding box center [704, 364] width 144 height 28
click at [632, 350] on select "Choose an option... Pending Applied Excluded (Questions) Excluded (Expired) Exc…" at bounding box center [704, 364] width 144 height 28
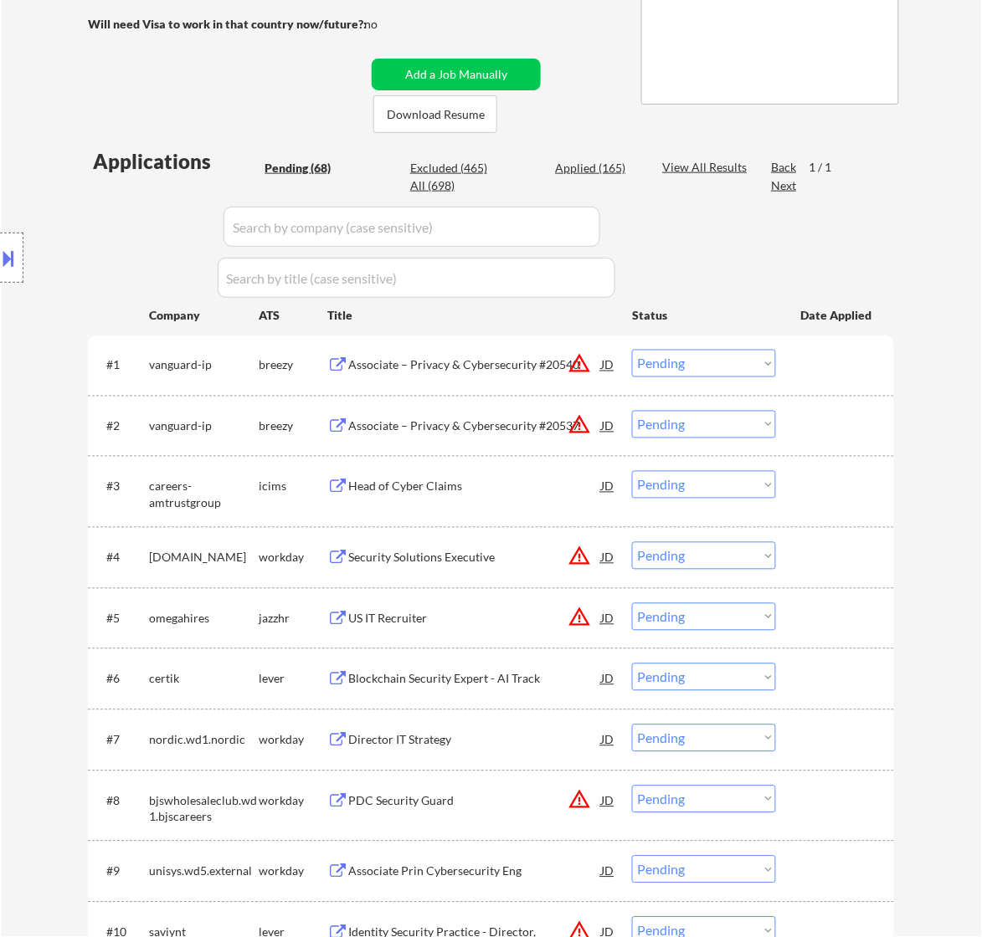
click at [490, 368] on div "Associate – Privacy & Cybersecurity #20540" at bounding box center [474, 365] width 253 height 17
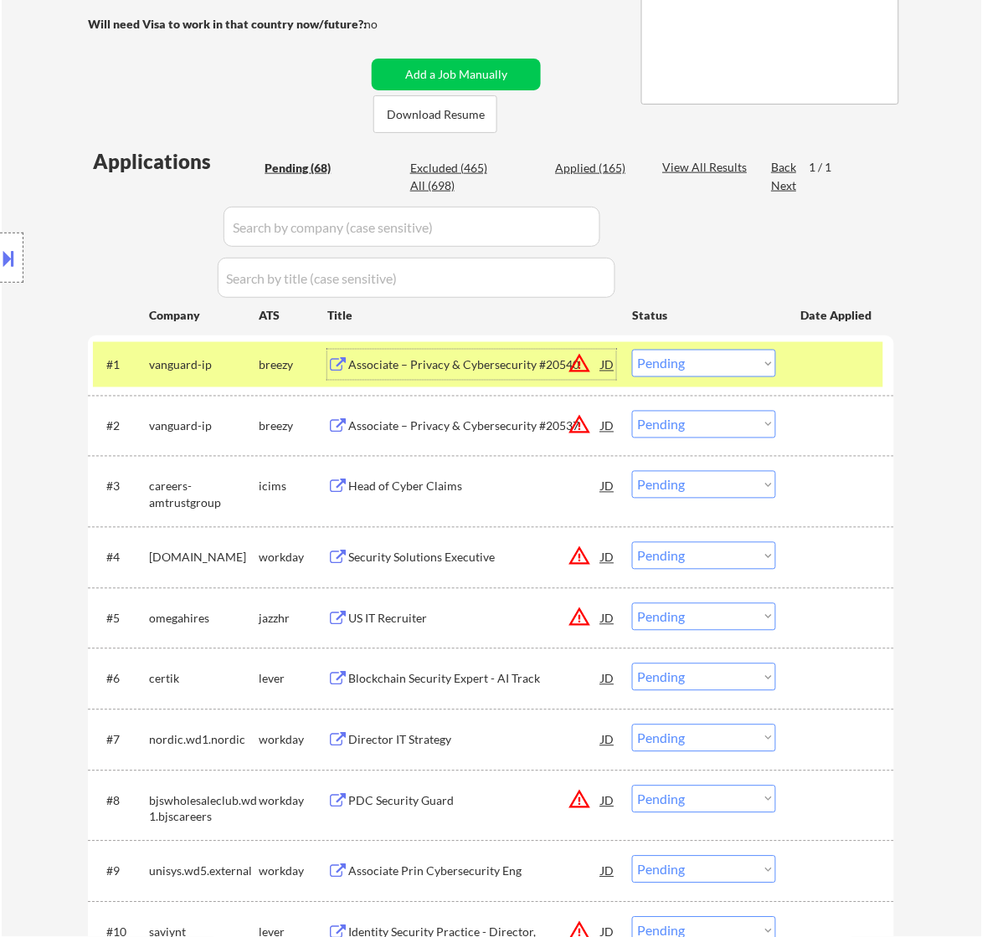
click at [706, 367] on select "Choose an option... Pending Applied Excluded (Questions) Excluded (Expired) Exc…" at bounding box center [704, 364] width 144 height 28
click at [632, 350] on select "Choose an option... Pending Applied Excluded (Questions) Excluded (Expired) Exc…" at bounding box center [704, 364] width 144 height 28
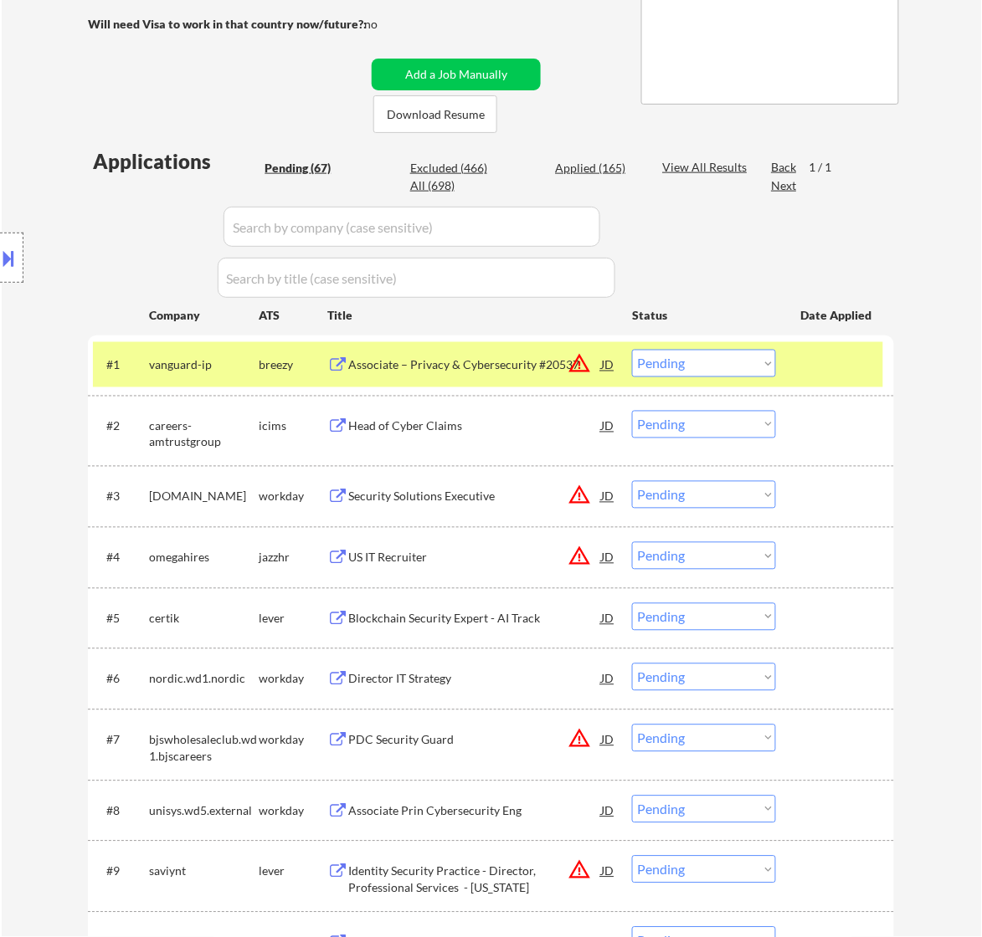
click at [544, 362] on div "Associate – Privacy & Cybersecurity #20537" at bounding box center [474, 365] width 253 height 17
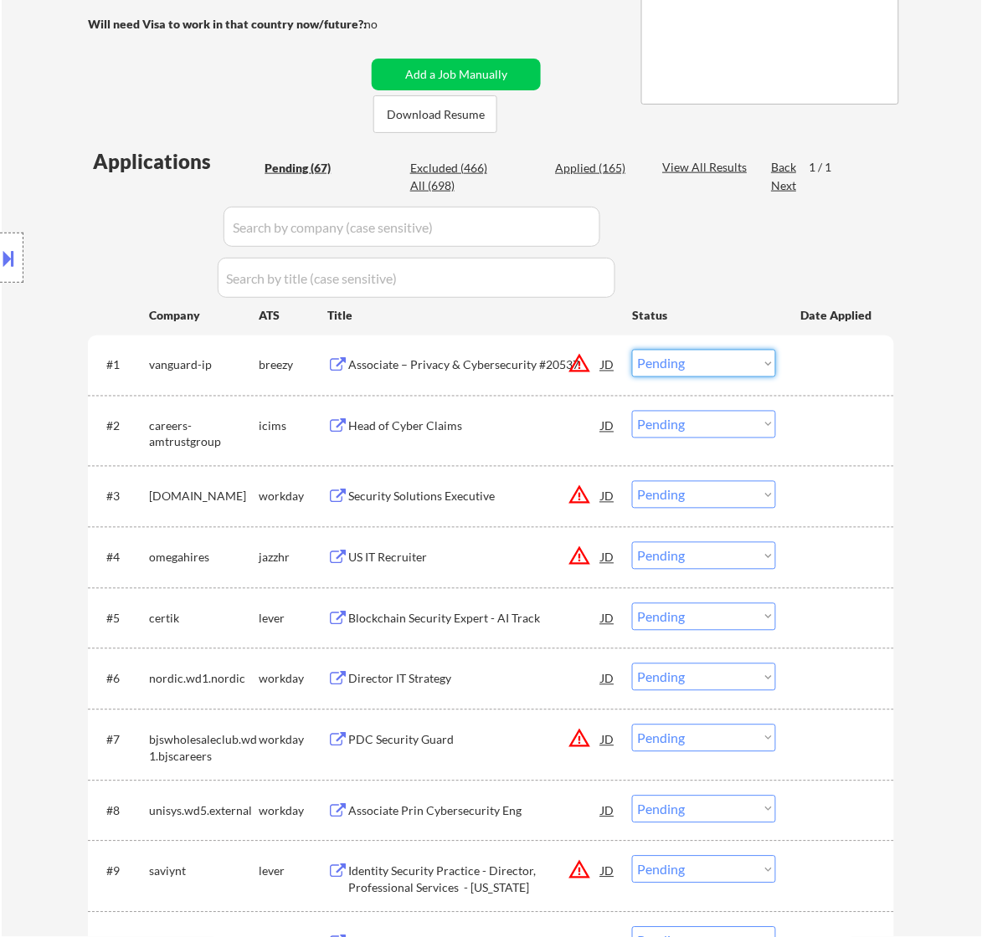
click at [747, 364] on select "Choose an option... Pending Applied Excluded (Questions) Excluded (Expired) Exc…" at bounding box center [704, 364] width 144 height 28
click at [632, 350] on select "Choose an option... Pending Applied Excluded (Questions) Excluded (Expired) Exc…" at bounding box center [704, 364] width 144 height 28
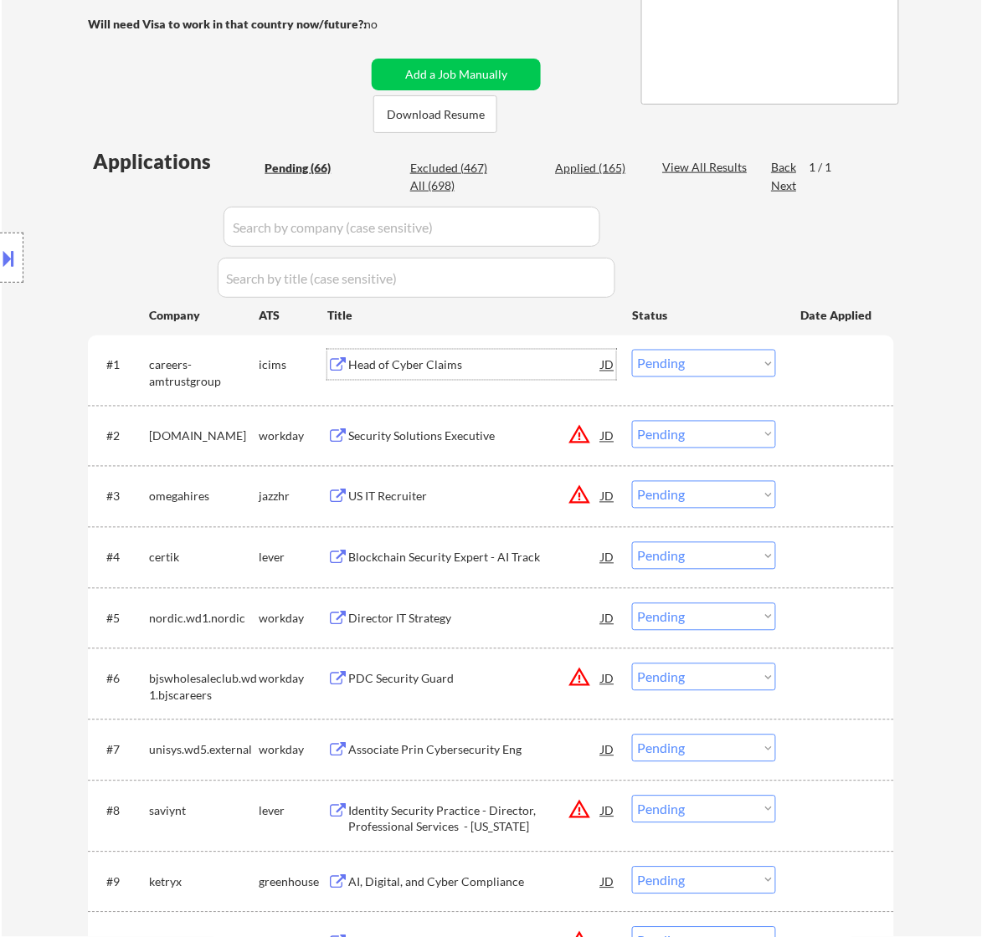
click at [554, 369] on div "Head of Cyber Claims" at bounding box center [474, 365] width 253 height 17
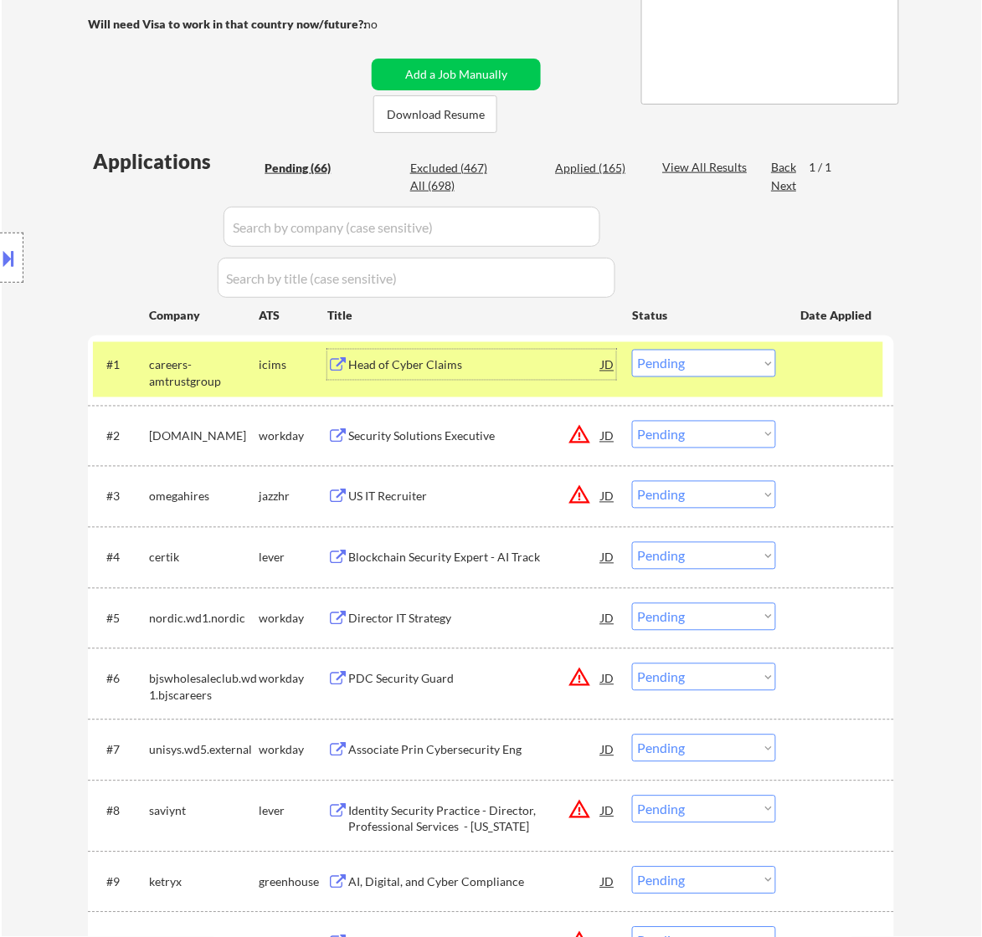
click at [742, 362] on select "Choose an option... Pending Applied Excluded (Questions) Excluded (Expired) Exc…" at bounding box center [704, 364] width 144 height 28
click at [632, 350] on select "Choose an option... Pending Applied Excluded (Questions) Excluded (Expired) Exc…" at bounding box center [704, 364] width 144 height 28
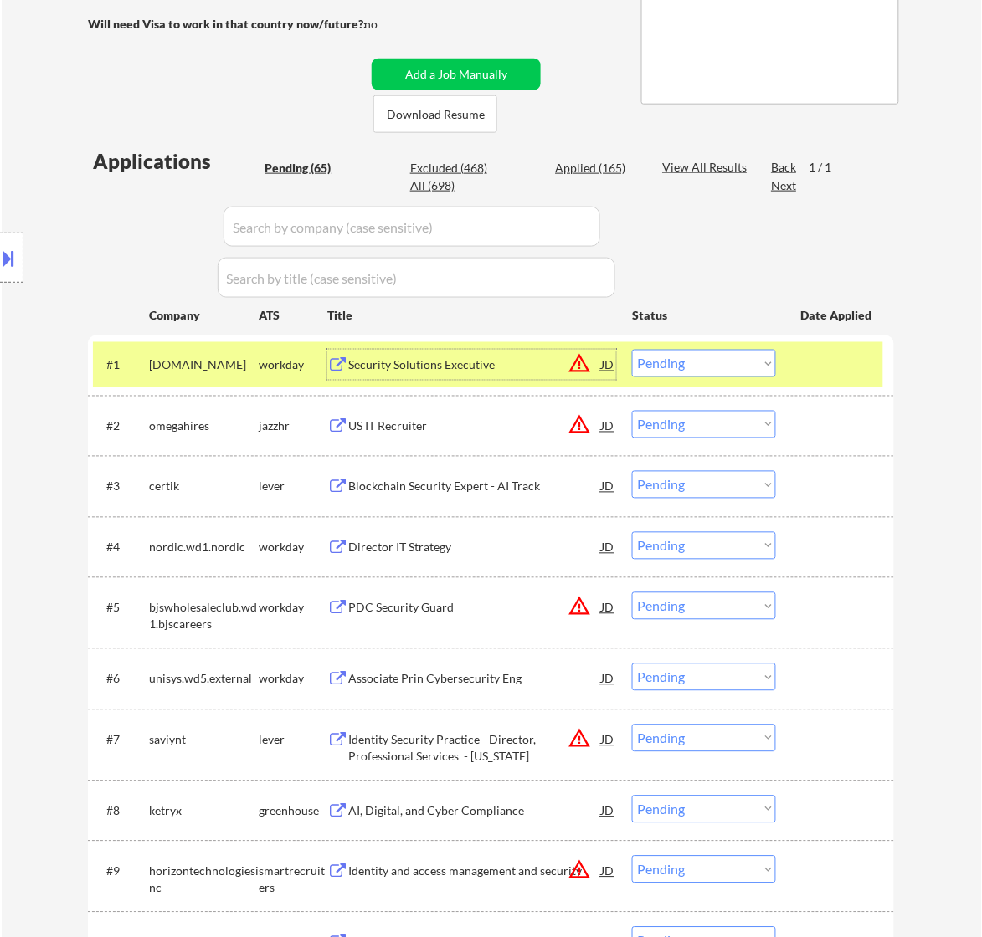
click at [511, 368] on div "Security Solutions Executive" at bounding box center [474, 365] width 253 height 17
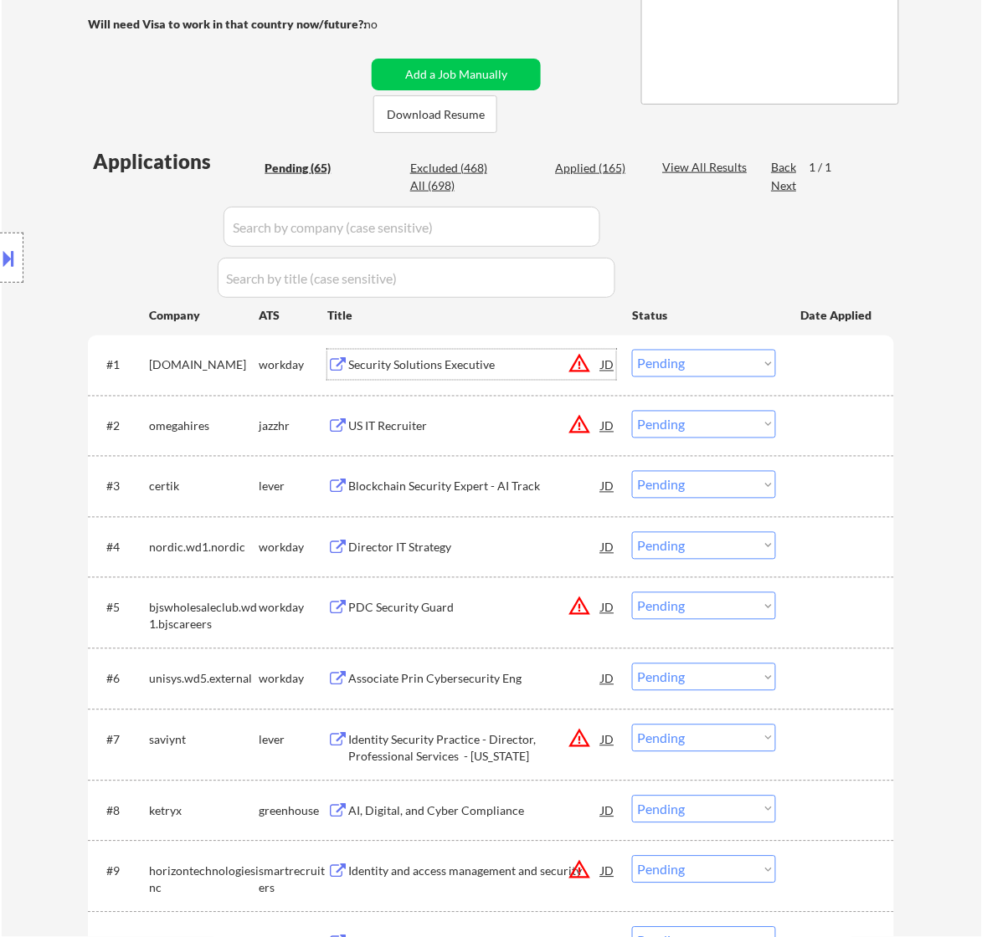
click at [691, 367] on select "Choose an option... Pending Applied Excluded (Questions) Excluded (Expired) Exc…" at bounding box center [704, 364] width 144 height 28
click at [632, 350] on select "Choose an option... Pending Applied Excluded (Questions) Excluded (Expired) Exc…" at bounding box center [704, 364] width 144 height 28
select select ""pending""
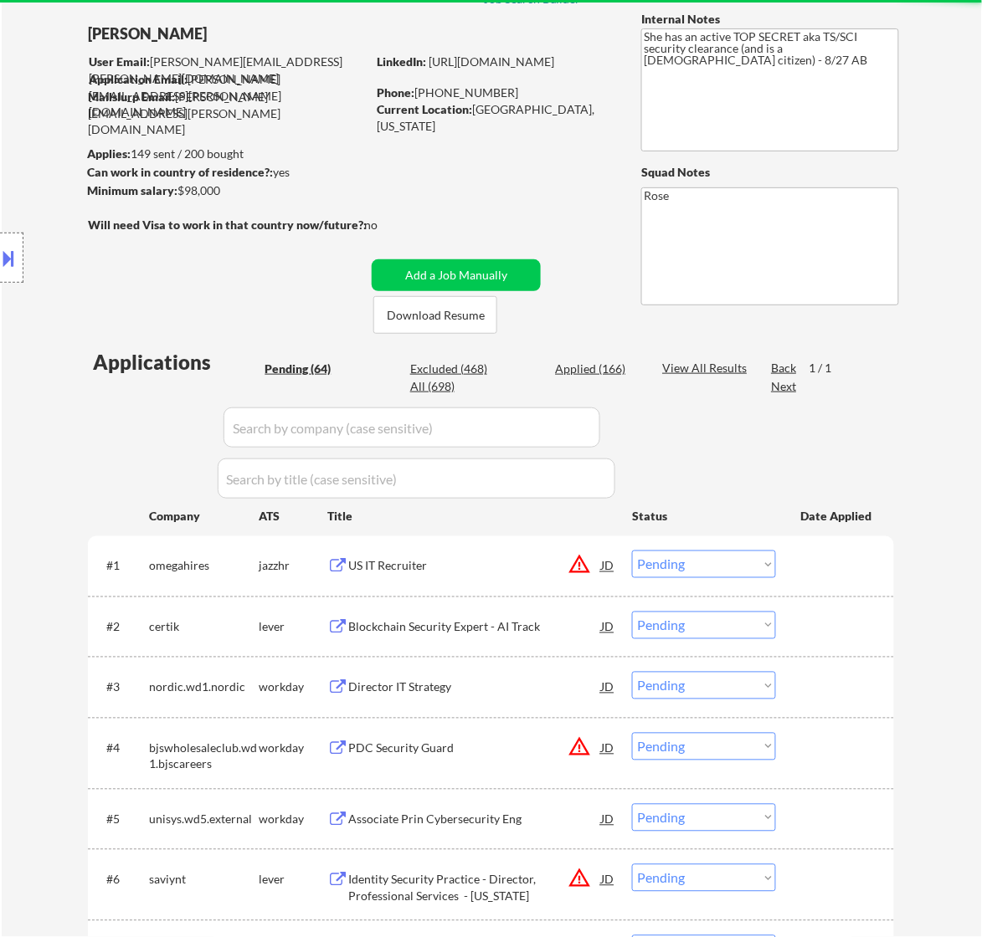
scroll to position [105, 0]
